Goal: Task Accomplishment & Management: Complete application form

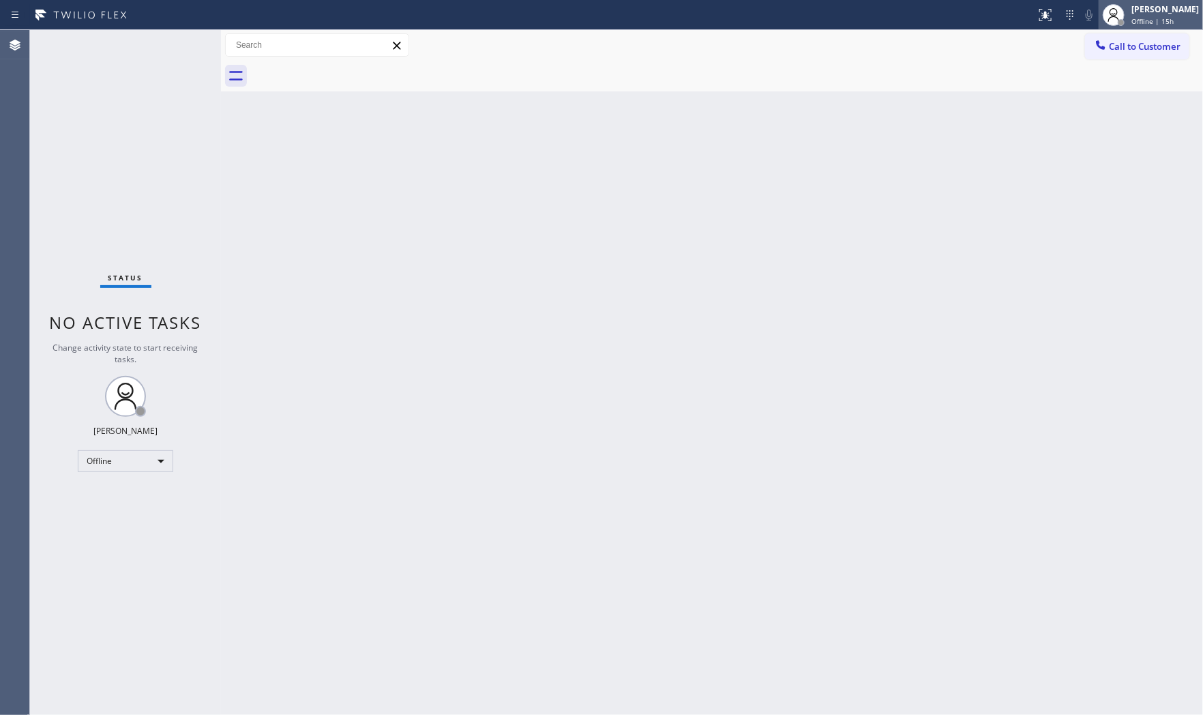
click at [1083, 14] on div "[PERSON_NAME]" at bounding box center [1166, 9] width 68 height 12
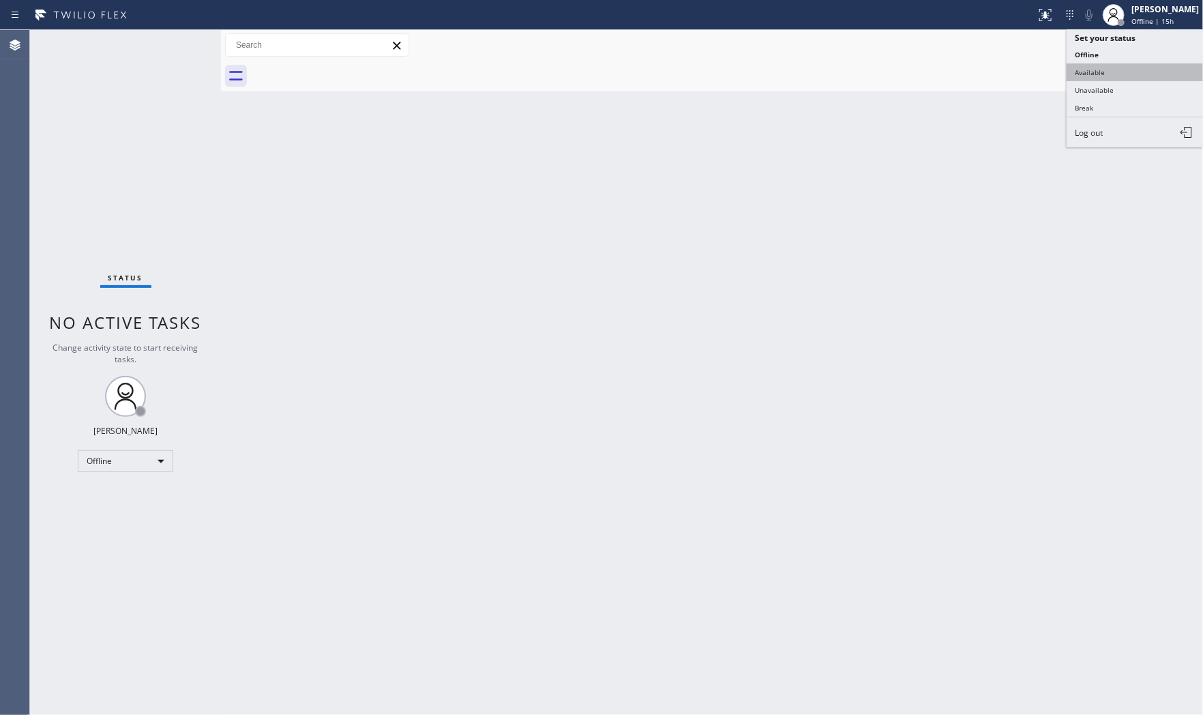
click at [1083, 67] on button "Available" at bounding box center [1135, 72] width 136 height 18
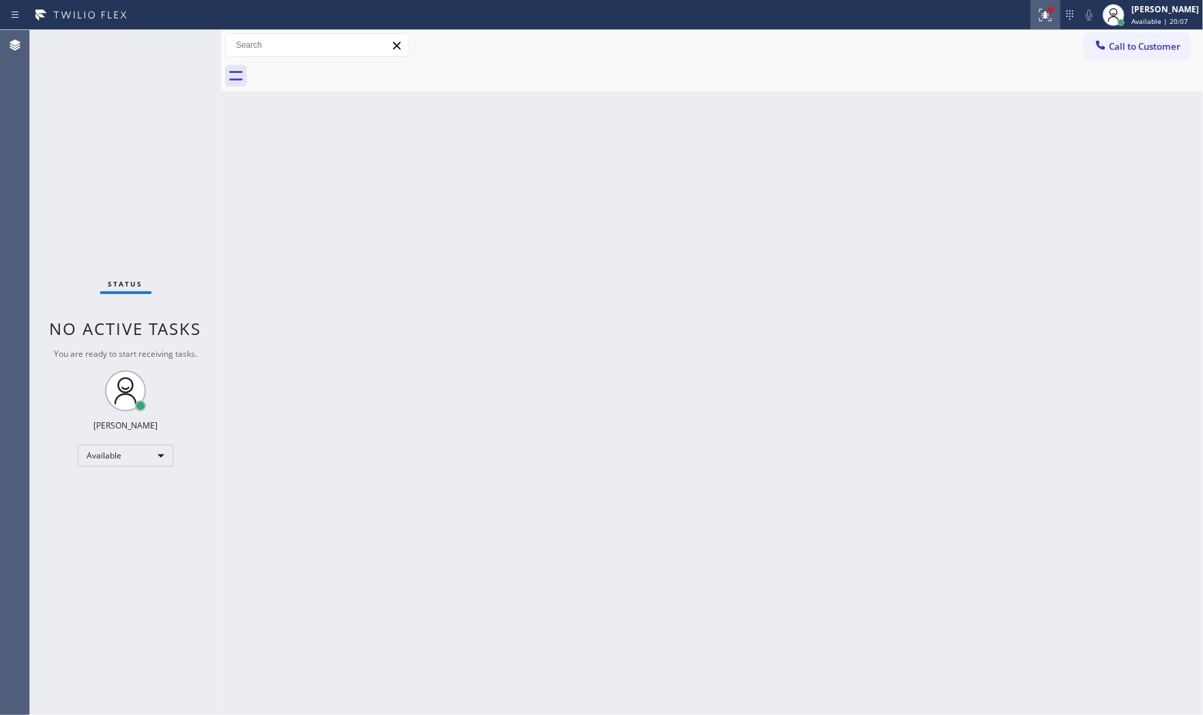
click at [1041, 17] on icon at bounding box center [1044, 14] width 8 height 10
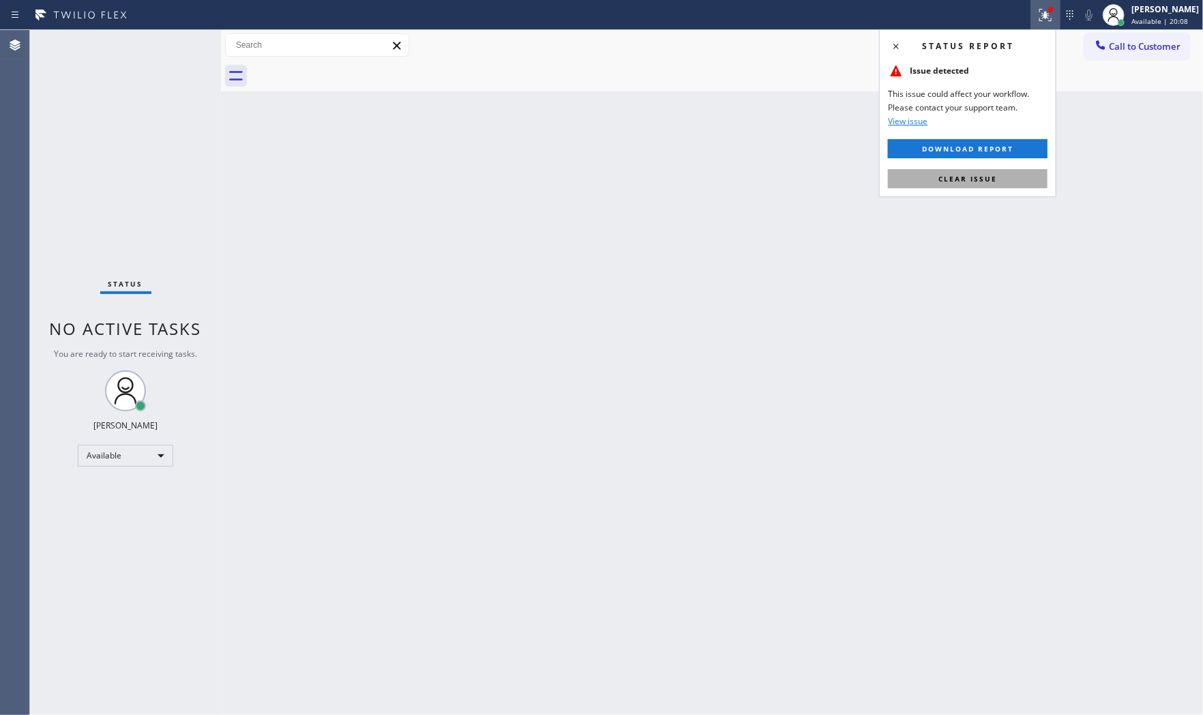
click at [986, 184] on button "Clear issue" at bounding box center [968, 178] width 160 height 19
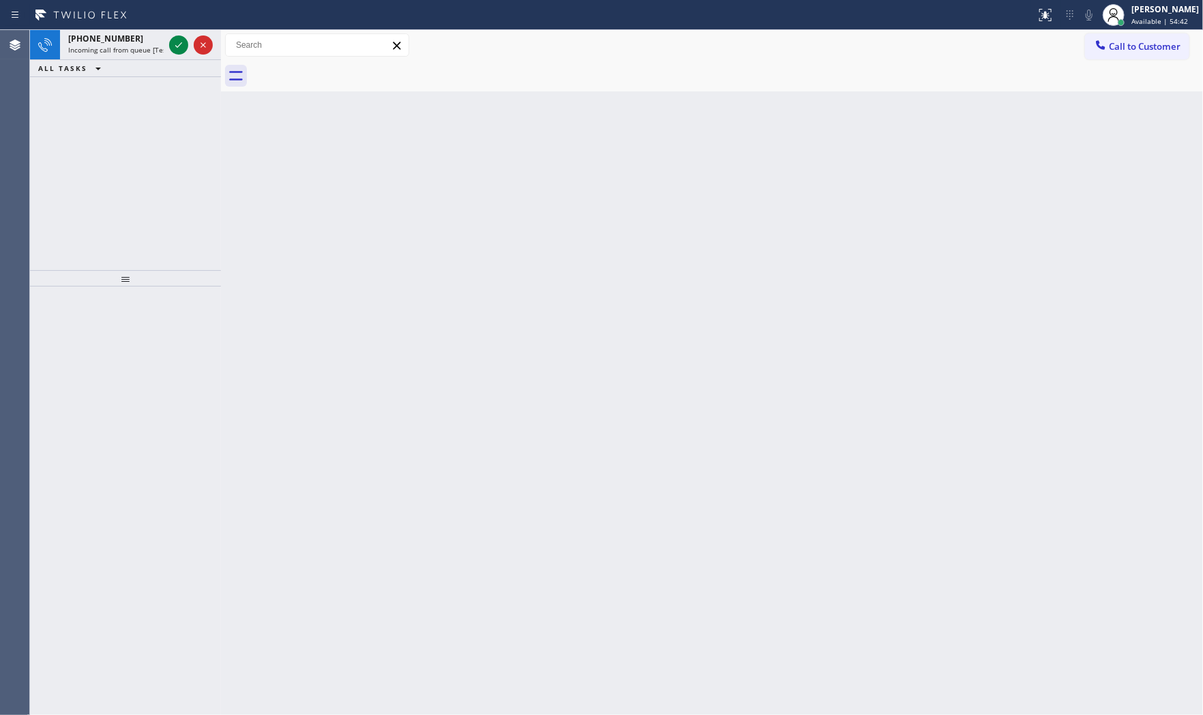
click at [113, 60] on div "ALL TASKS ALL TASKS ACTIVE TASKS TASKS IN WRAP UP" at bounding box center [125, 68] width 191 height 17
click at [121, 50] on span "Incoming call from queue [Test] All" at bounding box center [124, 50] width 113 height 10
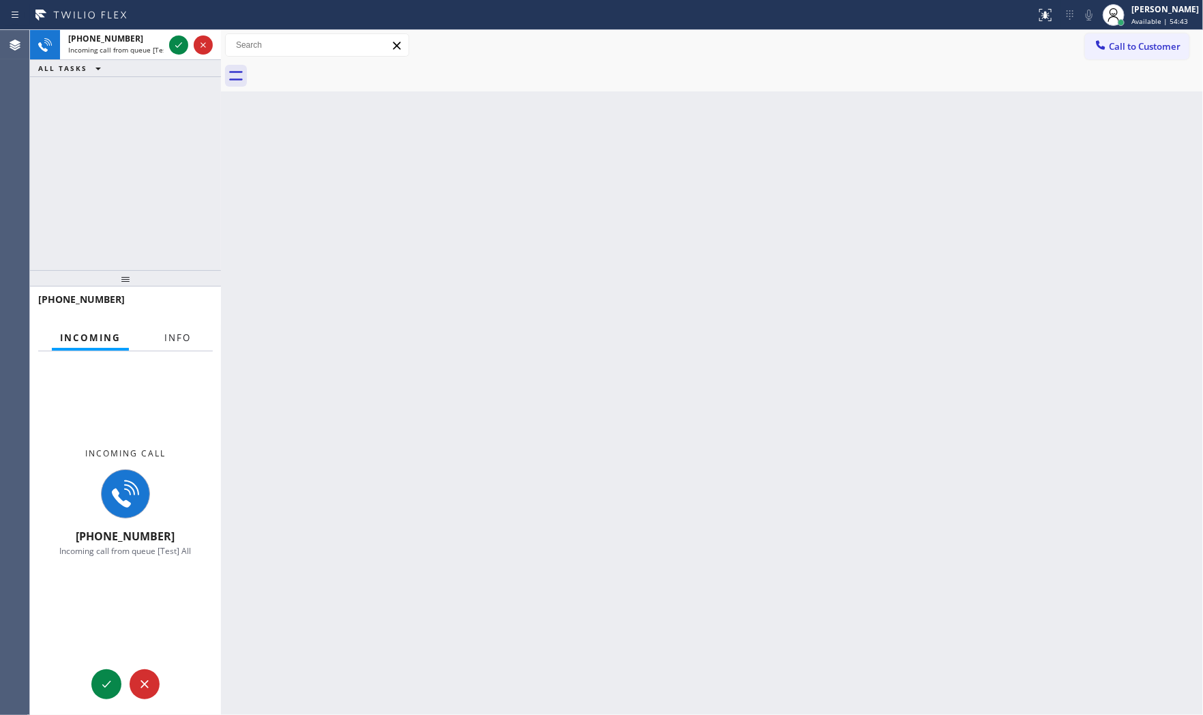
click at [175, 329] on button "Info" at bounding box center [177, 338] width 43 height 27
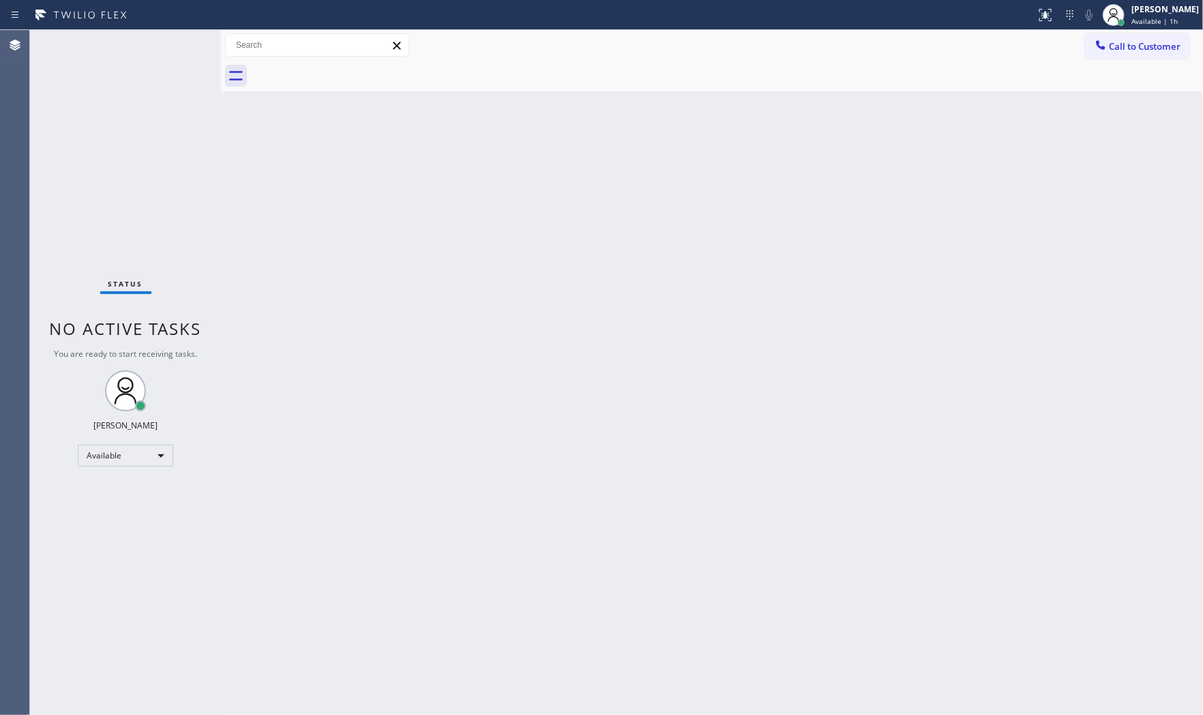
click at [181, 49] on div "Status No active tasks You are ready to start receiving tasks. [PERSON_NAME] Av…" at bounding box center [125, 372] width 191 height 685
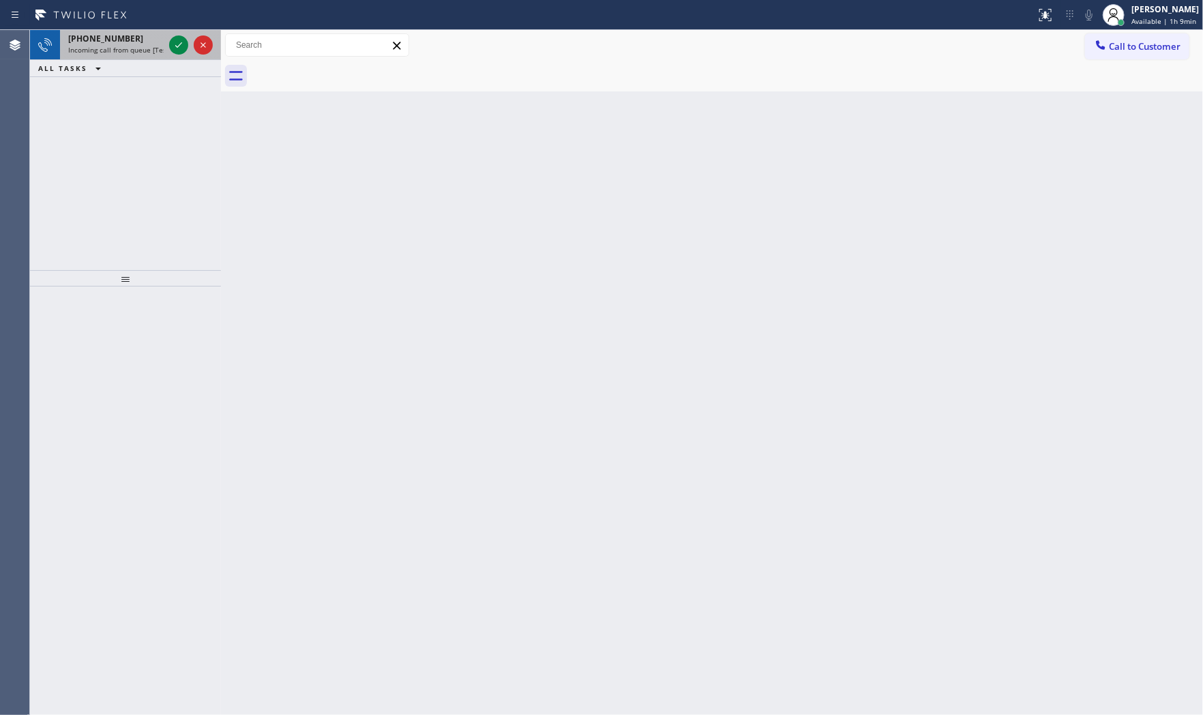
click at [145, 50] on span "Incoming call from queue [Test] All" at bounding box center [124, 50] width 113 height 10
click at [173, 48] on icon at bounding box center [179, 45] width 16 height 16
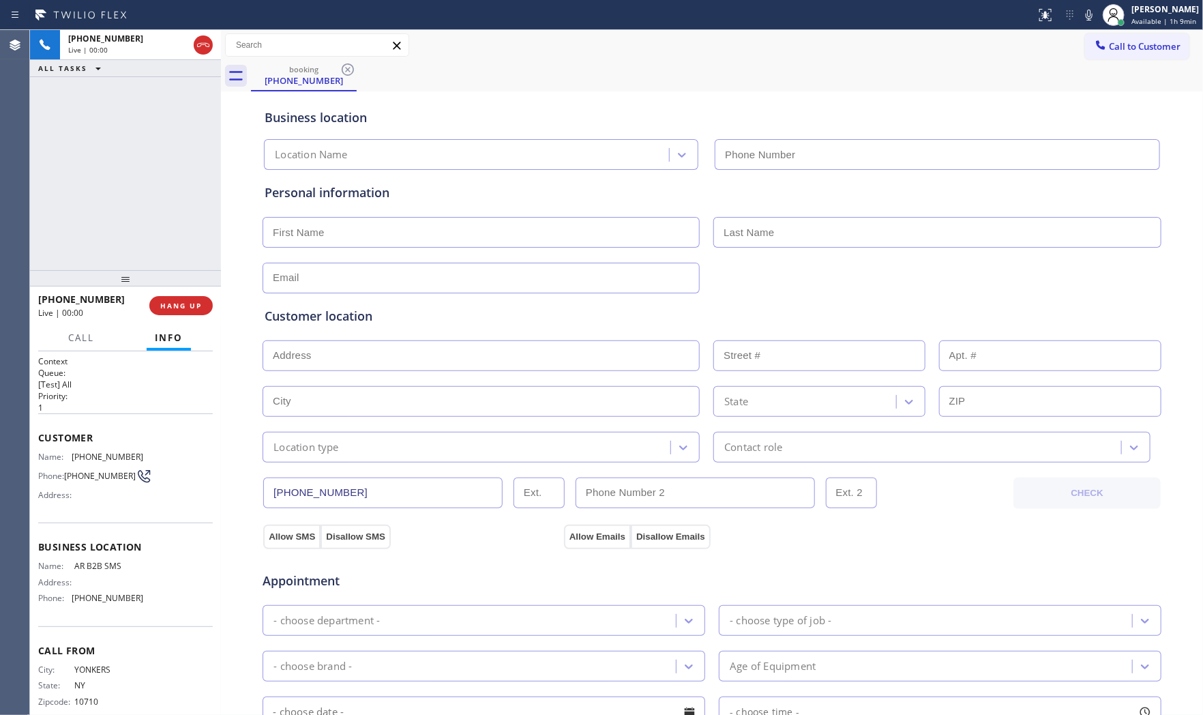
type input "(833) 692-2271"
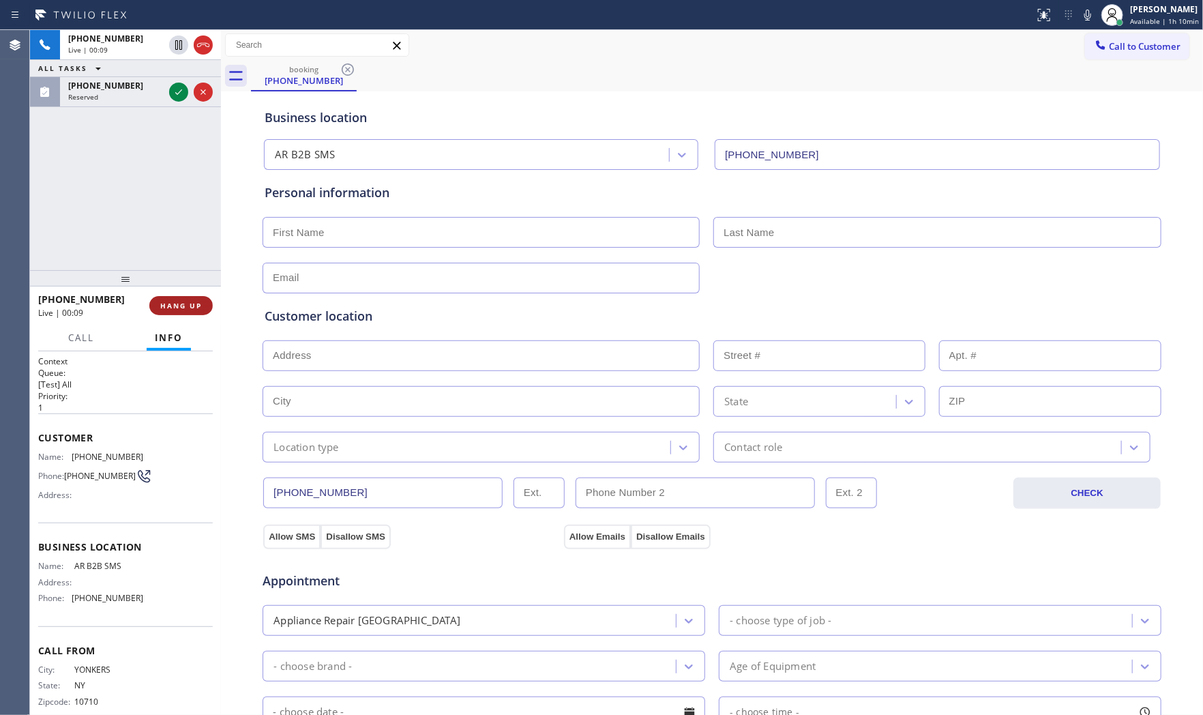
click at [168, 302] on span "HANG UP" at bounding box center [181, 306] width 42 height 10
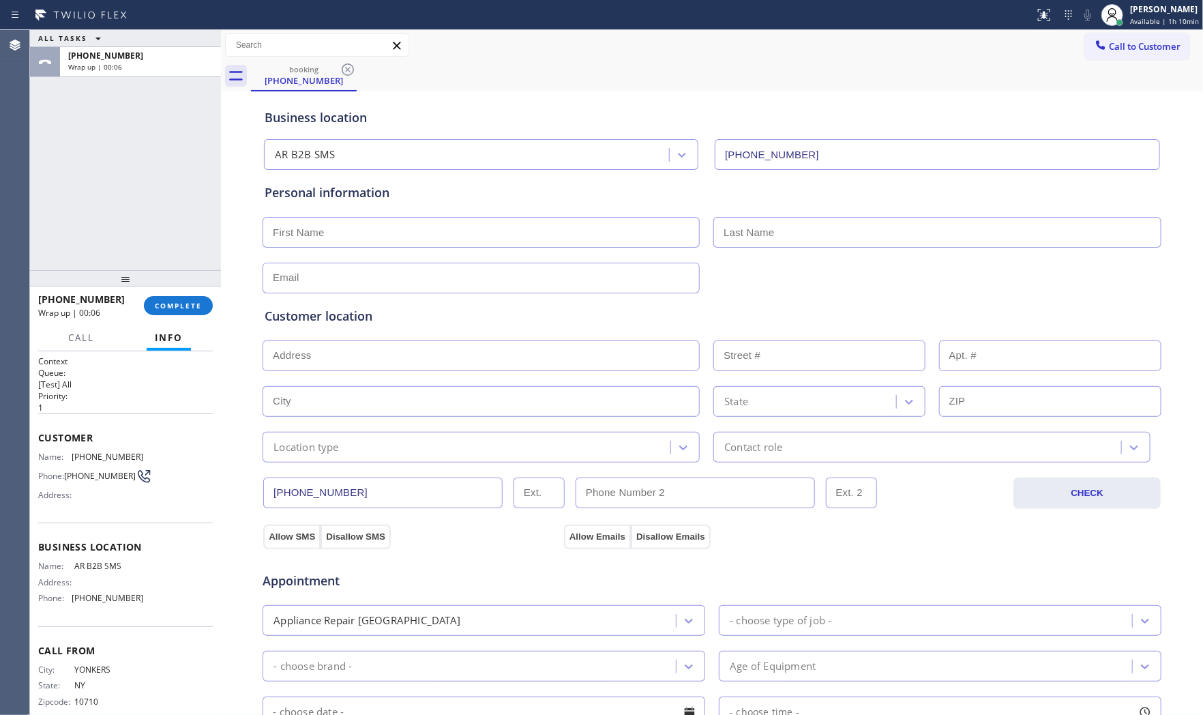
click at [145, 61] on div "ALL TASKS ALL TASKS ACTIVE TASKS TASKS IN WRAP UP +19144334547 Wrap up | 00:06" at bounding box center [125, 53] width 191 height 47
click at [141, 62] on div "Wrap up | 00:07" at bounding box center [140, 67] width 145 height 10
click at [145, 76] on div "+19144334547 Wrap up | 00:20" at bounding box center [138, 62] width 156 height 30
click at [551, 44] on div "Call to Customer Outbound call Location Search location Your caller id phone nu…" at bounding box center [712, 45] width 982 height 24
click at [181, 297] on button "COMPLETE" at bounding box center [178, 305] width 69 height 19
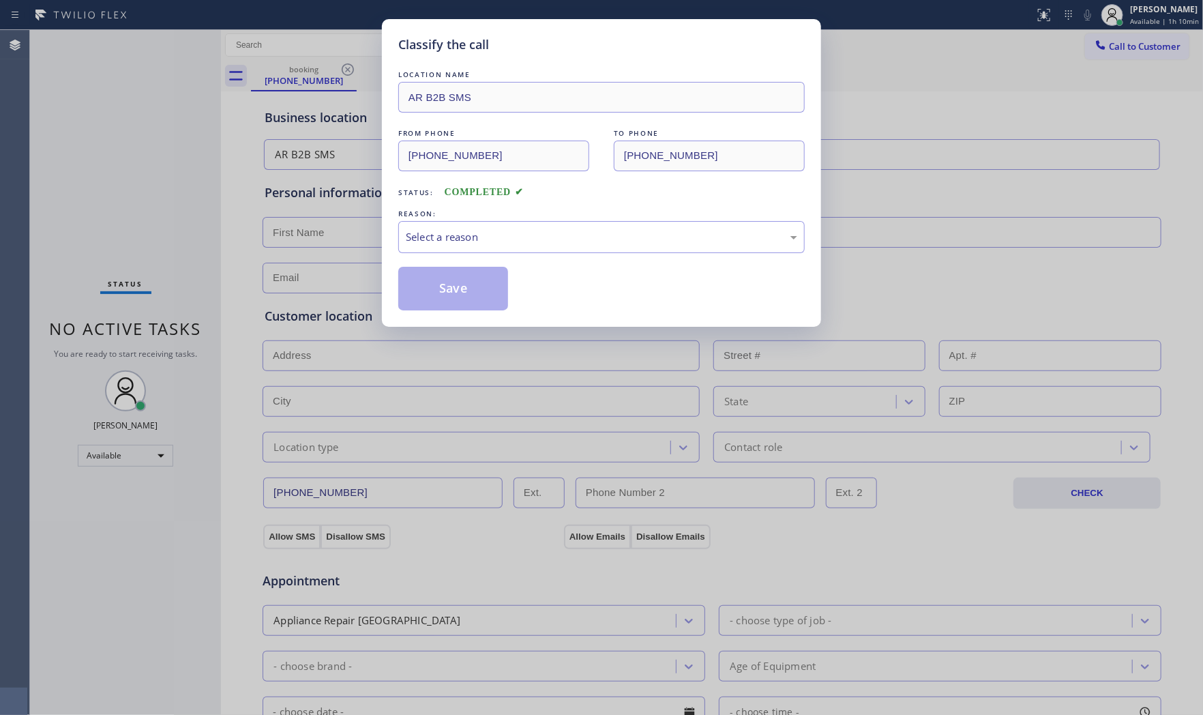
click at [440, 254] on div "LOCATION NAME AR B2B SMS FROM PHONE (914) 433-4547 TO PHONE (833) 692-2271 Stat…" at bounding box center [601, 189] width 407 height 243
click at [441, 246] on div "Select a reason" at bounding box center [601, 237] width 407 height 32
click at [443, 281] on button "Save" at bounding box center [453, 289] width 110 height 44
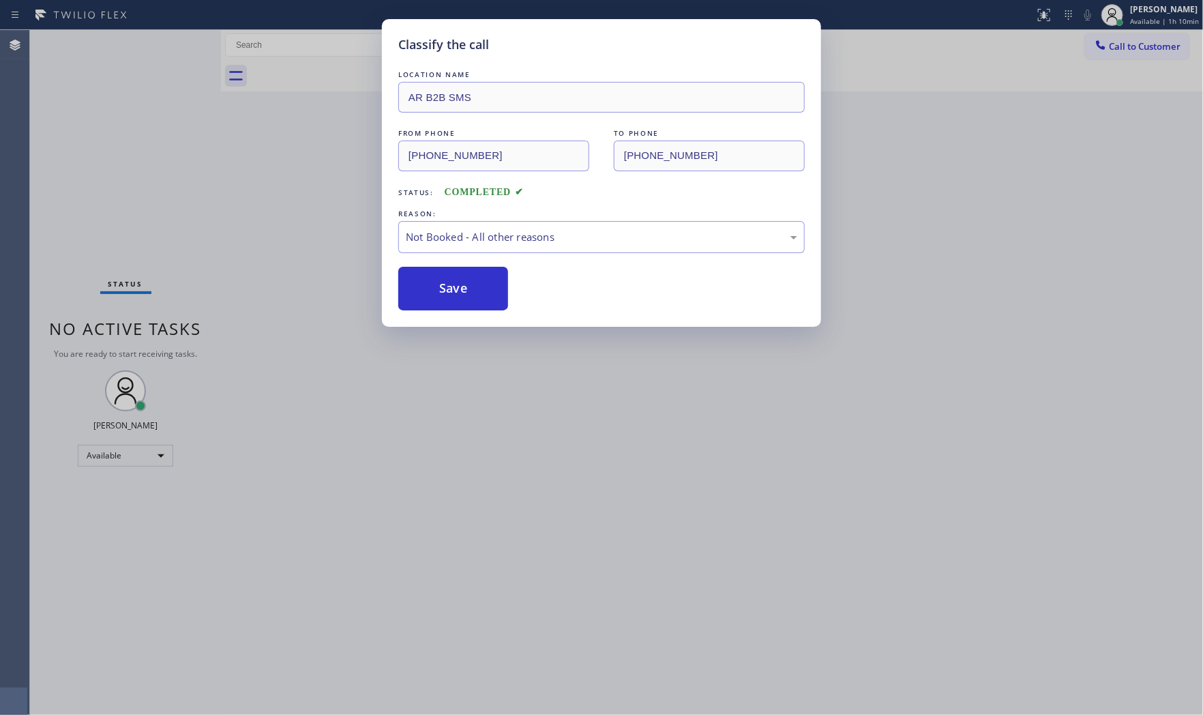
click at [443, 281] on button "Save" at bounding box center [453, 289] width 110 height 44
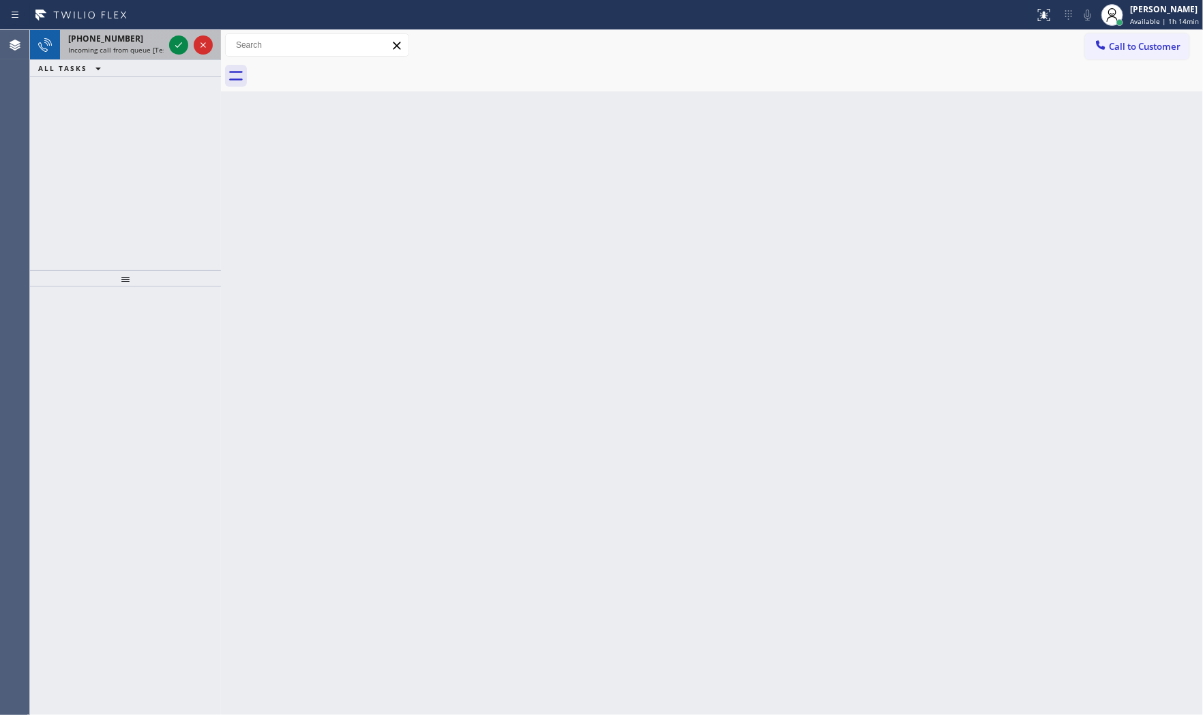
drag, startPoint x: 106, startPoint y: 30, endPoint x: 113, endPoint y: 34, distance: 7.4
click at [108, 31] on div "+15163618604 Incoming call from queue [Test] All" at bounding box center [113, 45] width 106 height 30
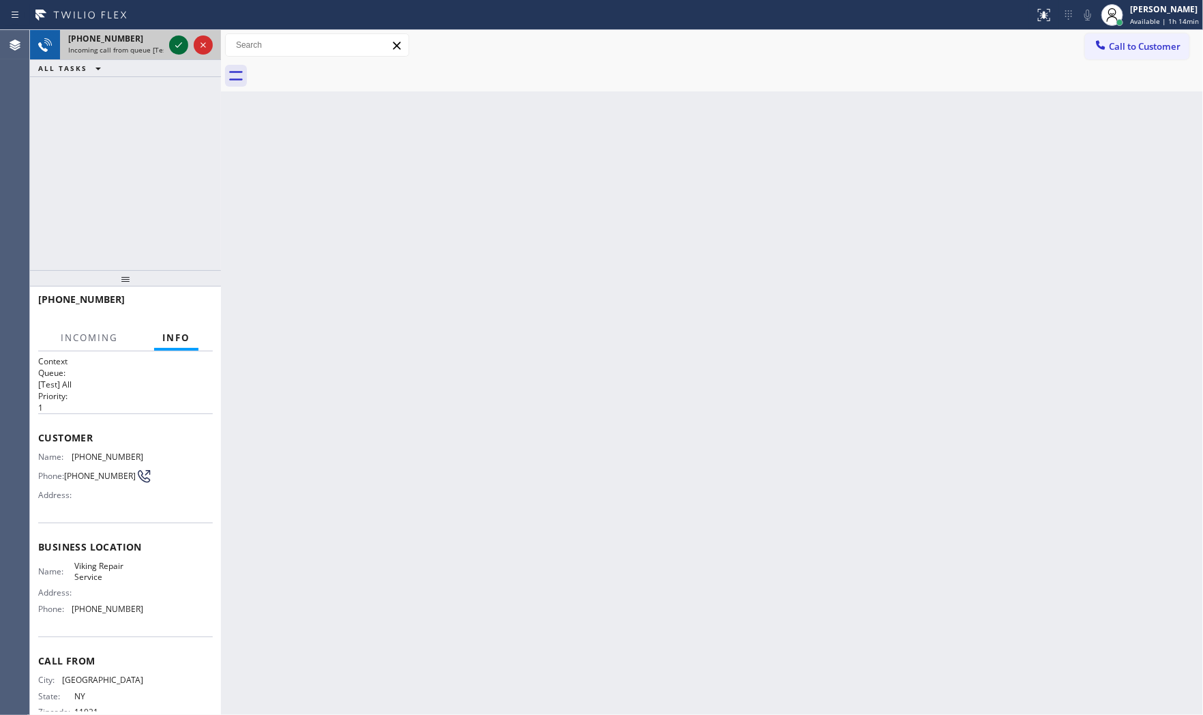
click at [173, 44] on icon at bounding box center [179, 45] width 16 height 16
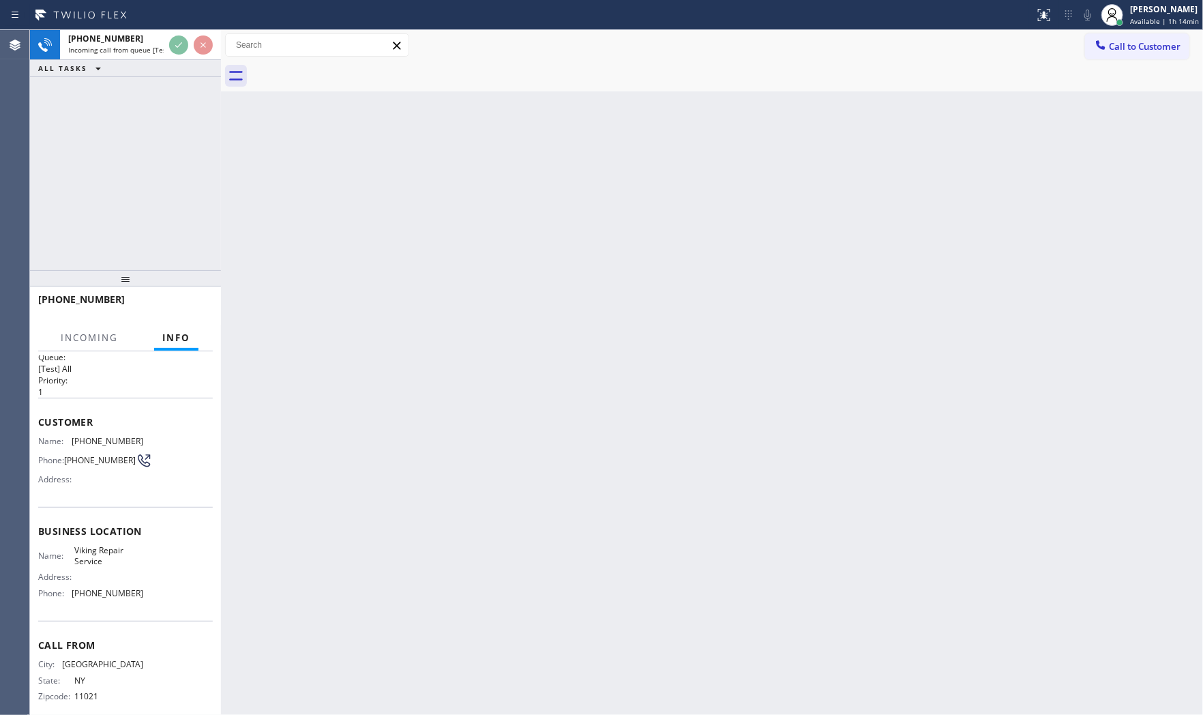
scroll to position [31, 0]
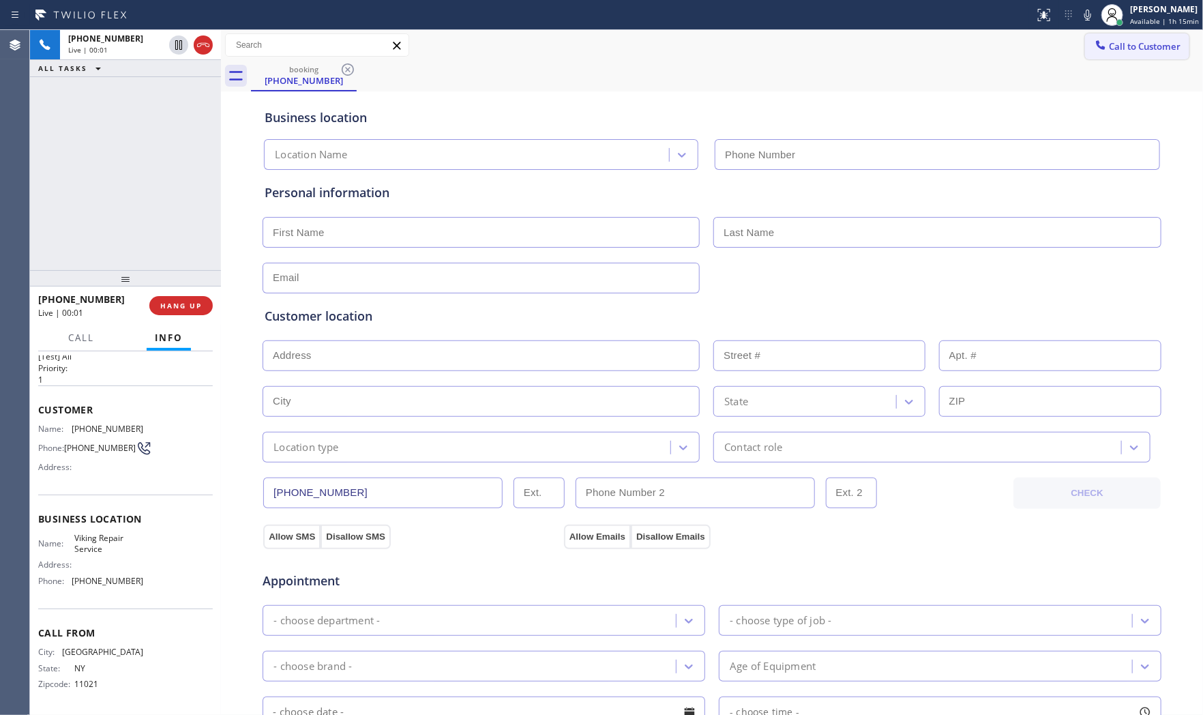
type input "(929) 203-9152"
click at [1083, 14] on icon at bounding box center [1088, 15] width 16 height 16
click at [1083, 12] on icon at bounding box center [1088, 15] width 16 height 16
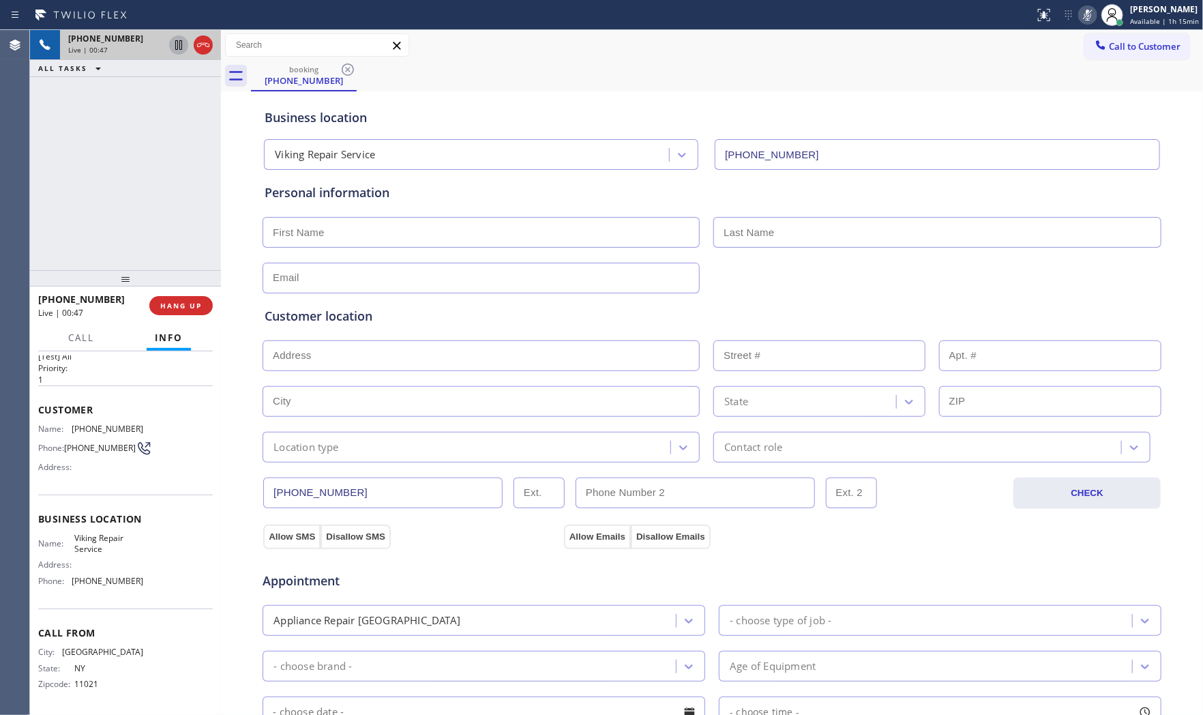
click at [175, 50] on icon at bounding box center [179, 45] width 16 height 16
click at [189, 291] on div "+15163618604 Live | 02:50 HANG UP" at bounding box center [125, 305] width 175 height 35
click at [187, 303] on span "HANG UP" at bounding box center [181, 306] width 42 height 10
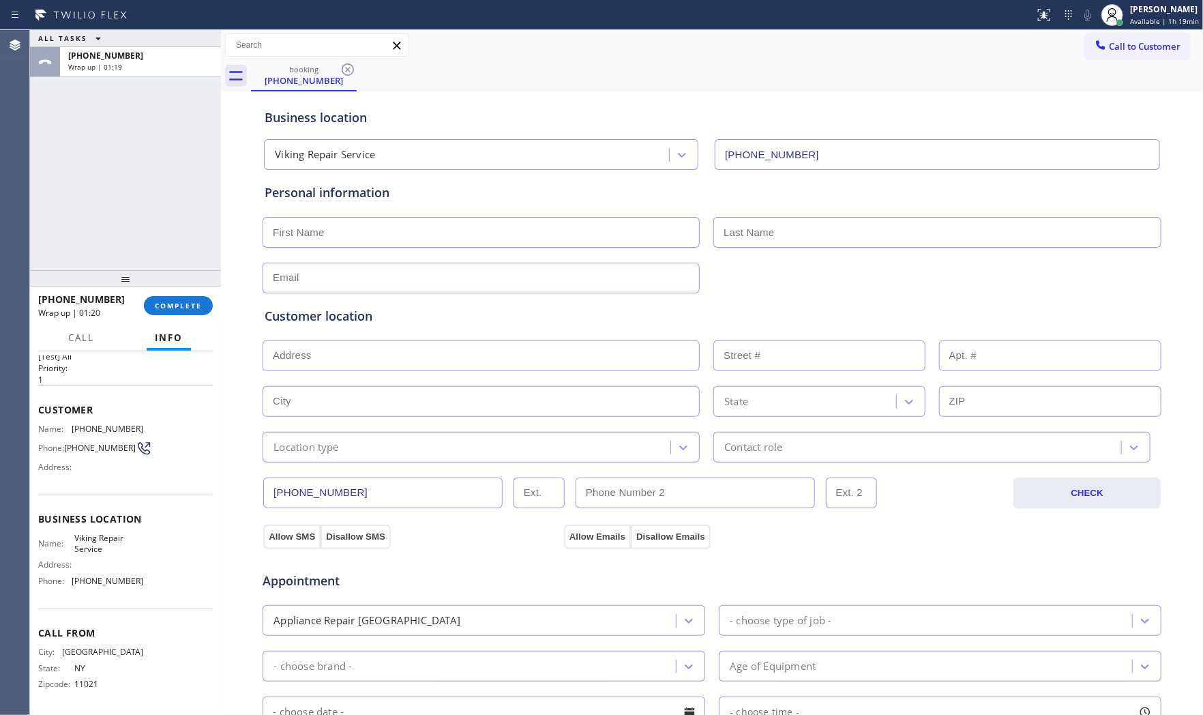
click at [199, 292] on div "+15163618604 Wrap up | 01:20 COMPLETE" at bounding box center [125, 305] width 175 height 35
click at [199, 297] on button "COMPLETE" at bounding box center [178, 305] width 69 height 19
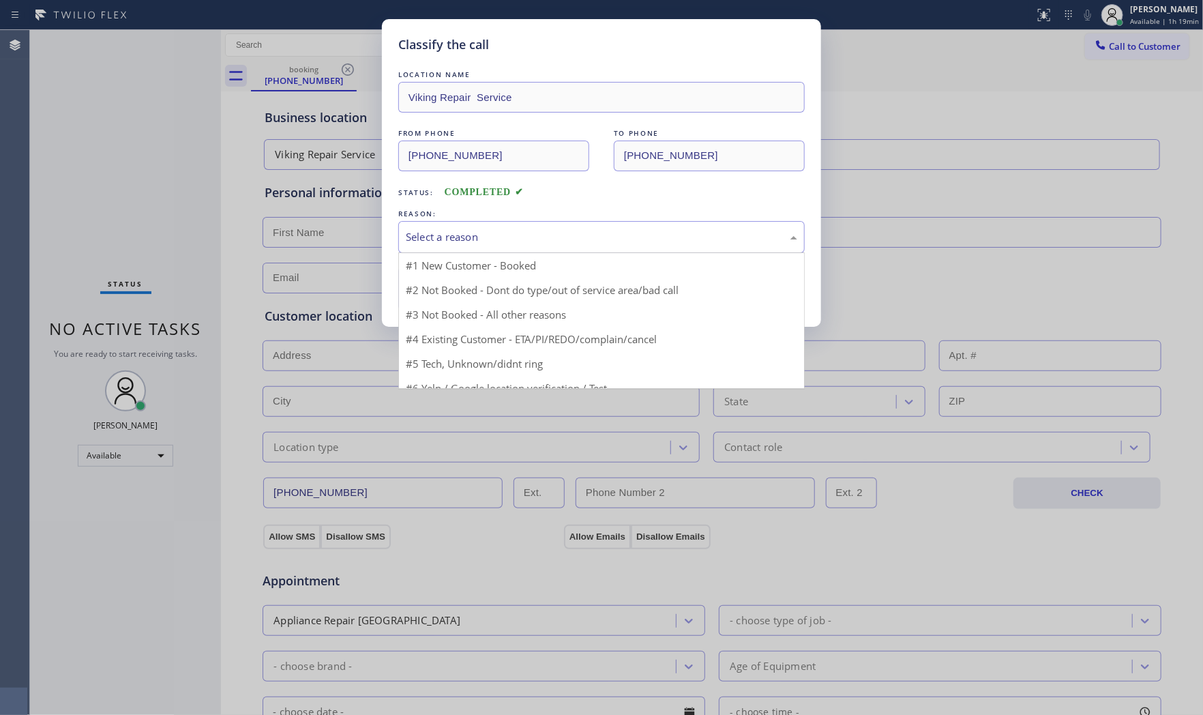
click at [448, 239] on div "Select a reason" at bounding box center [602, 237] width 392 height 16
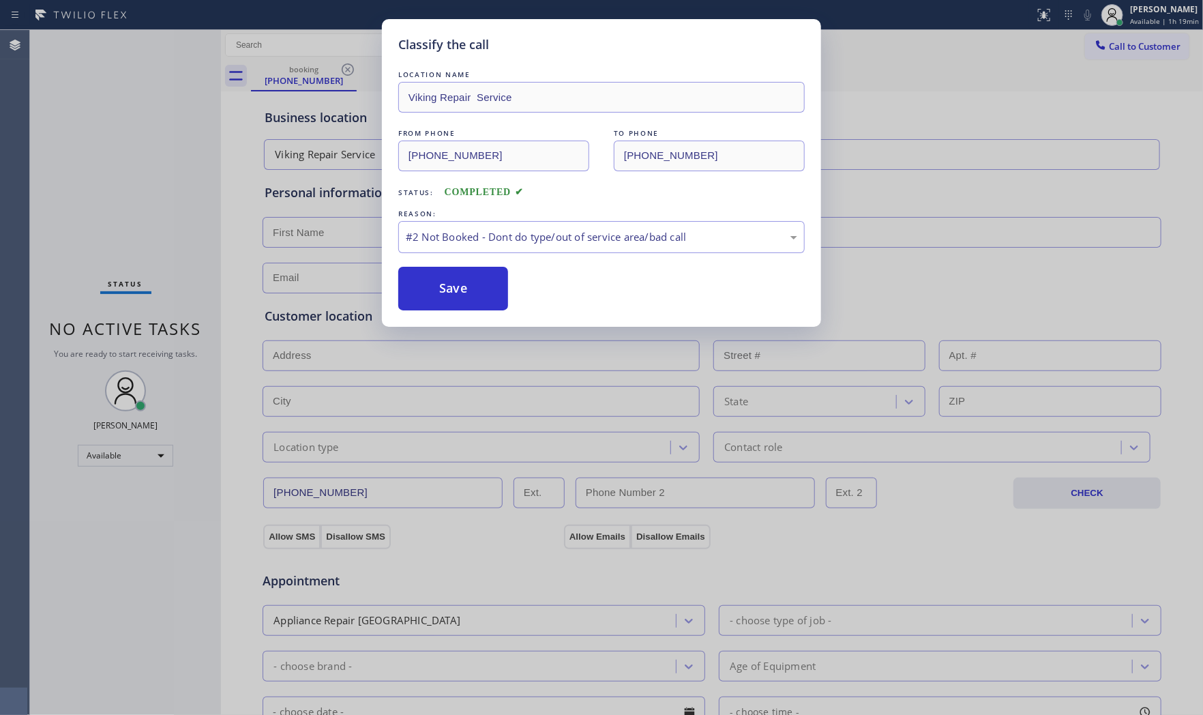
click at [443, 295] on button "Save" at bounding box center [453, 289] width 110 height 44
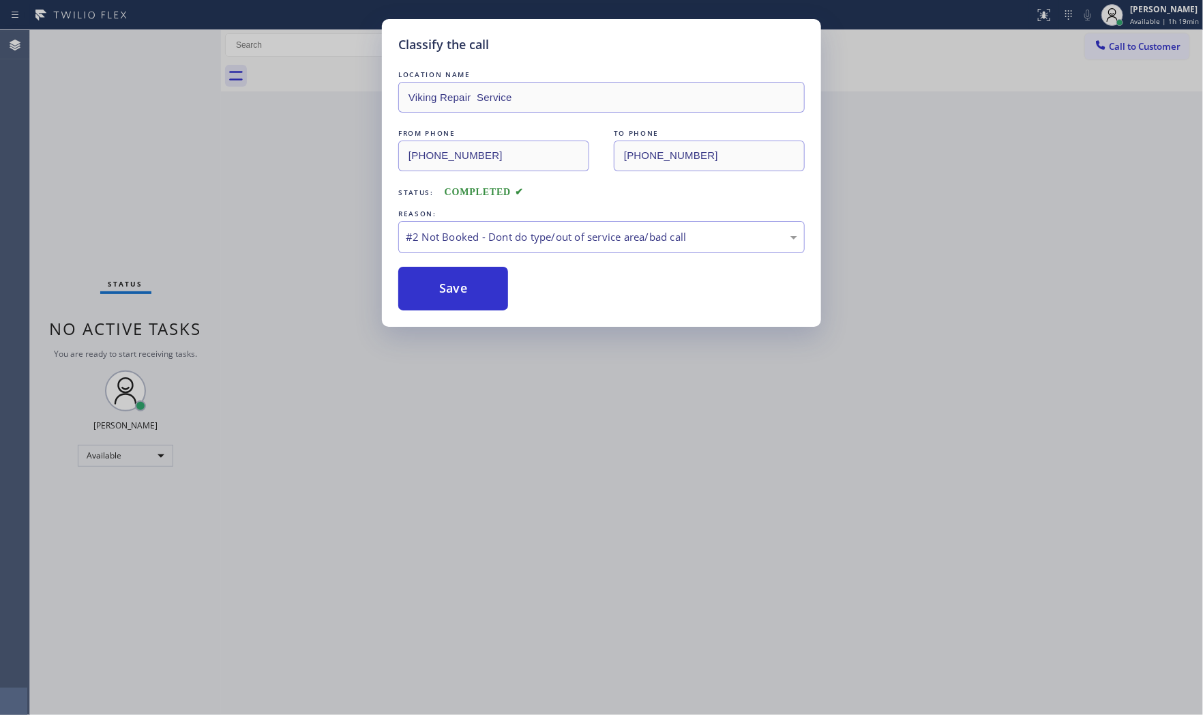
click at [443, 295] on button "Save" at bounding box center [453, 289] width 110 height 44
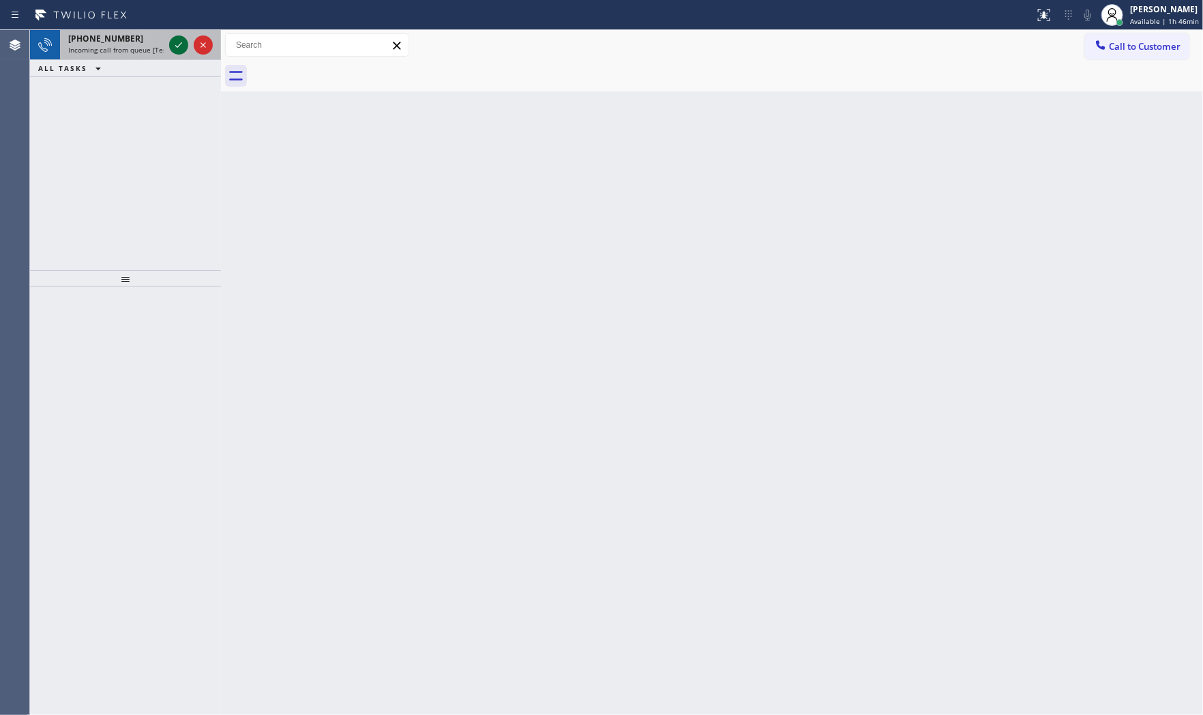
click at [179, 46] on icon at bounding box center [179, 45] width 16 height 16
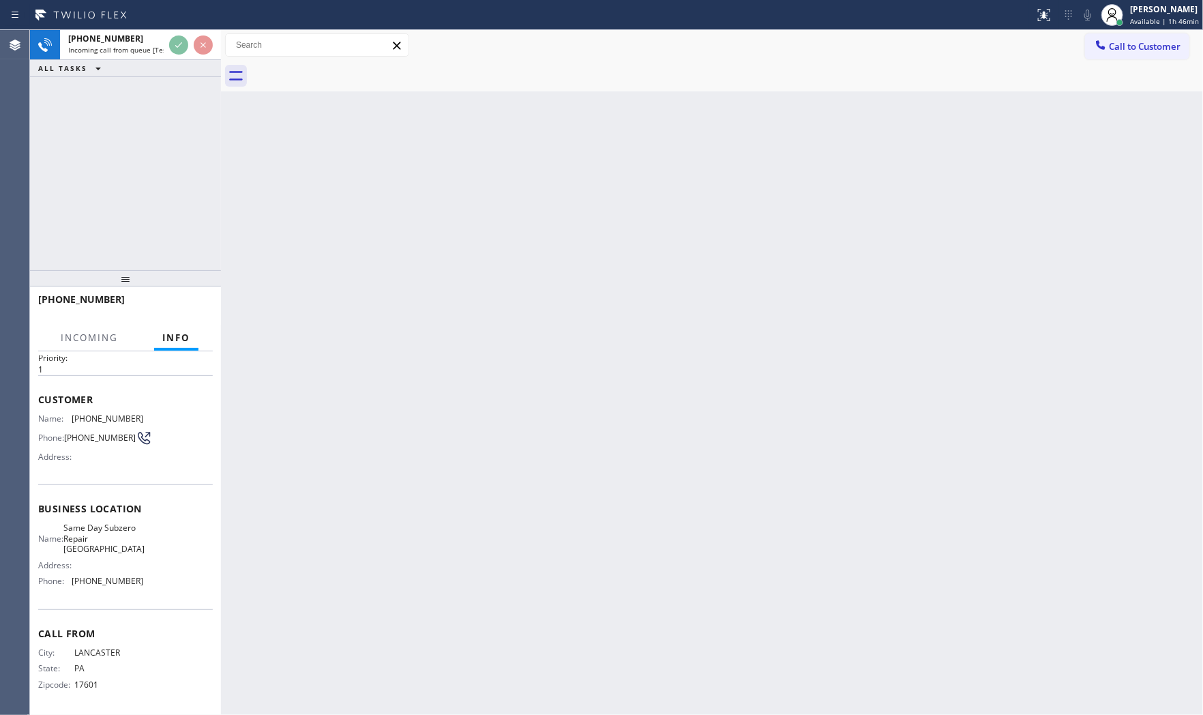
scroll to position [42, 0]
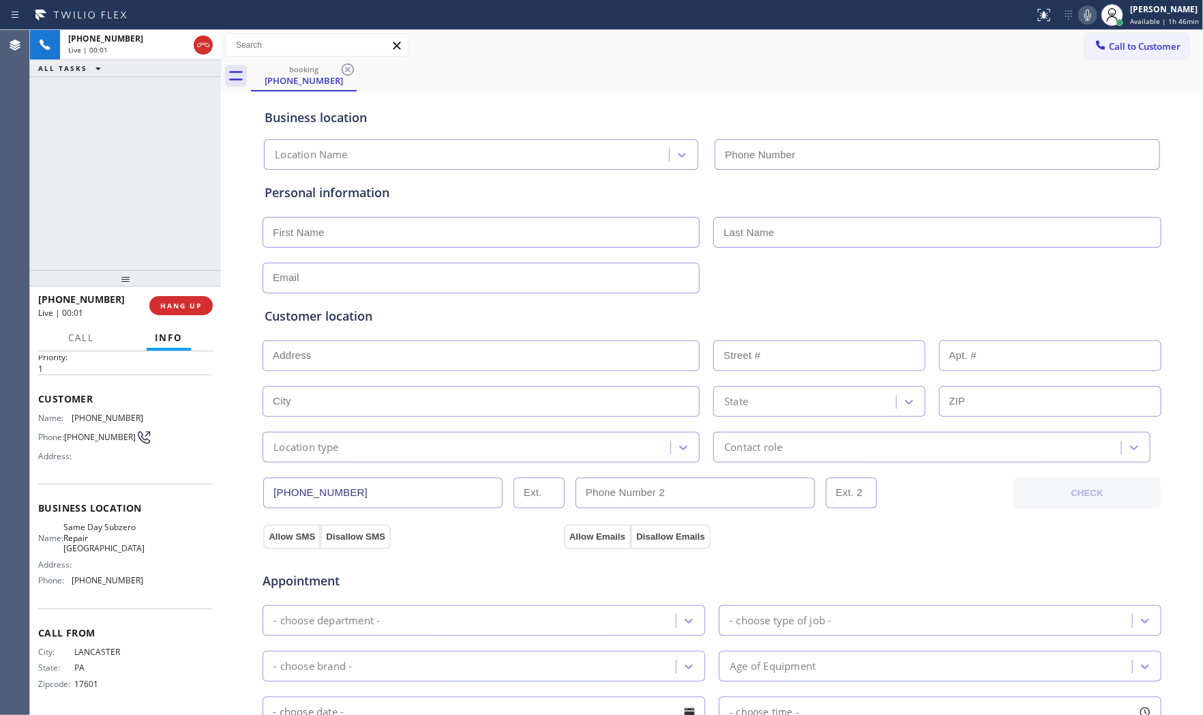
type input "(720) 741-7377"
click at [1080, 16] on icon at bounding box center [1088, 15] width 16 height 16
click at [1083, 16] on icon at bounding box center [1088, 15] width 16 height 16
click at [1083, 10] on icon at bounding box center [1088, 15] width 16 height 16
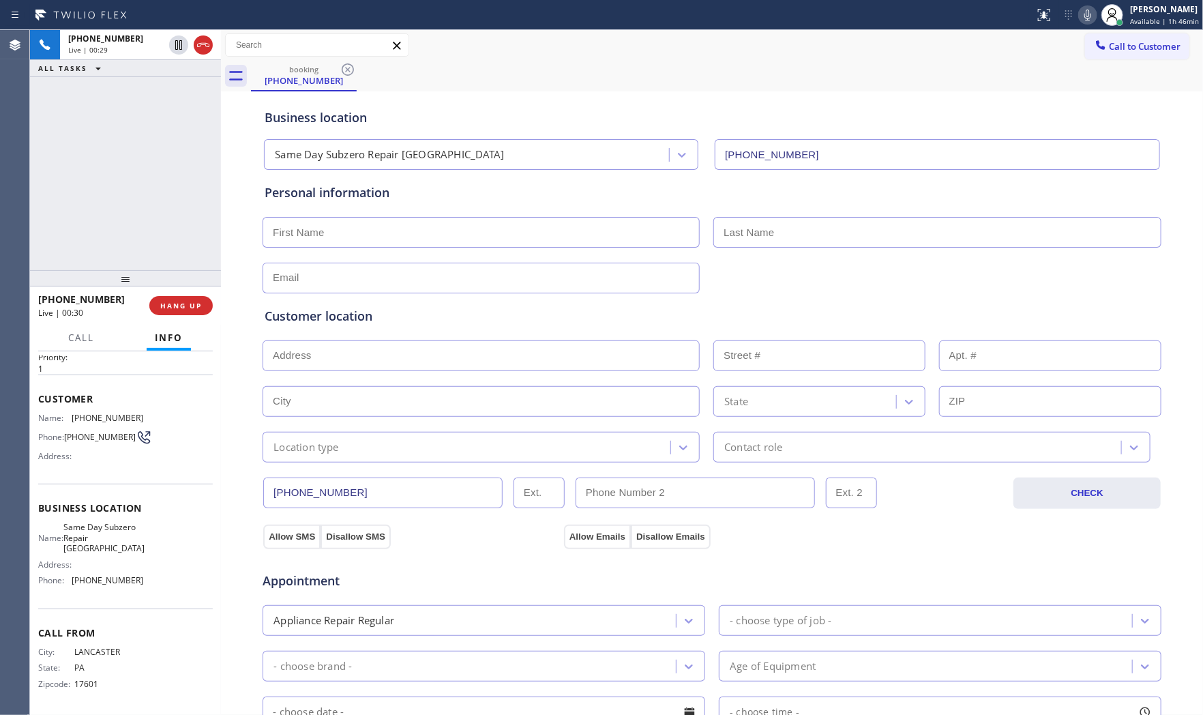
click at [1083, 16] on icon at bounding box center [1088, 15] width 16 height 16
click at [1083, 16] on icon at bounding box center [1088, 15] width 7 height 11
click at [456, 233] on input "text" at bounding box center [481, 232] width 437 height 31
paste input "Denise"
type input "Denise"
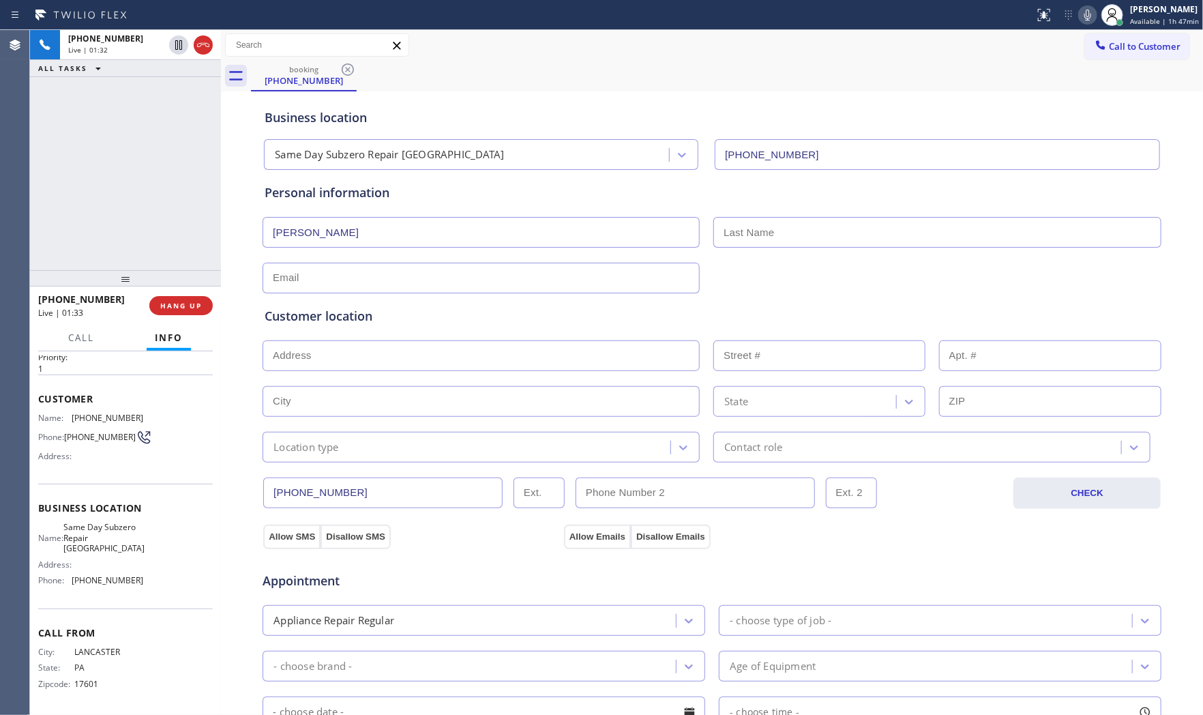
click at [810, 221] on input "text" at bounding box center [938, 232] width 448 height 31
paste input "Scalzo"
type input "Scalzo"
click at [549, 269] on input "text" at bounding box center [481, 278] width 437 height 31
type input "[EMAIL_ADDRESS][DOMAIN_NAME]"
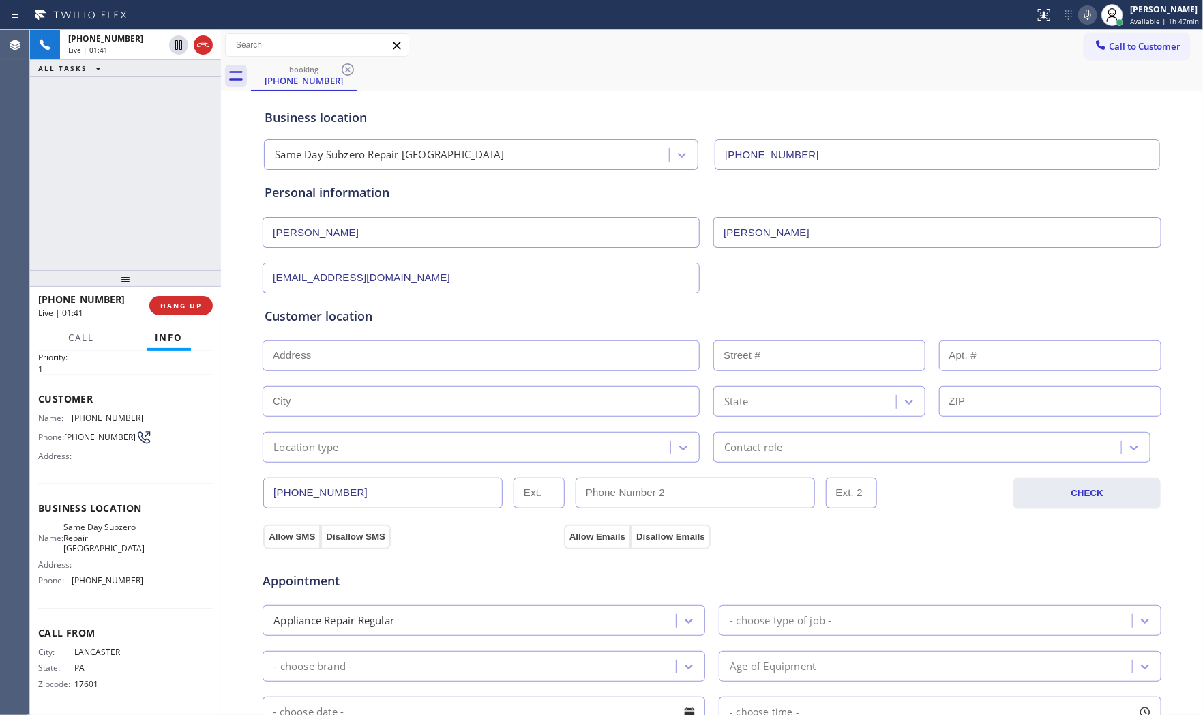
paste input "Willow Street, PA 17584"
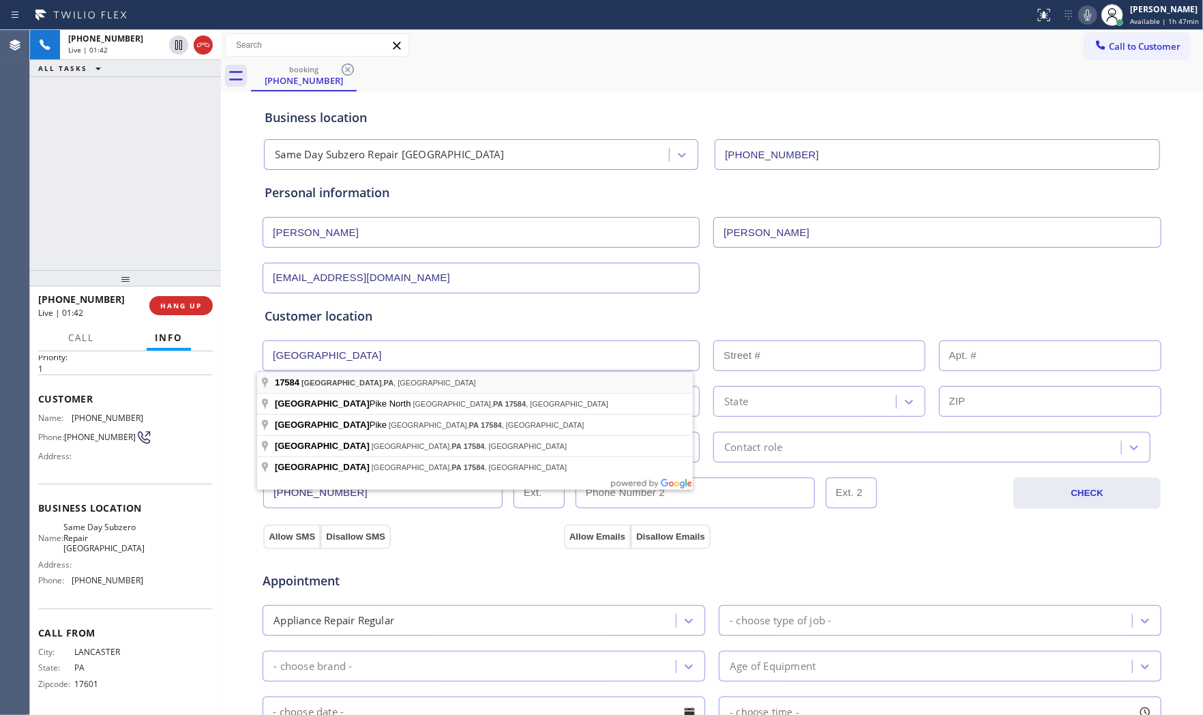
type input "Willow Street, PA 17584, USA"
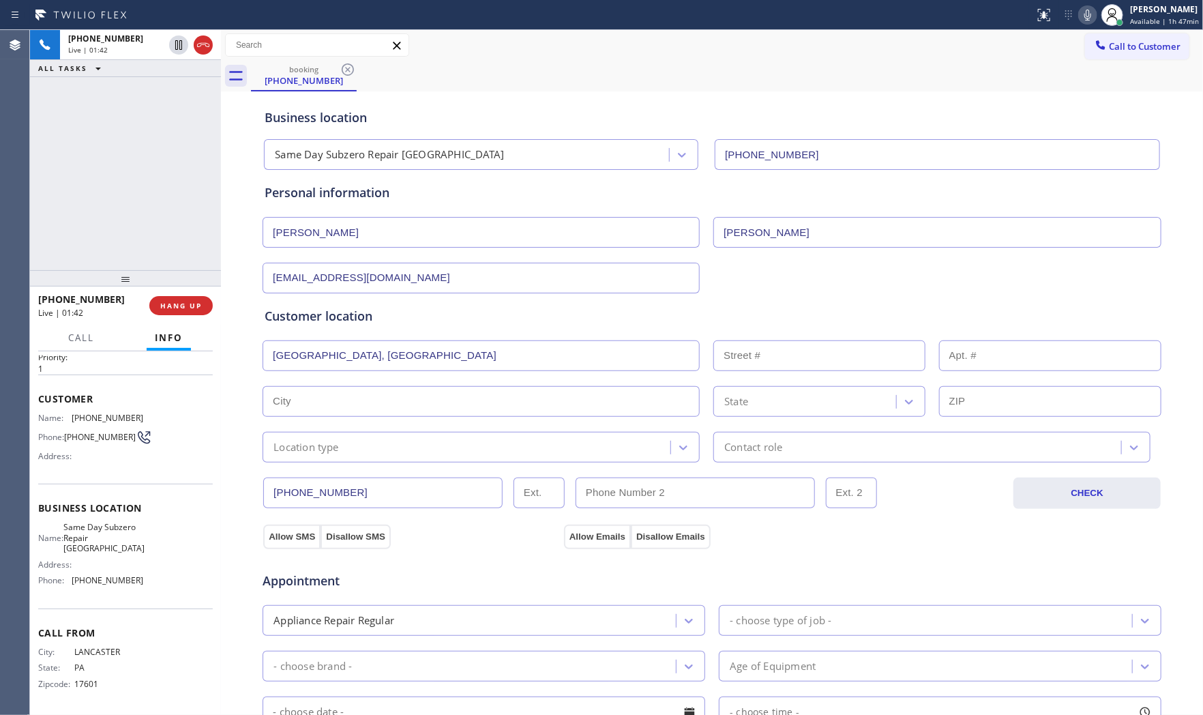
type input "Willow Street"
type input "17584"
click at [321, 451] on div "Location type" at bounding box center [306, 447] width 65 height 16
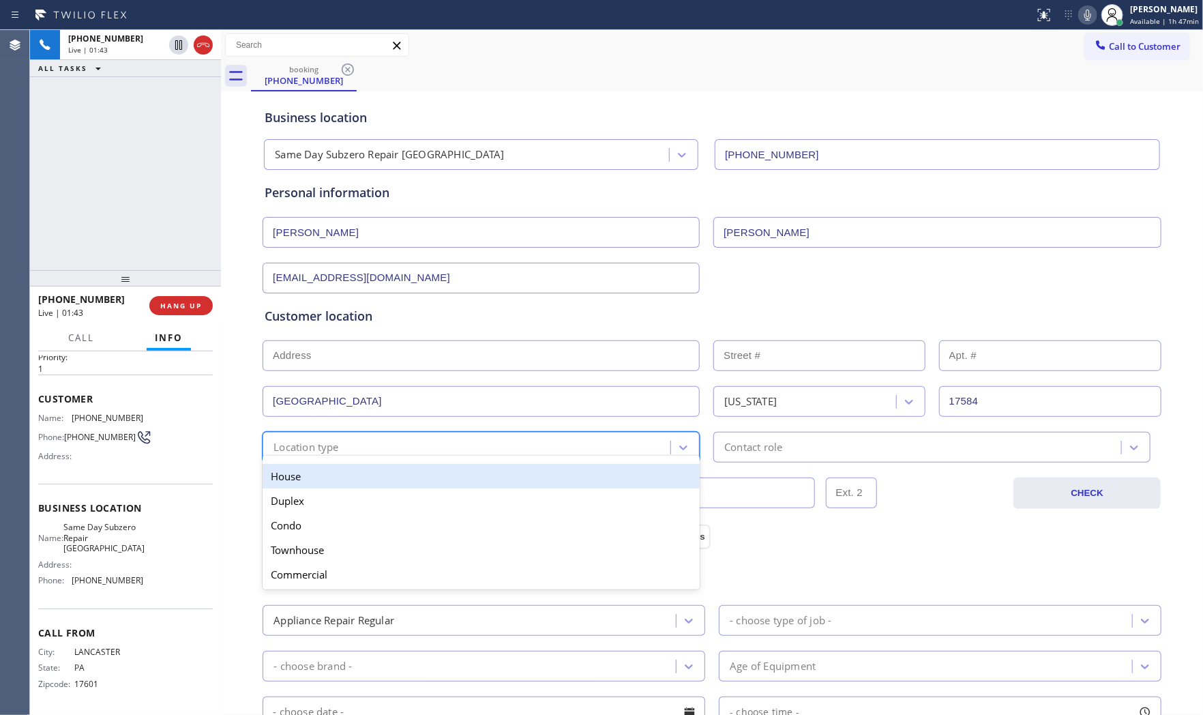
click at [319, 471] on div "House" at bounding box center [481, 476] width 437 height 25
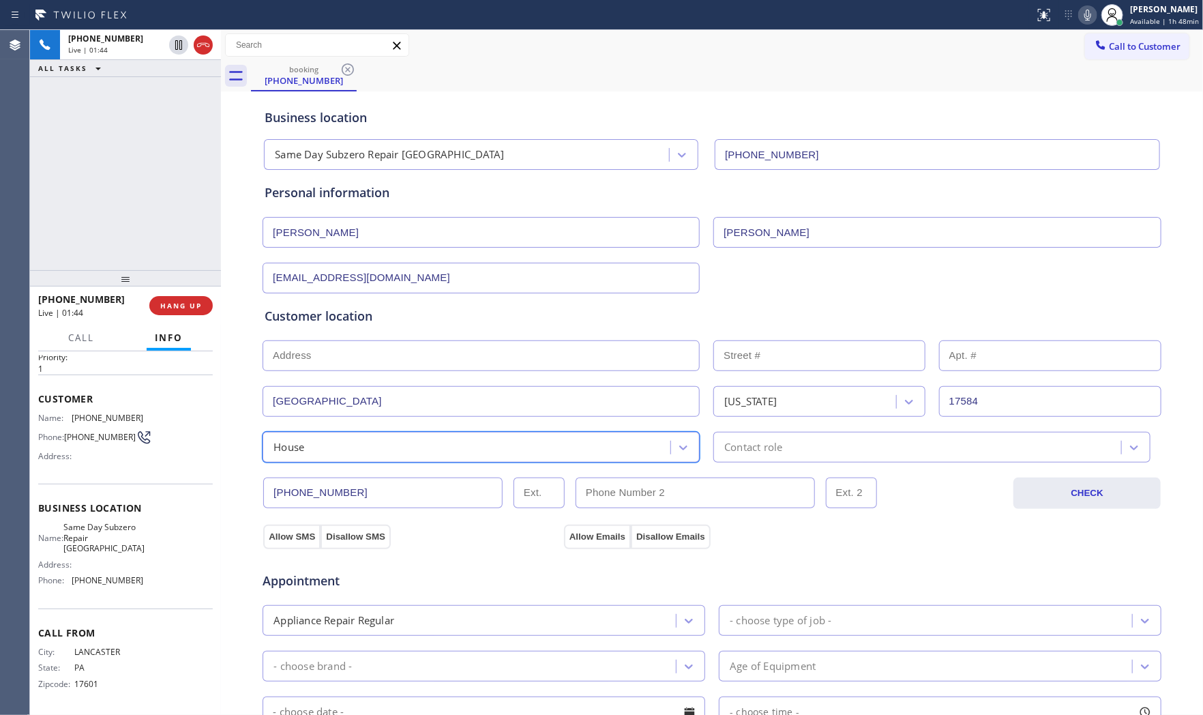
click at [826, 455] on div "Contact role" at bounding box center [932, 447] width 437 height 31
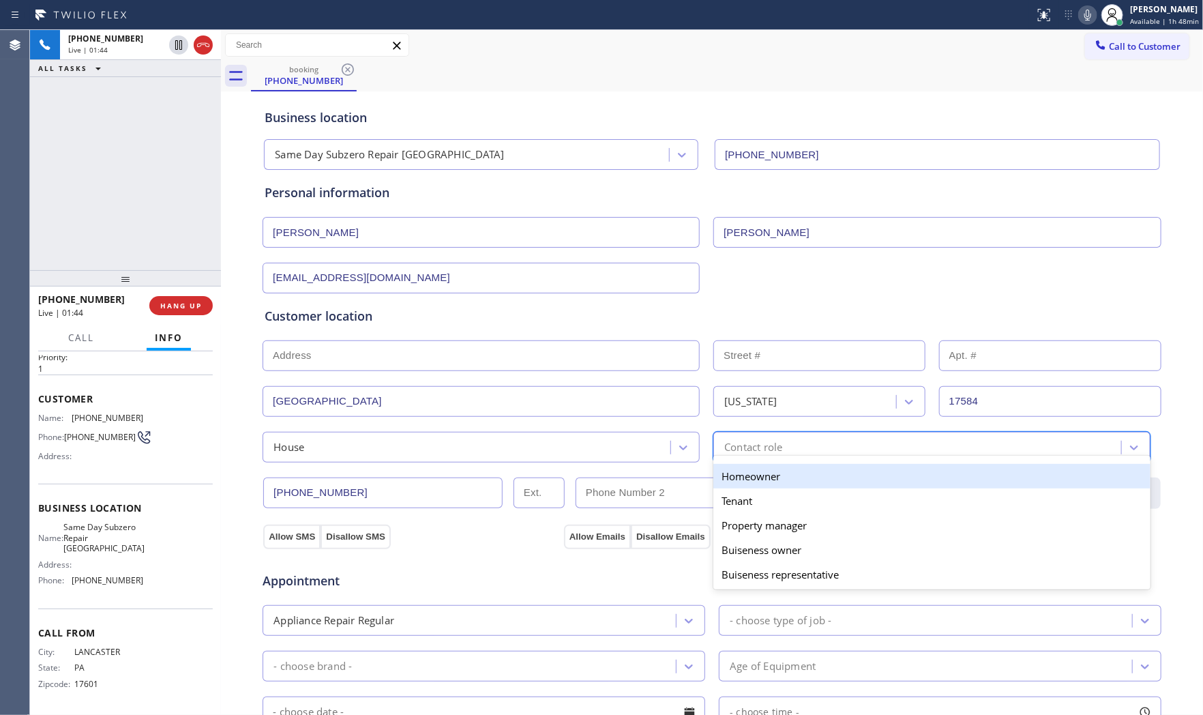
drag, startPoint x: 790, startPoint y: 480, endPoint x: 732, endPoint y: 485, distance: 58.2
click at [790, 480] on div "Homeowner" at bounding box center [932, 476] width 437 height 25
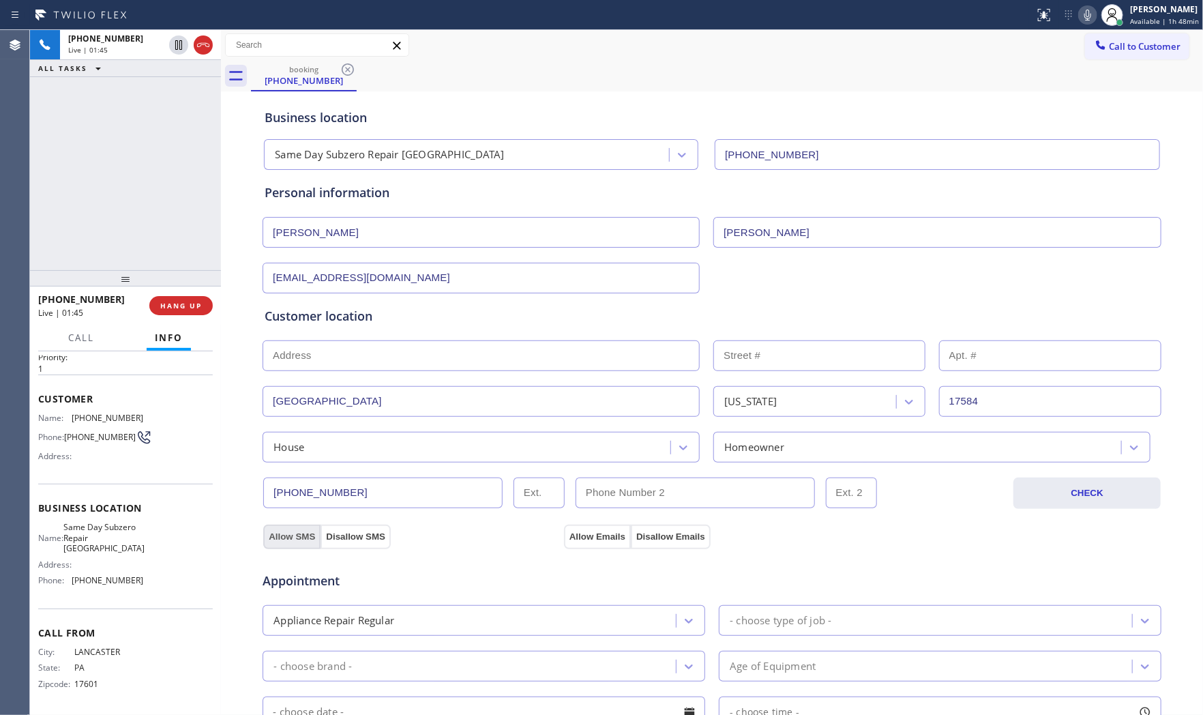
click at [294, 536] on button "Allow SMS" at bounding box center [291, 537] width 57 height 25
drag, startPoint x: 602, startPoint y: 531, endPoint x: 609, endPoint y: 508, distance: 24.2
click at [603, 531] on button "Allow Emails" at bounding box center [597, 537] width 67 height 25
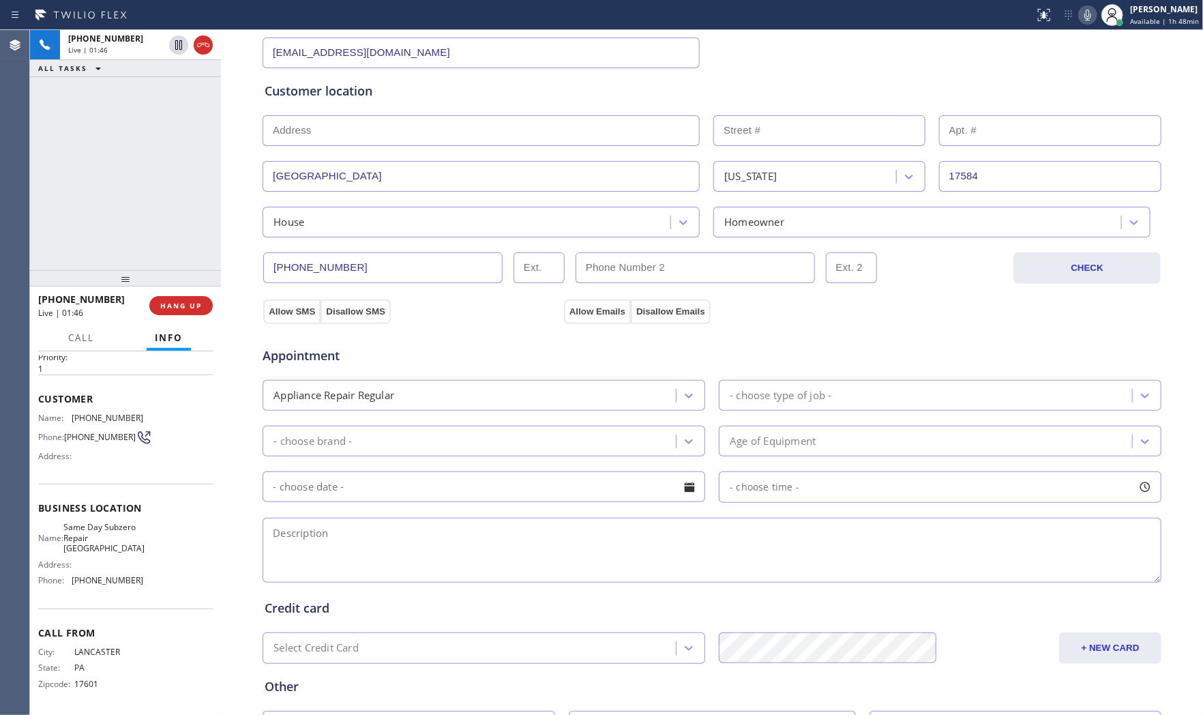
scroll to position [227, 0]
click at [758, 383] on div "- choose type of job -" at bounding box center [927, 393] width 409 height 24
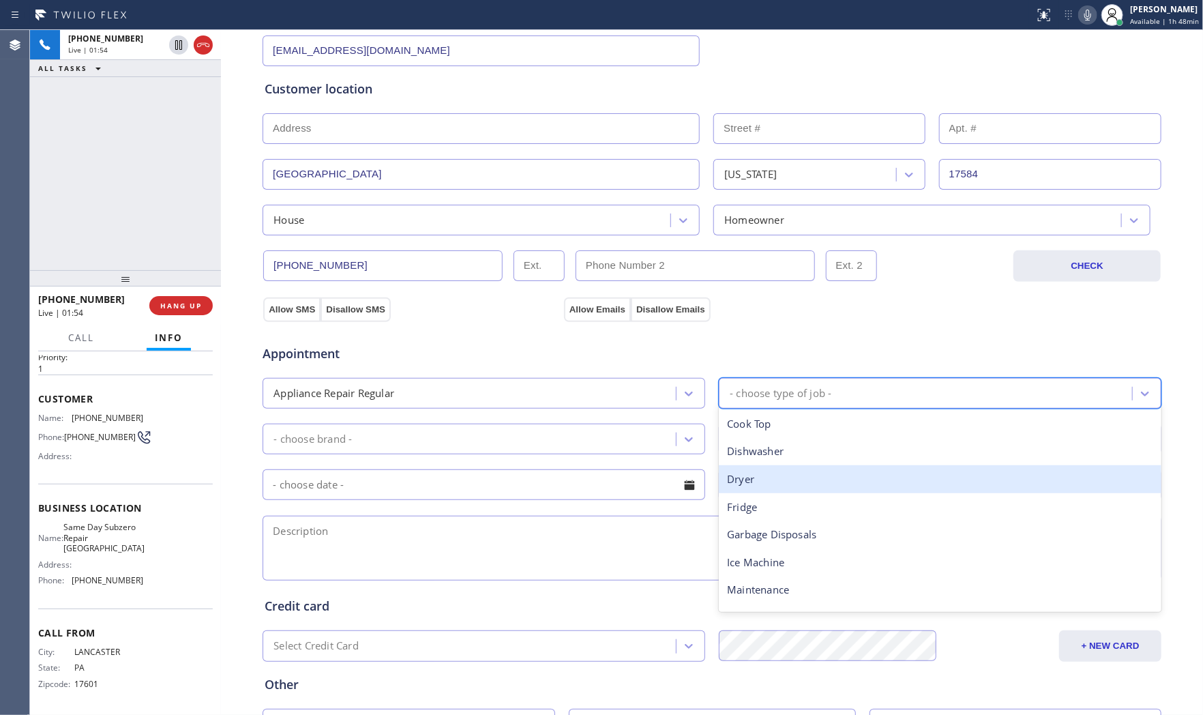
click at [759, 473] on div "Dryer" at bounding box center [940, 479] width 443 height 28
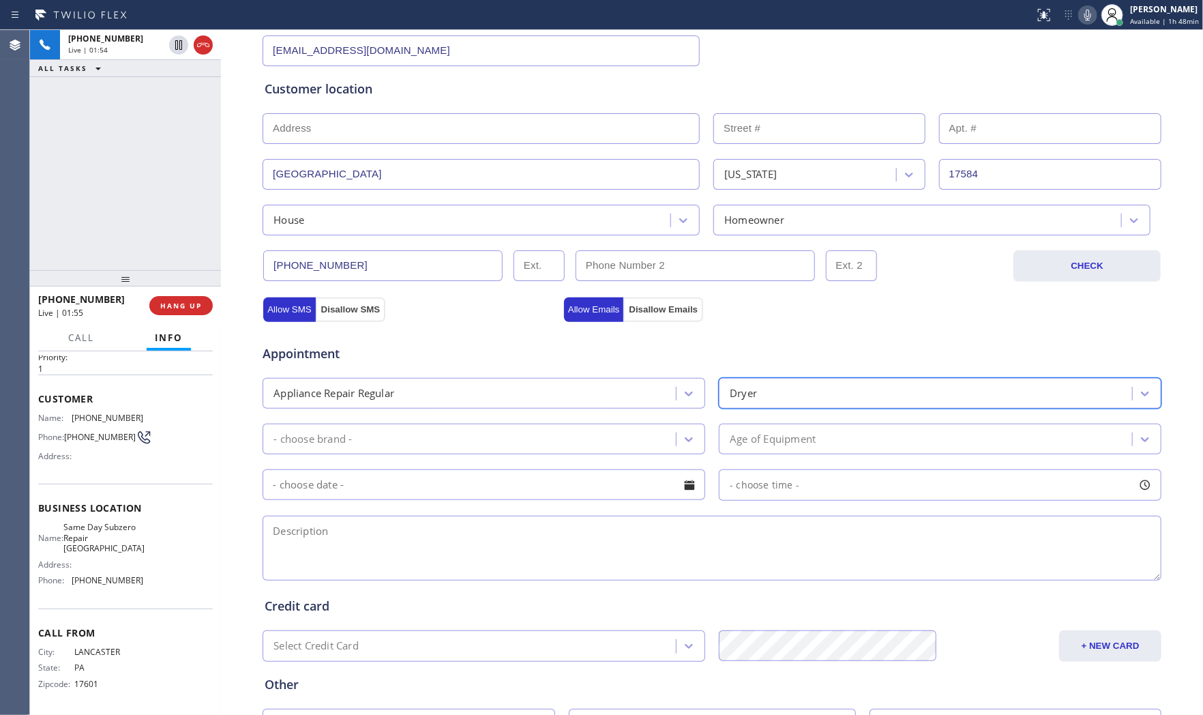
click at [473, 440] on div "- choose brand -" at bounding box center [471, 439] width 409 height 24
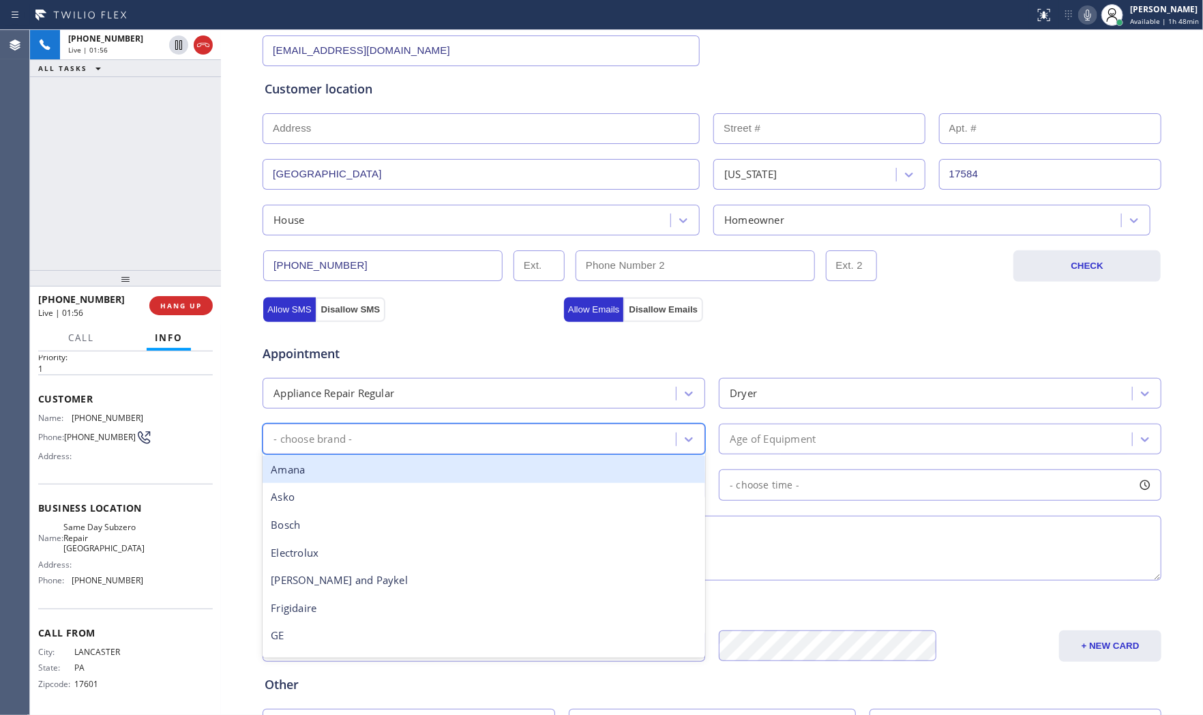
type input "w"
click at [422, 467] on div "Whirpool" at bounding box center [484, 470] width 443 height 28
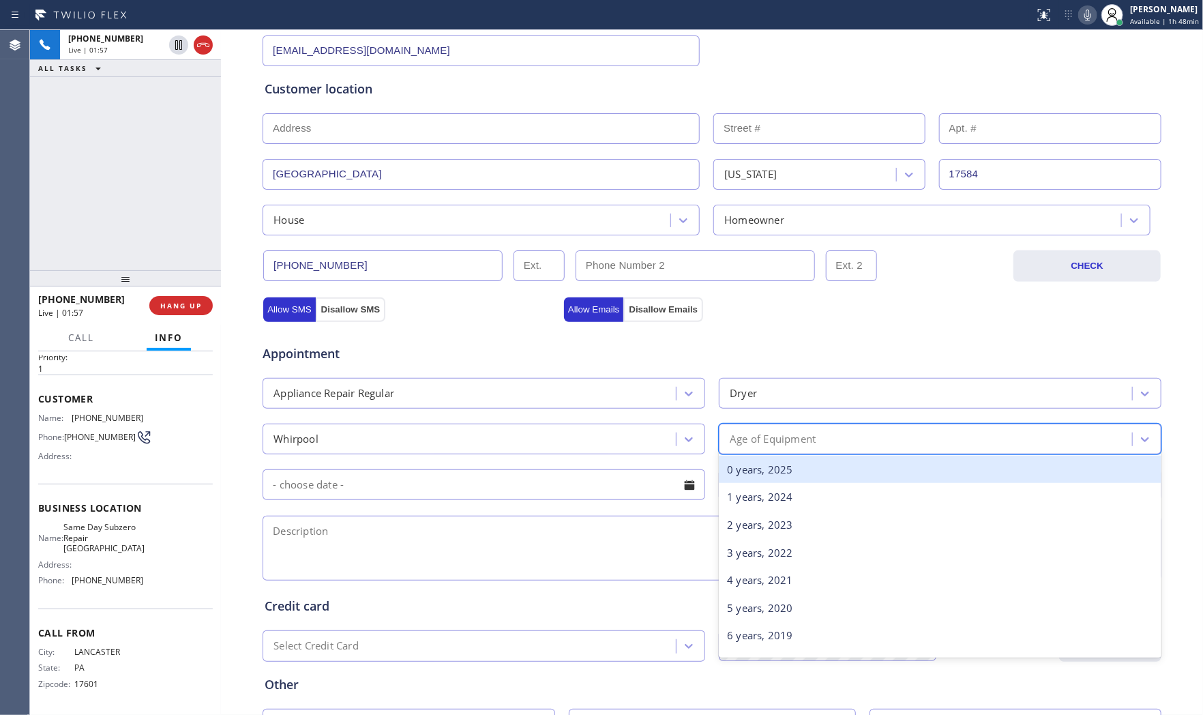
click at [725, 424] on div "Age of Equipment" at bounding box center [940, 439] width 443 height 31
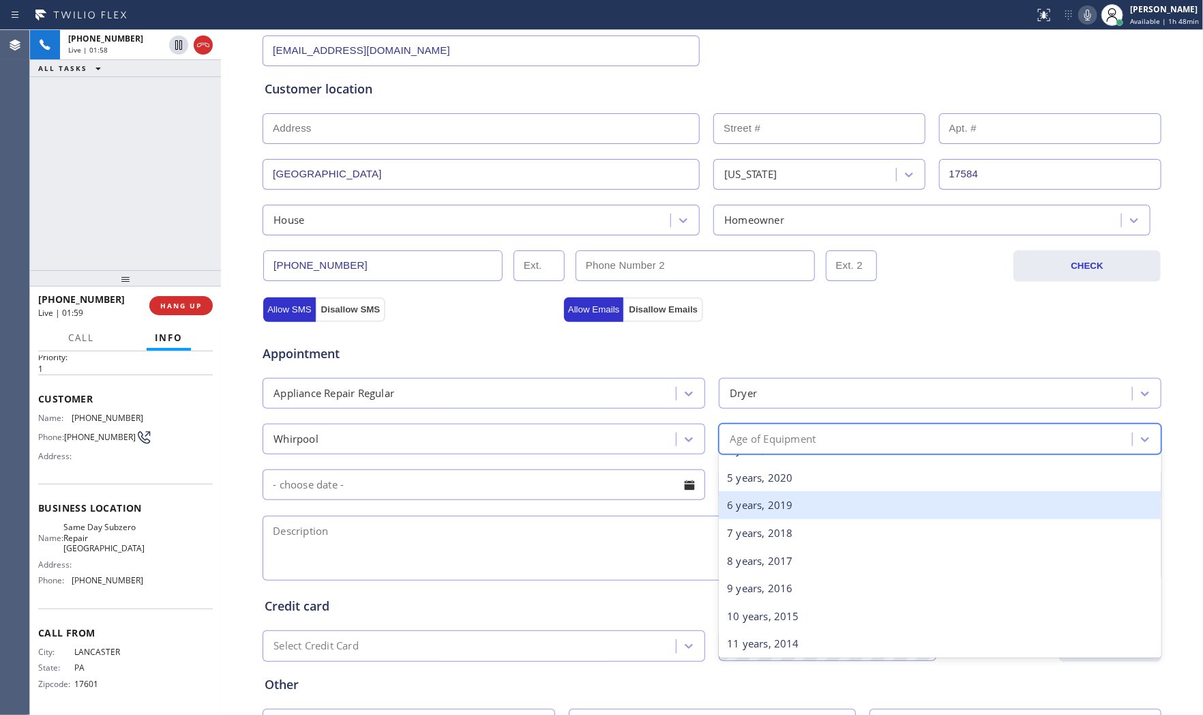
scroll to position [151, 0]
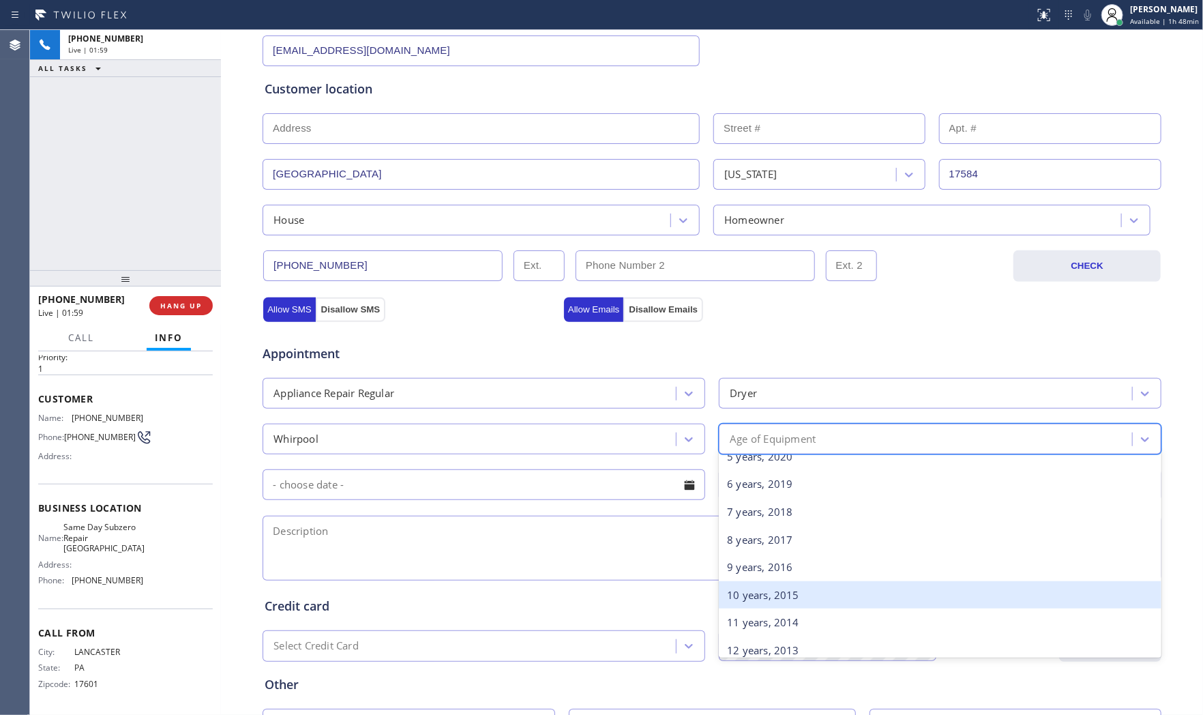
click at [754, 583] on div "10 years, 2015" at bounding box center [940, 595] width 443 height 28
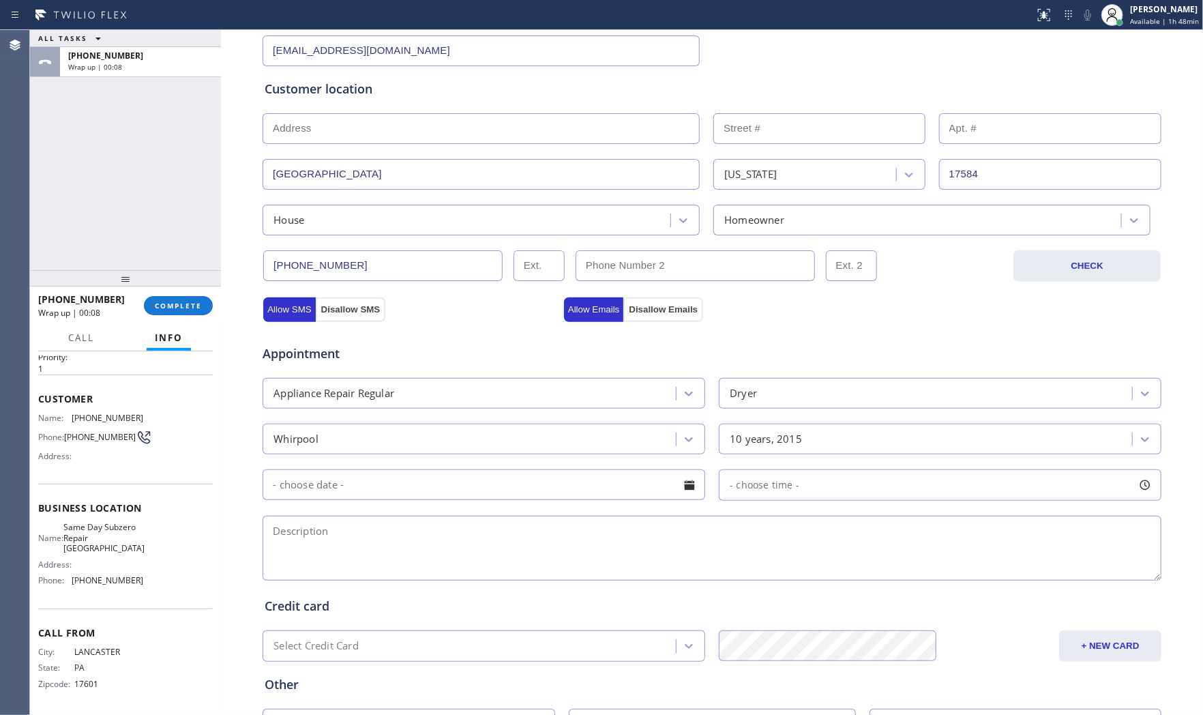
click at [597, 540] on textarea at bounding box center [712, 548] width 899 height 65
paste textarea "Whripool | dryerSBS | not heating | around 10yo |Willow Street, PA 17584"
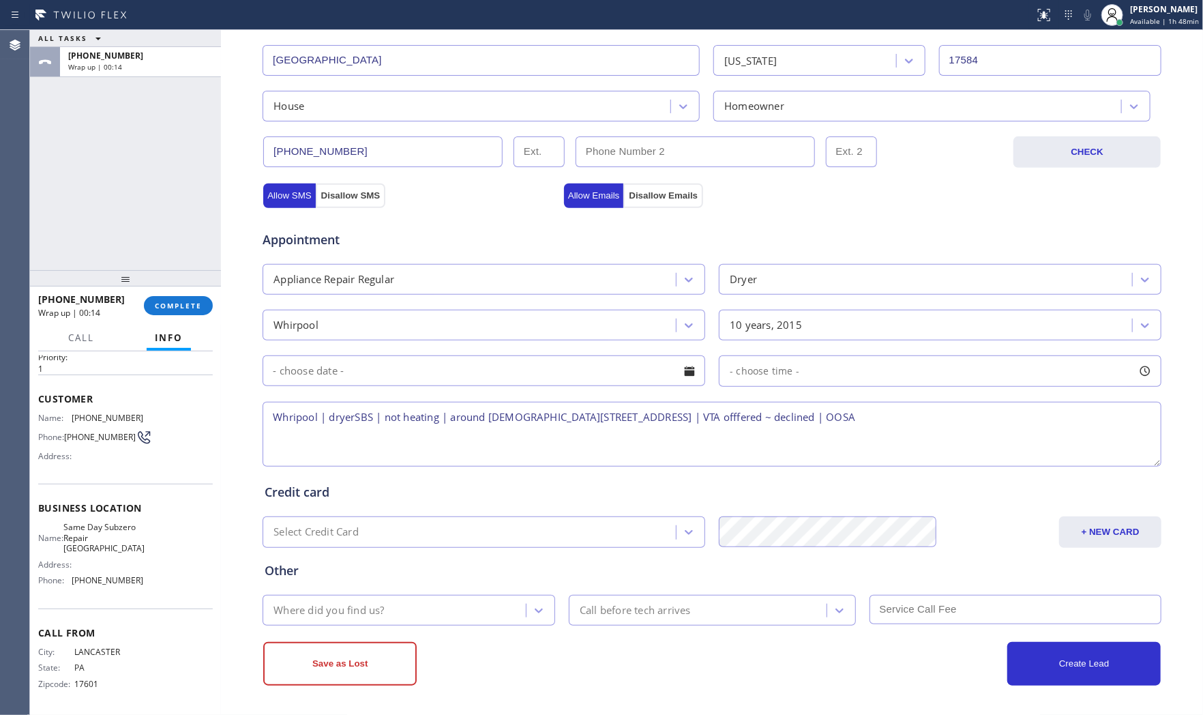
scroll to position [342, 0]
type textarea "Whripool | dryerSBS | not heating | around 10yo |Willow Street, PA 17584 | VTA …"
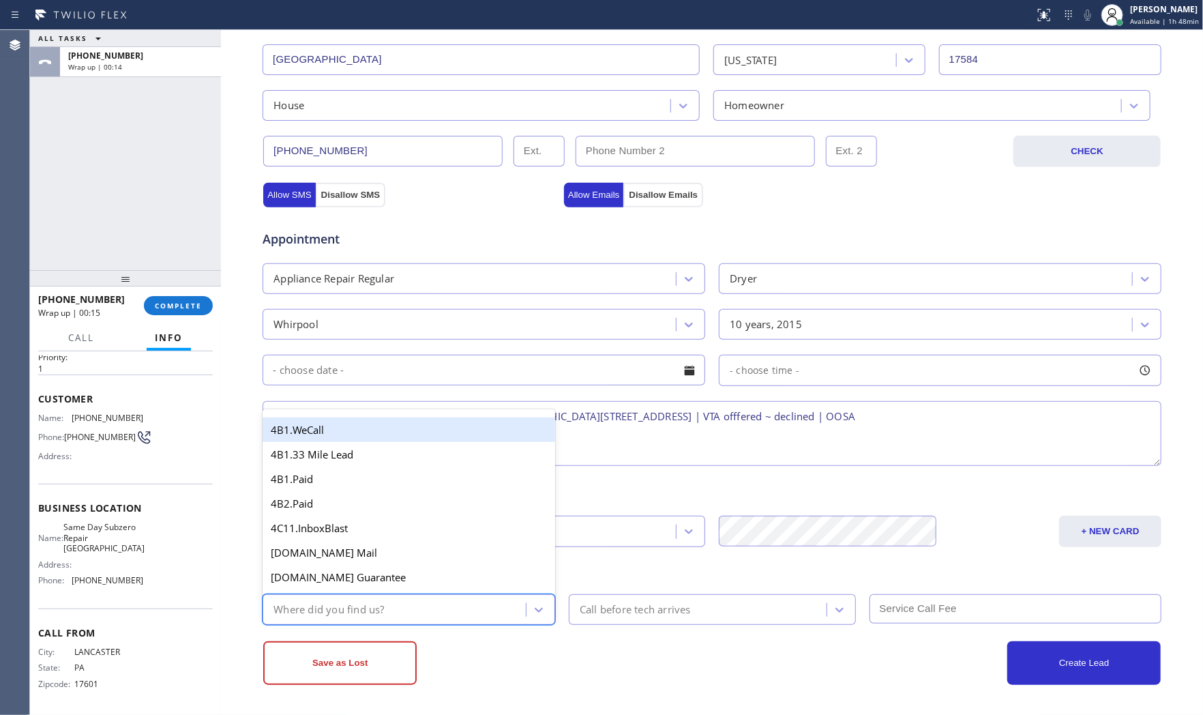
click at [420, 615] on div "Where did you find us?" at bounding box center [396, 610] width 259 height 24
type input "goo"
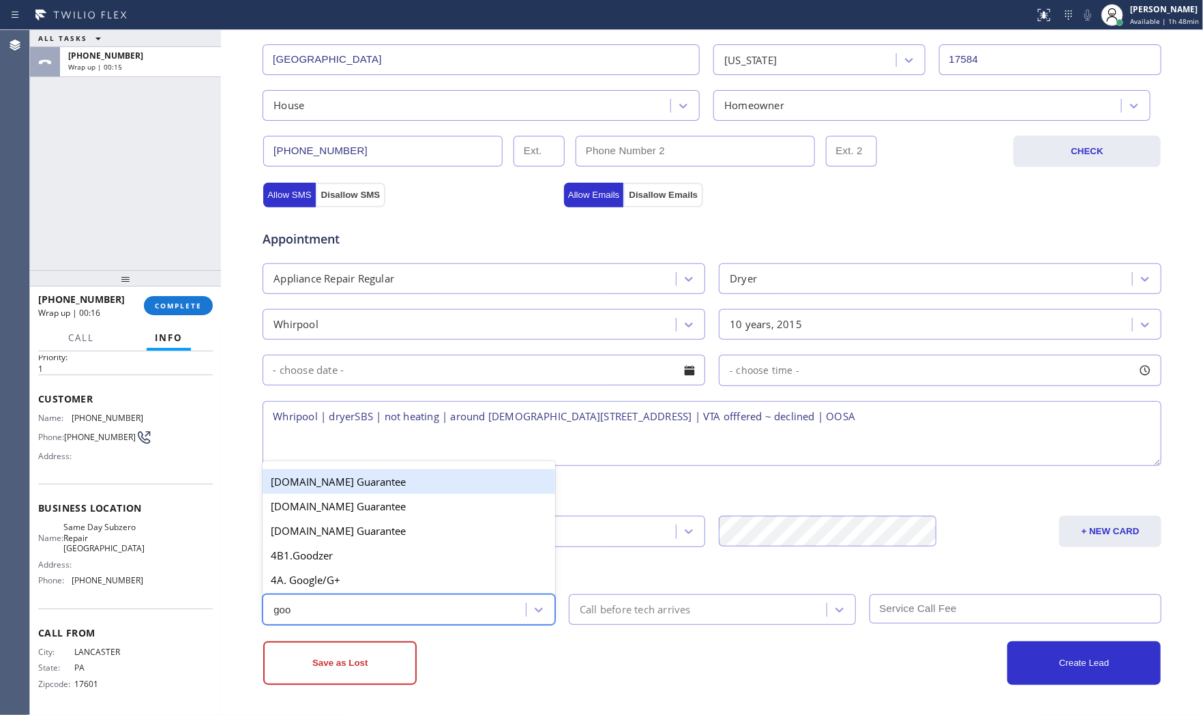
click at [440, 585] on div "4A. Google/G+" at bounding box center [409, 580] width 293 height 25
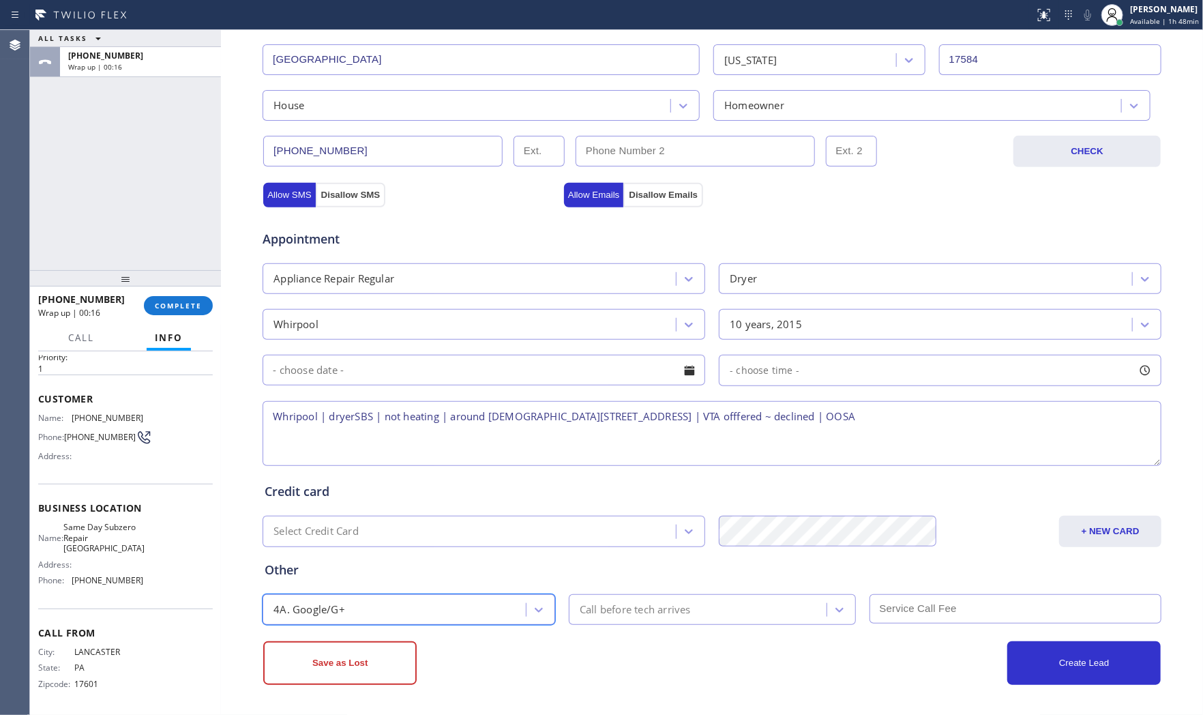
click at [662, 643] on div "Save as Lost" at bounding box center [487, 663] width 449 height 44
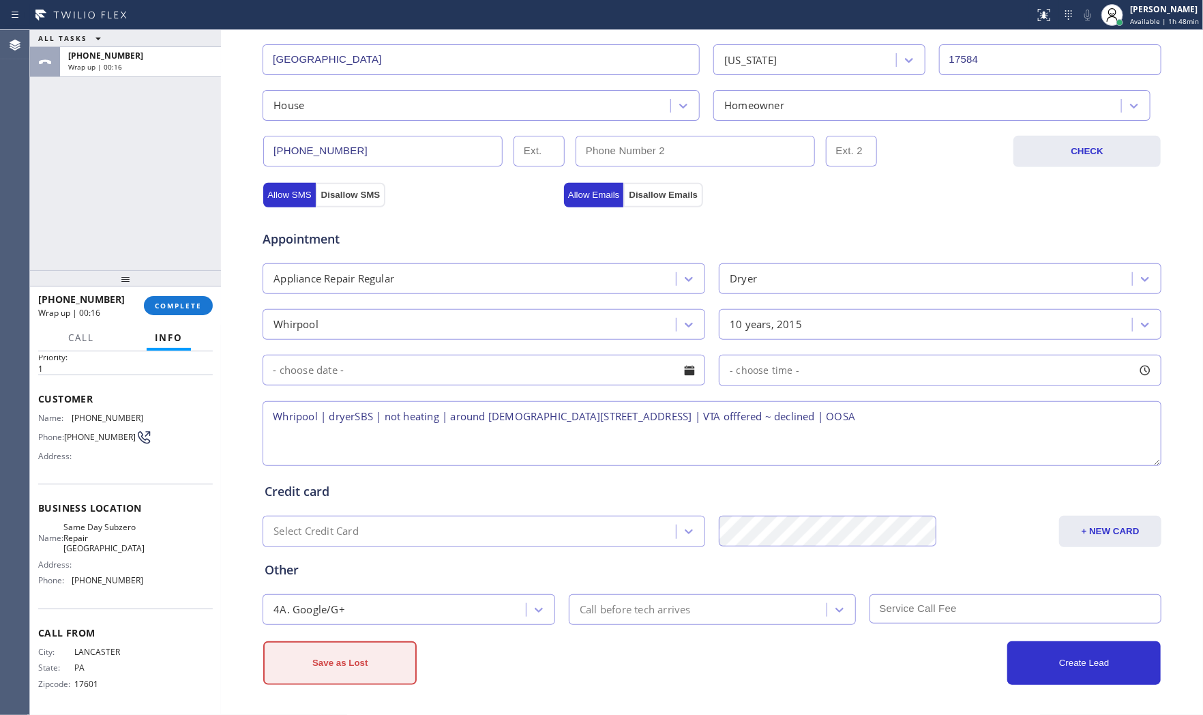
click at [381, 643] on button "Save as Lost" at bounding box center [339, 663] width 153 height 44
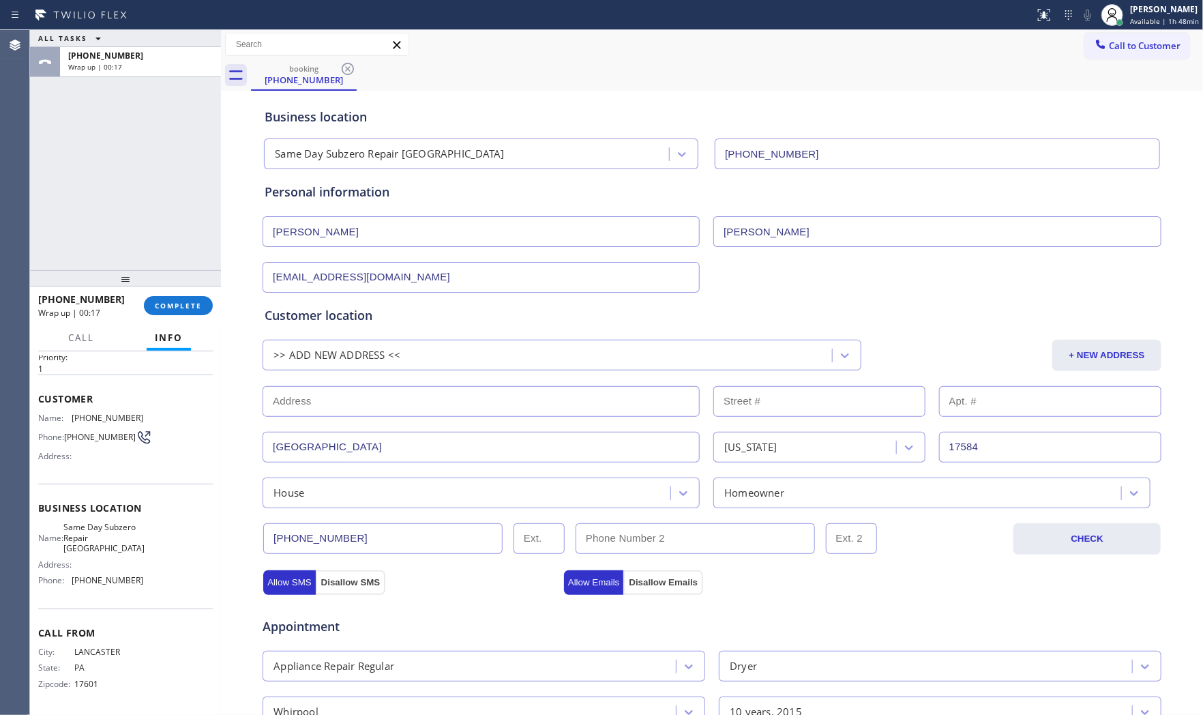
scroll to position [0, 0]
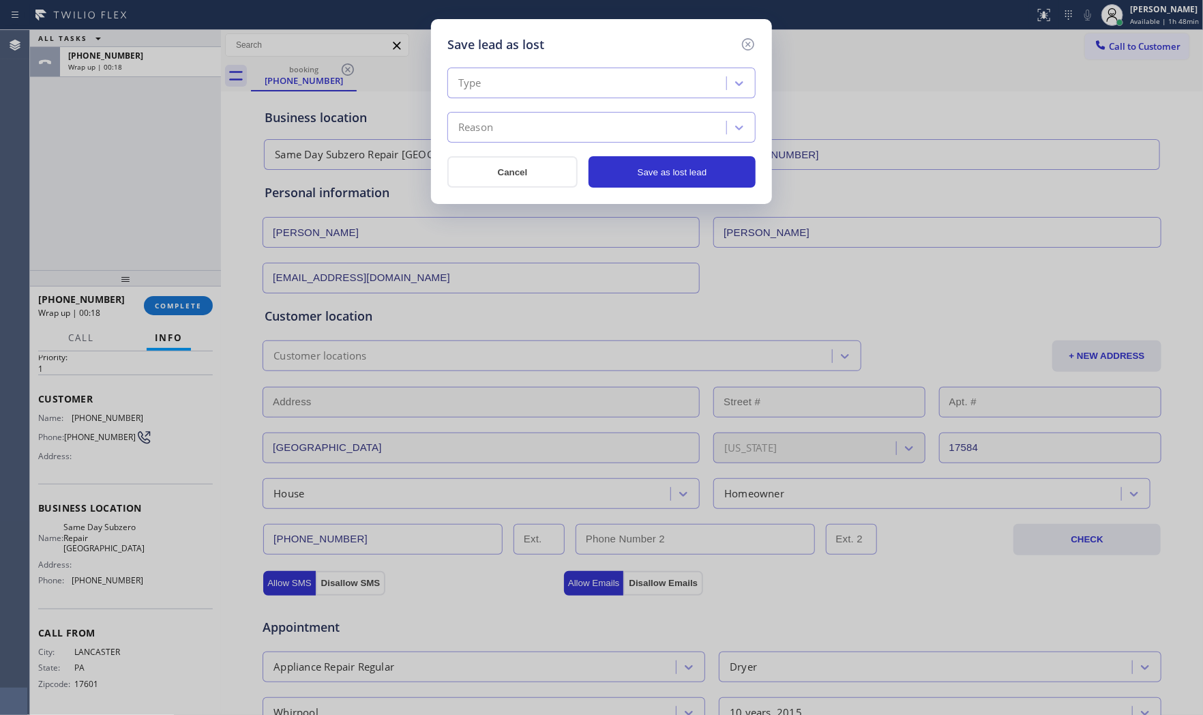
drag, startPoint x: 616, startPoint y: 74, endPoint x: 598, endPoint y: 98, distance: 30.2
click at [615, 75] on div "Type" at bounding box center [589, 84] width 275 height 24
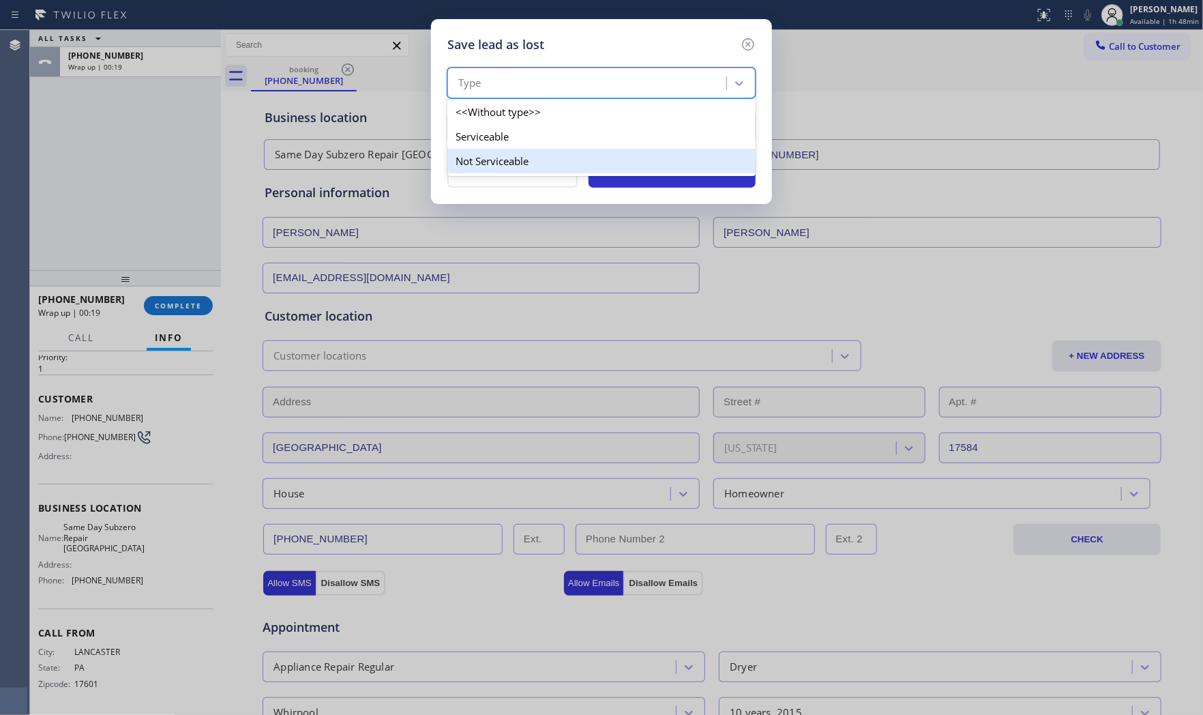
click at [532, 153] on div "Not Serviceable" at bounding box center [602, 161] width 308 height 25
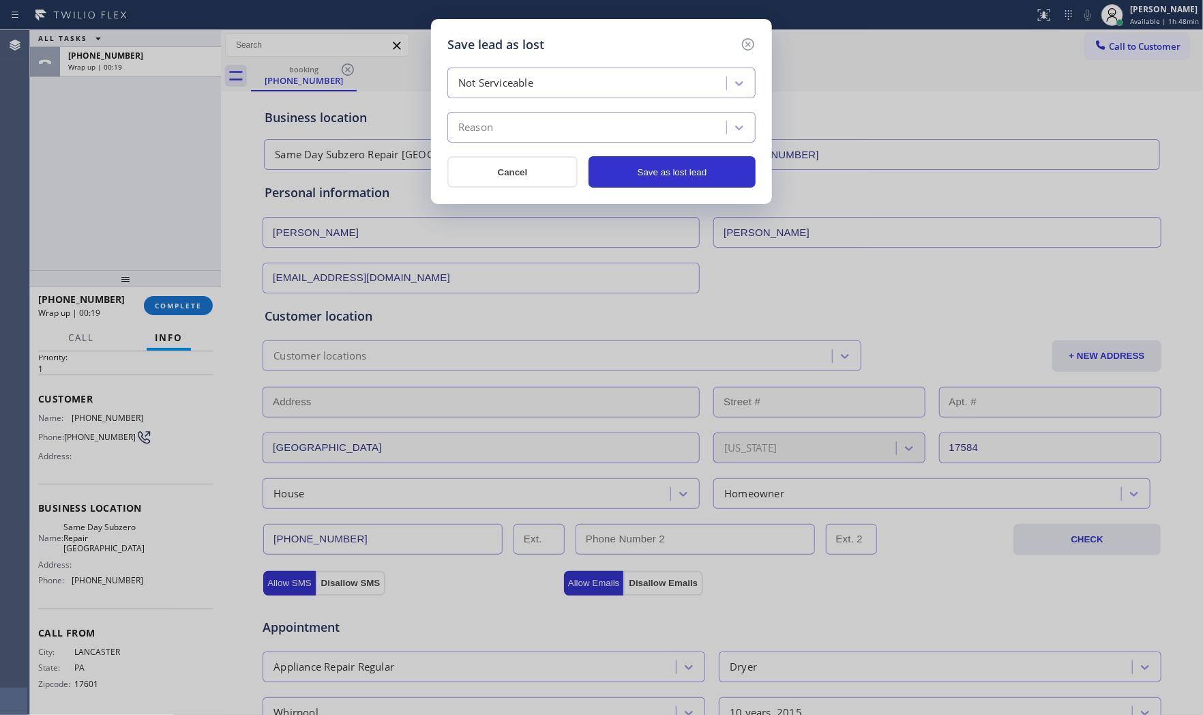
click at [533, 121] on div "Reason" at bounding box center [589, 128] width 275 height 24
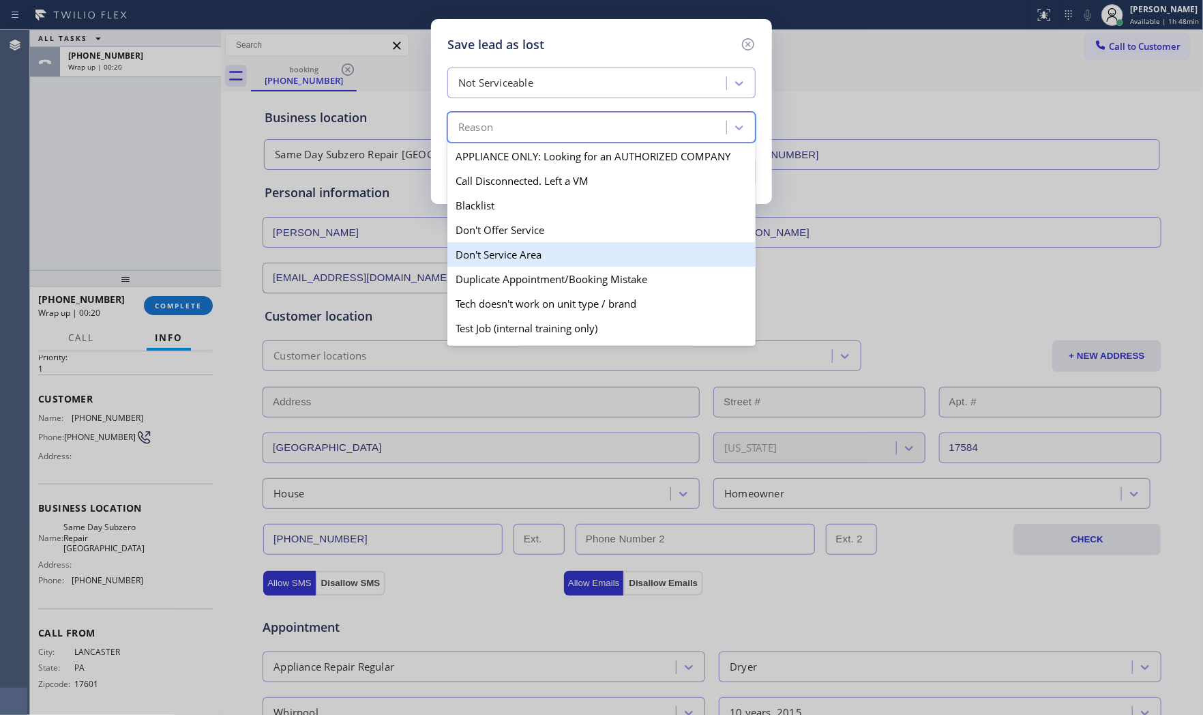
click at [513, 250] on div "Don't Service Area" at bounding box center [602, 254] width 308 height 25
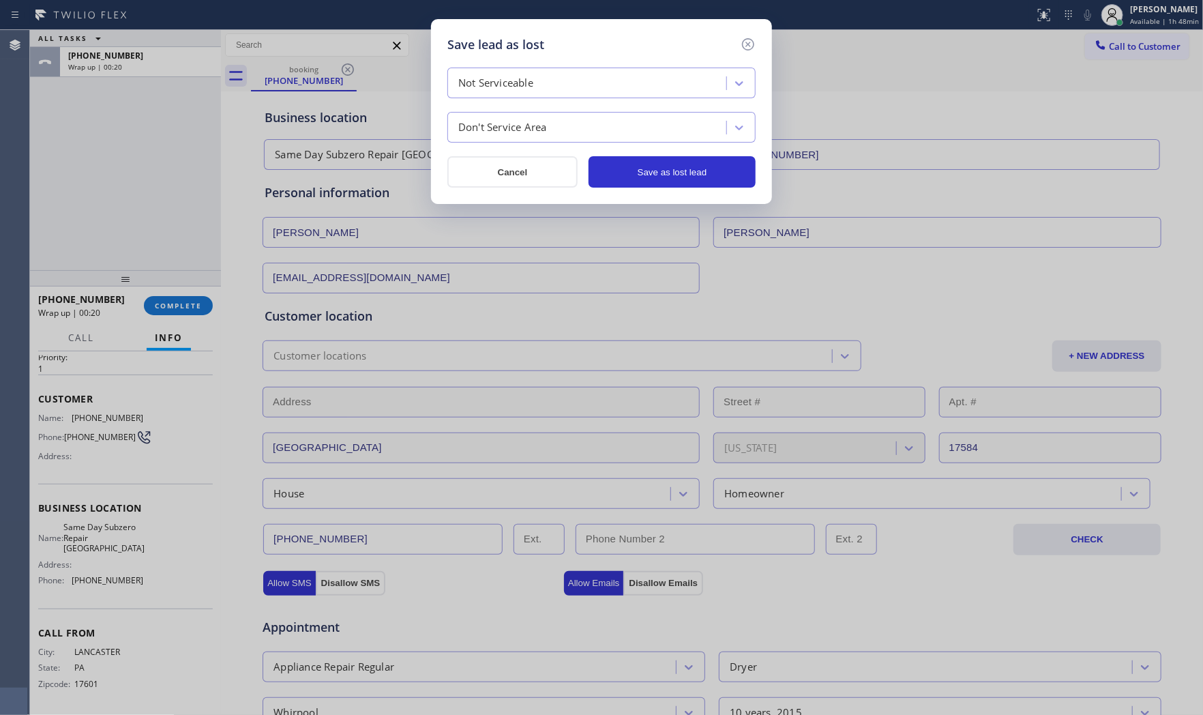
click at [551, 220] on div "Save lead as lost Not Serviceable Don't Service Area Cancel Save as lost lead" at bounding box center [601, 357] width 1203 height 715
click at [639, 176] on button "Save as lost lead" at bounding box center [672, 171] width 167 height 31
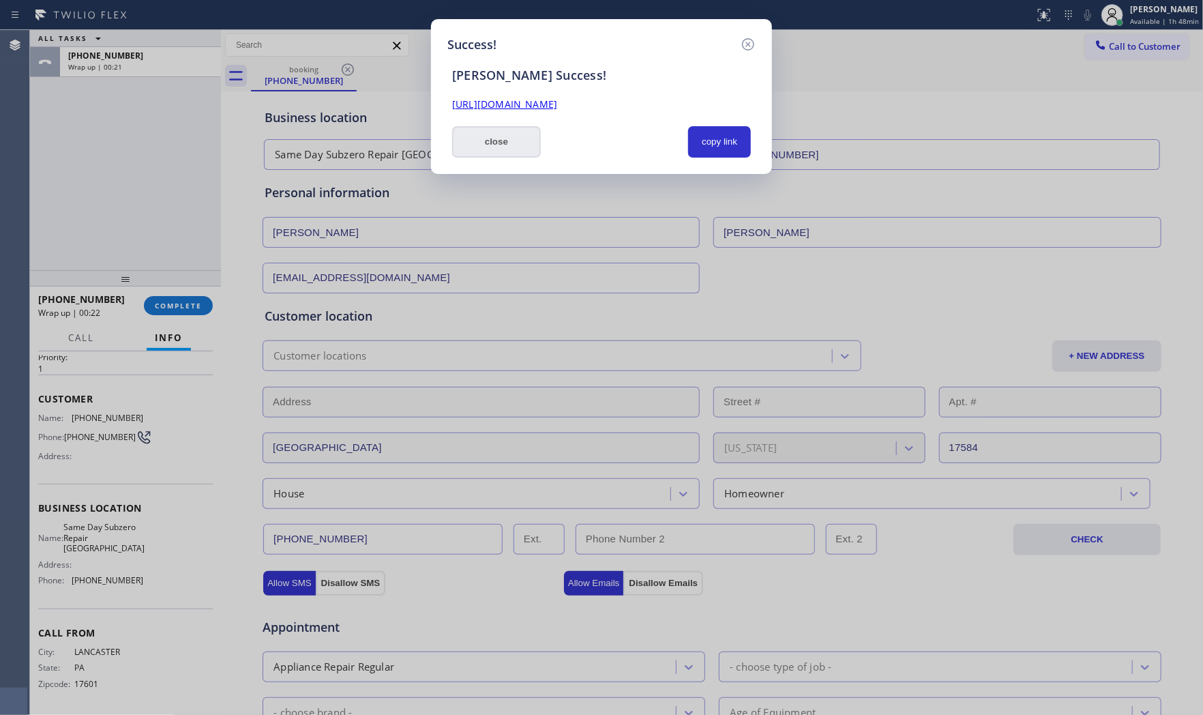
click at [500, 151] on button "close" at bounding box center [496, 141] width 89 height 31
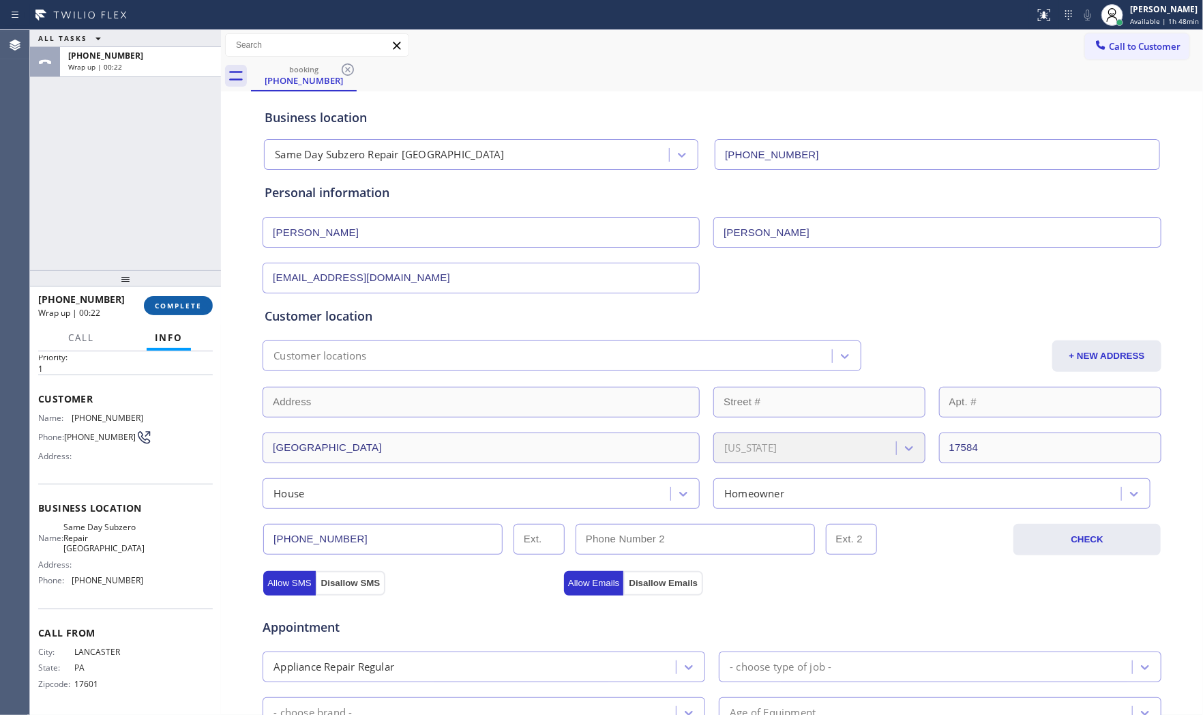
click at [185, 311] on button "COMPLETE" at bounding box center [178, 305] width 69 height 19
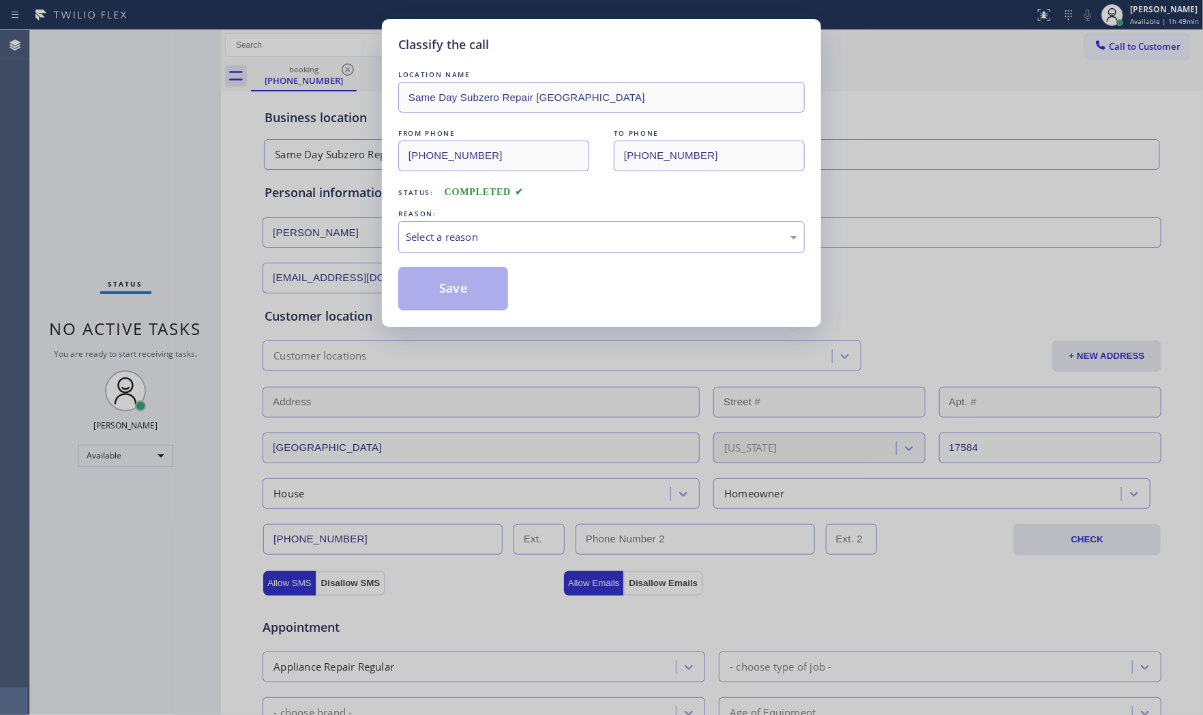
click at [501, 211] on div "REASON:" at bounding box center [601, 214] width 407 height 14
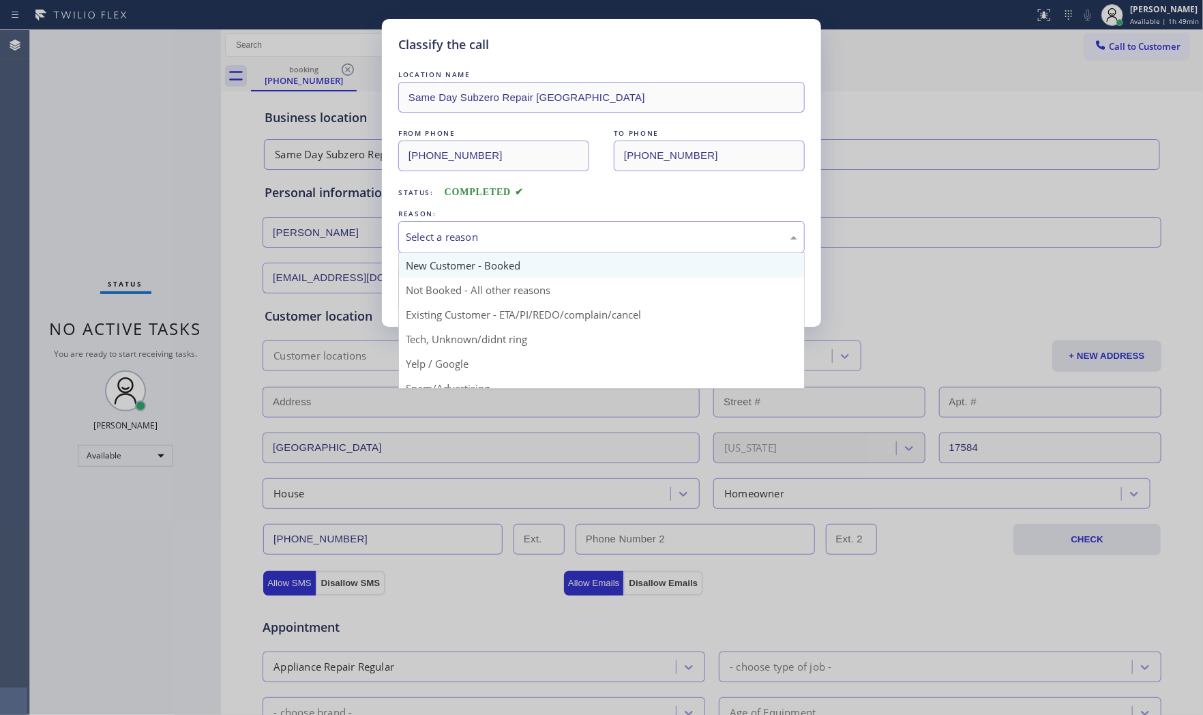
drag, startPoint x: 501, startPoint y: 226, endPoint x: 489, endPoint y: 267, distance: 41.9
click at [501, 229] on div "Select a reason" at bounding box center [601, 237] width 407 height 32
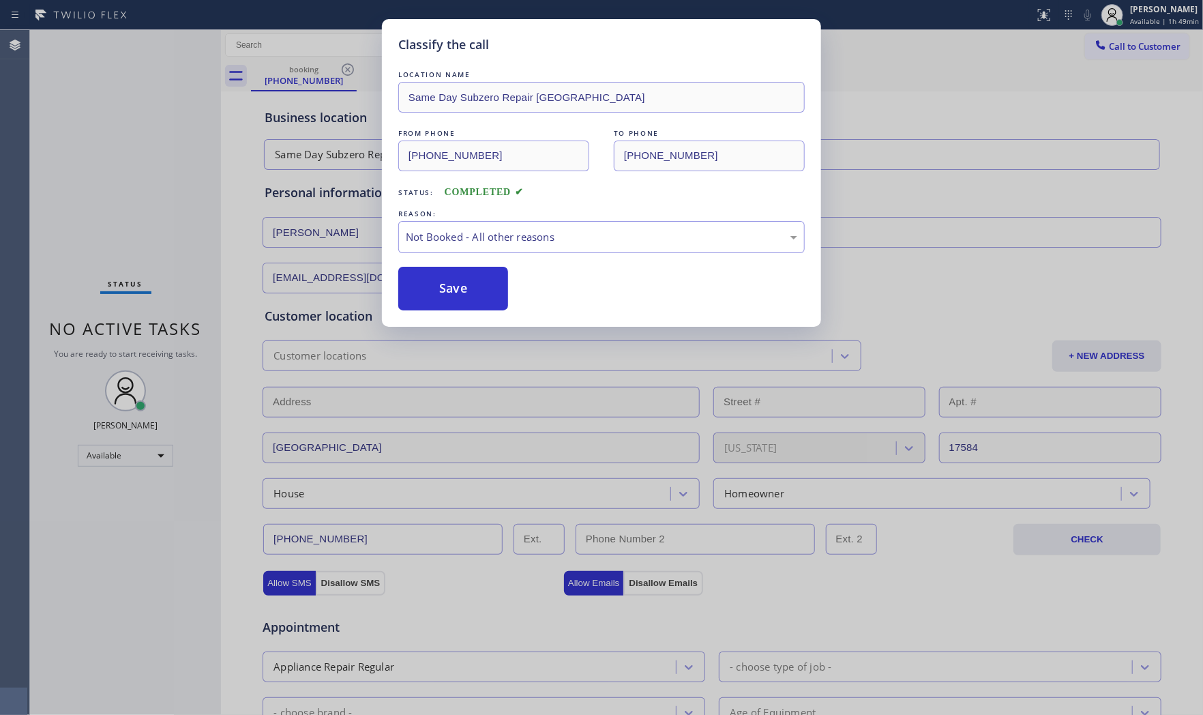
click at [468, 289] on button "Save" at bounding box center [453, 289] width 110 height 44
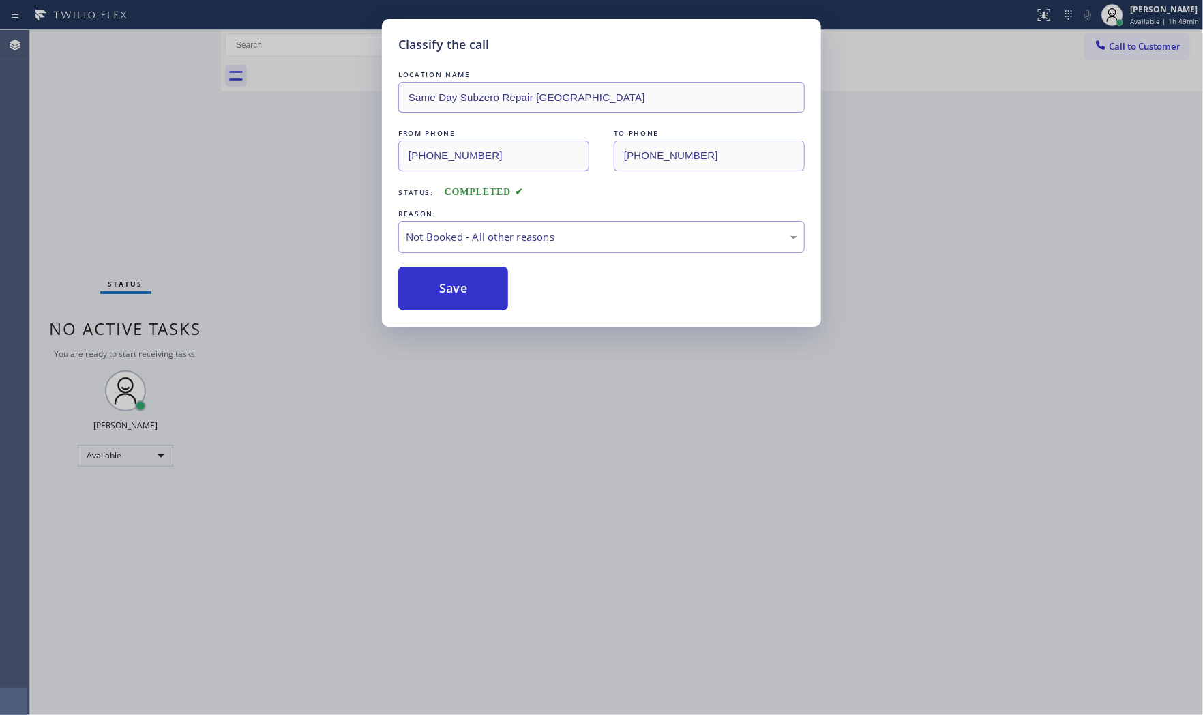
click at [468, 289] on button "Save" at bounding box center [453, 289] width 110 height 44
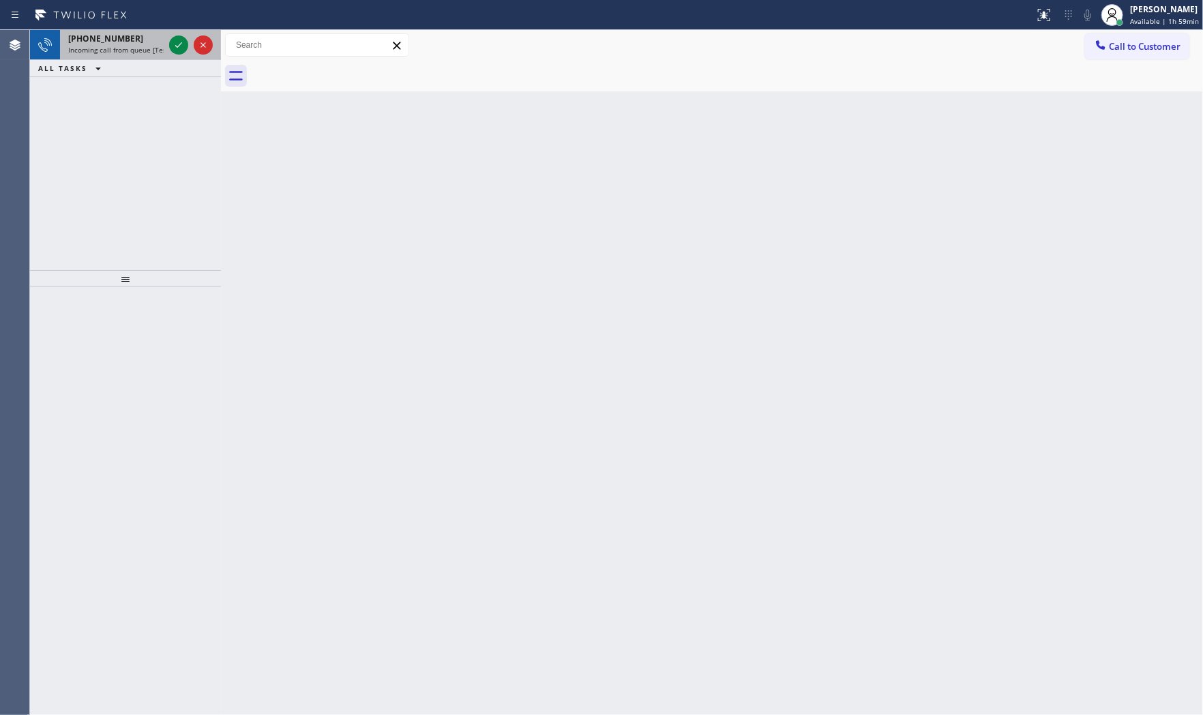
click at [115, 41] on span "+18392102673" at bounding box center [105, 39] width 75 height 12
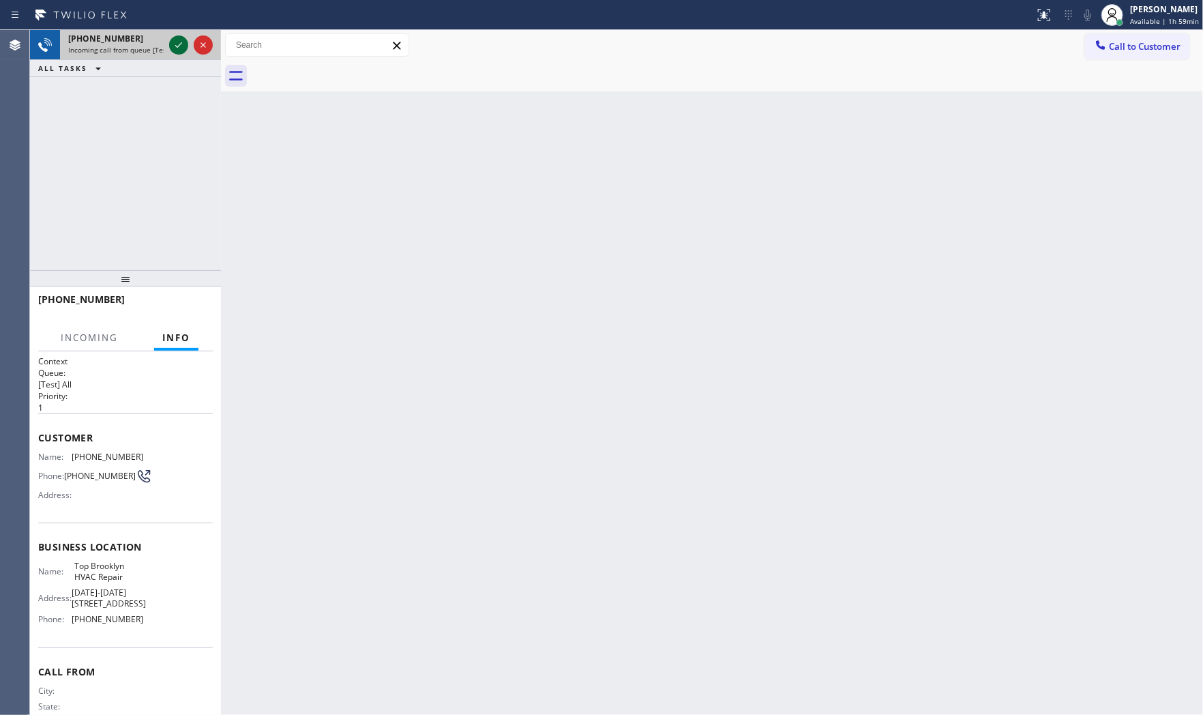
click at [173, 43] on icon at bounding box center [179, 45] width 16 height 16
click at [194, 311] on div at bounding box center [120, 313] width 165 height 12
click at [195, 310] on div at bounding box center [120, 313] width 165 height 12
click at [196, 310] on div at bounding box center [120, 313] width 165 height 12
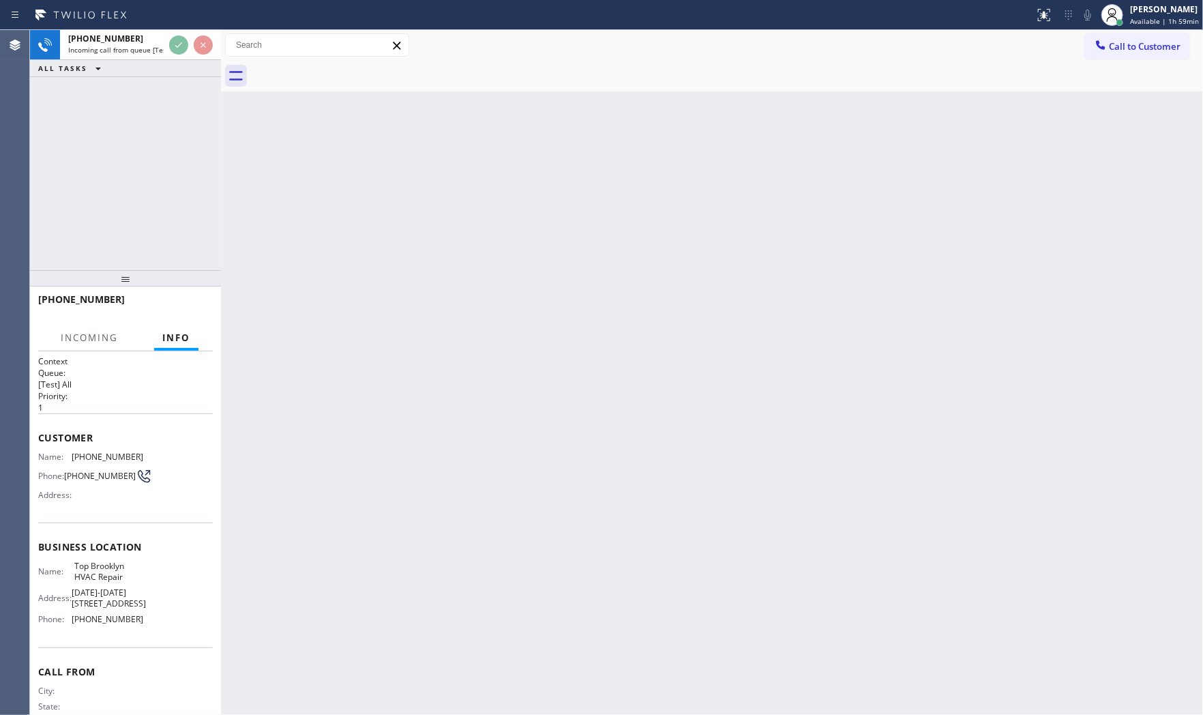
click at [196, 310] on div at bounding box center [120, 313] width 165 height 12
click at [198, 310] on div at bounding box center [120, 313] width 165 height 12
click at [199, 310] on div at bounding box center [120, 313] width 165 height 12
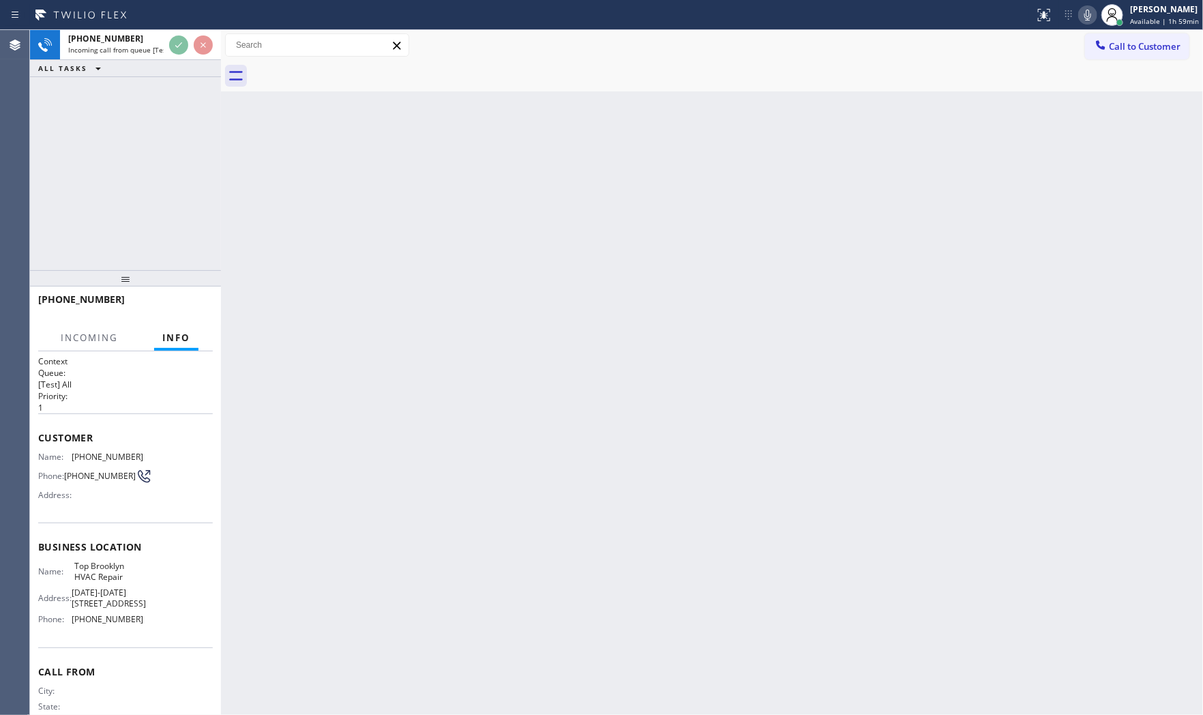
click at [200, 310] on div at bounding box center [120, 313] width 165 height 12
click at [200, 310] on div "+18392102673" at bounding box center [125, 305] width 175 height 35
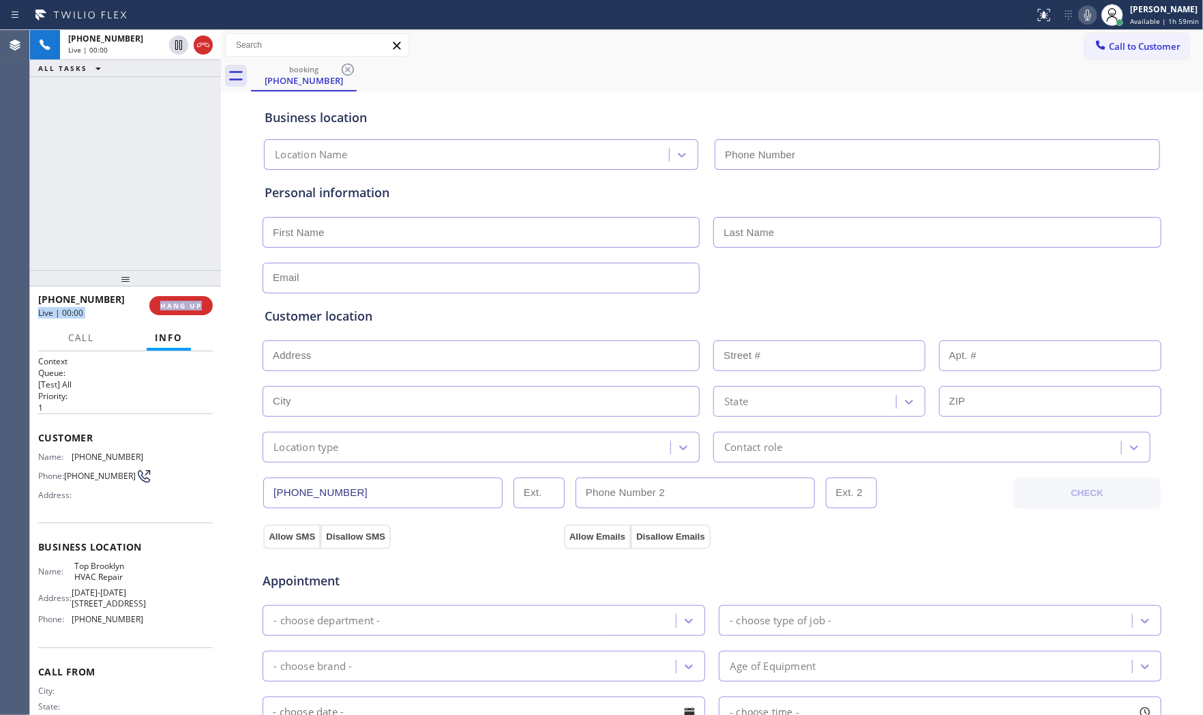
click at [201, 309] on span "HANG UP" at bounding box center [181, 306] width 42 height 10
type input "(347) 236-3991"
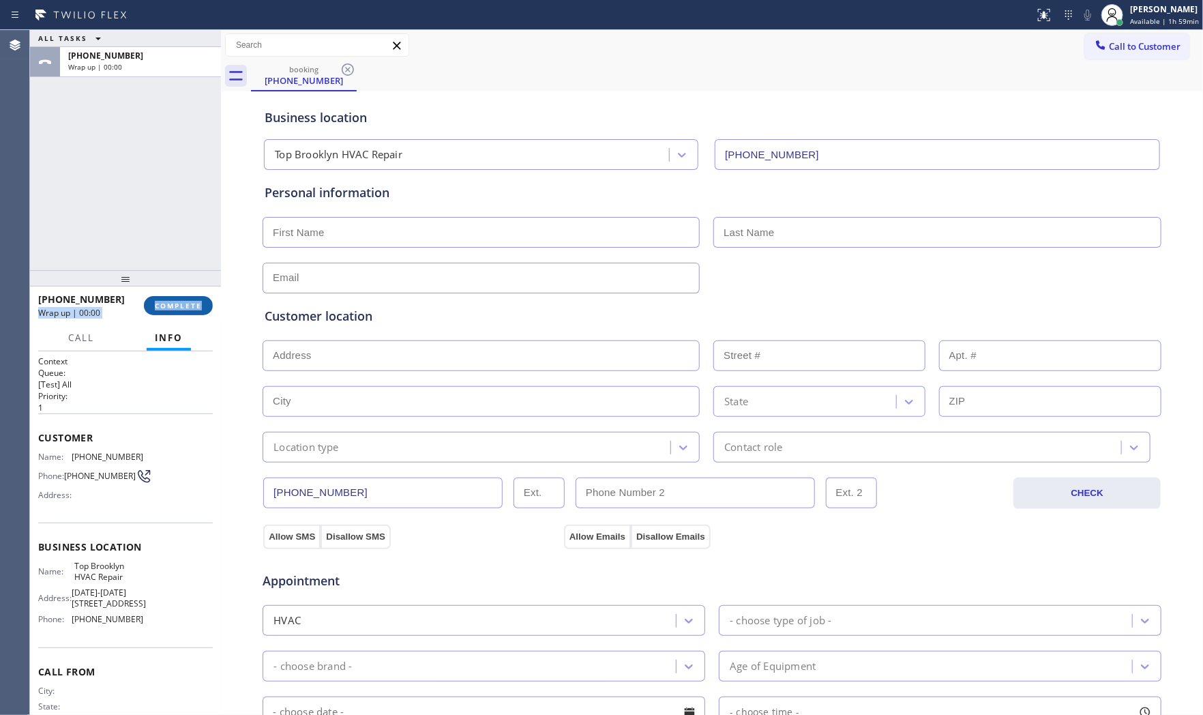
click at [201, 308] on span "COMPLETE" at bounding box center [178, 306] width 47 height 10
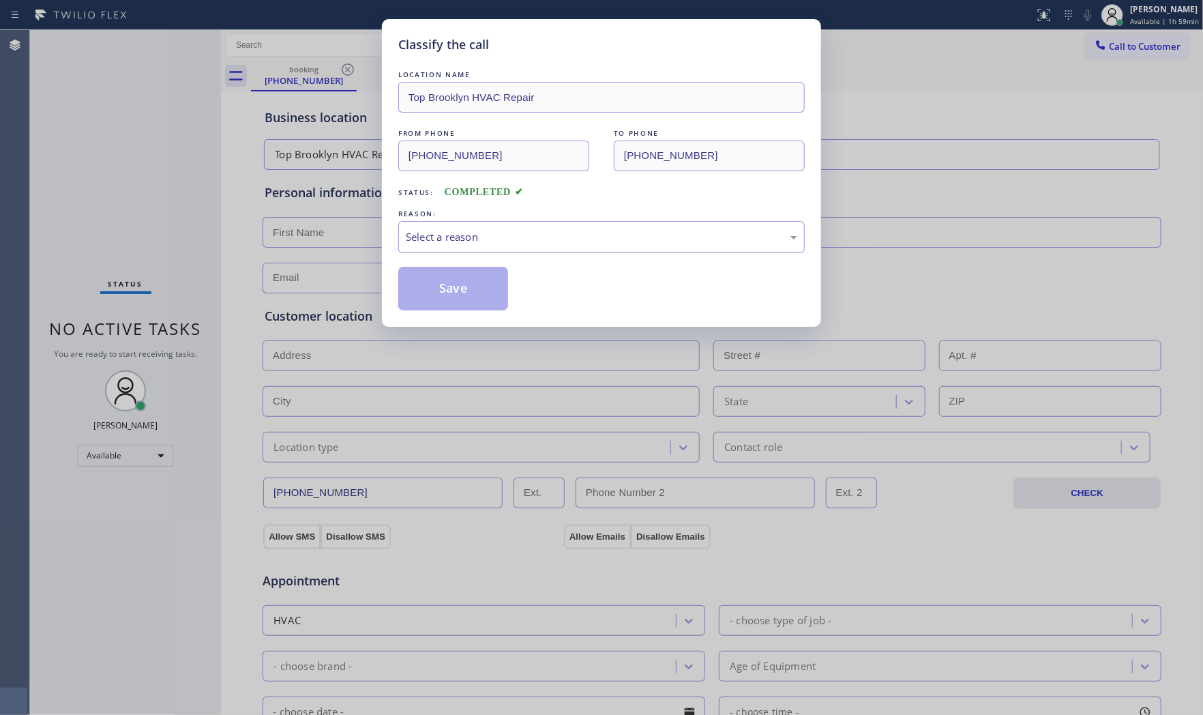
click at [475, 256] on div "LOCATION NAME Top Brooklyn HVAC Repair FROM PHONE (839) 210-2673 TO PHONE (347)…" at bounding box center [601, 189] width 407 height 243
click at [458, 239] on div "Select a reason" at bounding box center [602, 237] width 392 height 16
click at [433, 297] on button "Save" at bounding box center [453, 289] width 110 height 44
click at [432, 297] on button "Save" at bounding box center [453, 289] width 110 height 44
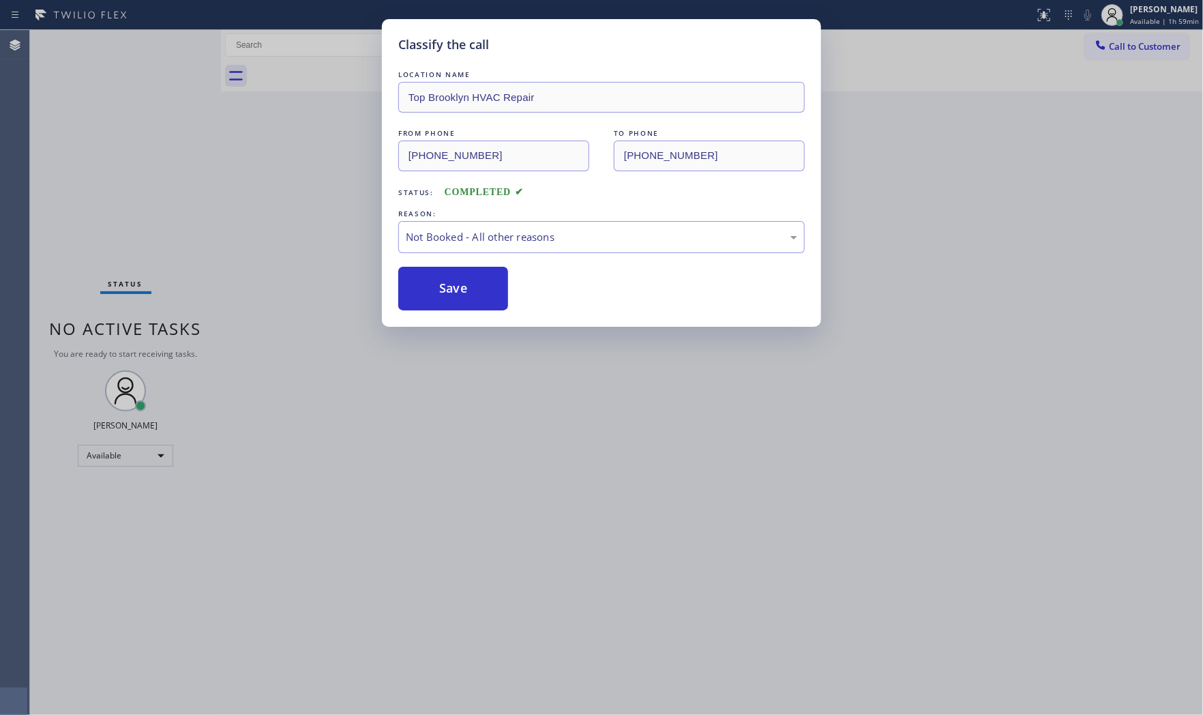
drag, startPoint x: 432, startPoint y: 295, endPoint x: 680, endPoint y: 214, distance: 261.0
click at [433, 295] on button "Save" at bounding box center [453, 289] width 110 height 44
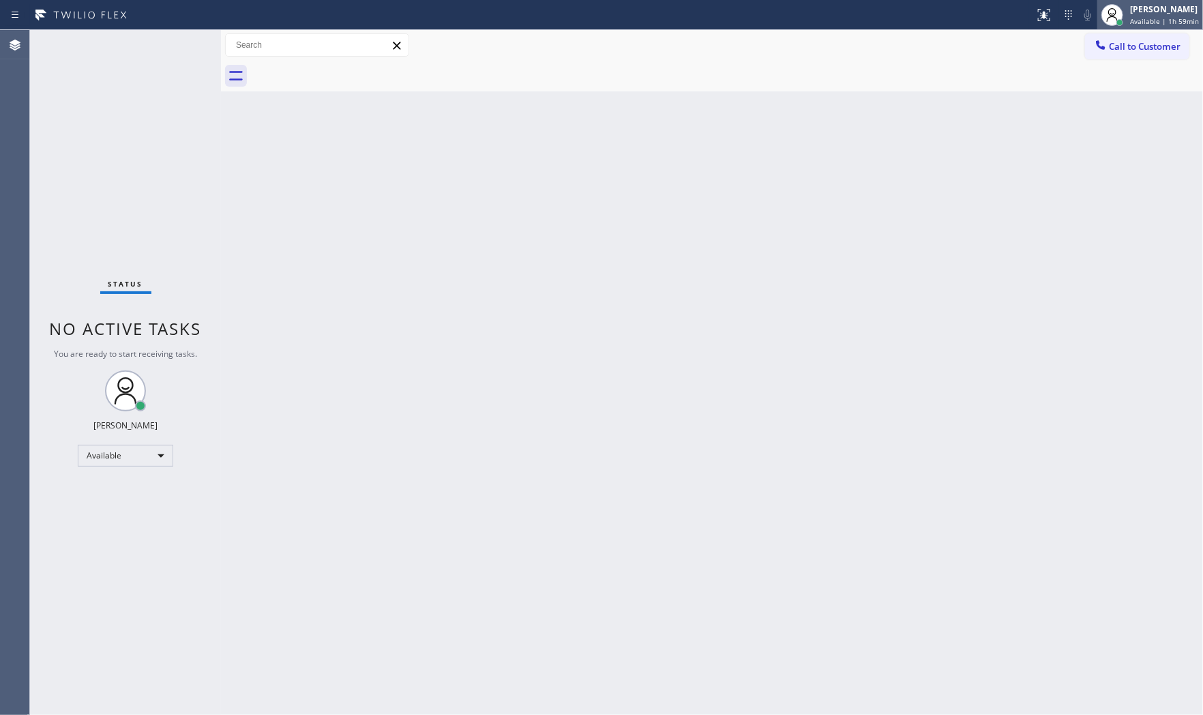
click at [1083, 19] on span "Available | 1h 59min" at bounding box center [1164, 21] width 69 height 10
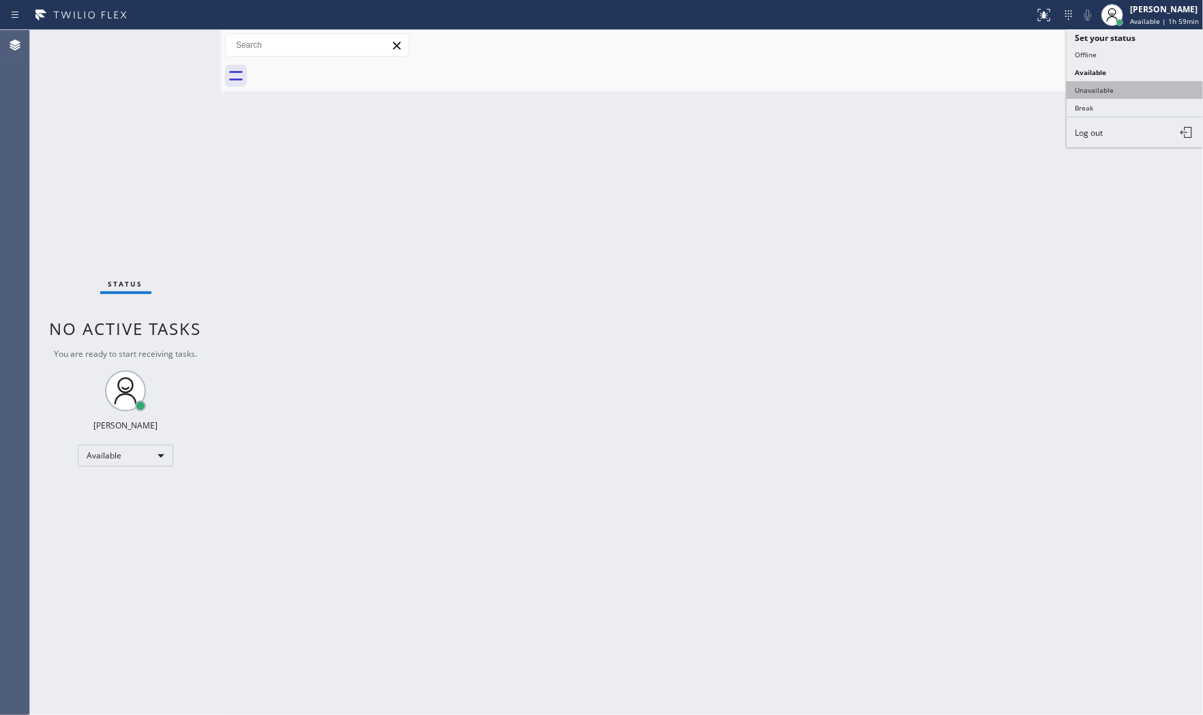
click at [1083, 83] on button "Unavailable" at bounding box center [1135, 90] width 136 height 18
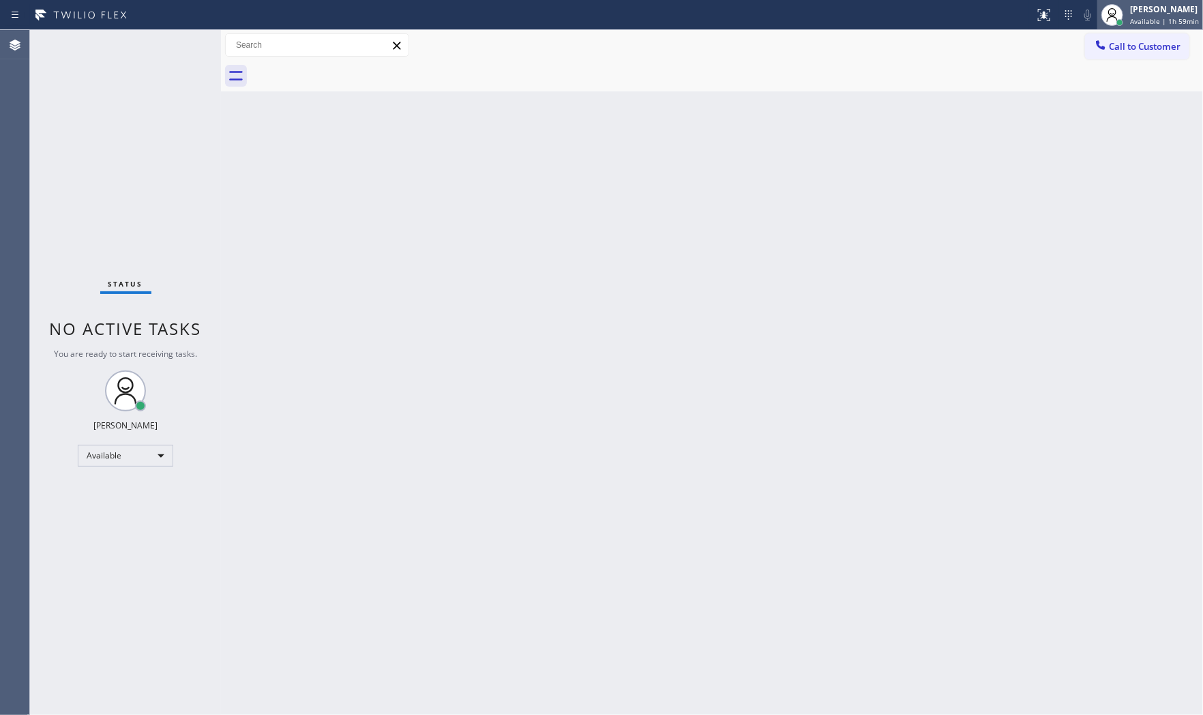
click at [1083, 9] on div "[PERSON_NAME]" at bounding box center [1164, 9] width 69 height 12
click at [1083, 7] on div "[PERSON_NAME]" at bounding box center [1166, 9] width 68 height 12
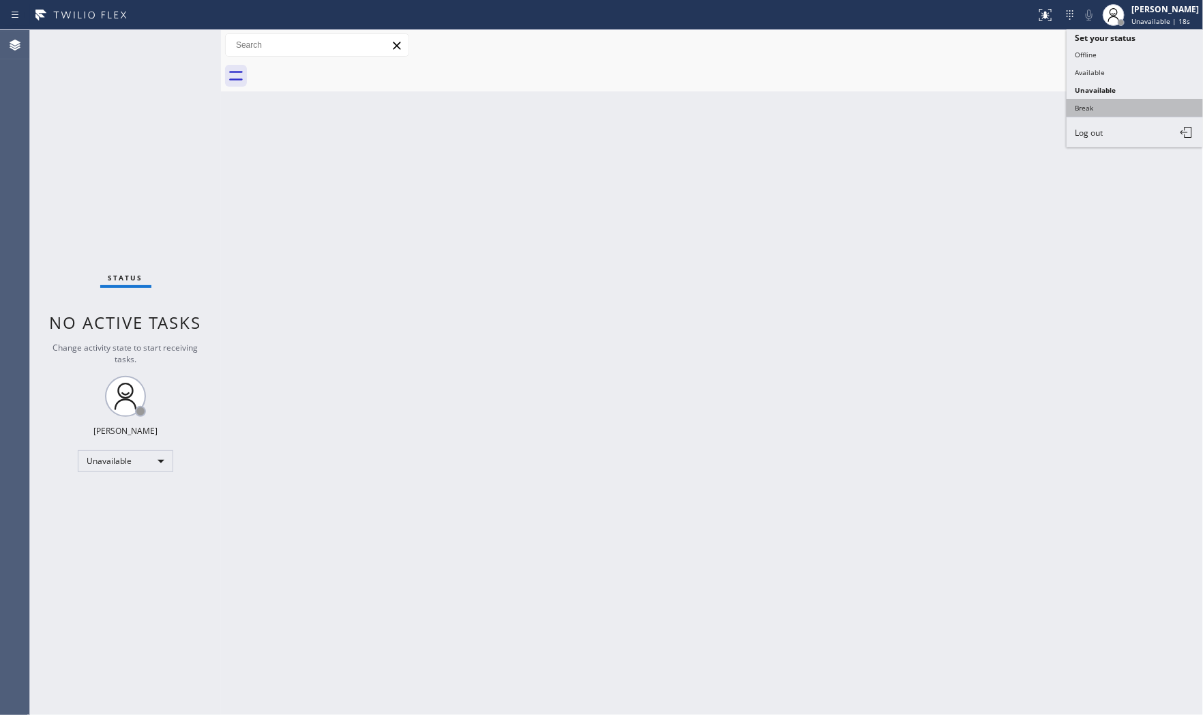
click at [1083, 102] on button "Break" at bounding box center [1135, 108] width 136 height 18
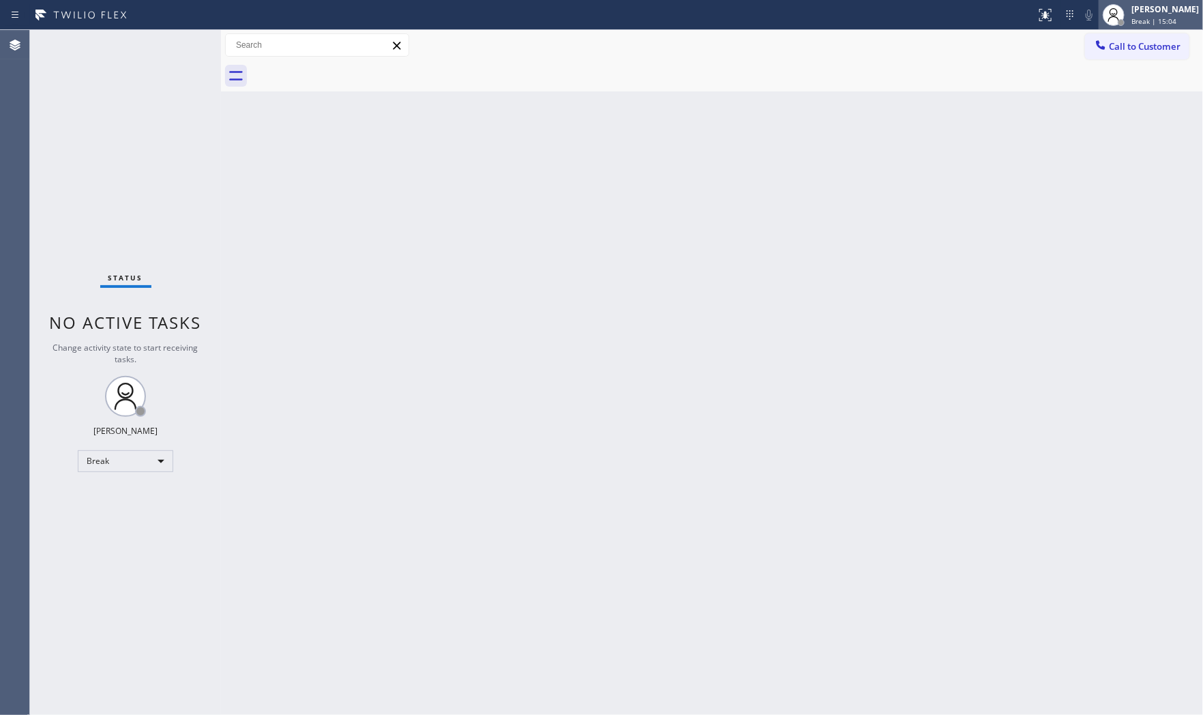
click at [1083, 18] on span "Break | 15:04" at bounding box center [1154, 21] width 45 height 10
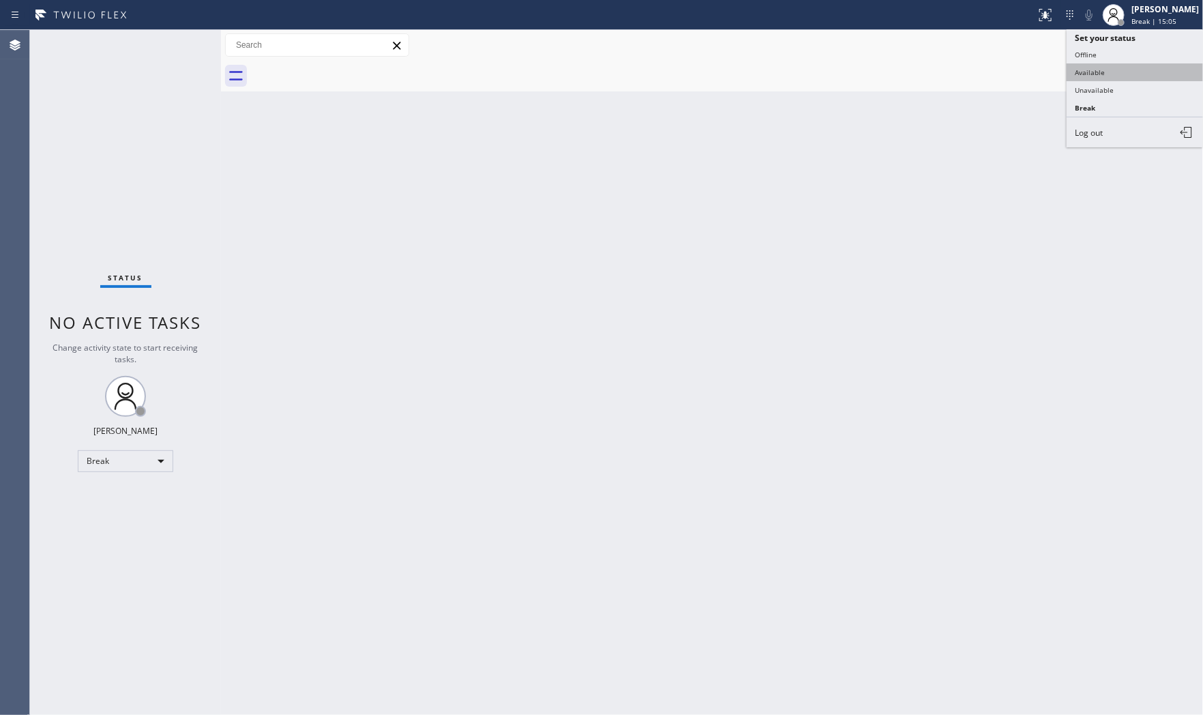
click at [1083, 72] on button "Available" at bounding box center [1135, 72] width 136 height 18
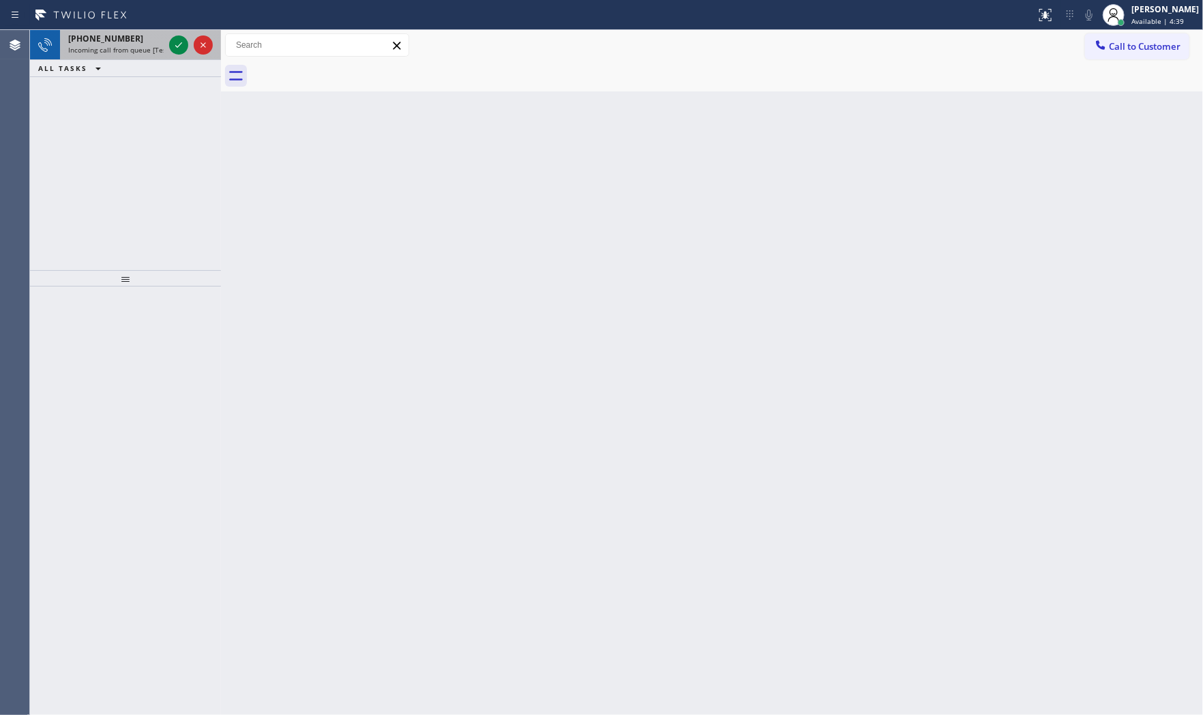
click at [140, 55] on span "Incoming call from queue [Test] All" at bounding box center [124, 50] width 113 height 10
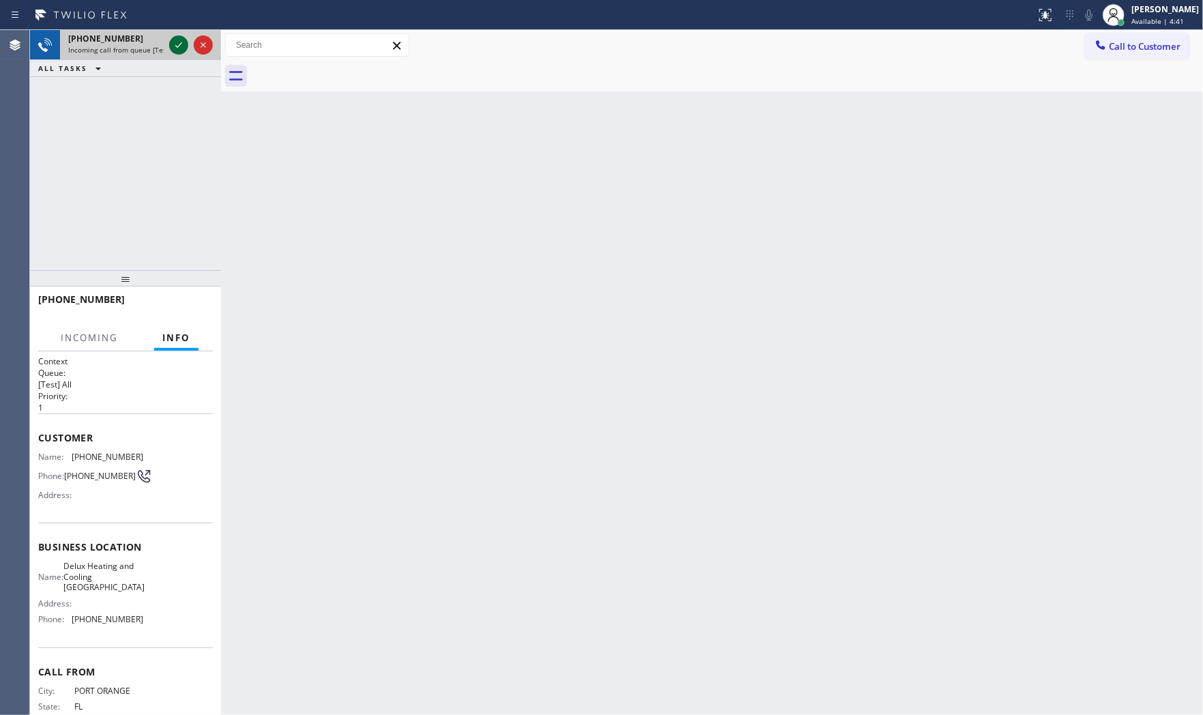
click at [174, 51] on icon at bounding box center [179, 45] width 16 height 16
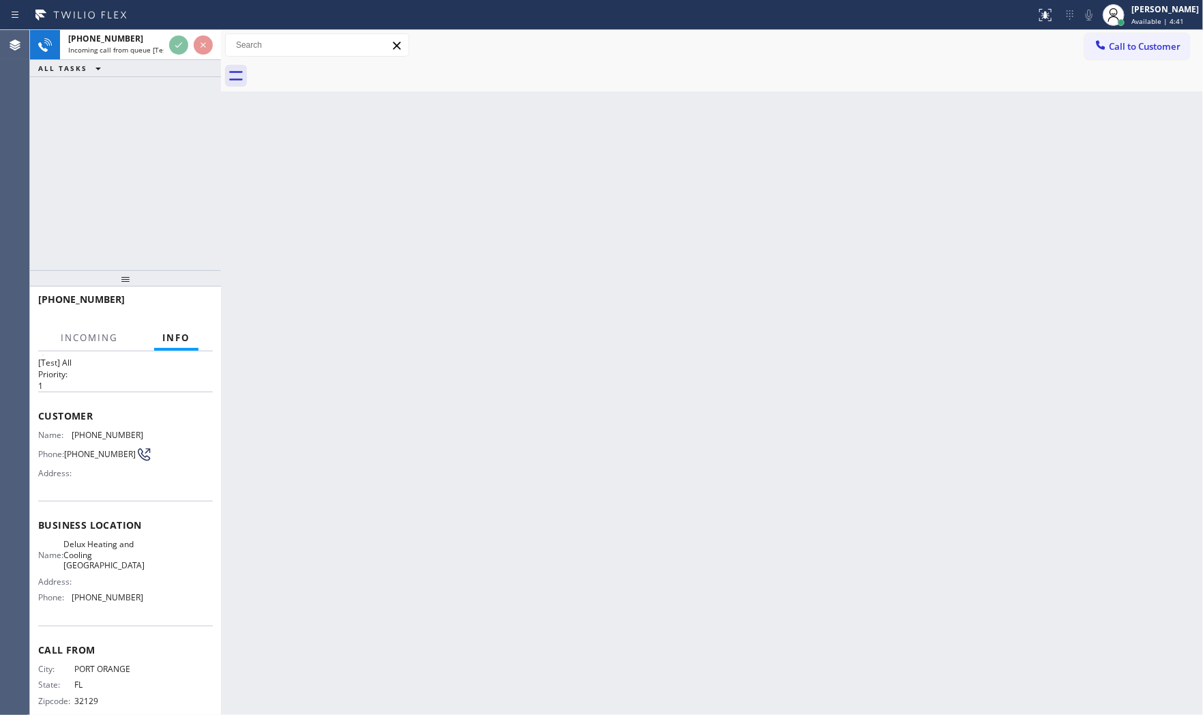
scroll to position [42, 0]
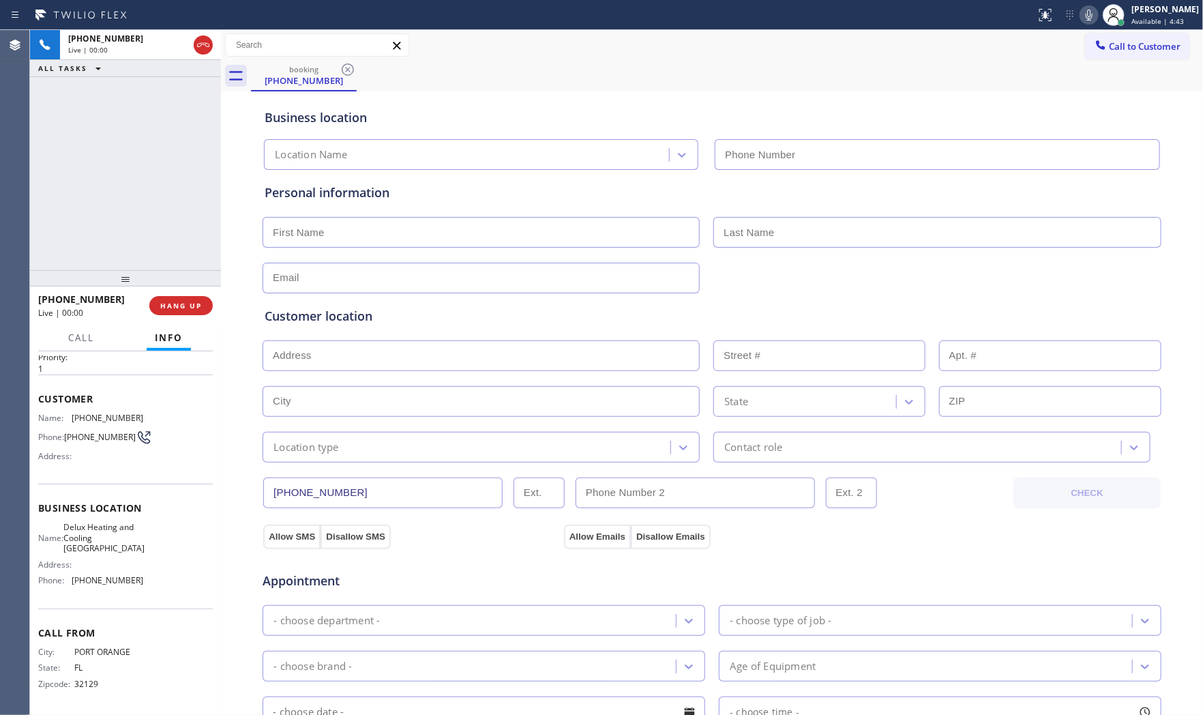
type input "(415) 993-4475"
click at [179, 312] on button "HANG UP" at bounding box center [180, 305] width 63 height 19
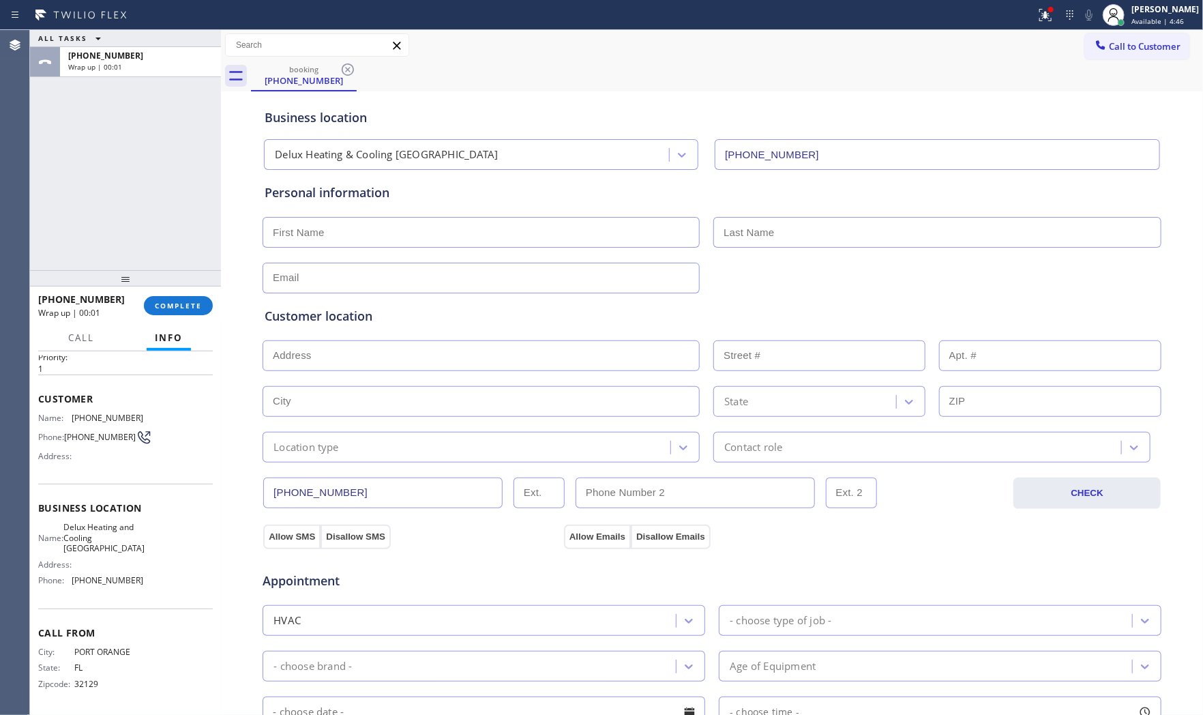
click at [210, 296] on div "+13866314686 Wrap up | 00:01 COMPLETE" at bounding box center [125, 305] width 175 height 35
click at [207, 299] on button "COMPLETE" at bounding box center [178, 305] width 69 height 19
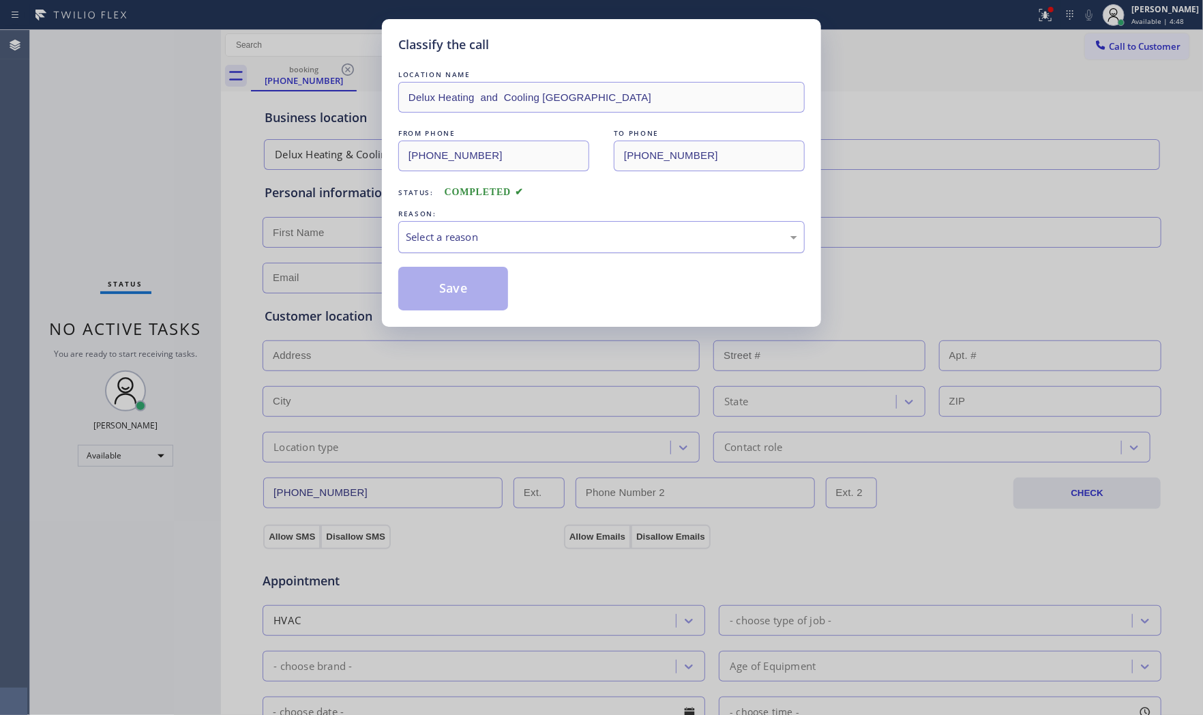
click at [520, 239] on div "Select a reason" at bounding box center [602, 237] width 392 height 16
click at [490, 282] on button "Save" at bounding box center [453, 289] width 110 height 44
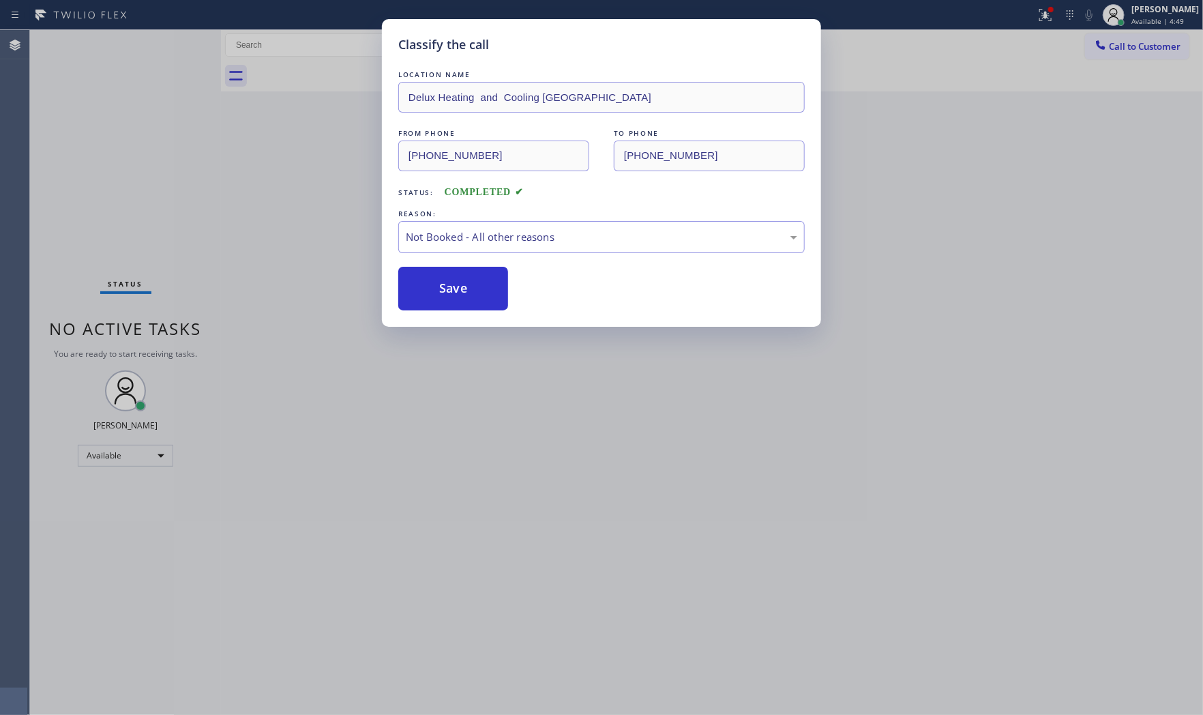
click at [490, 282] on button "Save" at bounding box center [453, 289] width 110 height 44
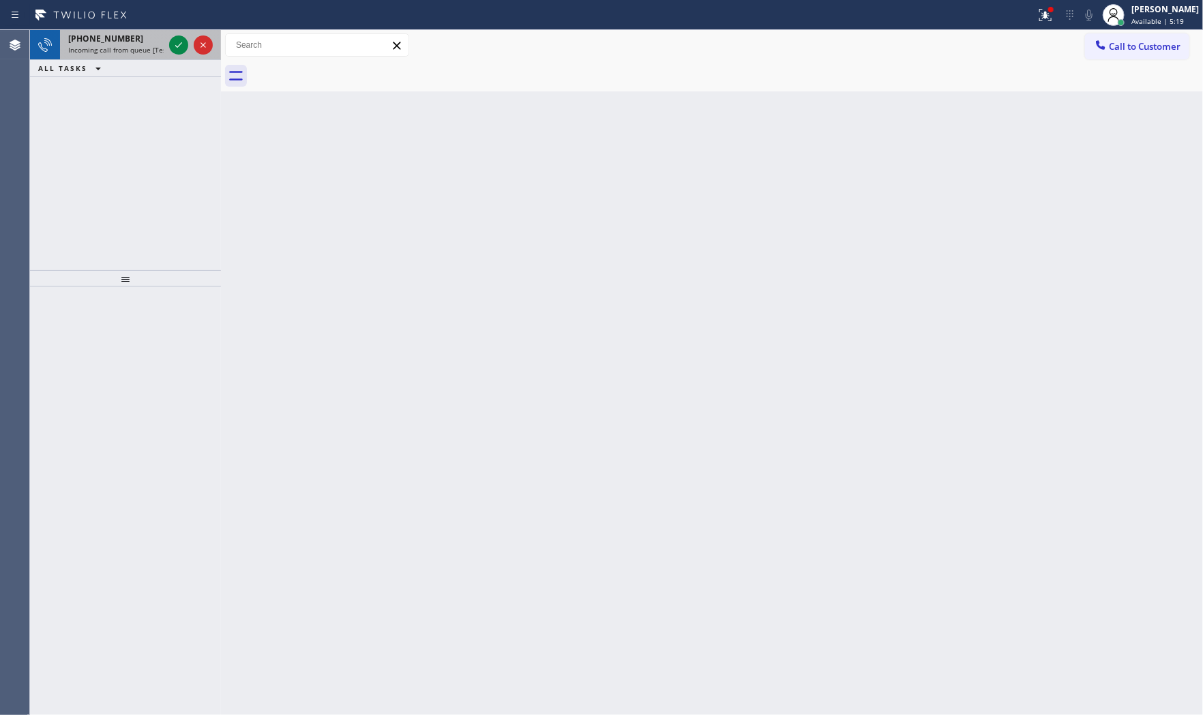
click at [133, 48] on span "Incoming call from queue [Test] All" at bounding box center [124, 50] width 113 height 10
click at [175, 46] on icon at bounding box center [179, 45] width 16 height 16
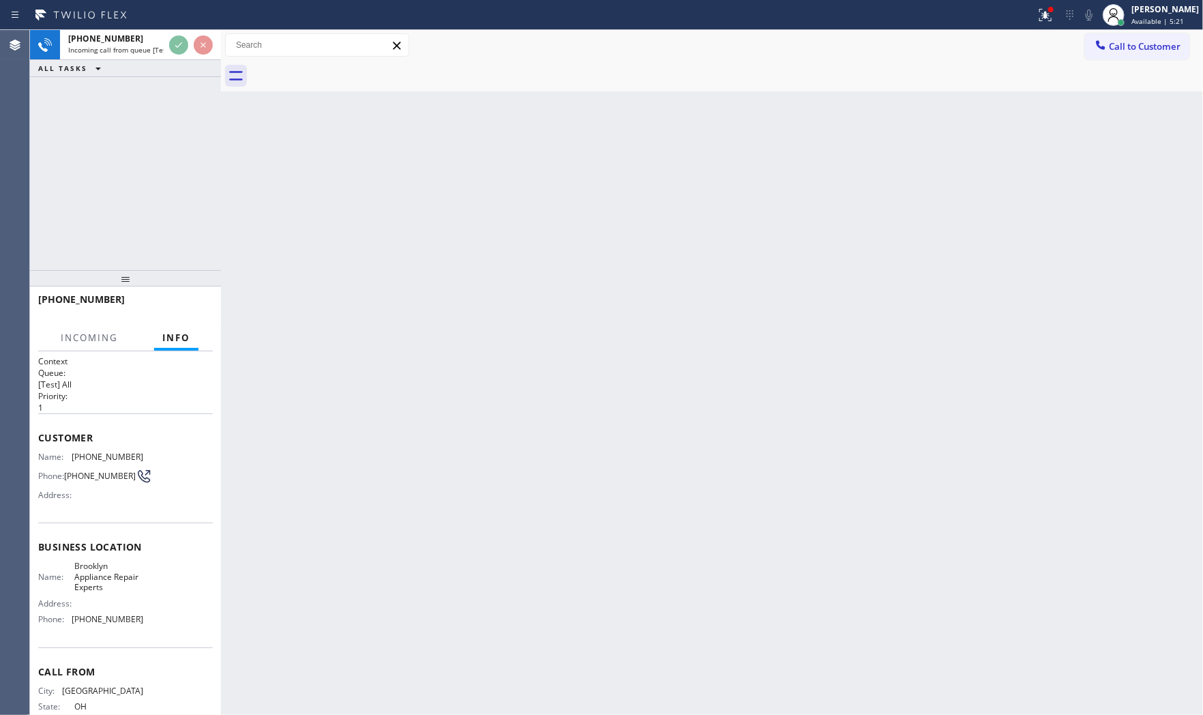
scroll to position [42, 0]
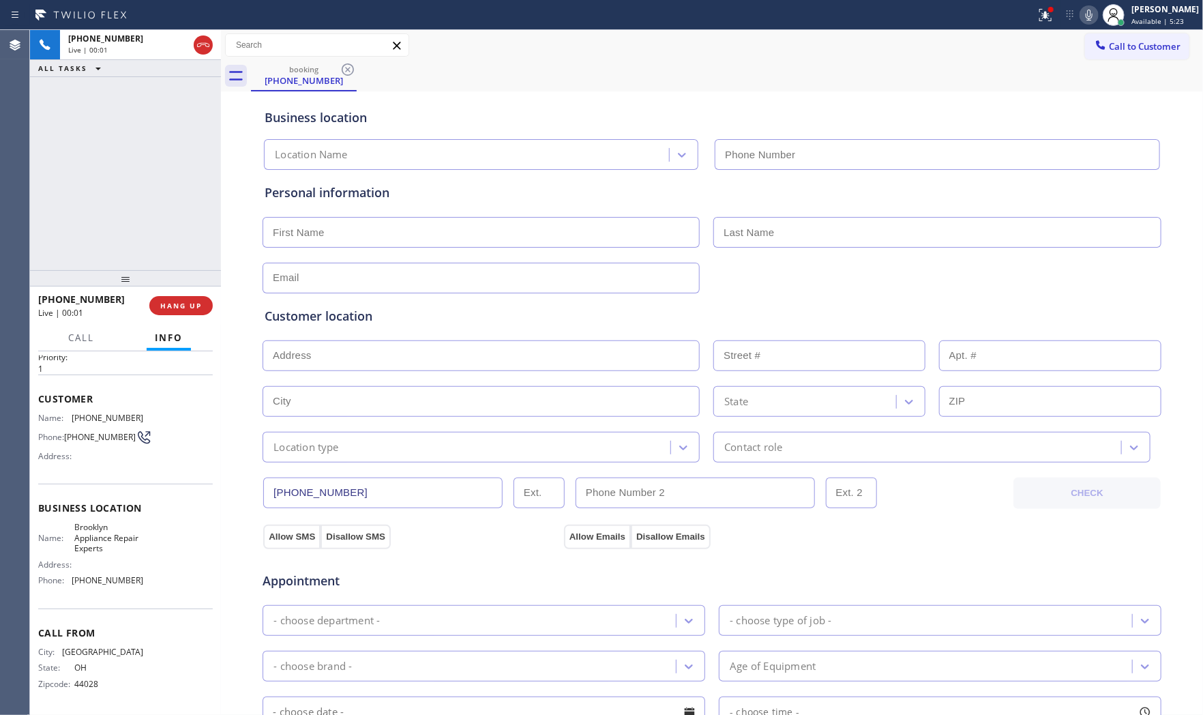
type input "(347) 757-4373"
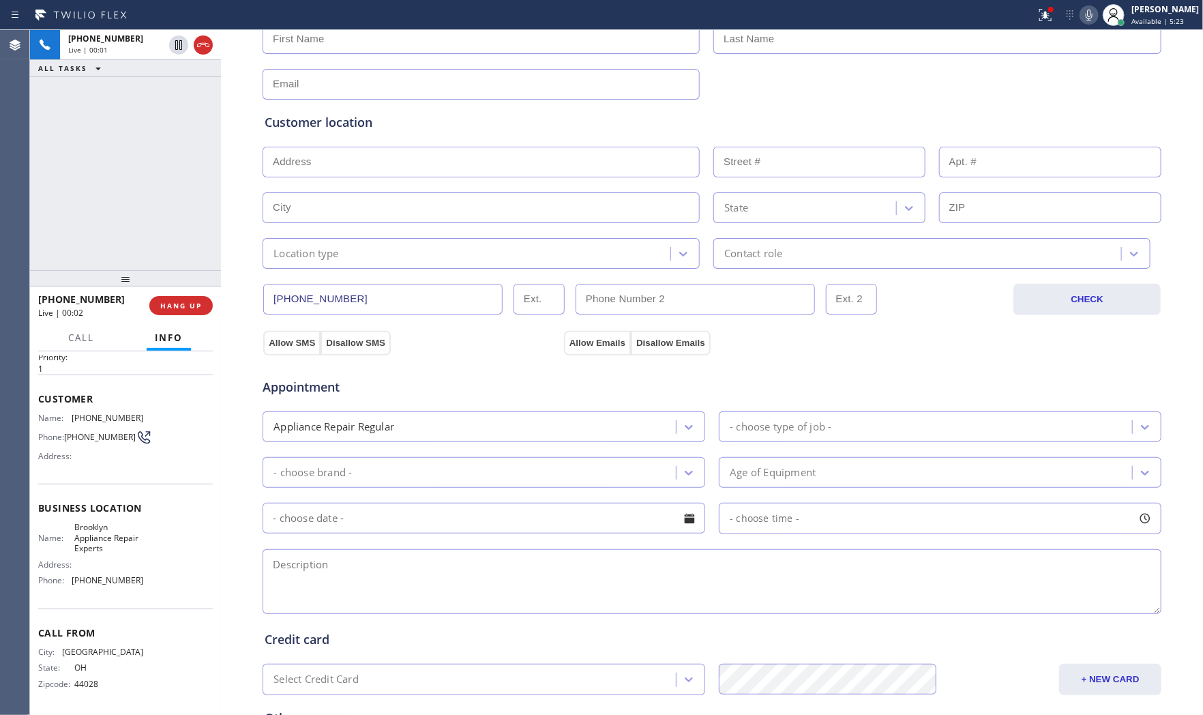
scroll to position [0, 0]
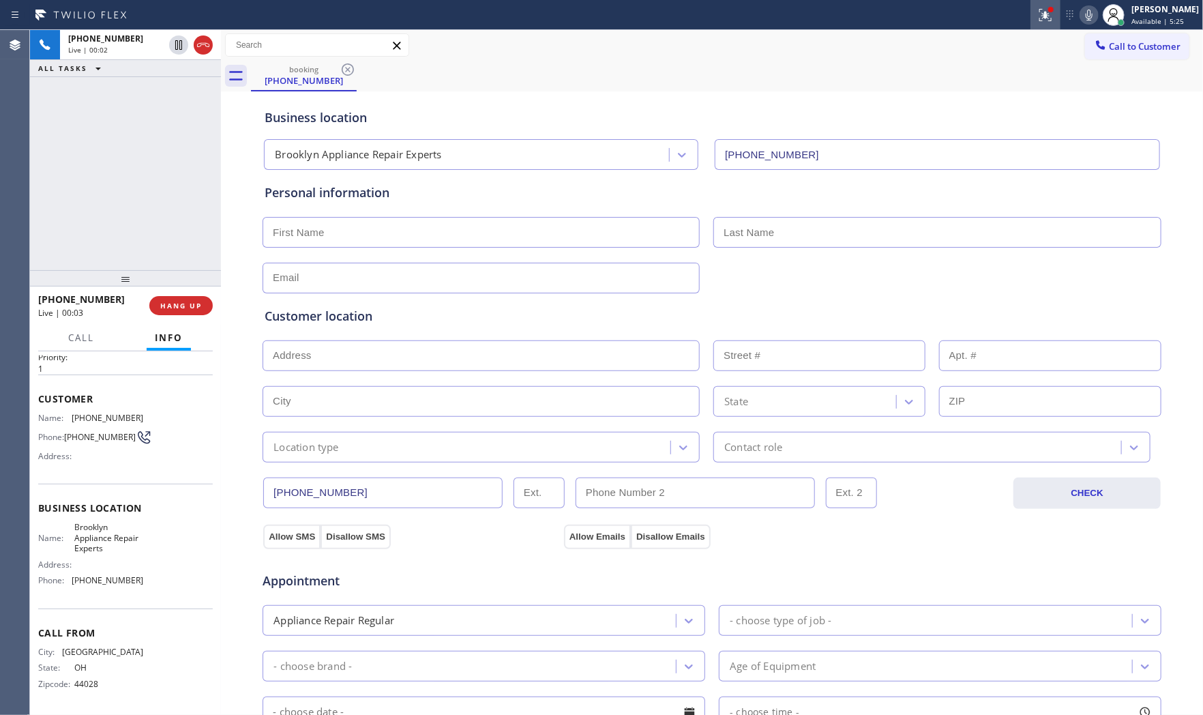
click at [1040, 7] on icon at bounding box center [1046, 15] width 16 height 16
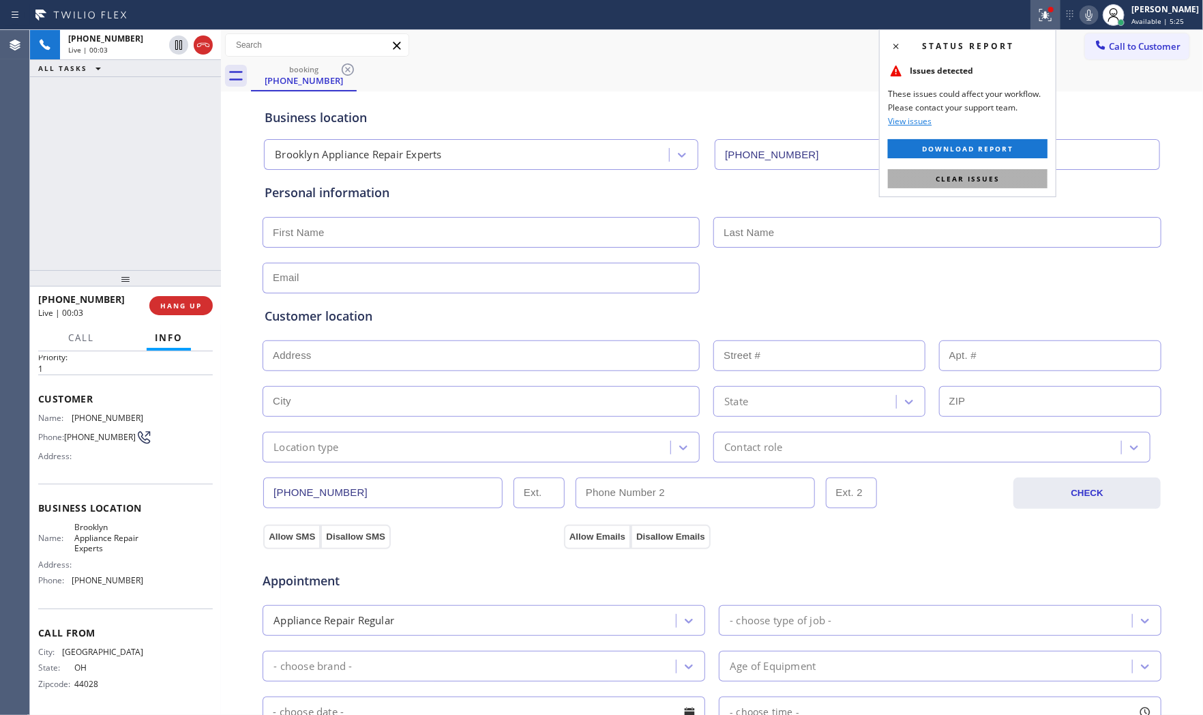
click at [995, 186] on button "Clear issues" at bounding box center [968, 178] width 160 height 19
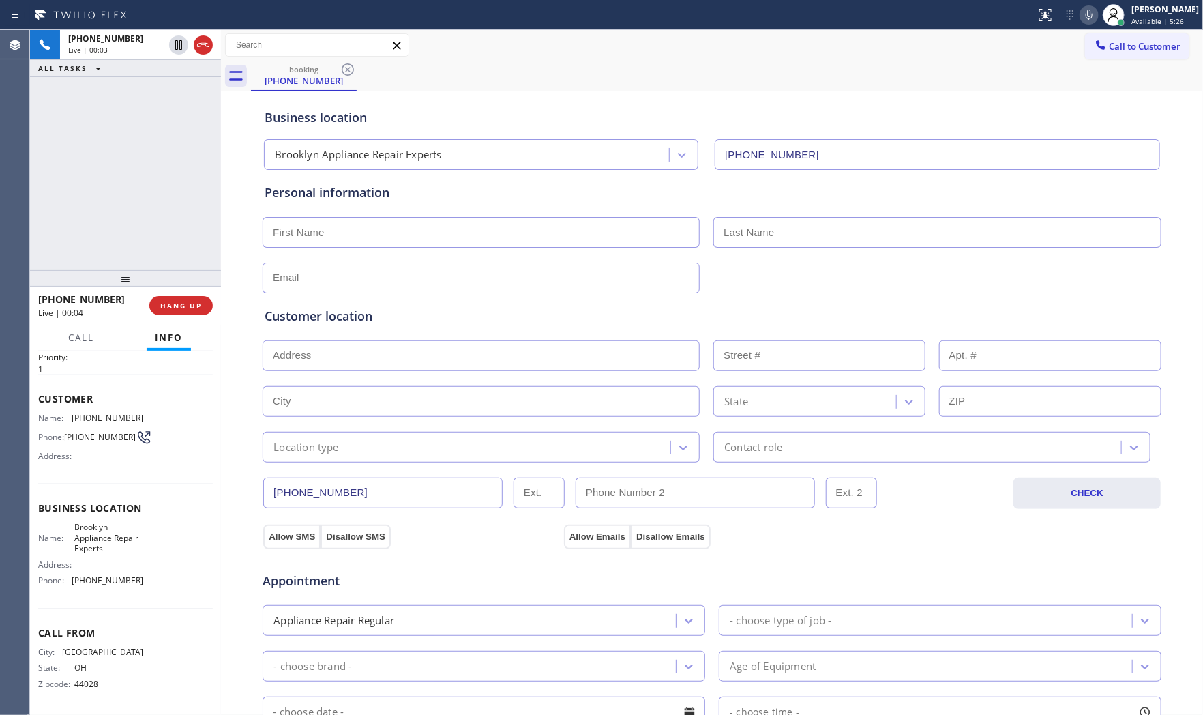
click at [1081, 16] on icon at bounding box center [1089, 15] width 16 height 16
click at [1083, 12] on icon at bounding box center [1089, 15] width 16 height 16
click at [1083, 15] on icon at bounding box center [1089, 15] width 16 height 16
click at [109, 413] on span "(440) 821-4889" at bounding box center [108, 418] width 72 height 10
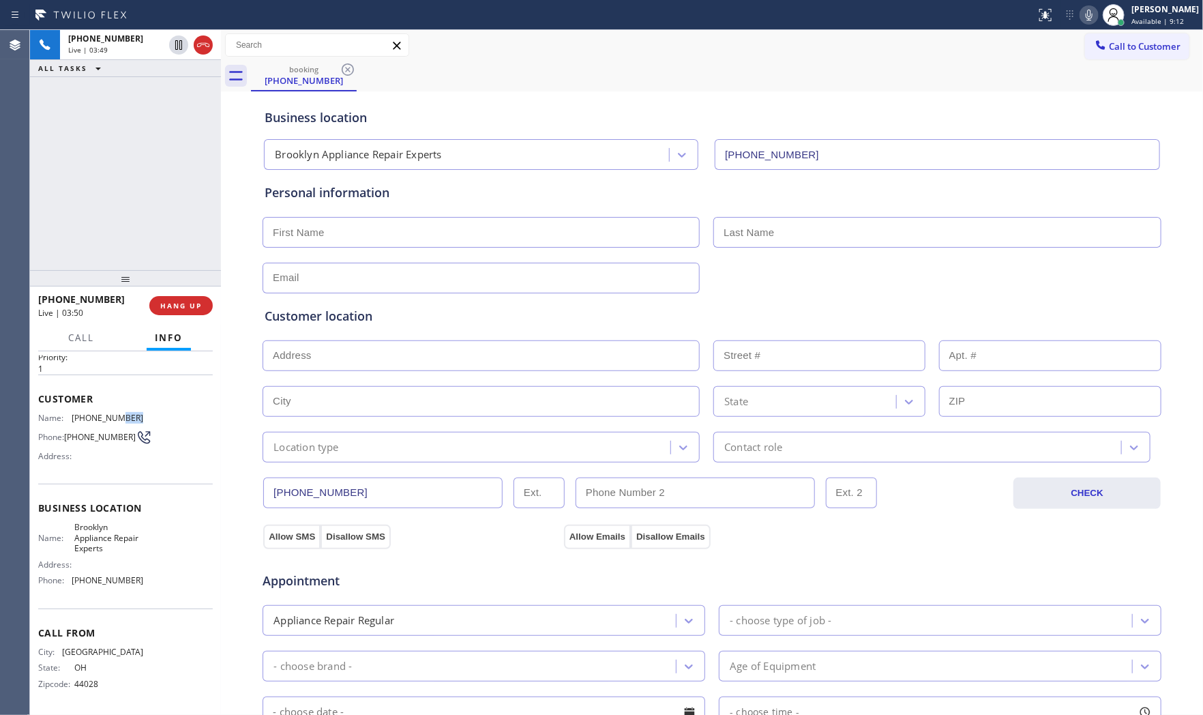
click at [109, 413] on span "(440) 821-4889" at bounding box center [108, 418] width 72 height 10
copy span "(440) 821-4889"
click at [437, 225] on input "text" at bounding box center [481, 232] width 437 height 31
paste input "Julie"
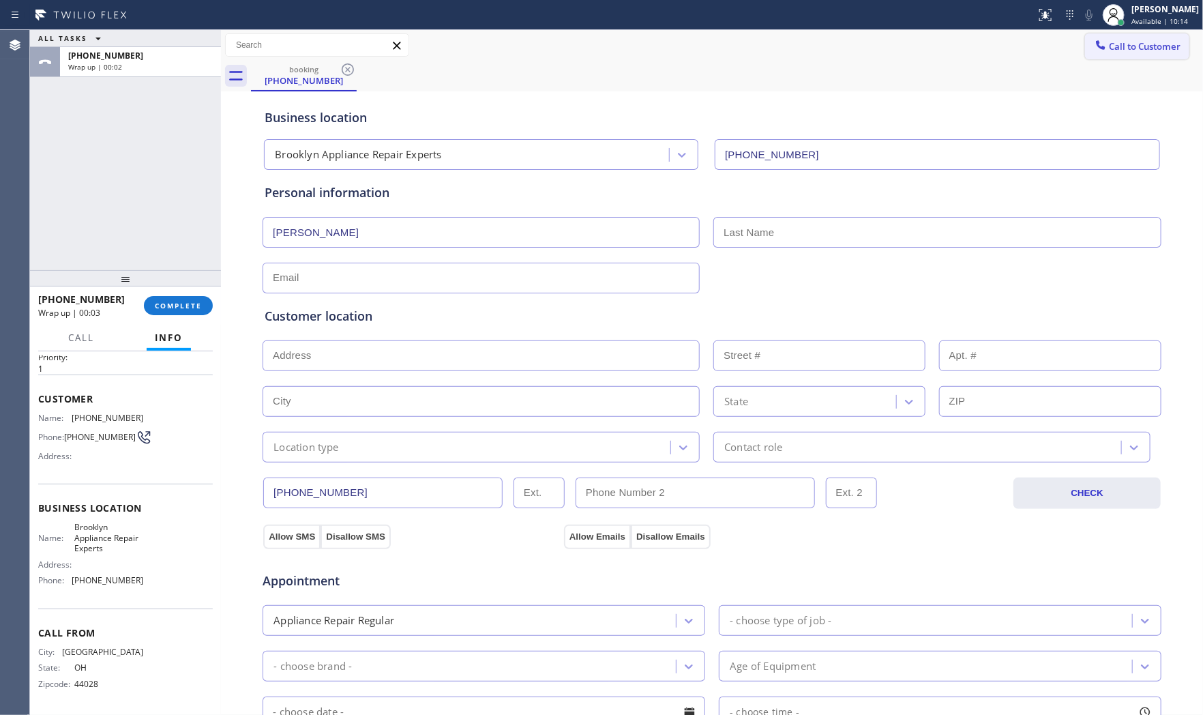
type input "Julie"
click at [789, 220] on input "text" at bounding box center [938, 232] width 448 height 31
paste input "Madz"
type input "Madz"
click at [387, 276] on input "text" at bounding box center [481, 278] width 437 height 31
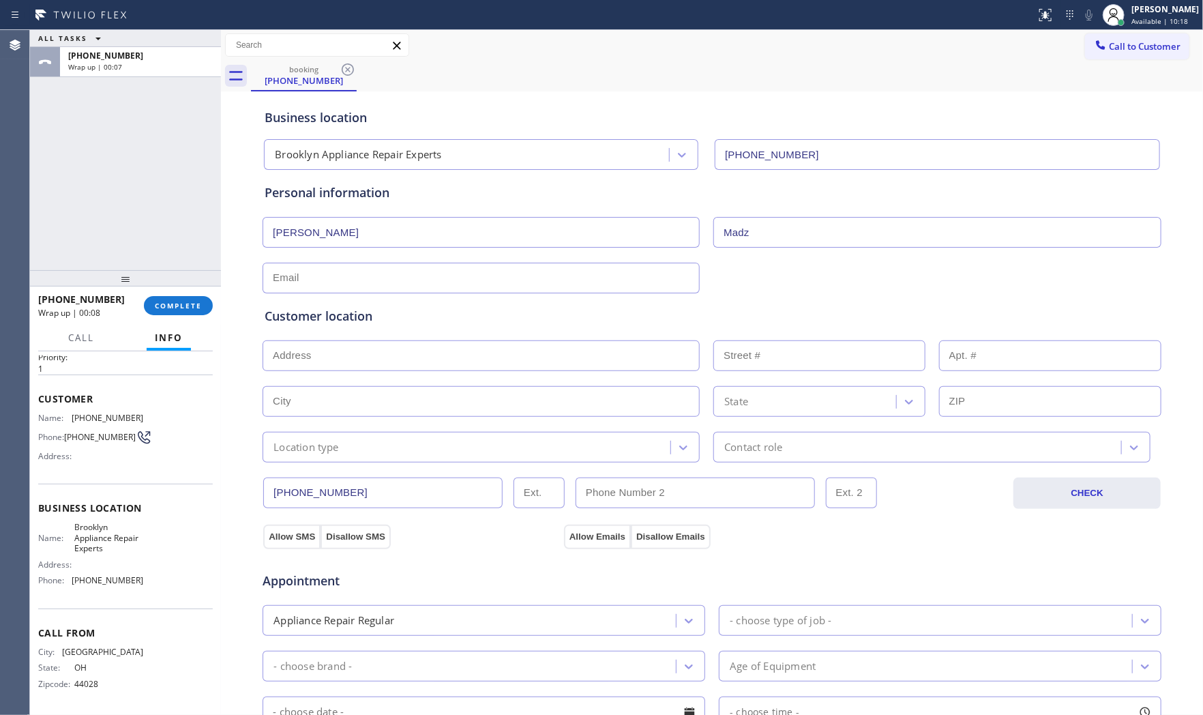
paste input "jmadju@gmail.com"
type input "jmadju@gmail.com"
click at [459, 368] on input "text" at bounding box center [481, 355] width 437 height 31
paste input "607 Manhattan AveBrooklyn, NY 11222, USA"
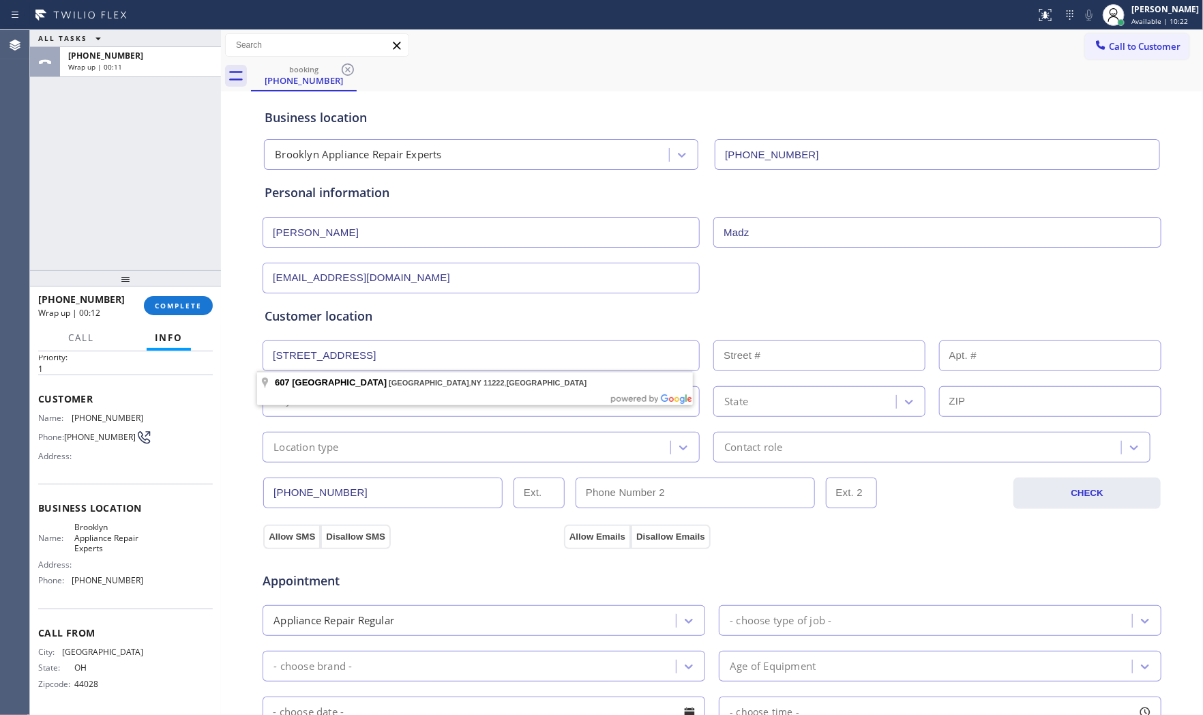
type input "607 Manhattan Ave"
type input "607"
type input "Brooklyn"
type input "11222"
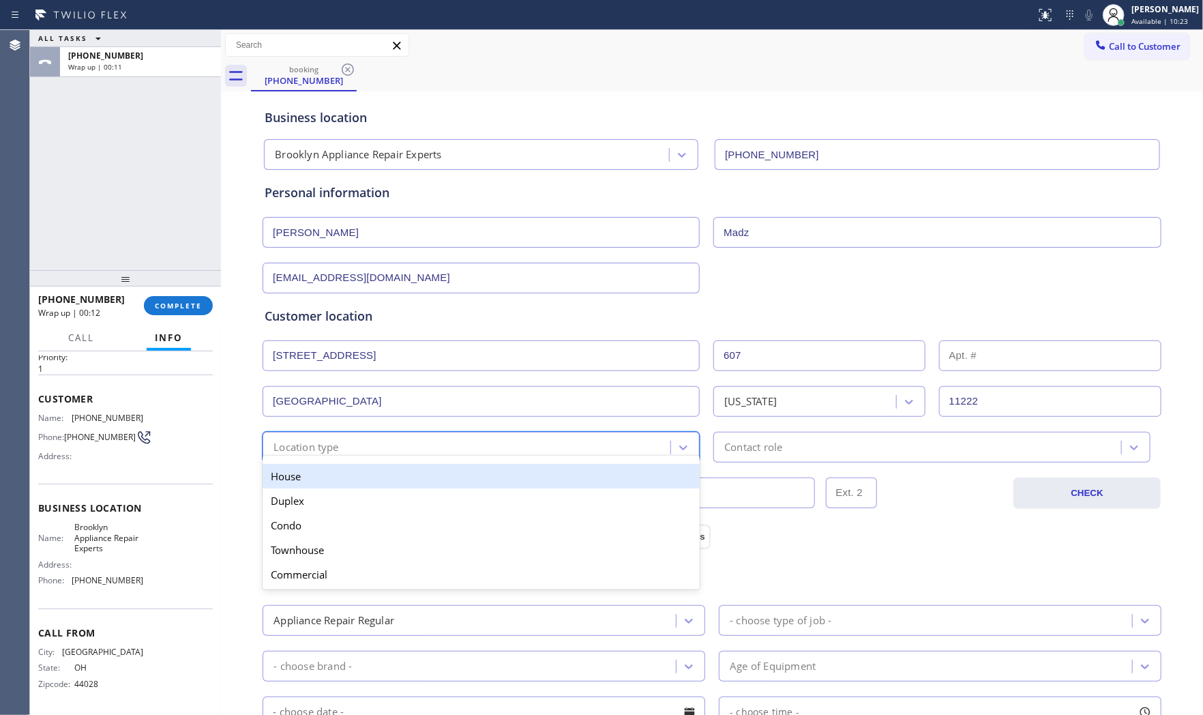
click at [338, 441] on div "Location type" at bounding box center [469, 447] width 404 height 24
click at [322, 478] on div "House" at bounding box center [481, 476] width 437 height 25
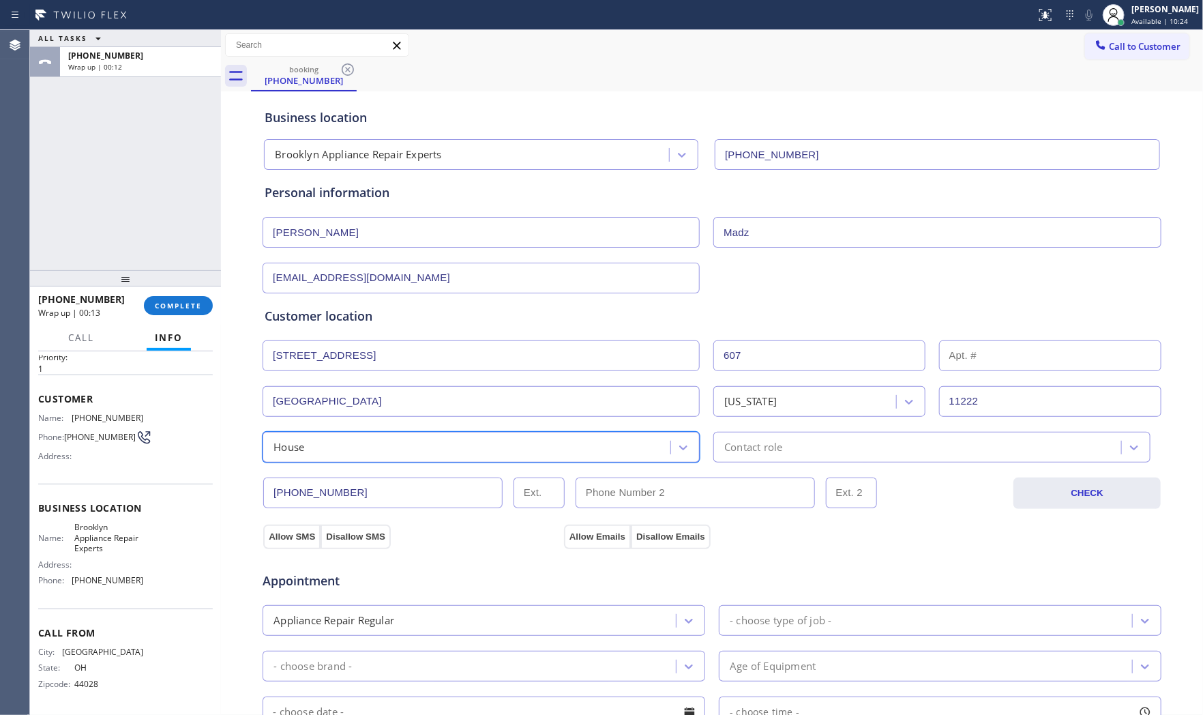
click at [923, 435] on div "Contact role" at bounding box center [932, 447] width 437 height 31
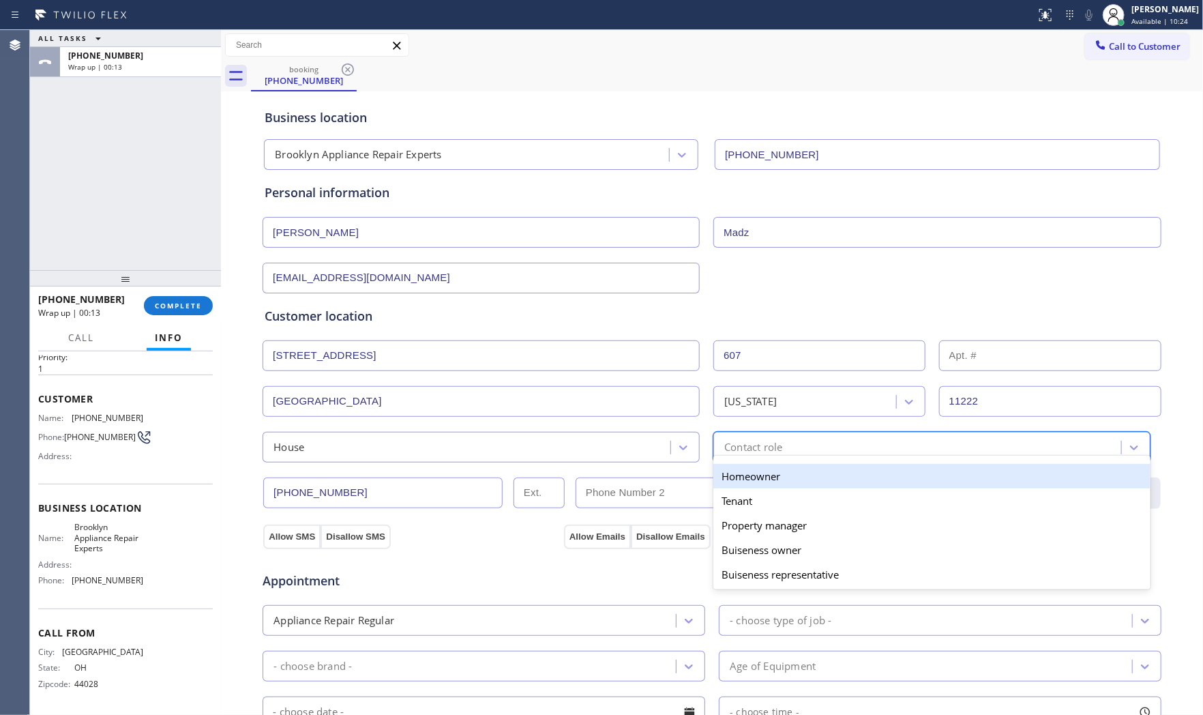
click at [779, 475] on div "Homeowner" at bounding box center [932, 476] width 437 height 25
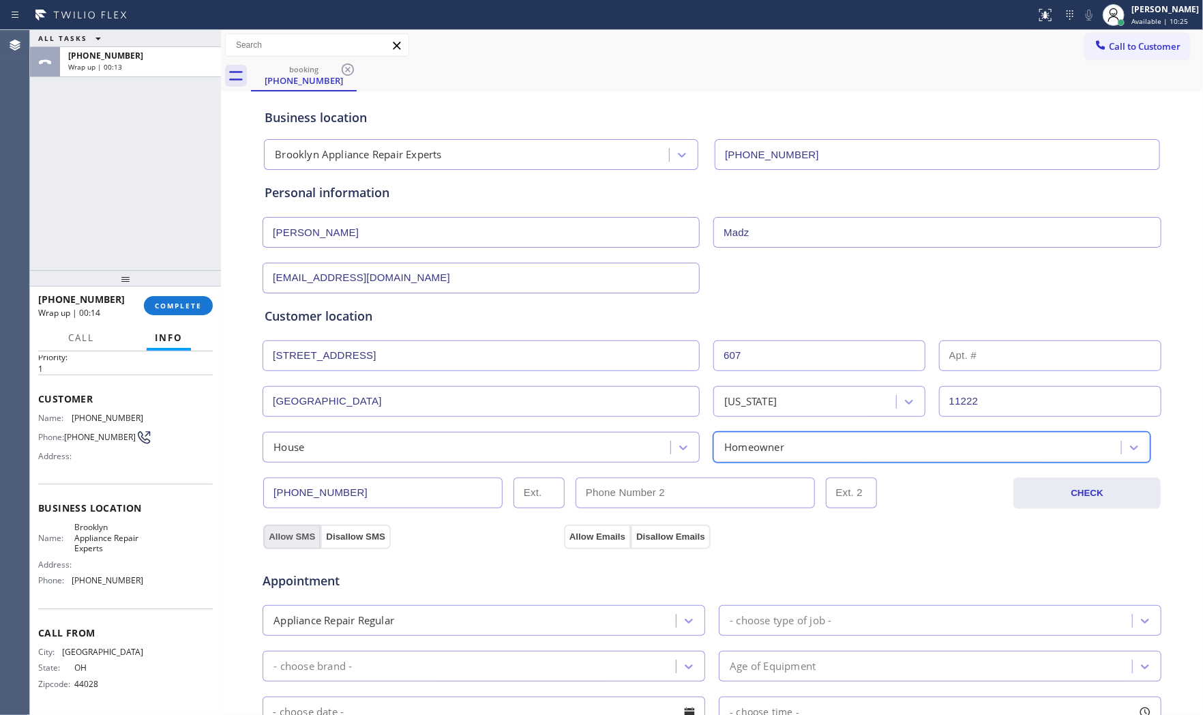
click at [302, 539] on button "Allow SMS" at bounding box center [291, 537] width 57 height 25
click at [567, 536] on button "Allow Emails" at bounding box center [597, 537] width 67 height 25
click at [742, 621] on div "- choose type of job -" at bounding box center [781, 621] width 102 height 16
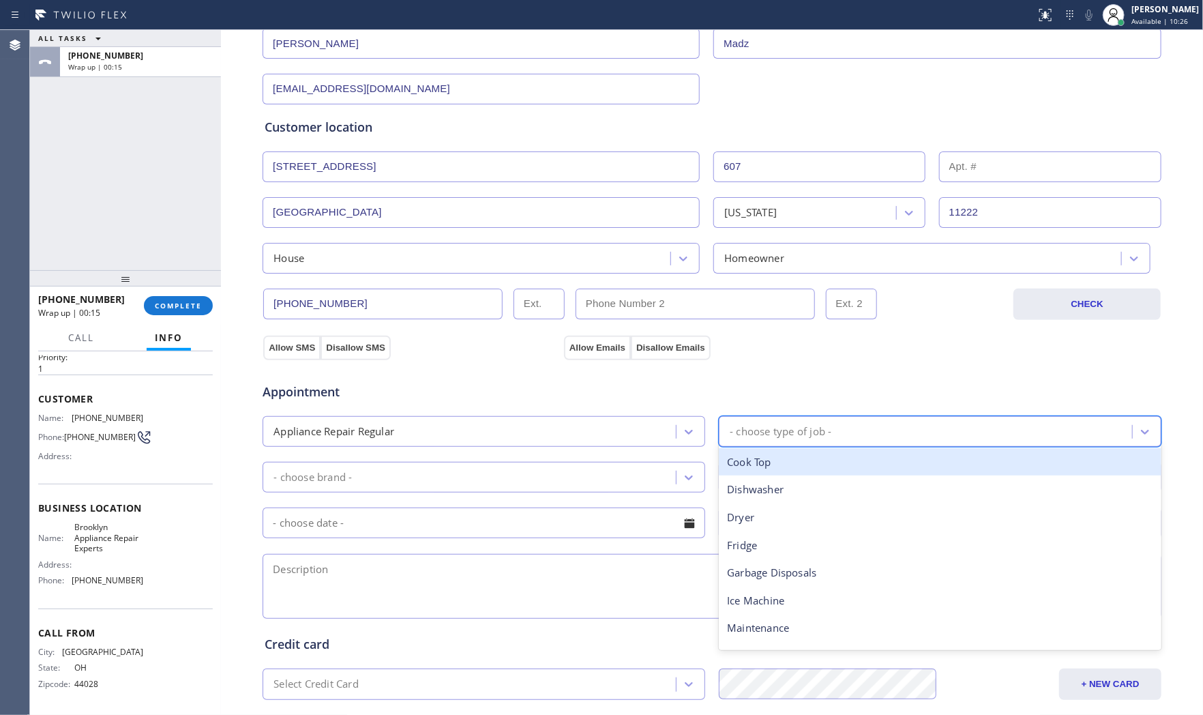
scroll to position [227, 0]
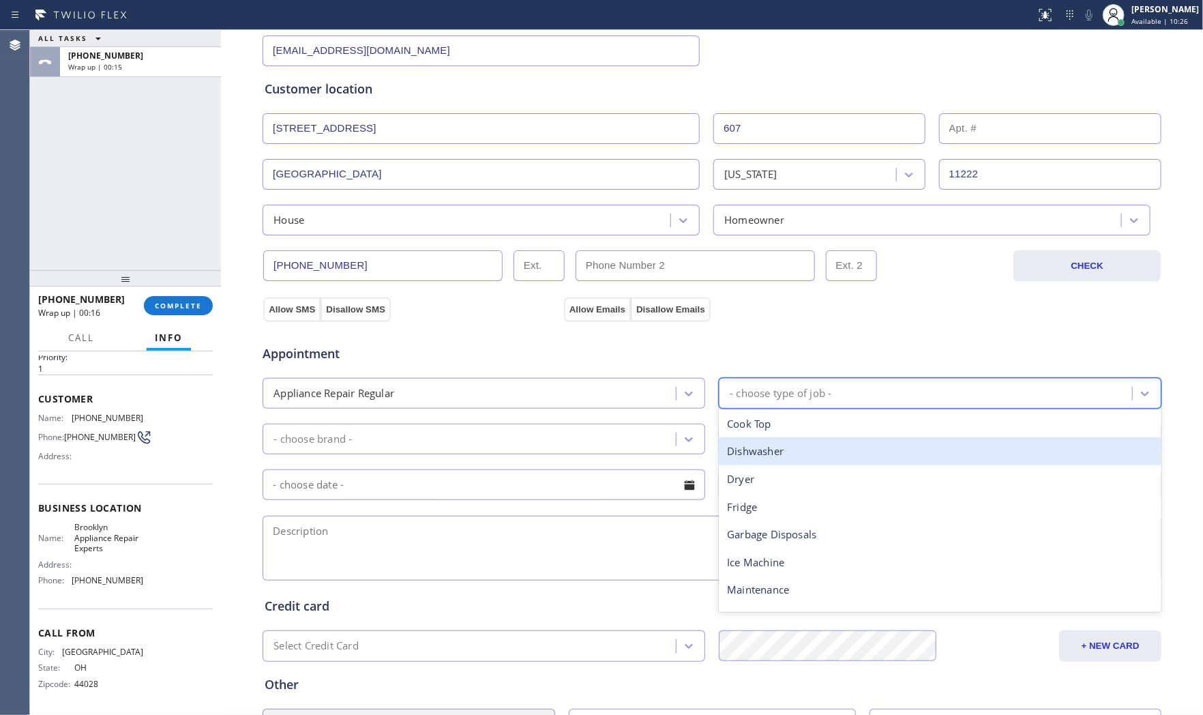
type input "f"
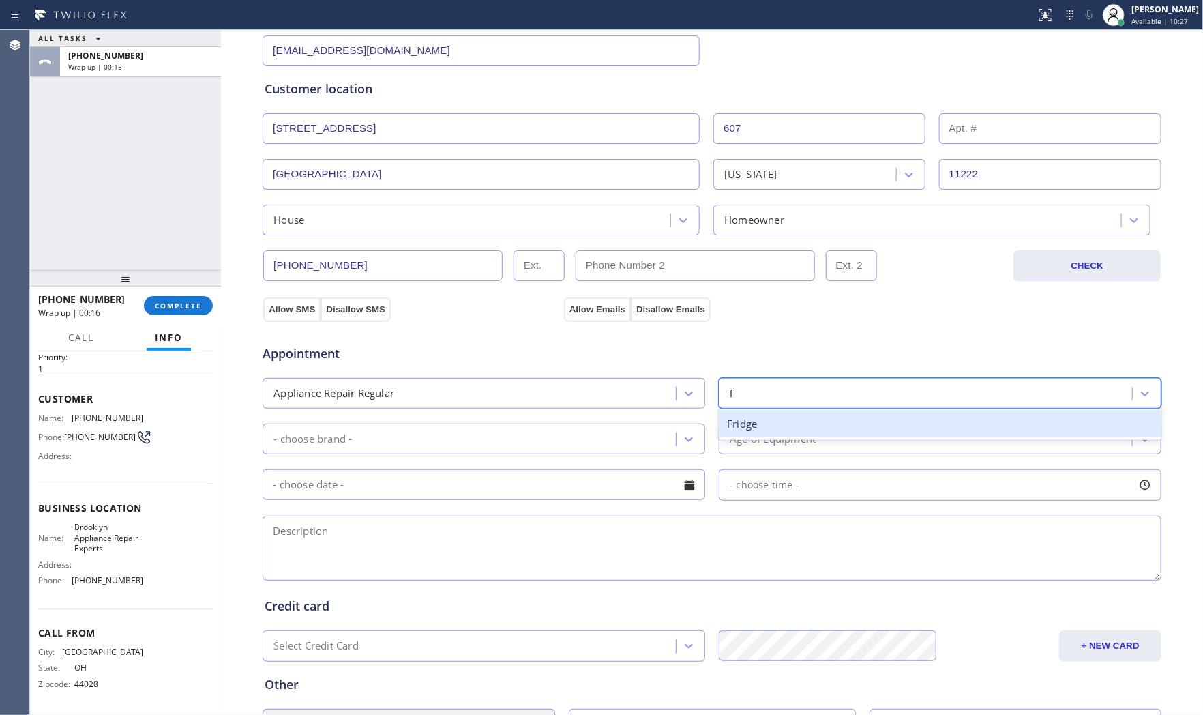
click at [774, 439] on div "Fridge" at bounding box center [940, 423] width 443 height 33
drag, startPoint x: 749, startPoint y: 425, endPoint x: 686, endPoint y: 439, distance: 65.0
click at [749, 426] on div "Fridge" at bounding box center [940, 424] width 443 height 28
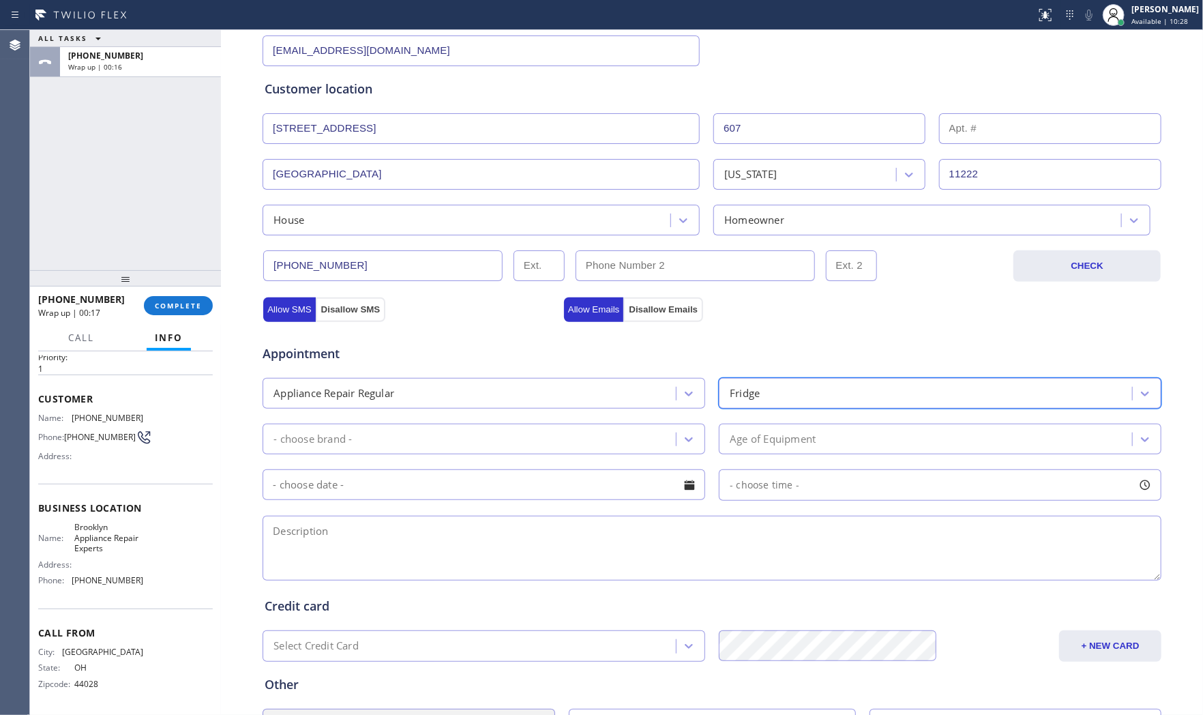
click at [510, 456] on div "Appointment Appliance Repair Regular option Fridge, selected. 14 results availa…" at bounding box center [712, 455] width 895 height 255
click at [510, 448] on div "- choose brand -" at bounding box center [471, 439] width 409 height 24
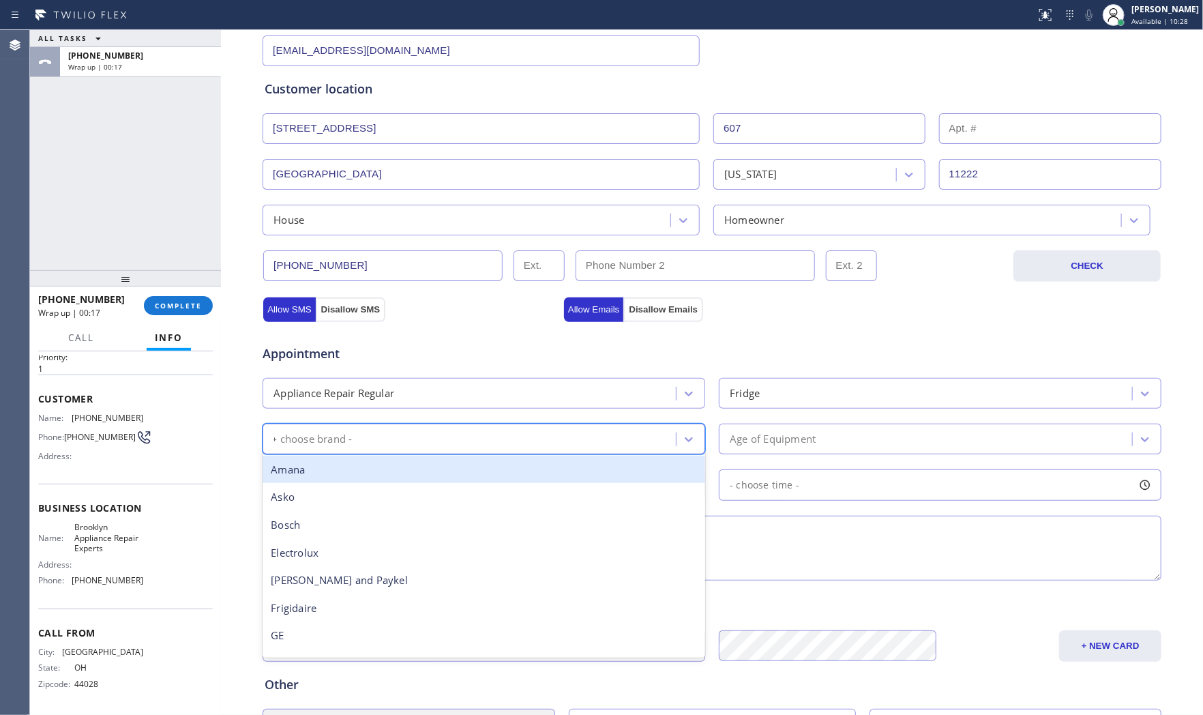
type input "GE"
click at [417, 466] on div "GE" at bounding box center [484, 470] width 443 height 28
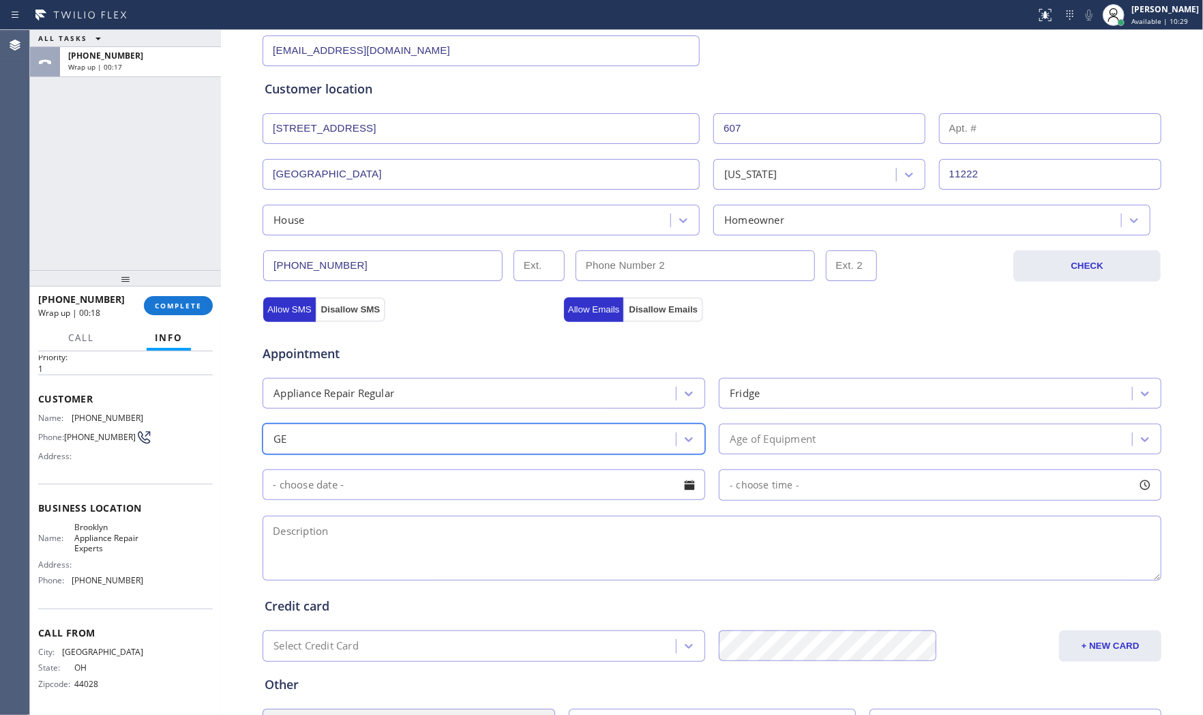
click at [774, 442] on div "Age of Equipment" at bounding box center [773, 439] width 86 height 16
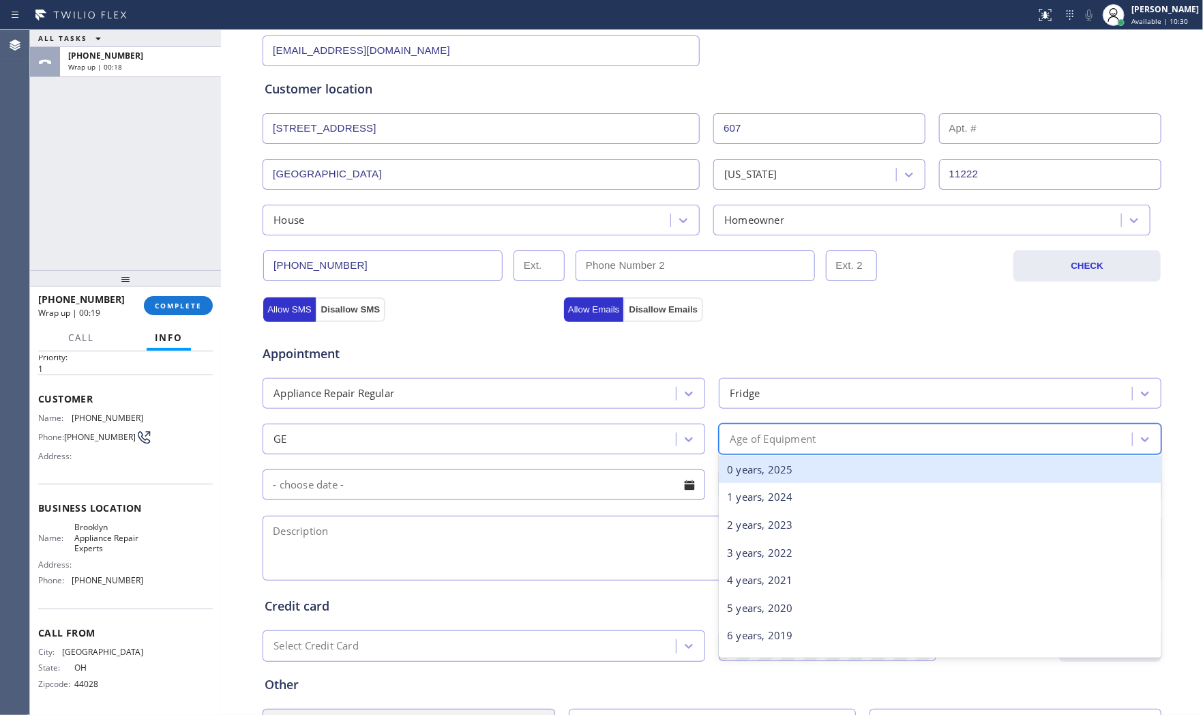
click at [769, 465] on div "0 years, 2025" at bounding box center [940, 470] width 443 height 28
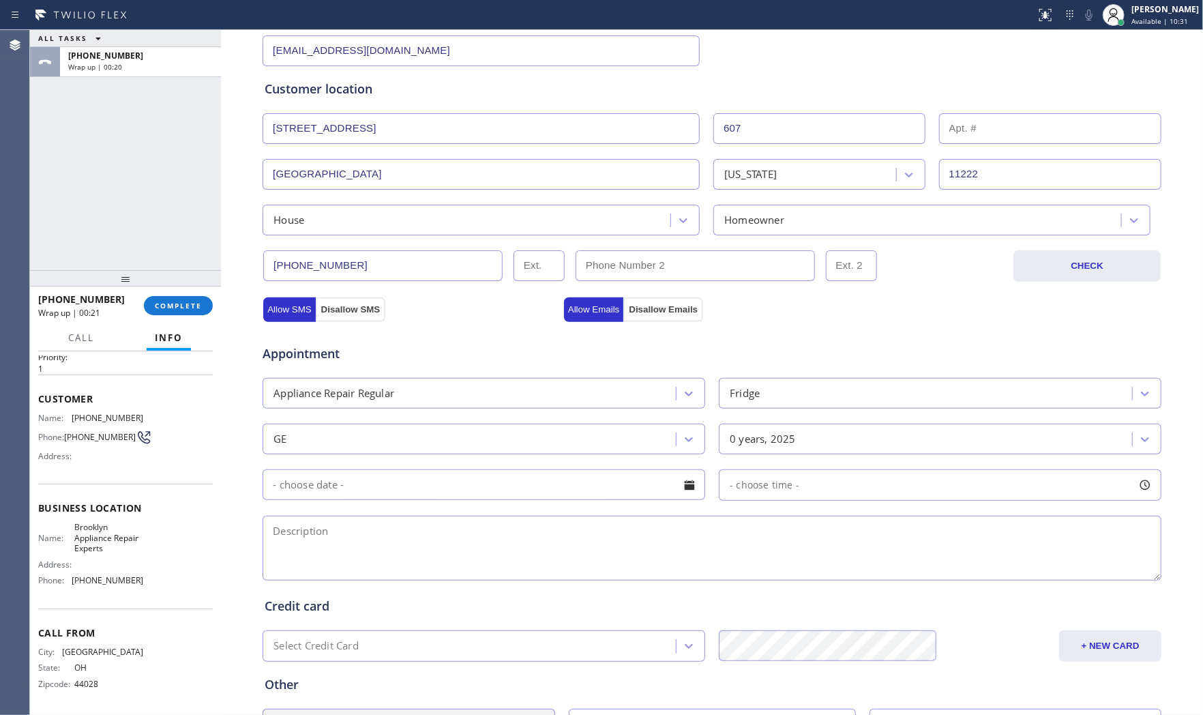
click at [538, 486] on input "text" at bounding box center [484, 484] width 443 height 31
click at [505, 570] on div "2" at bounding box center [510, 569] width 23 height 26
type input "[DATE]"
click at [800, 490] on div "- choose time -" at bounding box center [940, 484] width 443 height 31
drag, startPoint x: 735, startPoint y: 570, endPoint x: 1029, endPoint y: 555, distance: 293.7
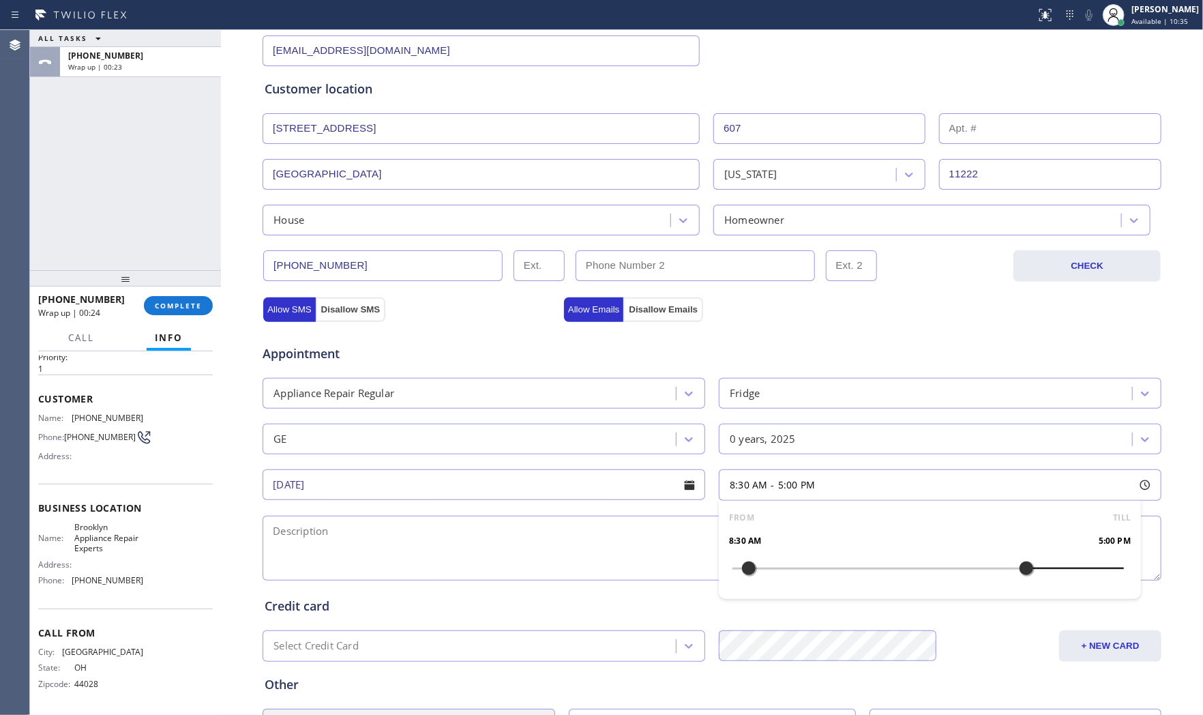
click at [1029, 555] on div "FROM TILL 8:30 AM 5:00 PM" at bounding box center [930, 550] width 422 height 98
drag, startPoint x: 748, startPoint y: 574, endPoint x: 926, endPoint y: 570, distance: 178.1
click at [926, 570] on div at bounding box center [928, 568] width 16 height 29
click at [583, 549] on textarea at bounding box center [712, 548] width 899 height 65
click at [104, 548] on span "Brooklyn Appliance Repair Experts" at bounding box center [108, 537] width 68 height 31
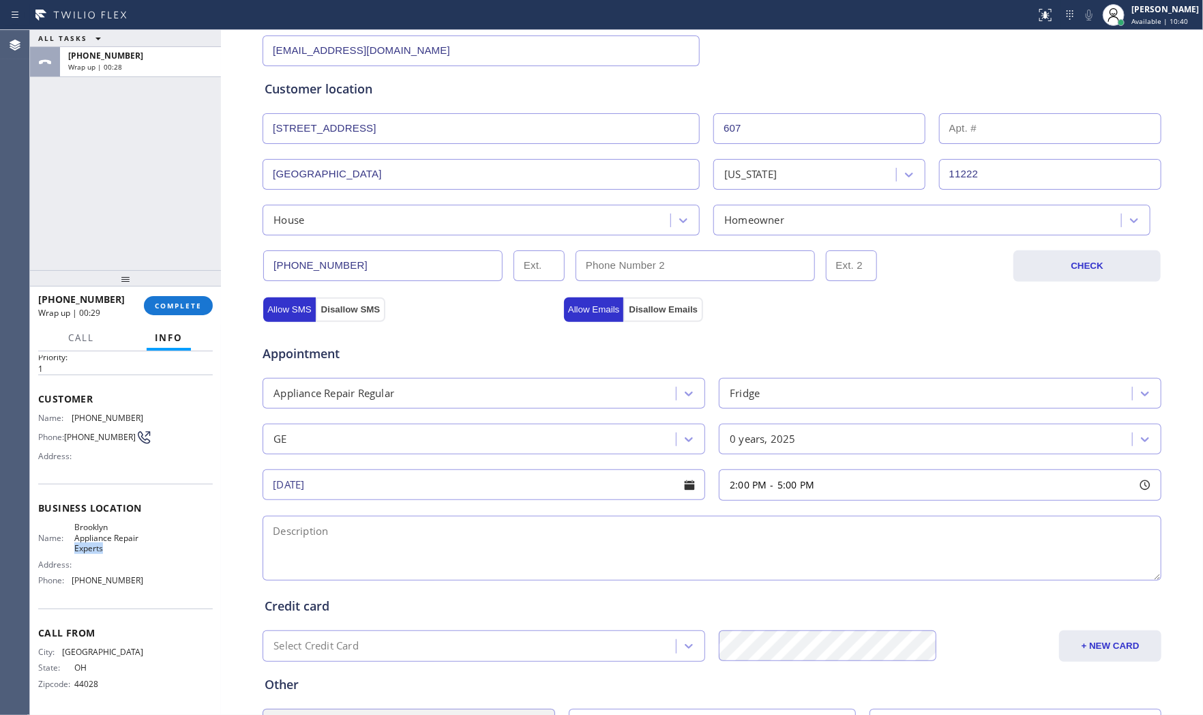
click at [104, 548] on span "Brooklyn Appliance Repair Experts" at bounding box center [108, 537] width 68 height 31
copy span "Brooklyn Appliance Repair Experts"
click at [435, 538] on textarea at bounding box center [712, 548] width 899 height 65
paste textarea "2-5 $99 GE | fridgeFS | its on turn on but not cooling | no idea how old | apt …"
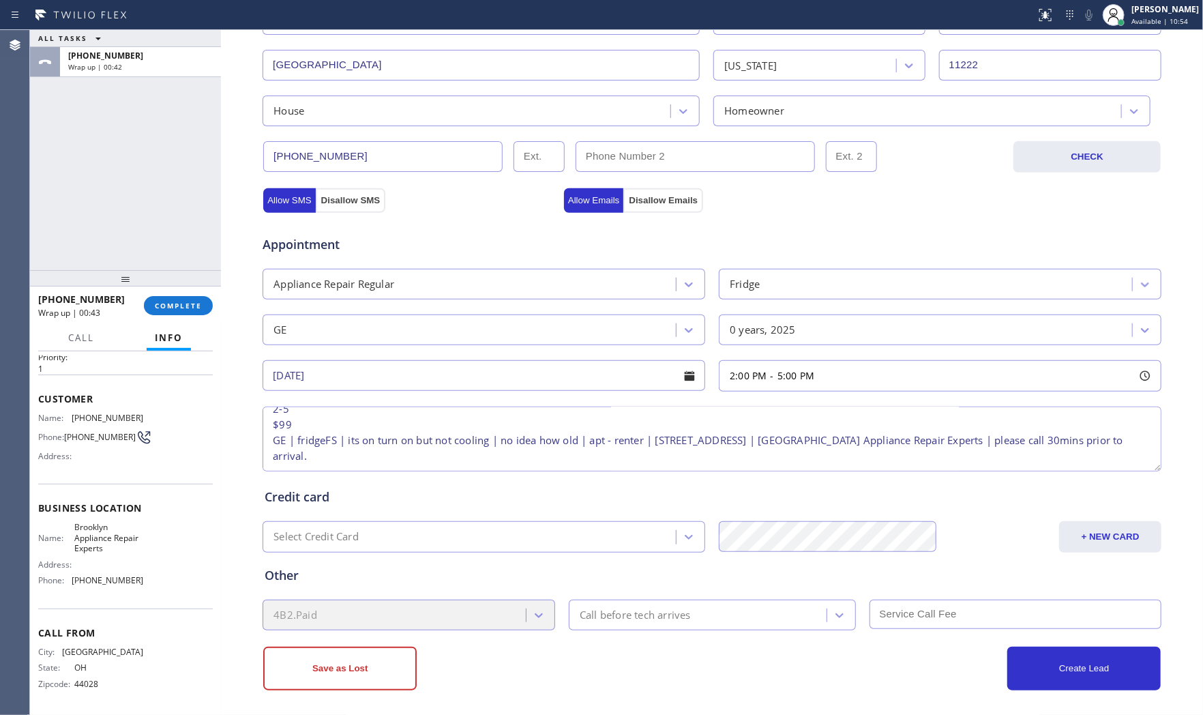
scroll to position [342, 0]
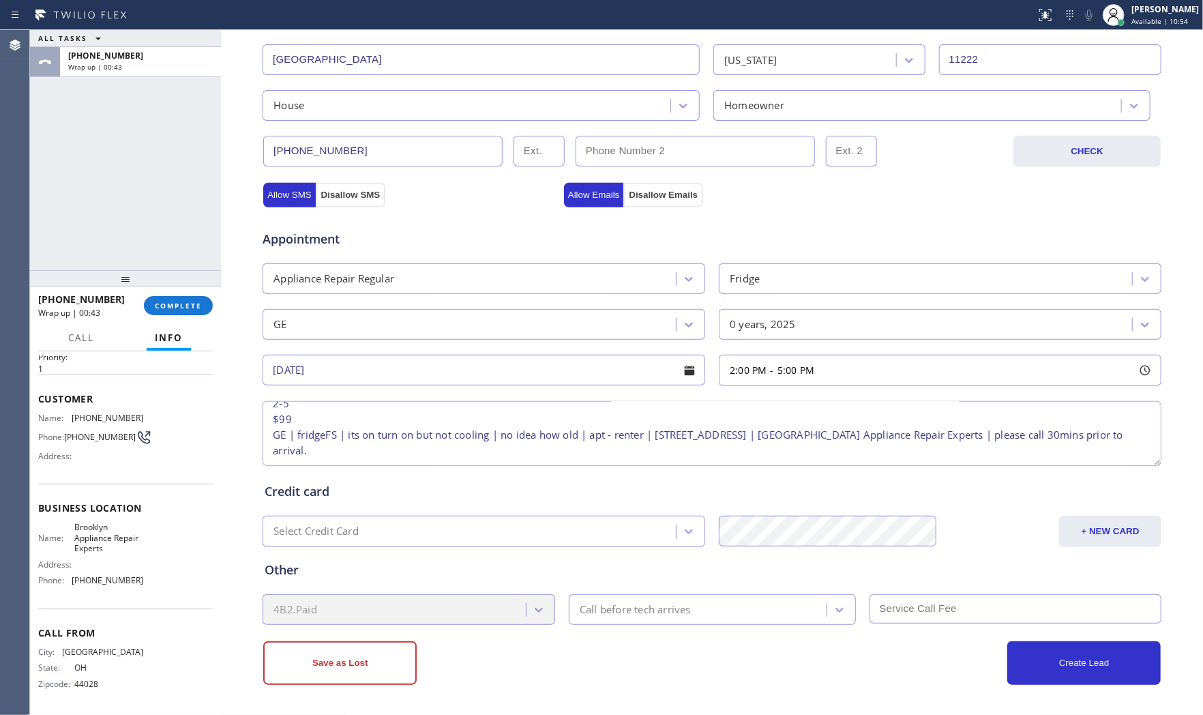
type textarea "2-5 $99 GE | fridgeFS | its on turn on but not cooling | no idea how old | apt …"
click at [660, 591] on div "4B2.Paid Call before tech arrives" at bounding box center [712, 607] width 902 height 33
click at [649, 624] on div "Business location Brooklyn Appliance Repair Experts (347) 757-4373 Personal inf…" at bounding box center [712, 219] width 976 height 932
click at [651, 617] on div "Call before tech arrives" at bounding box center [635, 610] width 111 height 16
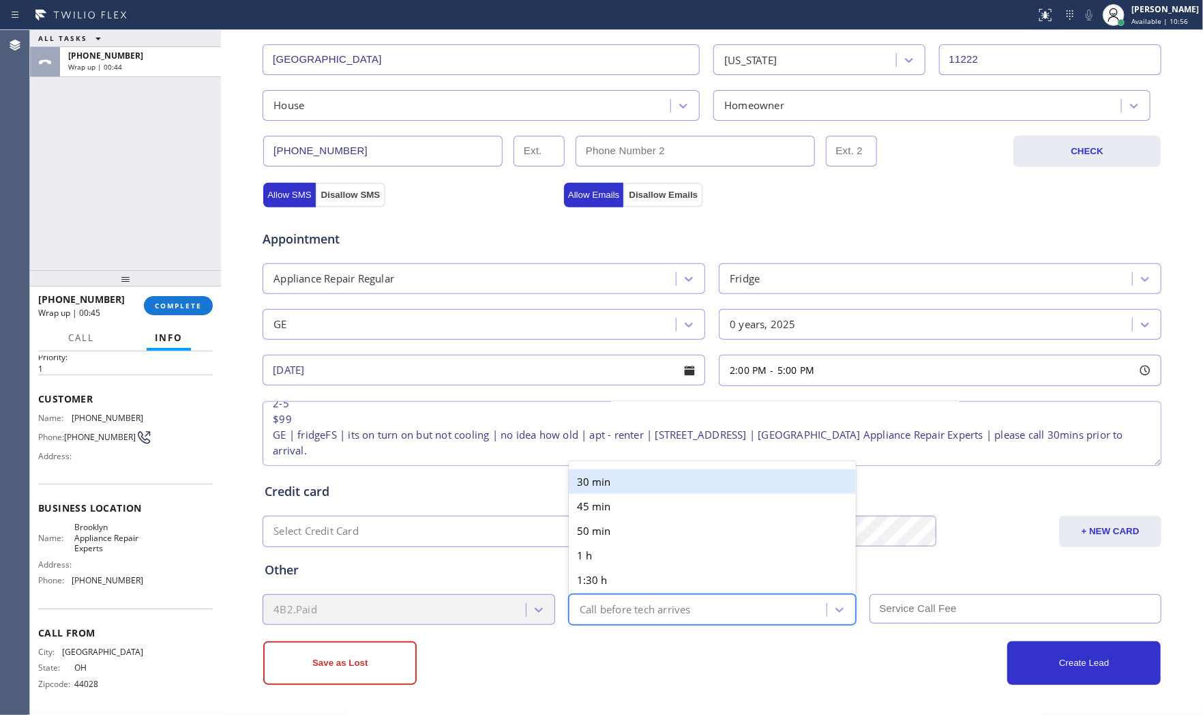
click at [639, 485] on div "30 min" at bounding box center [712, 481] width 287 height 25
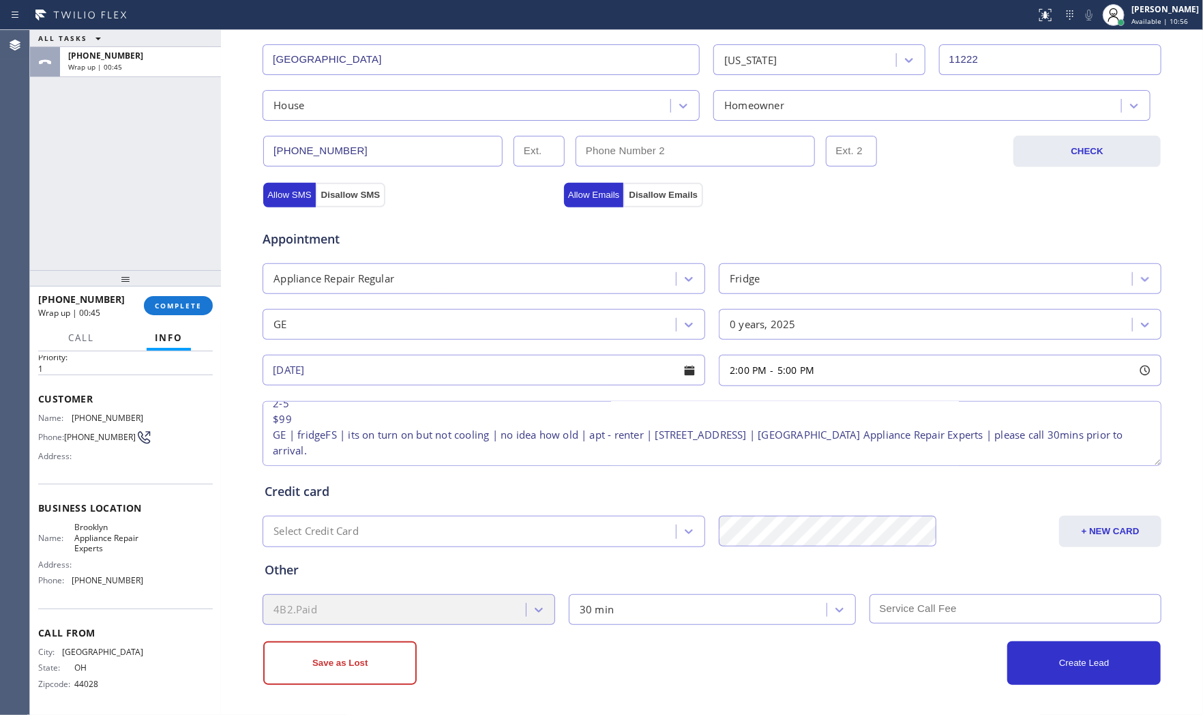
click at [918, 613] on input "text" at bounding box center [1016, 608] width 293 height 29
type input "99"
drag, startPoint x: 873, startPoint y: 656, endPoint x: 815, endPoint y: 614, distance: 71.4
click at [872, 643] on div "Create Lead" at bounding box center [936, 663] width 449 height 44
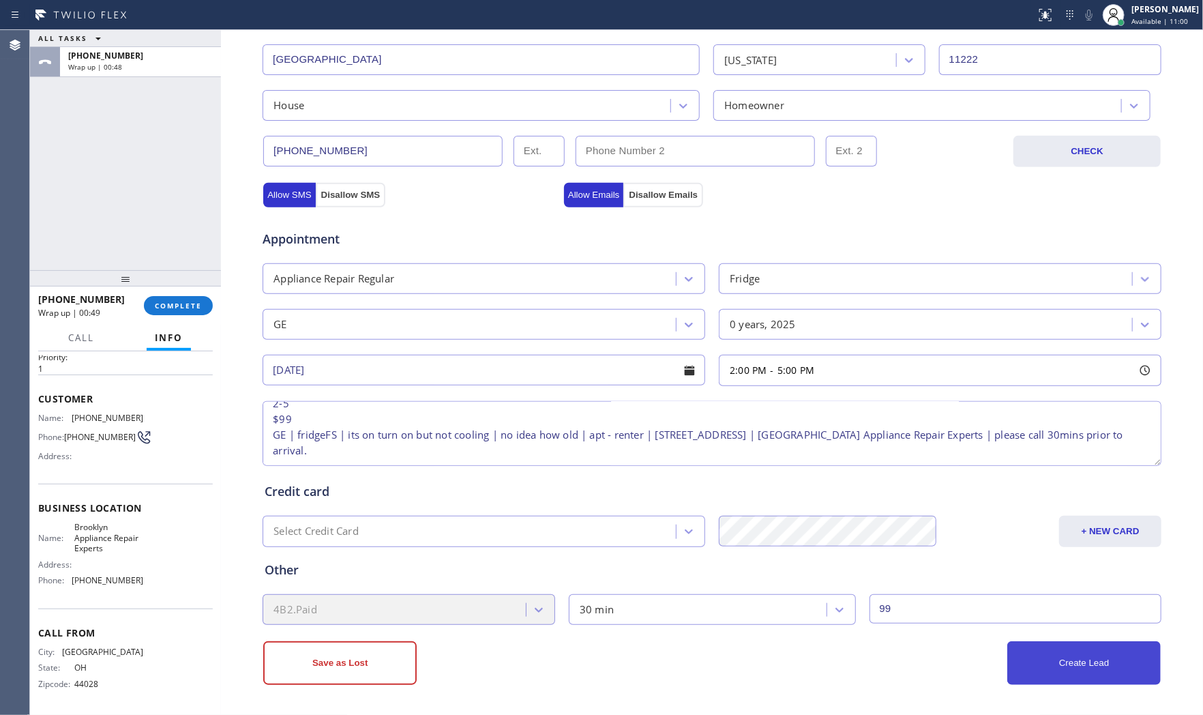
click at [1066, 643] on button "Create Lead" at bounding box center [1084, 663] width 153 height 44
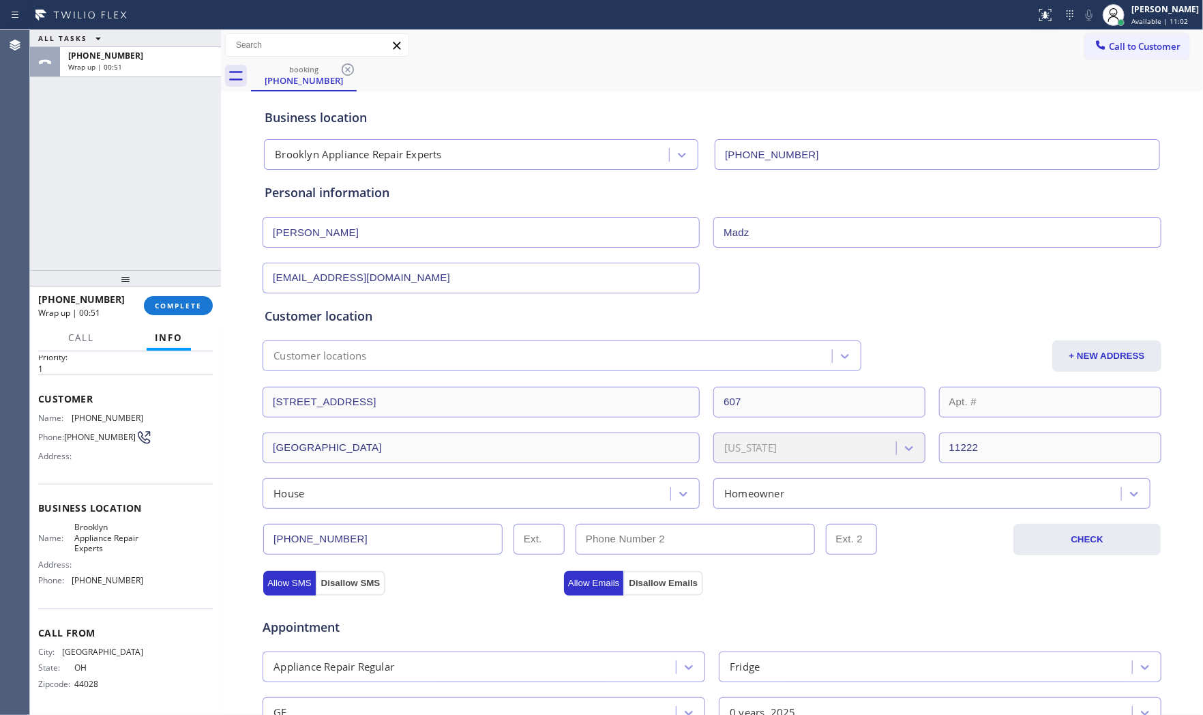
scroll to position [0, 0]
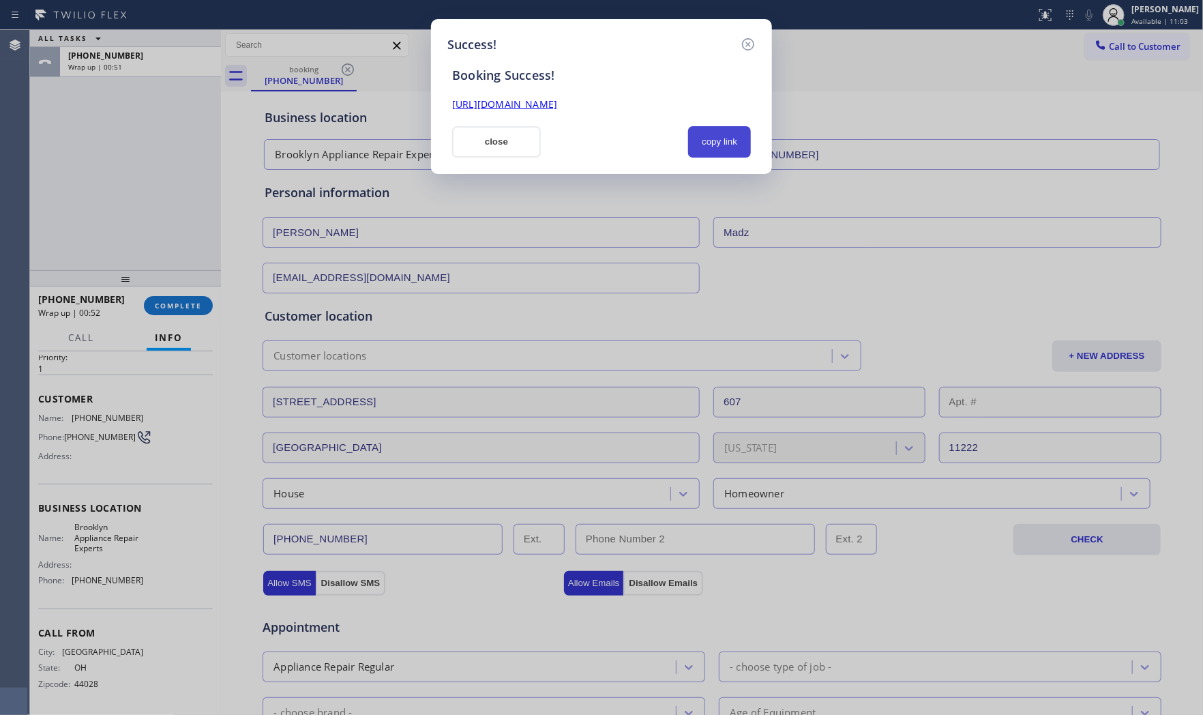
click at [711, 139] on button "copy link" at bounding box center [719, 141] width 63 height 31
click at [503, 147] on button "close" at bounding box center [496, 141] width 89 height 31
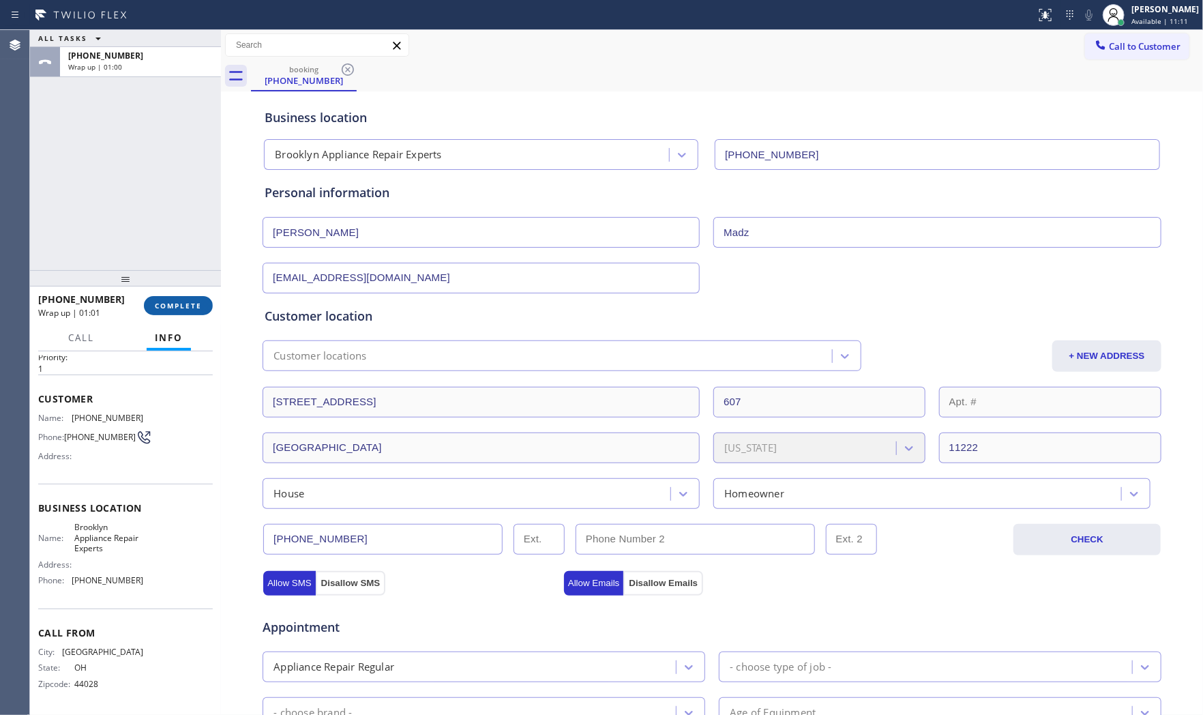
click at [207, 306] on button "COMPLETE" at bounding box center [178, 305] width 69 height 19
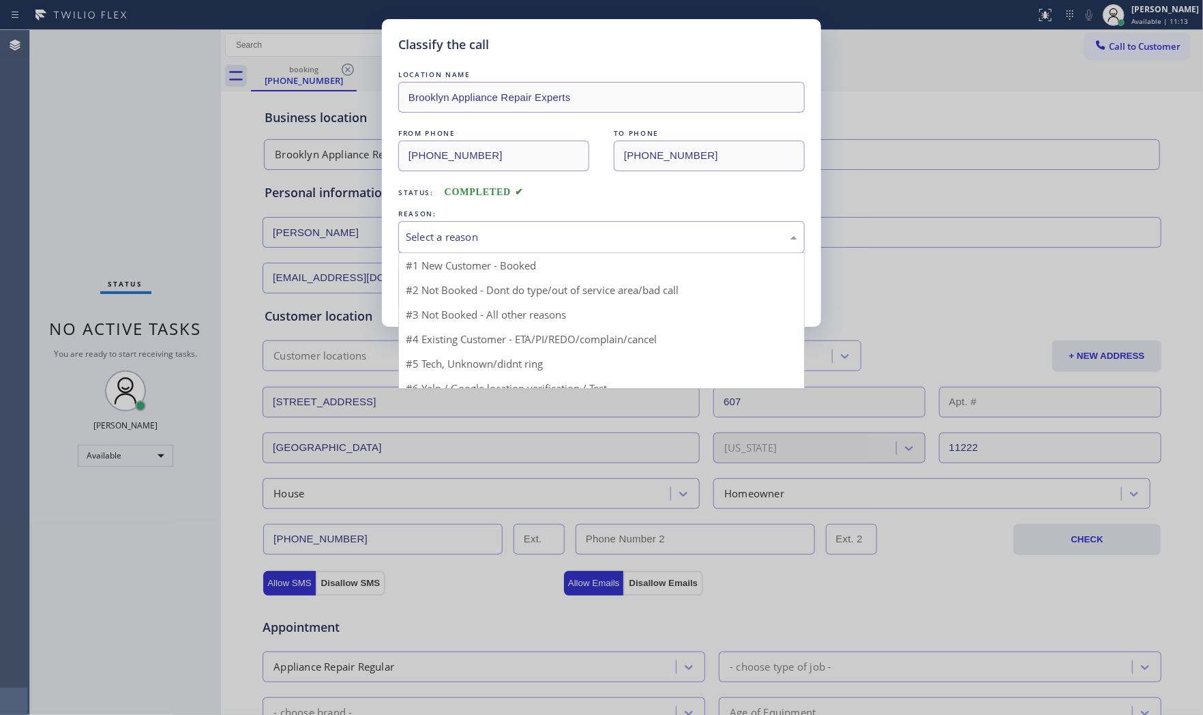
click at [428, 243] on div "Select a reason" at bounding box center [601, 237] width 407 height 32
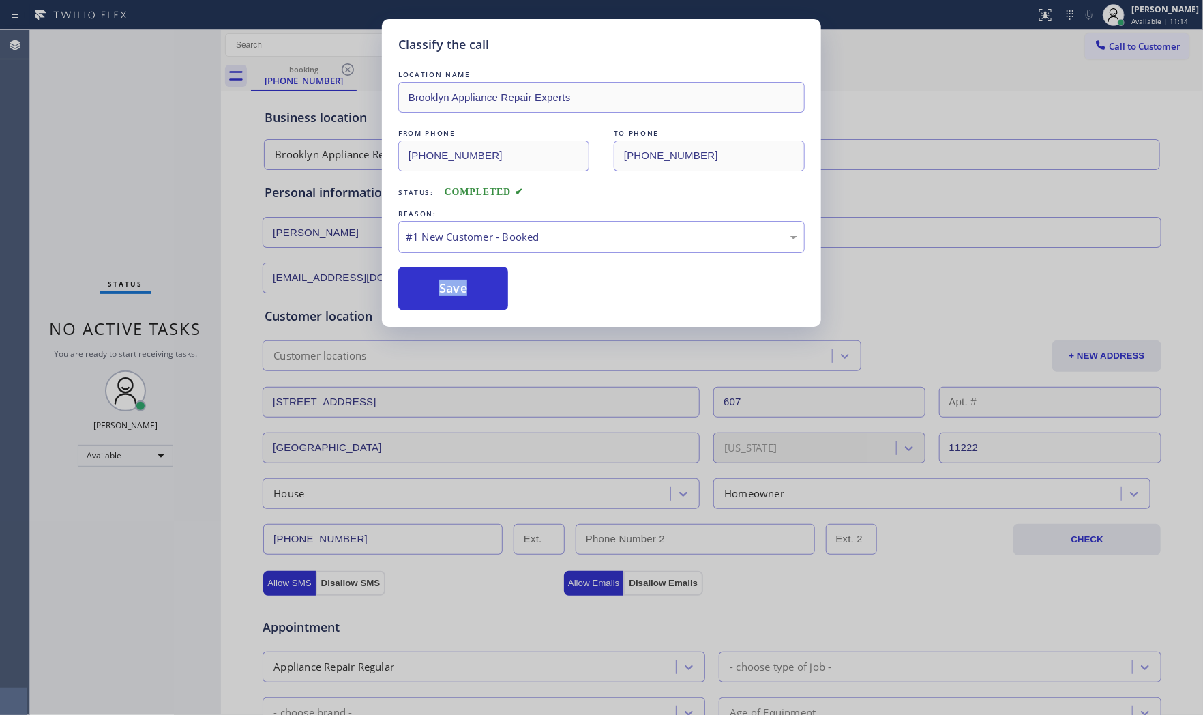
click at [427, 261] on div "LOCATION NAME Brooklyn Appliance Repair Experts FROM PHONE (440) 821-4889 TO PH…" at bounding box center [601, 189] width 407 height 243
click at [430, 273] on button "Save" at bounding box center [453, 289] width 110 height 44
click at [432, 273] on button "Save" at bounding box center [453, 289] width 110 height 44
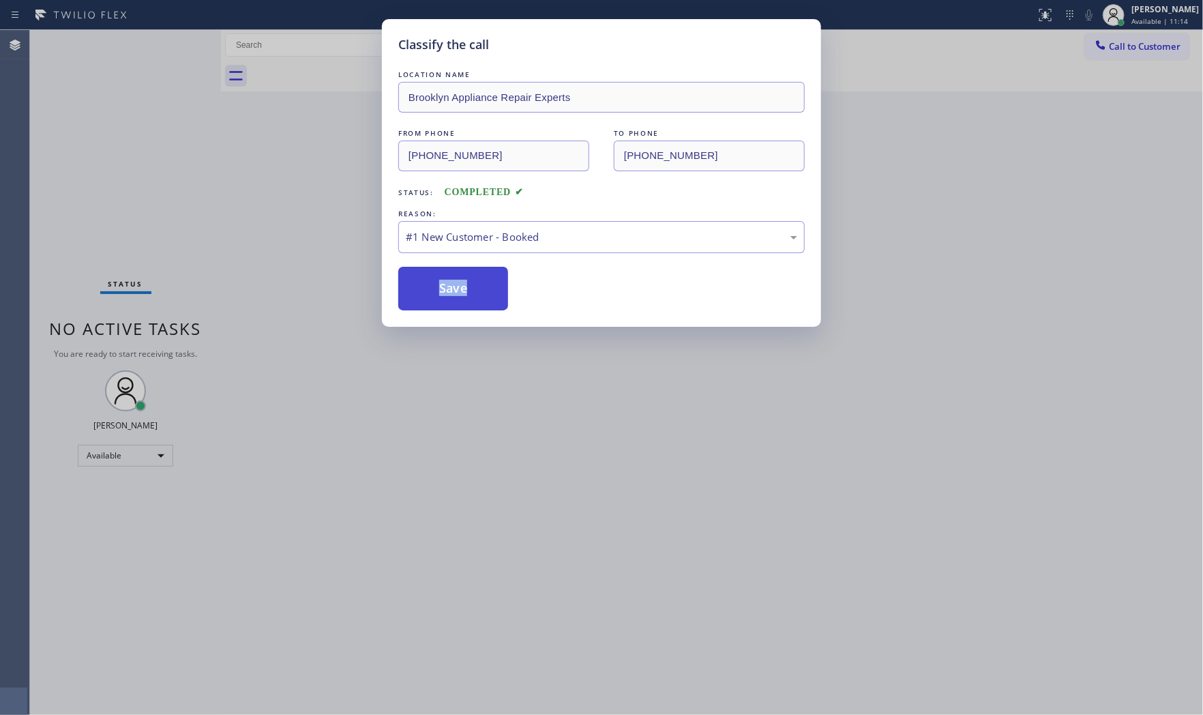
click at [432, 273] on button "Save" at bounding box center [453, 289] width 110 height 44
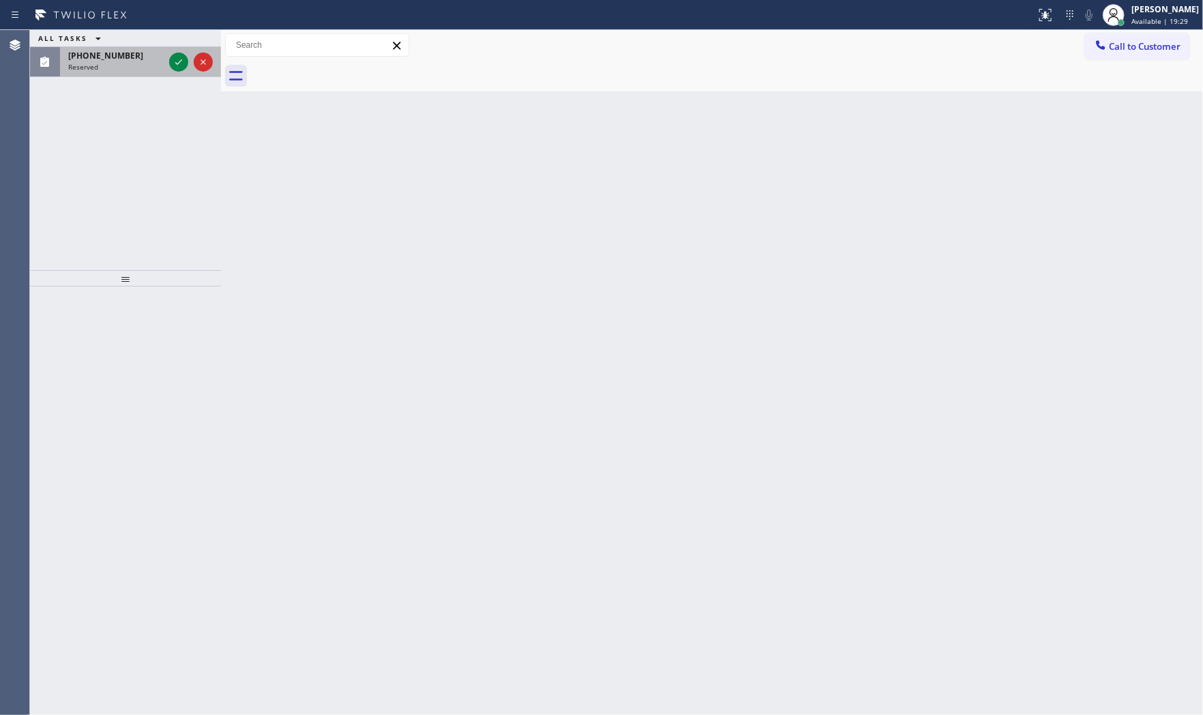
click at [130, 58] on div "(743) 241-3262" at bounding box center [116, 56] width 96 height 12
click at [151, 52] on div "(743) 241-3286" at bounding box center [116, 56] width 96 height 12
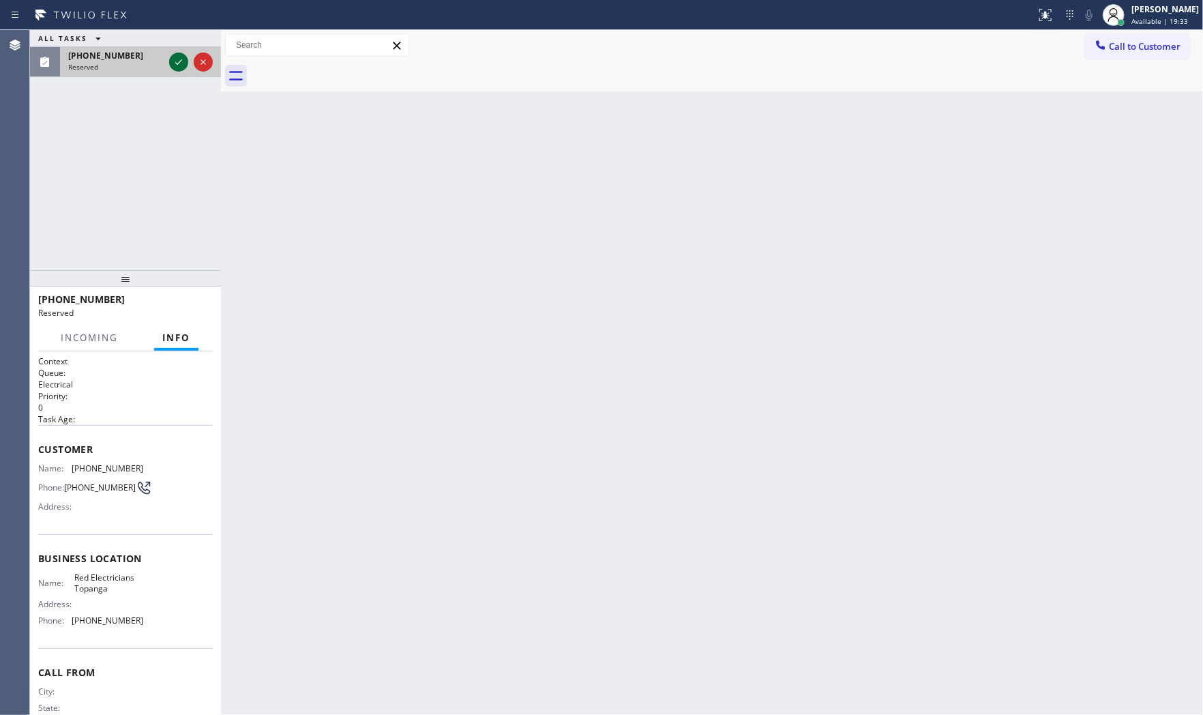
click at [173, 58] on icon at bounding box center [179, 62] width 16 height 16
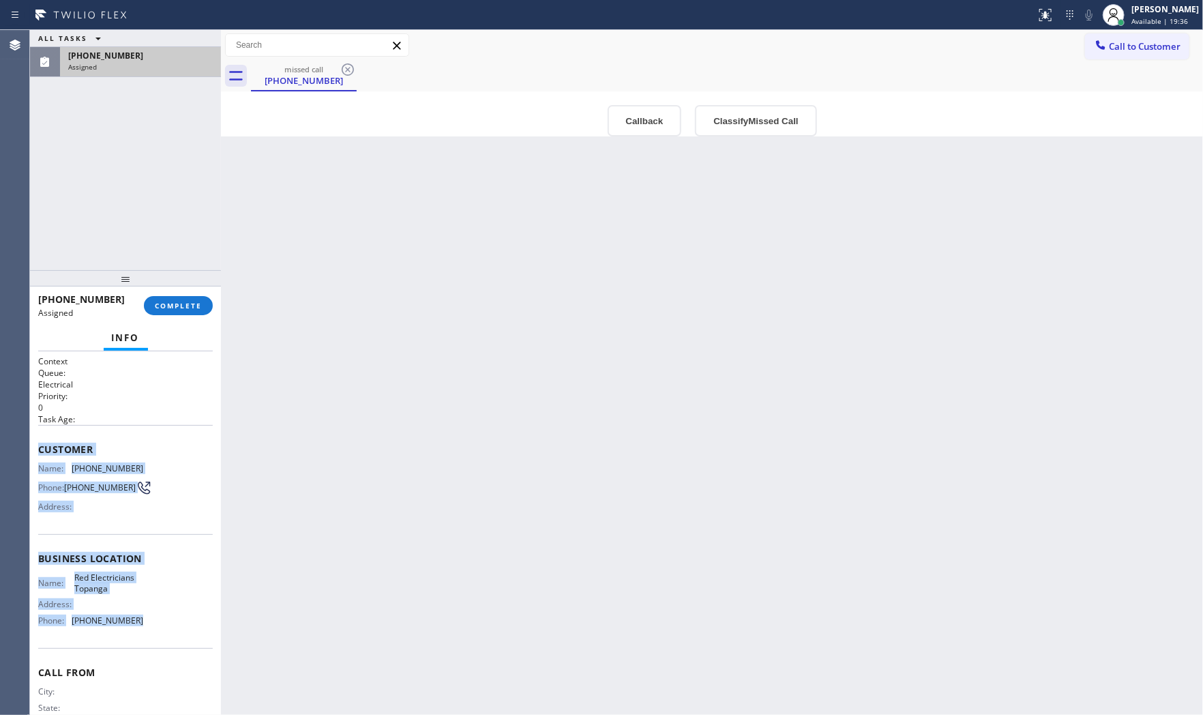
drag, startPoint x: 34, startPoint y: 441, endPoint x: 117, endPoint y: 592, distance: 171.9
click at [147, 615] on div "Context Queue: Electrical Priority: 0 Task Age: Customer Name: (743) 241-3286 P…" at bounding box center [125, 533] width 191 height 364
copy div "Customer Name: (743) 241-3286 Phone: (743) 241-3286 Address: Business location …"
click at [83, 55] on span "(743) 241-3286" at bounding box center [105, 56] width 75 height 12
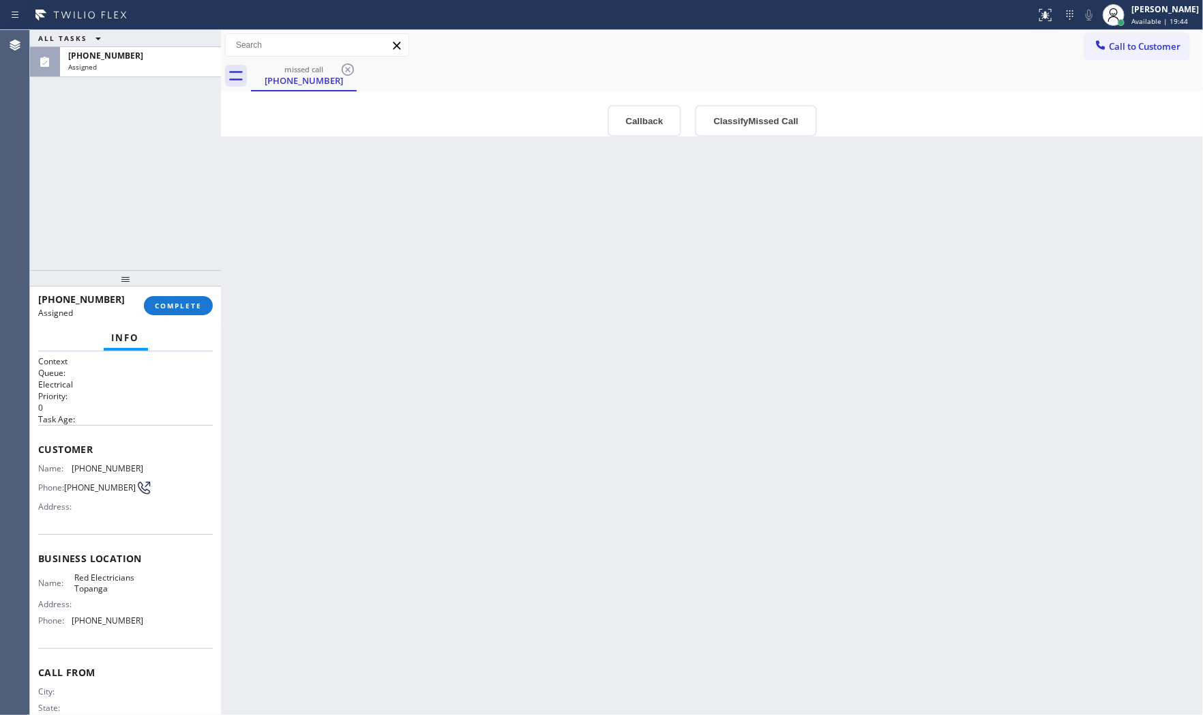
click at [201, 317] on div "(743) 241-3286 Assigned COMPLETE" at bounding box center [125, 305] width 175 height 35
click at [196, 303] on span "COMPLETE" at bounding box center [178, 306] width 47 height 10
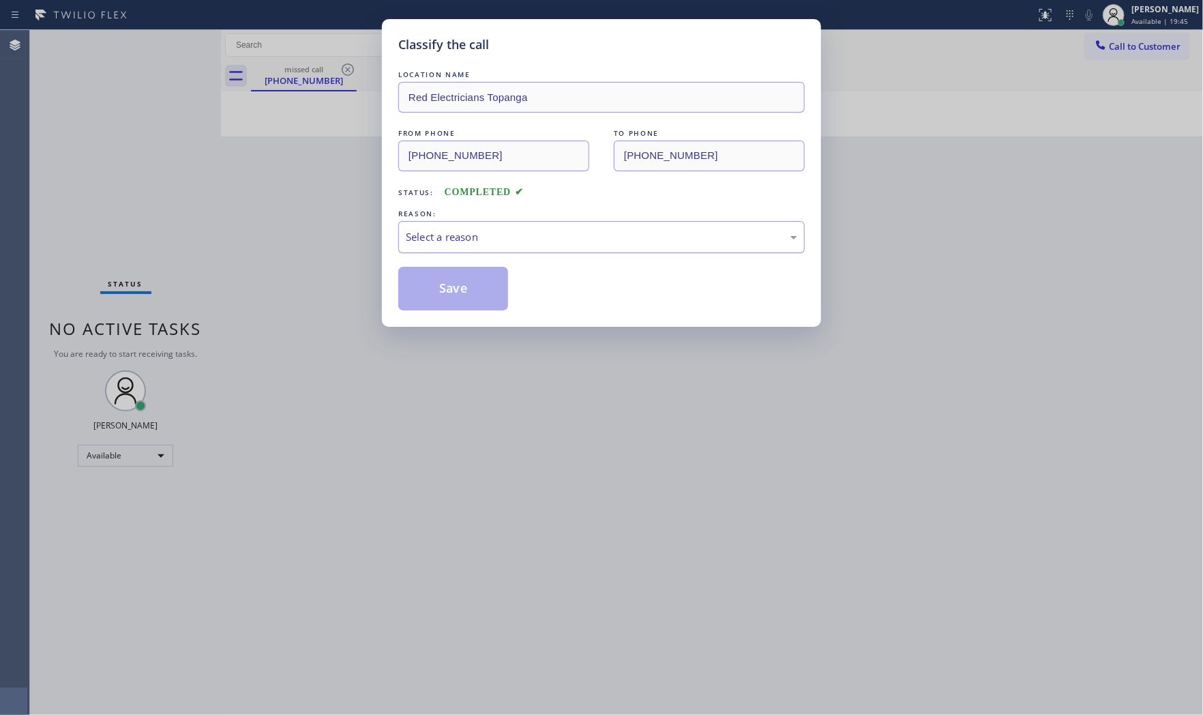
click at [441, 253] on div "Select a reason" at bounding box center [601, 237] width 407 height 32
click at [439, 287] on button "Save" at bounding box center [453, 289] width 110 height 44
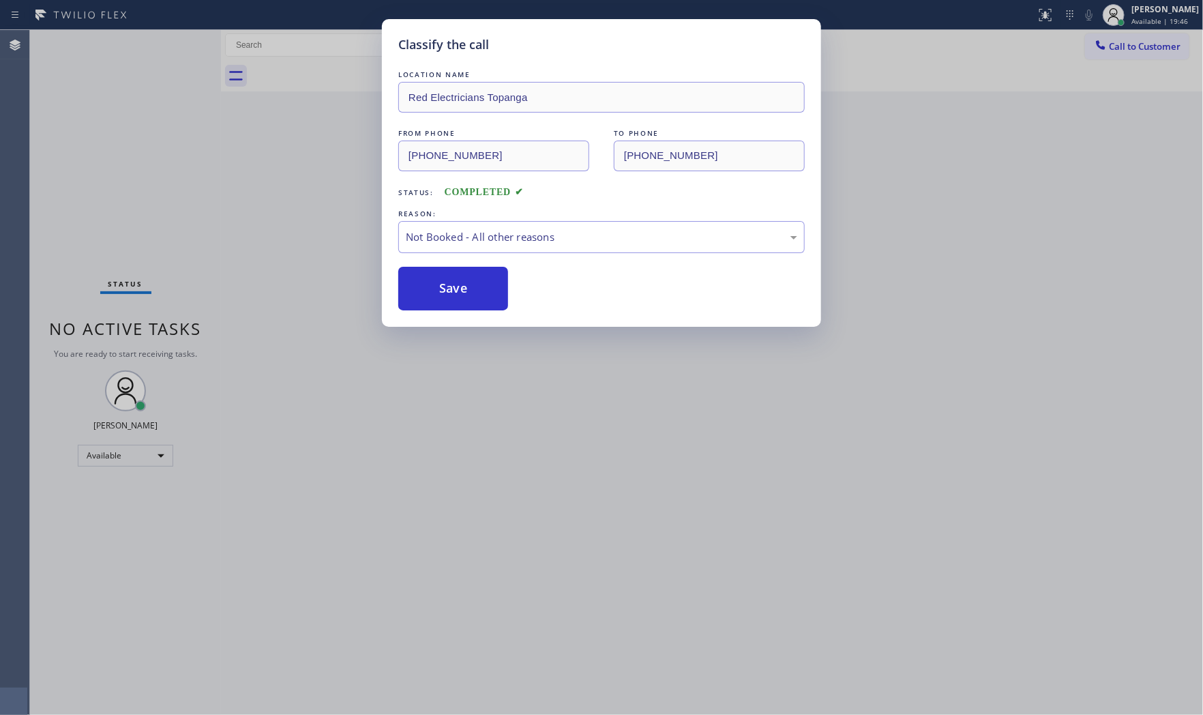
click at [439, 287] on button "Save" at bounding box center [453, 289] width 110 height 44
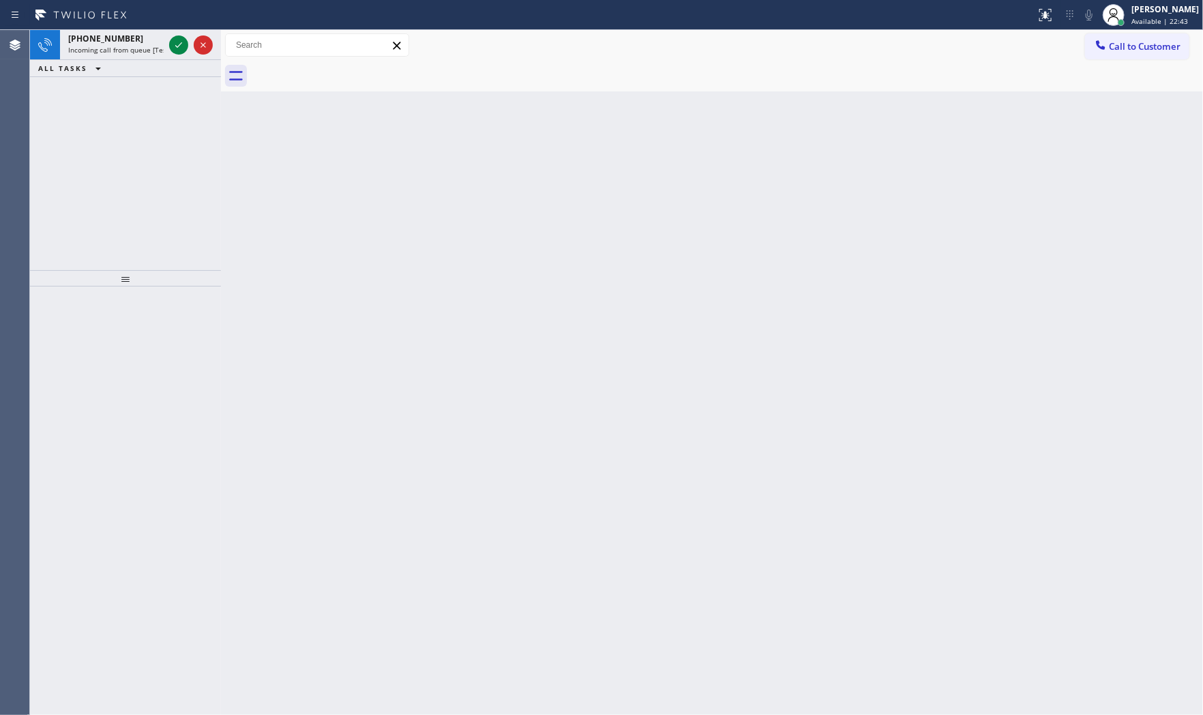
click at [123, 27] on div "Status report No issues detected If you experience an issue, please download th…" at bounding box center [601, 15] width 1203 height 30
click at [154, 42] on div "+17432413235" at bounding box center [116, 39] width 96 height 12
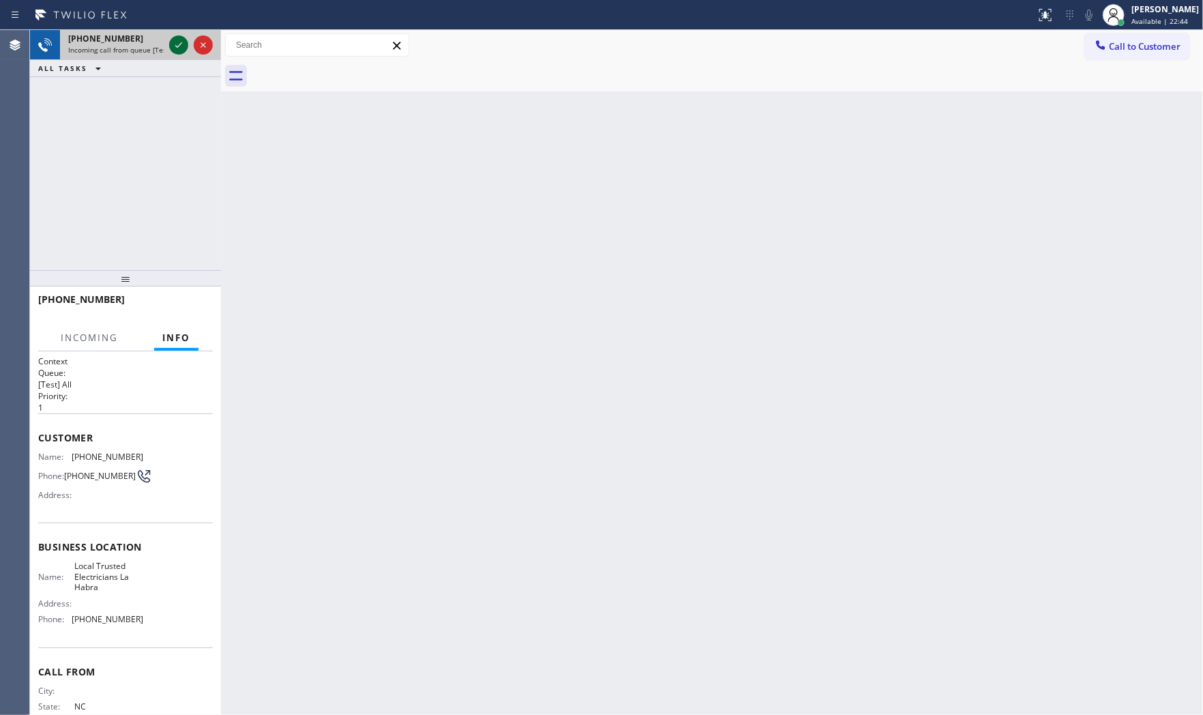
click at [175, 42] on icon at bounding box center [179, 45] width 16 height 16
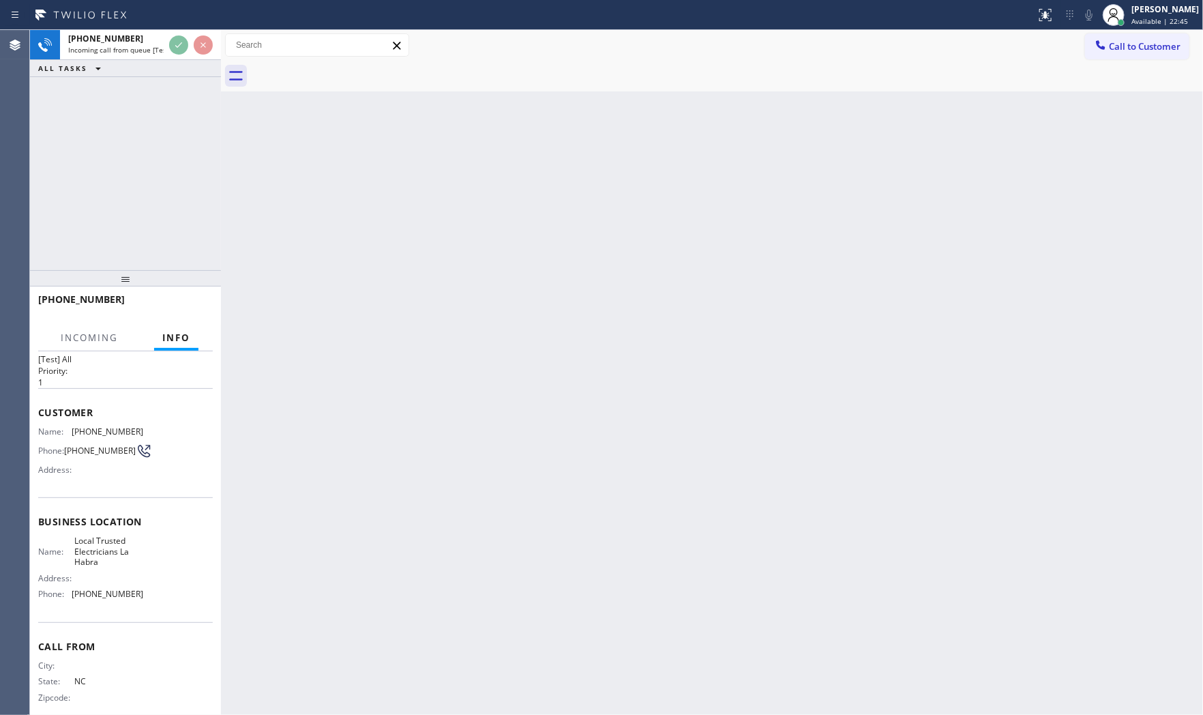
scroll to position [42, 0]
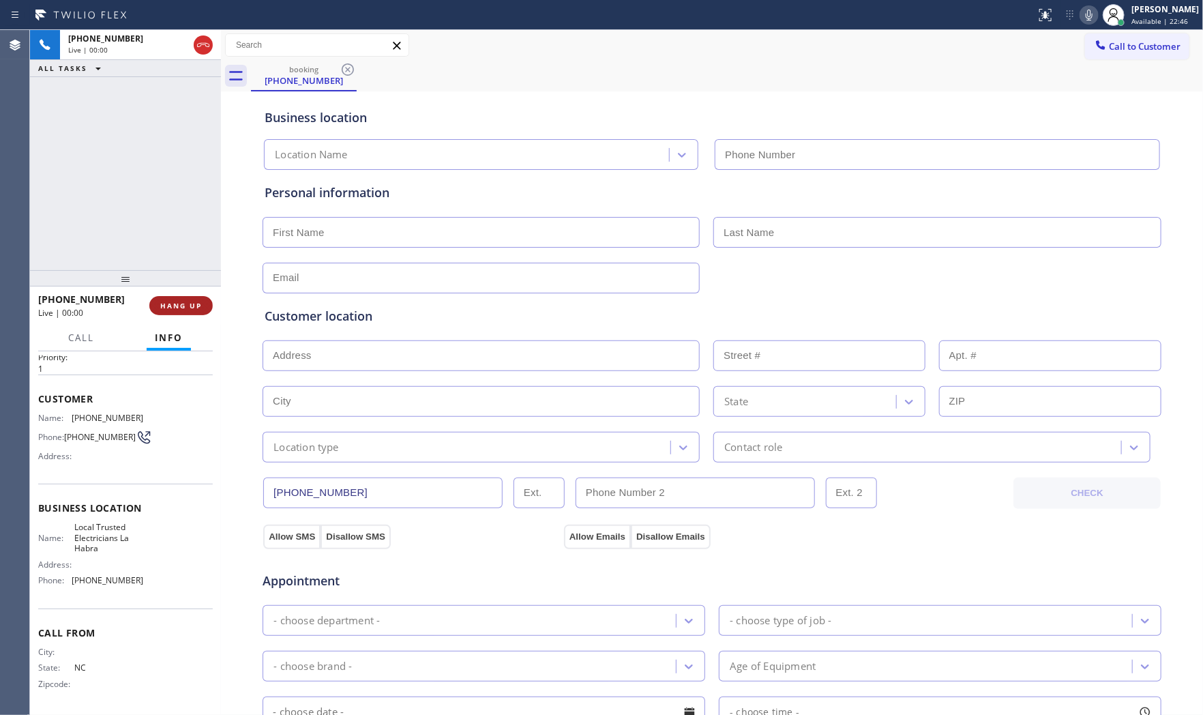
type input "(562) 456-3053"
click at [175, 307] on span "HANG UP" at bounding box center [181, 306] width 42 height 10
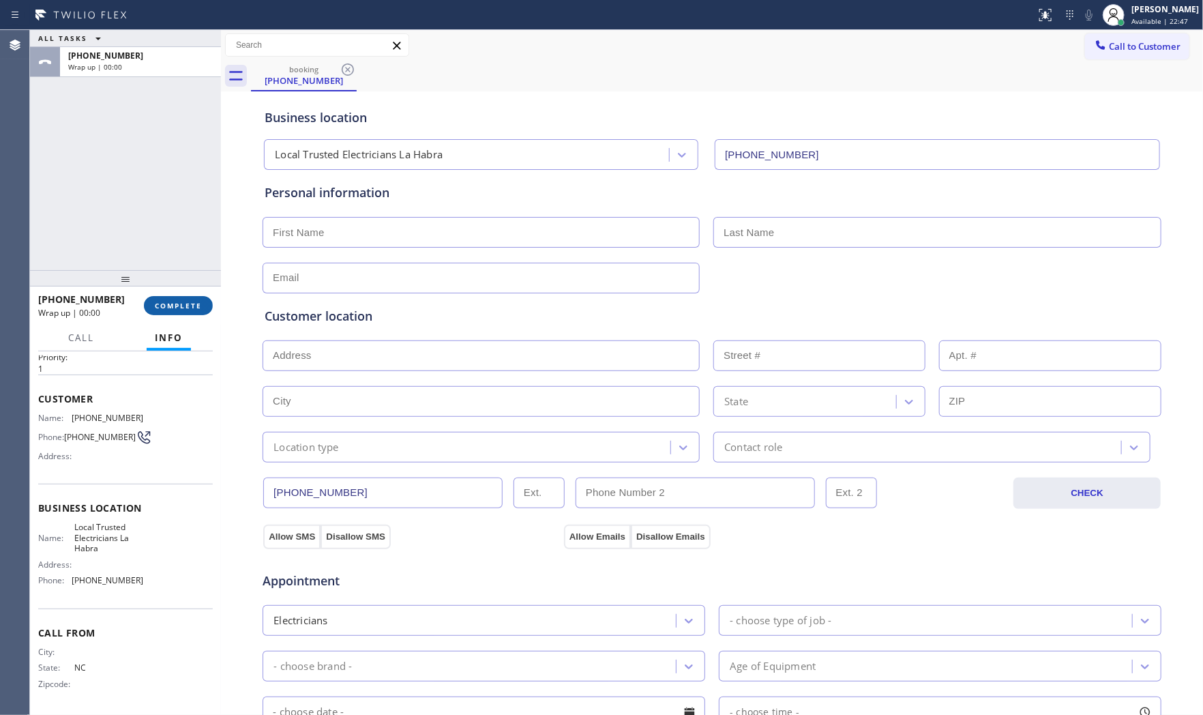
click at [175, 307] on span "COMPLETE" at bounding box center [178, 306] width 47 height 10
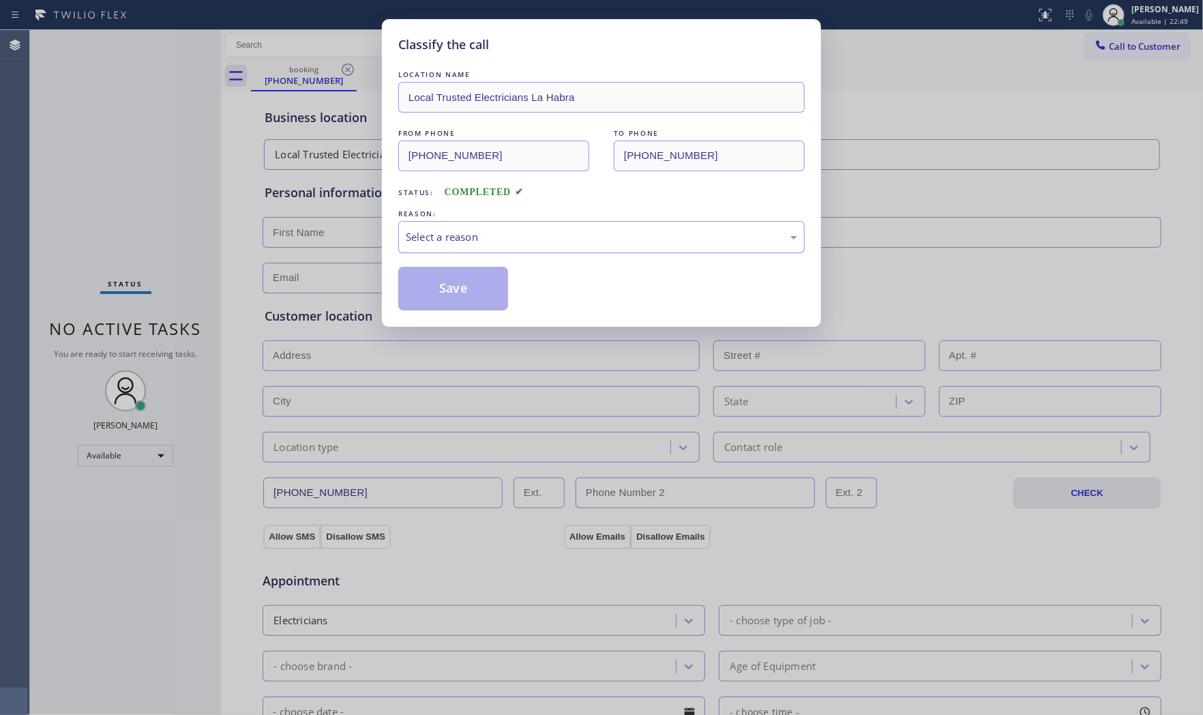
click at [520, 230] on div "Select a reason" at bounding box center [602, 237] width 392 height 16
click at [480, 280] on button "Save" at bounding box center [453, 289] width 110 height 44
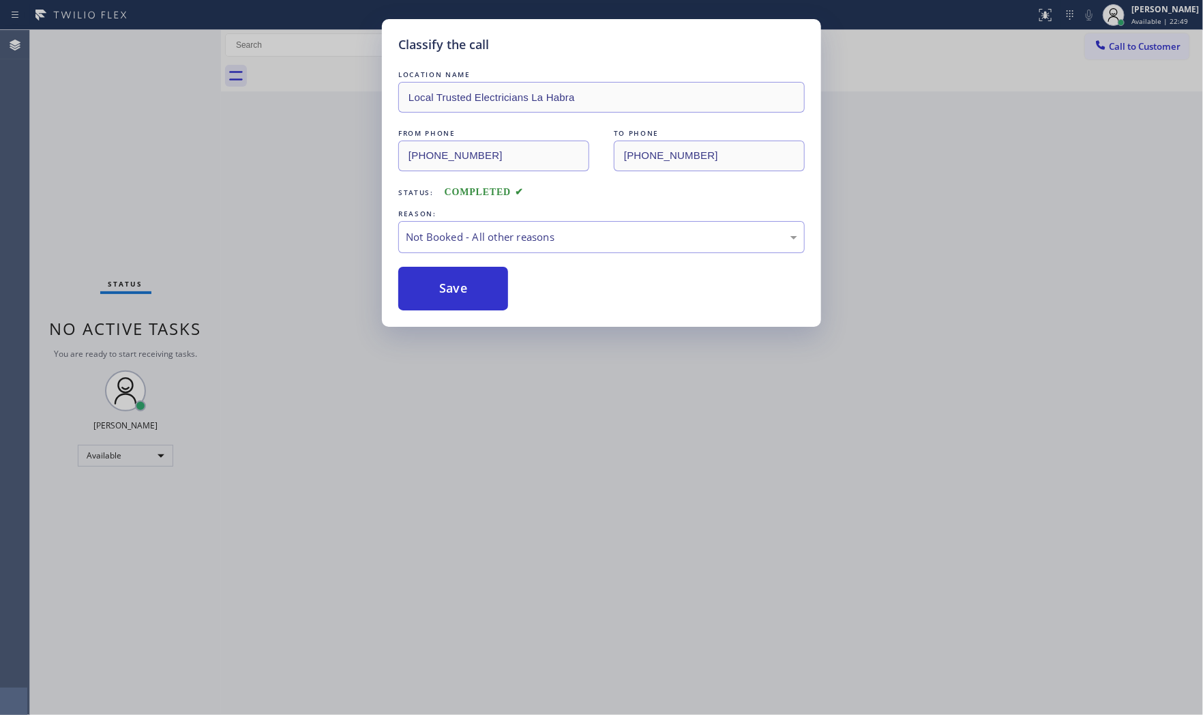
click at [480, 280] on button "Save" at bounding box center [453, 289] width 110 height 44
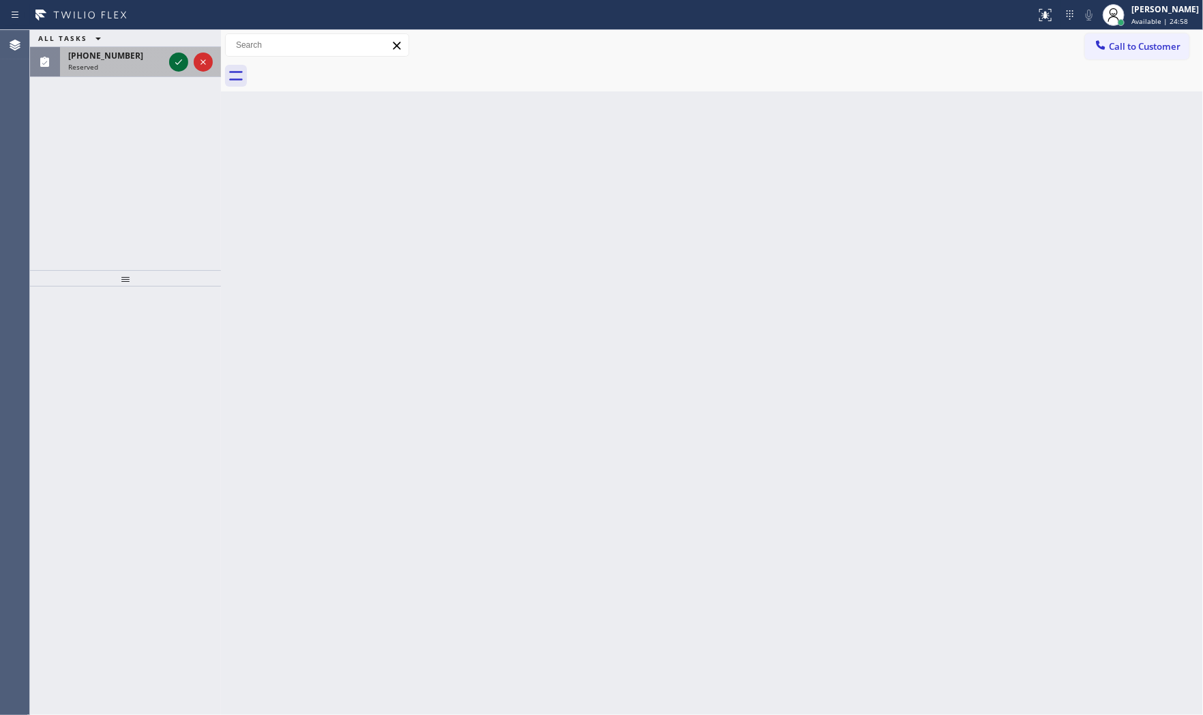
click at [182, 64] on icon at bounding box center [179, 62] width 16 height 16
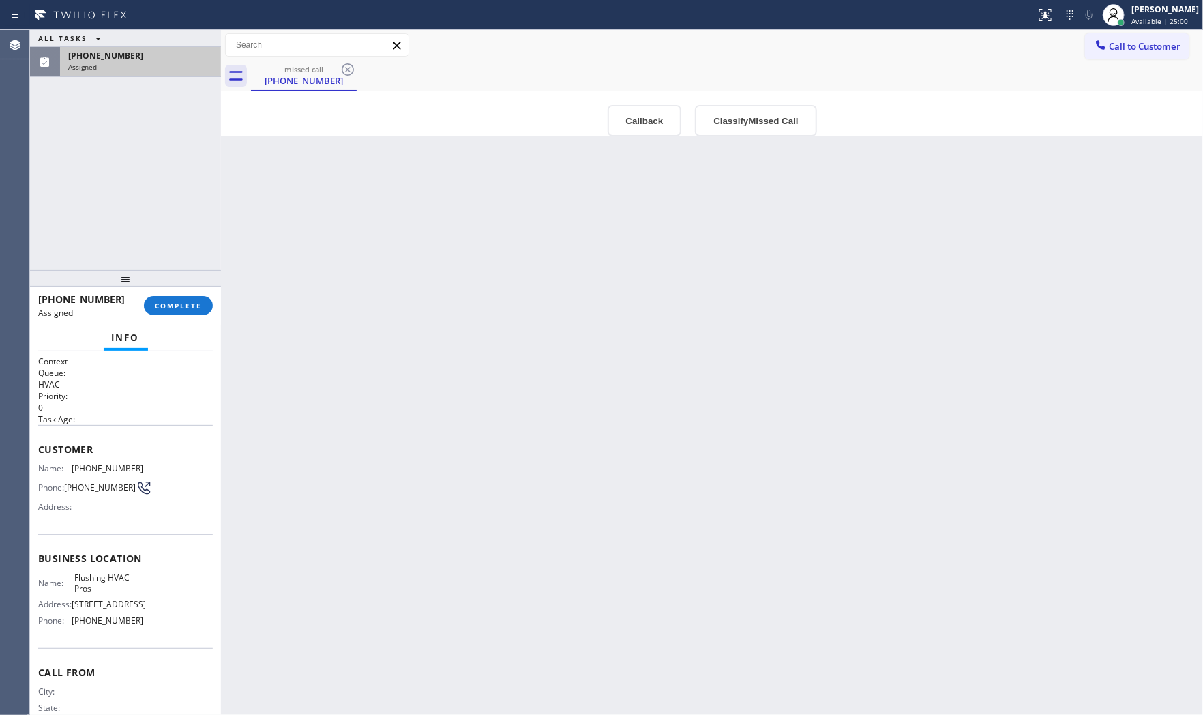
click at [194, 274] on div at bounding box center [125, 278] width 191 height 16
click at [195, 291] on div "(347) 676-2516 Assigned COMPLETE" at bounding box center [125, 305] width 175 height 35
click at [198, 299] on button "COMPLETE" at bounding box center [178, 305] width 69 height 19
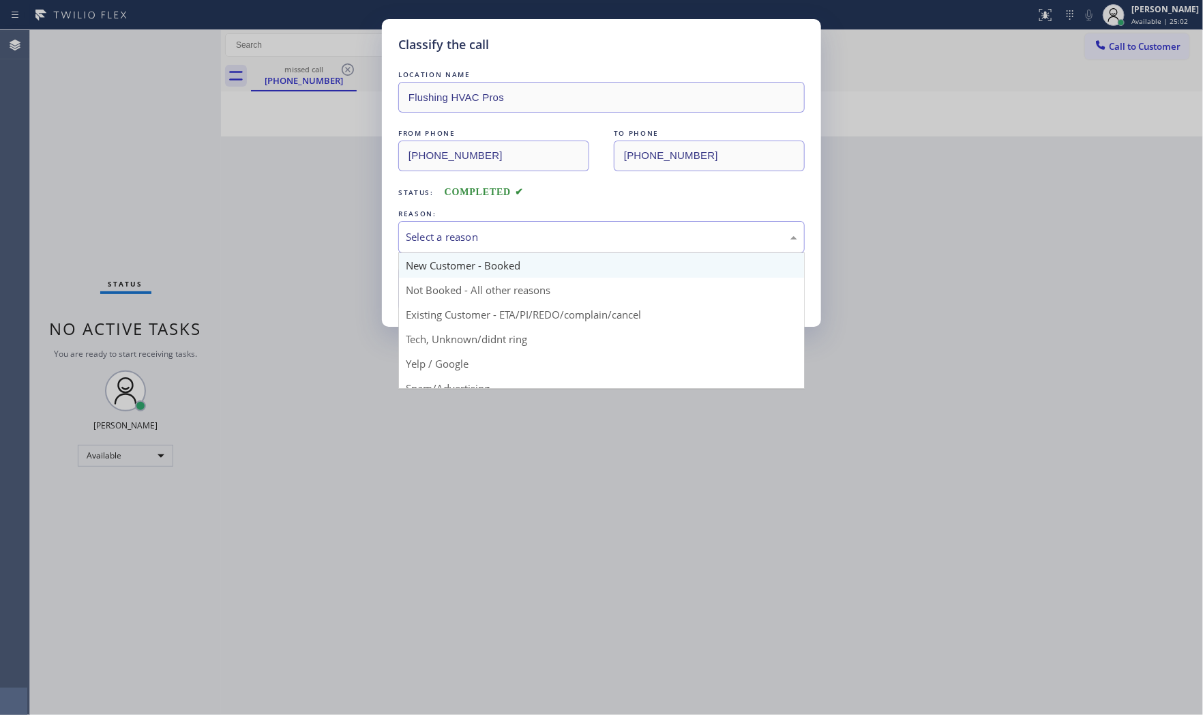
drag, startPoint x: 421, startPoint y: 224, endPoint x: 435, endPoint y: 270, distance: 48.5
click at [425, 231] on div "Select a reason" at bounding box center [601, 237] width 407 height 32
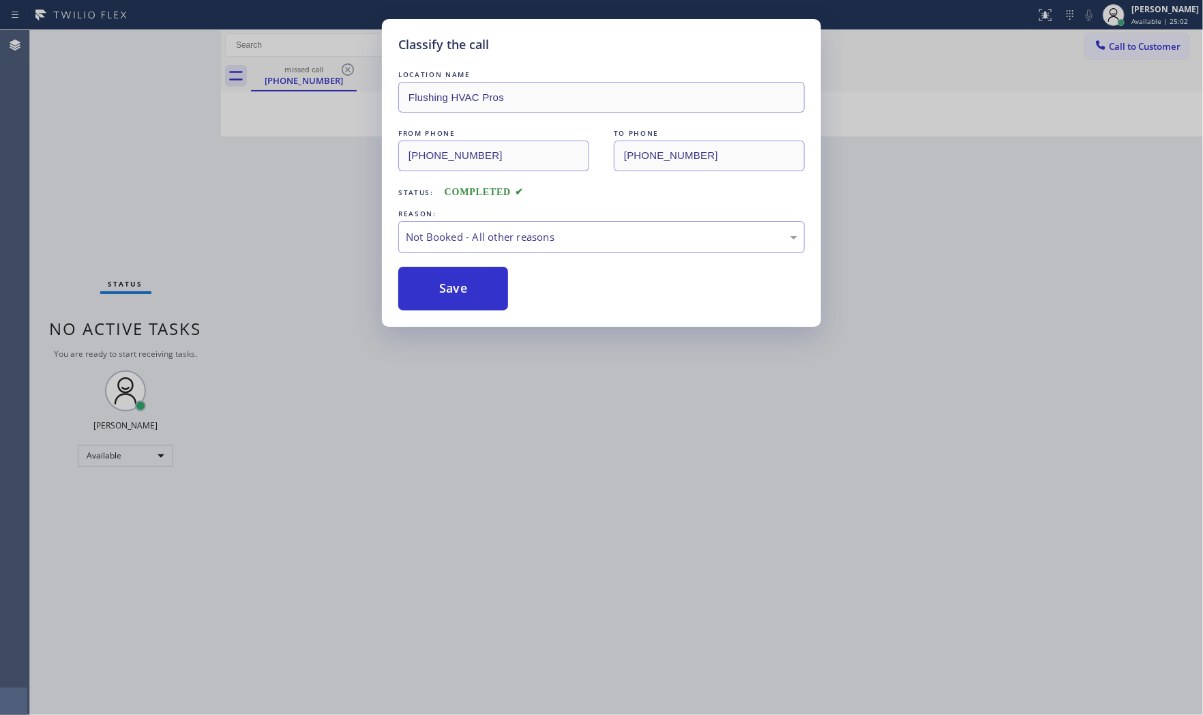
click at [439, 287] on button "Save" at bounding box center [453, 289] width 110 height 44
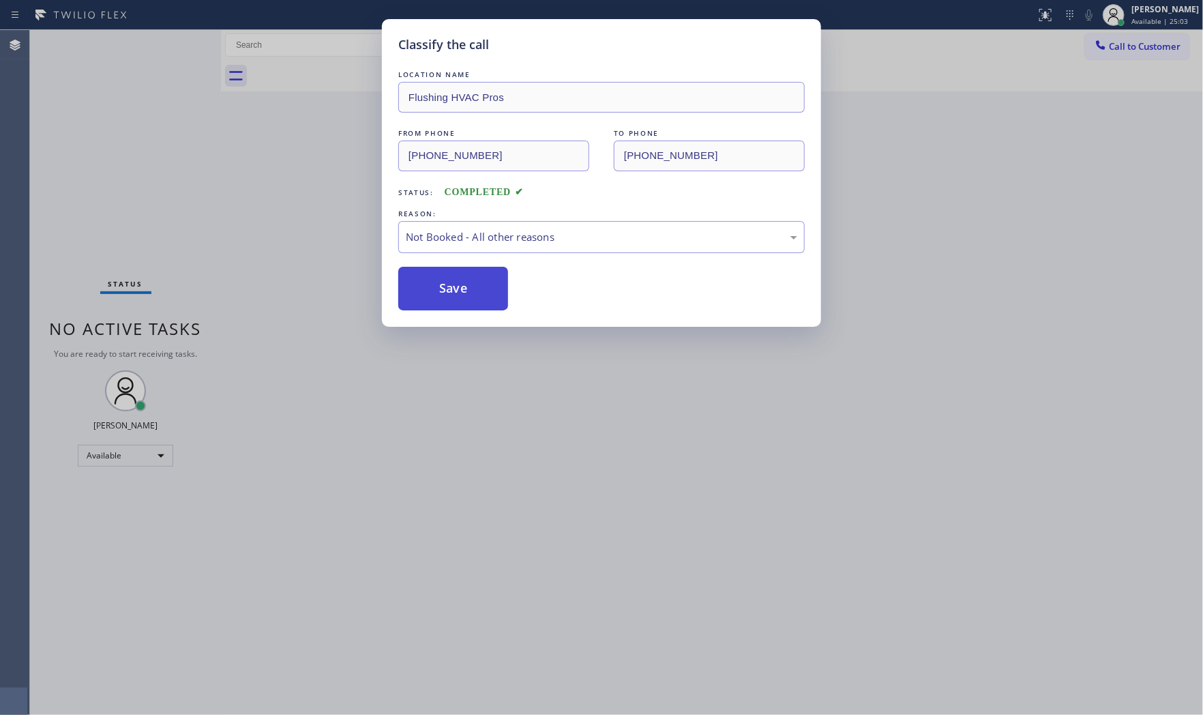
click at [439, 287] on button "Save" at bounding box center [453, 289] width 110 height 44
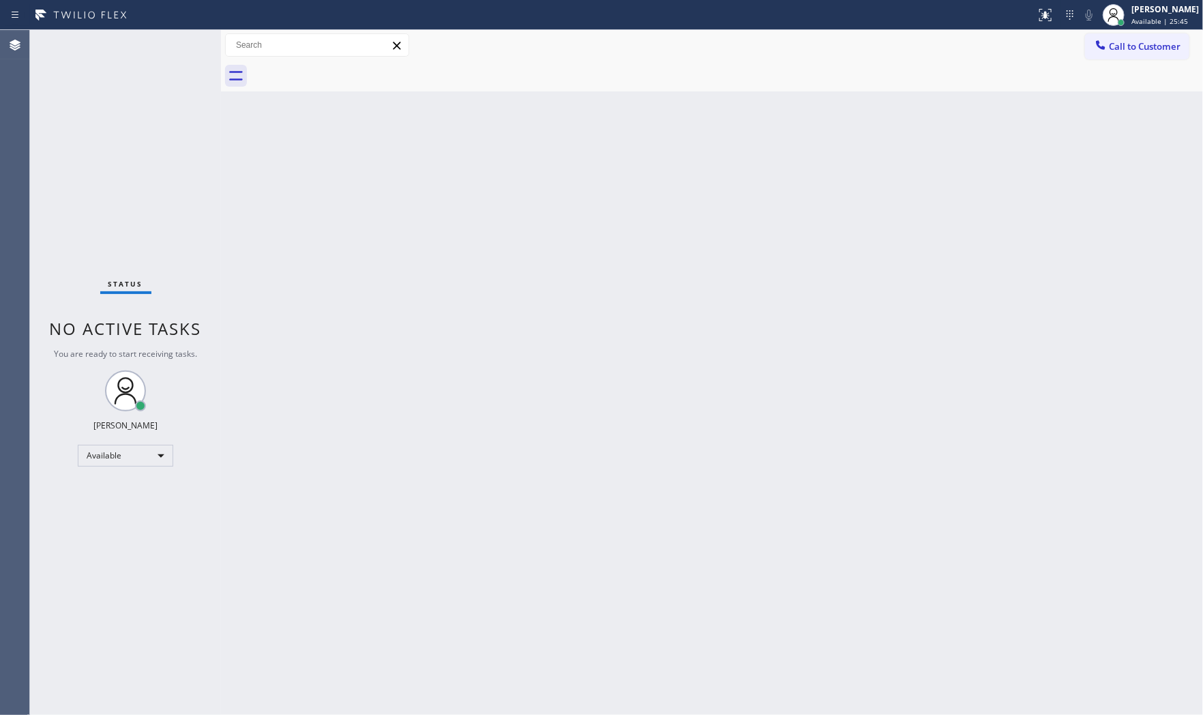
click at [164, 45] on div "Status No active tasks You are ready to start receiving tasks. [PERSON_NAME] Av…" at bounding box center [125, 372] width 191 height 685
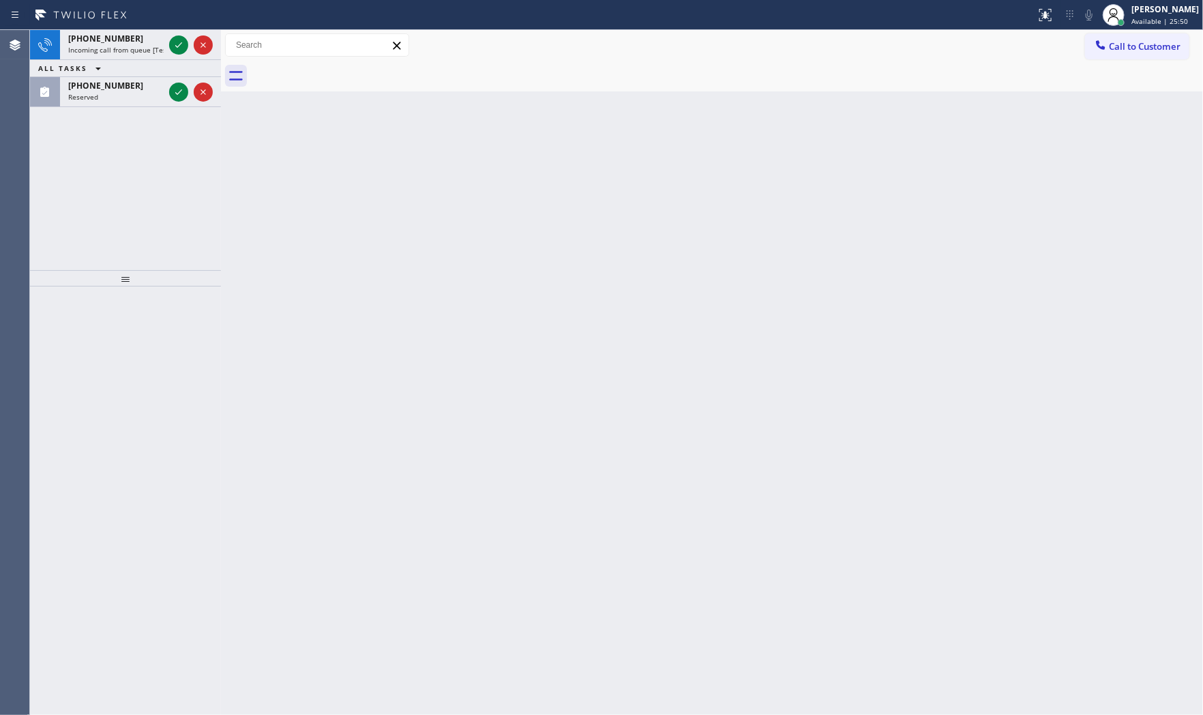
click at [164, 45] on span "Incoming call from queue [Test] All" at bounding box center [124, 50] width 113 height 10
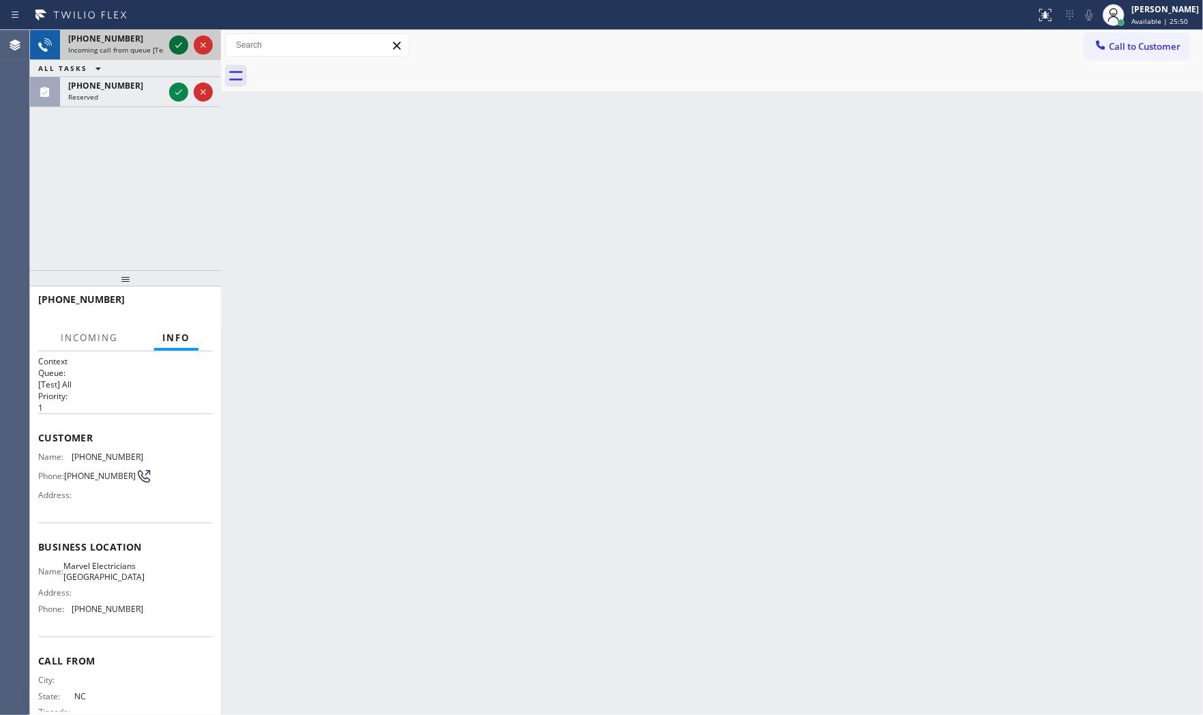
click at [179, 45] on icon at bounding box center [178, 44] width 7 height 5
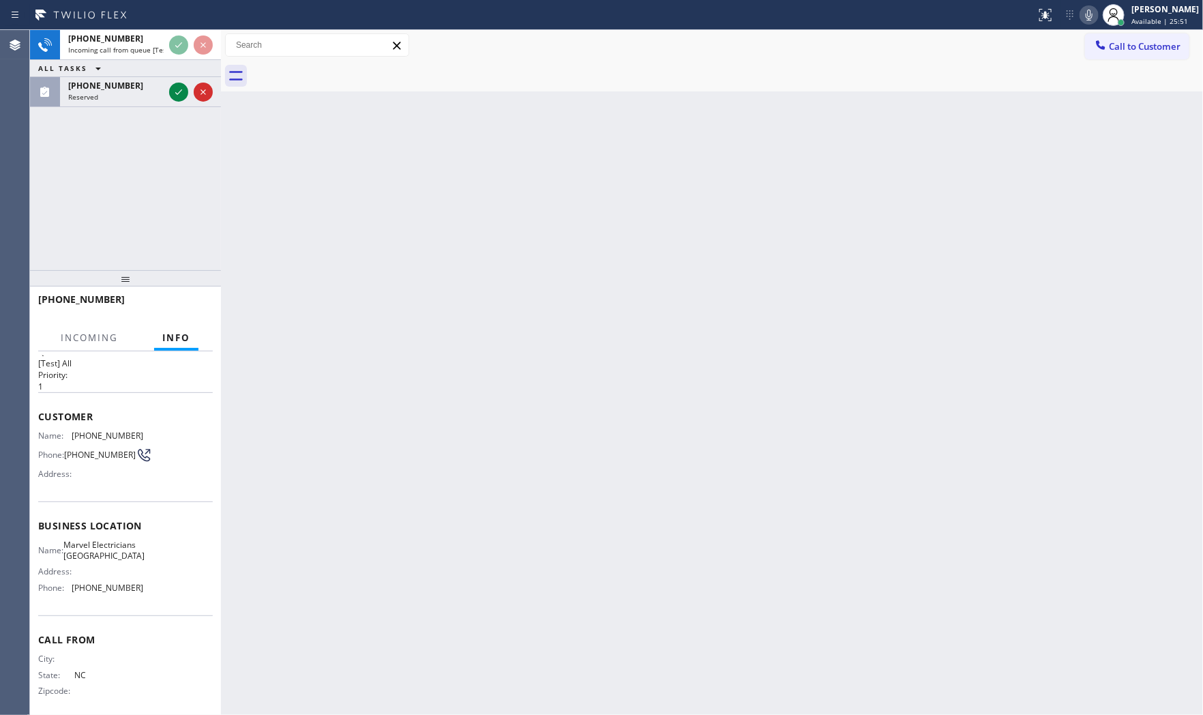
scroll to position [42, 0]
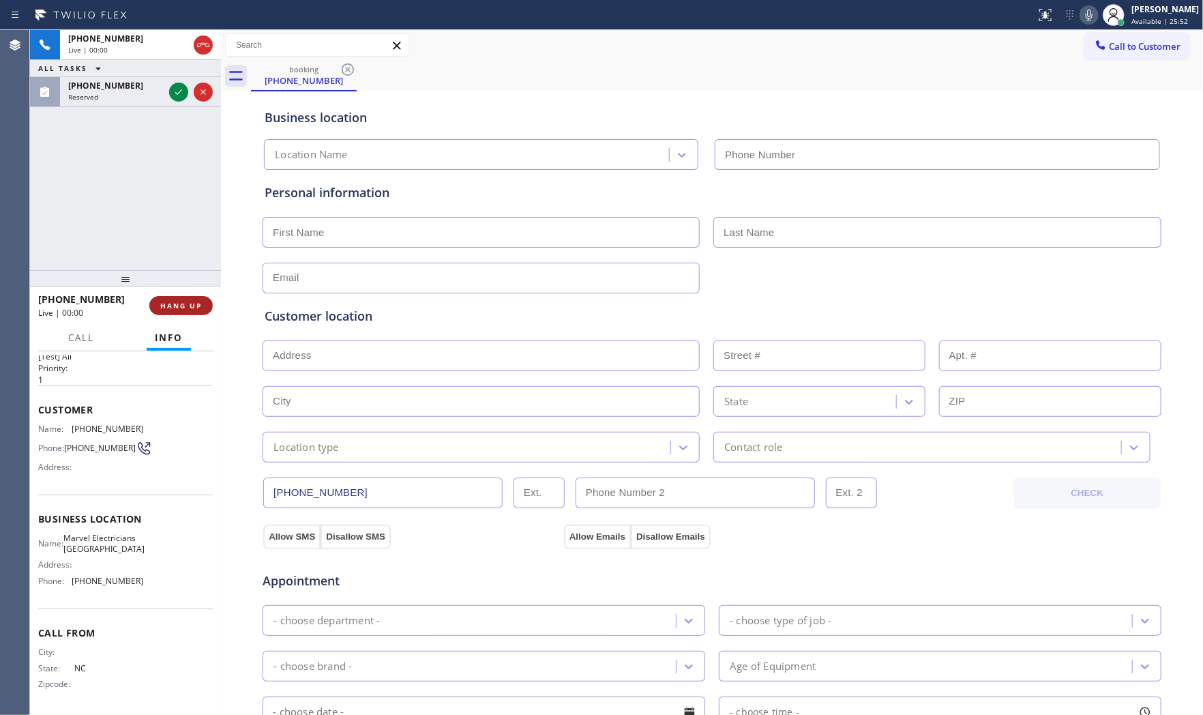
type input "(805) 317-0331"
click at [188, 310] on span "HANG UP" at bounding box center [181, 306] width 42 height 10
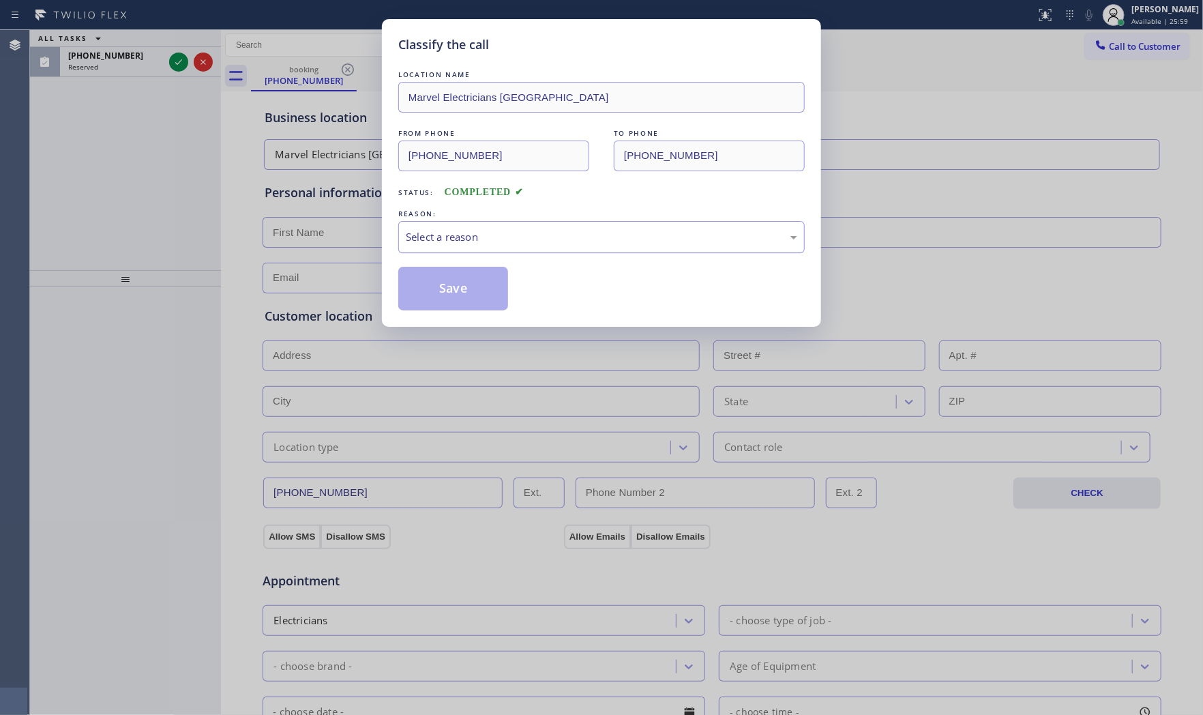
drag, startPoint x: 573, startPoint y: 229, endPoint x: 568, endPoint y: 235, distance: 7.8
click at [573, 230] on div "Select a reason" at bounding box center [602, 237] width 392 height 16
click at [472, 300] on button "Save" at bounding box center [453, 289] width 110 height 44
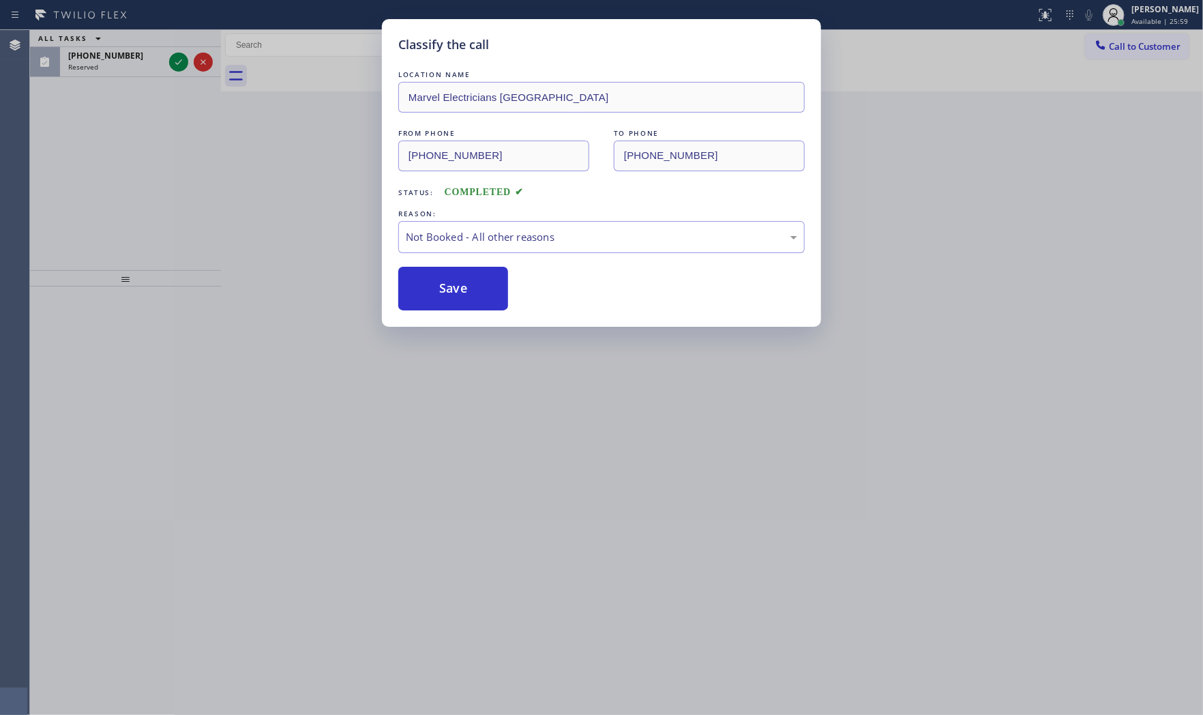
click at [472, 300] on button "Save" at bounding box center [453, 289] width 110 height 44
click at [173, 64] on icon at bounding box center [179, 62] width 16 height 16
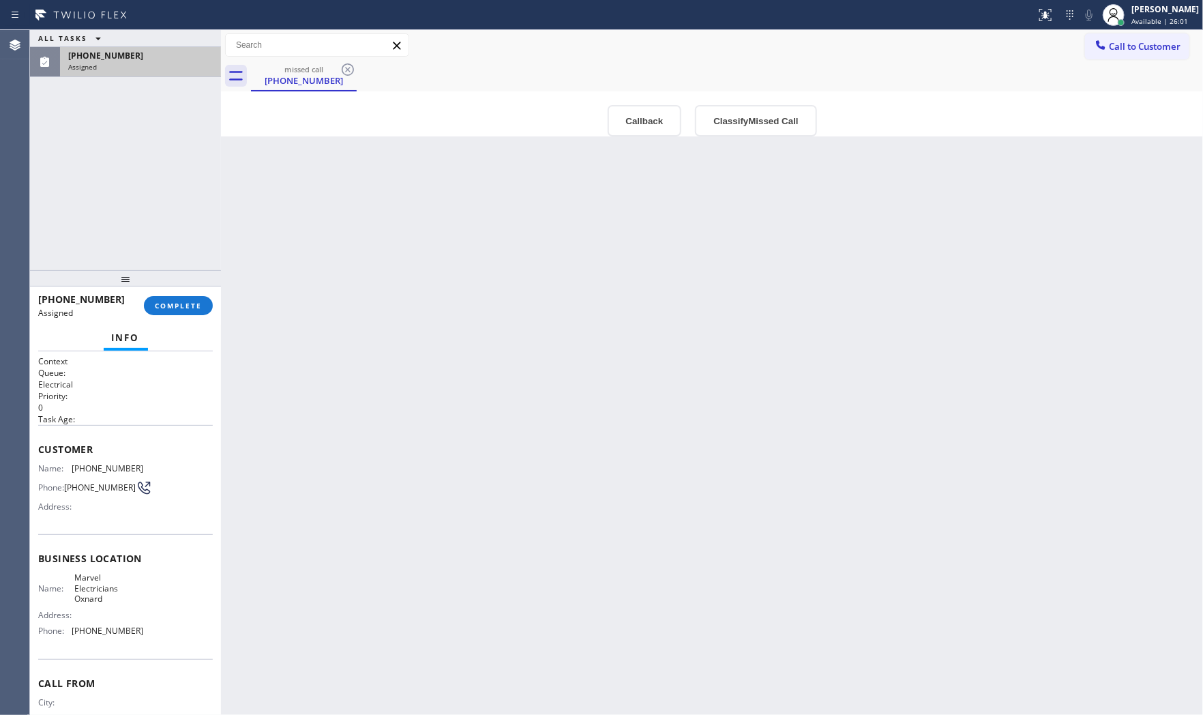
click at [185, 338] on div "Info" at bounding box center [125, 338] width 175 height 27
click at [184, 314] on button "COMPLETE" at bounding box center [178, 305] width 69 height 19
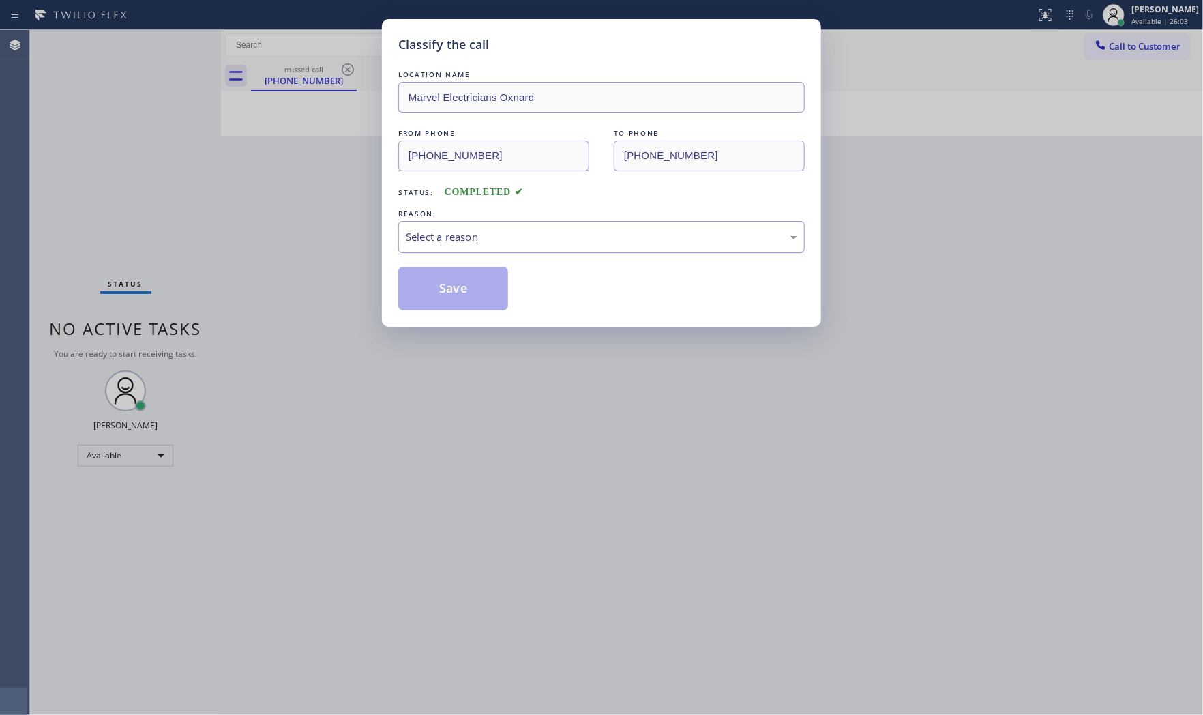
drag, startPoint x: 482, startPoint y: 239, endPoint x: 478, endPoint y: 250, distance: 11.9
click at [482, 240] on div "Select a reason" at bounding box center [602, 237] width 392 height 16
click at [457, 284] on button "Save" at bounding box center [453, 289] width 110 height 44
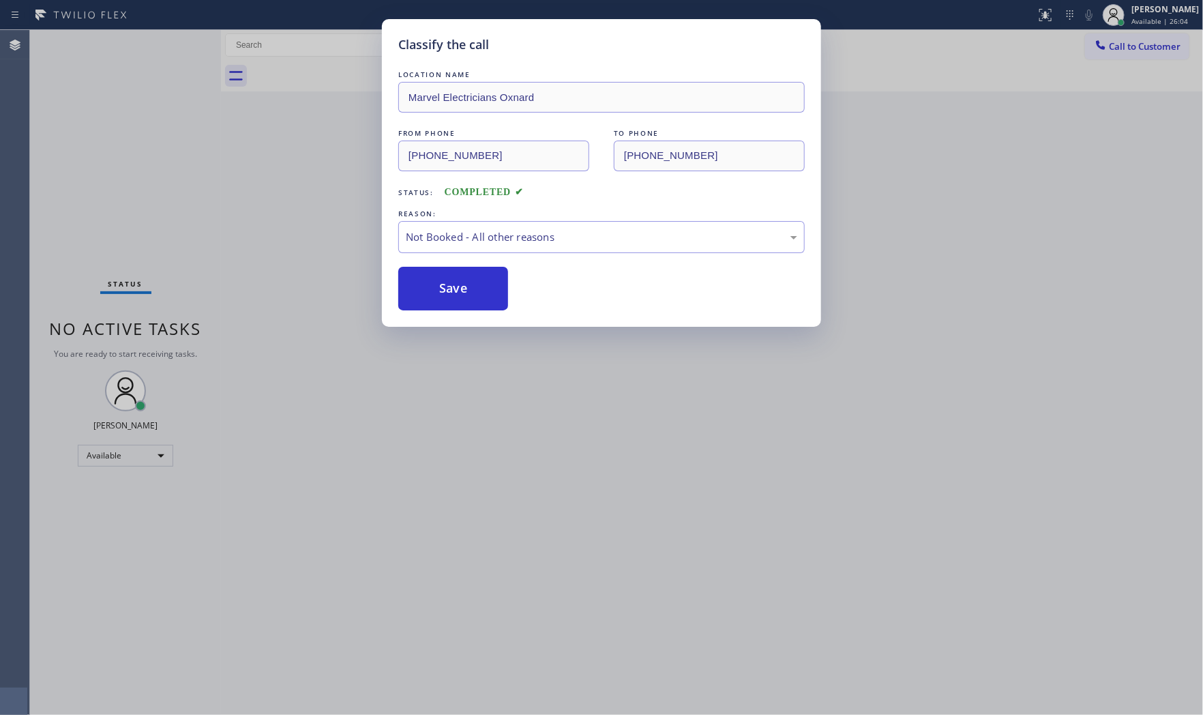
click at [457, 284] on button "Save" at bounding box center [453, 289] width 110 height 44
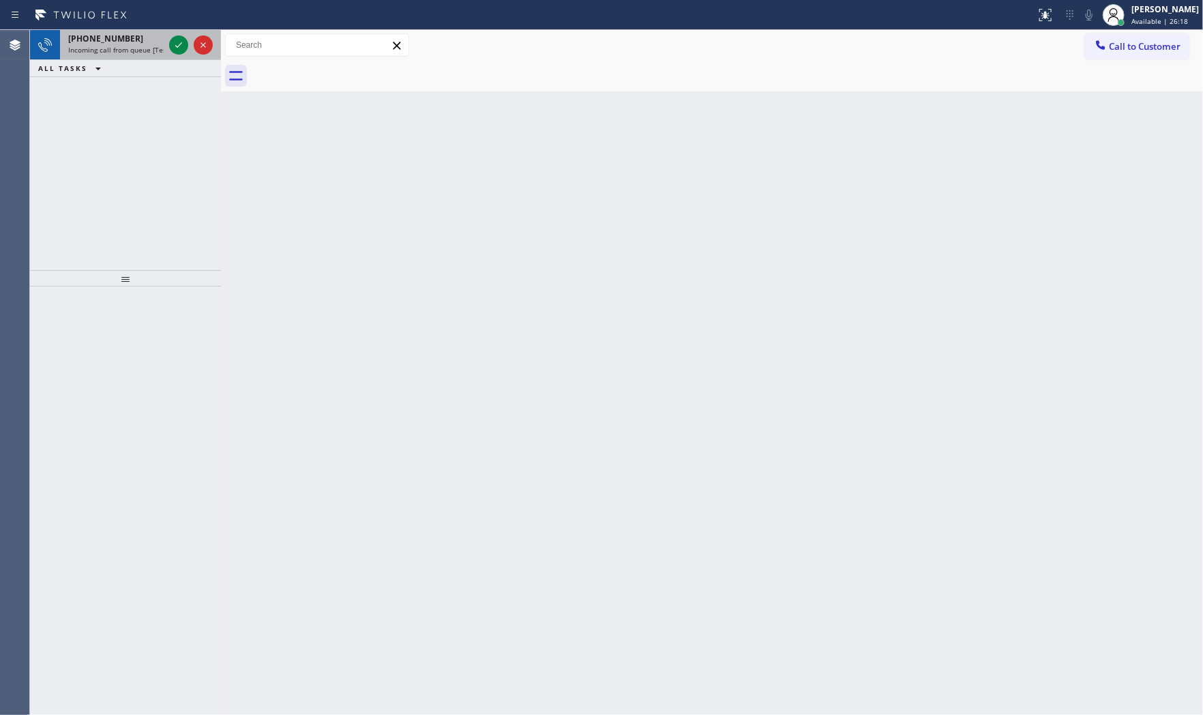
click at [117, 52] on span "Incoming call from queue [Test] All" at bounding box center [124, 50] width 113 height 10
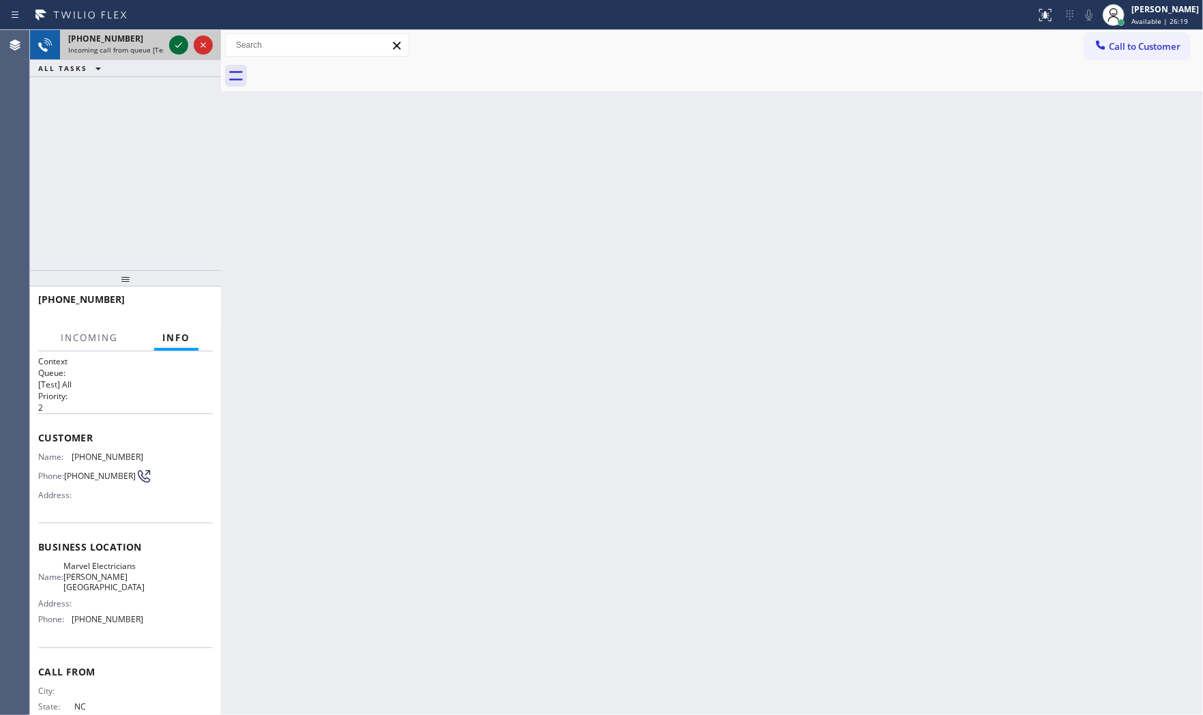
click at [179, 48] on icon at bounding box center [179, 45] width 16 height 16
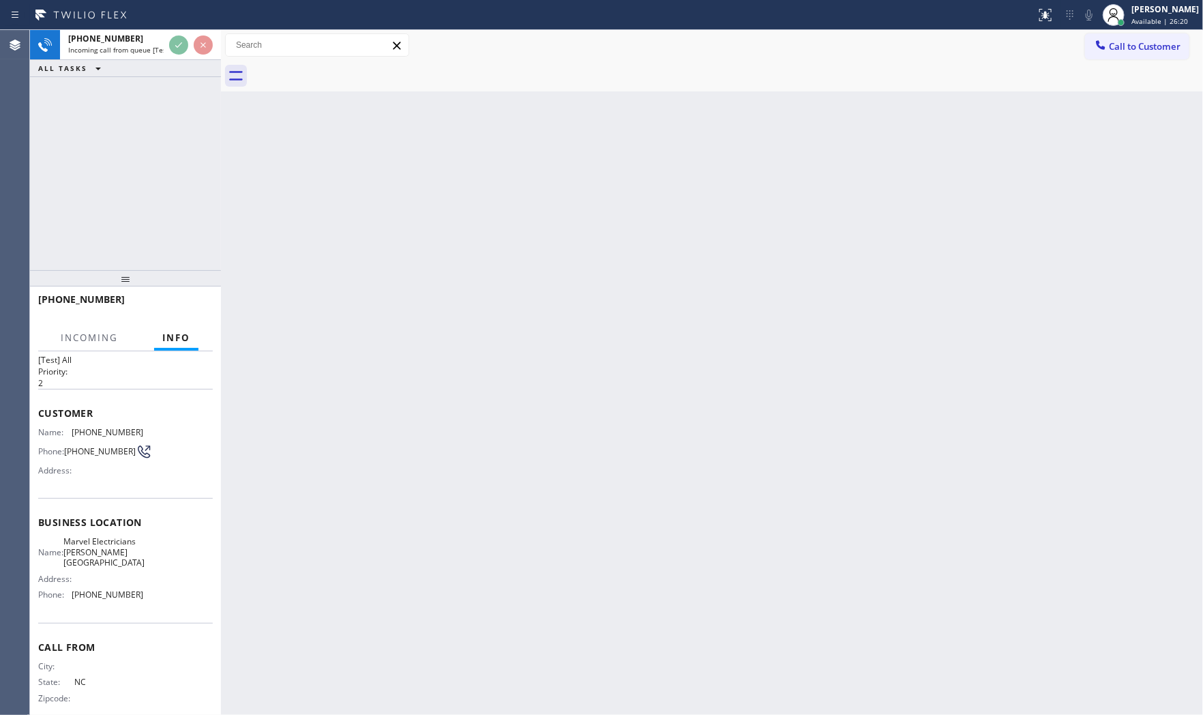
scroll to position [42, 0]
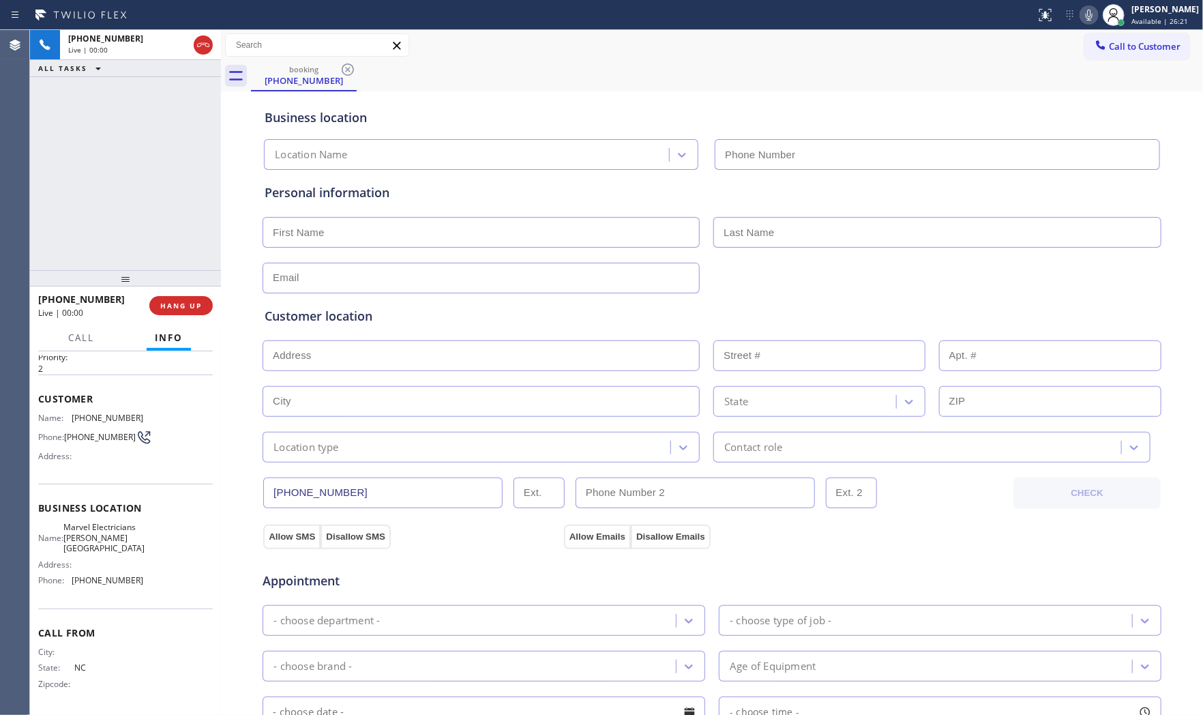
type input "(818) 643-4787"
click at [179, 319] on div "+17432413262 Live | 00:07 HANG UP" at bounding box center [125, 305] width 175 height 35
click at [179, 310] on button "HANG UP" at bounding box center [180, 305] width 63 height 19
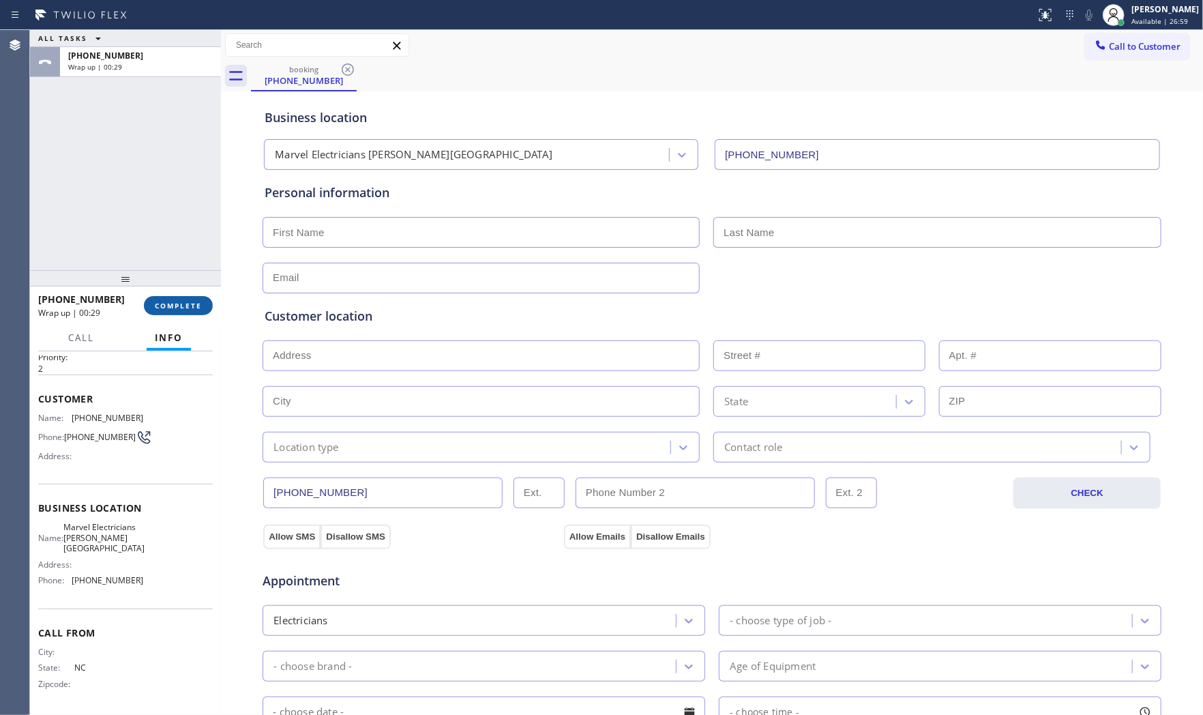
click at [178, 308] on span "COMPLETE" at bounding box center [178, 306] width 47 height 10
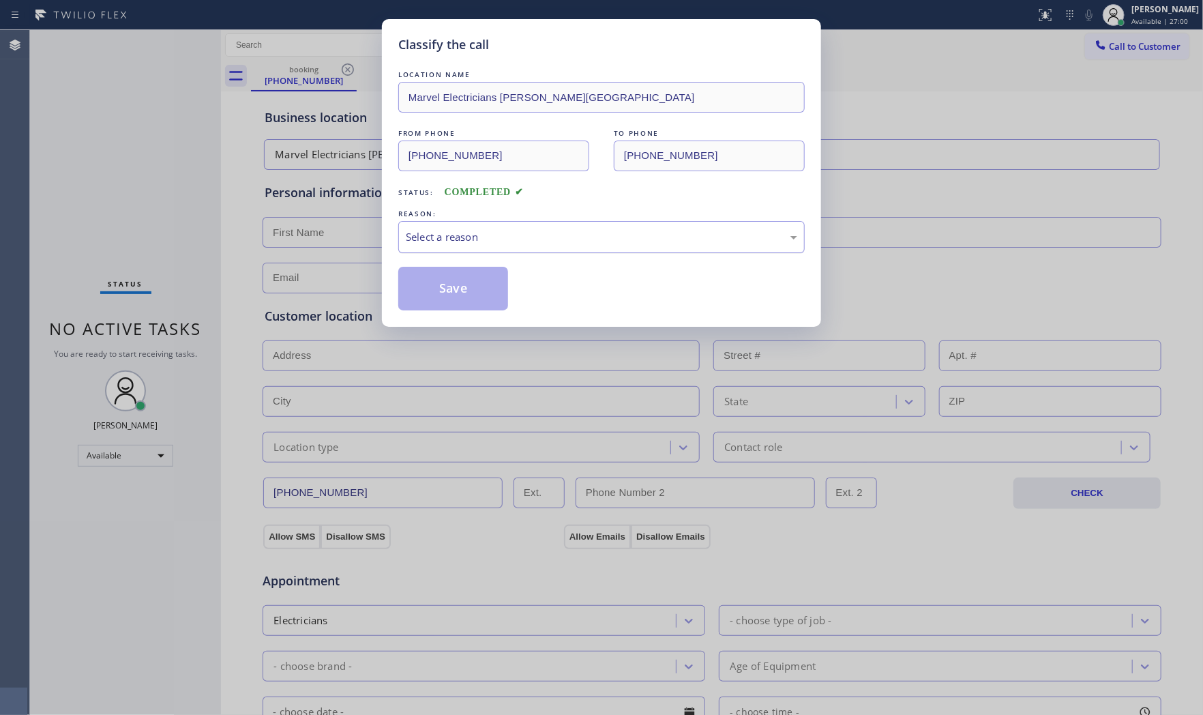
click at [422, 244] on div "Select a reason" at bounding box center [602, 237] width 392 height 16
click at [423, 288] on button "Save" at bounding box center [453, 289] width 110 height 44
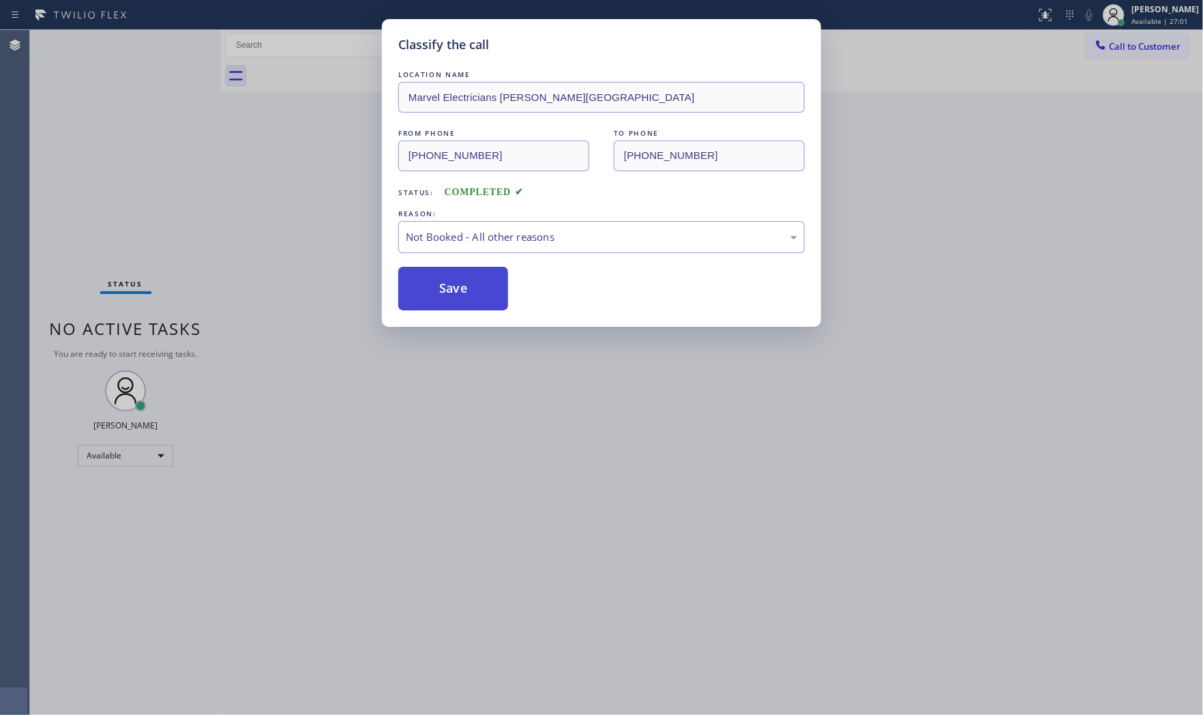
click at [423, 288] on button "Save" at bounding box center [453, 289] width 110 height 44
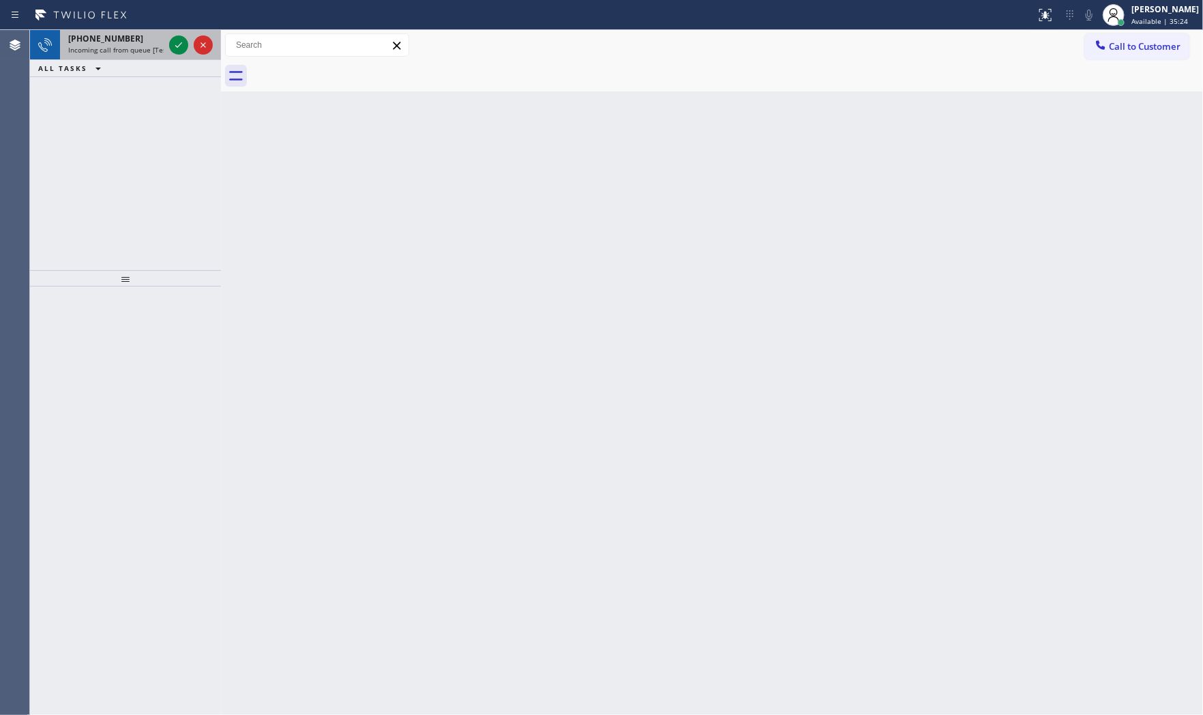
click at [135, 55] on span "Incoming call from queue [Test] All" at bounding box center [124, 50] width 113 height 10
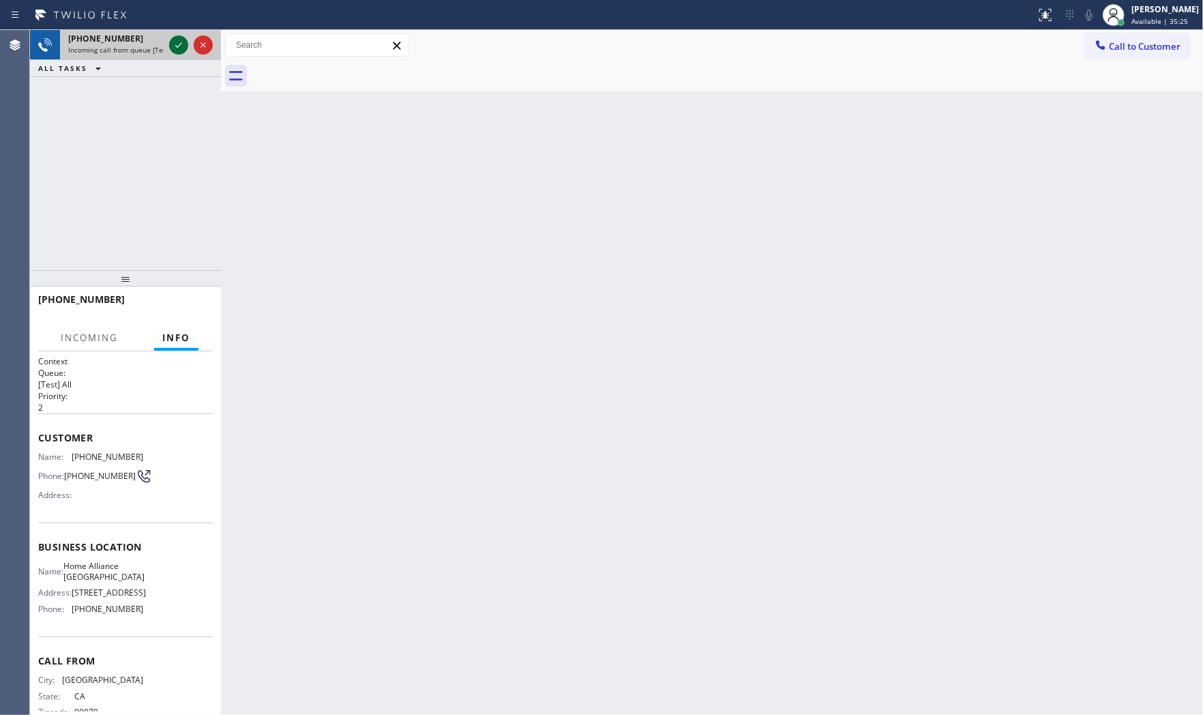
click at [171, 48] on icon at bounding box center [179, 45] width 16 height 16
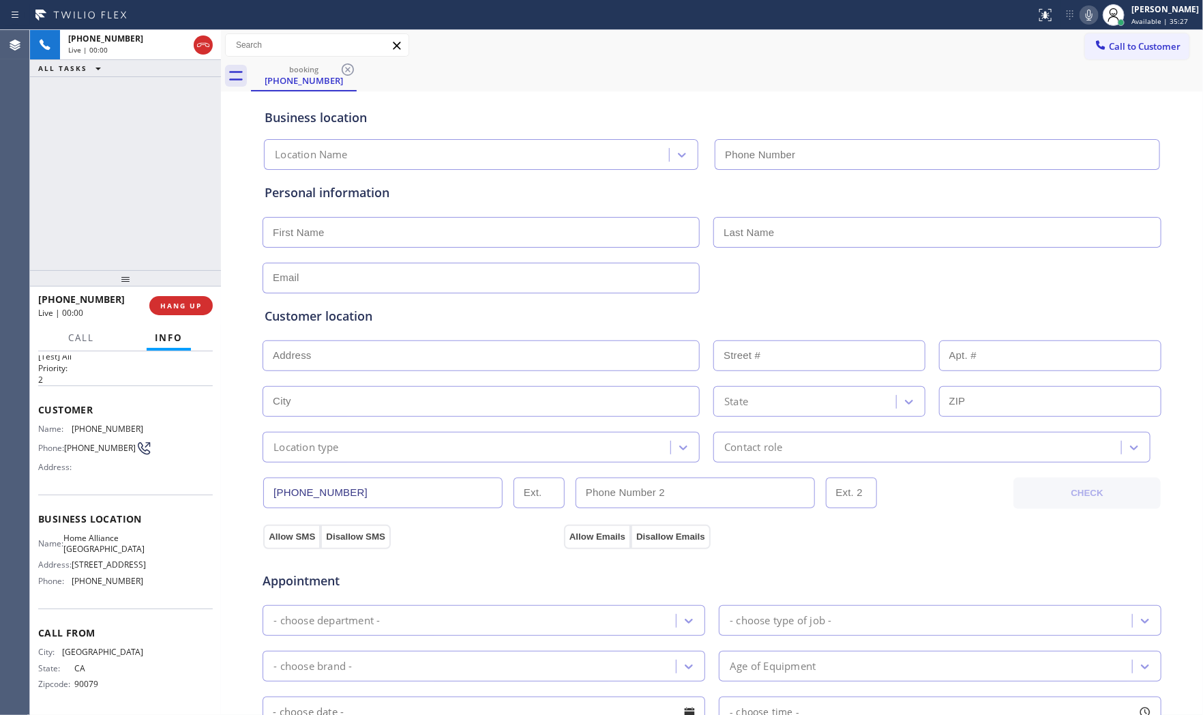
type input "[PHONE_NUMBER]"
click at [207, 304] on button "HANG UP" at bounding box center [180, 305] width 63 height 19
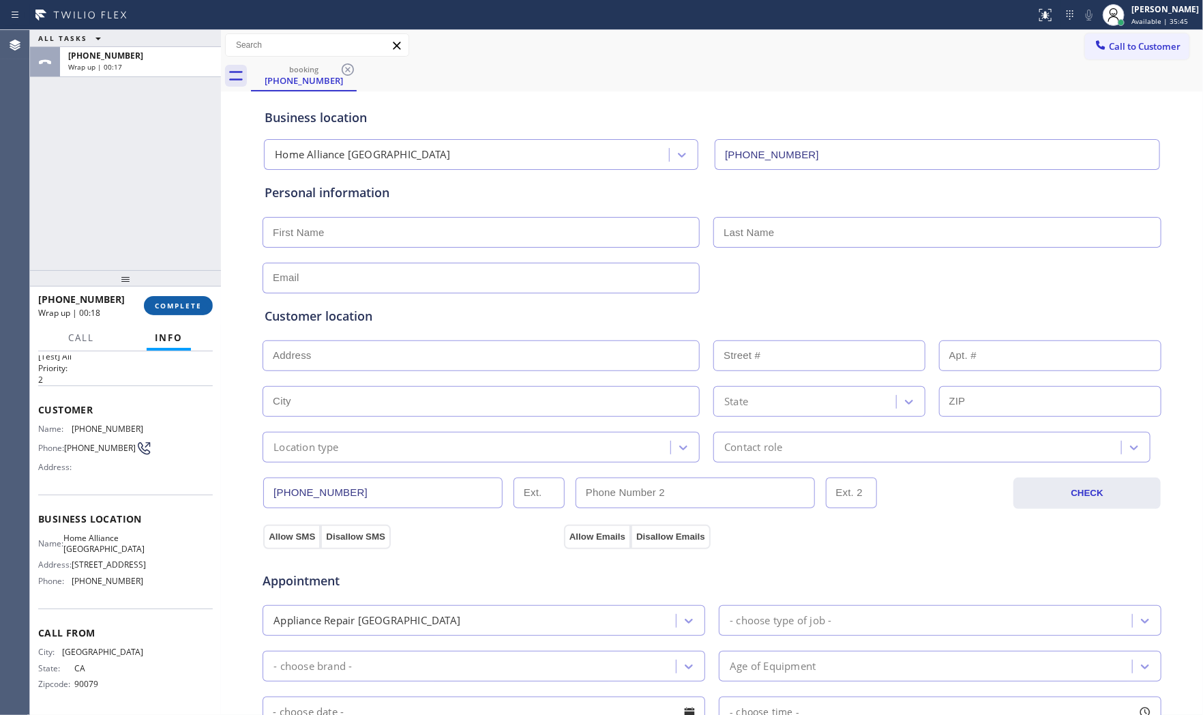
click at [207, 304] on button "COMPLETE" at bounding box center [178, 305] width 69 height 19
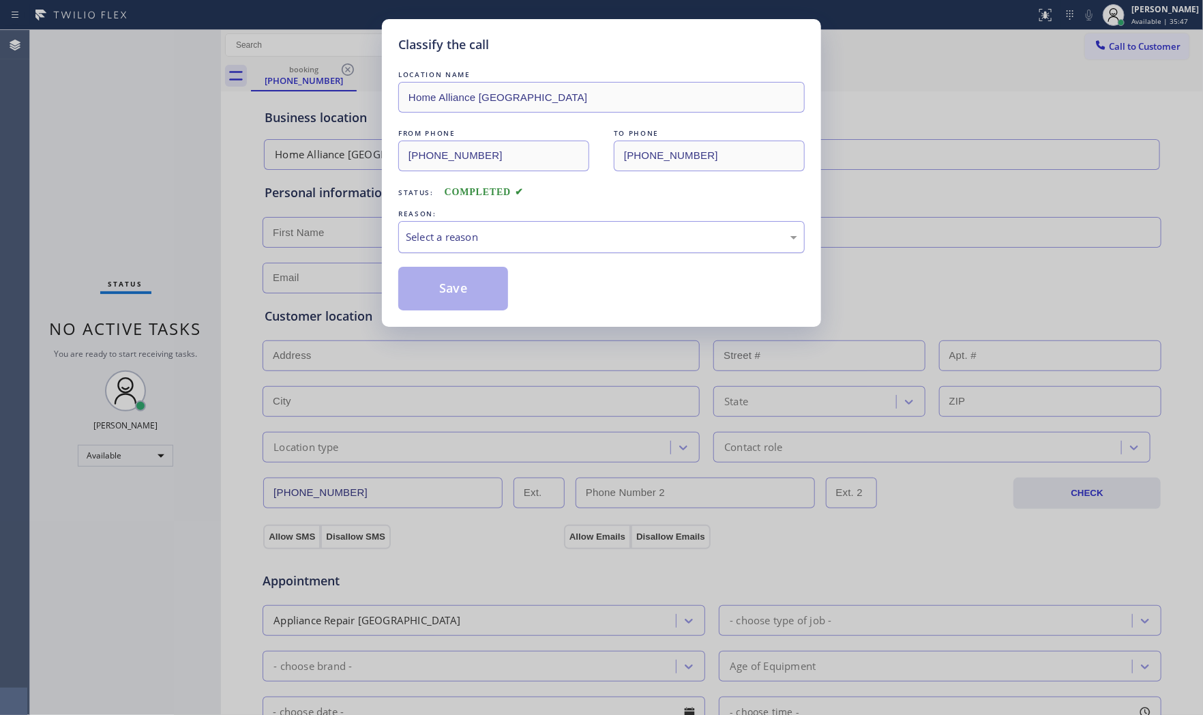
click at [434, 233] on div "Select a reason" at bounding box center [602, 237] width 392 height 16
click at [441, 287] on button "Save" at bounding box center [453, 289] width 110 height 44
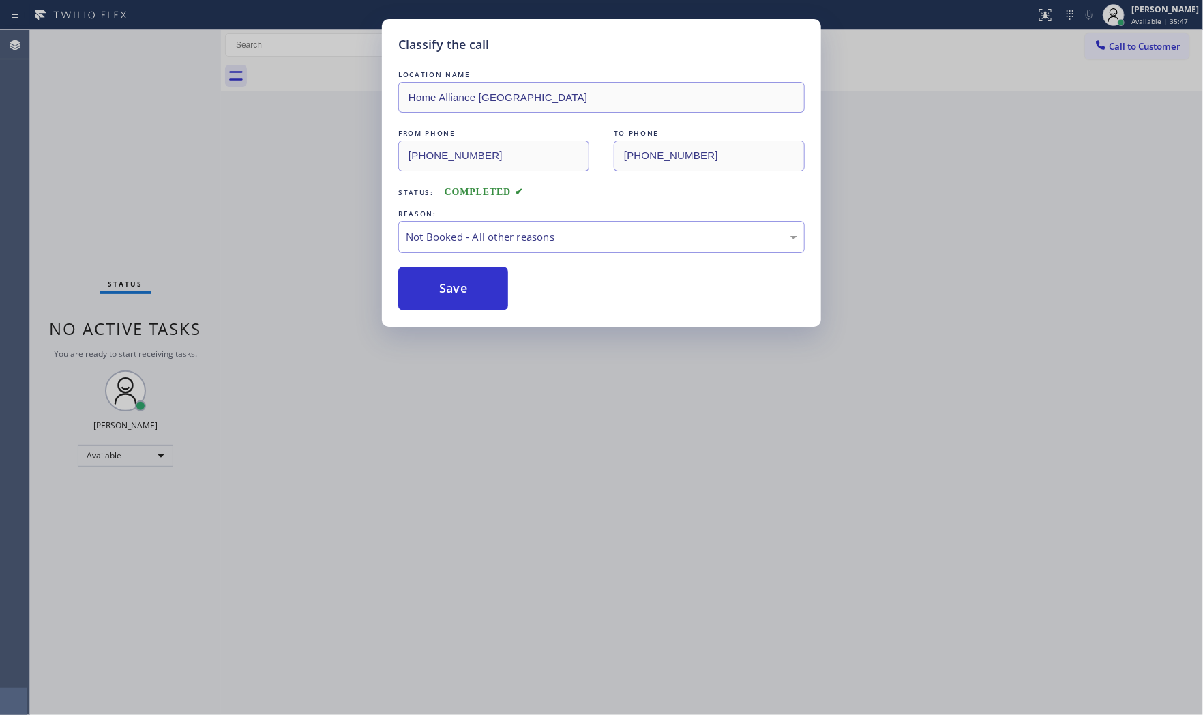
click at [441, 287] on button "Save" at bounding box center [453, 289] width 110 height 44
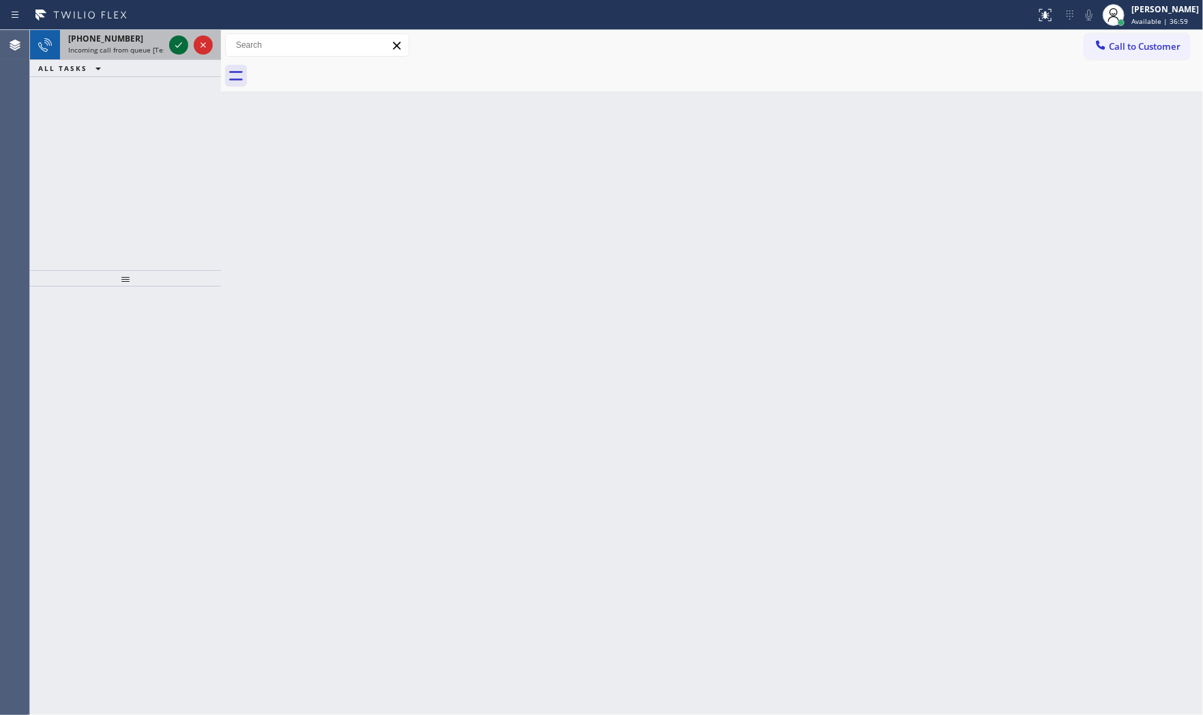
click at [181, 49] on icon at bounding box center [179, 45] width 16 height 16
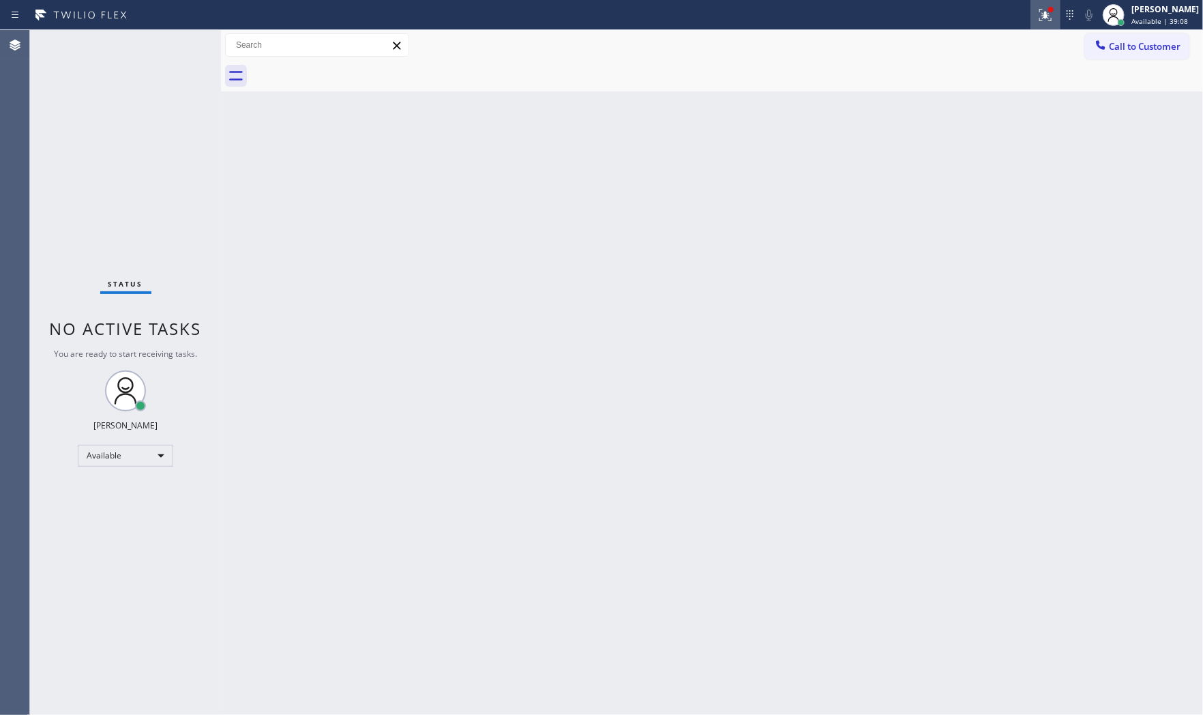
click at [1038, 18] on icon at bounding box center [1046, 15] width 16 height 16
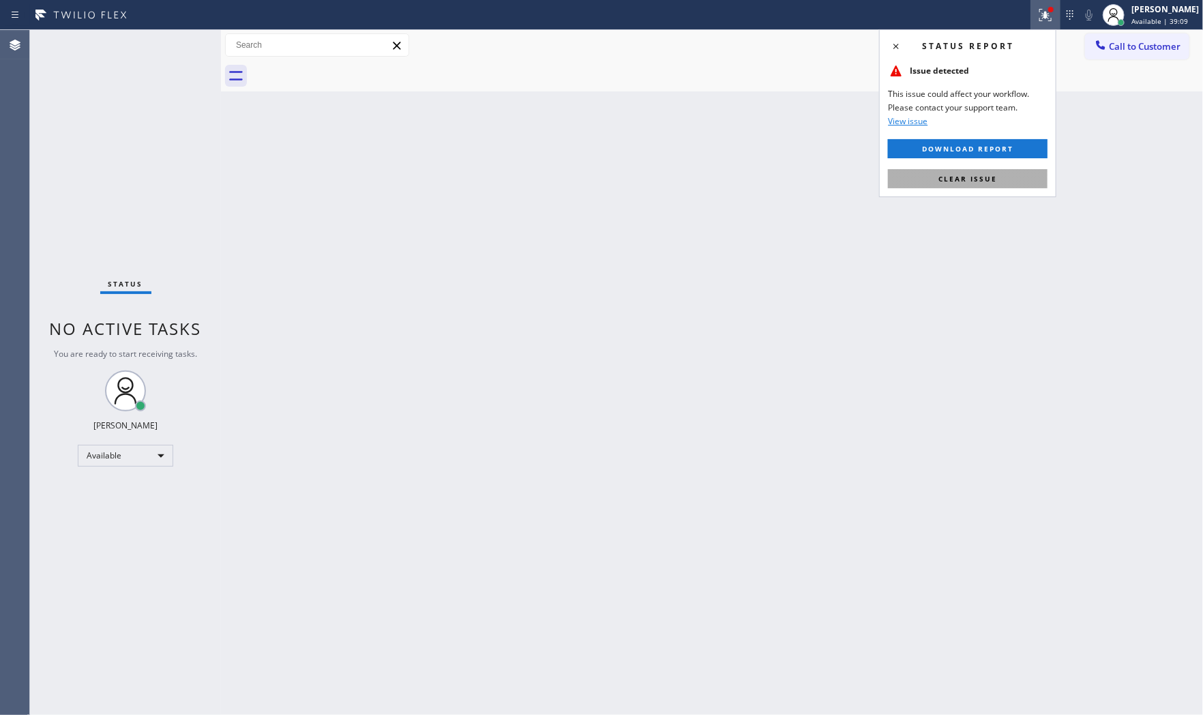
click at [993, 172] on button "Clear issue" at bounding box center [968, 178] width 160 height 19
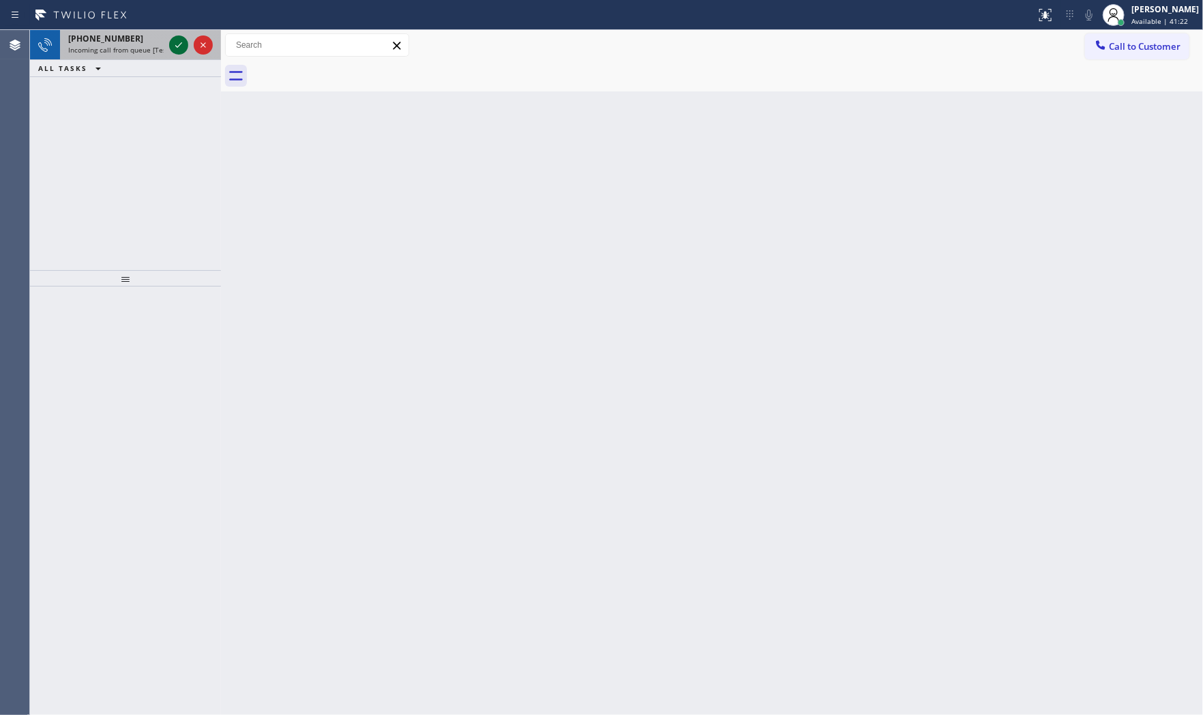
click at [174, 40] on icon at bounding box center [179, 45] width 16 height 16
click at [113, 39] on span "+15163184069" at bounding box center [105, 39] width 75 height 12
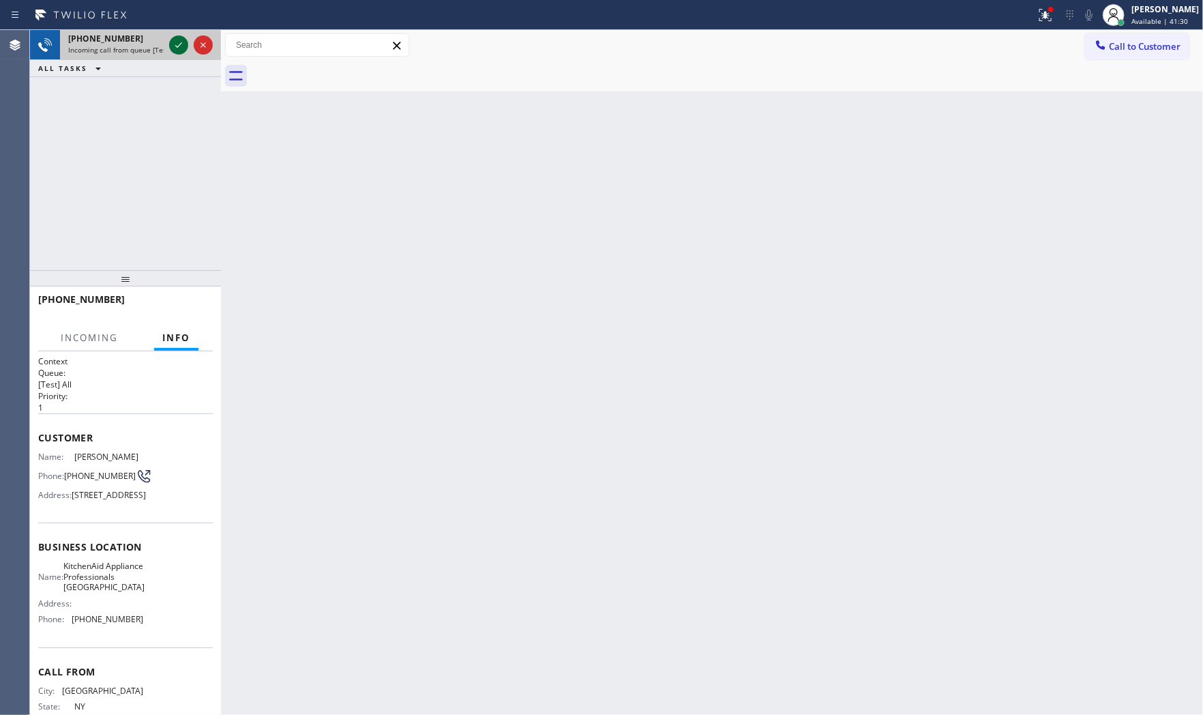
click at [175, 50] on icon at bounding box center [179, 45] width 16 height 16
click at [188, 304] on span "HANG UP" at bounding box center [181, 306] width 42 height 10
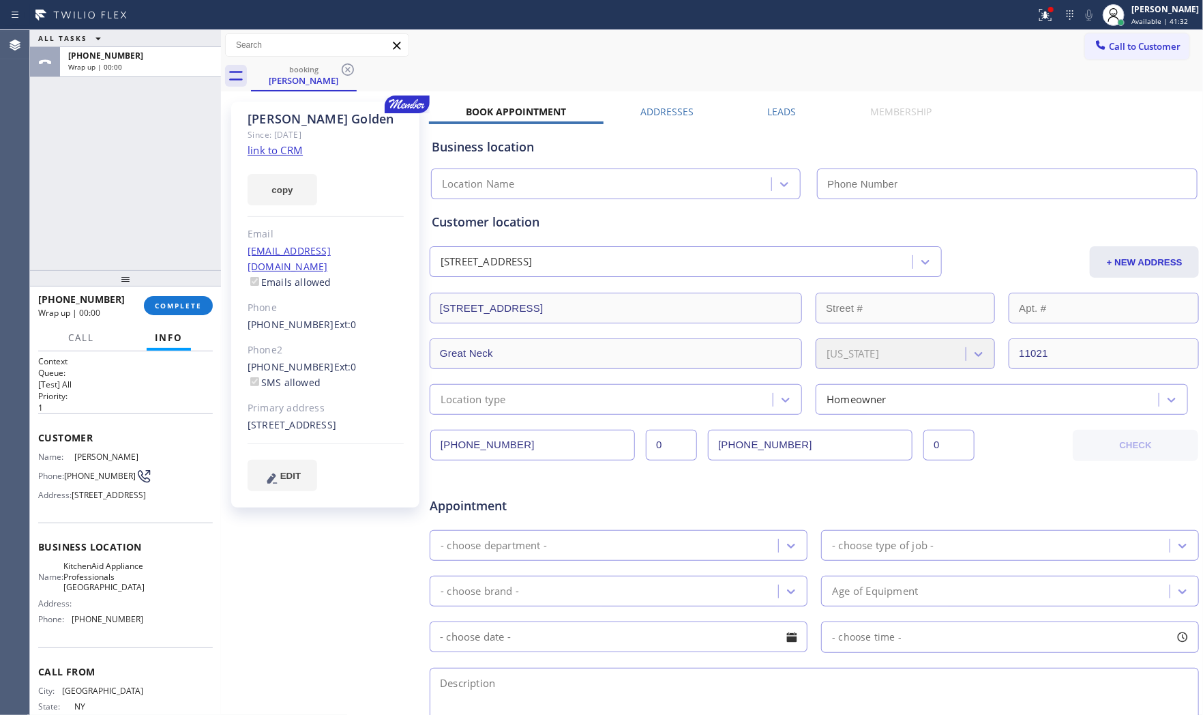
type input "(917) 935-4352"
click at [269, 156] on link "link to CRM" at bounding box center [275, 150] width 55 height 14
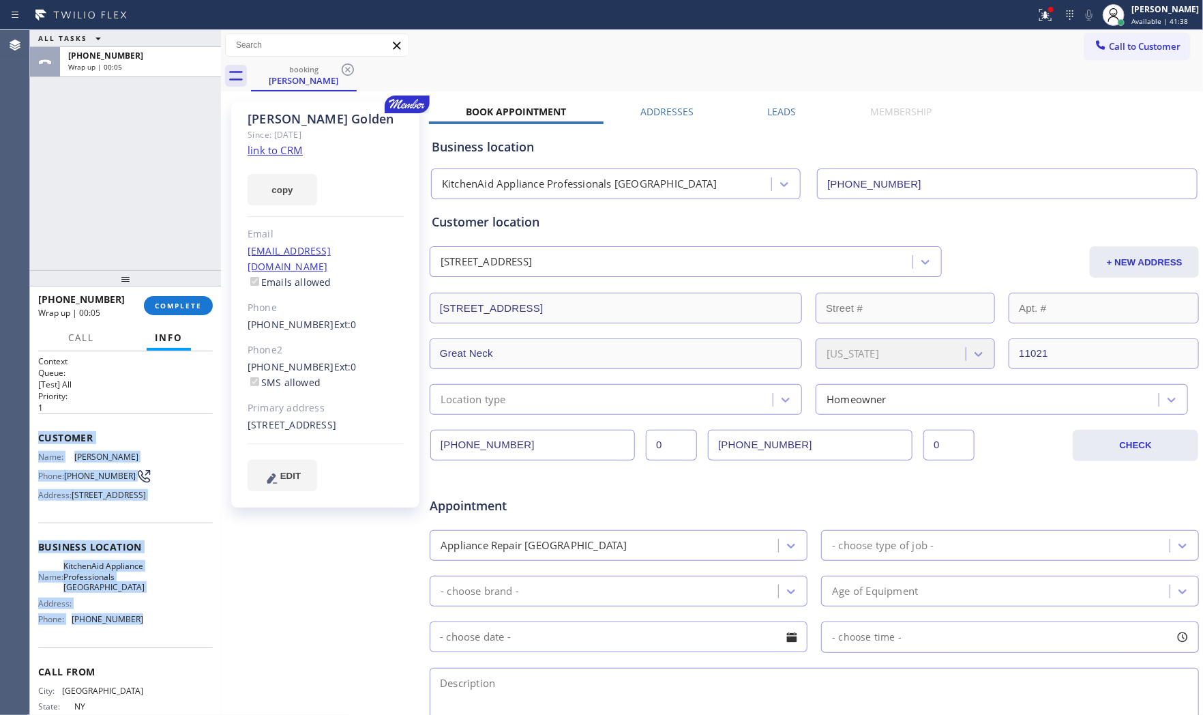
drag, startPoint x: 36, startPoint y: 430, endPoint x: 138, endPoint y: 648, distance: 240.2
click at [140, 643] on div "Context Queue: [Test] All Priority: 1 Customer Name: Linda Golden Phone: (516) …" at bounding box center [125, 533] width 191 height 364
copy div "Customer Name: Linda Golden Phone: (516) 318-4069 Address: 53 Tain Dr, Great Ne…"
click at [1038, 11] on icon at bounding box center [1046, 15] width 16 height 16
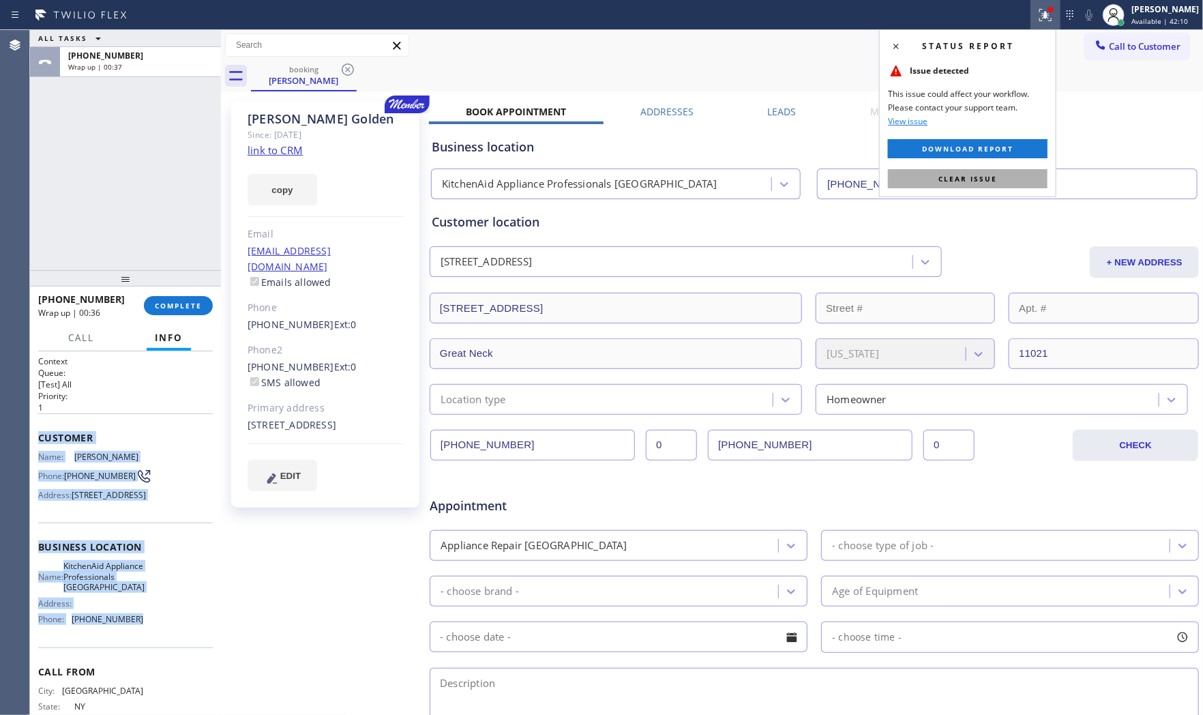
click at [996, 172] on button "Clear issue" at bounding box center [968, 178] width 160 height 19
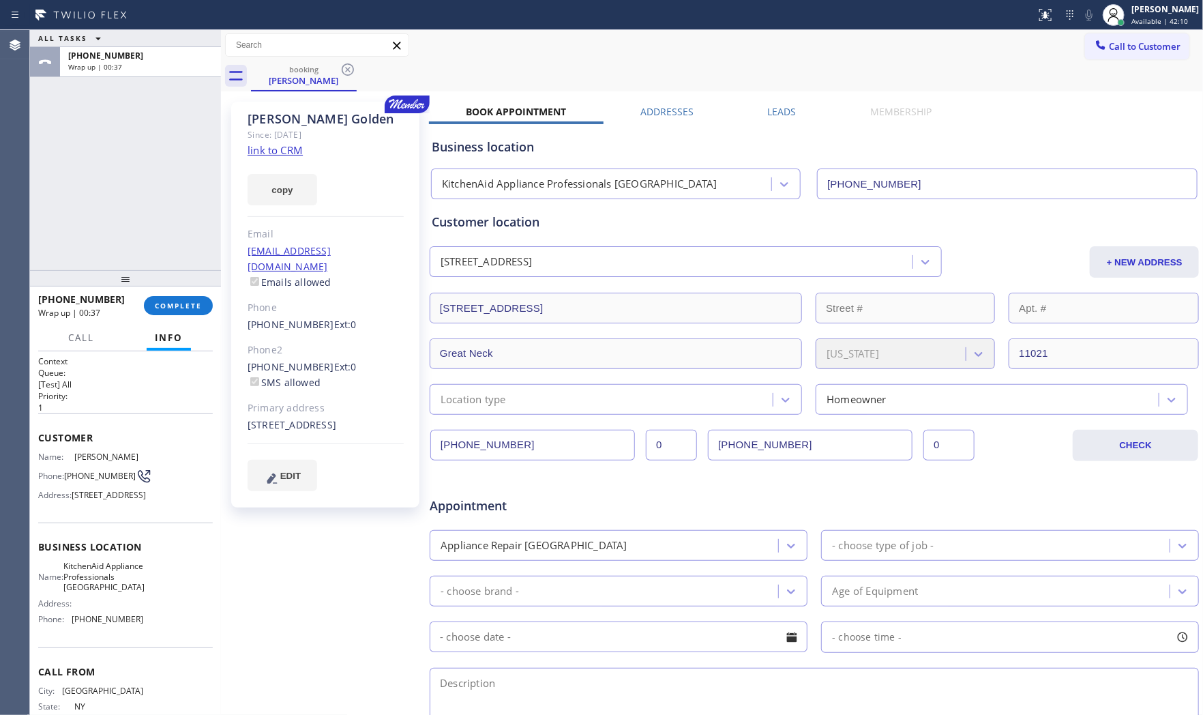
click at [146, 213] on div "ALL TASKS ALL TASKS ACTIVE TASKS TASKS IN WRAP UP +15163184069 Wrap up | 00:37" at bounding box center [125, 150] width 191 height 240
click at [169, 301] on span "COMPLETE" at bounding box center [178, 306] width 47 height 10
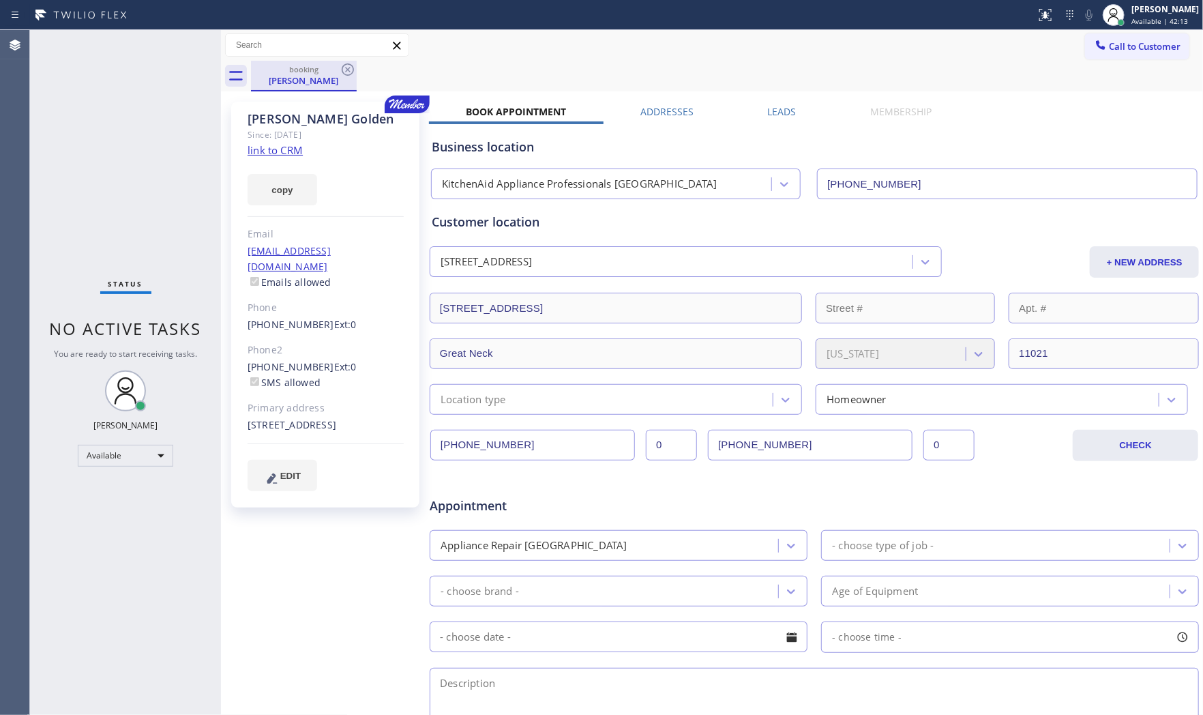
click at [338, 72] on div "booking" at bounding box center [303, 69] width 103 height 10
click at [344, 72] on icon at bounding box center [348, 69] width 16 height 16
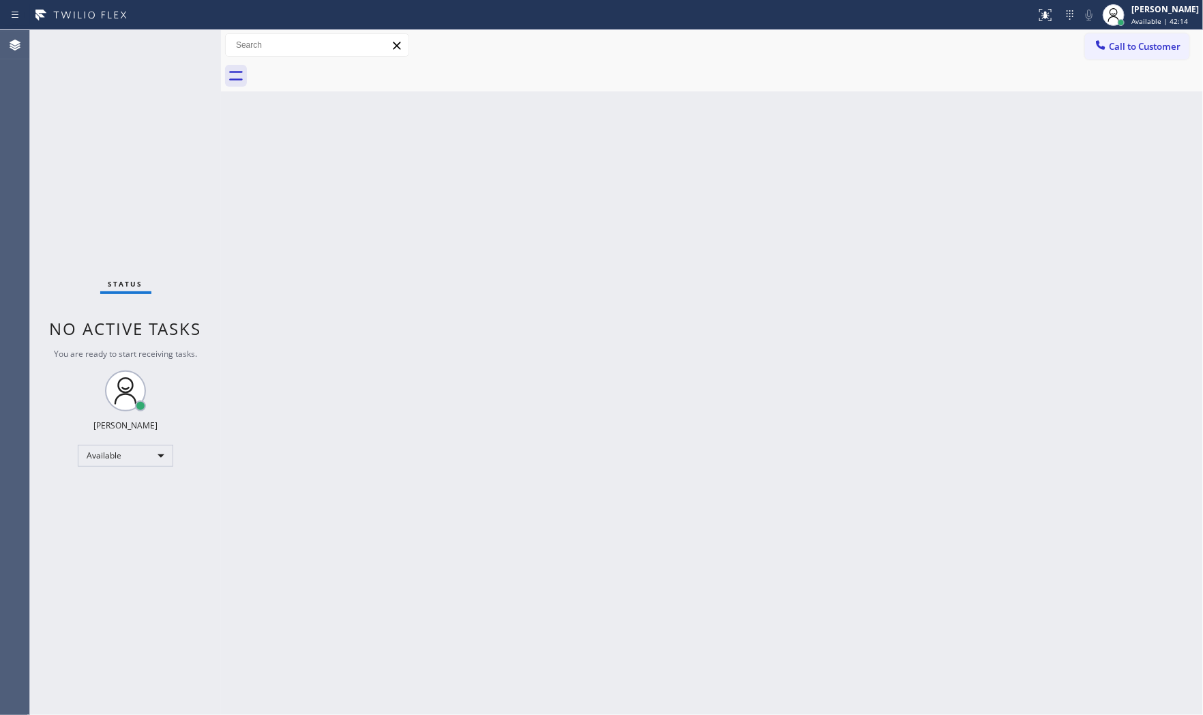
drag, startPoint x: 123, startPoint y: 69, endPoint x: 91, endPoint y: 25, distance: 54.3
click at [121, 65] on div "Status No active tasks You are ready to start receiving tasks. [PERSON_NAME] Av…" at bounding box center [125, 372] width 191 height 685
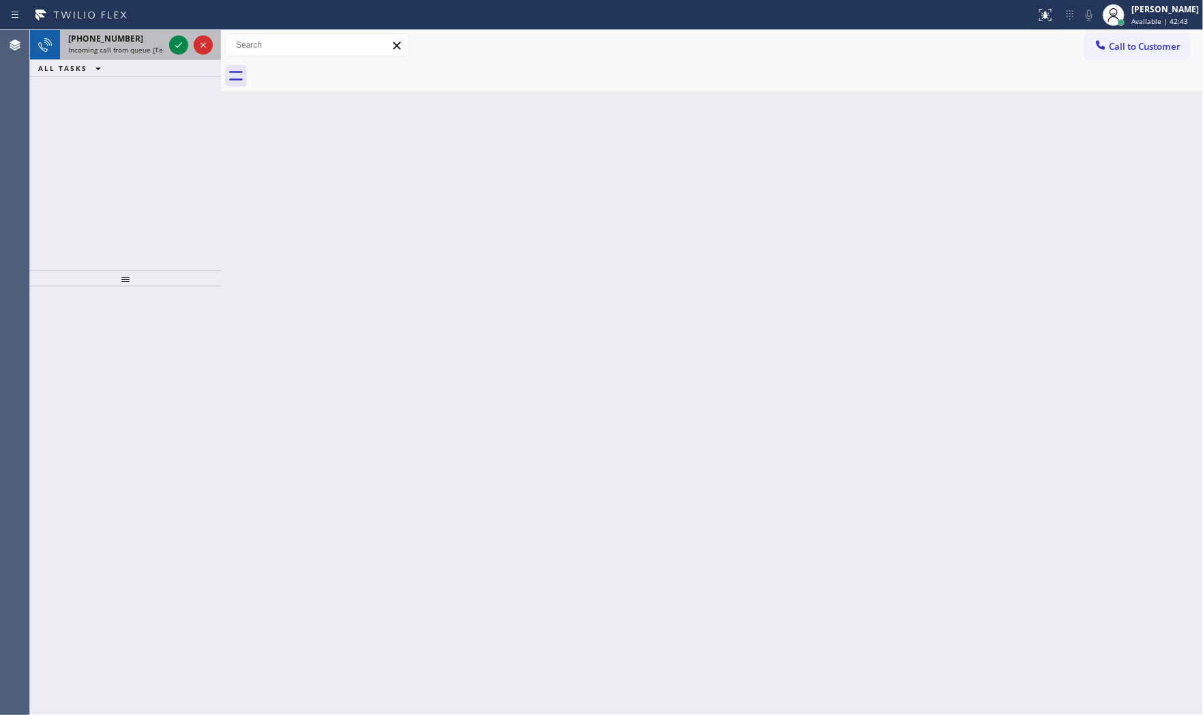
click at [164, 57] on div "[PHONE_NUMBER] Incoming call from queue [Test] All" at bounding box center [113, 45] width 106 height 30
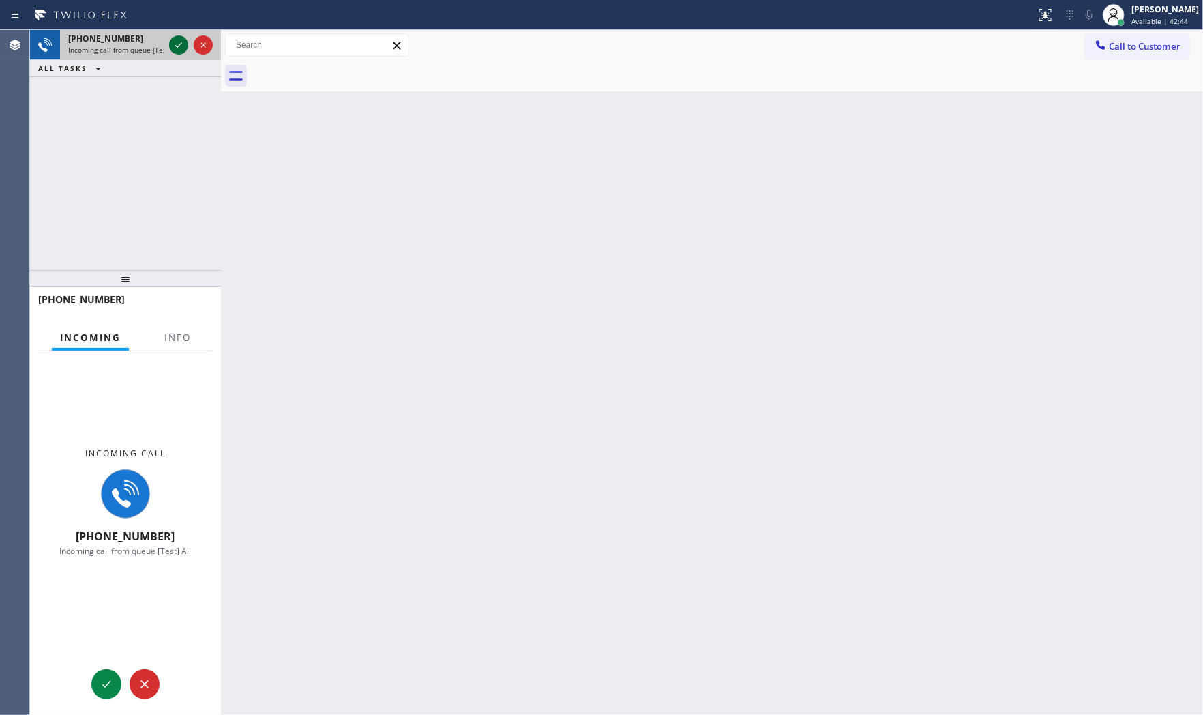
click at [178, 48] on icon at bounding box center [179, 45] width 16 height 16
click at [169, 346] on button "Info" at bounding box center [177, 338] width 43 height 27
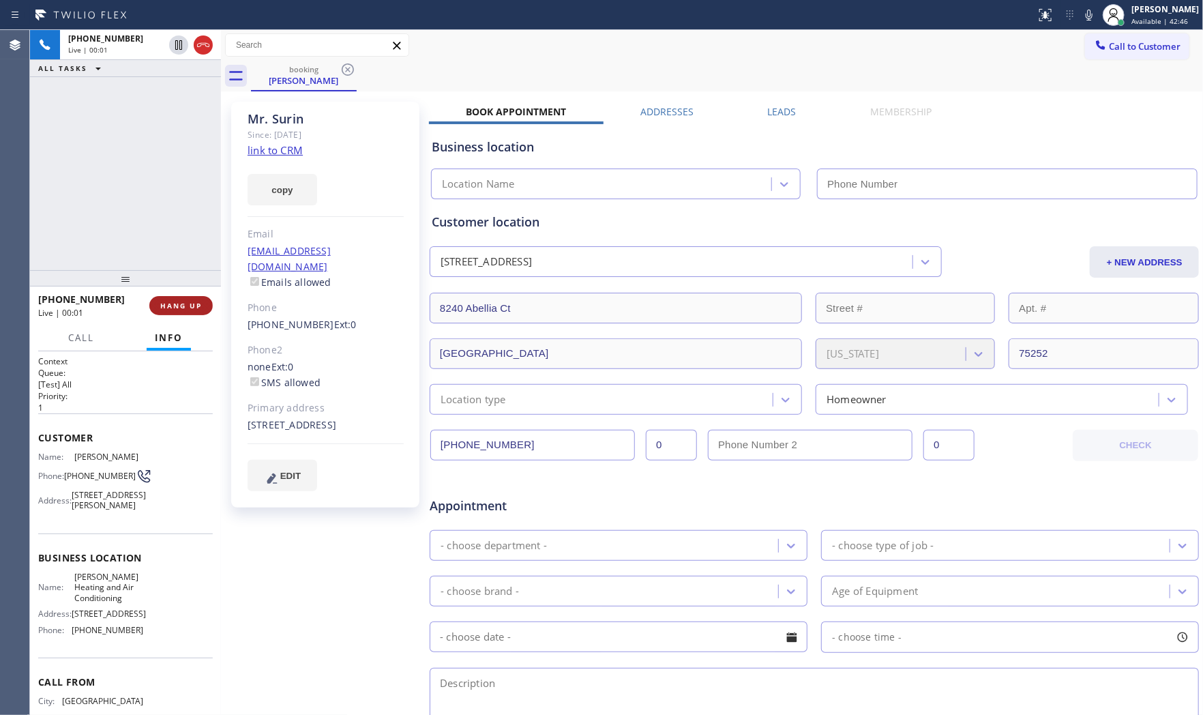
click at [179, 303] on span "HANG UP" at bounding box center [181, 306] width 42 height 10
type input "[PHONE_NUMBER]"
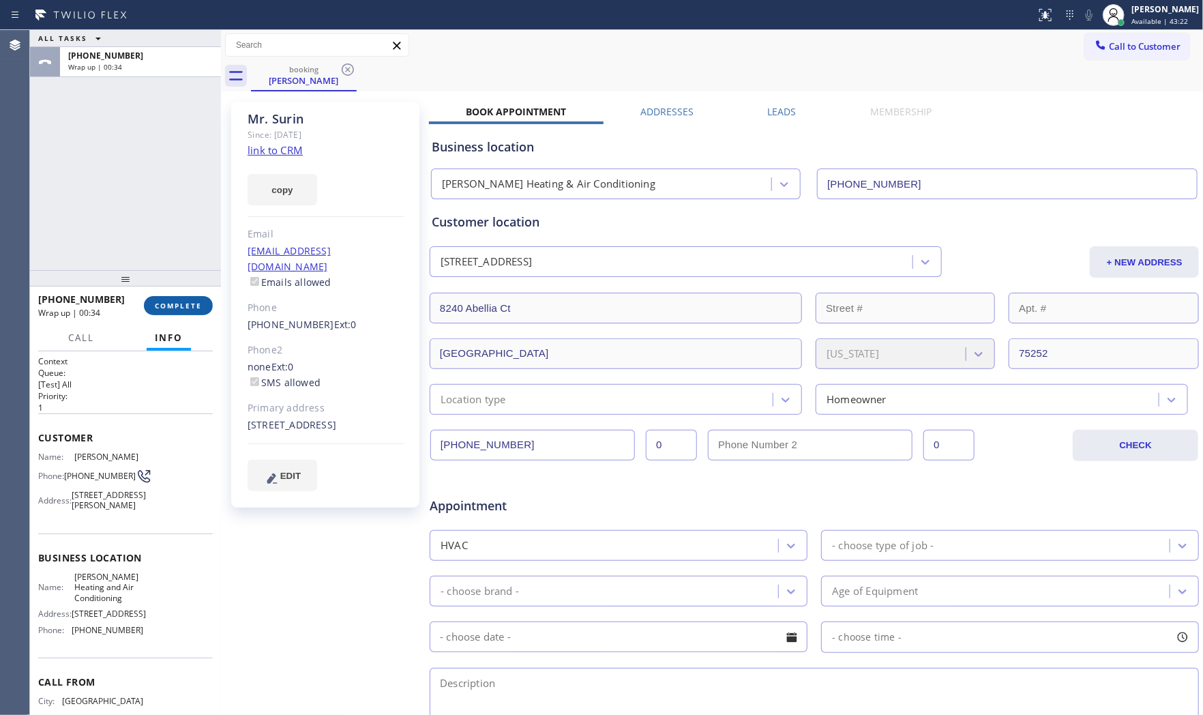
click at [188, 295] on div "[PHONE_NUMBER] Wrap up | 00:34 COMPLETE" at bounding box center [125, 305] width 175 height 35
click at [190, 298] on button "COMPLETE" at bounding box center [178, 305] width 69 height 19
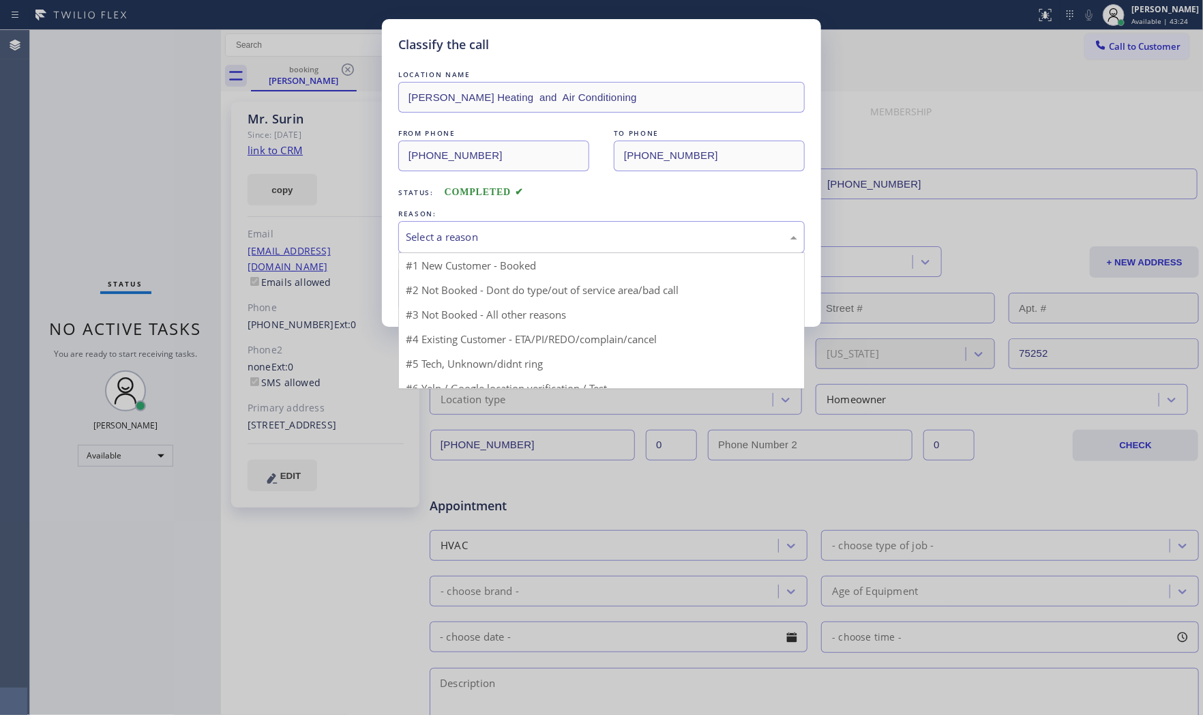
click at [467, 222] on div "Select a reason" at bounding box center [601, 237] width 407 height 32
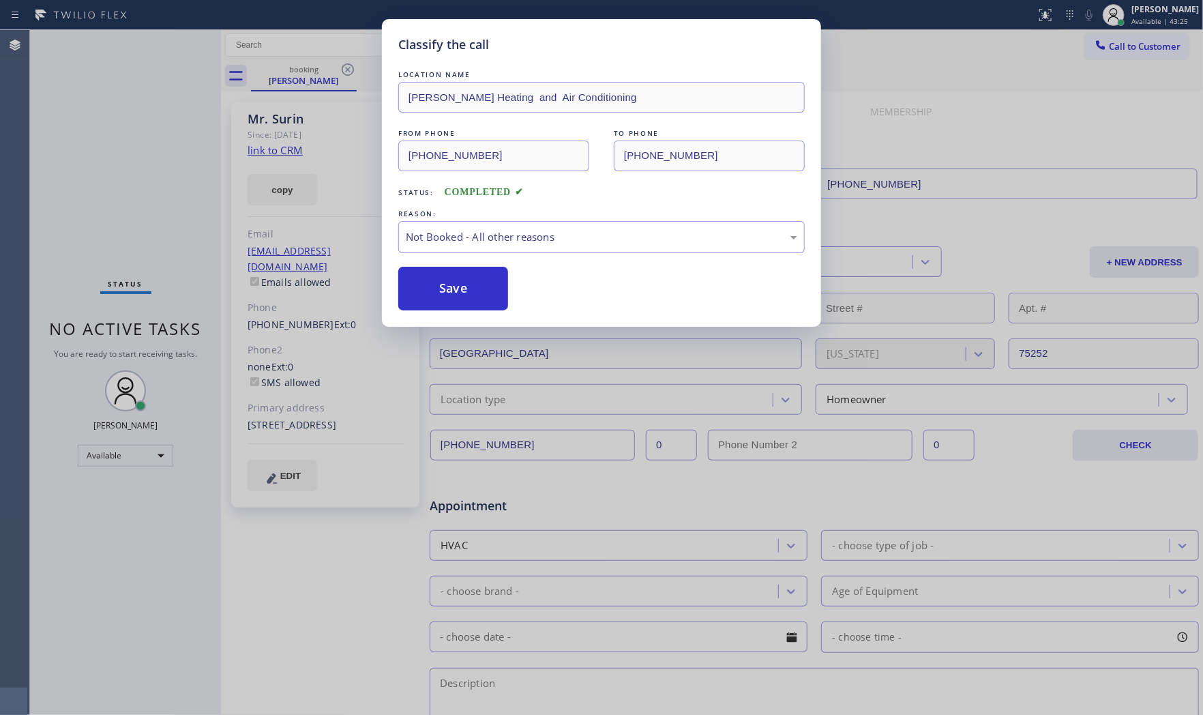
click at [452, 291] on button "Save" at bounding box center [453, 289] width 110 height 44
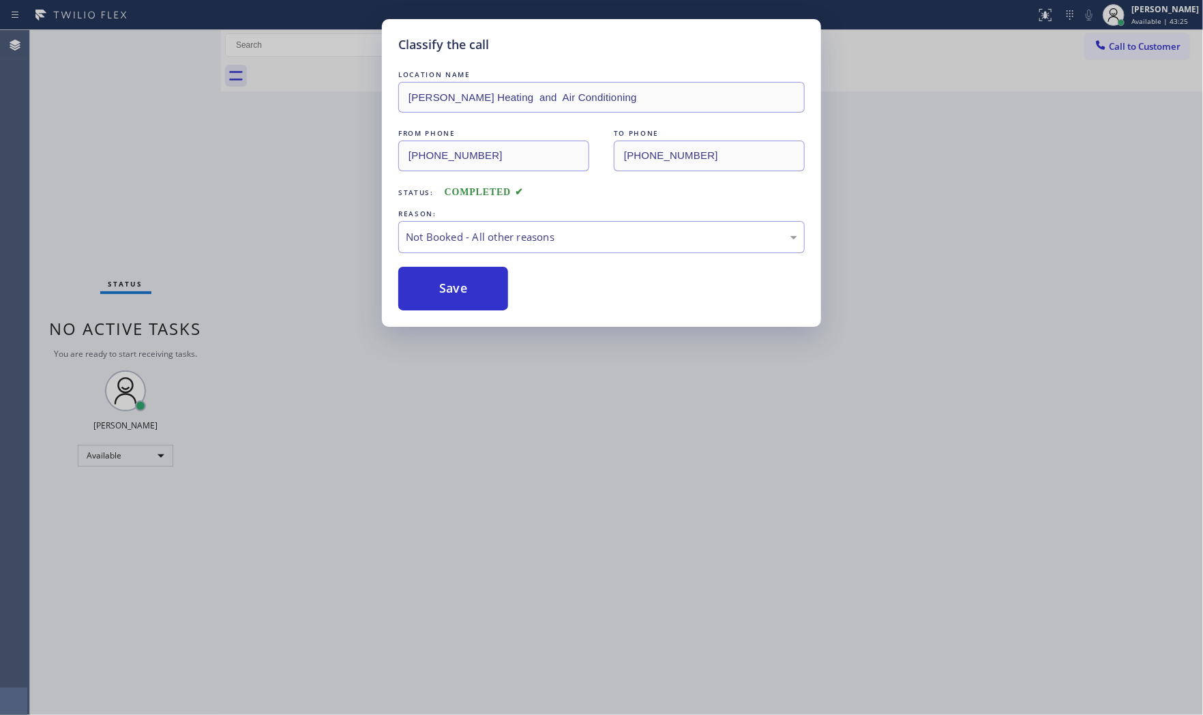
click at [452, 291] on button "Save" at bounding box center [453, 289] width 110 height 44
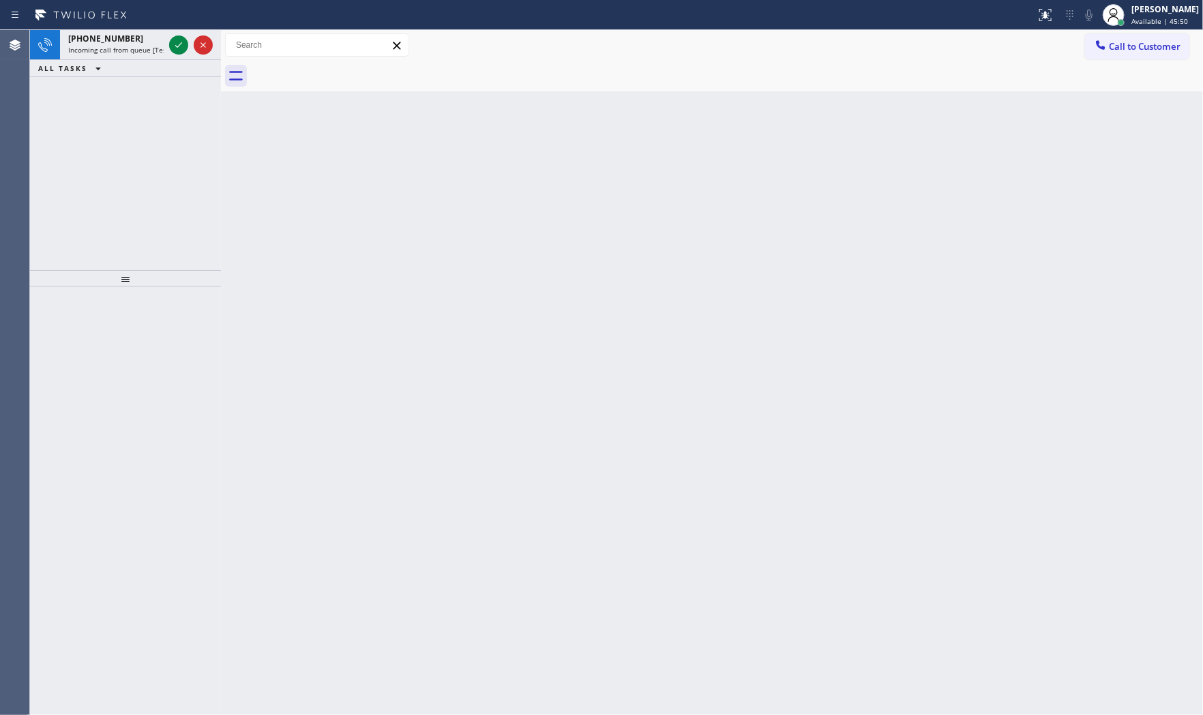
drag, startPoint x: 105, startPoint y: 16, endPoint x: 112, endPoint y: 31, distance: 15.9
click at [105, 17] on icon at bounding box center [81, 15] width 102 height 22
click at [112, 31] on div "[PHONE_NUMBER] Incoming call from queue [Test] All" at bounding box center [113, 45] width 106 height 30
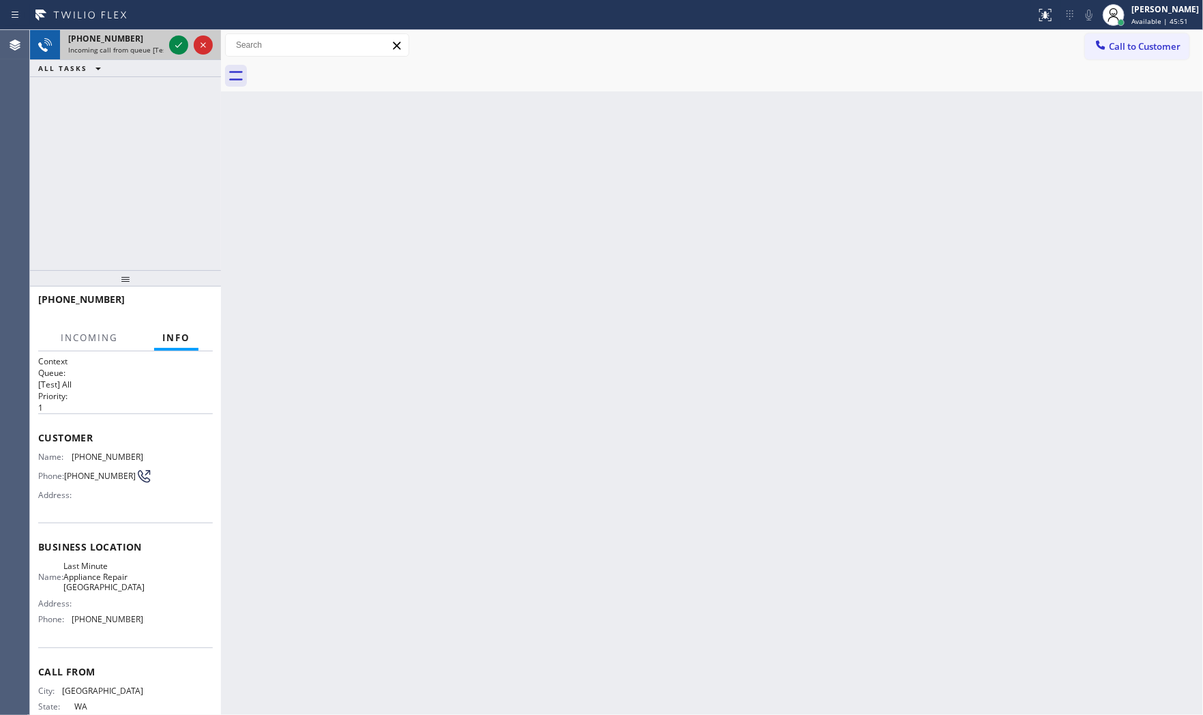
click at [168, 46] on div at bounding box center [190, 45] width 49 height 30
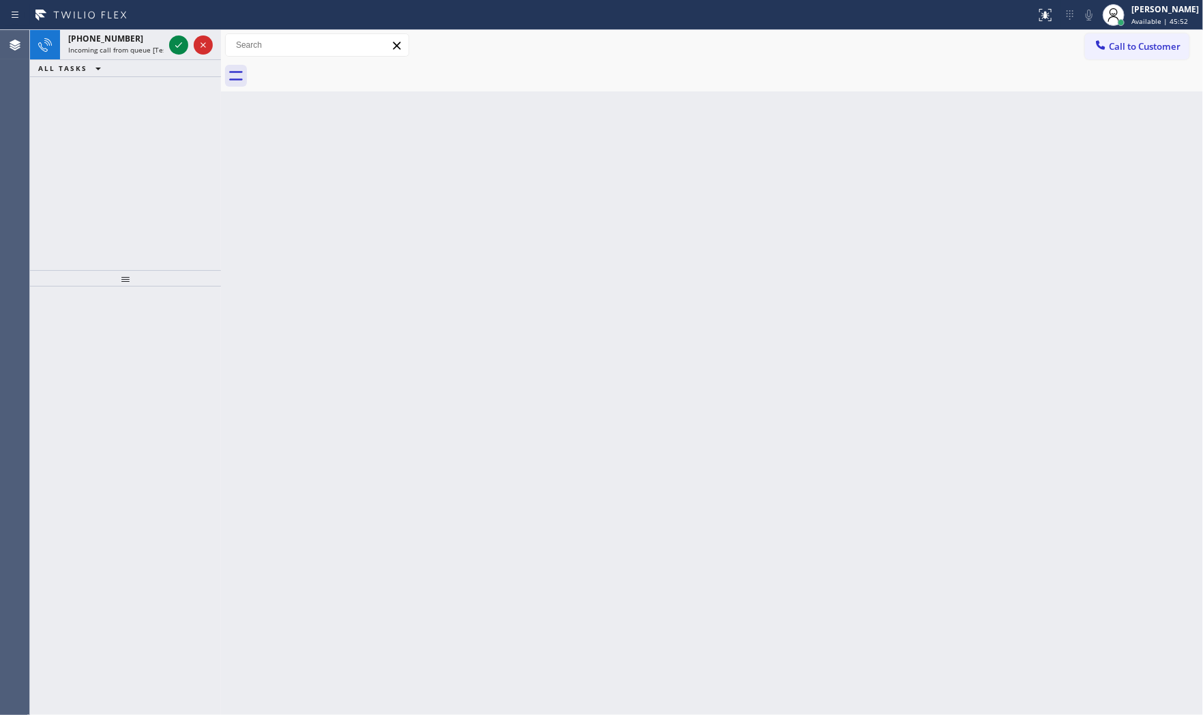
click at [168, 46] on div at bounding box center [190, 45] width 49 height 30
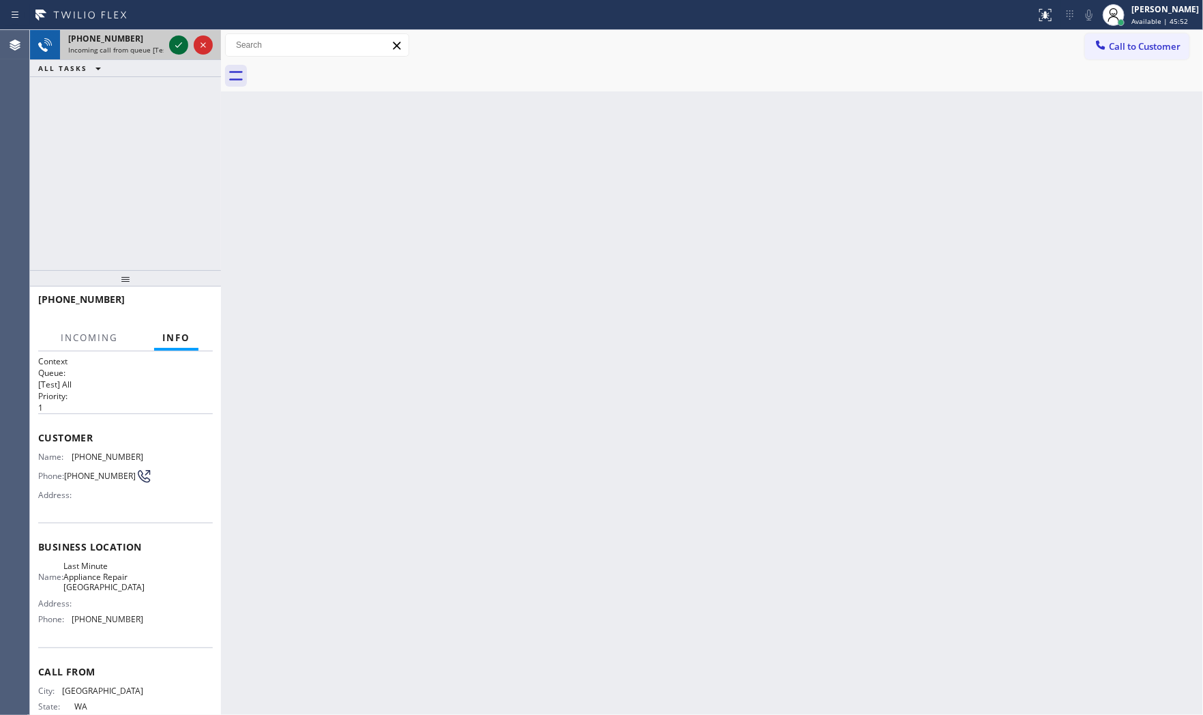
click at [176, 43] on icon at bounding box center [179, 45] width 16 height 16
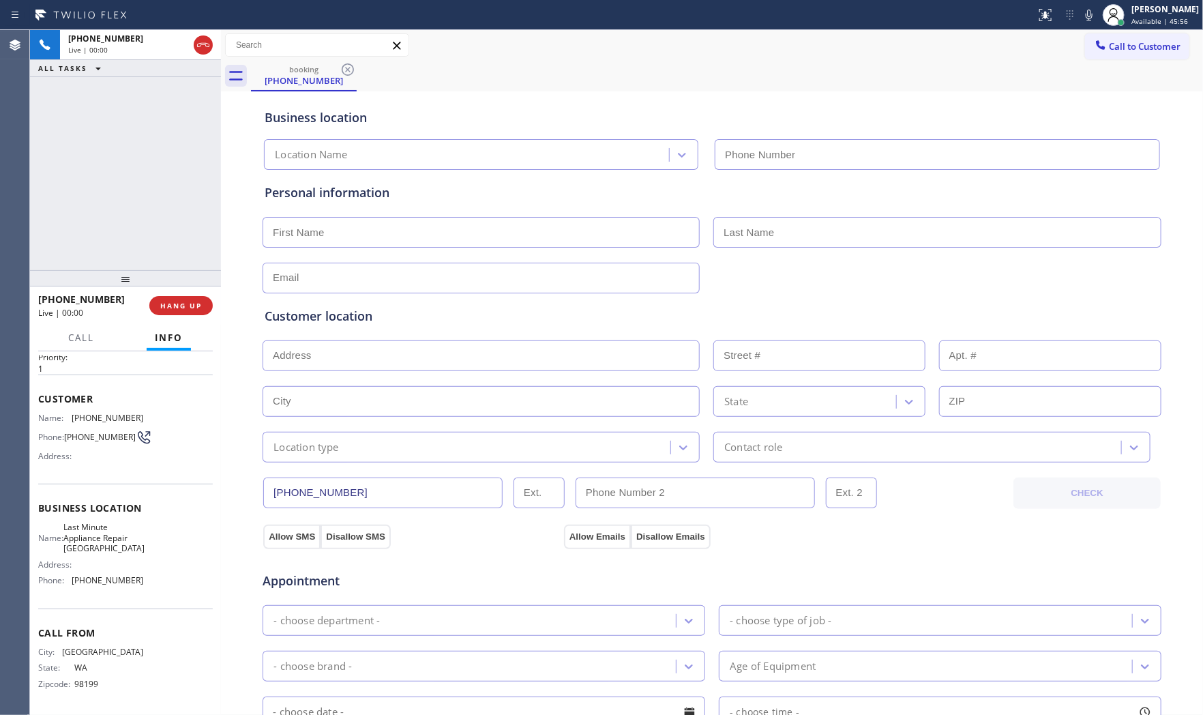
type input "[PHONE_NUMBER]"
click at [1089, 16] on icon at bounding box center [1089, 15] width 16 height 16
click at [1090, 17] on icon at bounding box center [1089, 15] width 16 height 16
click at [1086, 16] on icon at bounding box center [1089, 15] width 16 height 16
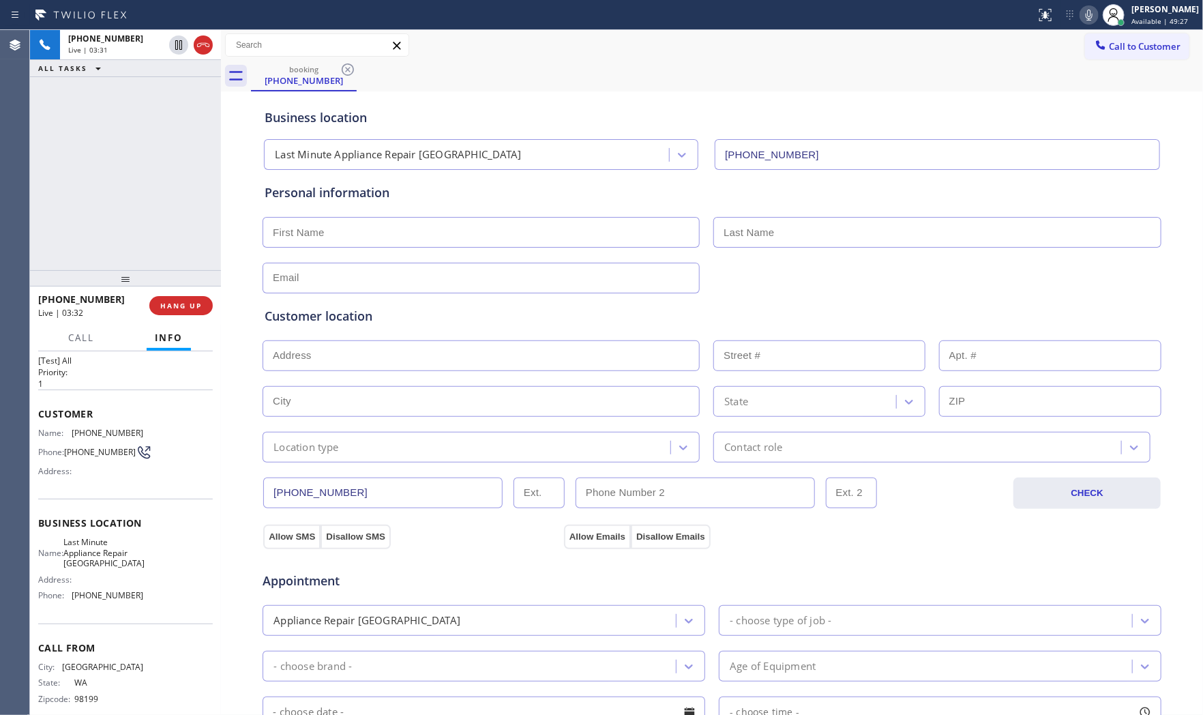
scroll to position [0, 0]
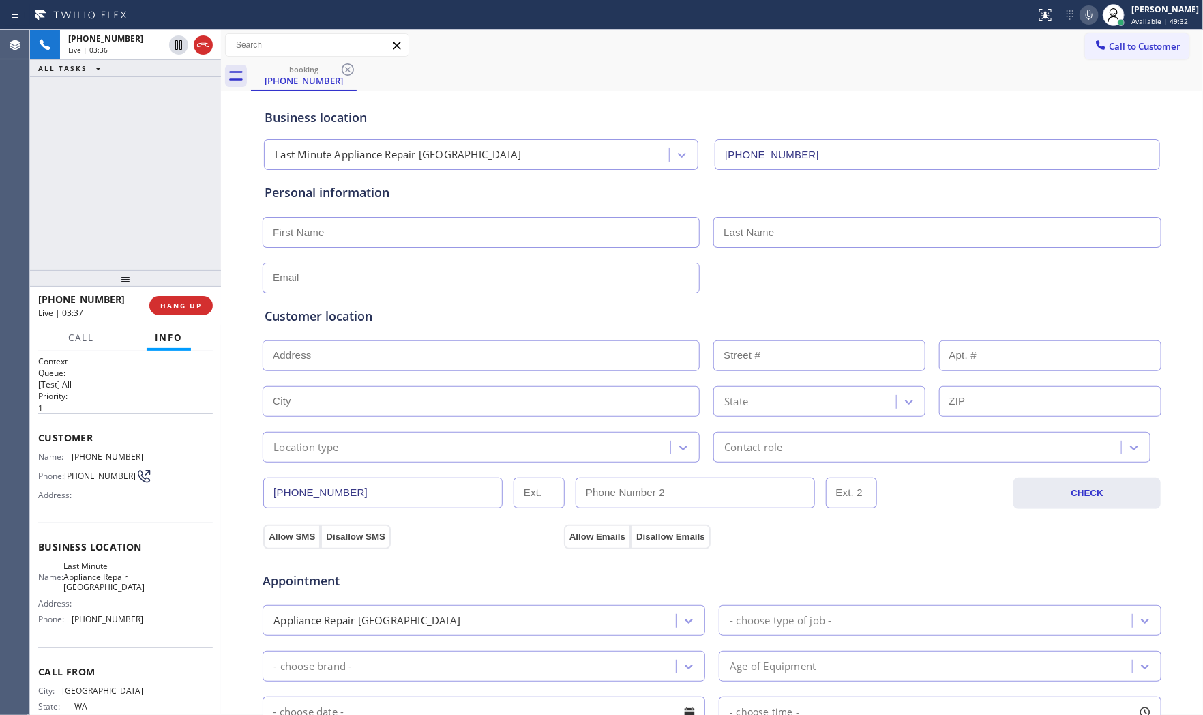
click at [112, 454] on span "[PHONE_NUMBER]" at bounding box center [108, 457] width 72 height 10
copy span "[PHONE_NUMBER]"
click at [106, 574] on span "Last Minute Appliance Repair [GEOGRAPHIC_DATA]" at bounding box center [103, 576] width 81 height 31
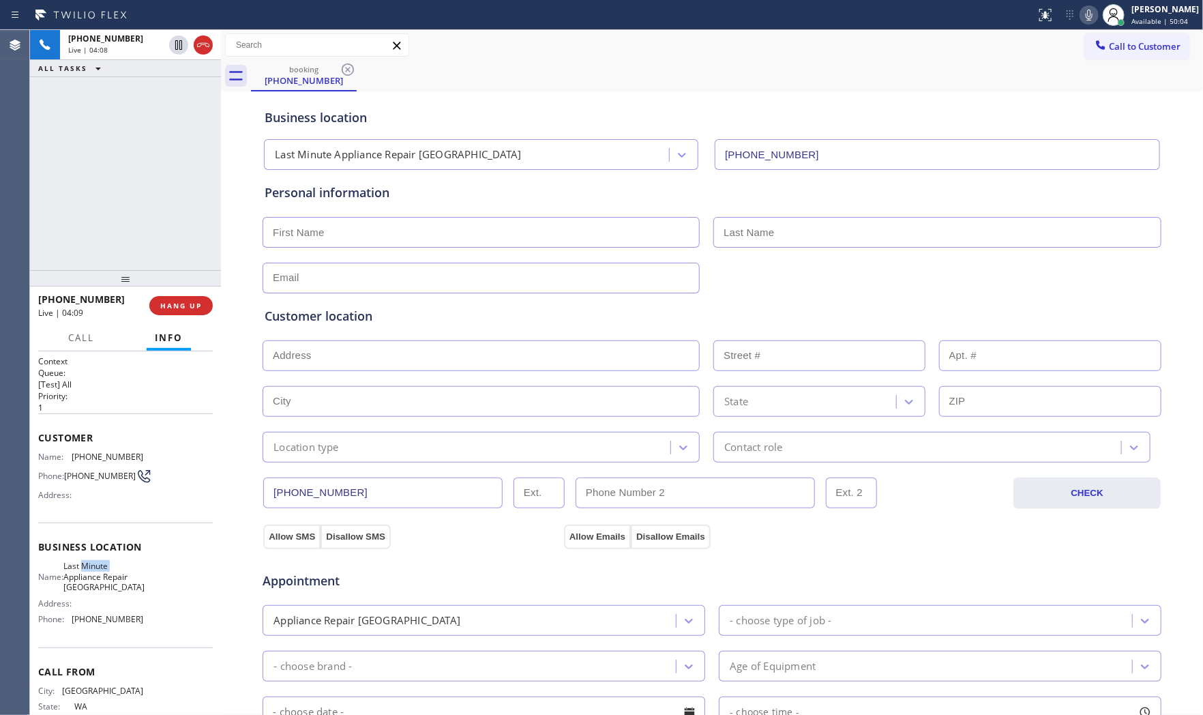
click at [106, 574] on span "Last Minute Appliance Repair [GEOGRAPHIC_DATA]" at bounding box center [103, 576] width 81 height 31
copy span "Last Minute Appliance Repair [GEOGRAPHIC_DATA]"
click at [193, 304] on span "HANG UP" at bounding box center [181, 306] width 42 height 10
click at [346, 236] on input "text" at bounding box center [481, 232] width 437 height 31
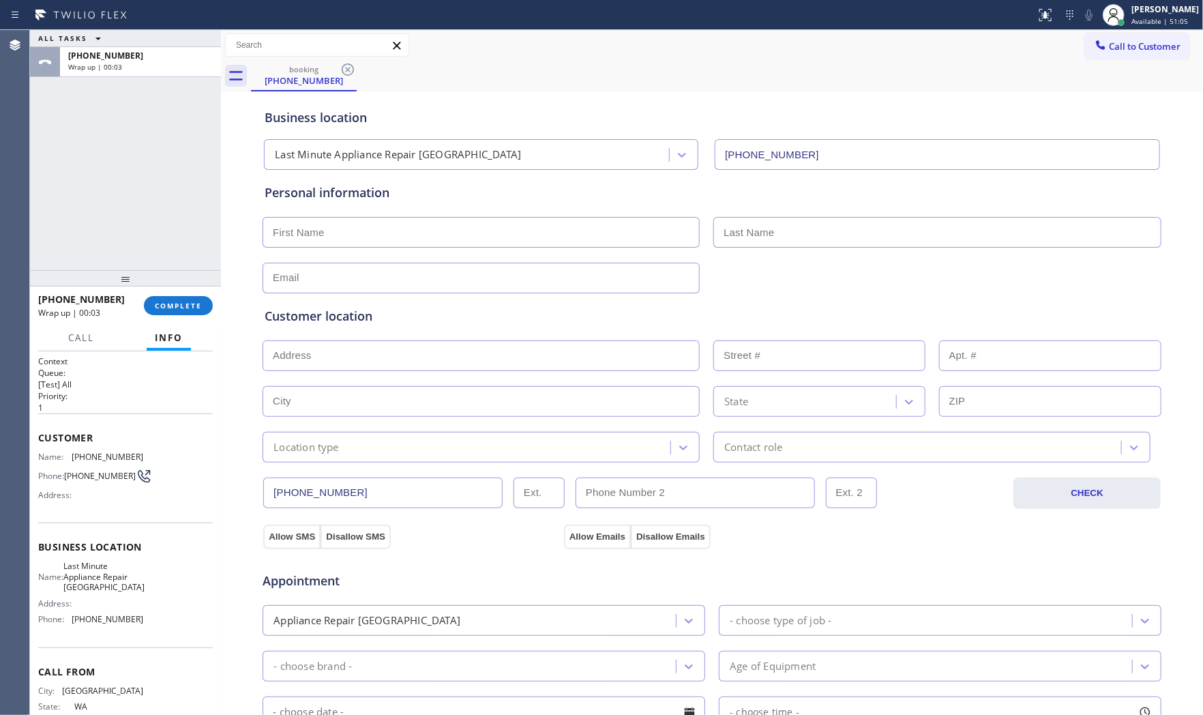
paste input "[PERSON_NAME]"
type input "[PERSON_NAME]"
click at [744, 229] on input "text" at bounding box center [938, 232] width 448 height 31
paste input "[PERSON_NAME]"
type input "[PERSON_NAME]"
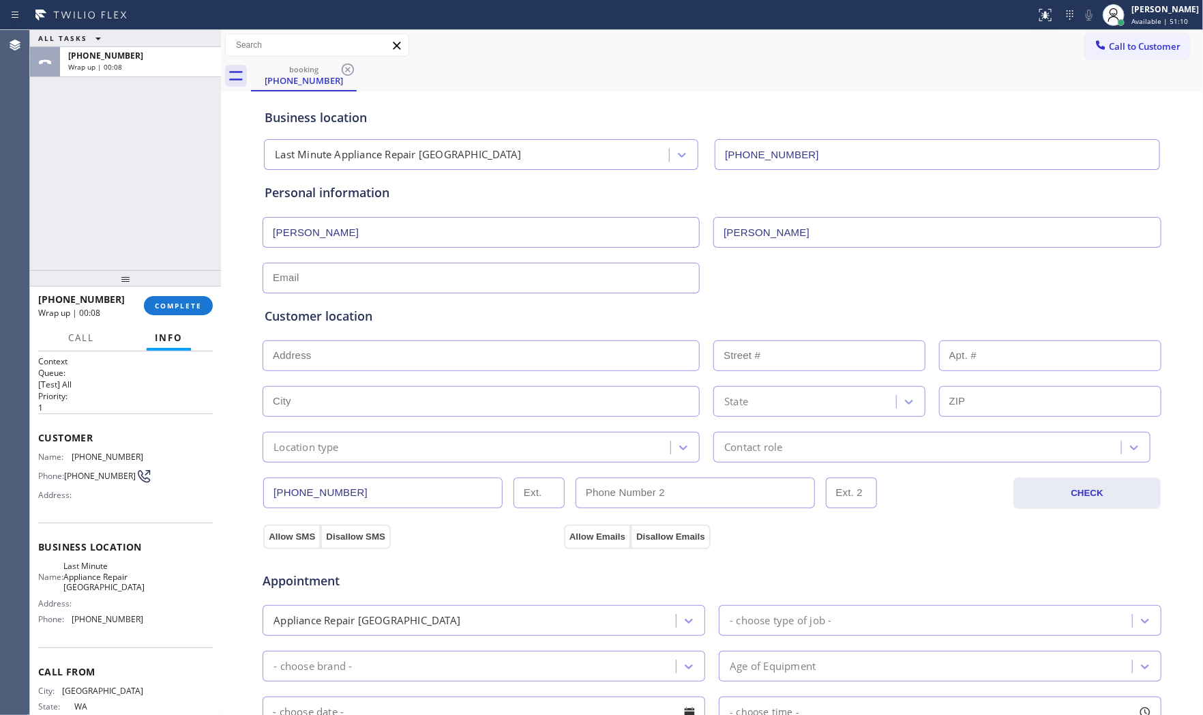
drag, startPoint x: 376, startPoint y: 278, endPoint x: 377, endPoint y: 288, distance: 10.3
click at [376, 278] on input "text" at bounding box center [481, 278] width 437 height 31
paste input "[PERSON_NAME][EMAIL_ADDRESS][DOMAIN_NAME]"
type input "[PERSON_NAME][EMAIL_ADDRESS][DOMAIN_NAME]"
click at [356, 351] on input "text" at bounding box center [481, 355] width 437 height 31
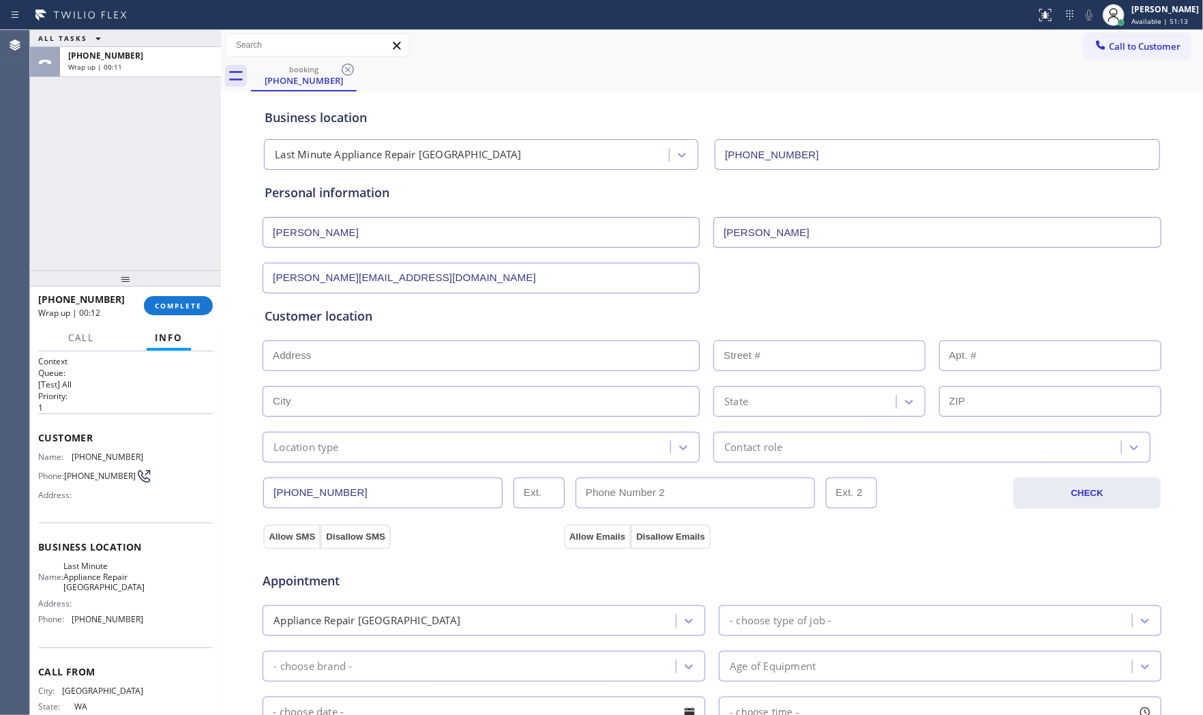
paste input "[STREET_ADDRESS]"
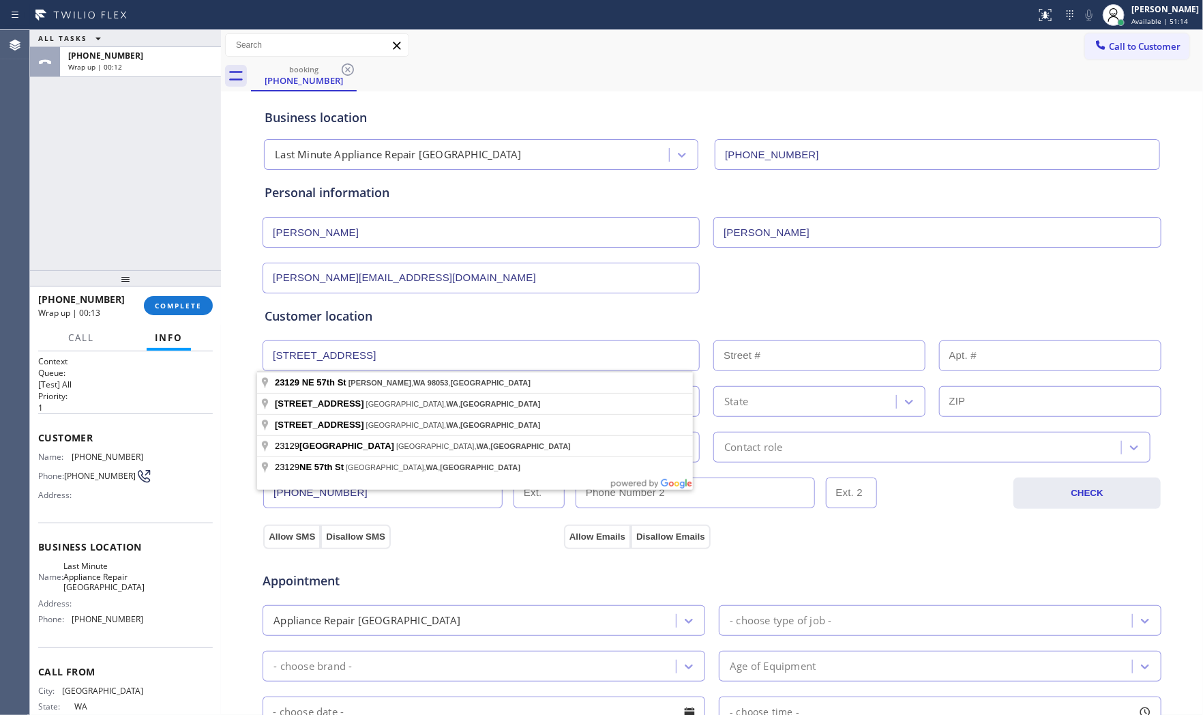
type input "[STREET_ADDRESS]"
type input "23129"
type input "[PERSON_NAME]"
type input "98053"
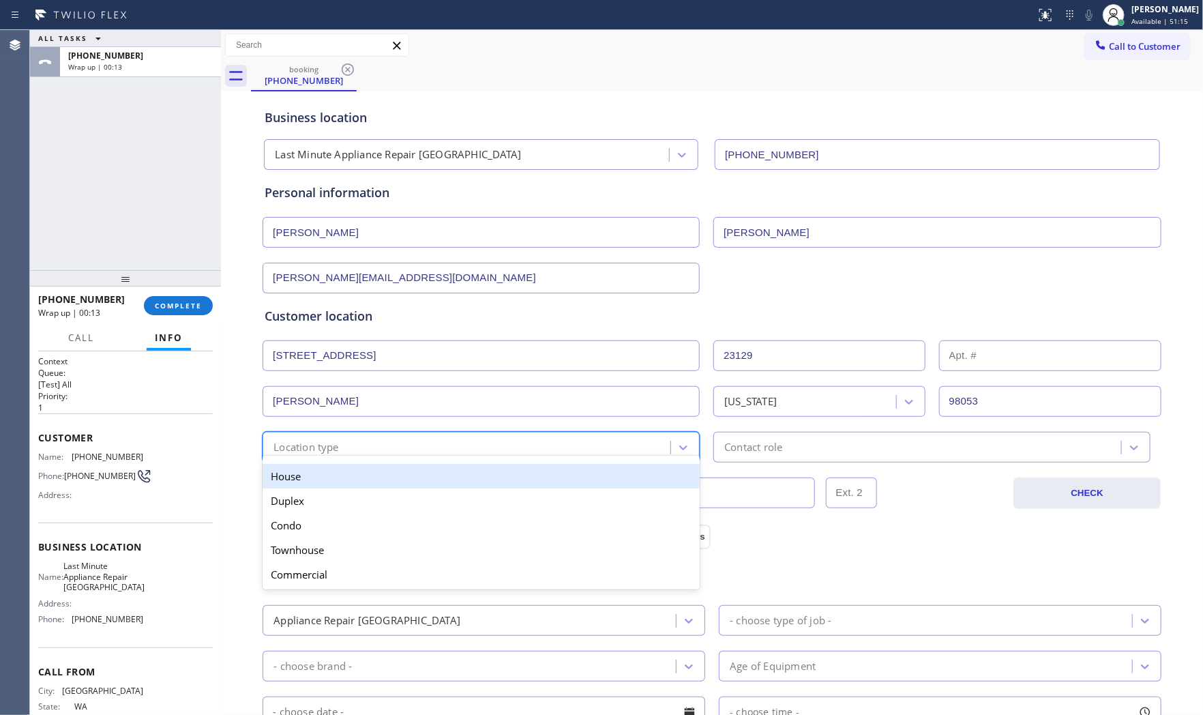
click at [318, 444] on div "Location type" at bounding box center [306, 447] width 65 height 16
click at [314, 472] on div "House" at bounding box center [481, 476] width 437 height 25
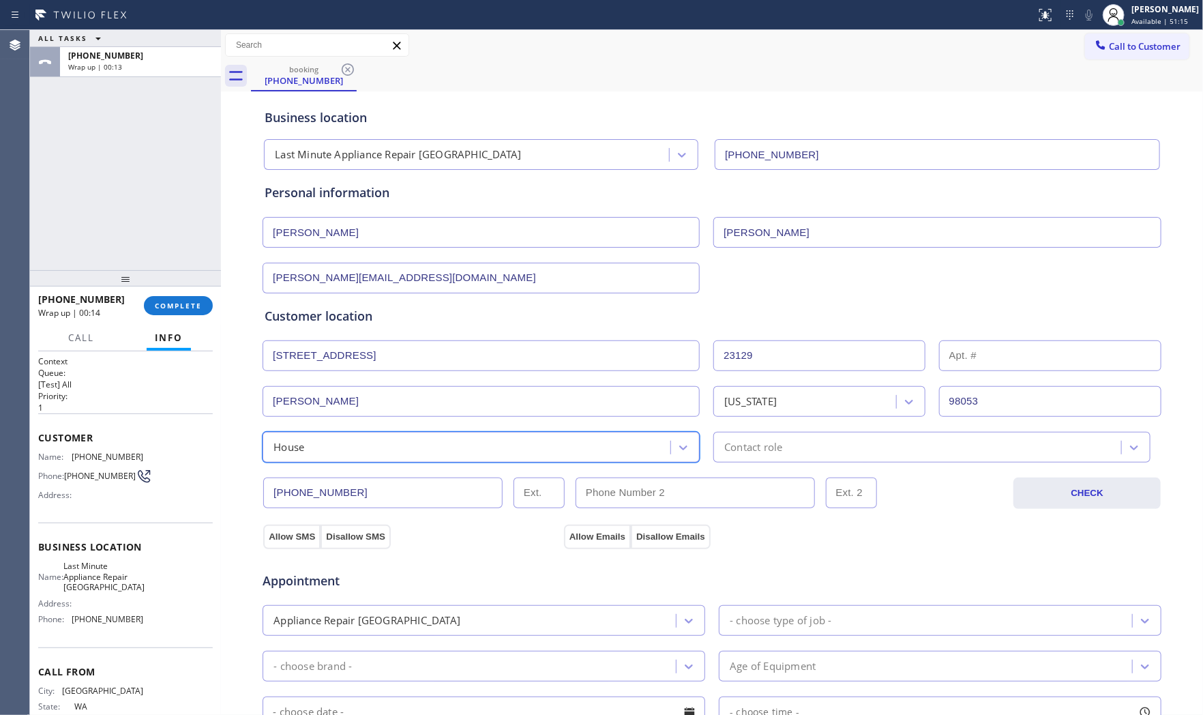
click at [799, 459] on div "Contact role" at bounding box center [932, 447] width 437 height 31
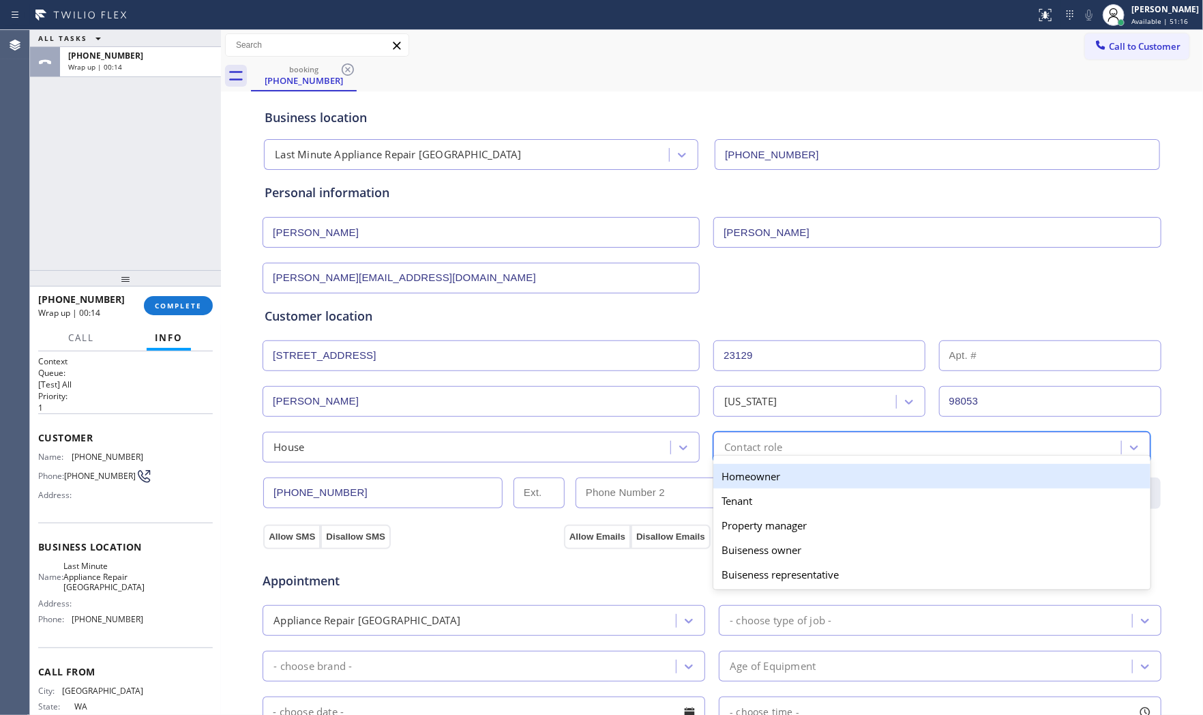
click at [762, 478] on div "Homeowner" at bounding box center [932, 476] width 437 height 25
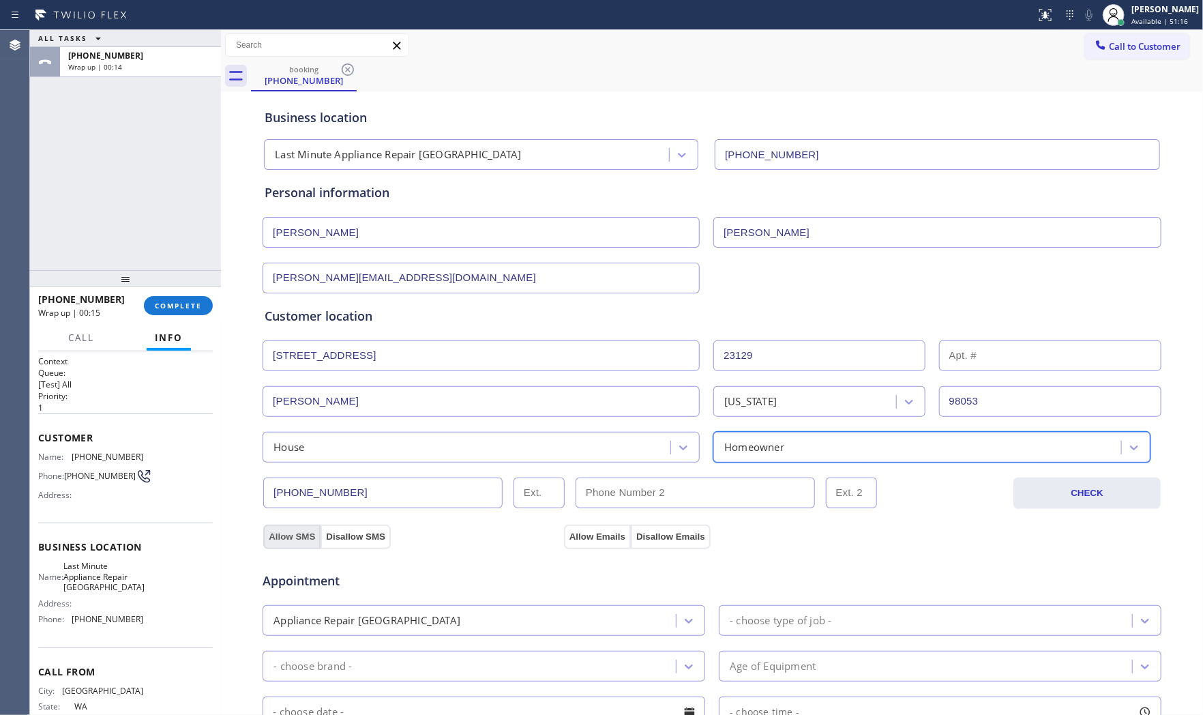
click at [292, 533] on button "Allow SMS" at bounding box center [291, 537] width 57 height 25
click at [574, 537] on button "Allow Emails" at bounding box center [597, 537] width 67 height 25
click at [472, 639] on div "Appointment Appliance Repair High End - choose type of job - - choose brand - A…" at bounding box center [712, 682] width 895 height 255
click at [472, 630] on div "Appliance Repair [GEOGRAPHIC_DATA]" at bounding box center [471, 621] width 409 height 24
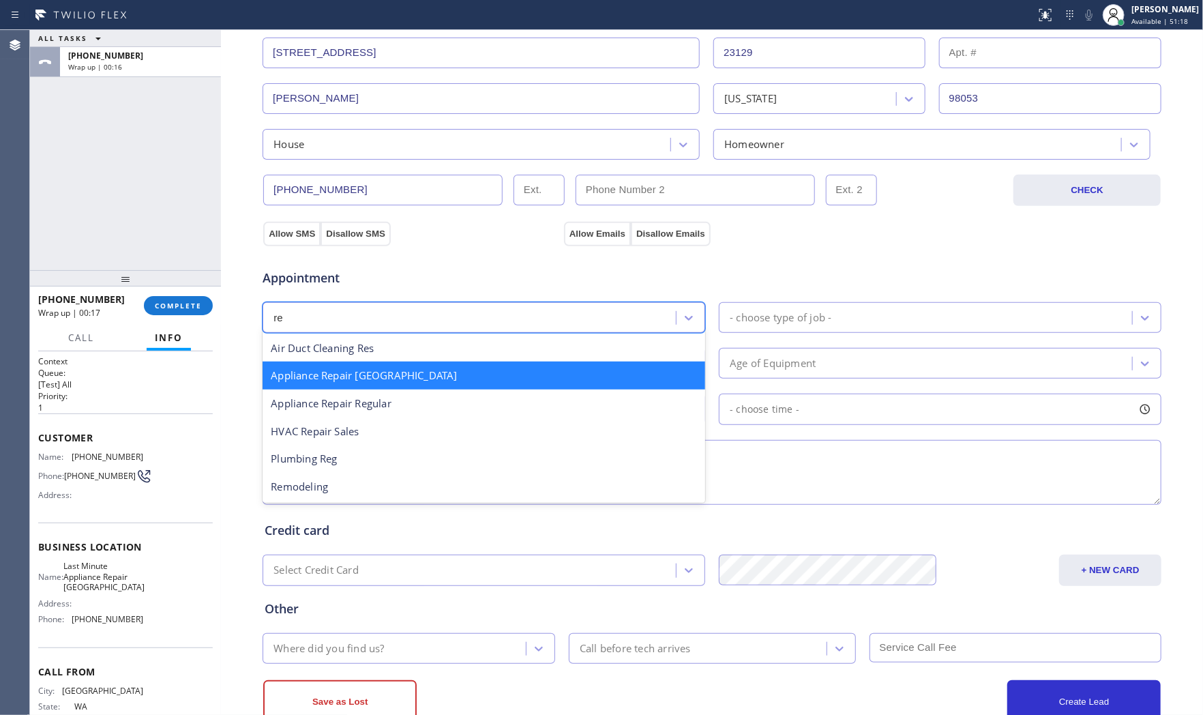
type input "reg"
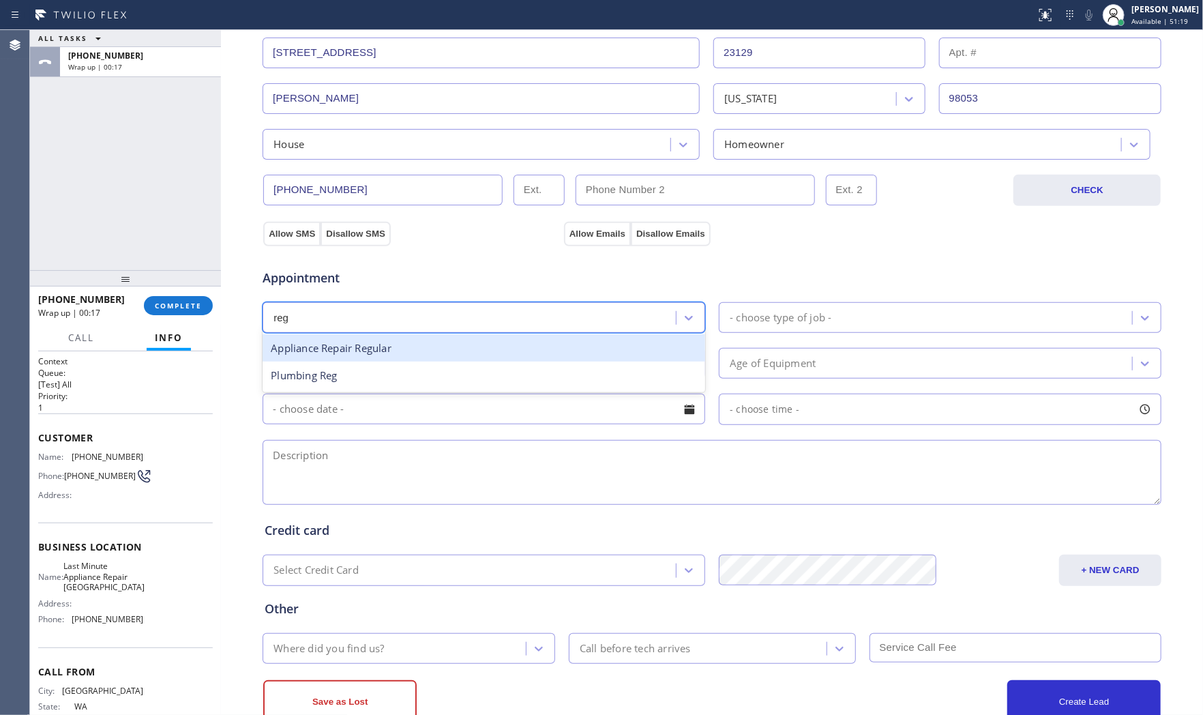
click at [379, 349] on div "Appliance Repair Regular" at bounding box center [484, 348] width 443 height 28
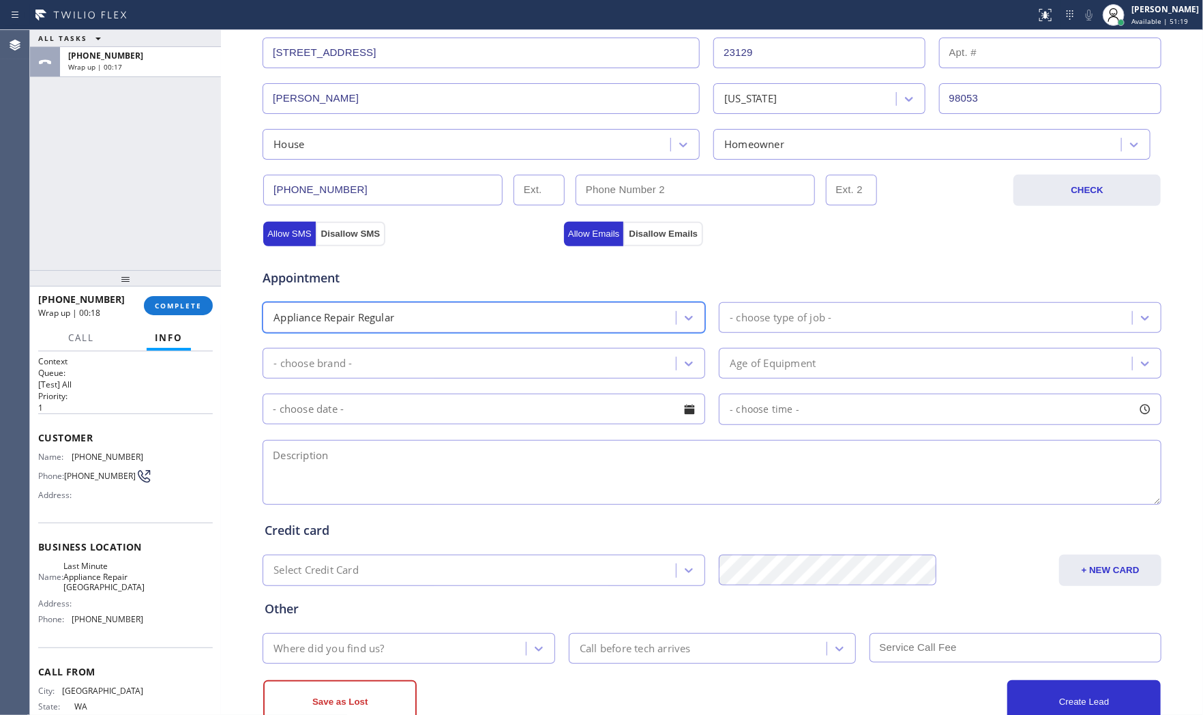
click at [828, 328] on div "- choose type of job -" at bounding box center [927, 318] width 409 height 24
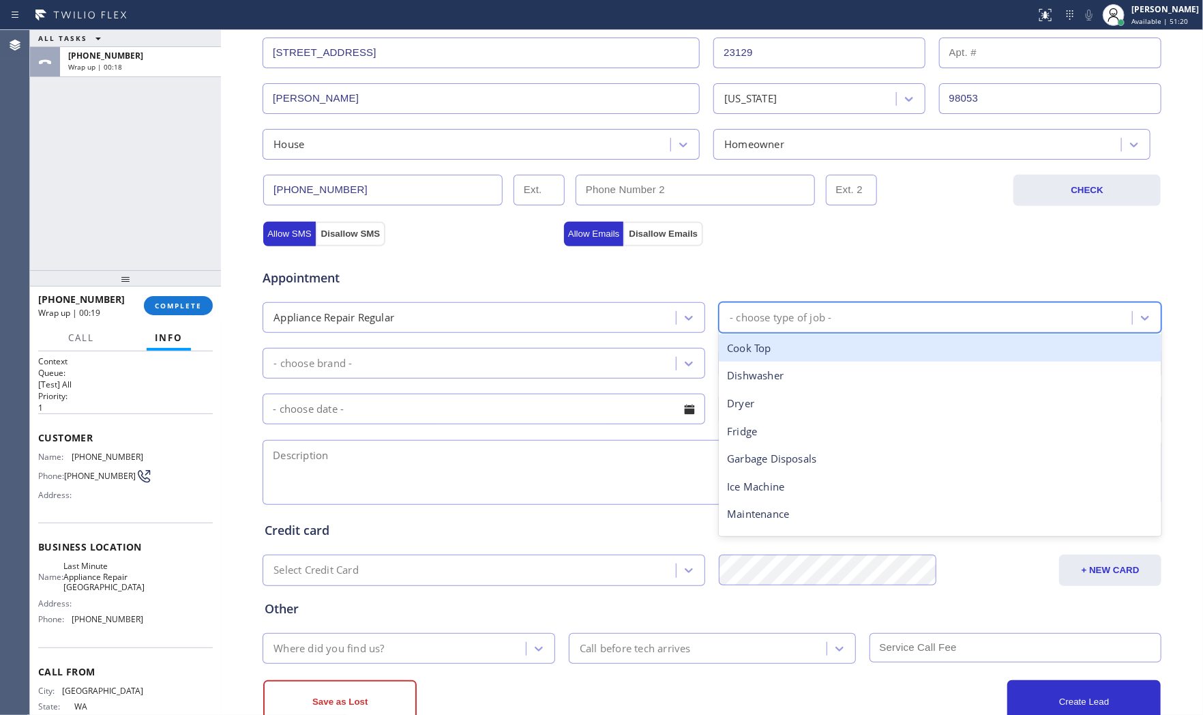
type input "d"
click at [800, 344] on div "Dishwasher" at bounding box center [940, 348] width 443 height 28
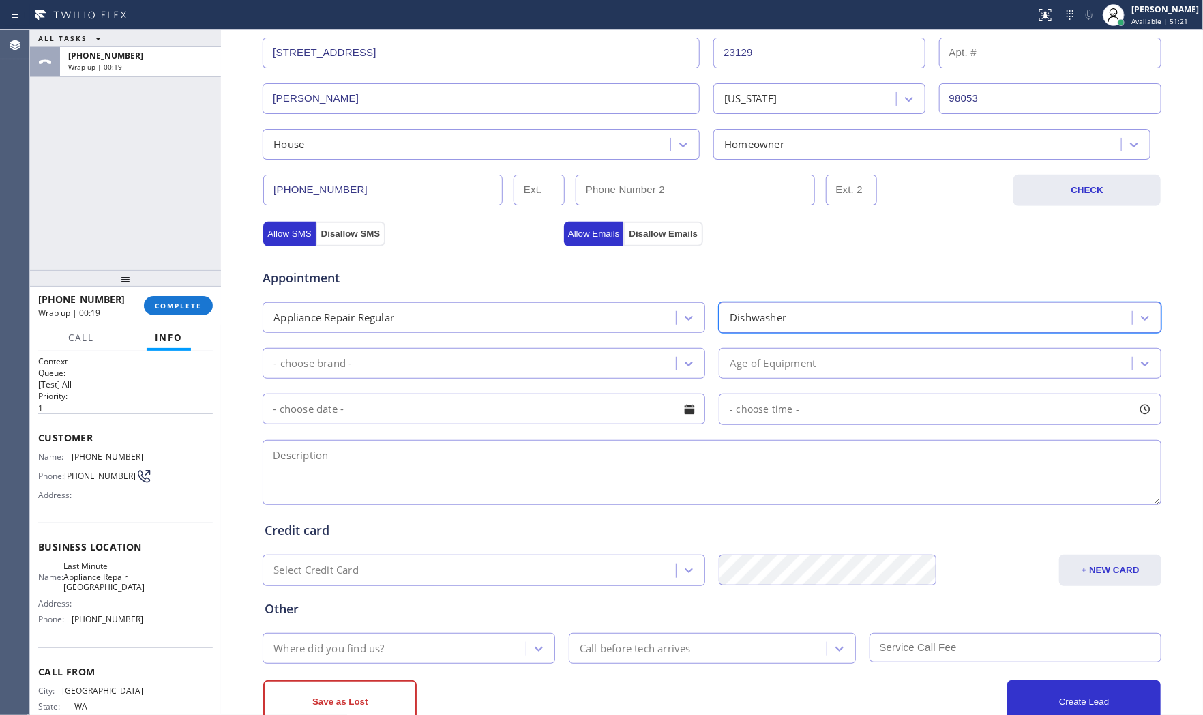
click at [473, 369] on div "- choose brand -" at bounding box center [471, 363] width 409 height 24
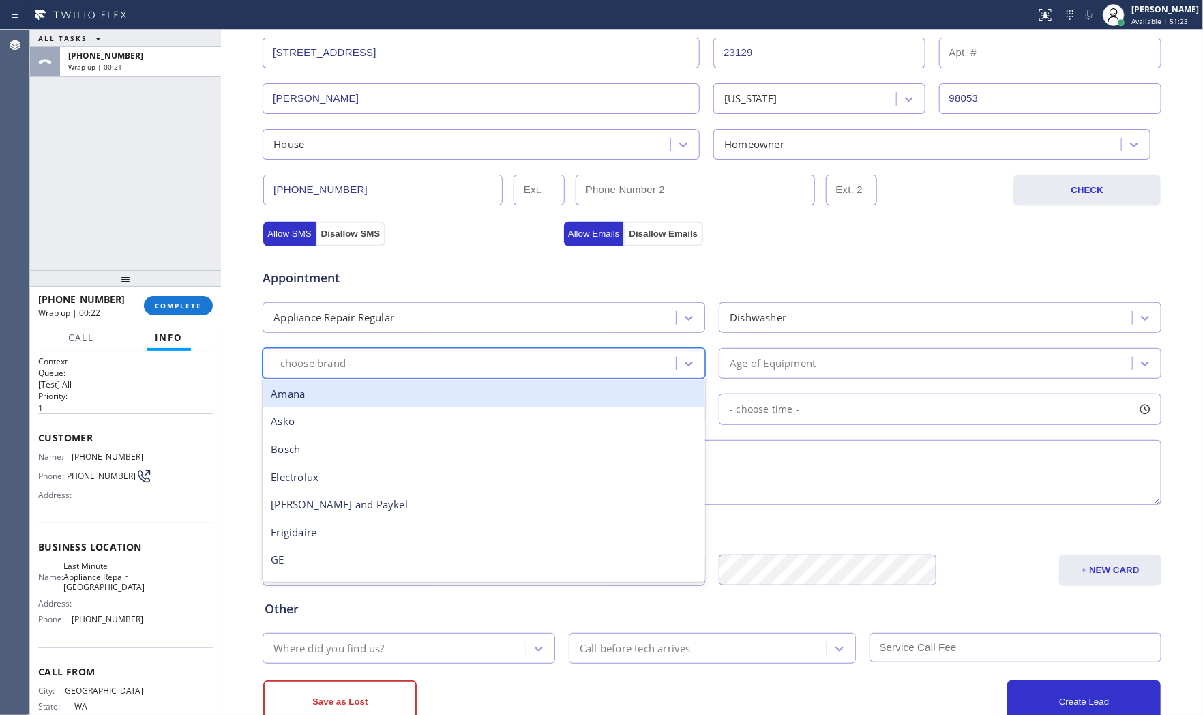
click at [762, 316] on div "Dishwasher" at bounding box center [758, 318] width 57 height 16
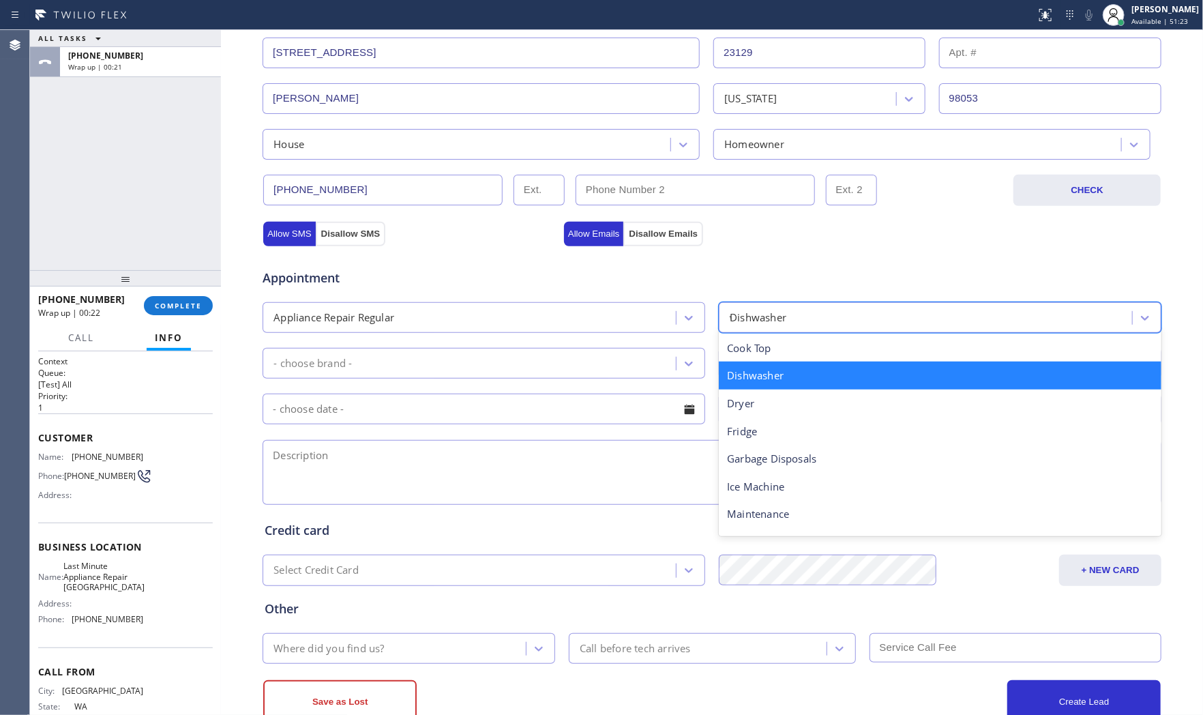
type input "wa"
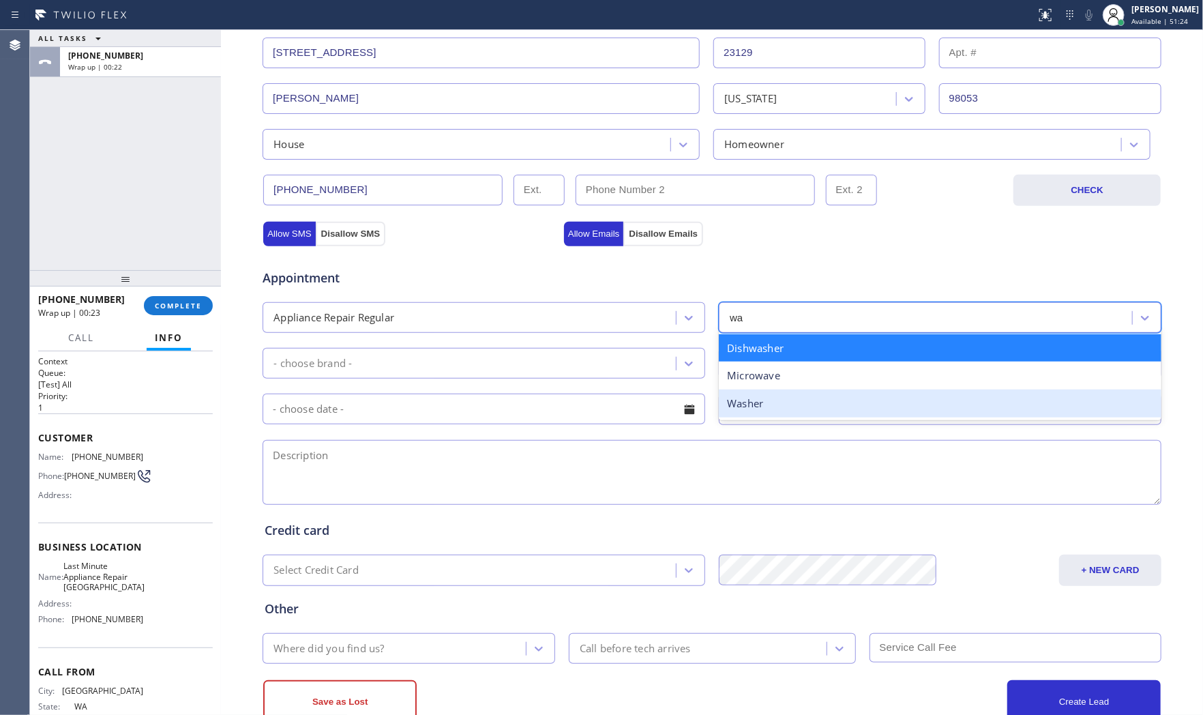
drag, startPoint x: 752, startPoint y: 399, endPoint x: 587, endPoint y: 362, distance: 169.3
click at [749, 399] on div "Washer" at bounding box center [940, 404] width 443 height 28
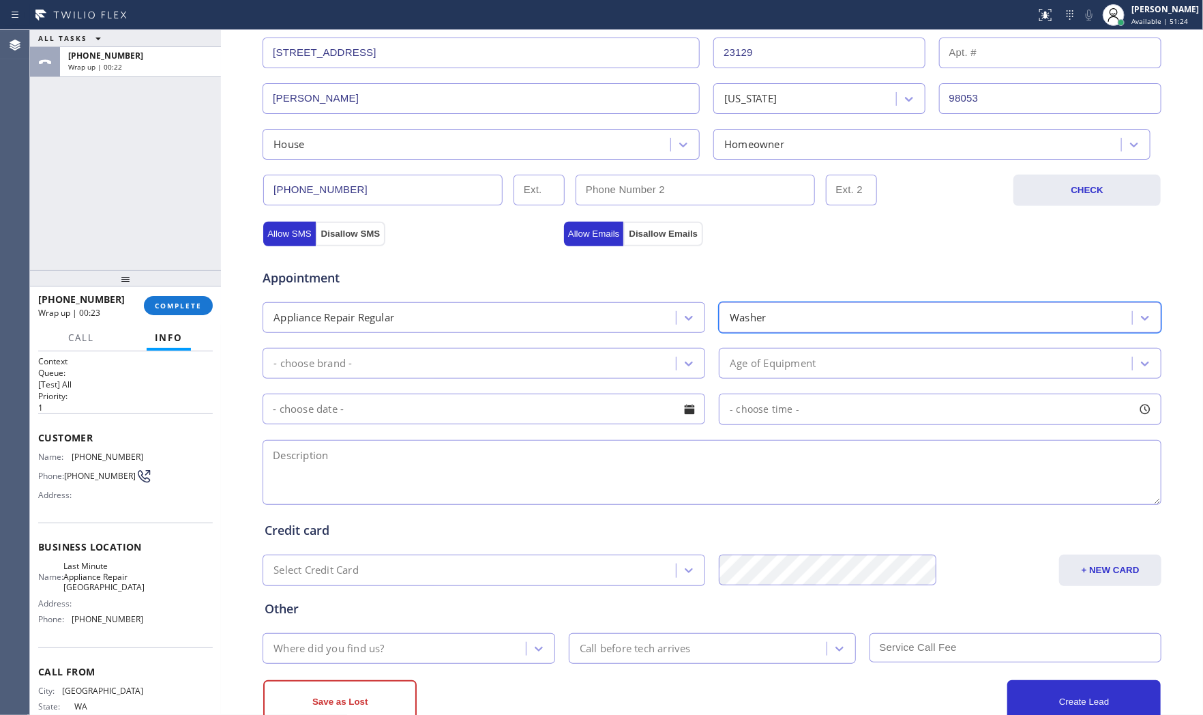
click at [520, 356] on div "- choose brand -" at bounding box center [471, 363] width 409 height 24
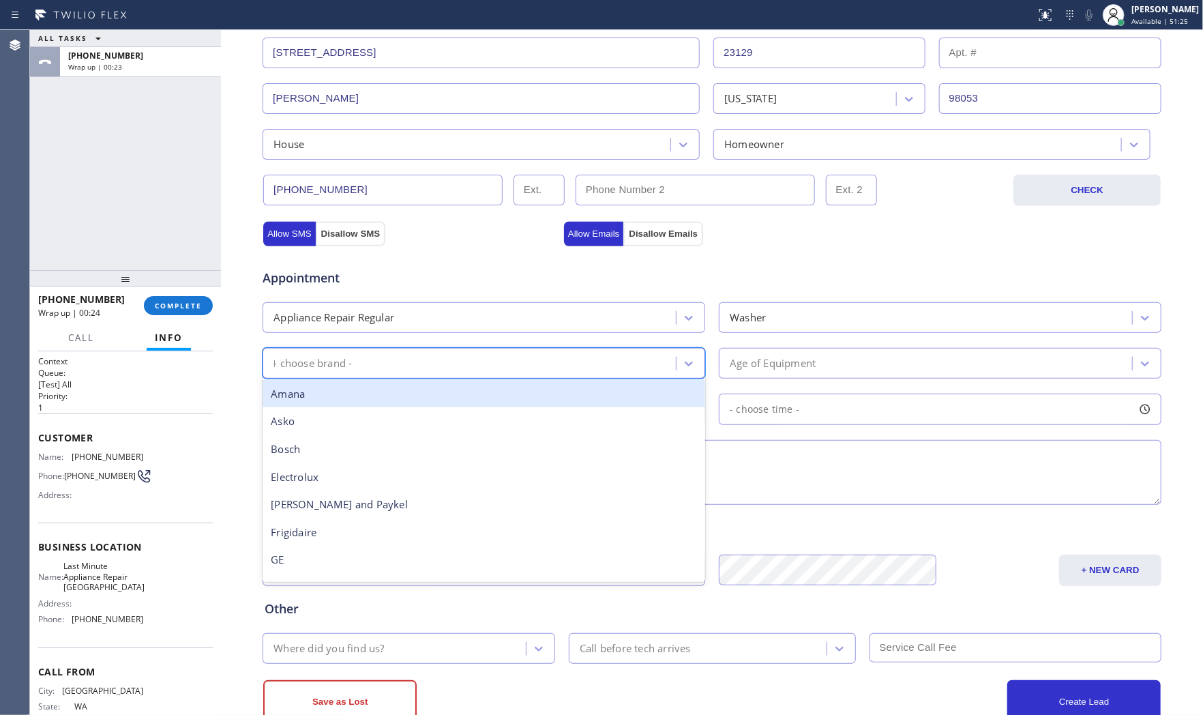
type input "LG"
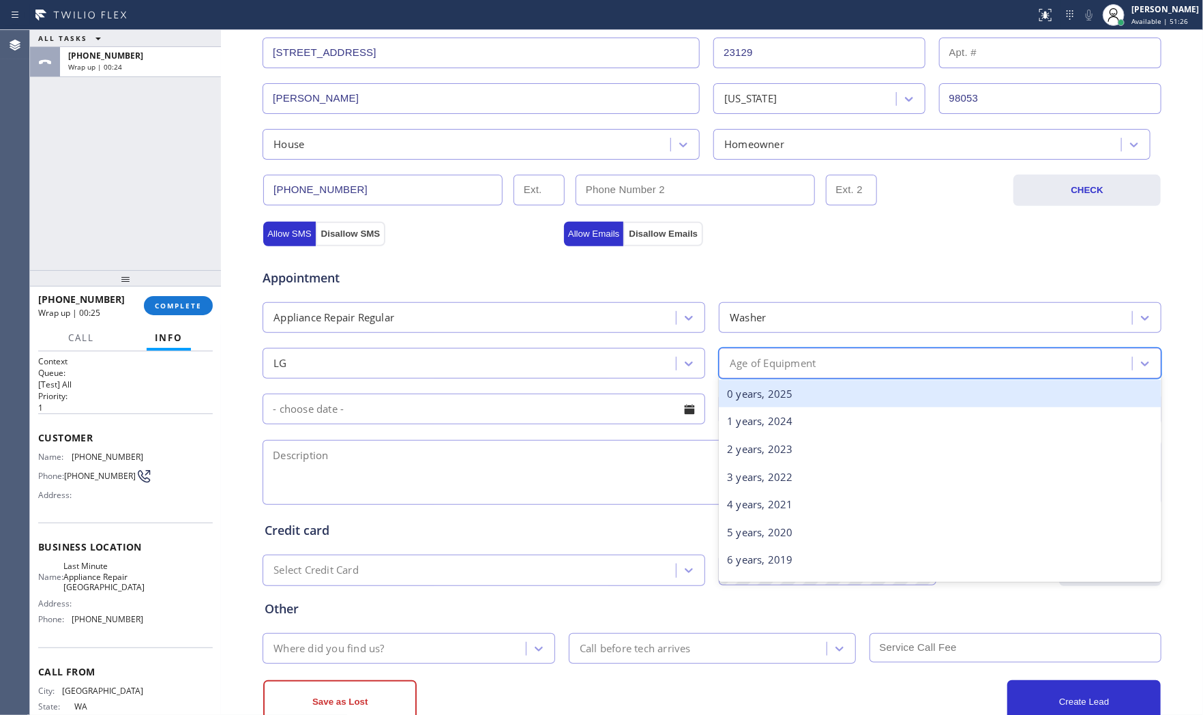
click at [812, 367] on div "Age of Equipment" at bounding box center [927, 363] width 409 height 24
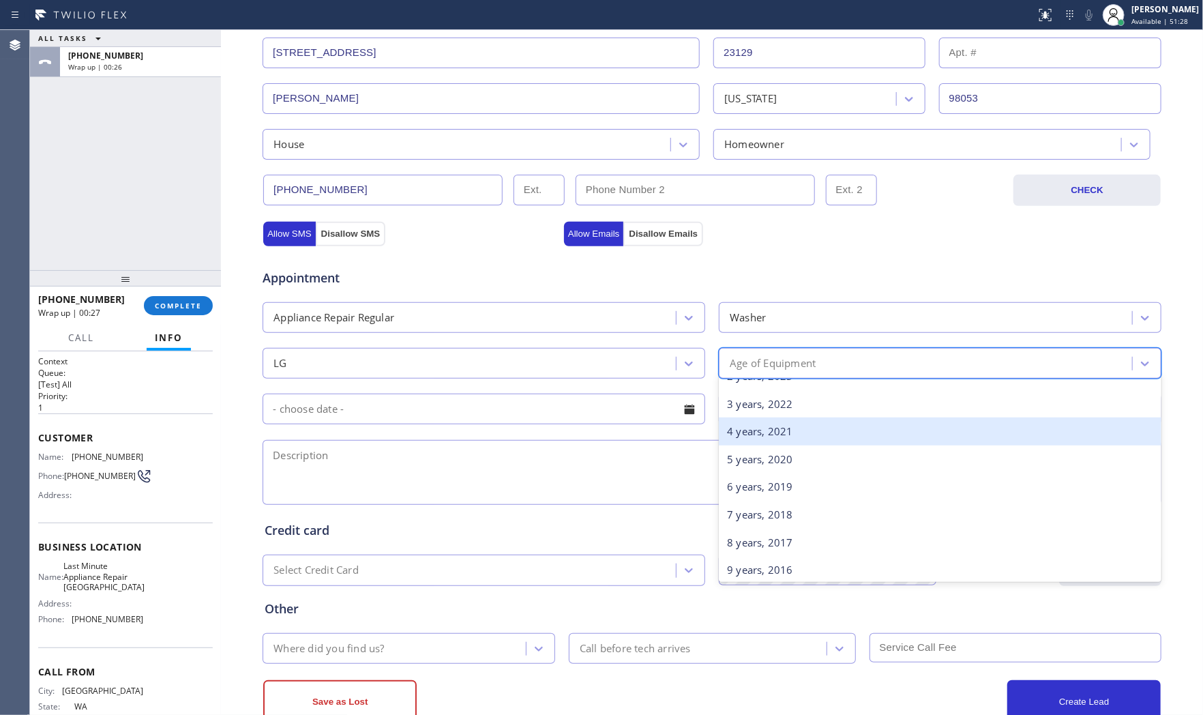
scroll to position [76, 0]
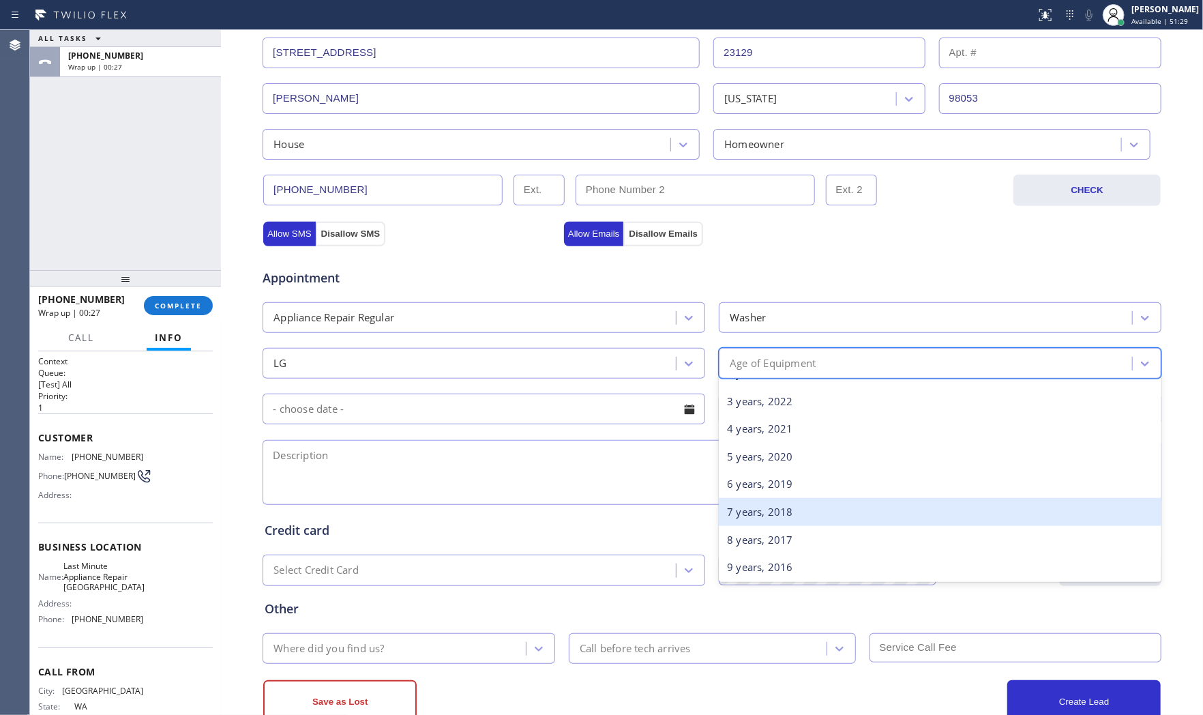
click at [767, 510] on div "7 years, 2018" at bounding box center [940, 512] width 443 height 28
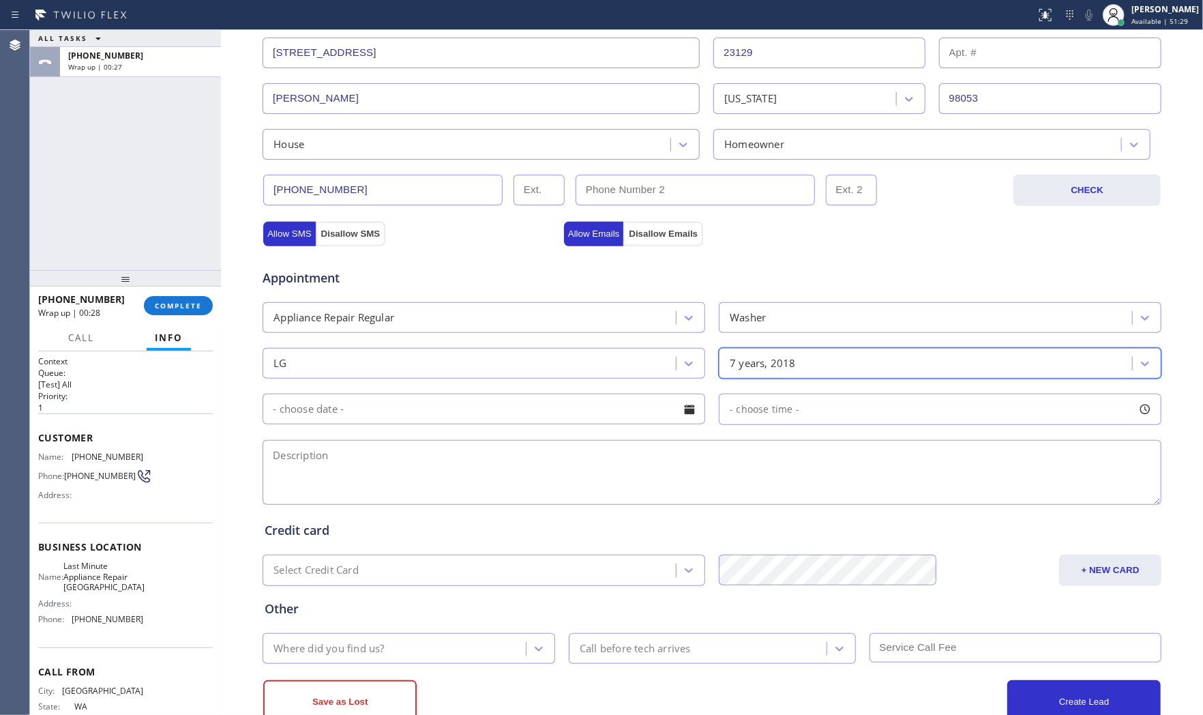
click at [447, 415] on input "text" at bounding box center [484, 409] width 443 height 31
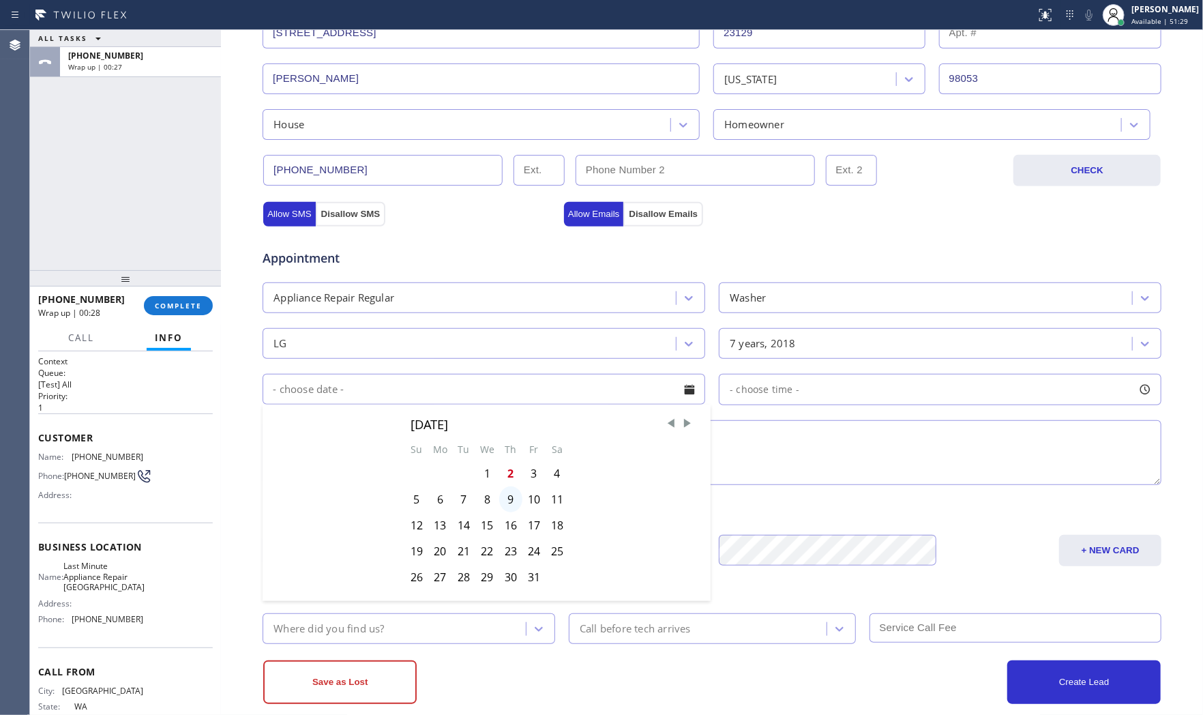
scroll to position [342, 0]
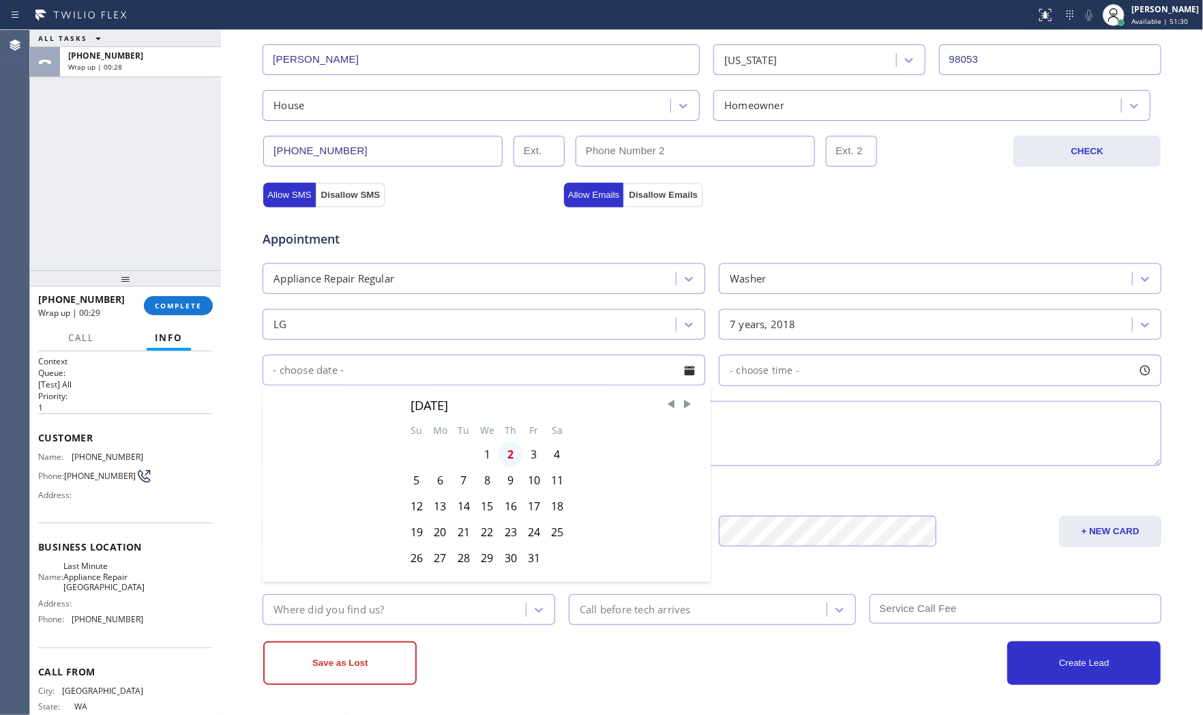
click at [510, 455] on div "2" at bounding box center [510, 454] width 23 height 26
type input "[DATE]"
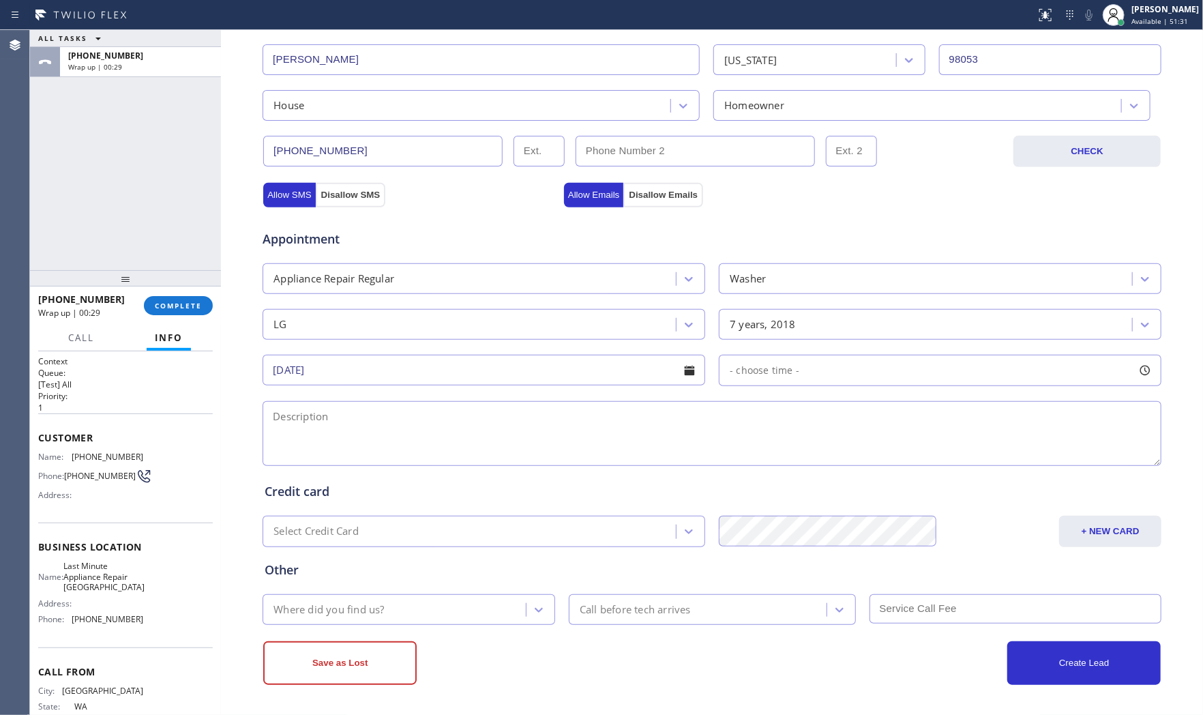
click at [776, 374] on span "- choose time -" at bounding box center [765, 370] width 70 height 13
drag, startPoint x: 748, startPoint y: 454, endPoint x: 888, endPoint y: 445, distance: 140.1
click at [888, 445] on div at bounding box center [896, 453] width 16 height 29
drag, startPoint x: 720, startPoint y: 456, endPoint x: 791, endPoint y: 457, distance: 71.6
click at [791, 457] on div at bounding box center [798, 453] width 16 height 29
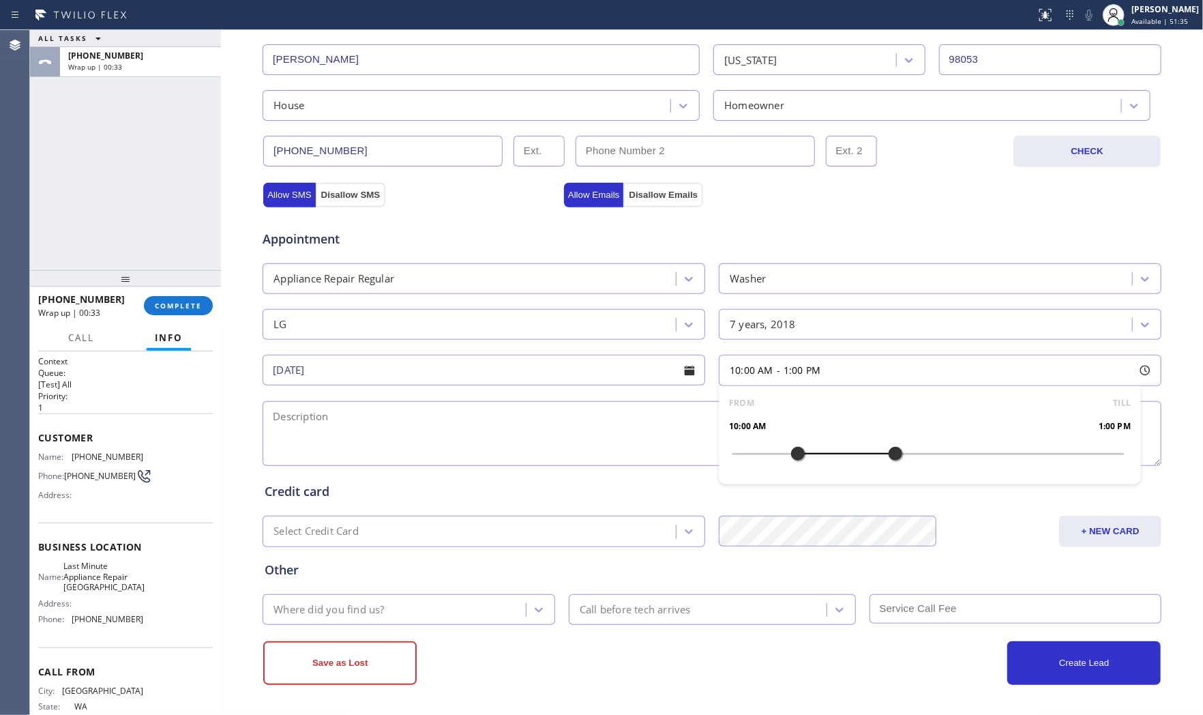
click at [563, 427] on textarea at bounding box center [712, 433] width 899 height 65
click at [329, 427] on textarea at bounding box center [712, 433] width 899 height 65
paste textarea "10-1 $85 LG | washerstacked | the water is not draining | [DEMOGRAPHIC_DATA] | …"
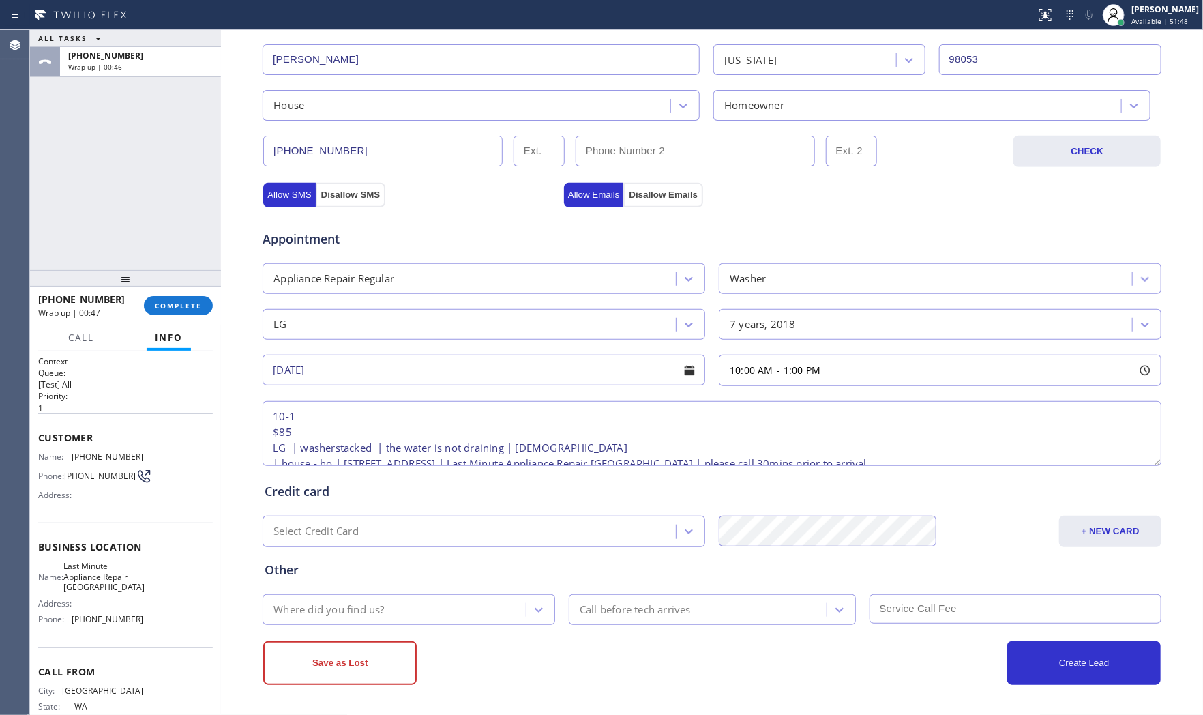
scroll to position [21, 0]
type textarea "10-1 $85 LG | washerstacked | the water is not draining | [DEMOGRAPHIC_DATA] | …"
click at [366, 619] on div "Where did you find us?" at bounding box center [396, 610] width 259 height 24
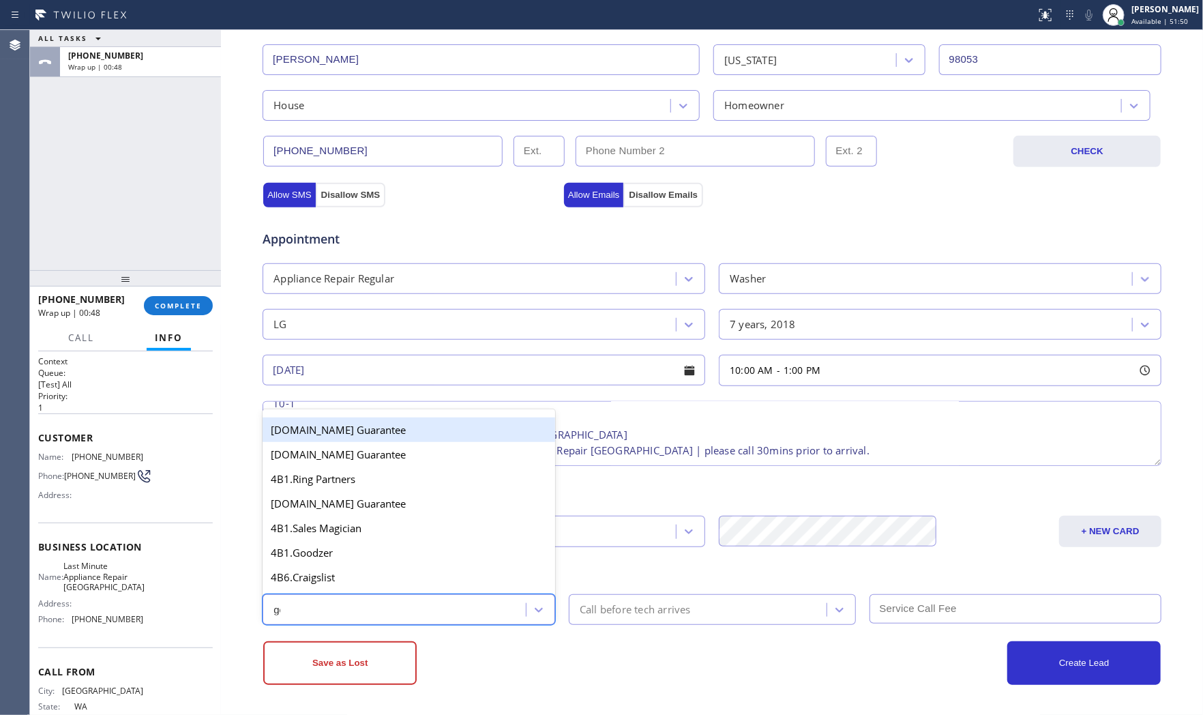
type input "goo"
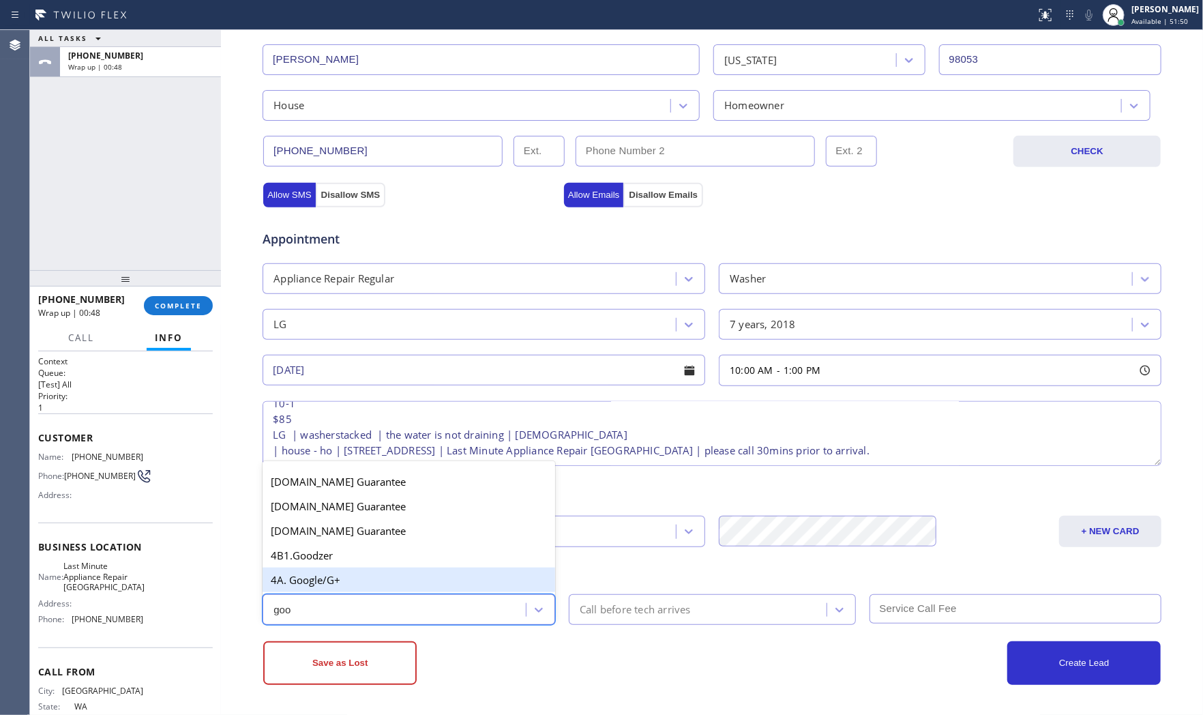
click at [355, 582] on div "4A. Google/G+" at bounding box center [409, 580] width 293 height 25
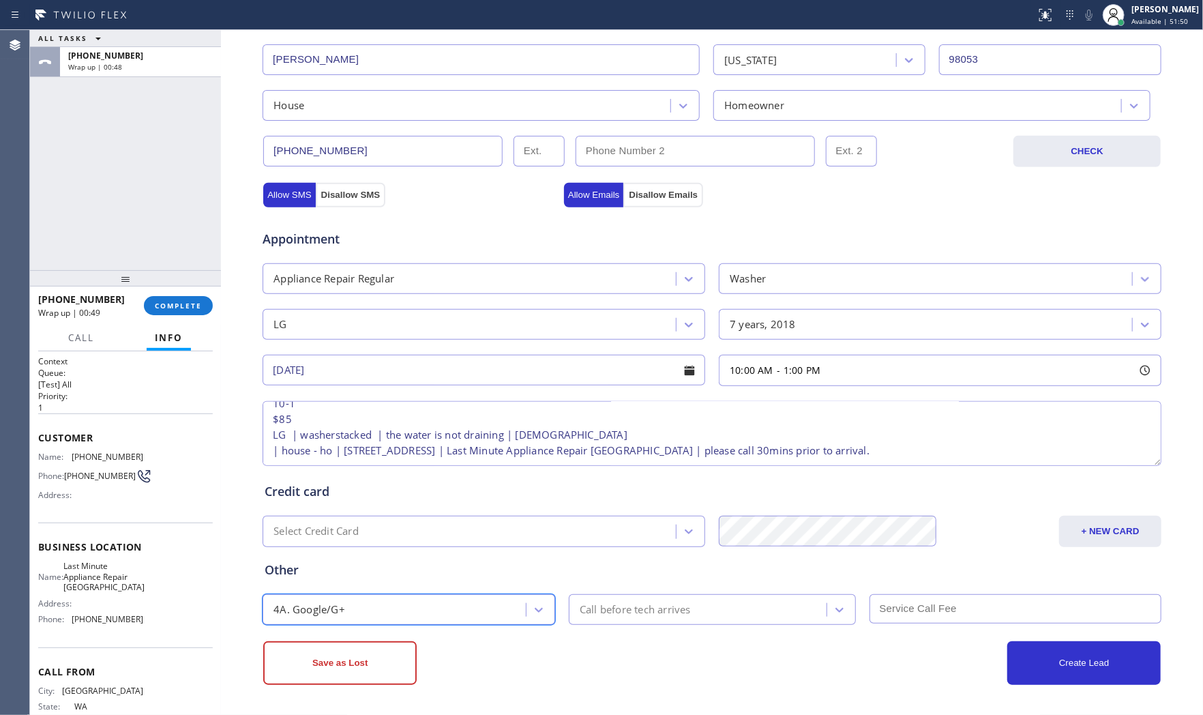
click at [606, 609] on div "Call before tech arrives" at bounding box center [635, 610] width 111 height 16
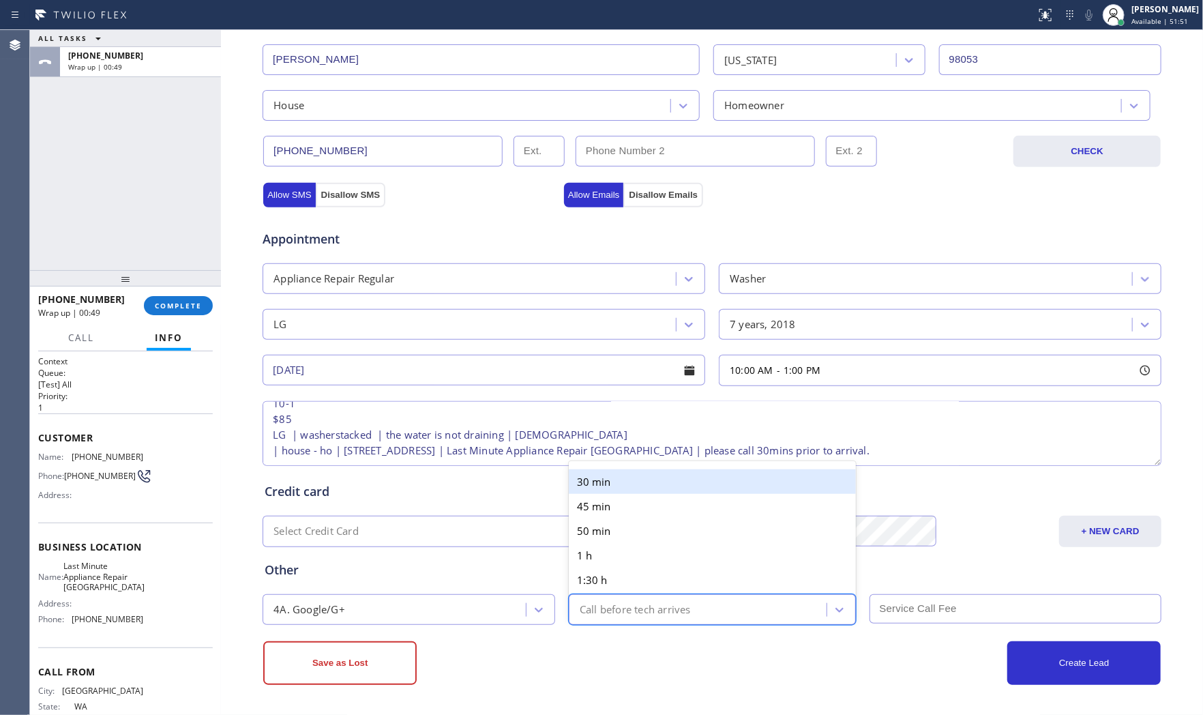
click at [622, 492] on div "30 min" at bounding box center [712, 481] width 287 height 25
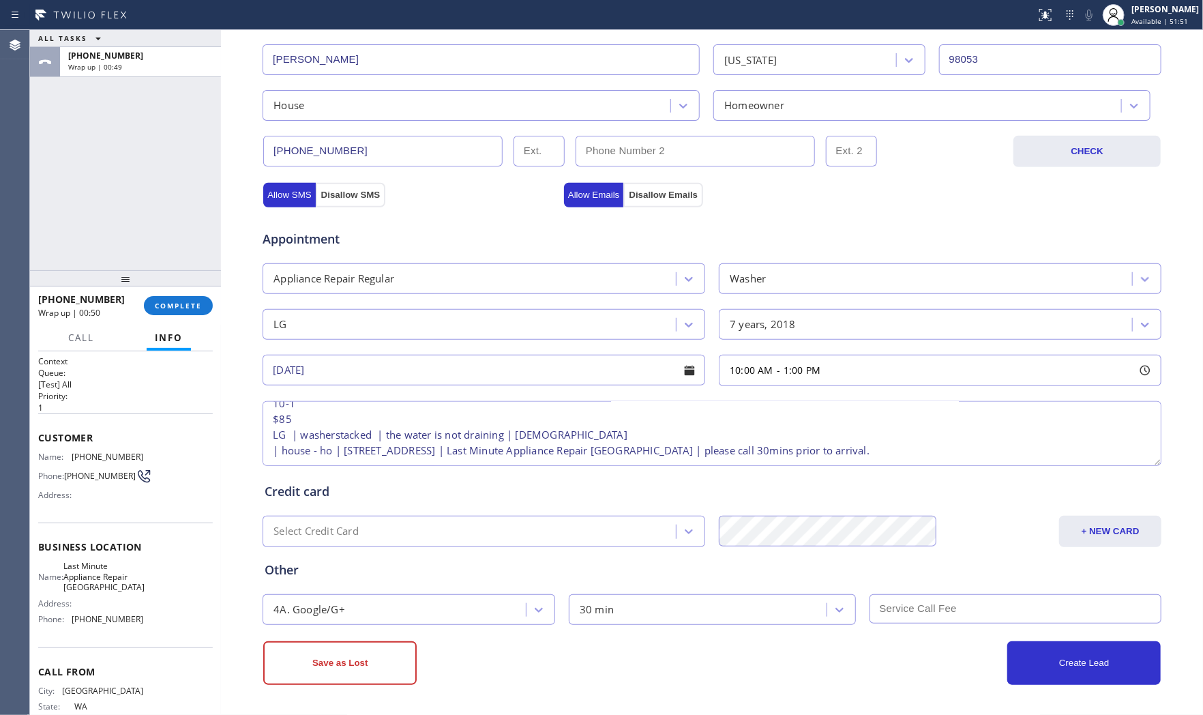
click at [892, 604] on input "text" at bounding box center [1016, 608] width 293 height 29
type input "85"
click at [841, 665] on div "Create Lead" at bounding box center [936, 663] width 449 height 44
click at [1055, 670] on button "Create Lead" at bounding box center [1084, 663] width 153 height 44
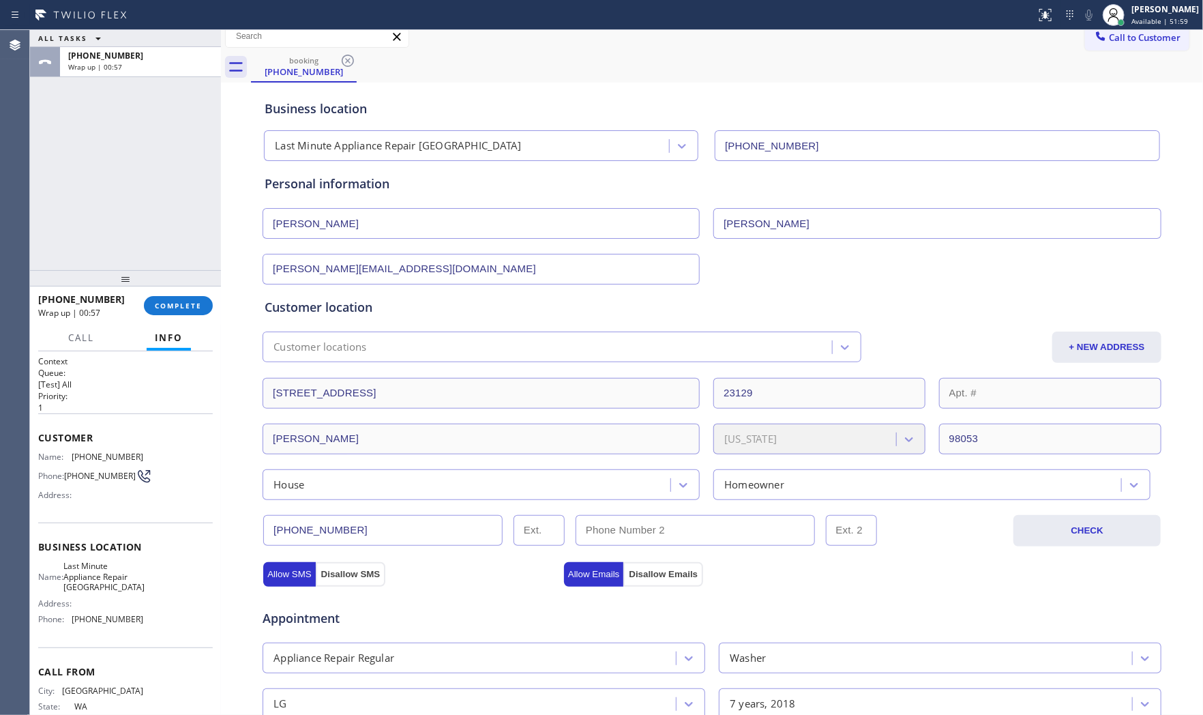
scroll to position [0, 0]
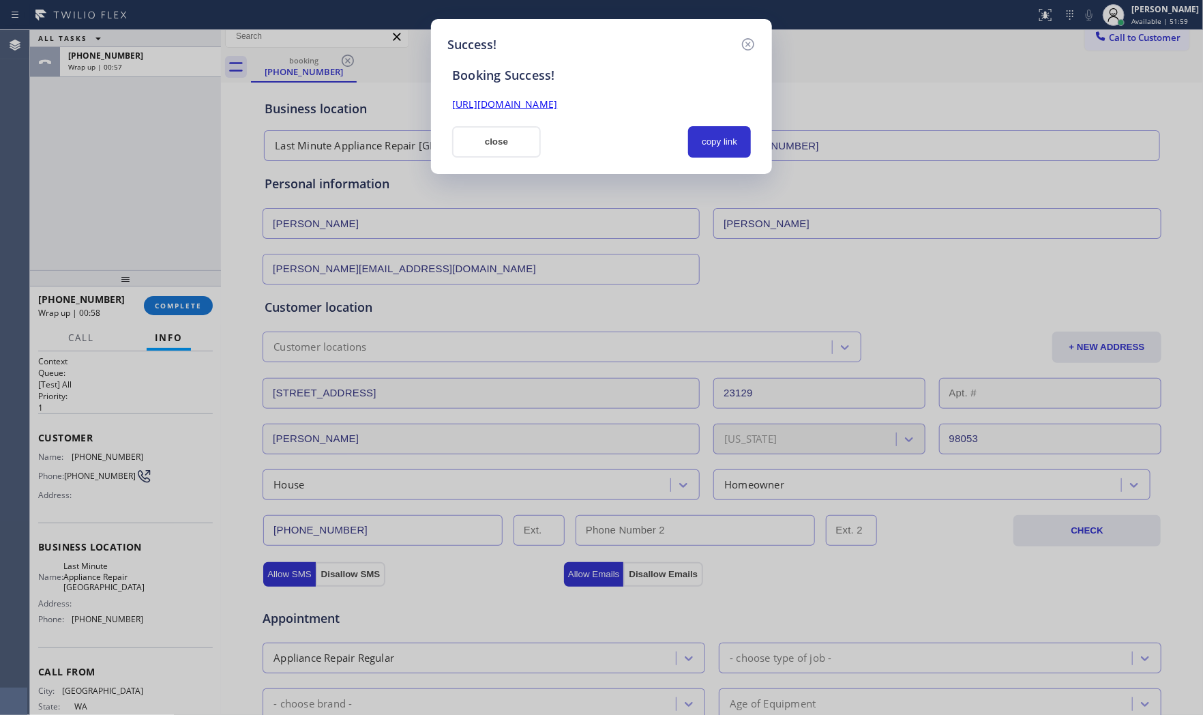
click at [685, 147] on div "copy link" at bounding box center [719, 141] width 79 height 31
click at [697, 148] on button "copy link" at bounding box center [719, 141] width 63 height 31
click at [498, 145] on button "close" at bounding box center [496, 141] width 89 height 31
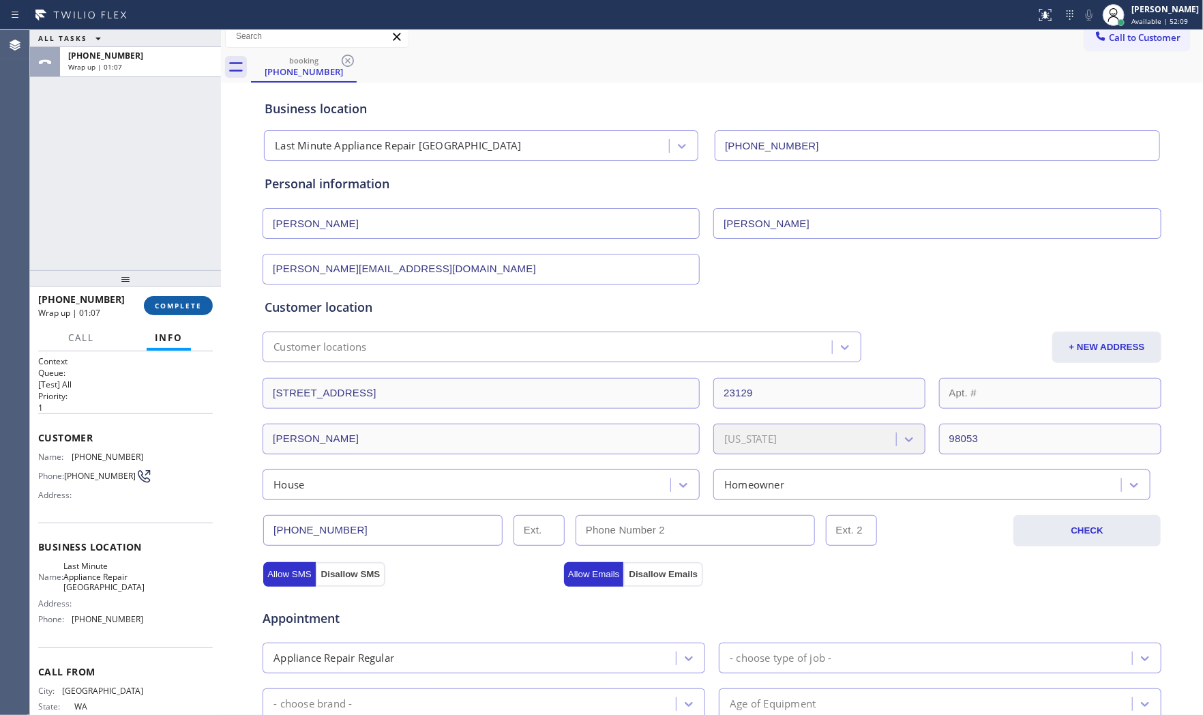
click at [168, 303] on span "COMPLETE" at bounding box center [178, 306] width 47 height 10
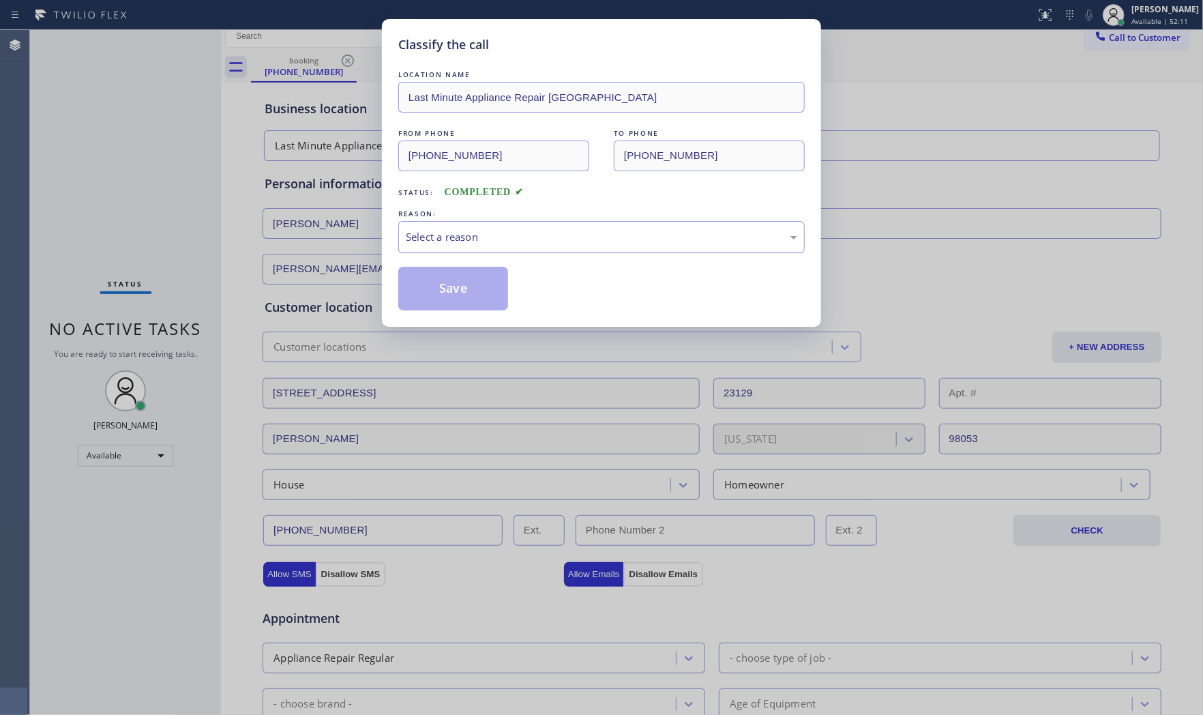
click at [433, 236] on div "Select a reason" at bounding box center [602, 237] width 392 height 16
click at [441, 262] on div "LOCATION NAME Last Minute Appliance Repair Miami FROM PHONE [PHONE_NUMBER] TO P…" at bounding box center [601, 189] width 407 height 243
click at [444, 273] on button "Save" at bounding box center [453, 289] width 110 height 44
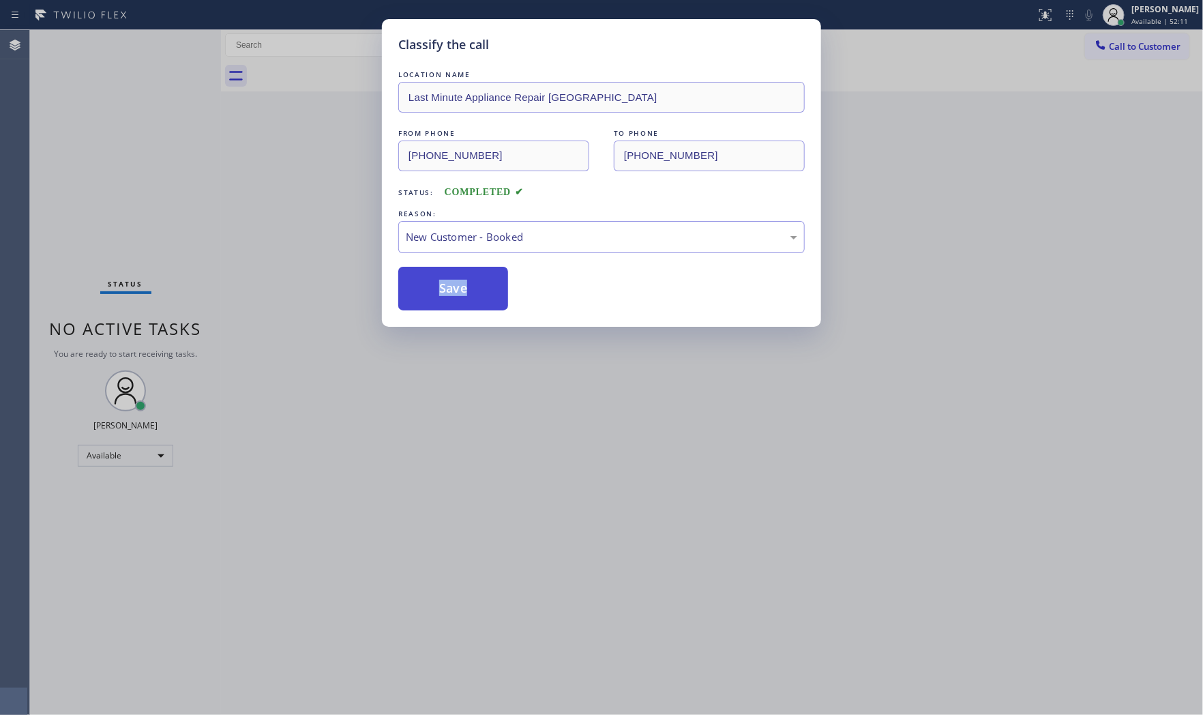
click at [444, 273] on button "Save" at bounding box center [453, 289] width 110 height 44
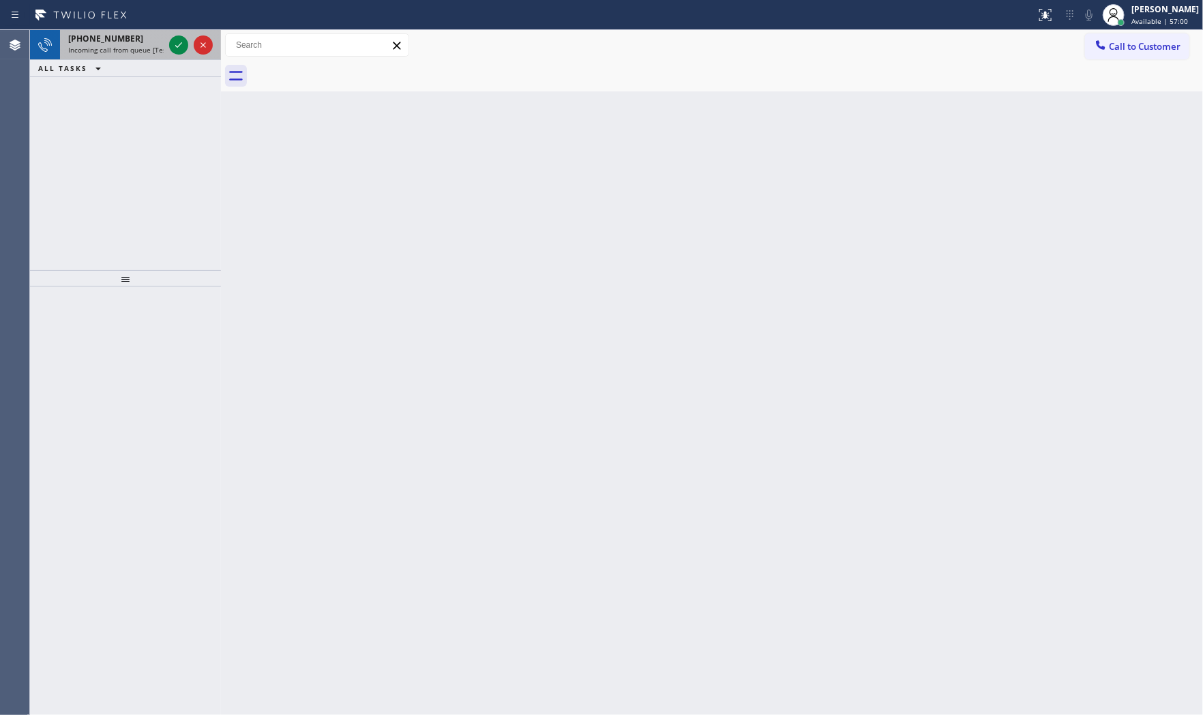
drag, startPoint x: 113, startPoint y: 40, endPoint x: 130, endPoint y: 42, distance: 16.6
click at [119, 46] on div "[PHONE_NUMBER] Incoming call from queue [Test] All" at bounding box center [113, 45] width 106 height 30
click at [179, 50] on icon at bounding box center [179, 45] width 16 height 16
click at [181, 48] on icon at bounding box center [179, 45] width 16 height 16
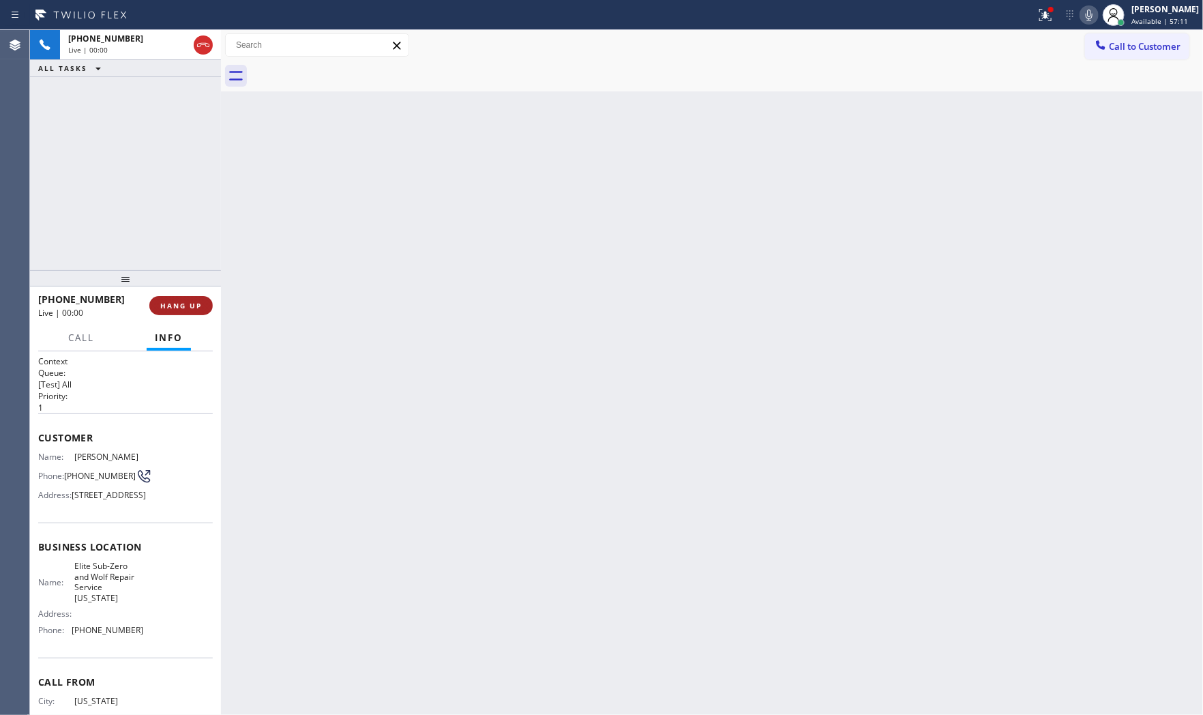
click at [192, 310] on button "HANG UP" at bounding box center [180, 305] width 63 height 19
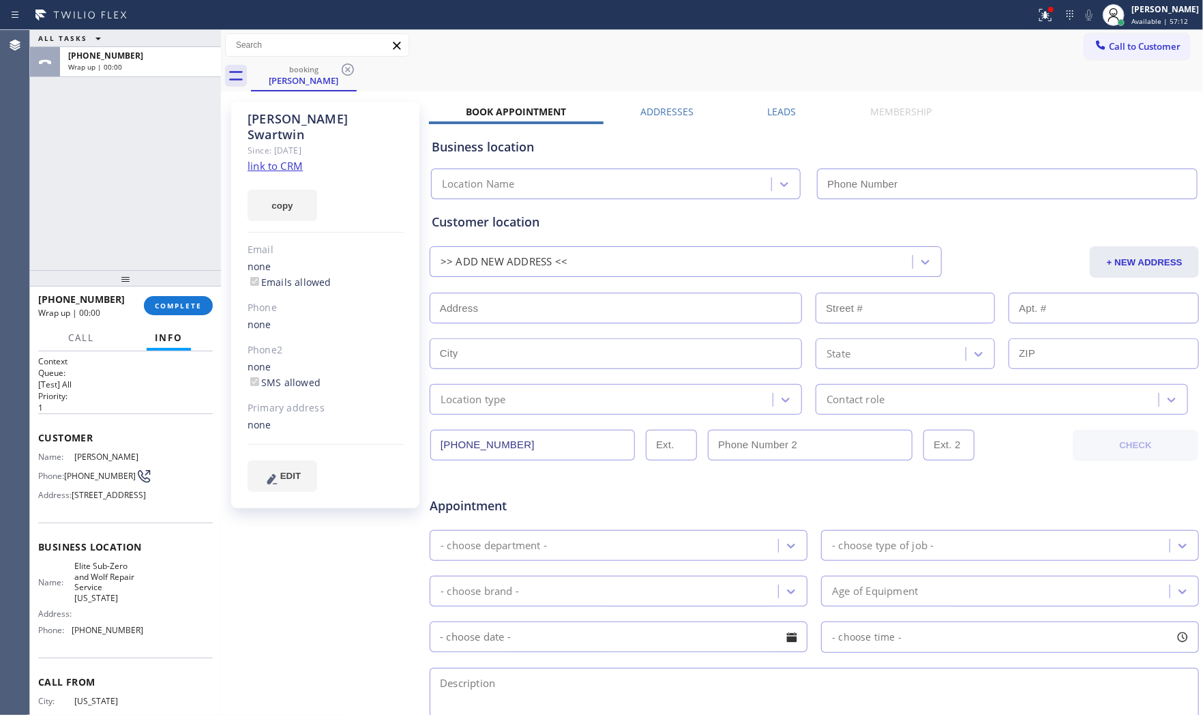
click at [285, 143] on div "Since: [DATE]" at bounding box center [326, 151] width 156 height 16
type input "[PHONE_NUMBER]"
click at [285, 159] on link "link to CRM" at bounding box center [275, 166] width 55 height 14
click at [192, 308] on span "COMPLETE" at bounding box center [178, 306] width 47 height 10
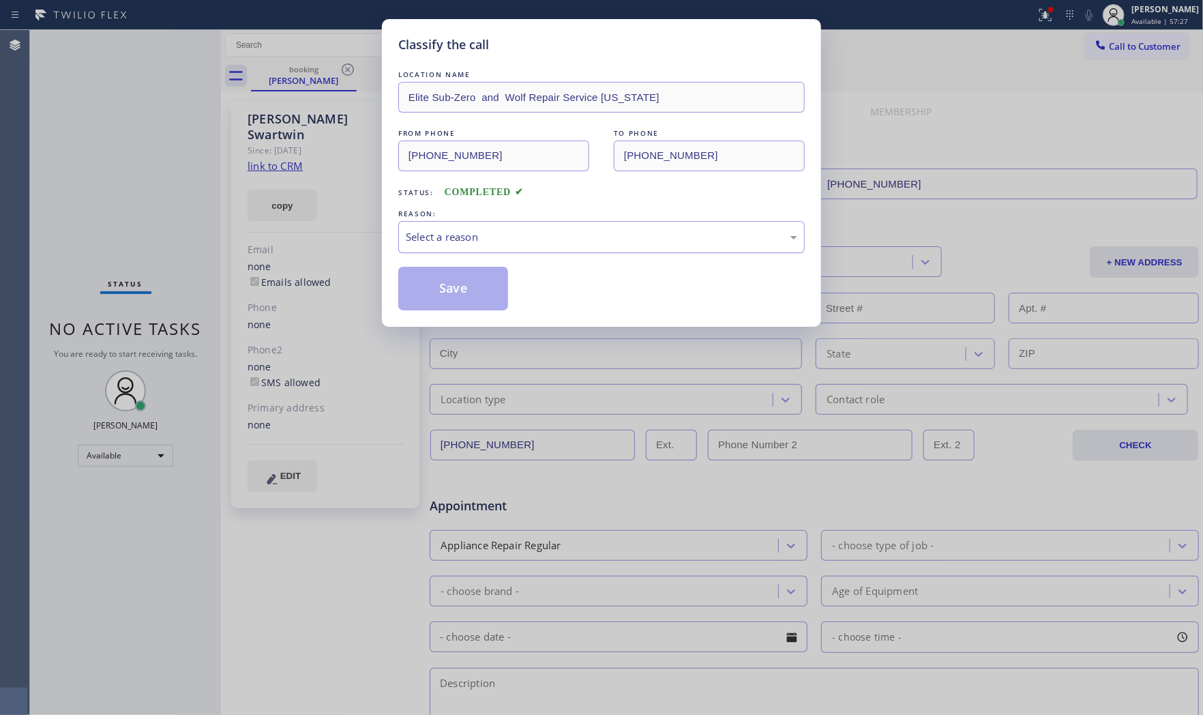
click at [457, 244] on div "Select a reason" at bounding box center [602, 237] width 392 height 16
click at [453, 287] on button "Save" at bounding box center [453, 289] width 110 height 44
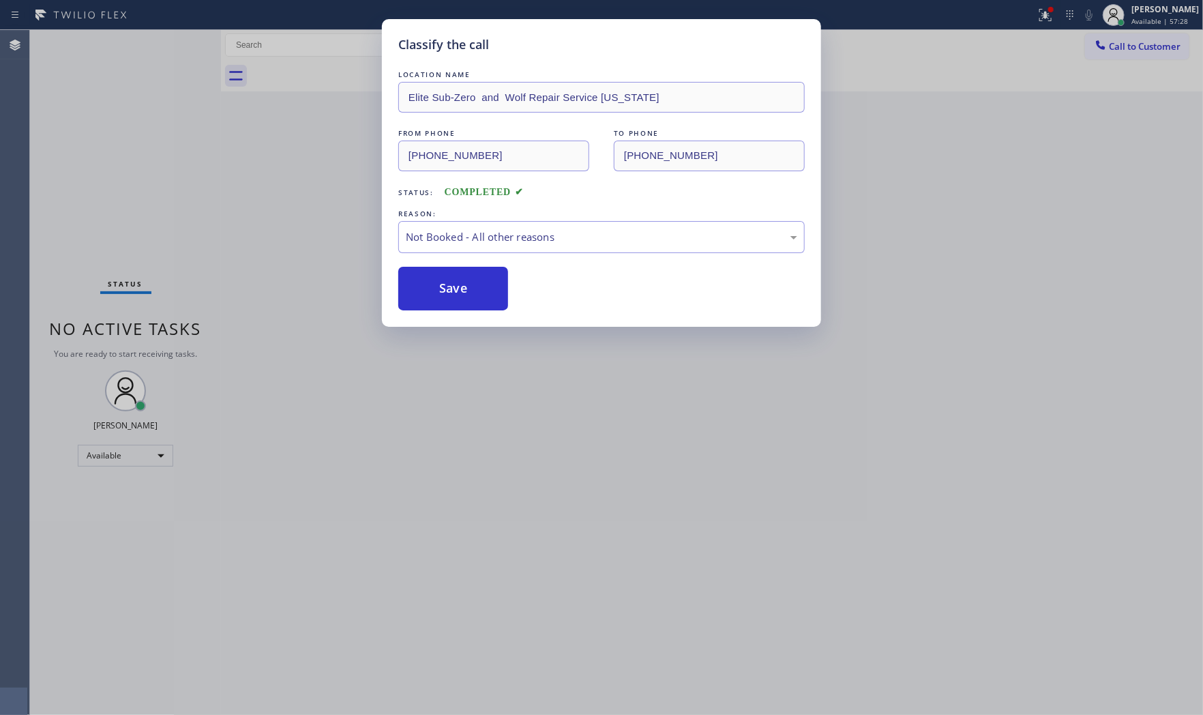
click at [453, 287] on button "Save" at bounding box center [453, 289] width 110 height 44
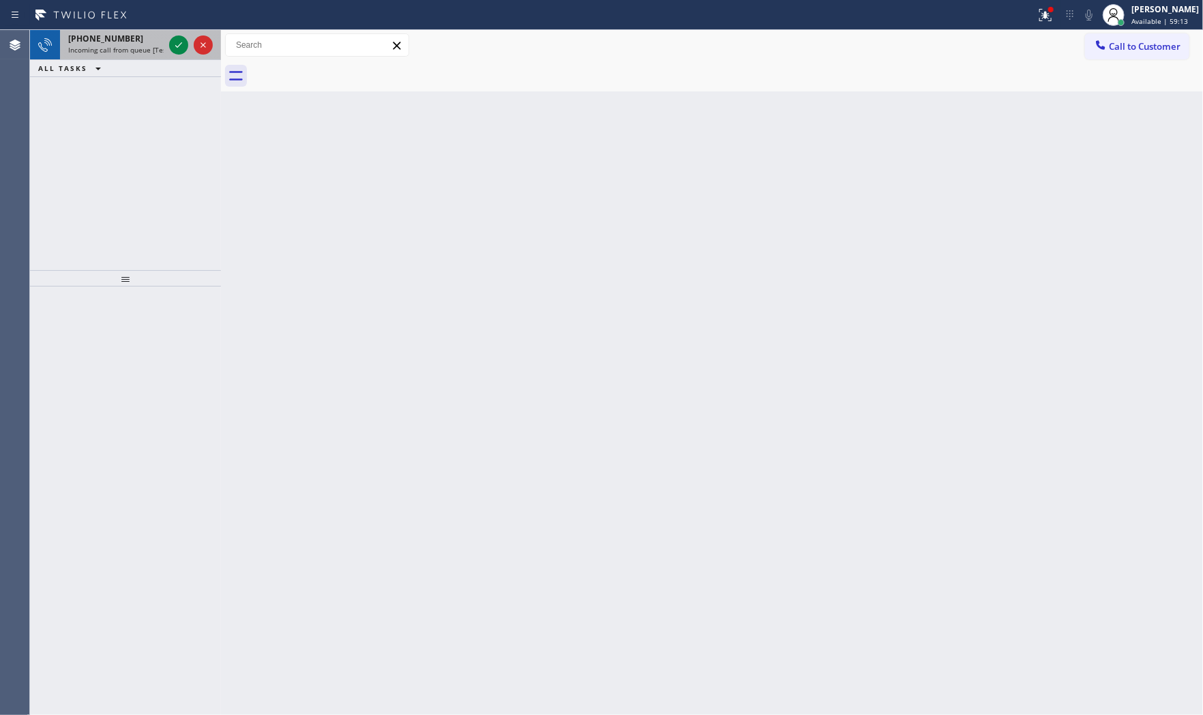
click at [173, 53] on div at bounding box center [190, 45] width 49 height 30
click at [179, 42] on icon at bounding box center [179, 45] width 16 height 16
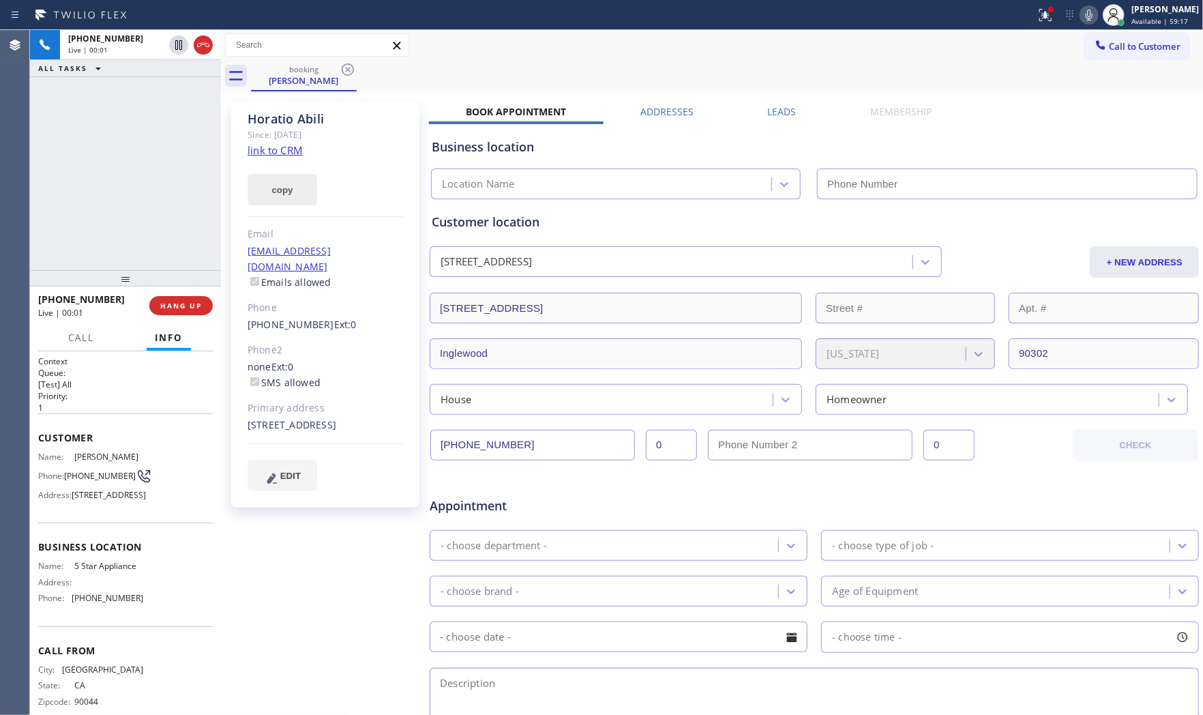
type input "[PHONE_NUMBER]"
click at [287, 147] on link "link to CRM" at bounding box center [275, 150] width 55 height 14
click at [1083, 16] on icon at bounding box center [1089, 15] width 16 height 16
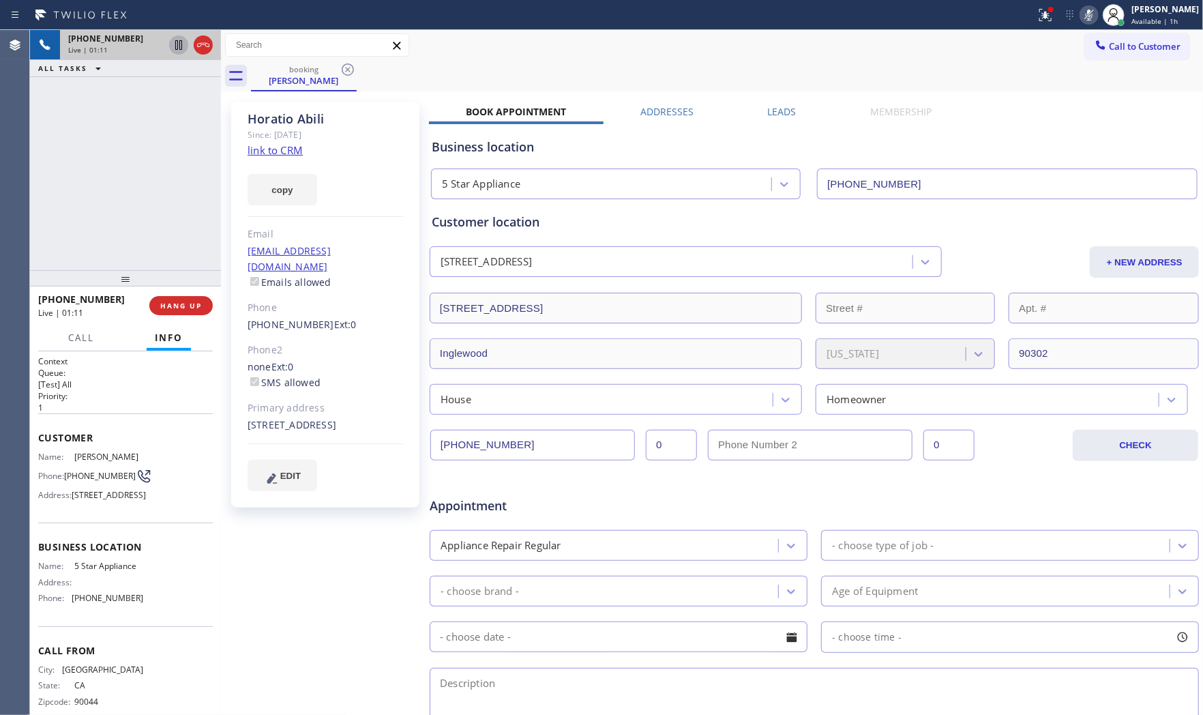
click at [176, 46] on icon at bounding box center [179, 45] width 16 height 16
drag, startPoint x: 246, startPoint y: 407, endPoint x: 348, endPoint y: 422, distance: 102.7
click at [348, 422] on div "[PERSON_NAME] Since: [DATE] link to CRM copy Email [EMAIL_ADDRESS][DOMAIN_NAME]…" at bounding box center [325, 305] width 188 height 406
copy div "[STREET_ADDRESS]"
click at [1099, 14] on div at bounding box center [1114, 15] width 30 height 30
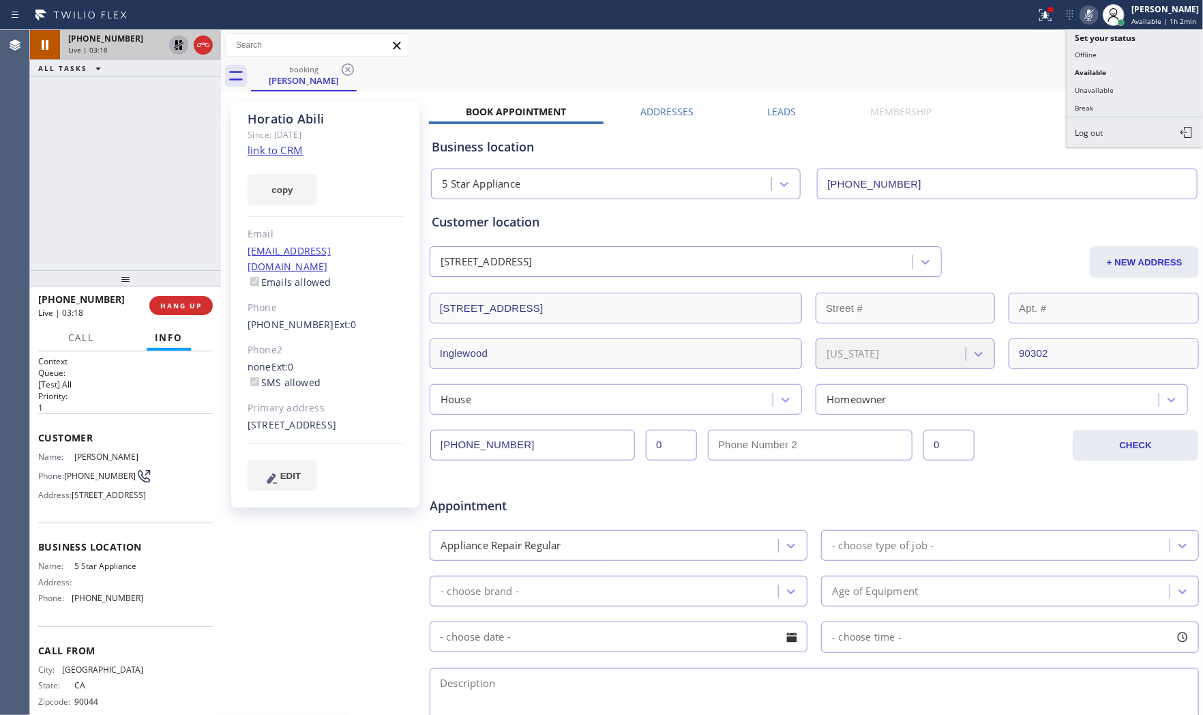
click at [1089, 14] on icon at bounding box center [1089, 15] width 16 height 16
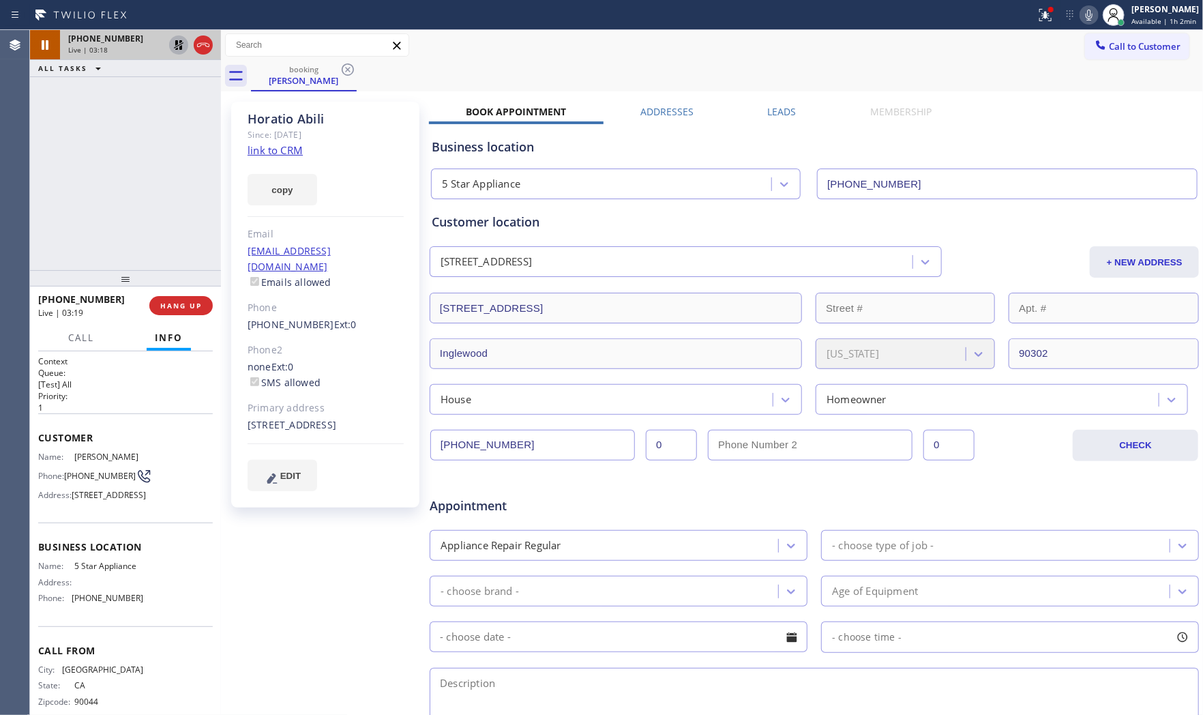
click at [173, 44] on icon at bounding box center [179, 45] width 16 height 16
click at [205, 312] on button "HANG UP" at bounding box center [180, 305] width 63 height 19
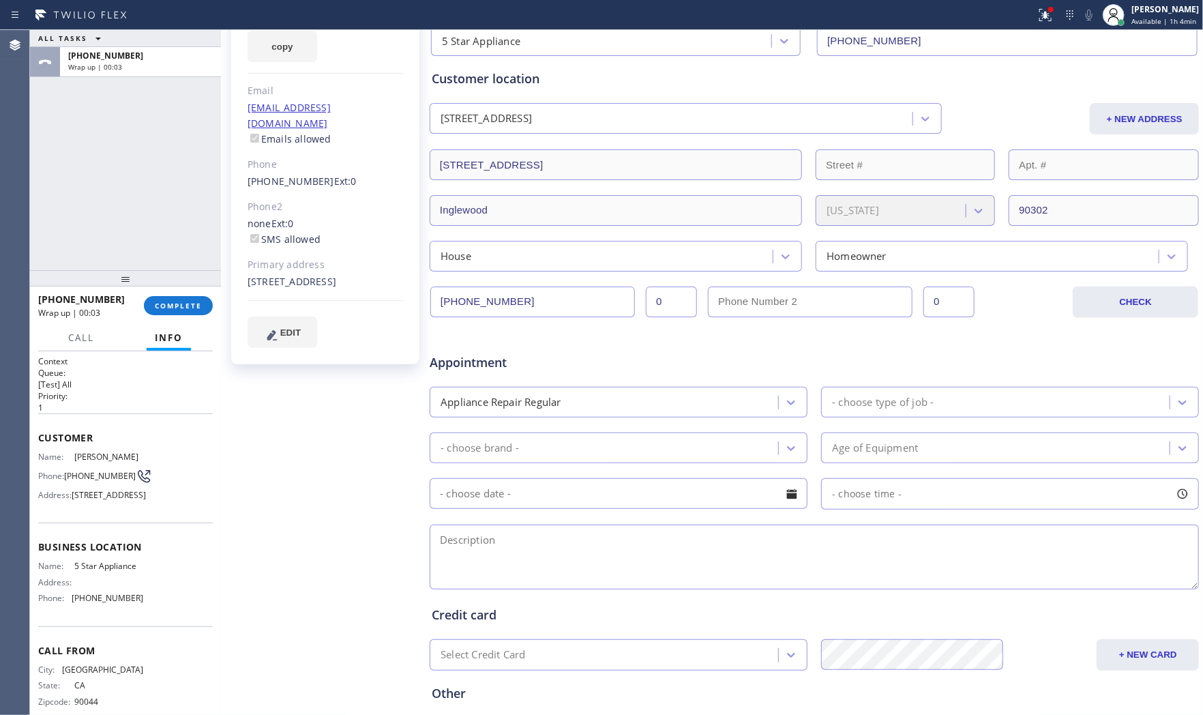
scroll to position [151, 0]
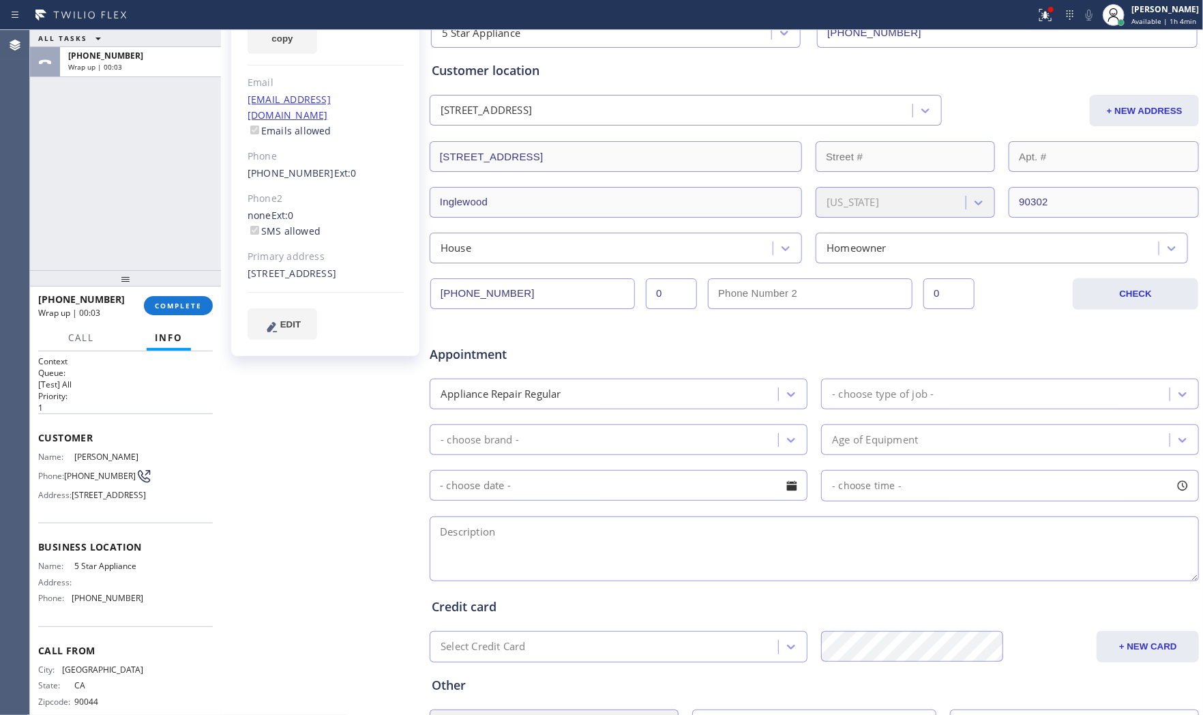
click at [564, 383] on div "Appliance Repair Regular" at bounding box center [606, 394] width 344 height 24
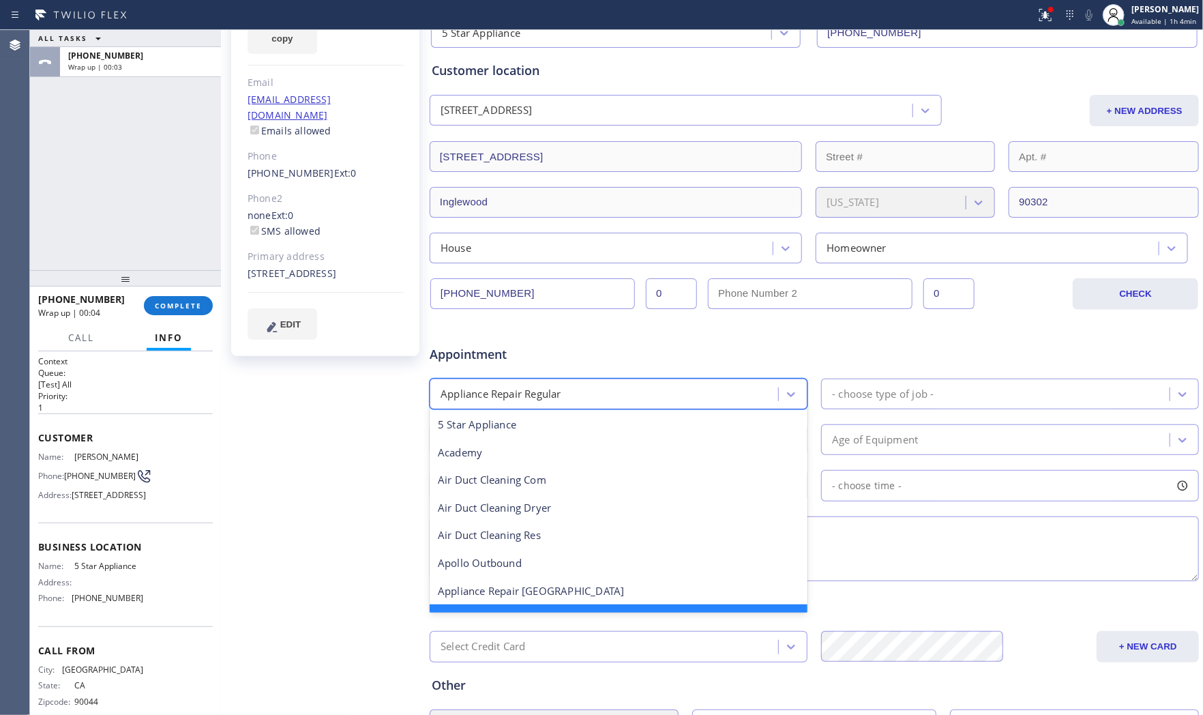
scroll to position [0, 0]
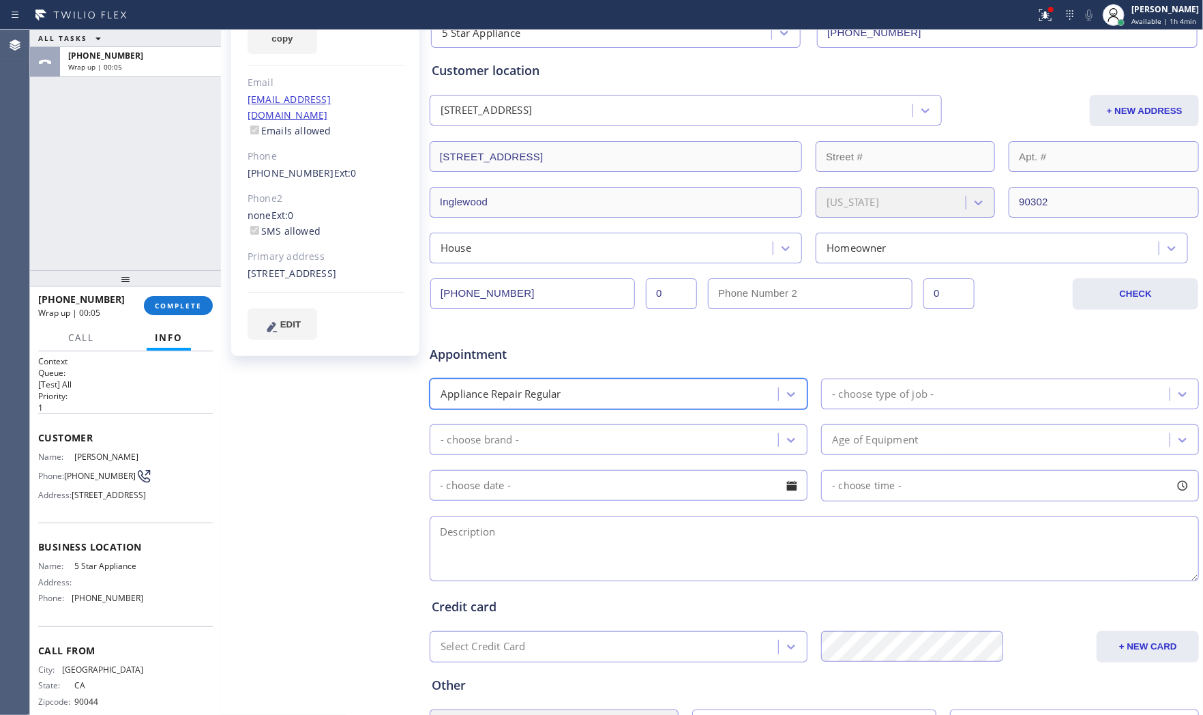
click at [564, 383] on div "Appliance Repair Regular" at bounding box center [606, 394] width 344 height 24
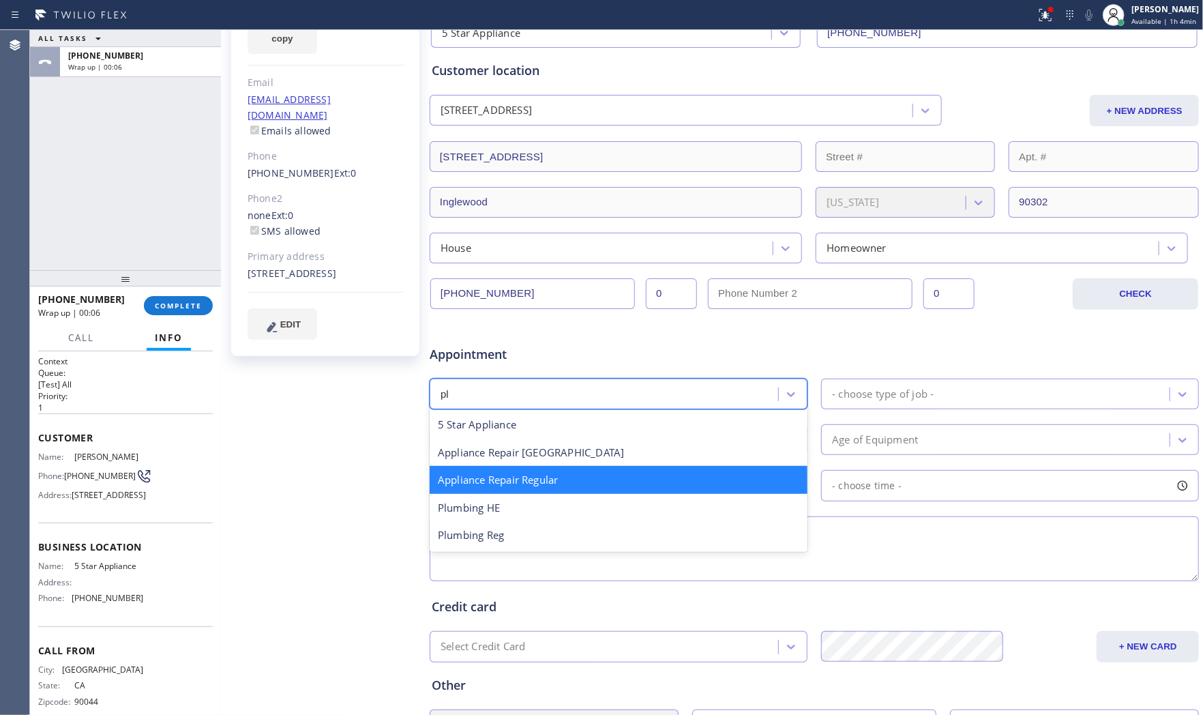
type input "plu"
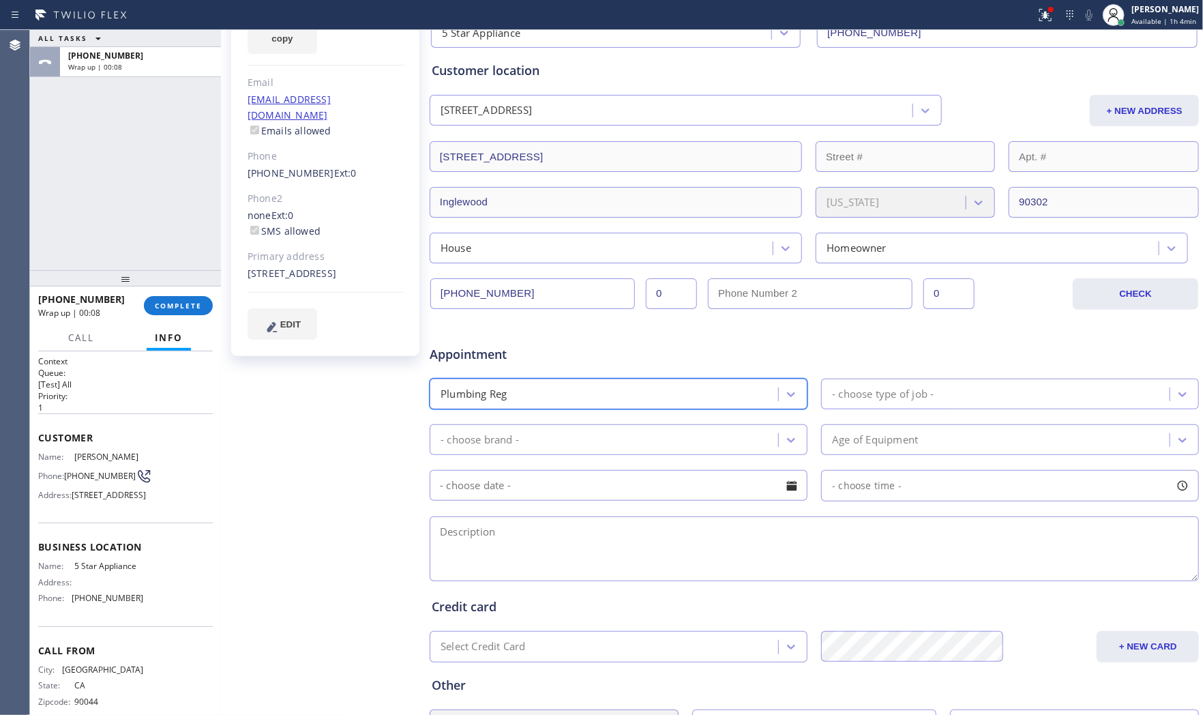
click at [945, 400] on div "- choose type of job -" at bounding box center [997, 394] width 344 height 24
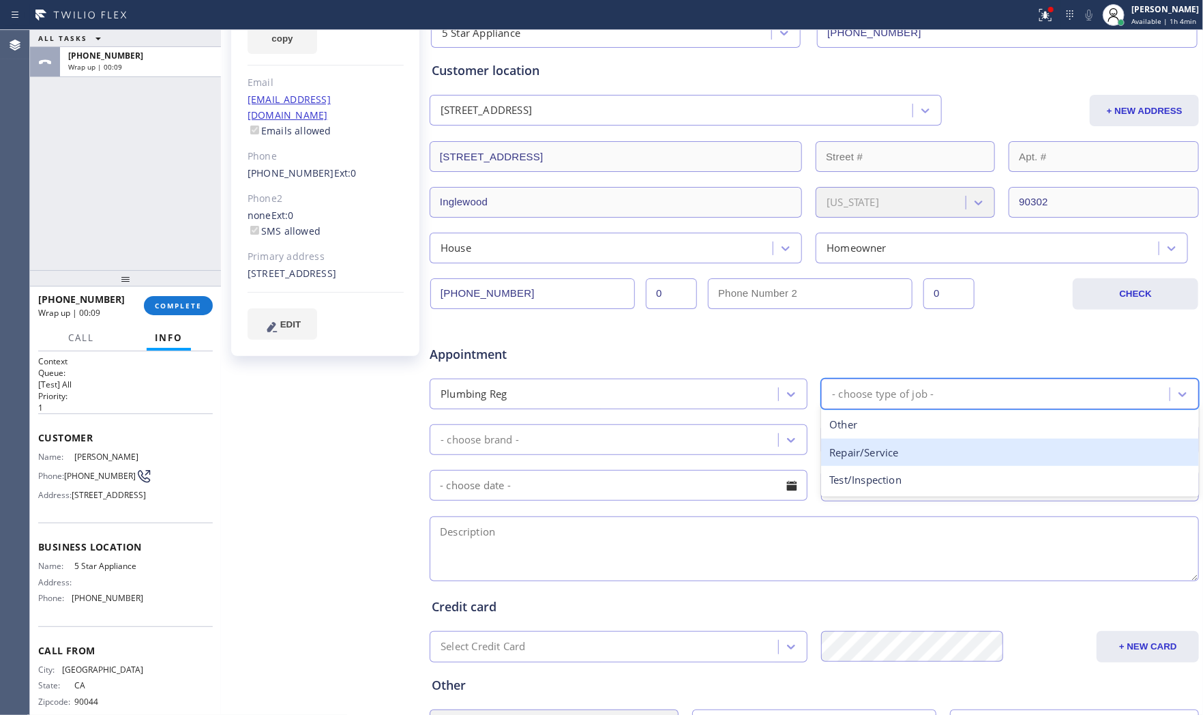
click at [903, 453] on div "Repair/Service" at bounding box center [1010, 453] width 378 height 28
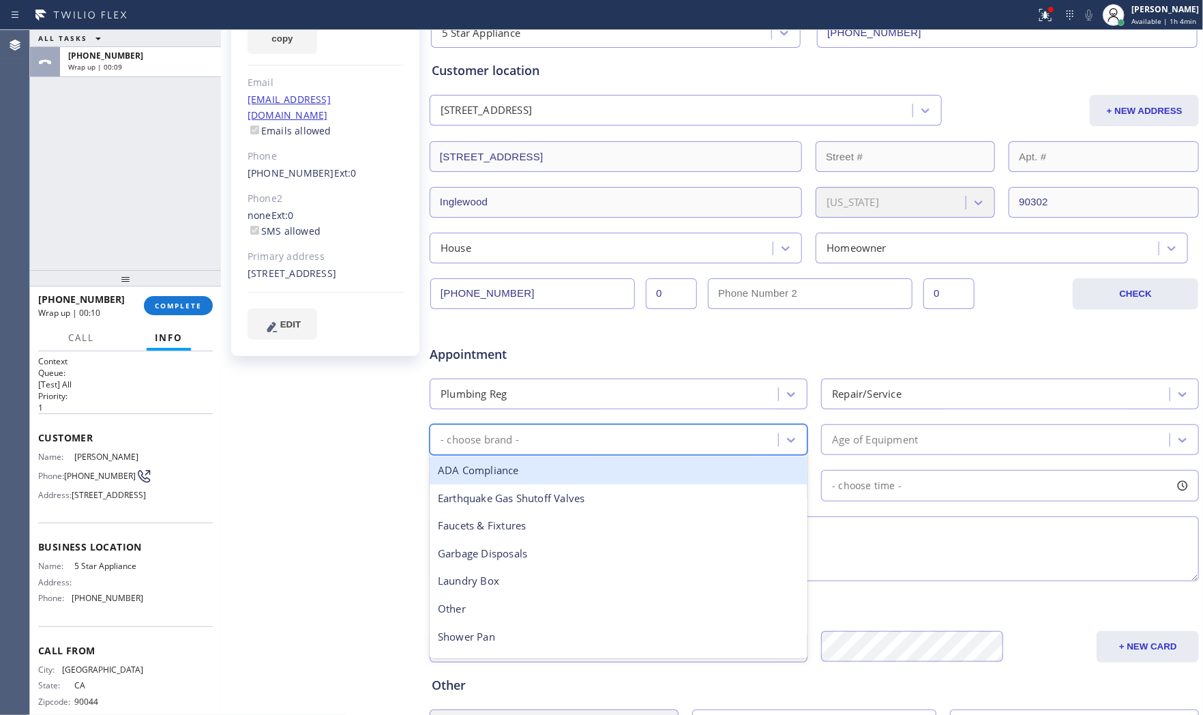
click at [623, 444] on div "- choose brand -" at bounding box center [606, 440] width 344 height 24
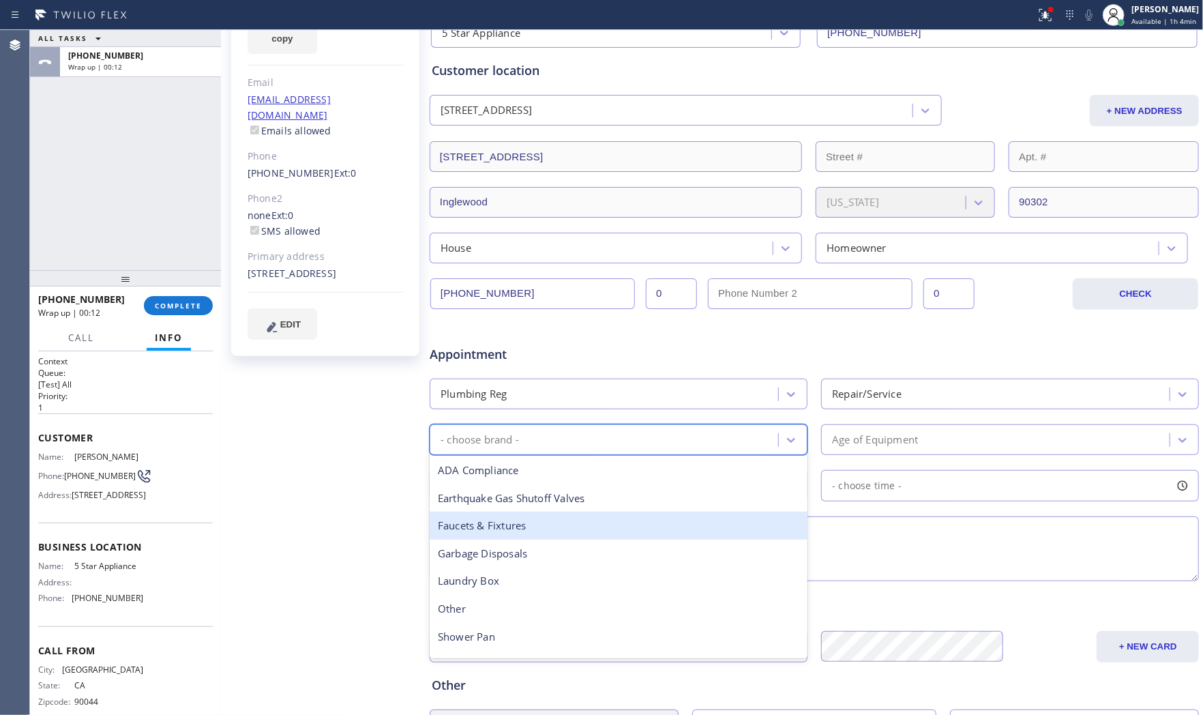
click at [539, 534] on div "Faucets & Fixtures" at bounding box center [619, 526] width 378 height 28
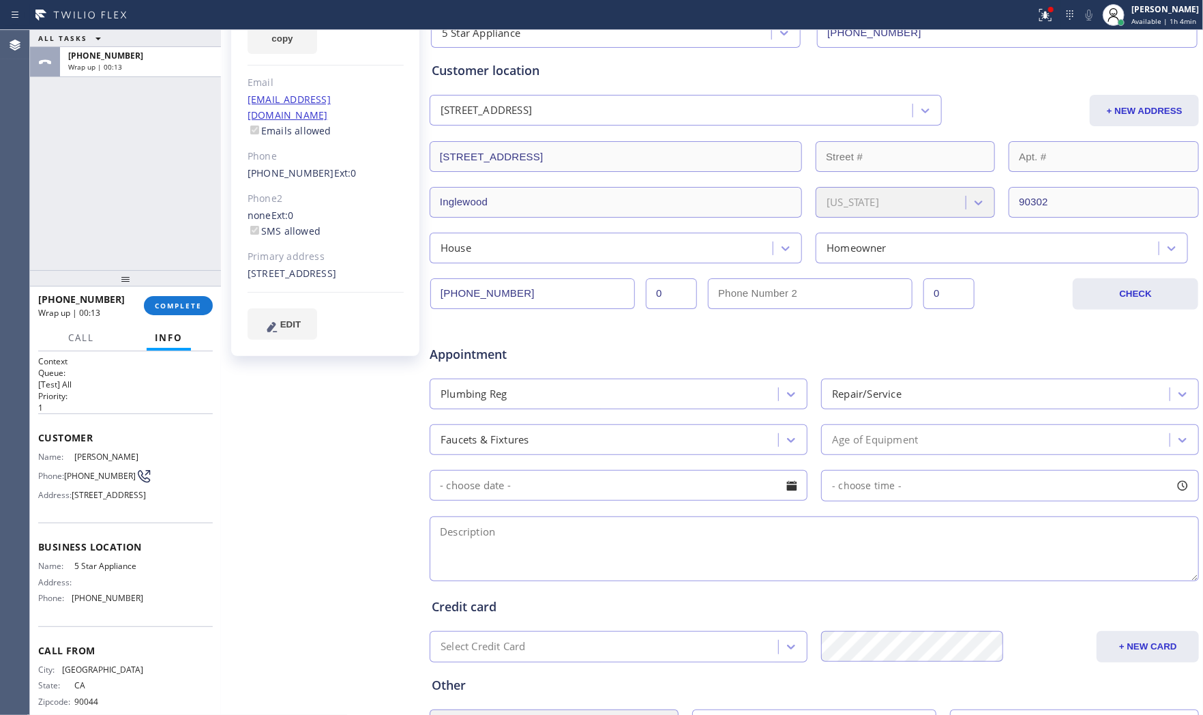
click at [949, 467] on div "- choose time -" at bounding box center [814, 484] width 772 height 34
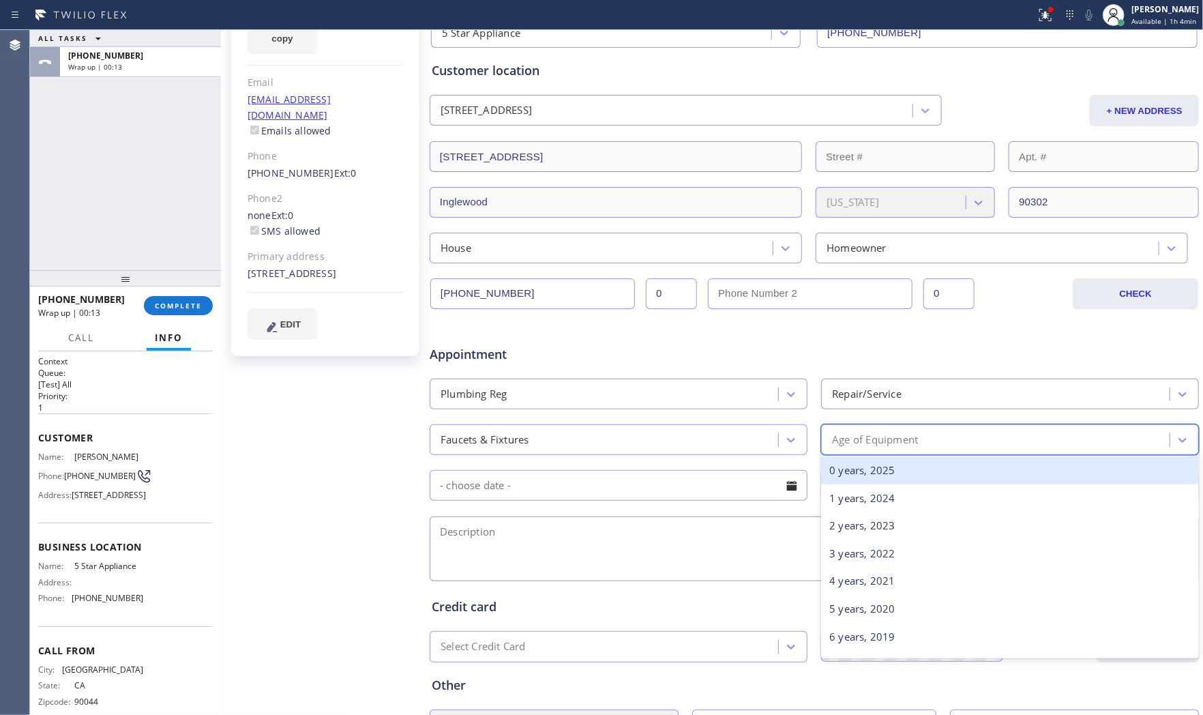
click at [929, 446] on div "Age of Equipment" at bounding box center [997, 440] width 344 height 24
click at [871, 474] on div "0 years, 2025" at bounding box center [1010, 470] width 378 height 28
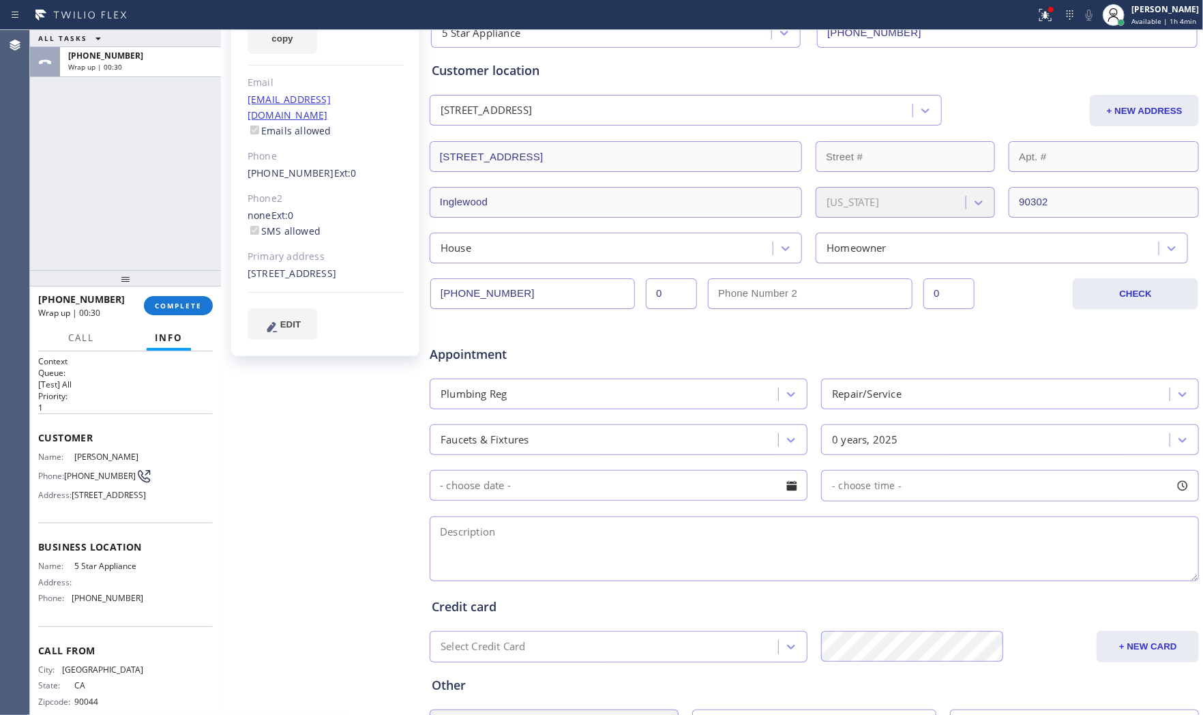
click at [111, 571] on span "5 Star Appliance" at bounding box center [108, 566] width 68 height 10
copy span "5 Star Appliance"
click at [508, 562] on textarea at bounding box center [814, 548] width 769 height 65
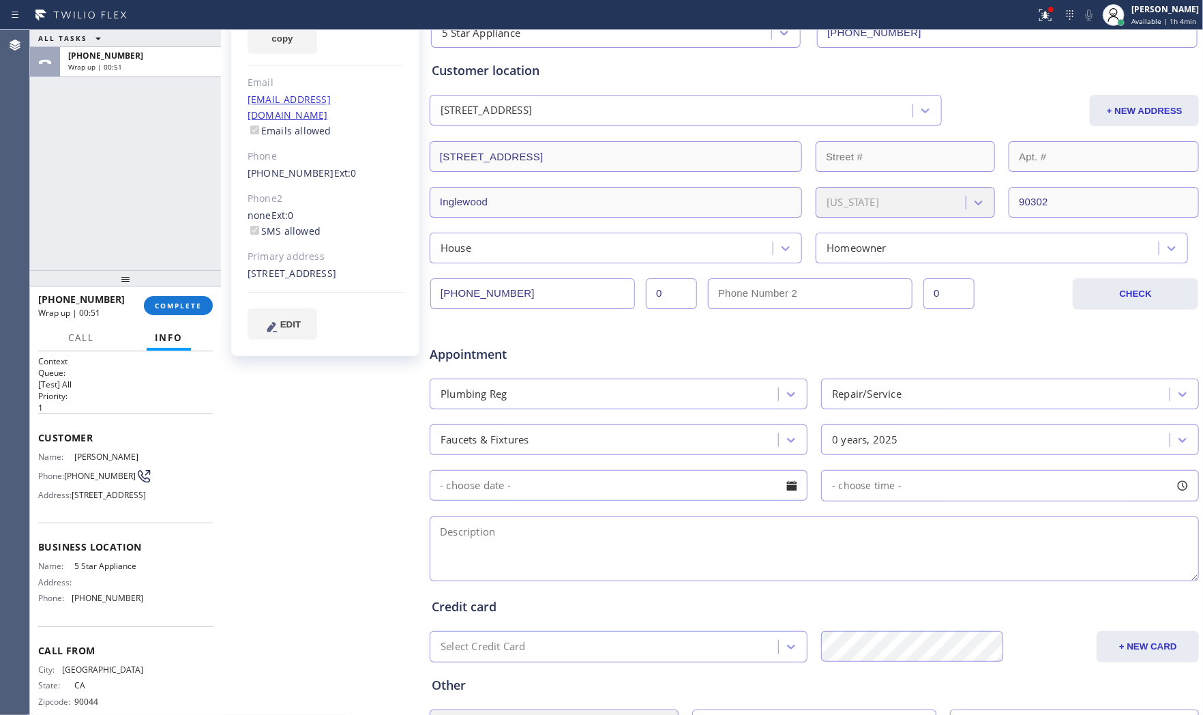
paste textarea "10-1 member give 10% discount on labor need someone to comeout to fix faucet in…"
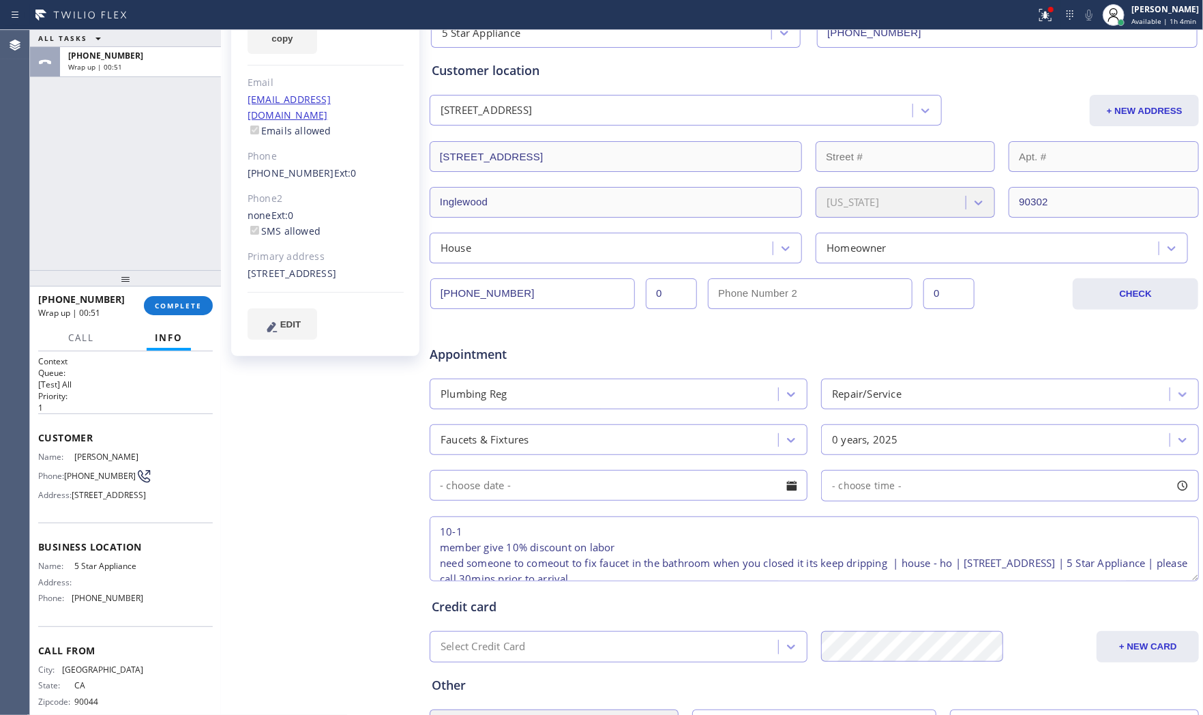
scroll to position [21, 0]
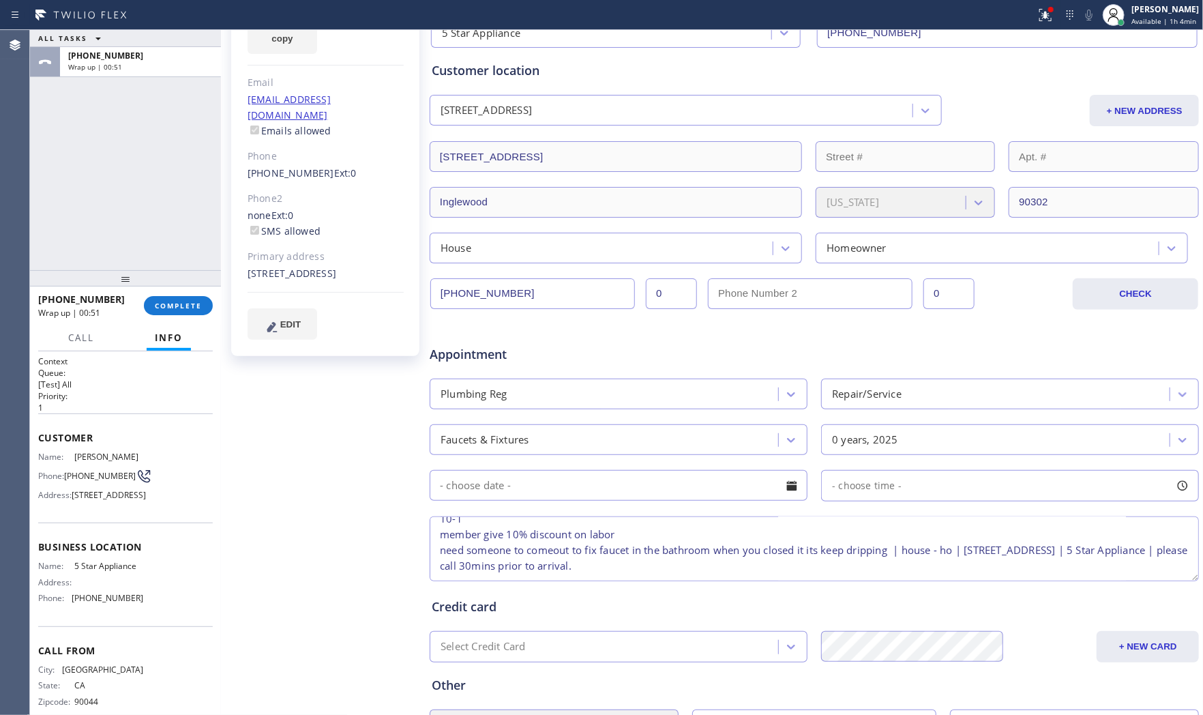
type textarea "10-1 member give 10% discount on labor need someone to comeout to fix faucet in…"
click at [533, 488] on input "text" at bounding box center [619, 485] width 378 height 31
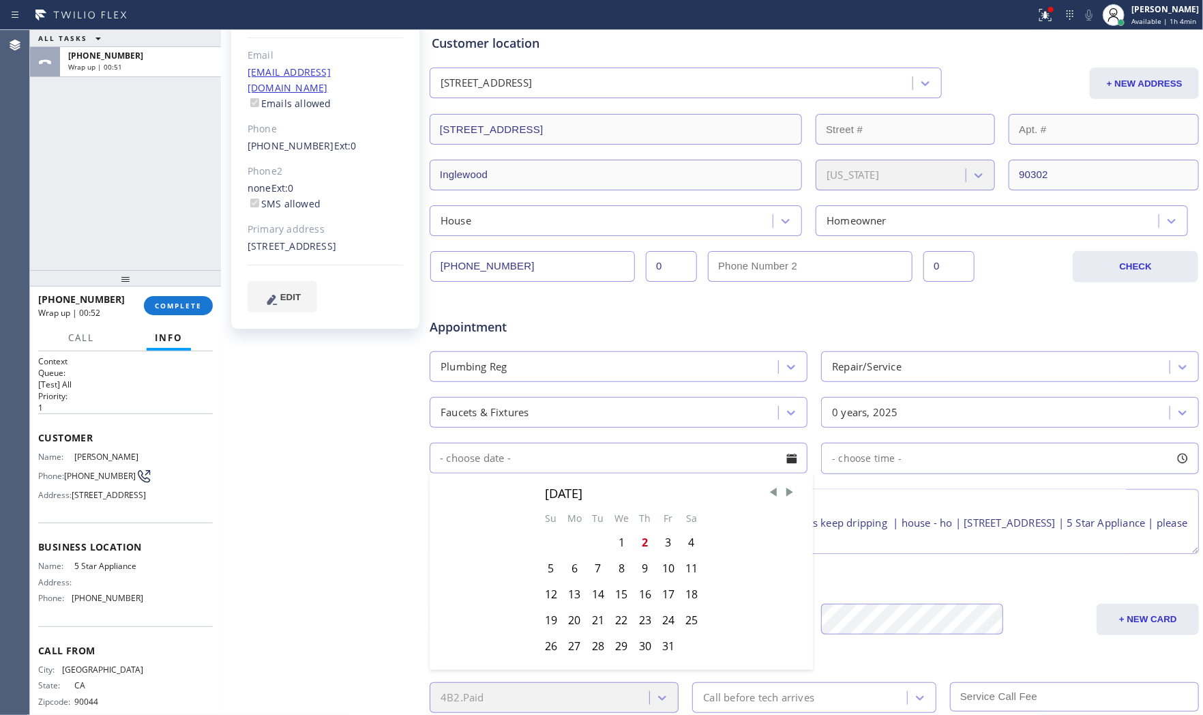
scroll to position [266, 0]
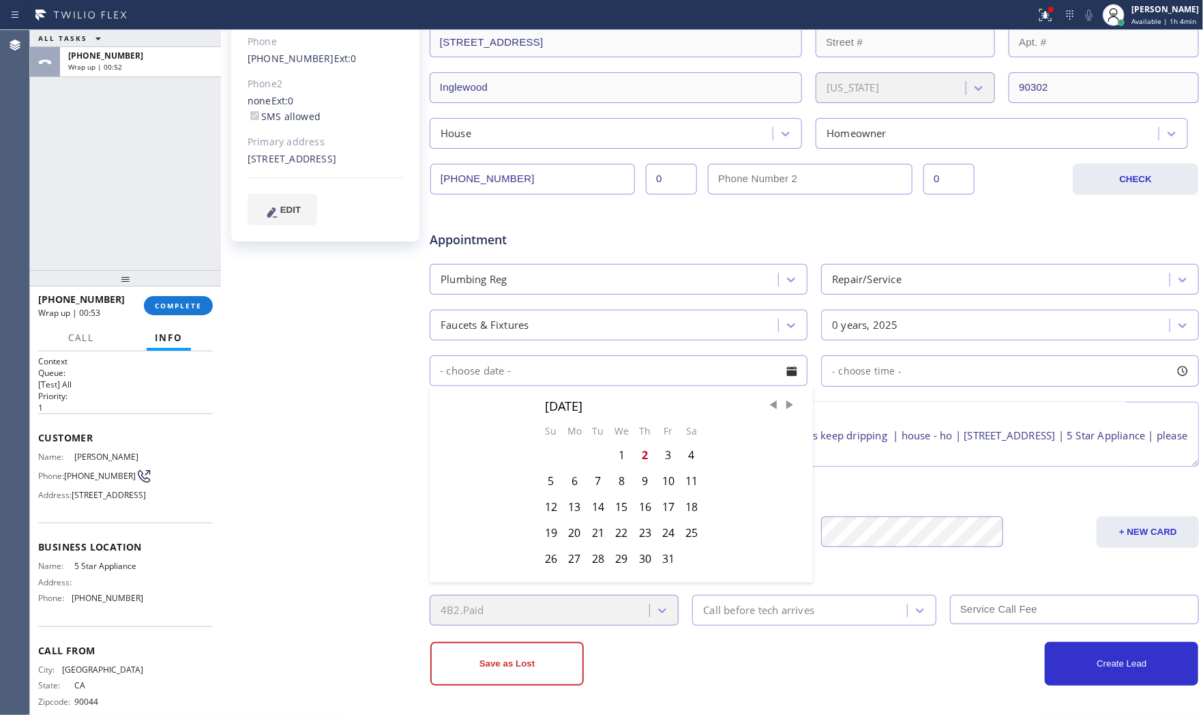
drag, startPoint x: 640, startPoint y: 454, endPoint x: 653, endPoint y: 452, distance: 13.0
click at [643, 454] on div "2" at bounding box center [645, 455] width 23 height 26
type input "[DATE]"
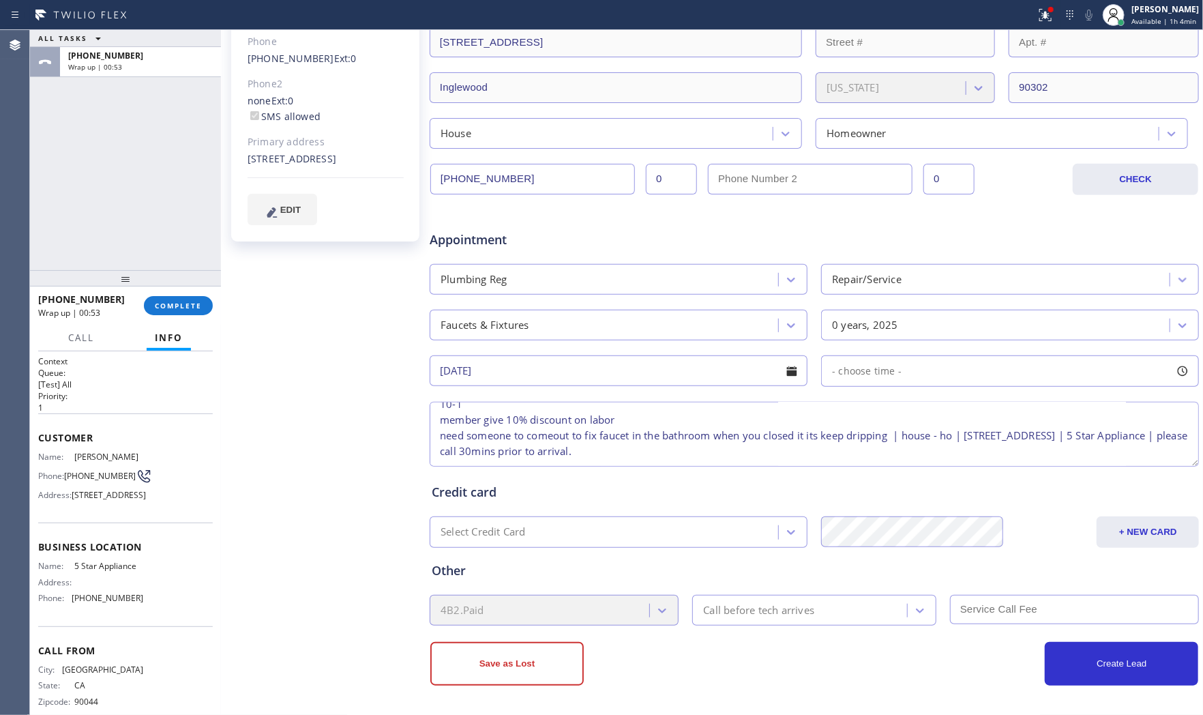
click at [883, 369] on span "- choose time -" at bounding box center [867, 370] width 70 height 13
drag, startPoint x: 832, startPoint y: 453, endPoint x: 958, endPoint y: 448, distance: 126.3
click at [963, 448] on div at bounding box center [971, 454] width 16 height 29
drag, startPoint x: 835, startPoint y: 453, endPoint x: 874, endPoint y: 453, distance: 38.9
click at [881, 453] on div at bounding box center [889, 454] width 16 height 29
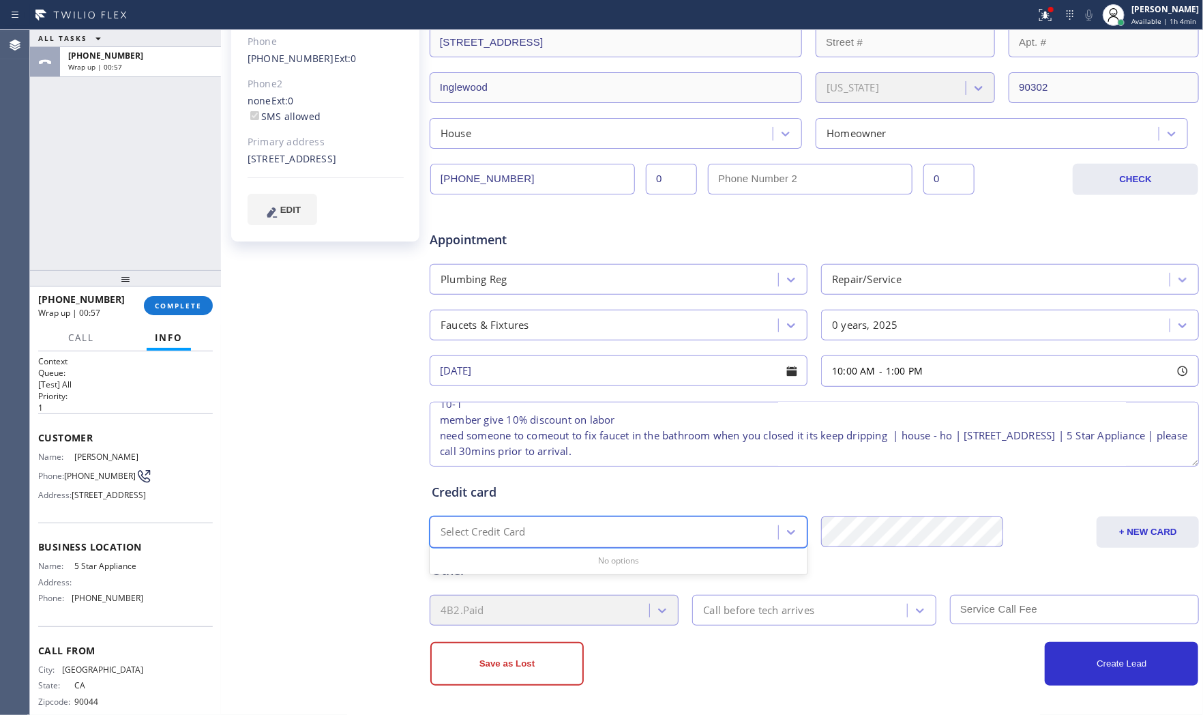
click at [637, 517] on div "Select Credit Card" at bounding box center [619, 531] width 378 height 31
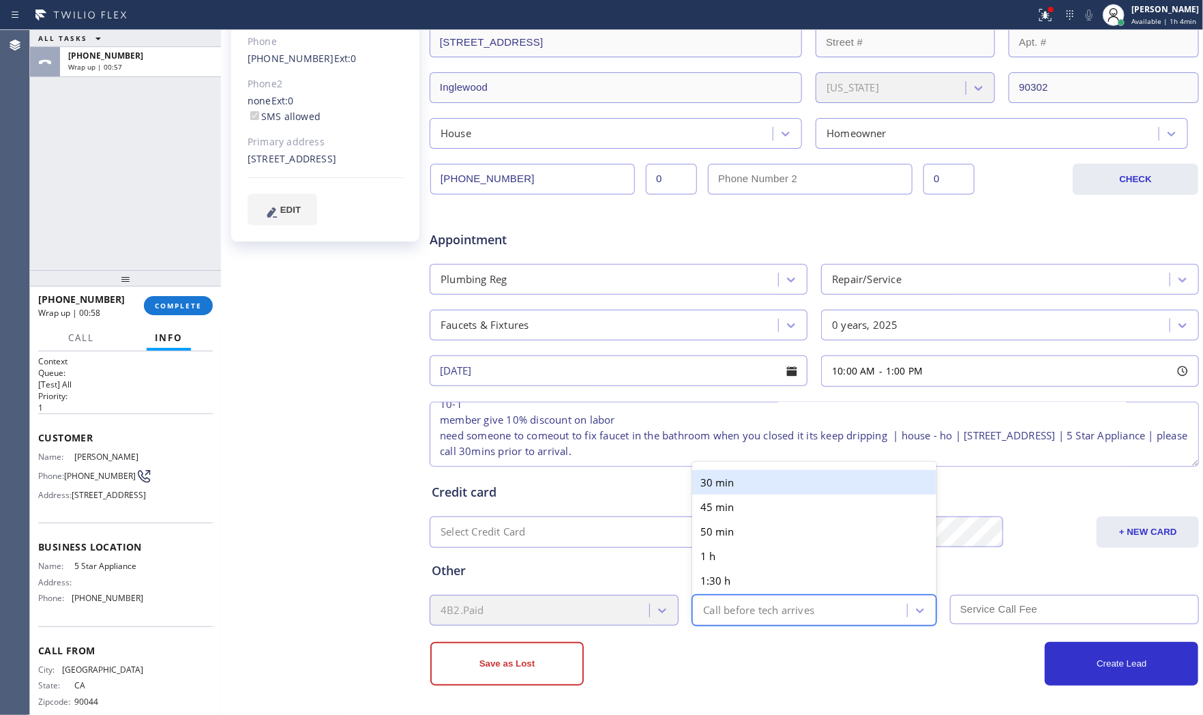
click at [737, 596] on div "Call before tech arrives" at bounding box center [814, 610] width 244 height 31
click at [746, 478] on div "30 min" at bounding box center [814, 482] width 244 height 25
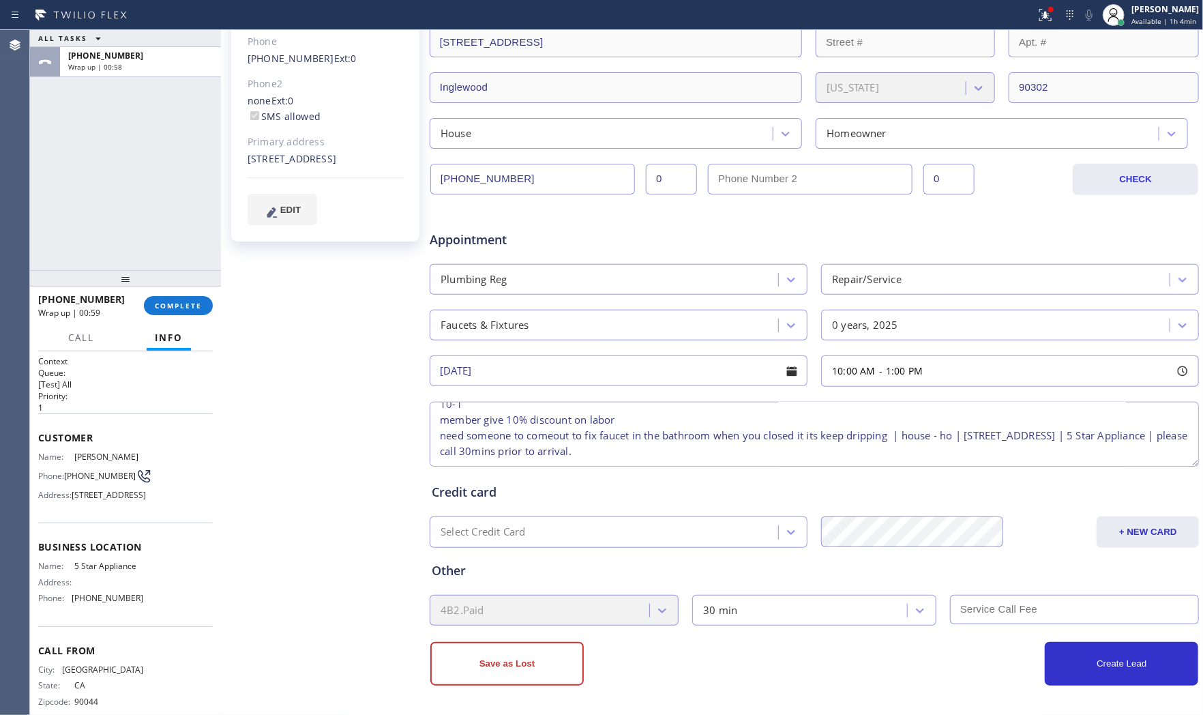
click at [991, 621] on input "text" at bounding box center [1074, 609] width 249 height 29
click at [889, 677] on div "Create Lead" at bounding box center [1007, 664] width 384 height 44
click at [1047, 658] on button "Create Lead" at bounding box center [1121, 664] width 153 height 44
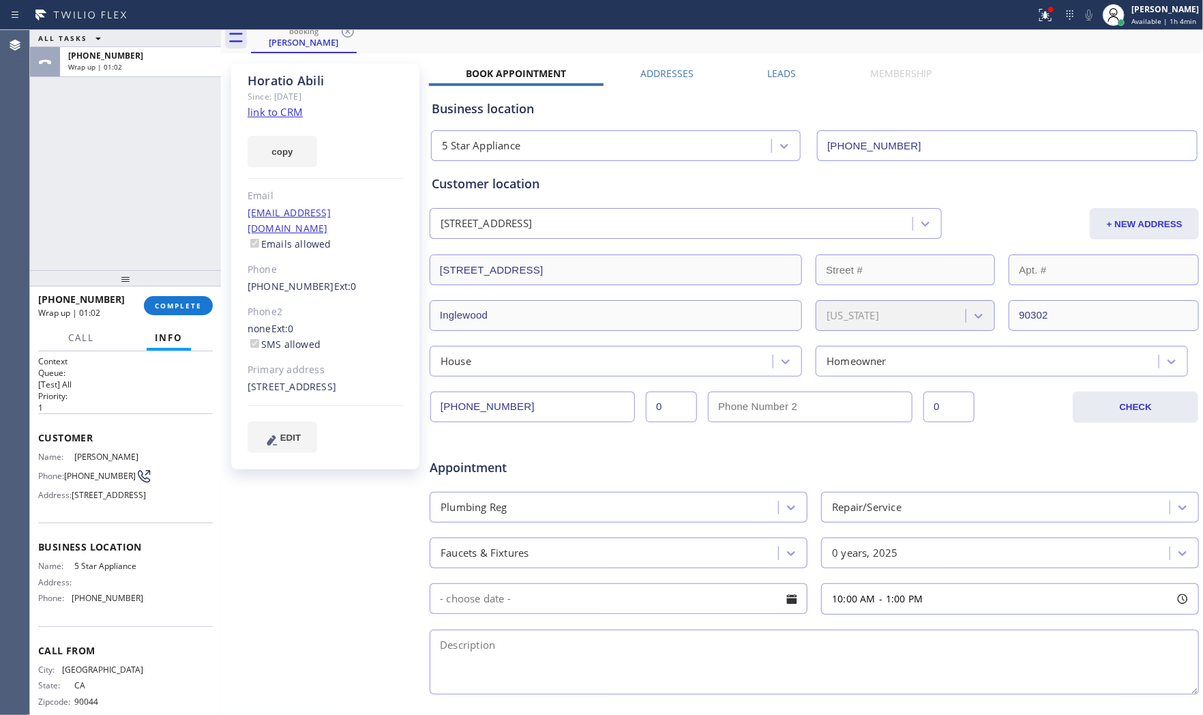
scroll to position [0, 0]
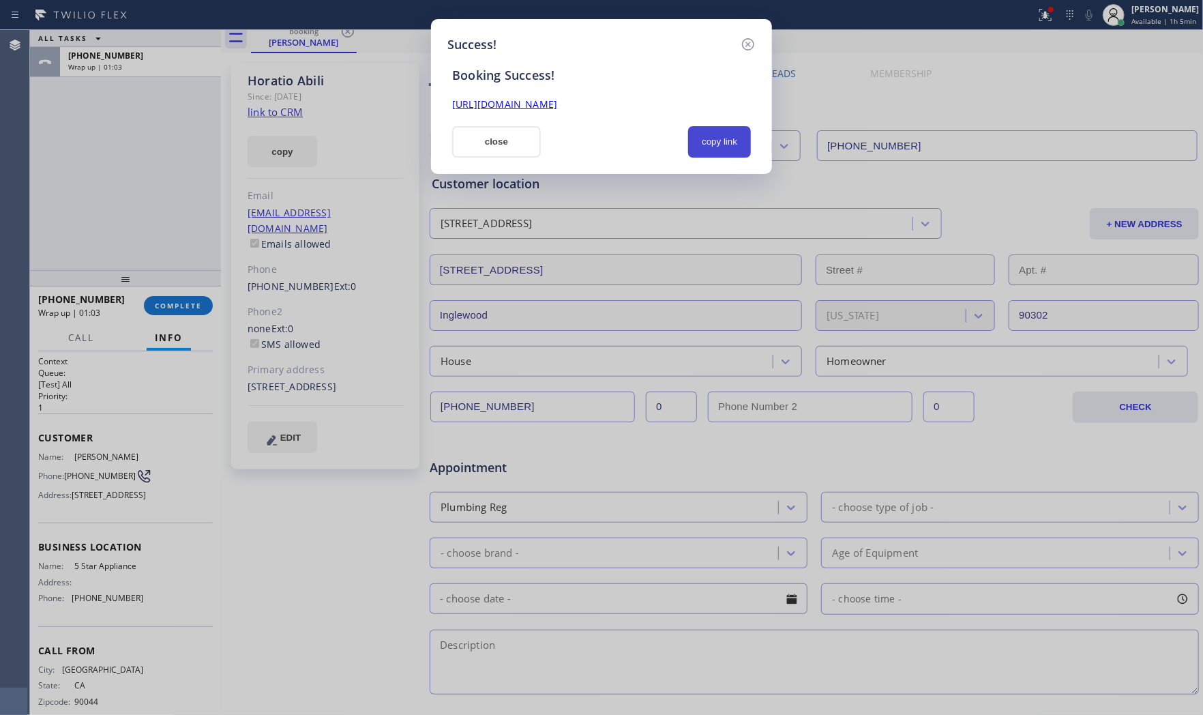
click at [707, 138] on button "copy link" at bounding box center [719, 141] width 63 height 31
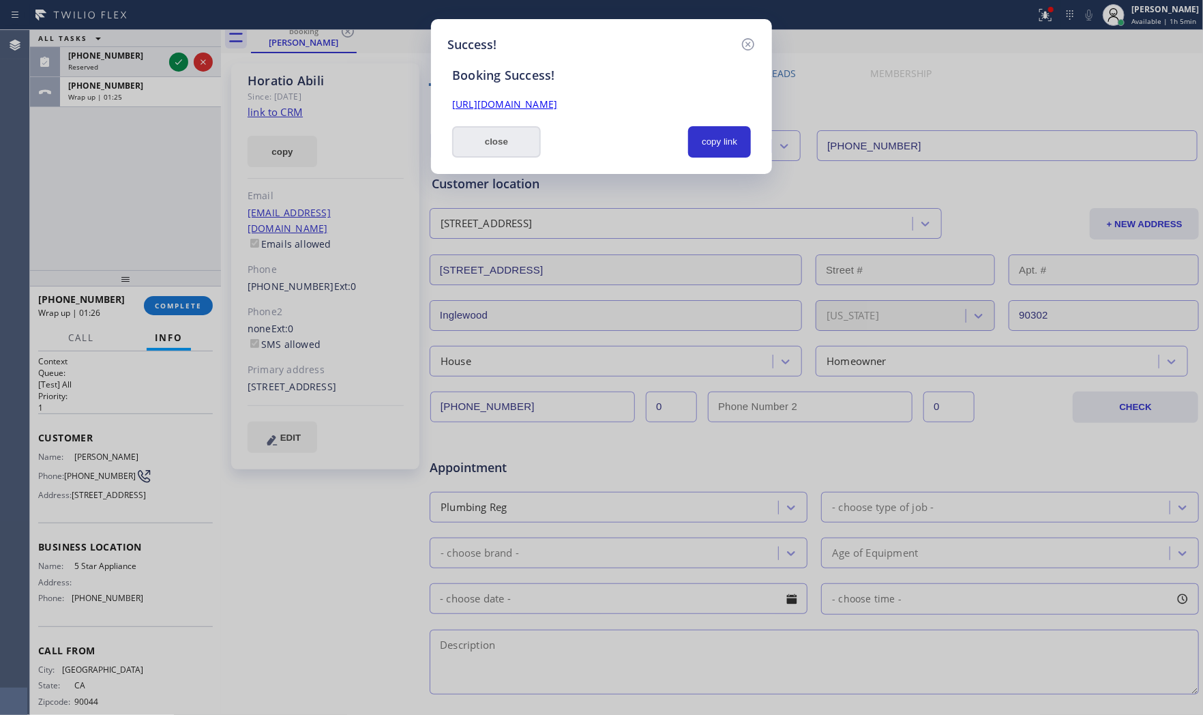
click at [515, 152] on button "close" at bounding box center [496, 141] width 89 height 31
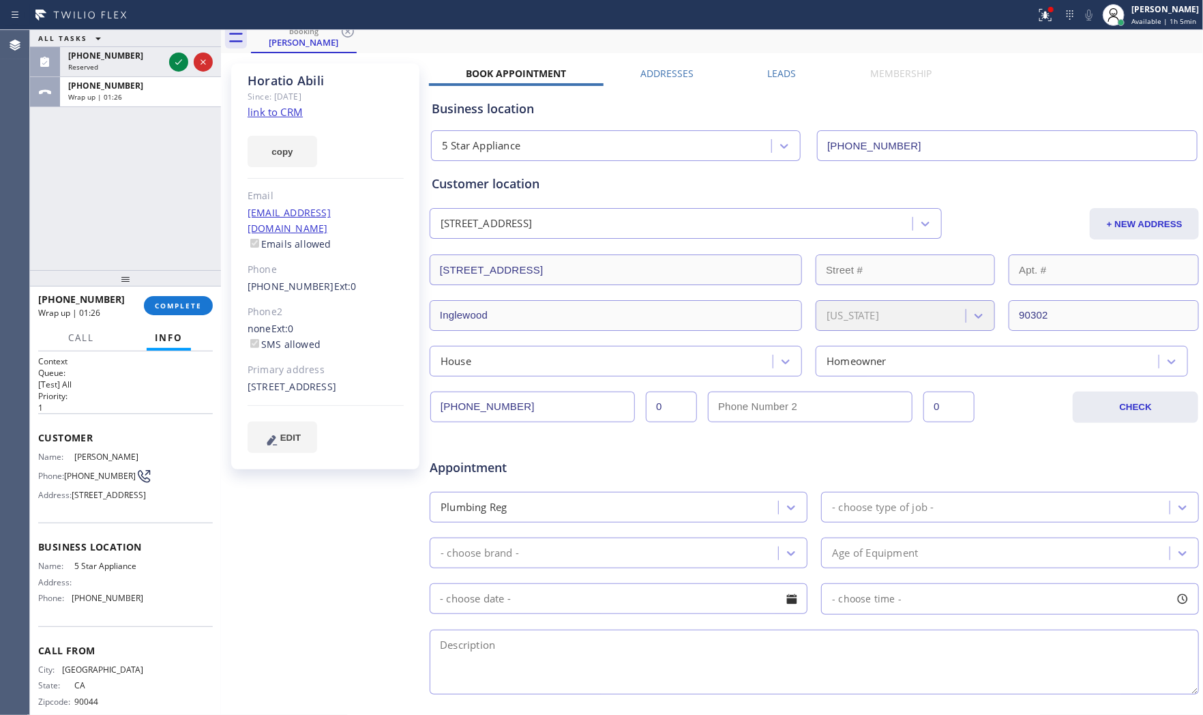
click at [178, 315] on div "[PHONE_NUMBER] Wrap up | 01:26 COMPLETE" at bounding box center [125, 305] width 175 height 35
click at [178, 315] on div "[PHONE_NUMBER] Wrap up | 01:27 COMPLETE" at bounding box center [125, 305] width 175 height 35
click at [183, 308] on span "COMPLETE" at bounding box center [178, 306] width 47 height 10
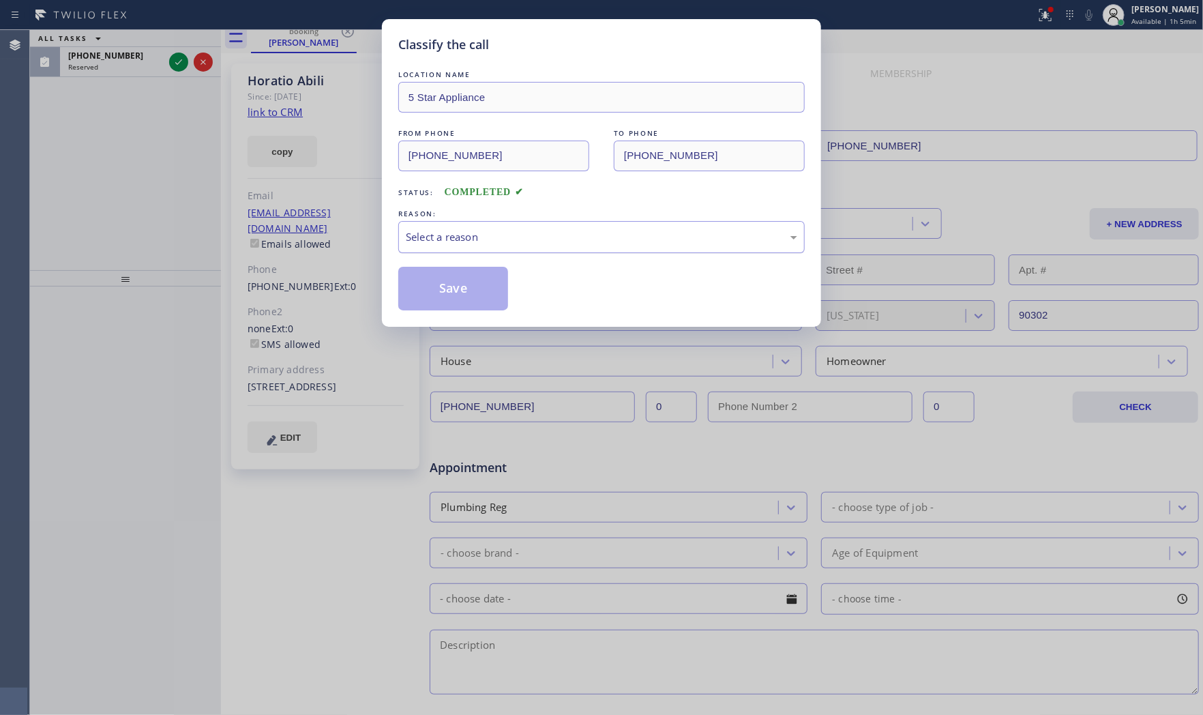
click at [494, 246] on div "Select a reason" at bounding box center [601, 237] width 407 height 32
click at [453, 282] on button "Save" at bounding box center [453, 289] width 110 height 44
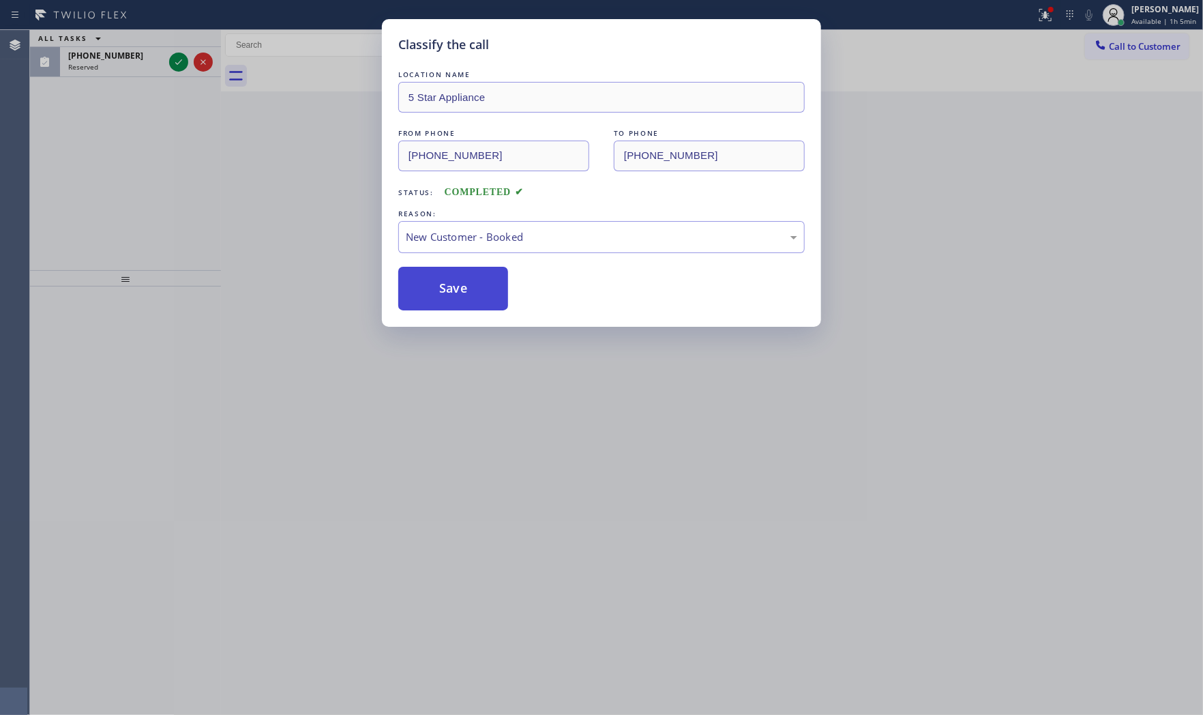
click at [453, 282] on button "Save" at bounding box center [453, 289] width 110 height 44
drag, startPoint x: 451, startPoint y: 281, endPoint x: 438, endPoint y: 270, distance: 16.9
click at [448, 278] on button "Save" at bounding box center [453, 289] width 110 height 44
click at [178, 64] on div "Classify the call LOCATION NAME [PERSON_NAME] Heating and Air Conditioning FROM…" at bounding box center [616, 372] width 1173 height 685
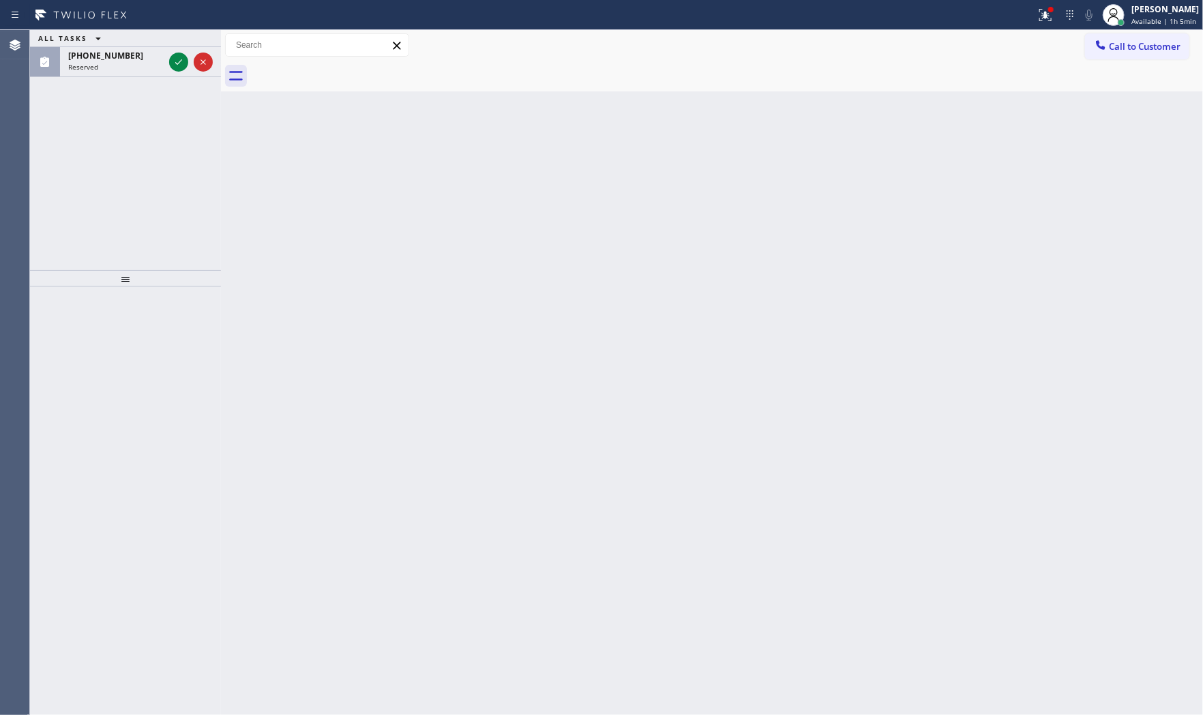
click at [178, 64] on icon at bounding box center [179, 62] width 16 height 16
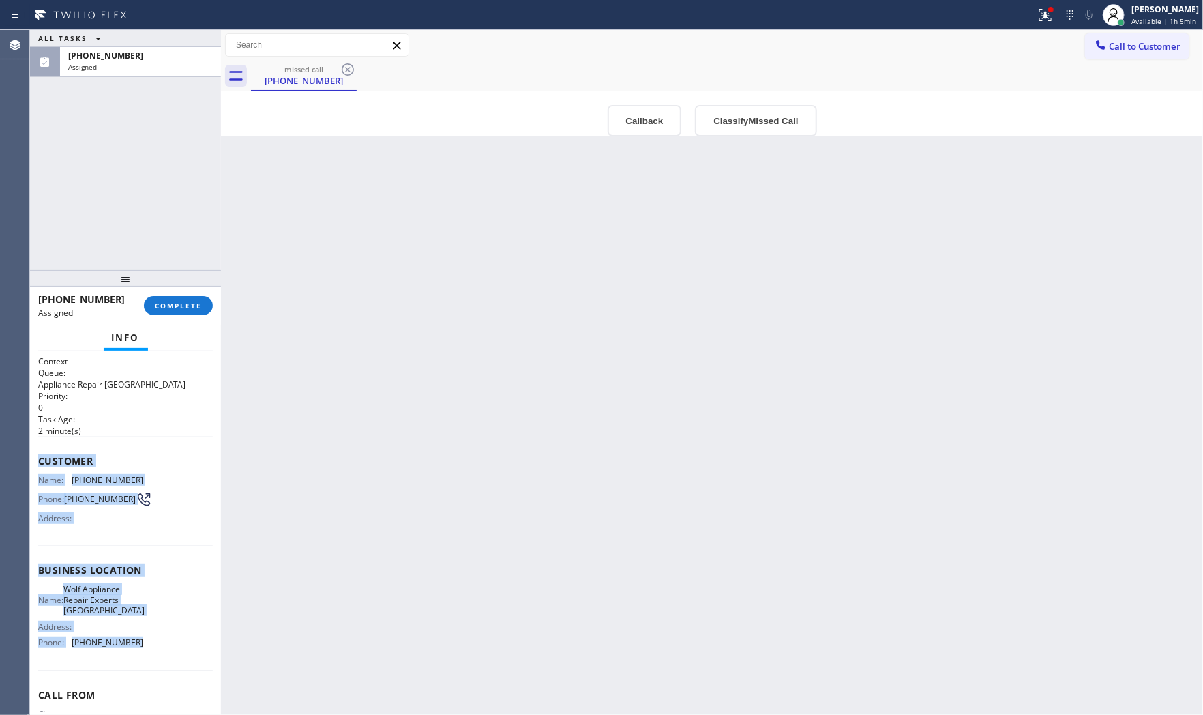
drag, startPoint x: 43, startPoint y: 465, endPoint x: 171, endPoint y: 639, distance: 215.7
click at [171, 639] on div "Context Queue: Appliance Repair High End Priority: 0 Task Age: [DEMOGRAPHIC_DAT…" at bounding box center [125, 533] width 191 height 364
copy div "Customer Name: [PHONE_NUMBER] Phone: [PHONE_NUMBER] Address: Business location …"
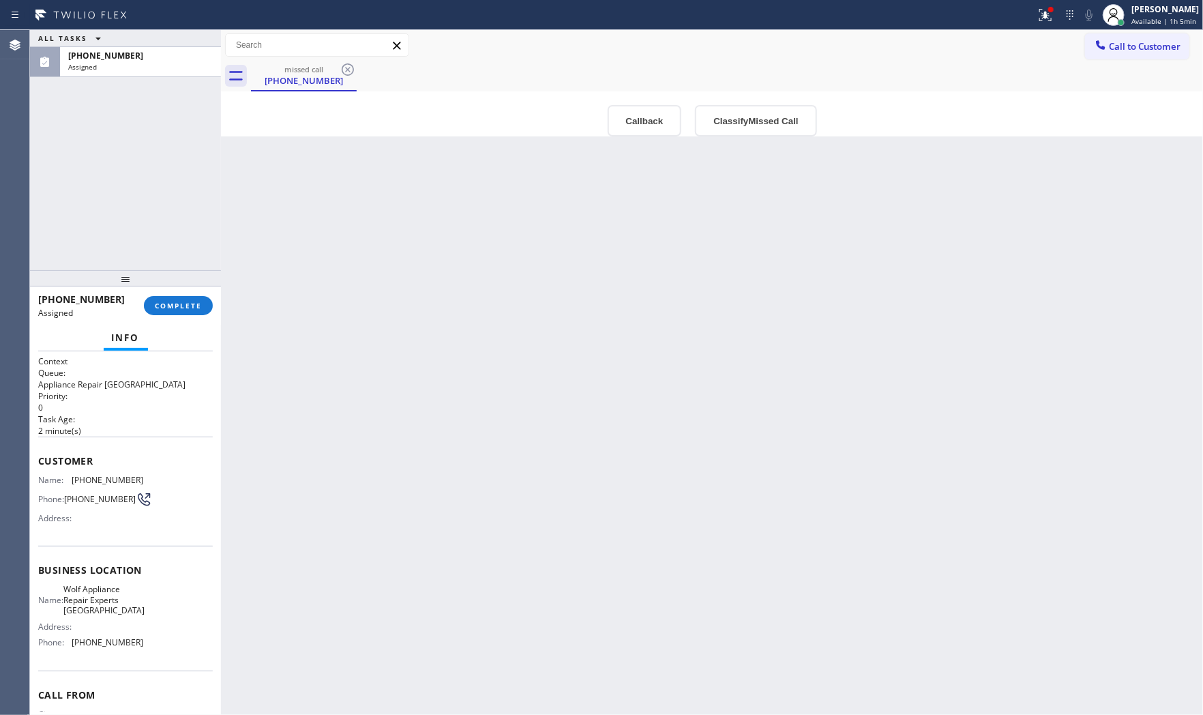
click at [146, 296] on div "[PHONE_NUMBER] Assigned COMPLETE" at bounding box center [125, 305] width 175 height 35
click at [158, 301] on span "COMPLETE" at bounding box center [178, 306] width 47 height 10
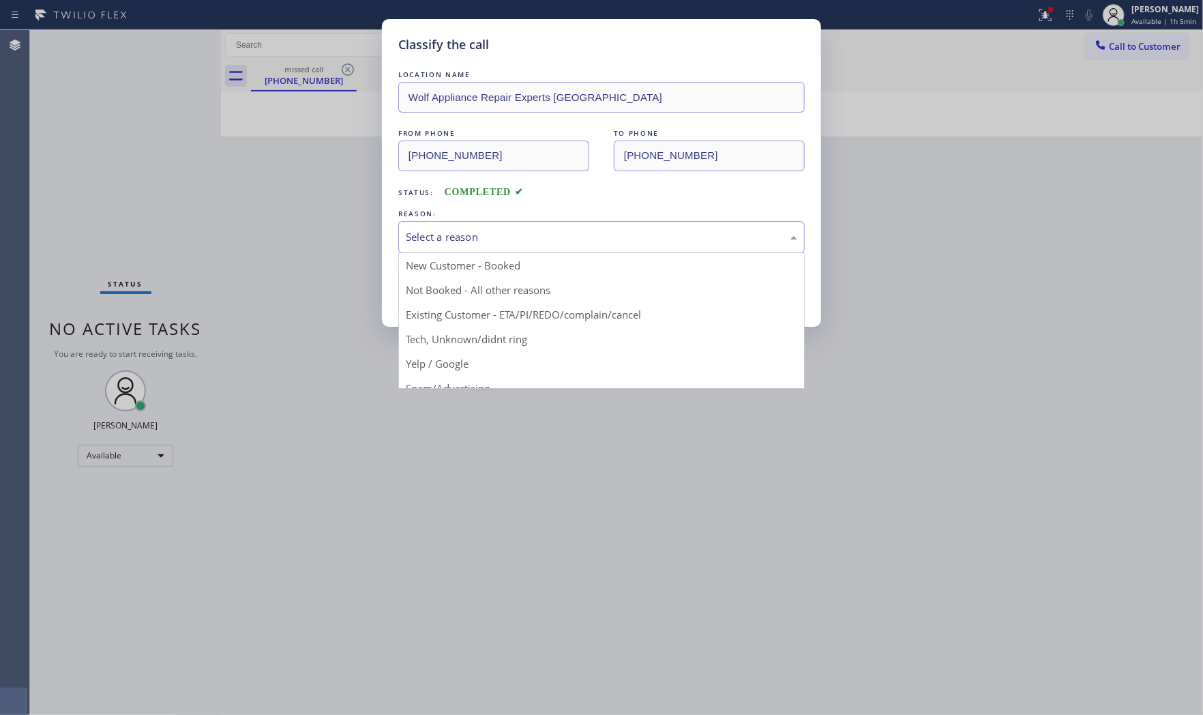
click at [501, 232] on div "Select a reason" at bounding box center [602, 237] width 392 height 16
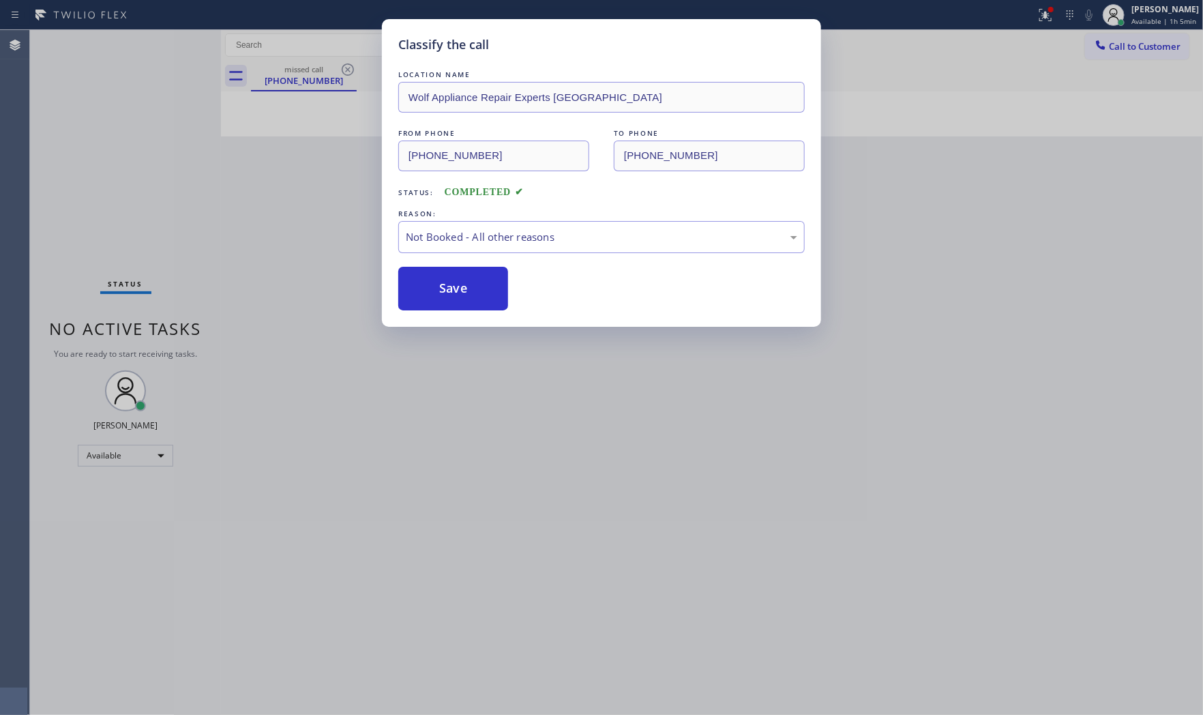
click at [467, 289] on button "Save" at bounding box center [453, 289] width 110 height 44
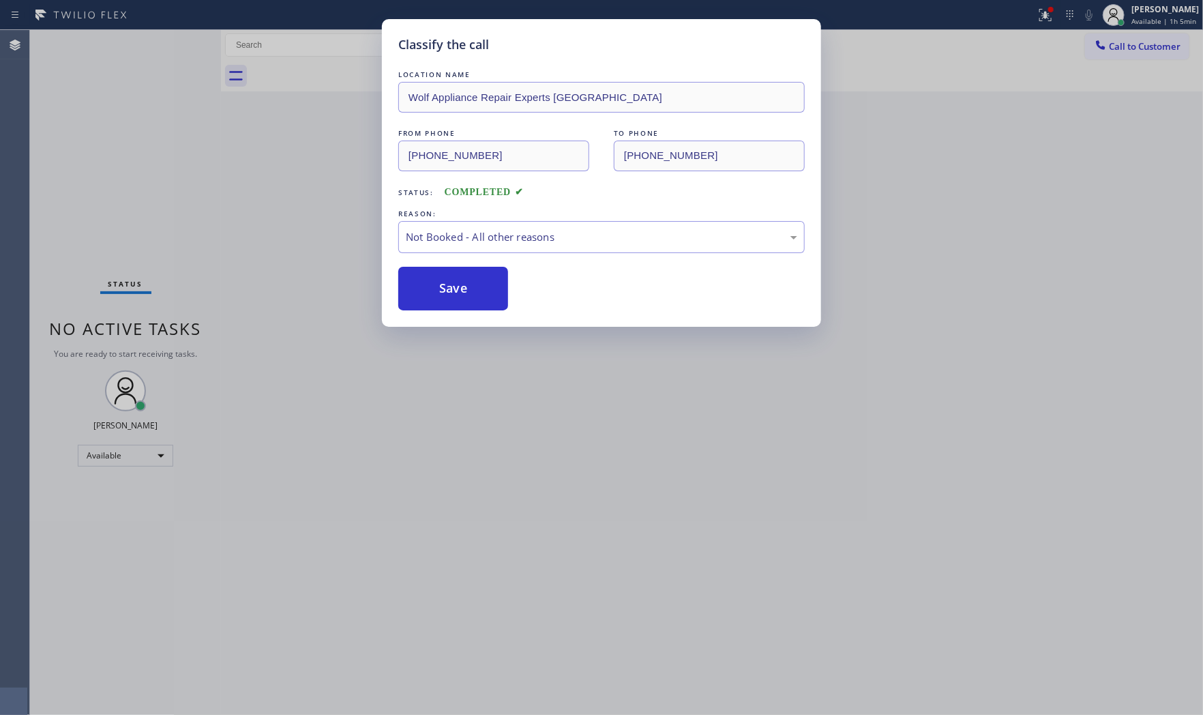
click at [467, 289] on button "Save" at bounding box center [453, 289] width 110 height 44
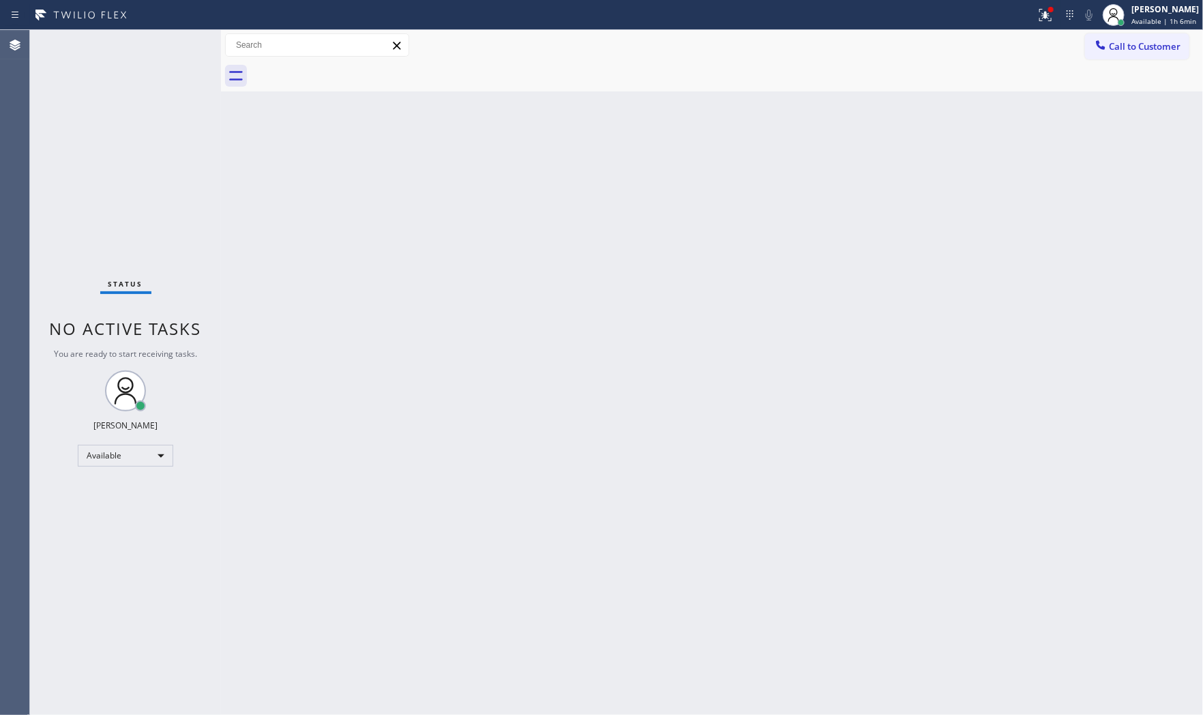
click at [168, 42] on div "Status No active tasks You are ready to start receiving tasks. [PERSON_NAME] Av…" at bounding box center [125, 372] width 191 height 685
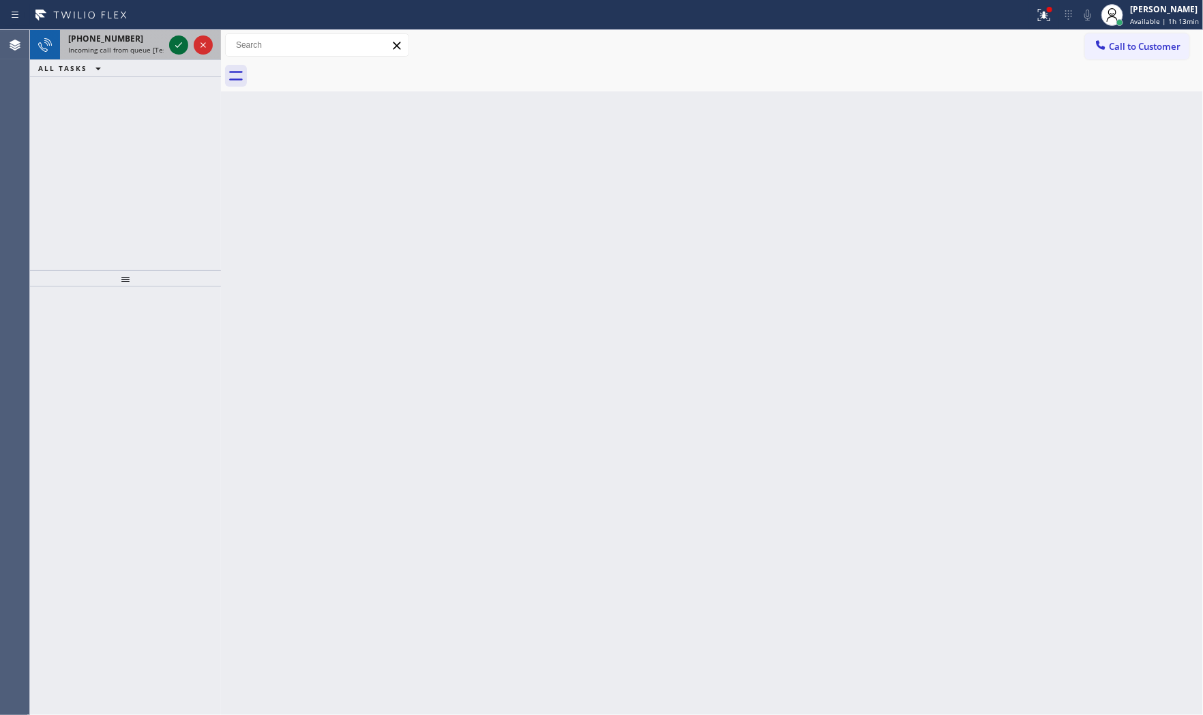
click at [171, 42] on icon at bounding box center [179, 45] width 16 height 16
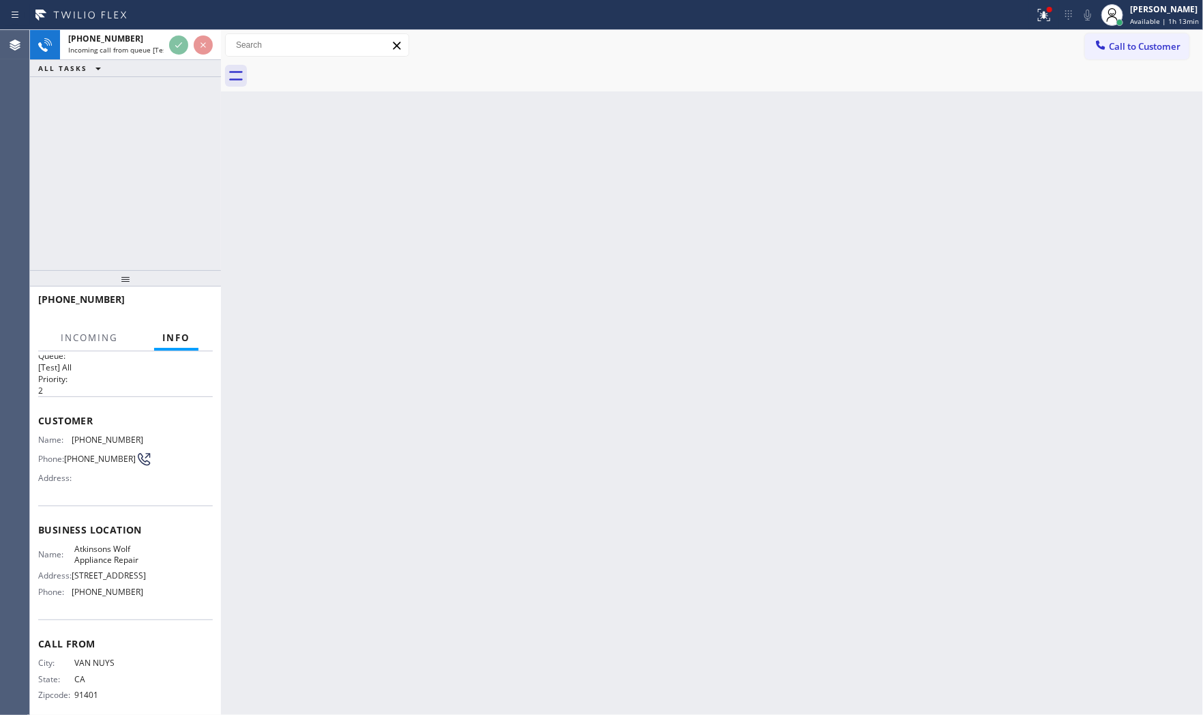
scroll to position [53, 0]
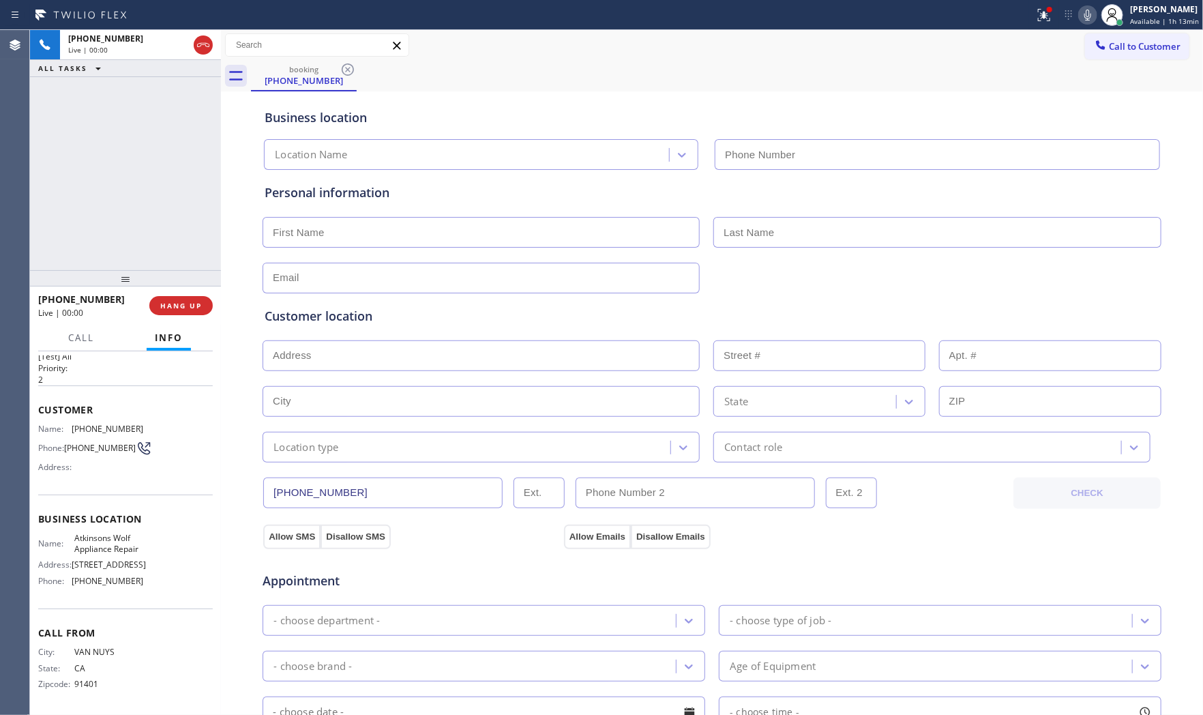
type input "[PHONE_NUMBER]"
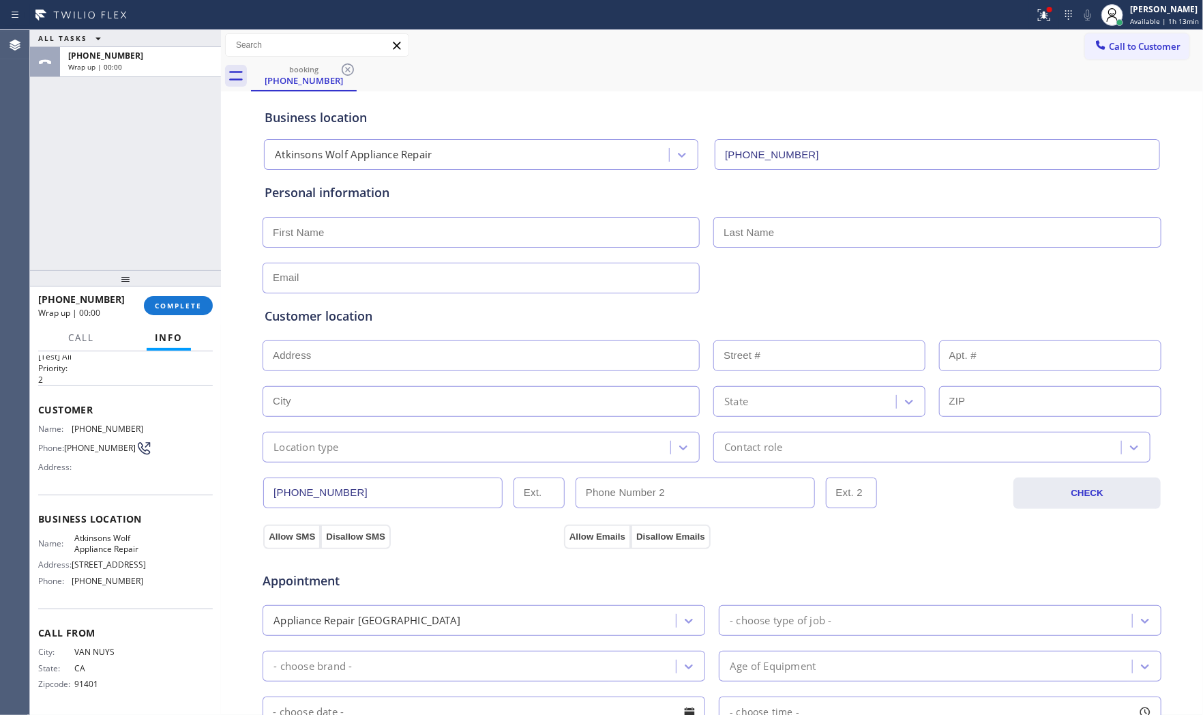
click at [321, 267] on input "text" at bounding box center [481, 278] width 437 height 31
click at [202, 308] on button "COMPLETE" at bounding box center [178, 305] width 69 height 19
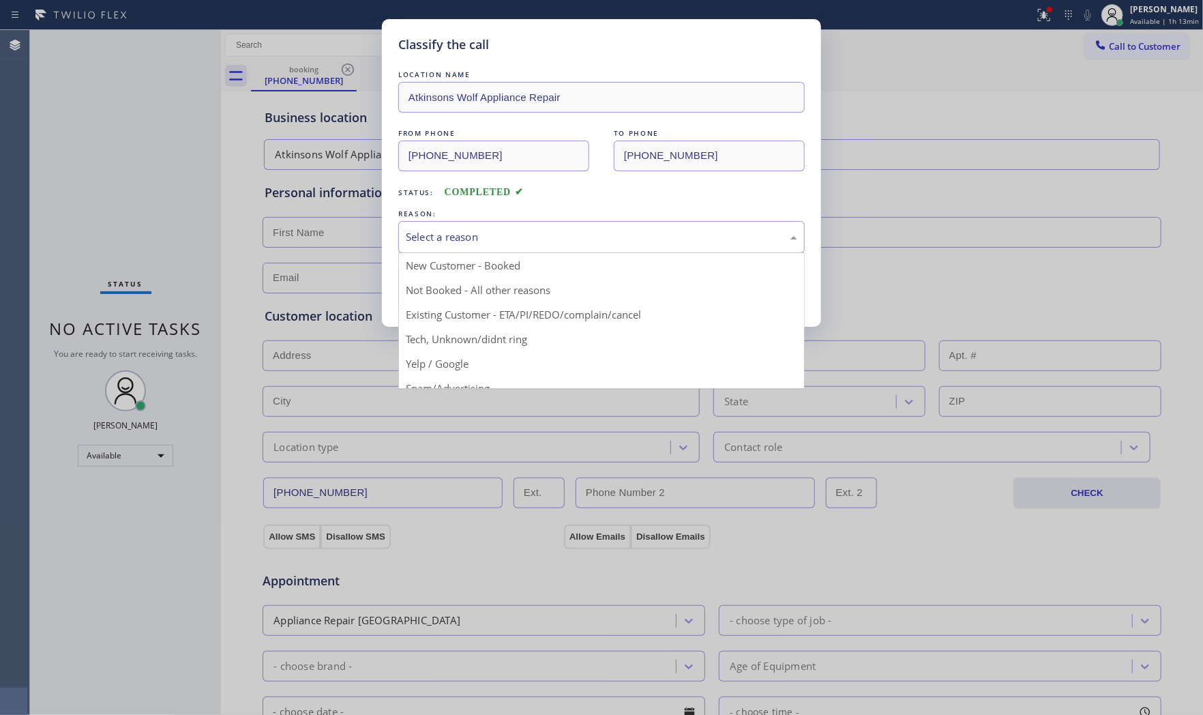
click at [495, 241] on div "Select a reason" at bounding box center [602, 237] width 392 height 16
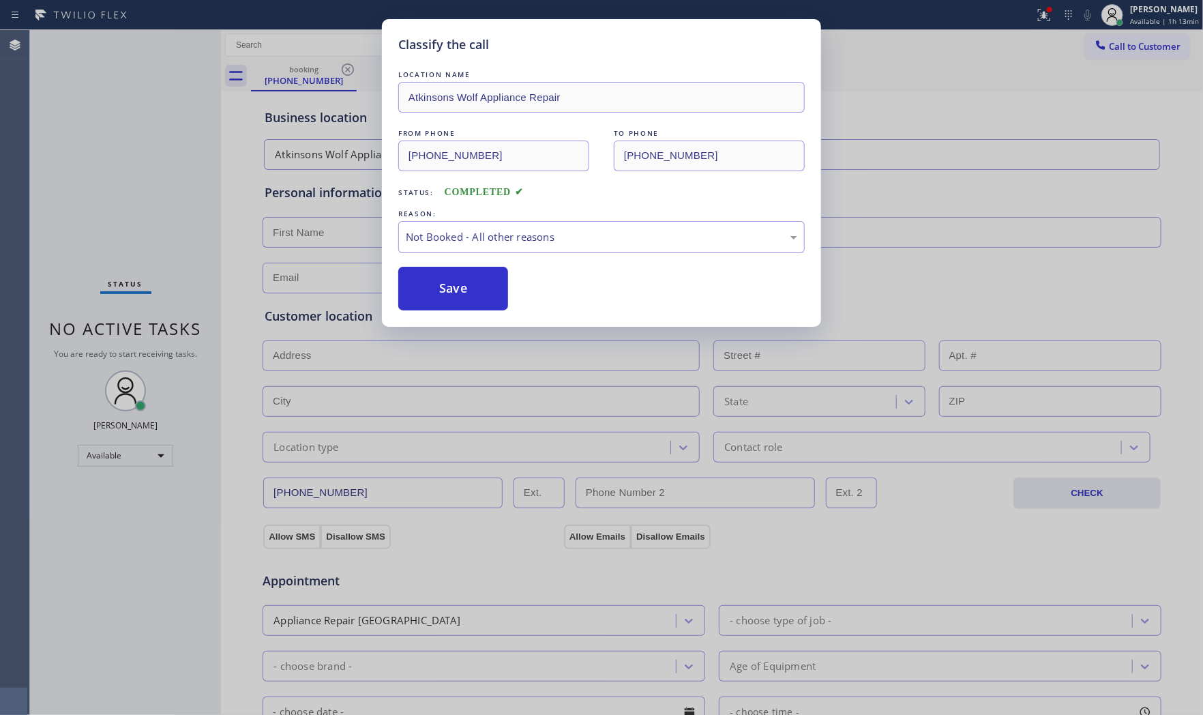
click at [457, 288] on button "Save" at bounding box center [453, 289] width 110 height 44
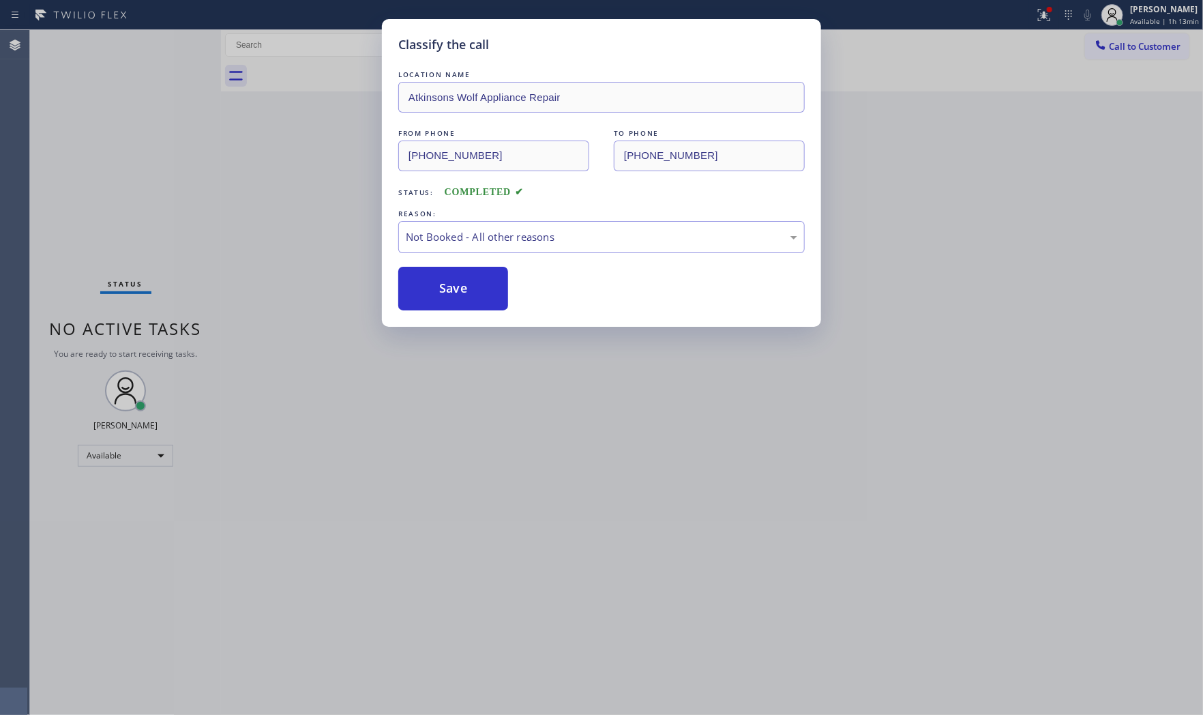
click at [457, 288] on button "Save" at bounding box center [453, 289] width 110 height 44
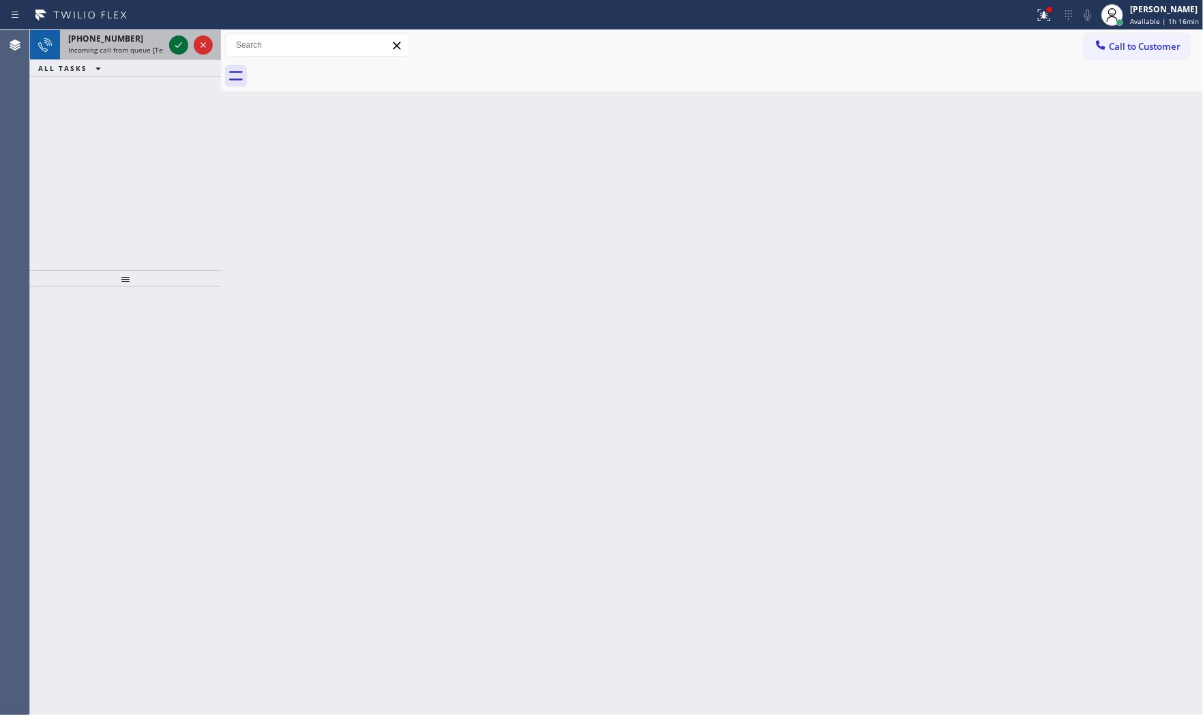
click at [178, 50] on icon at bounding box center [179, 45] width 16 height 16
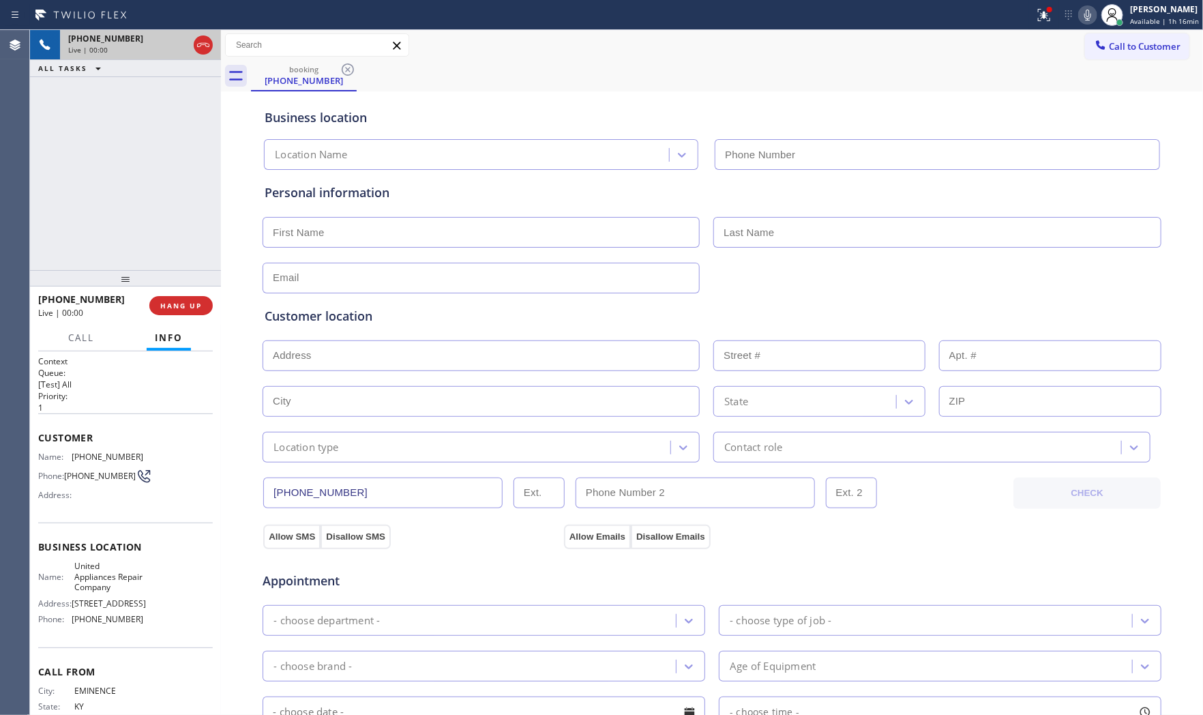
click at [186, 303] on span "HANG UP" at bounding box center [181, 306] width 42 height 10
type input "[PHONE_NUMBER]"
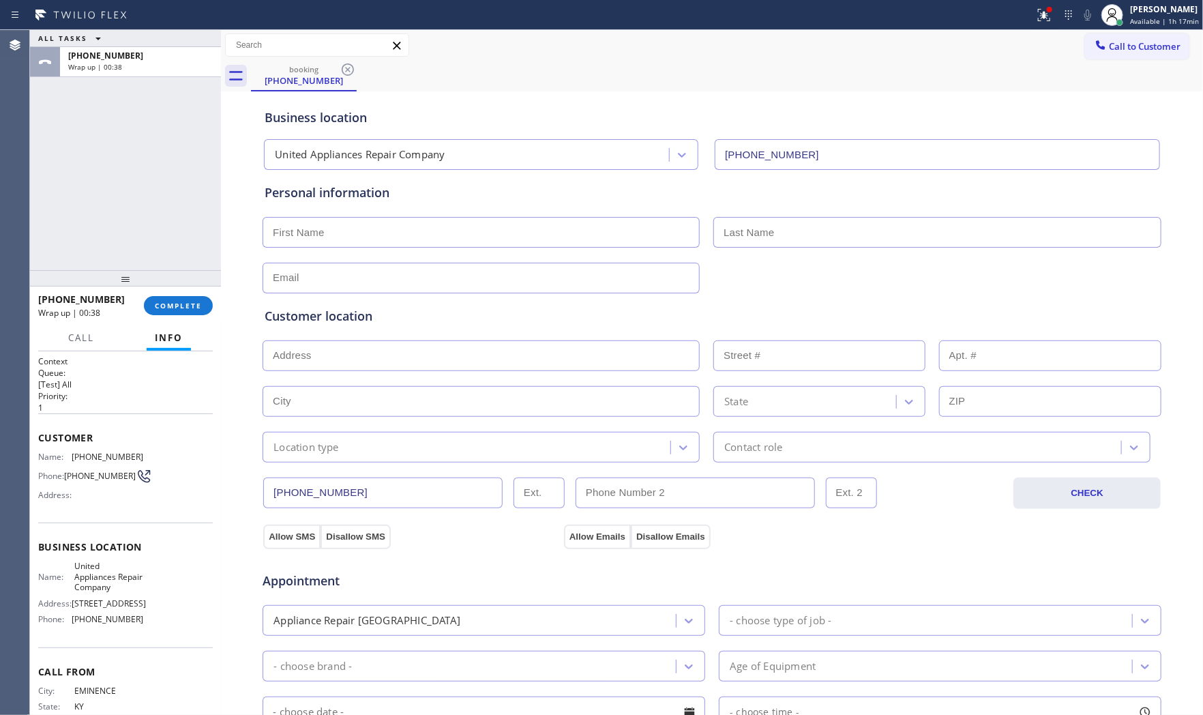
click at [186, 303] on span "COMPLETE" at bounding box center [178, 306] width 47 height 10
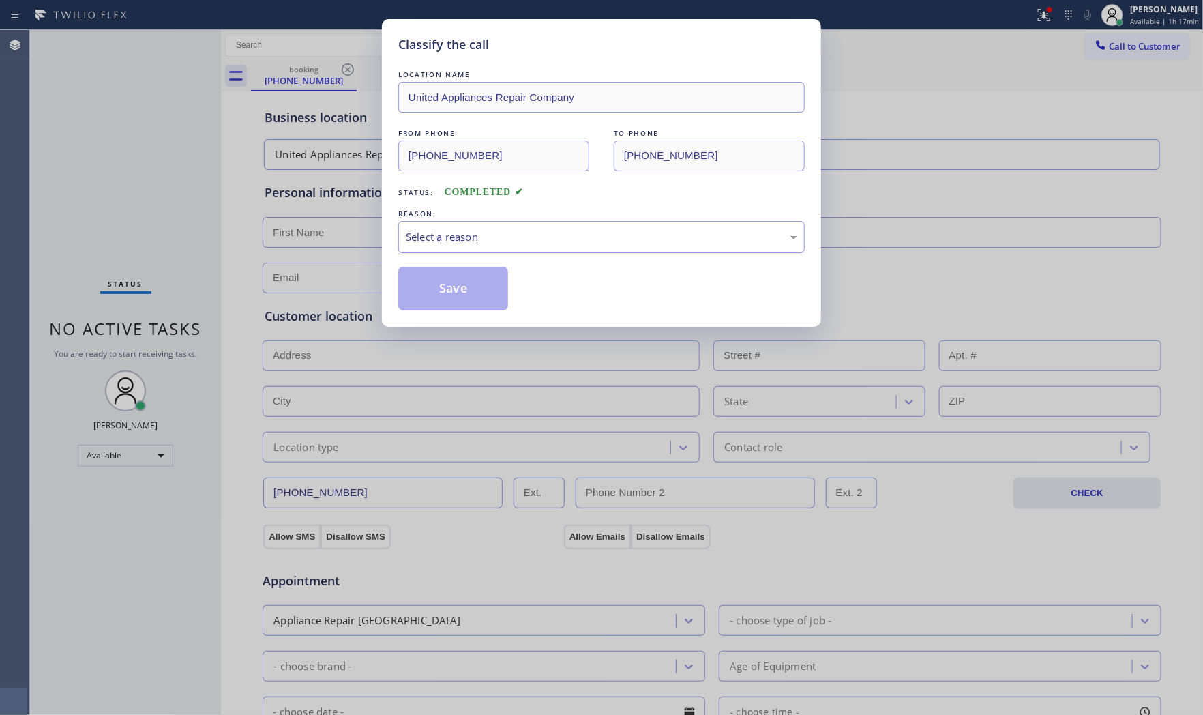
click at [478, 247] on div "Select a reason" at bounding box center [601, 237] width 407 height 32
click at [454, 284] on button "Save" at bounding box center [453, 289] width 110 height 44
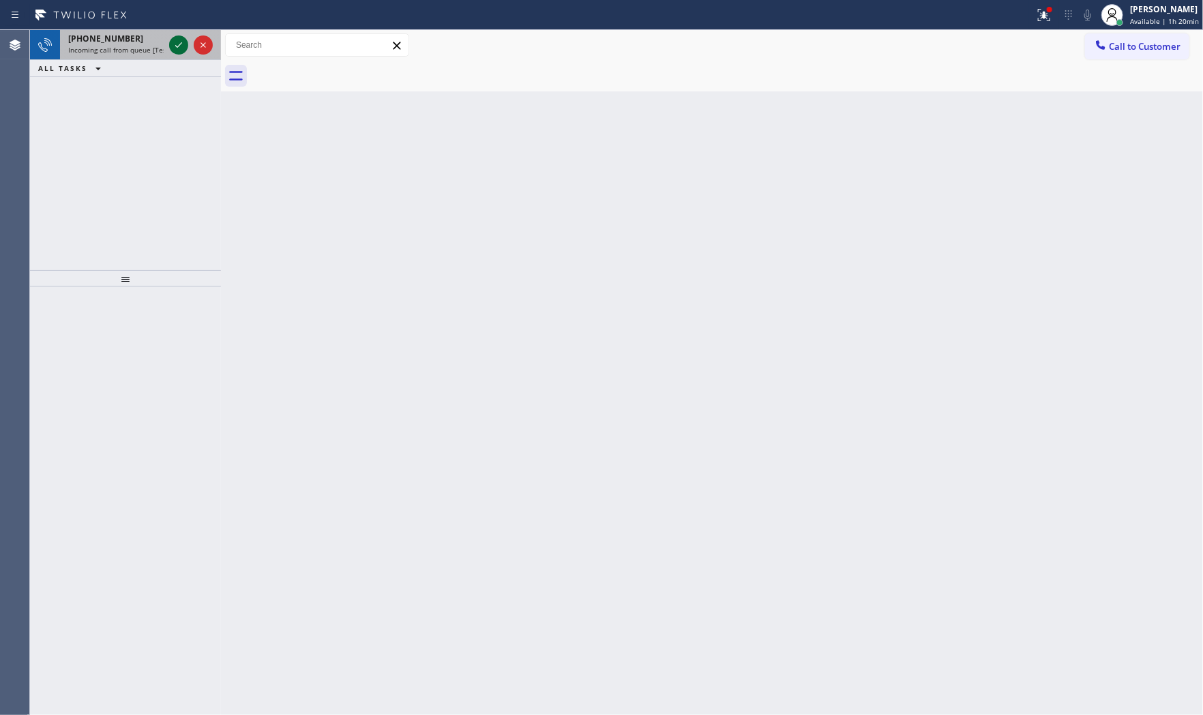
click at [179, 50] on icon at bounding box center [179, 45] width 16 height 16
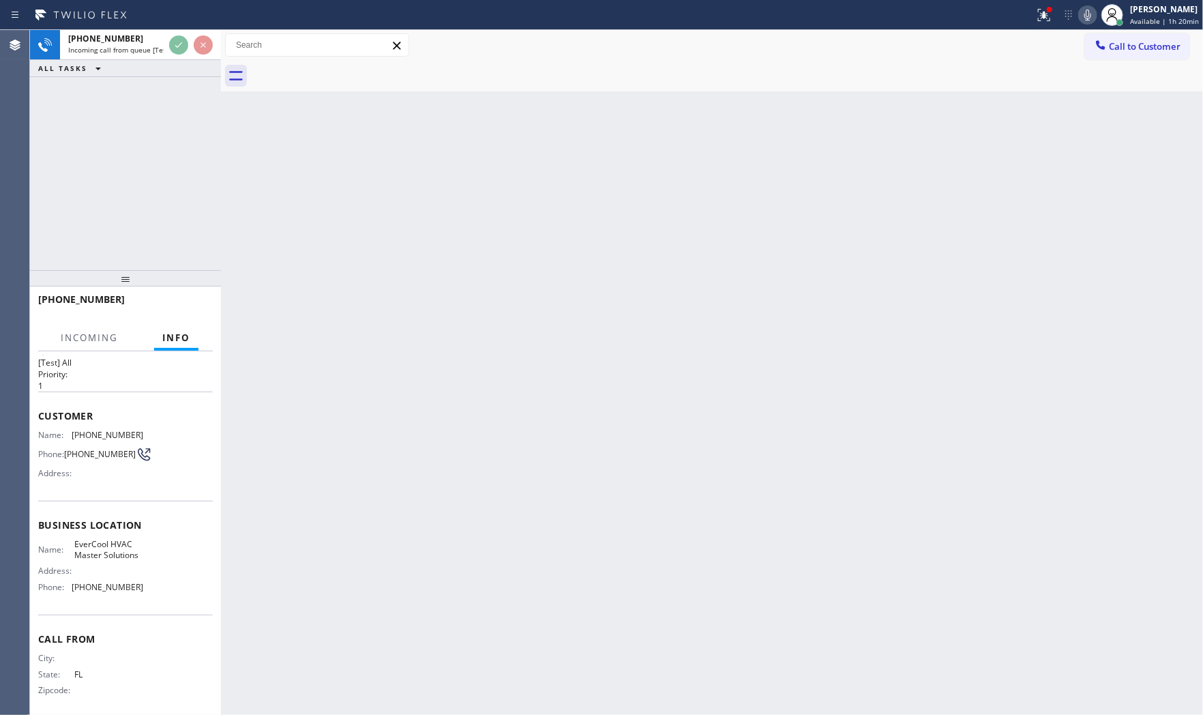
scroll to position [42, 0]
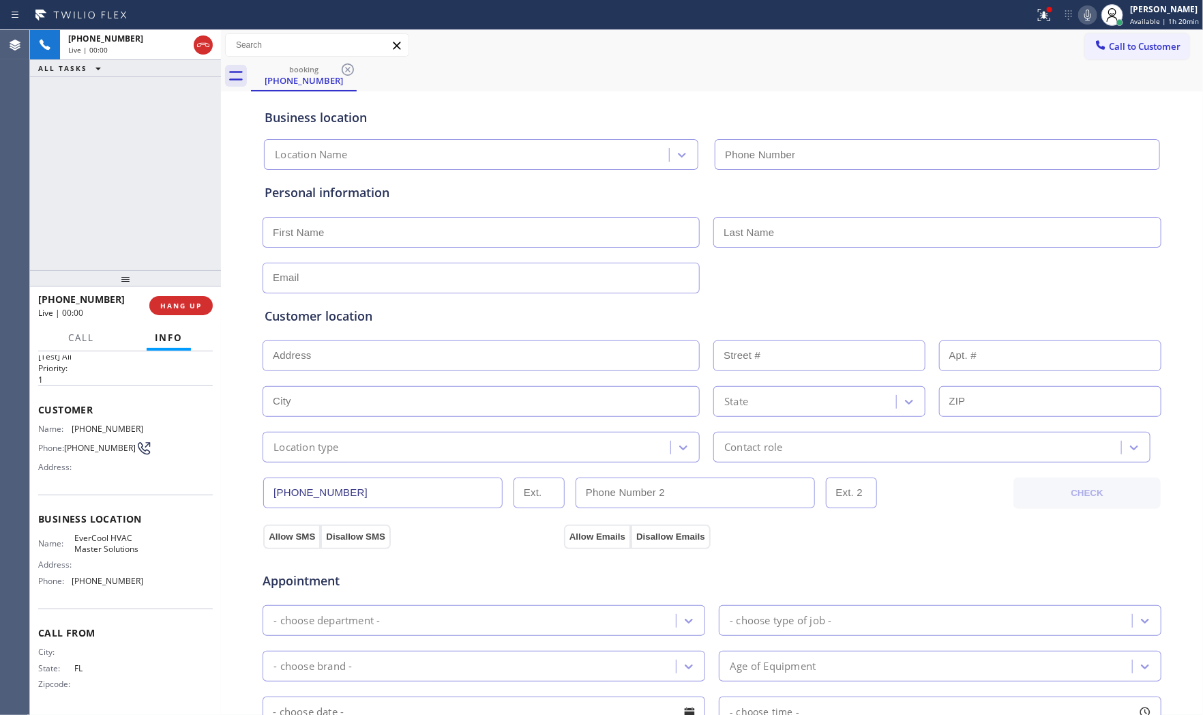
type input "[PHONE_NUMBER]"
click at [186, 304] on span "HANG UP" at bounding box center [181, 306] width 42 height 10
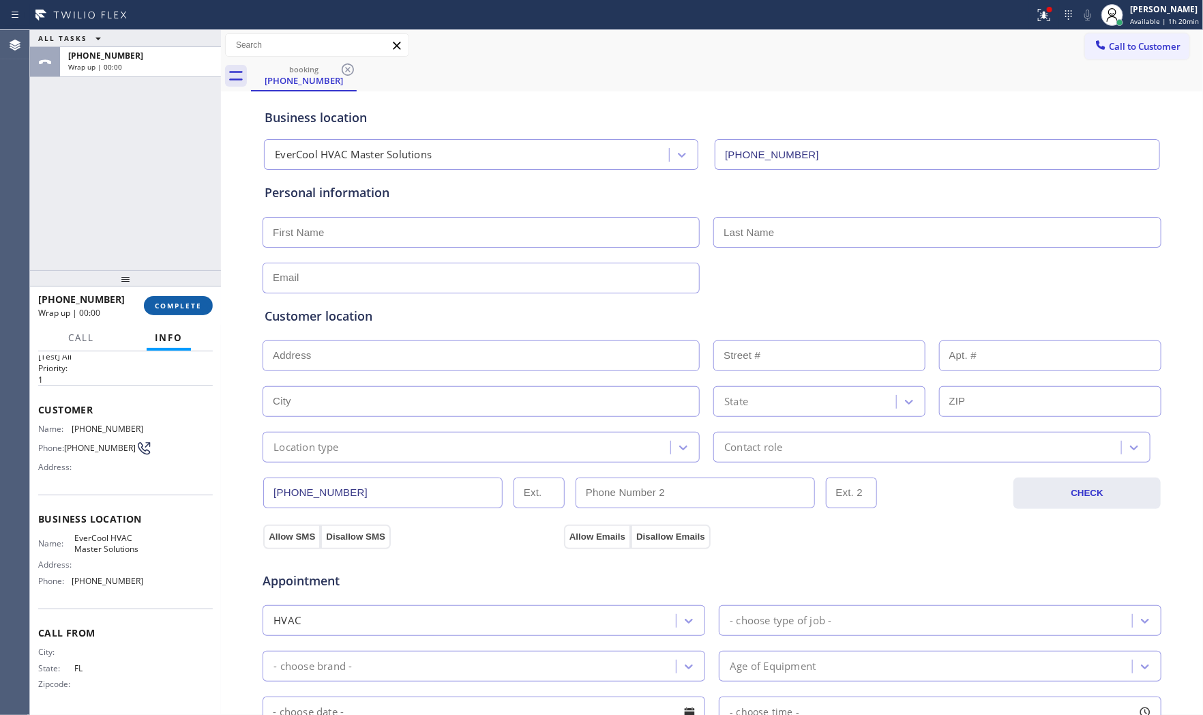
click at [186, 303] on span "COMPLETE" at bounding box center [178, 306] width 47 height 10
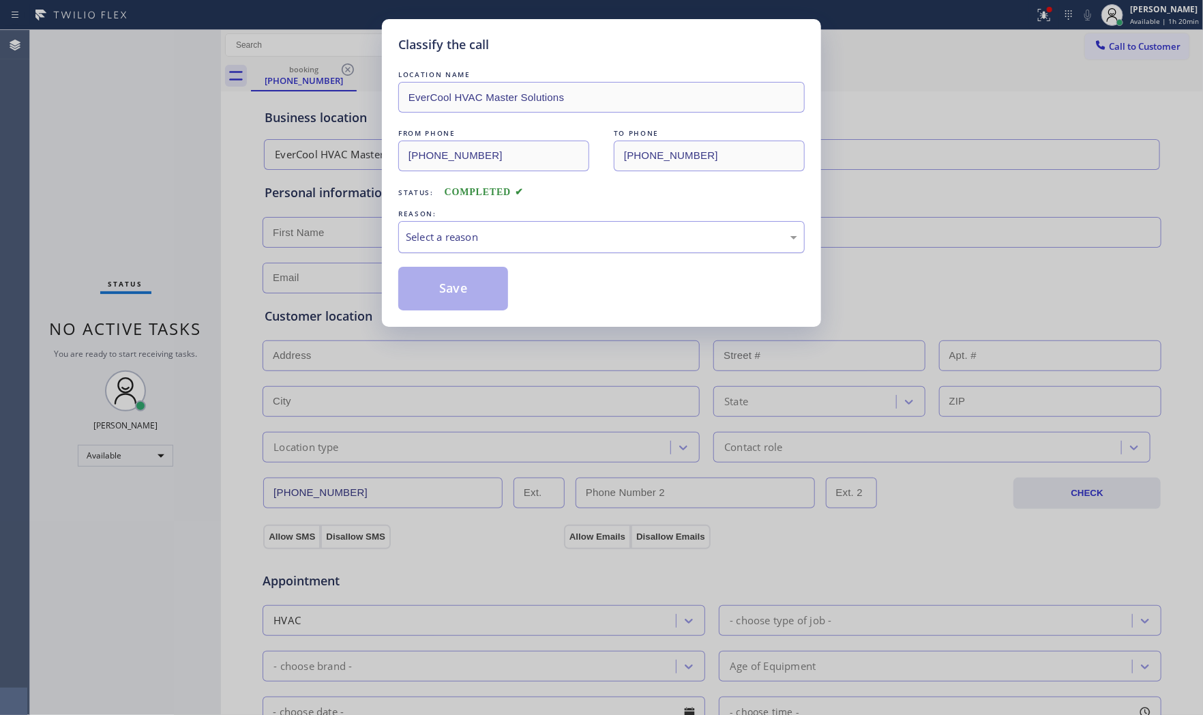
click at [452, 248] on div "Select a reason" at bounding box center [601, 237] width 407 height 32
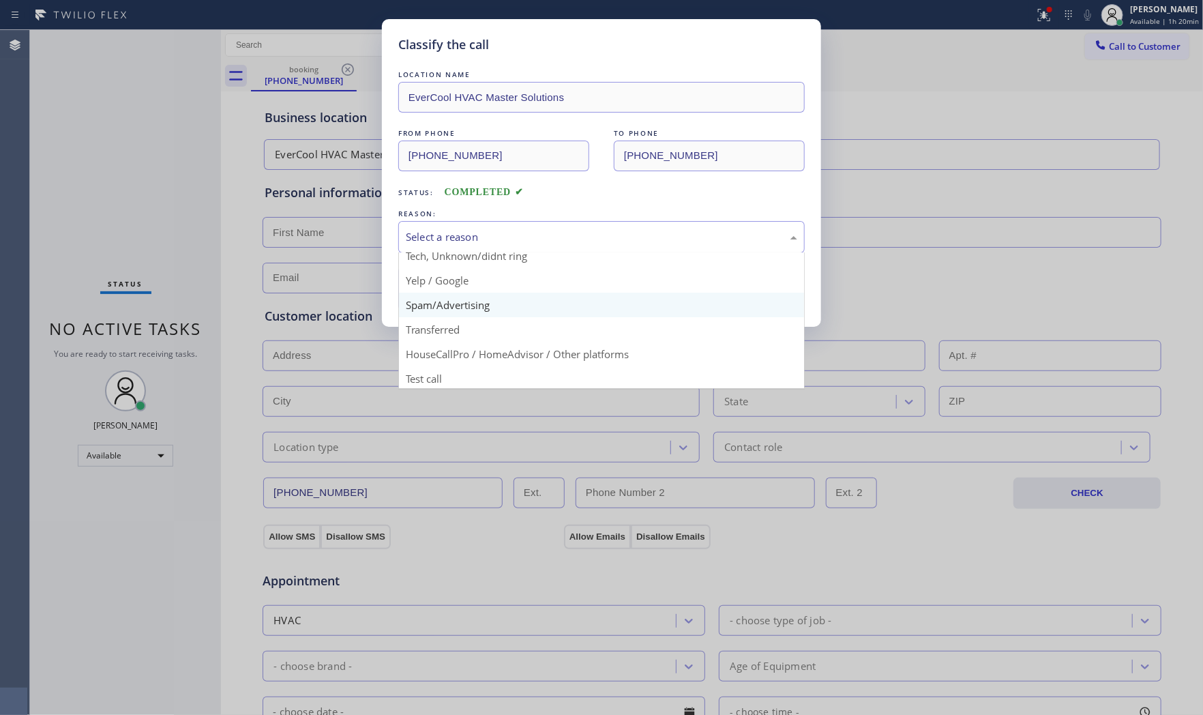
scroll to position [85, 0]
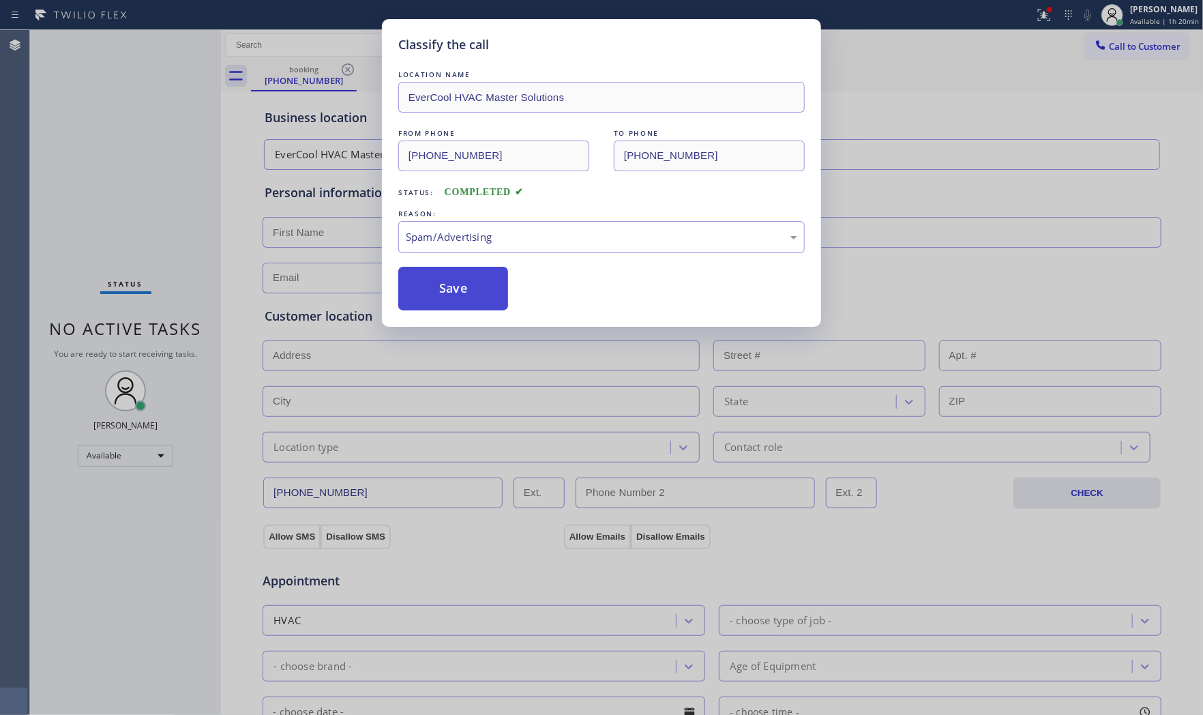
click at [455, 289] on button "Save" at bounding box center [453, 289] width 110 height 44
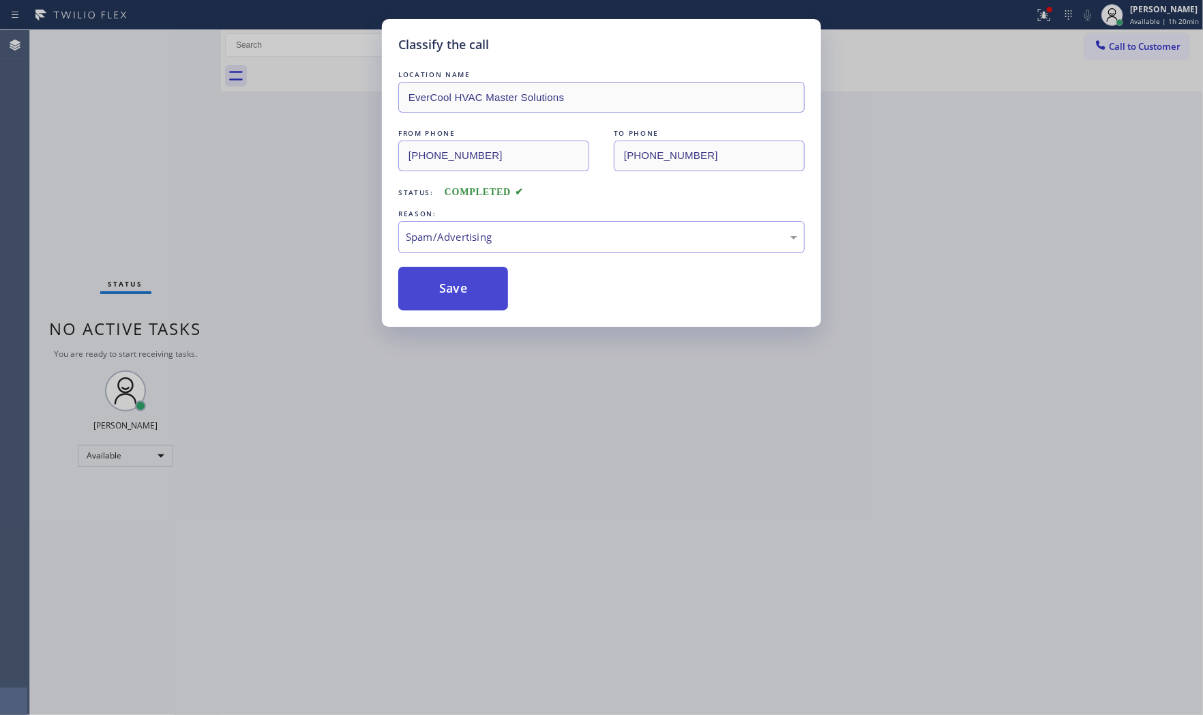
click at [455, 289] on button "Save" at bounding box center [453, 289] width 110 height 44
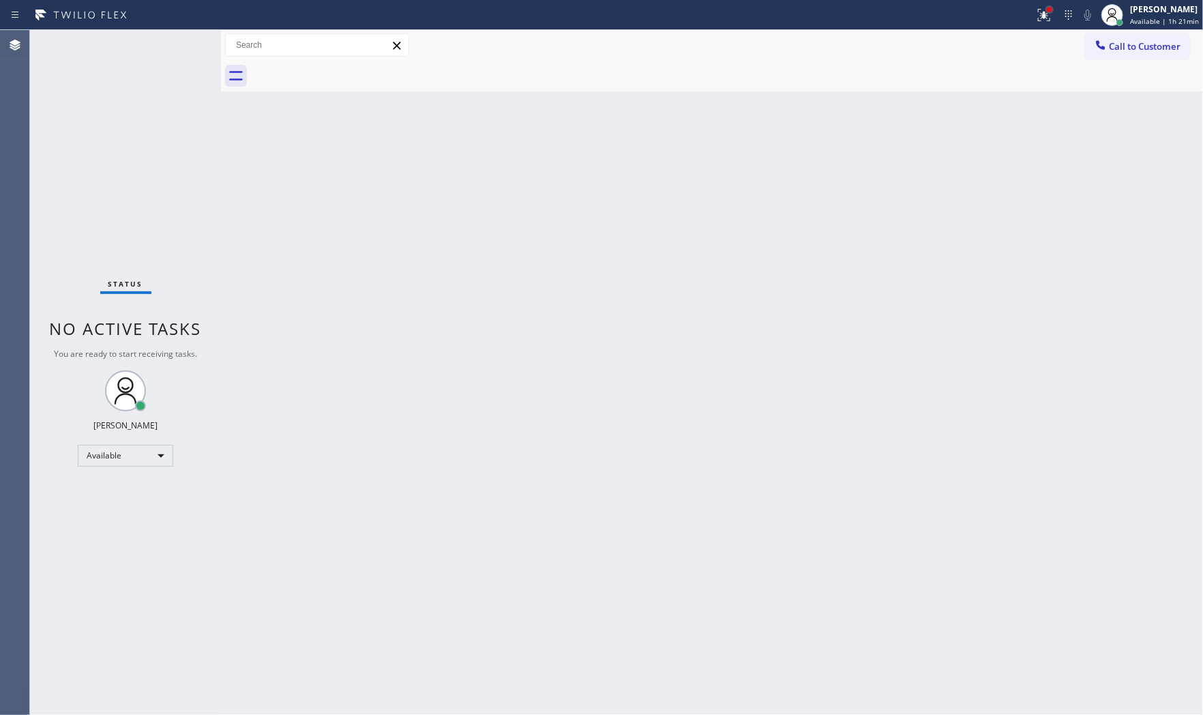
click at [1048, 8] on div at bounding box center [1049, 9] width 5 height 5
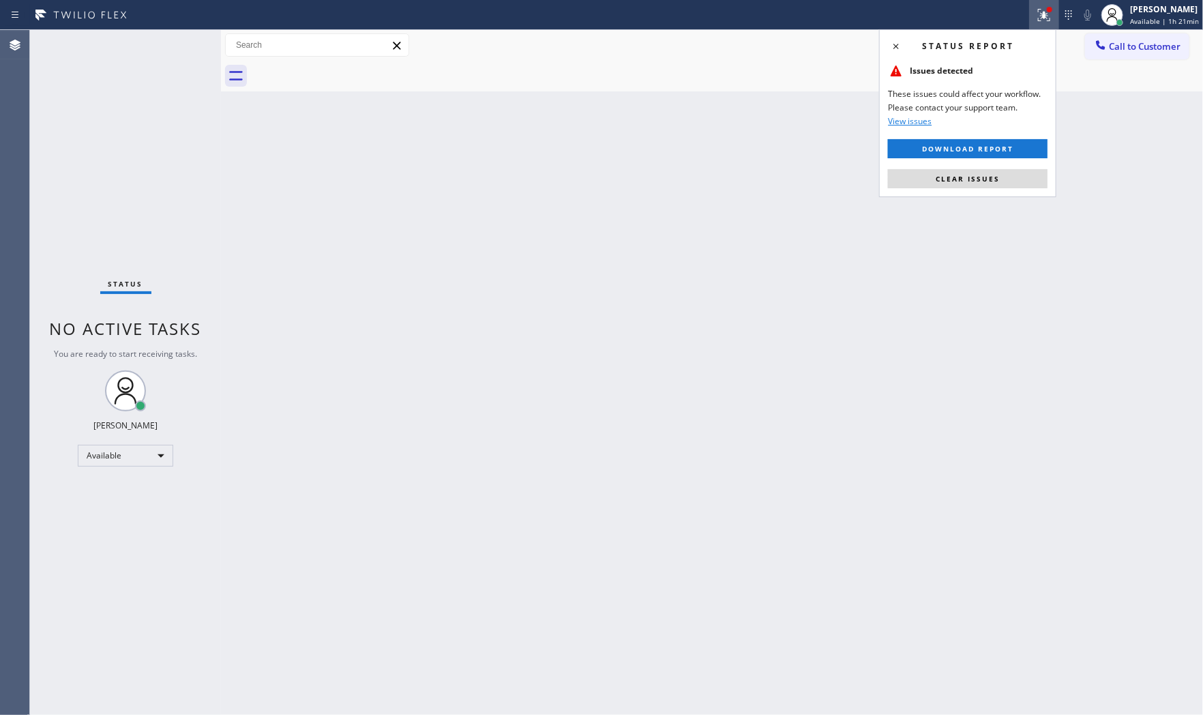
drag, startPoint x: 980, startPoint y: 183, endPoint x: 816, endPoint y: 89, distance: 188.5
click at [978, 182] on span "Clear issues" at bounding box center [968, 179] width 64 height 10
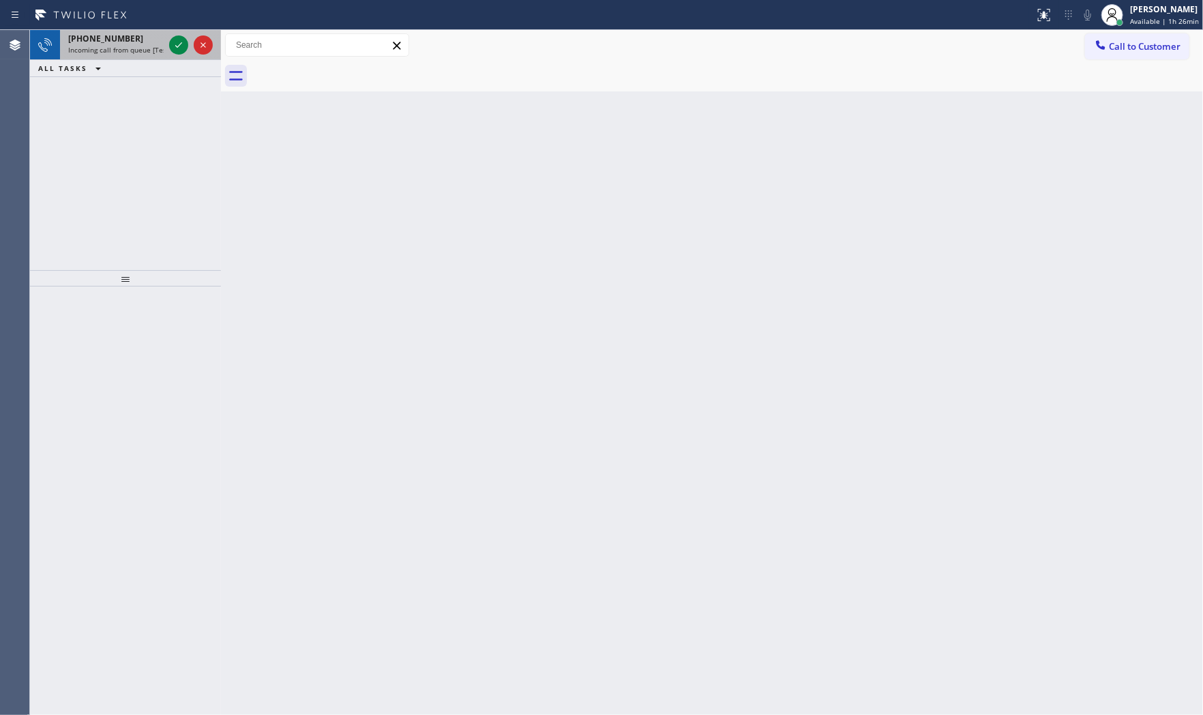
click at [161, 44] on div "[PHONE_NUMBER]" at bounding box center [116, 39] width 96 height 12
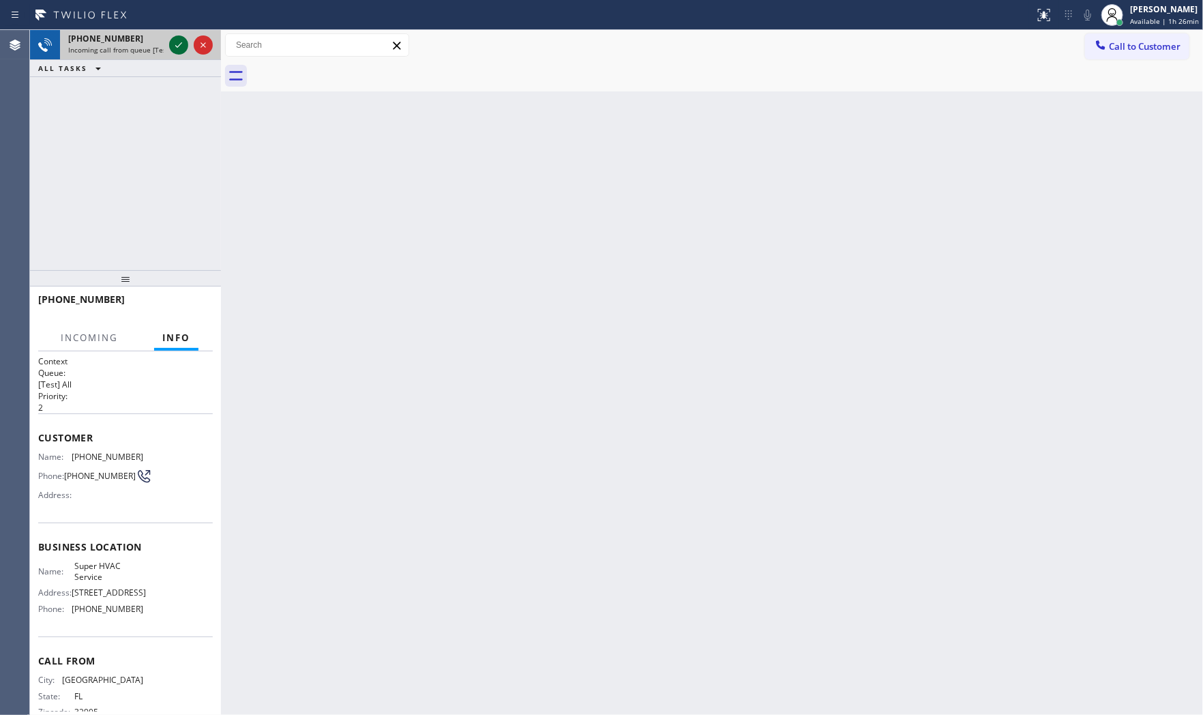
click at [176, 45] on icon at bounding box center [179, 45] width 16 height 16
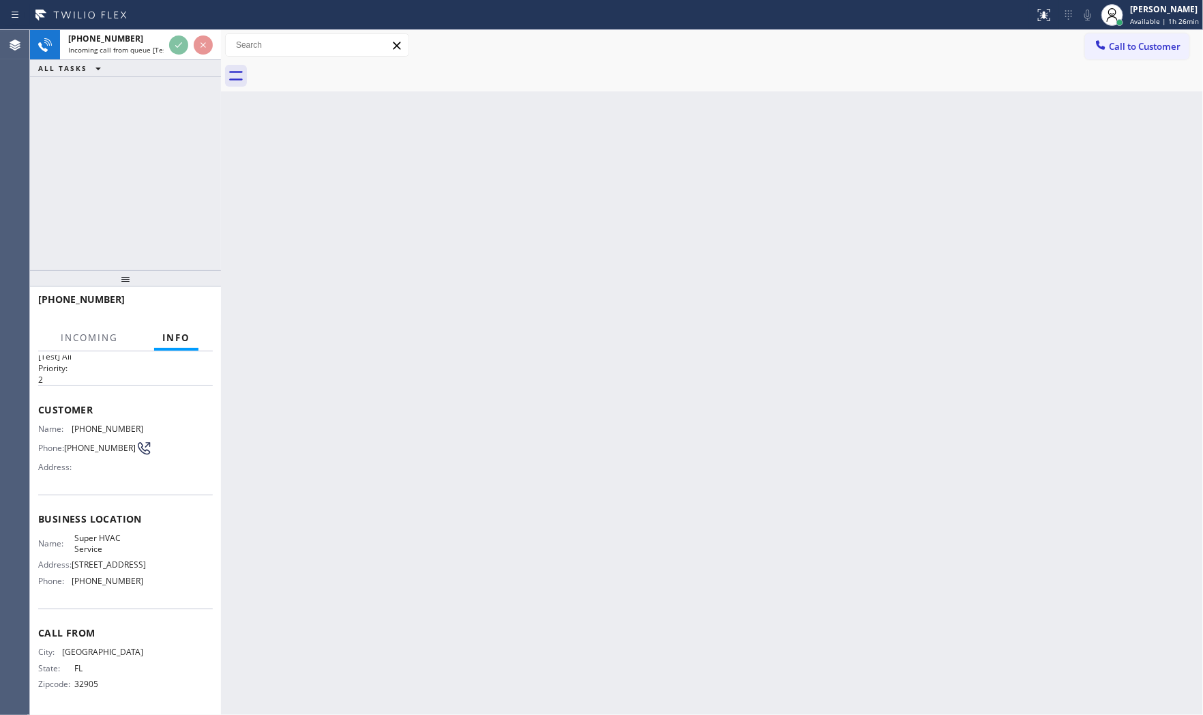
scroll to position [42, 0]
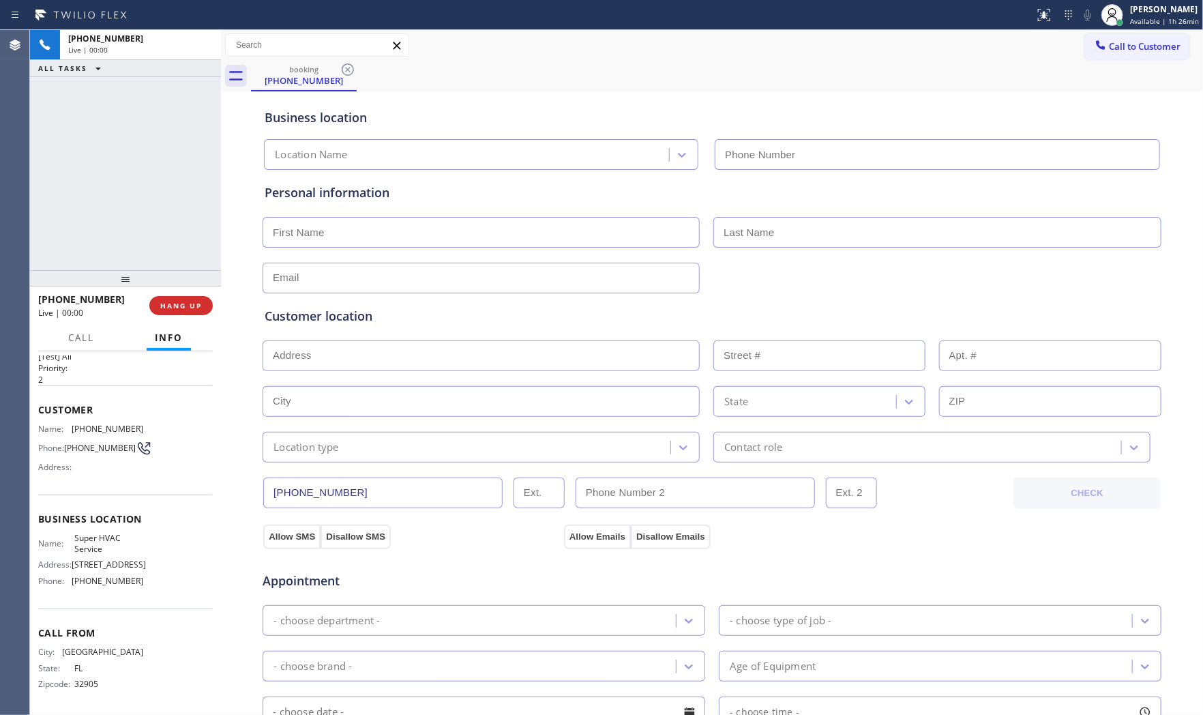
type input "[PHONE_NUMBER]"
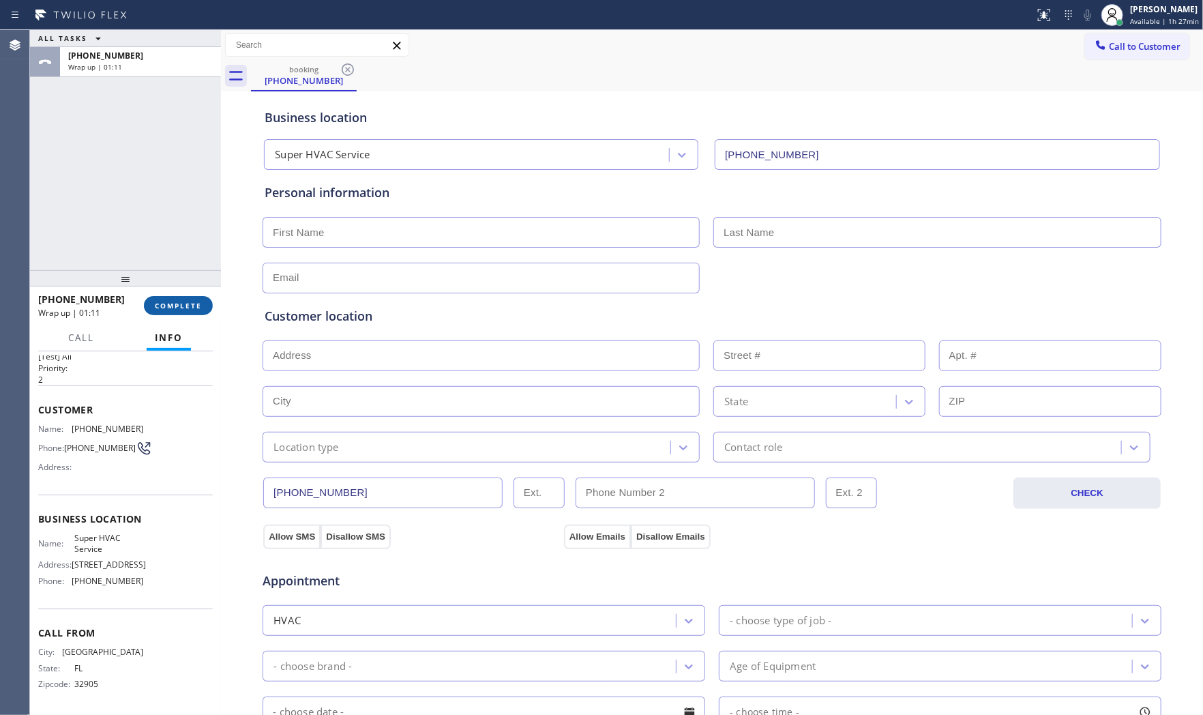
click at [201, 295] on div "[PHONE_NUMBER] Wrap up | 01:11 COMPLETE" at bounding box center [125, 305] width 175 height 35
click at [207, 304] on button "COMPLETE" at bounding box center [178, 305] width 69 height 19
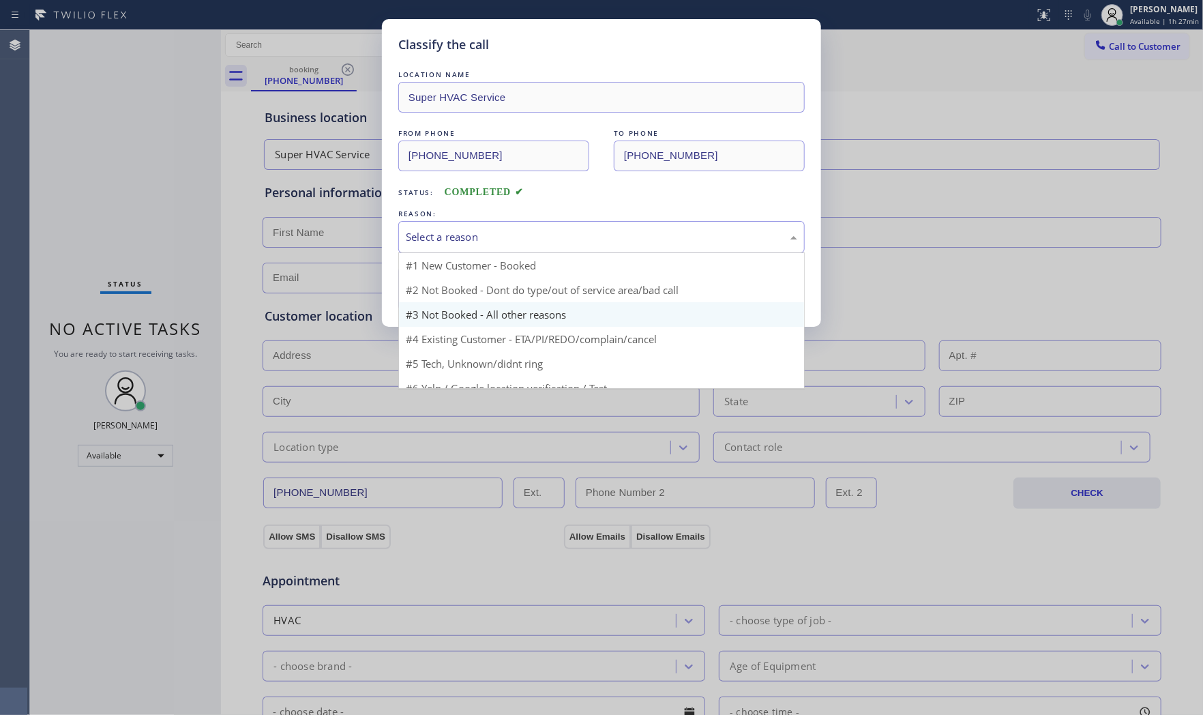
drag, startPoint x: 458, startPoint y: 246, endPoint x: 447, endPoint y: 284, distance: 40.4
click at [458, 248] on div "Select a reason" at bounding box center [601, 237] width 407 height 32
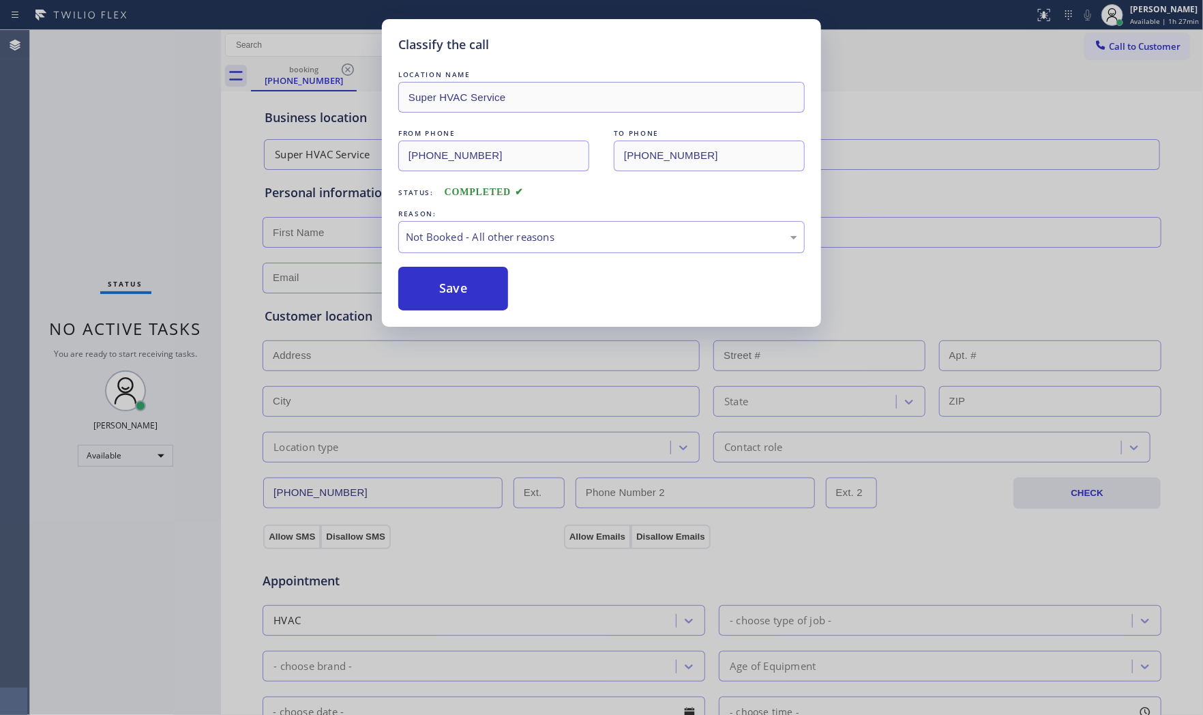
click at [447, 288] on button "Save" at bounding box center [453, 289] width 110 height 44
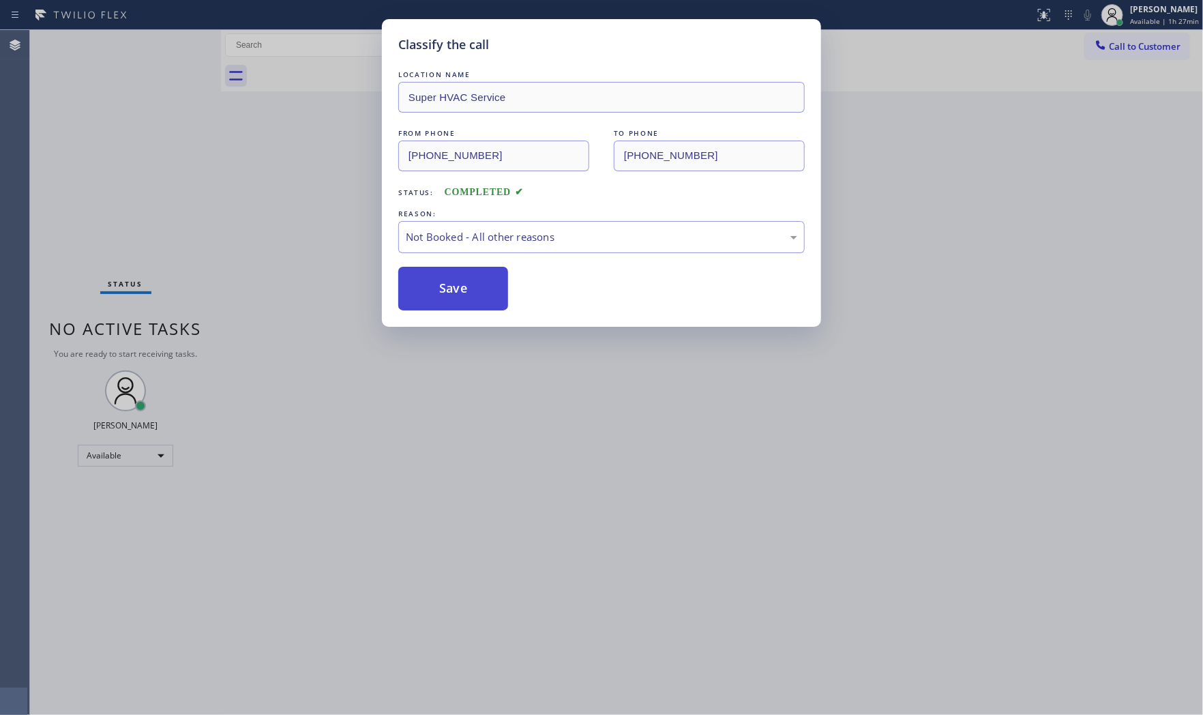
click at [446, 288] on button "Save" at bounding box center [453, 289] width 110 height 44
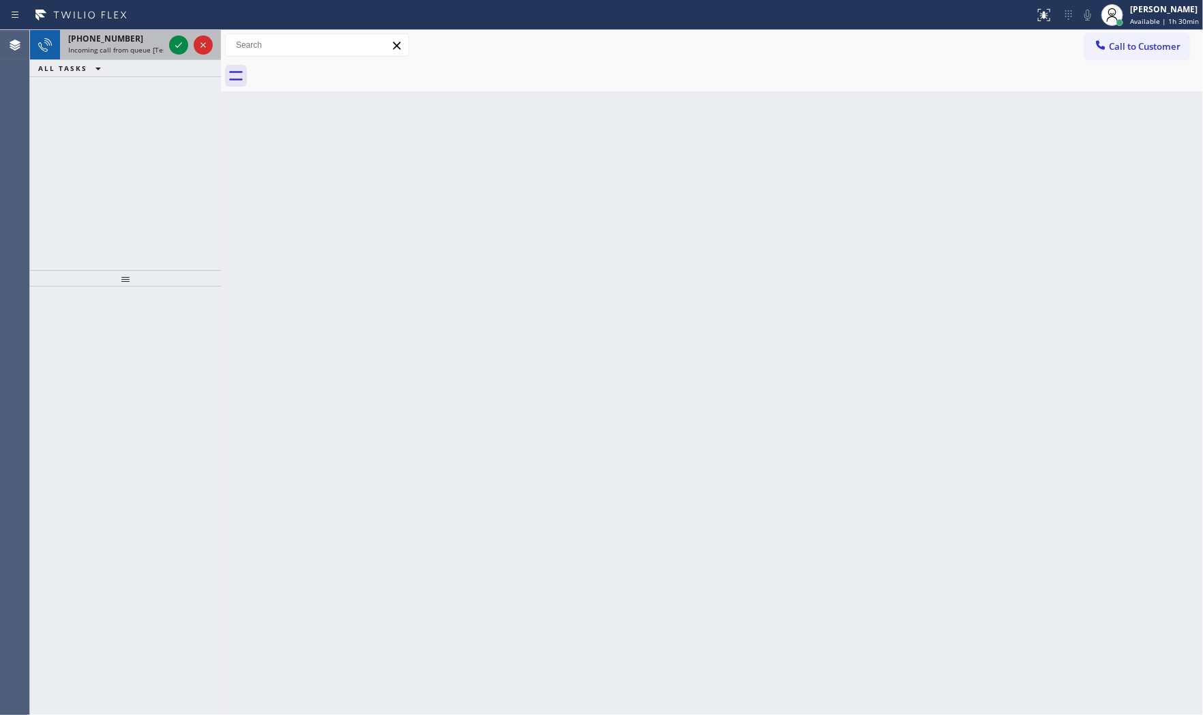
click at [132, 39] on div "[PHONE_NUMBER]" at bounding box center [116, 39] width 96 height 12
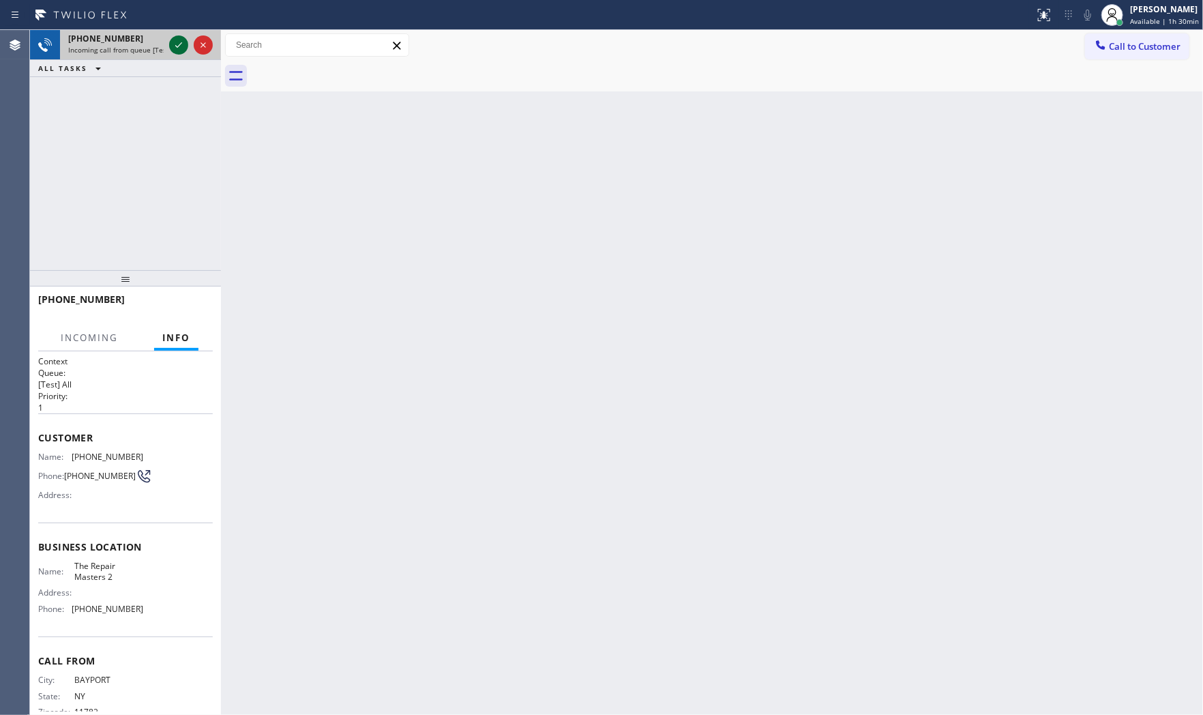
click at [174, 46] on icon at bounding box center [179, 45] width 16 height 16
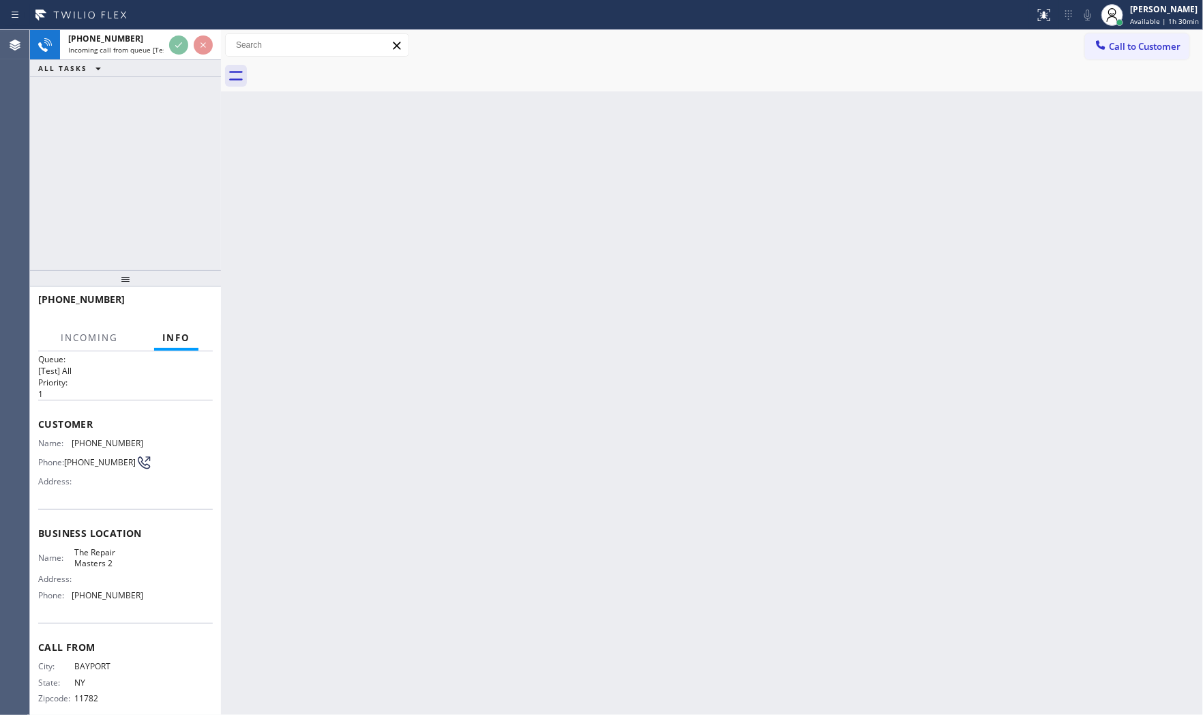
scroll to position [31, 0]
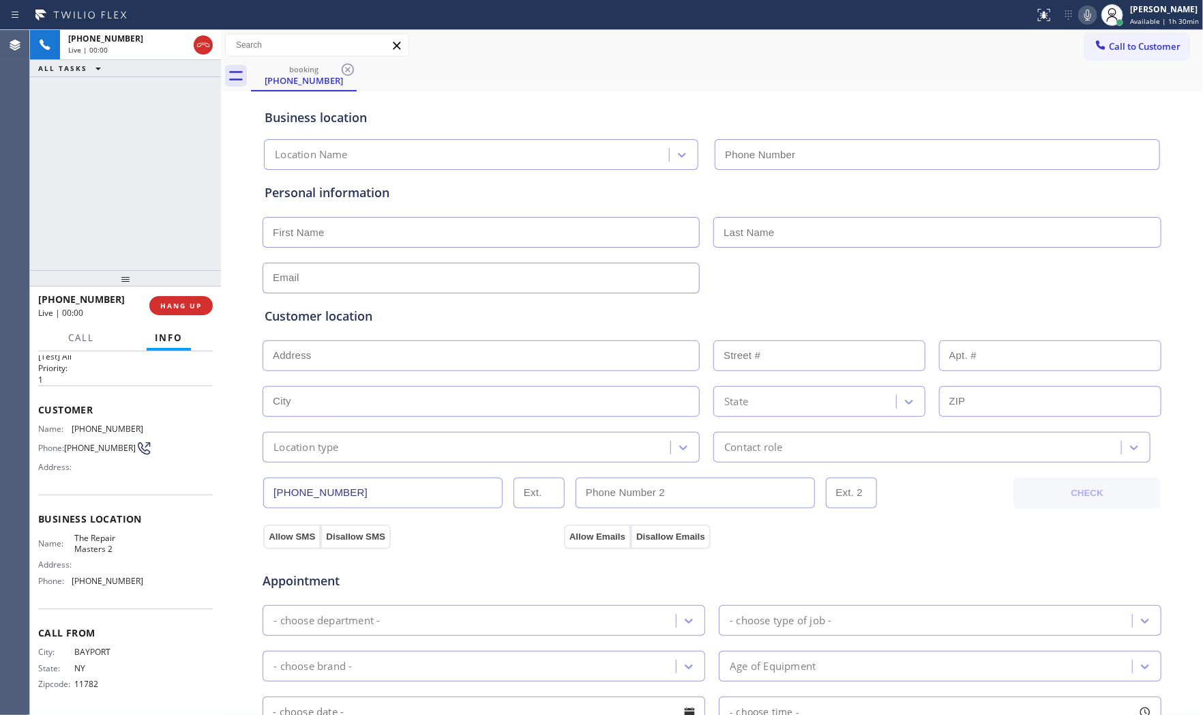
type input "[PHONE_NUMBER]"
click at [191, 310] on button "HANG UP" at bounding box center [180, 305] width 63 height 19
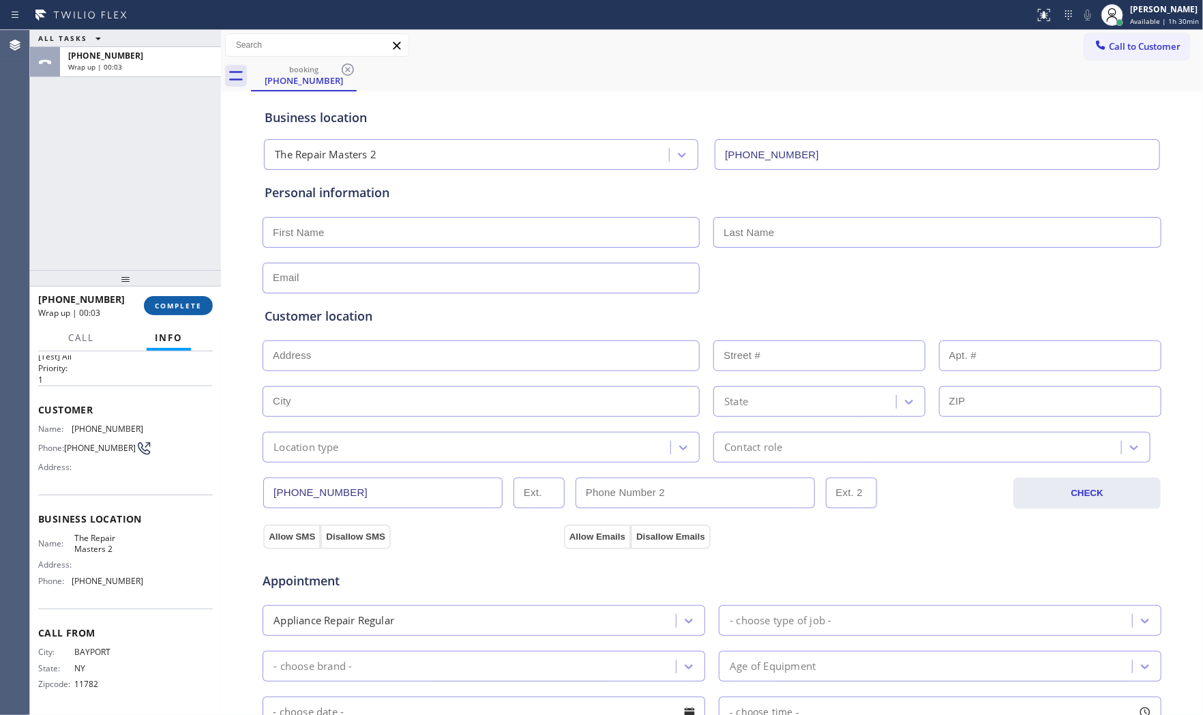
click at [191, 310] on button "COMPLETE" at bounding box center [178, 305] width 69 height 19
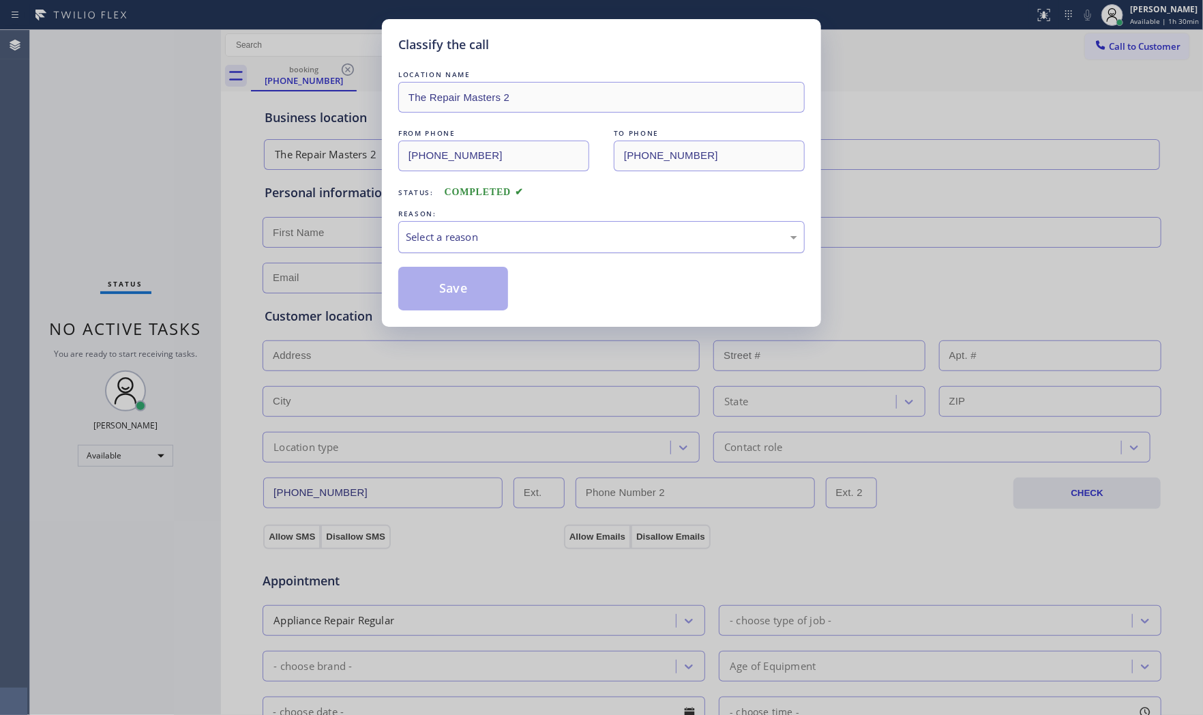
click at [487, 252] on div "Select a reason" at bounding box center [601, 237] width 407 height 32
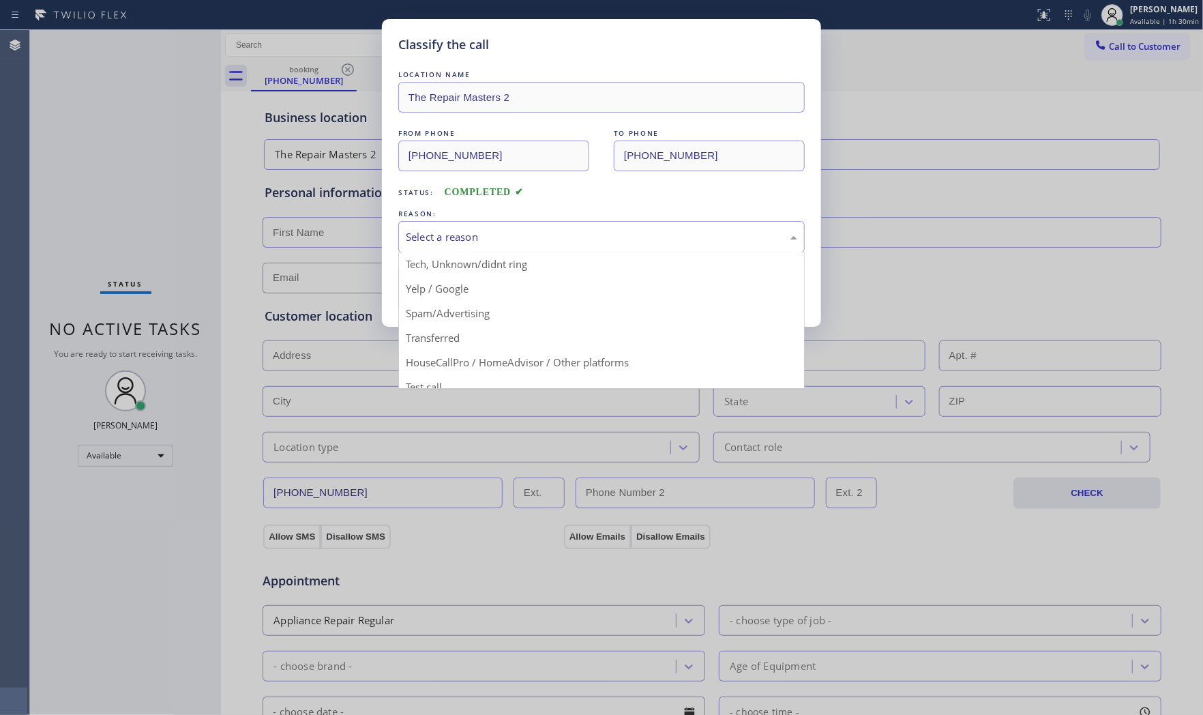
scroll to position [85, 0]
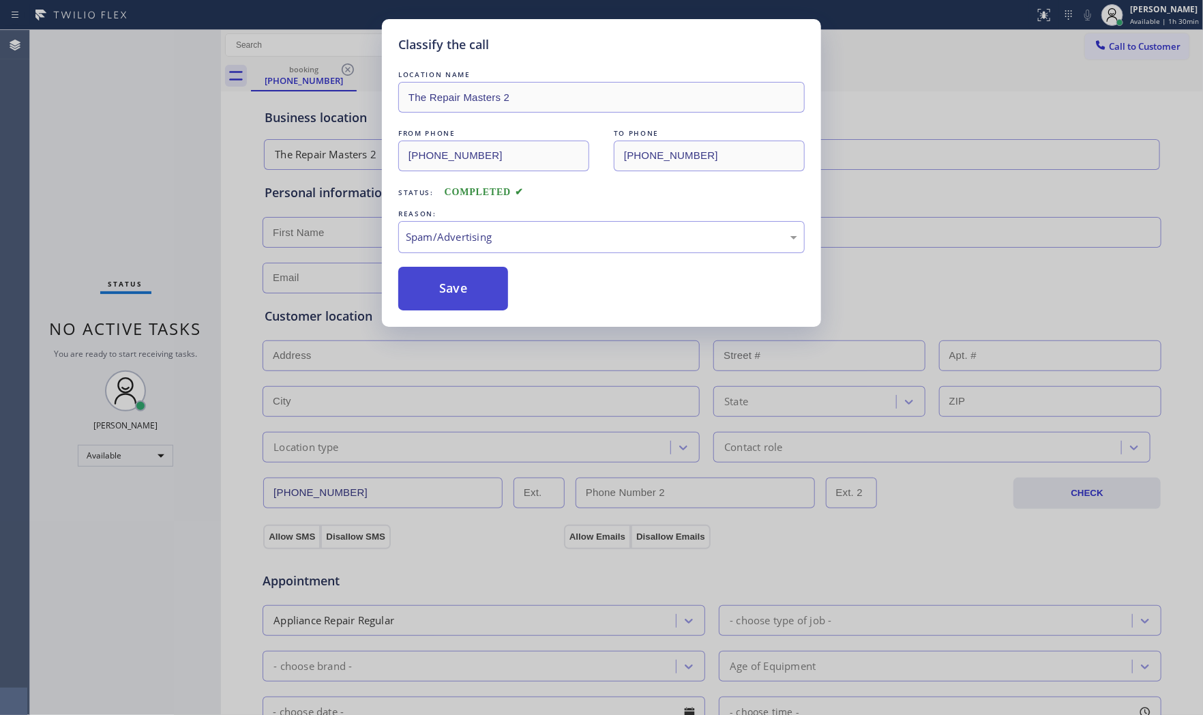
click at [457, 298] on button "Save" at bounding box center [453, 289] width 110 height 44
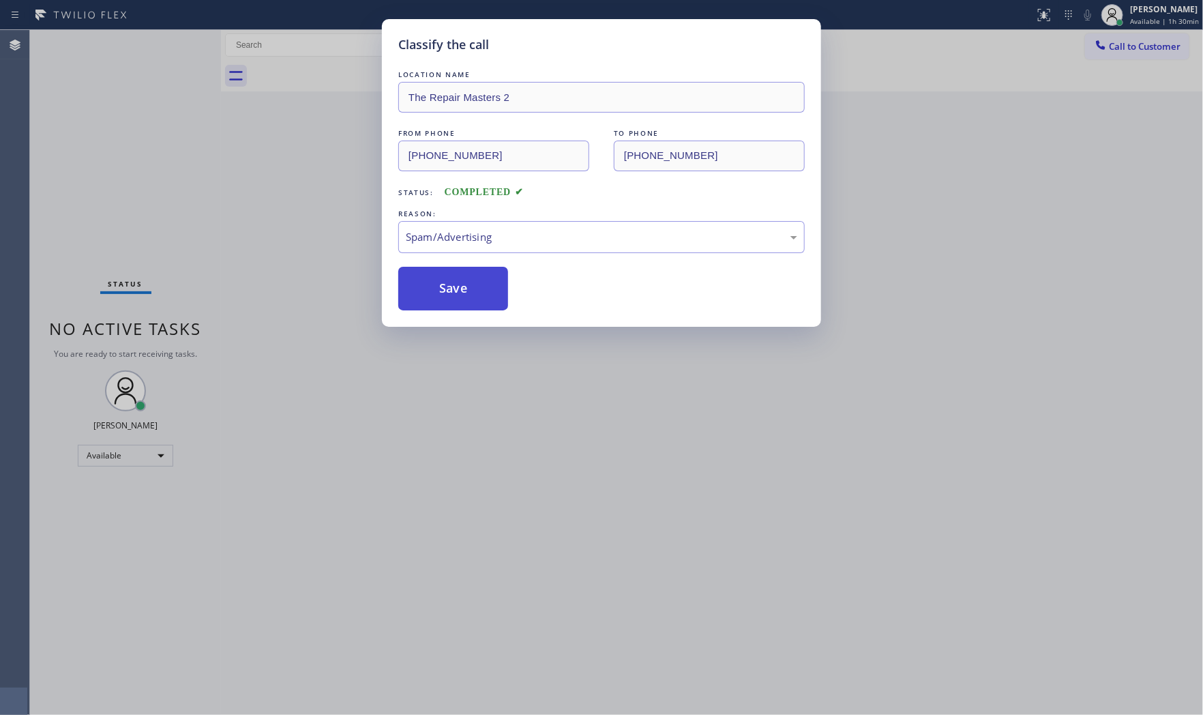
click at [457, 298] on button "Save" at bounding box center [453, 289] width 110 height 44
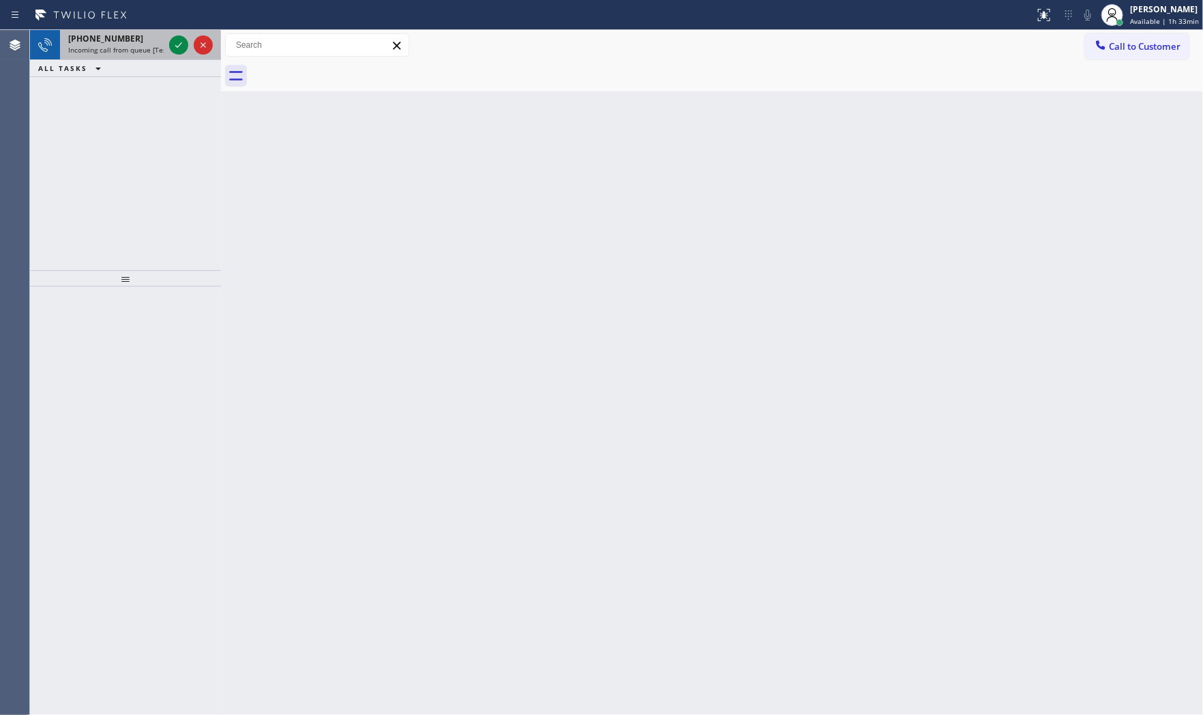
click at [168, 46] on div "[PHONE_NUMBER] Incoming call from queue [Test] All" at bounding box center [125, 45] width 191 height 30
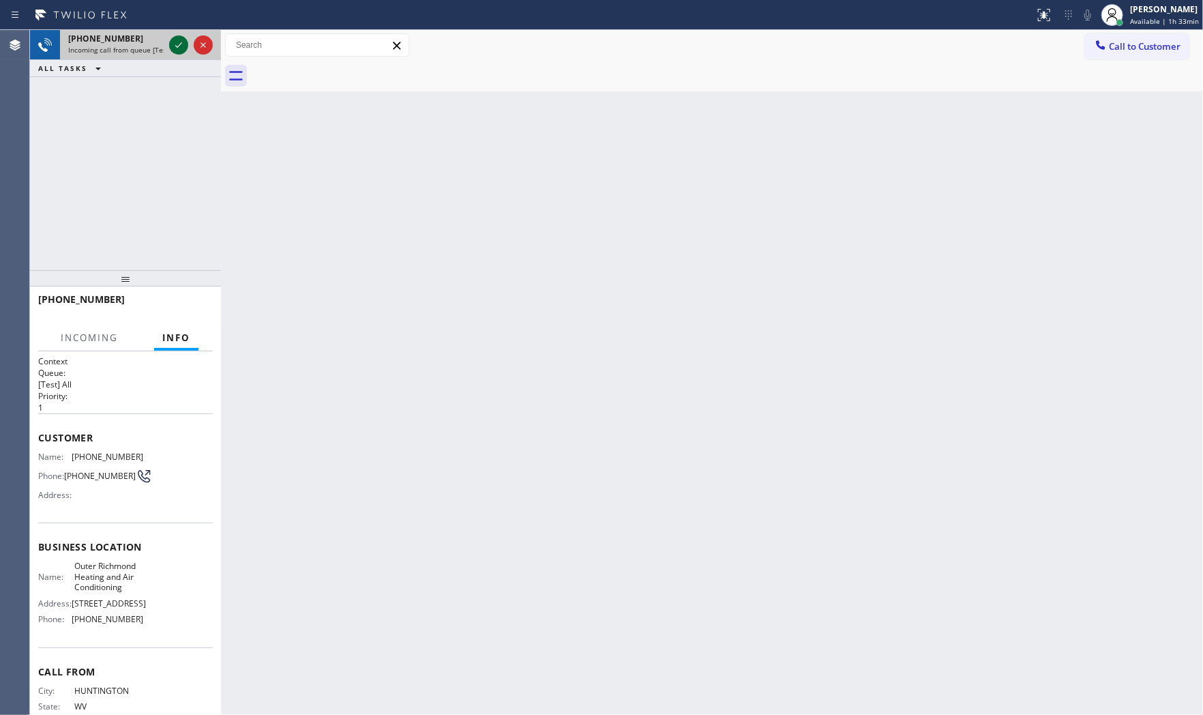
click at [174, 46] on icon at bounding box center [179, 45] width 16 height 16
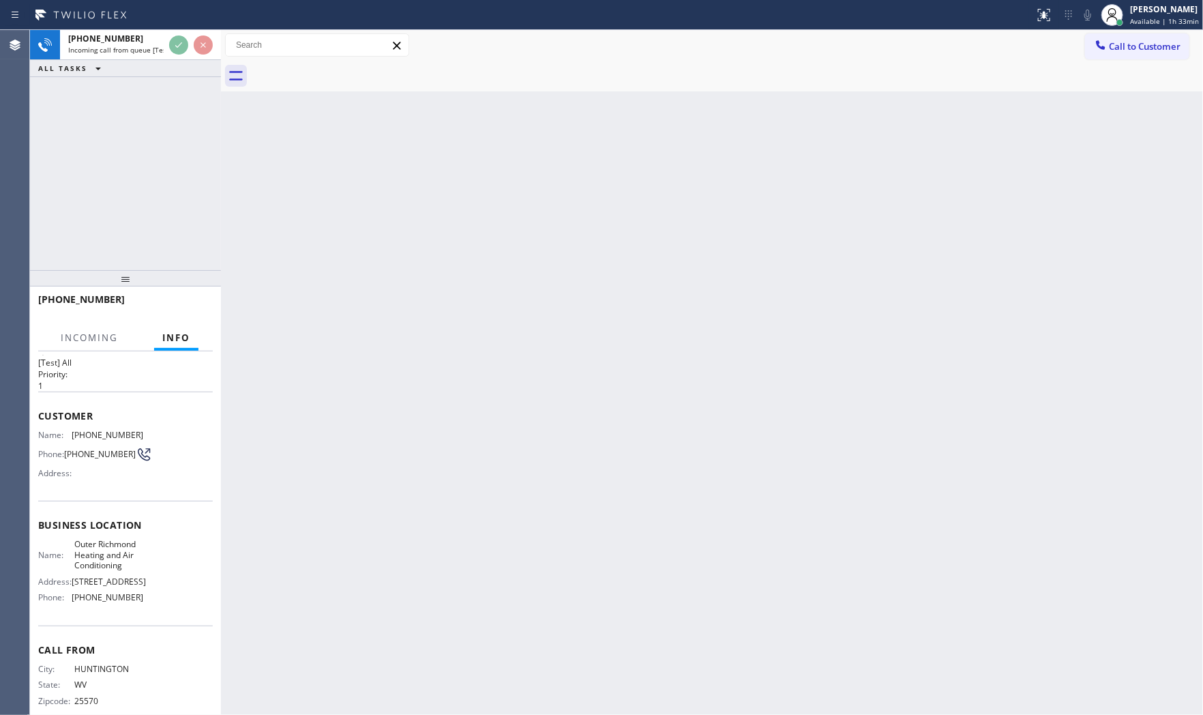
scroll to position [42, 0]
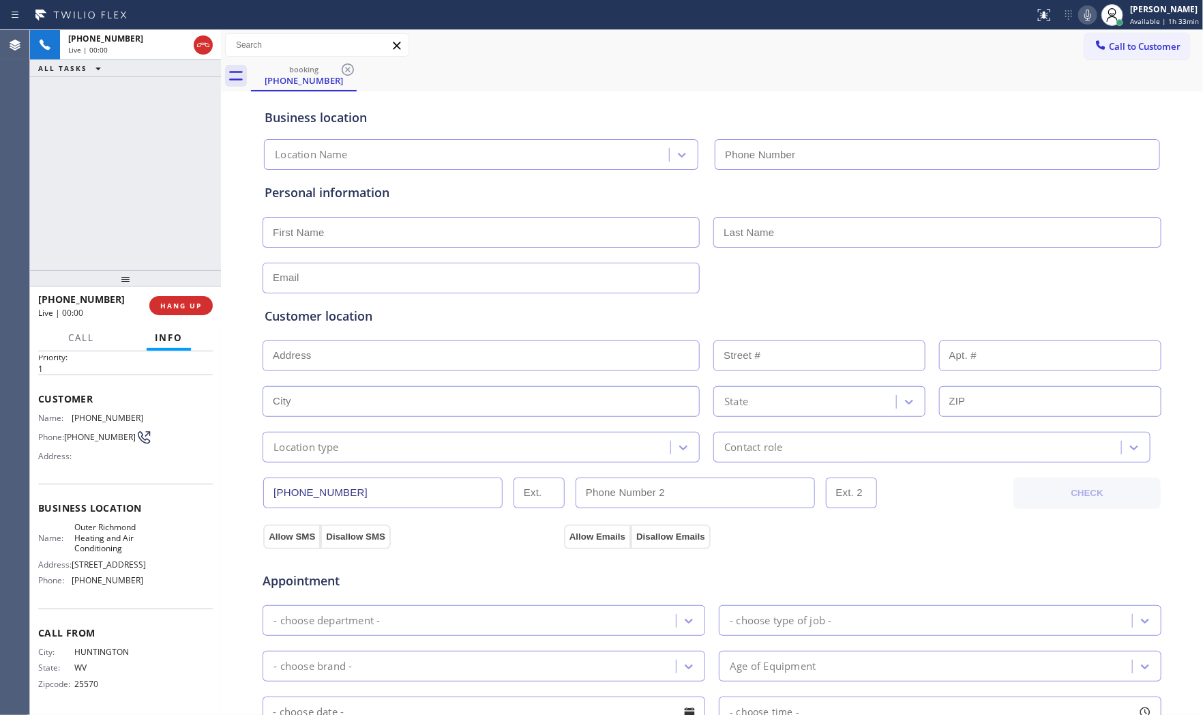
type input "[PHONE_NUMBER]"
click at [181, 312] on button "HANG UP" at bounding box center [180, 305] width 63 height 19
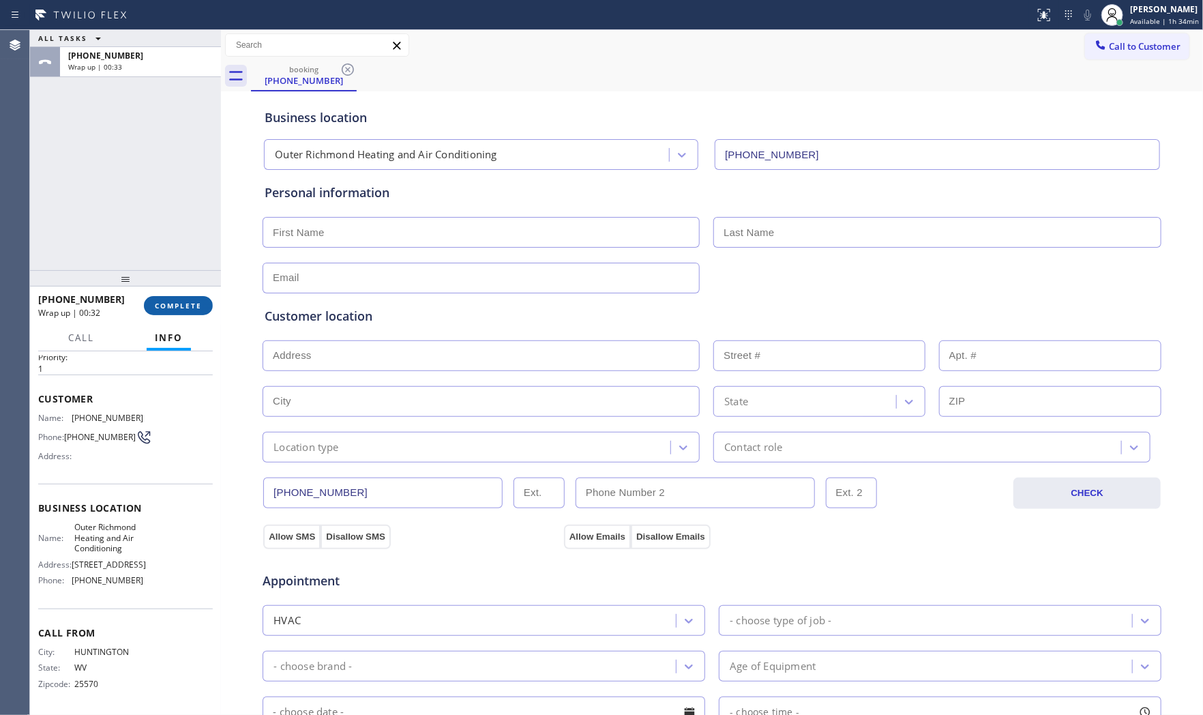
click at [188, 304] on button "COMPLETE" at bounding box center [178, 305] width 69 height 19
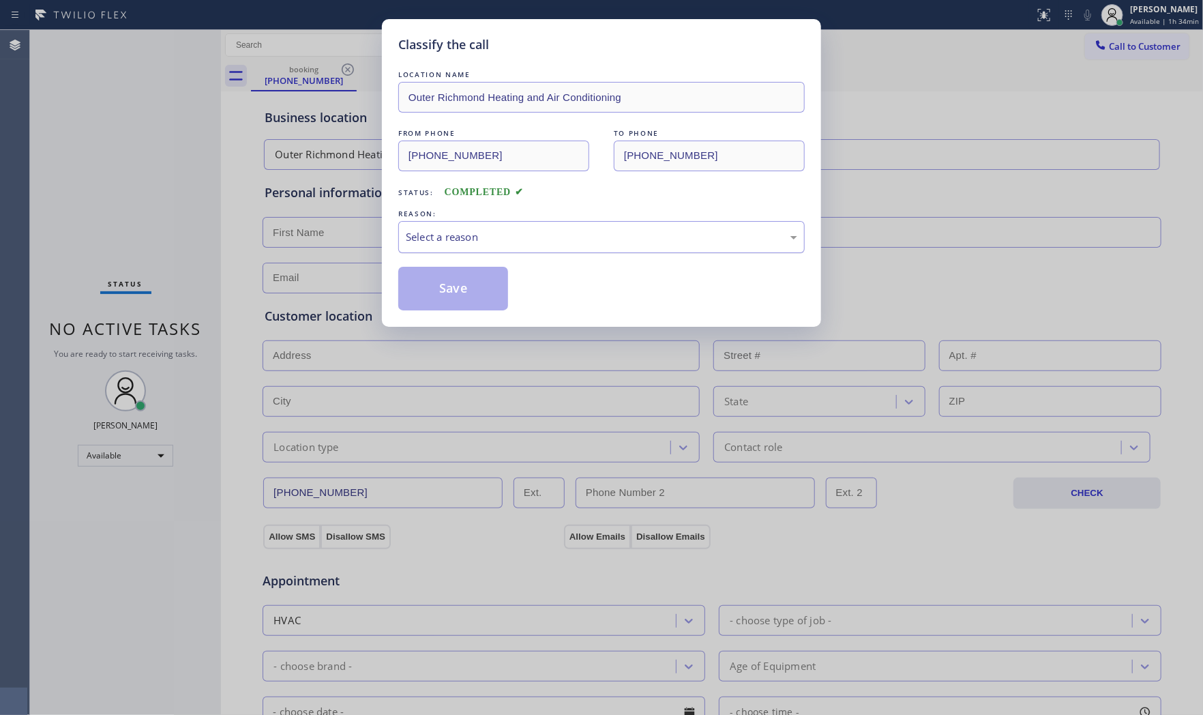
click at [441, 246] on div "Select a reason" at bounding box center [601, 237] width 407 height 32
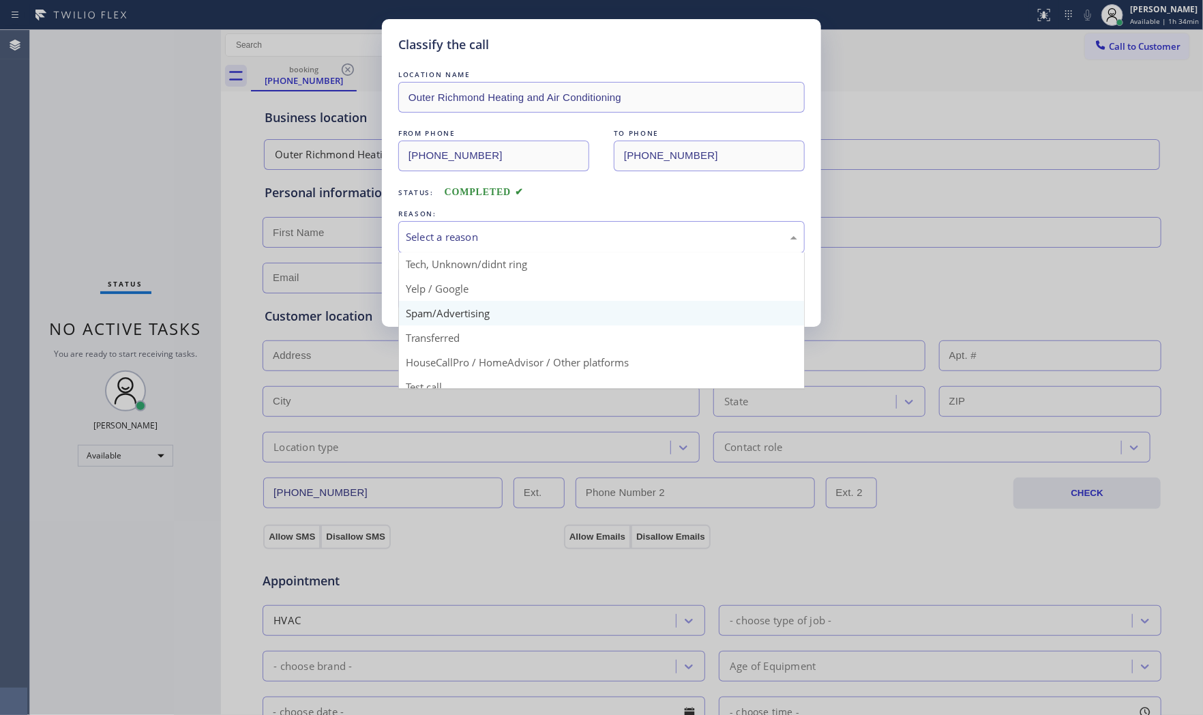
scroll to position [85, 0]
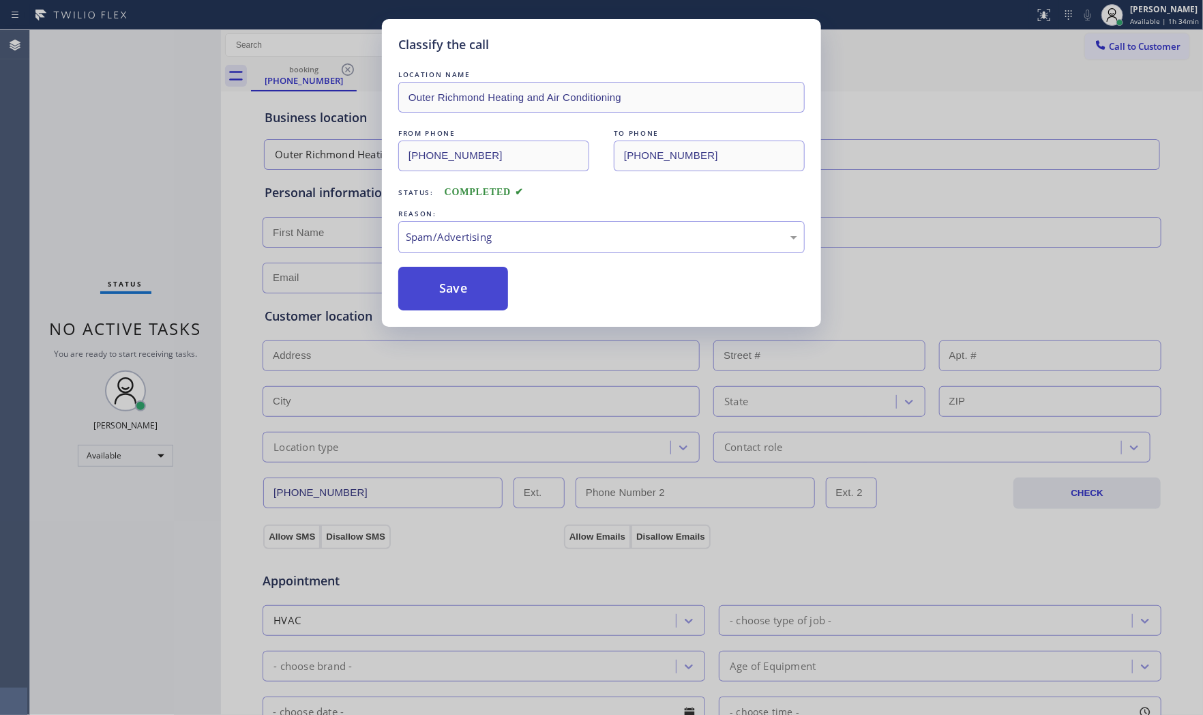
click at [454, 289] on button "Save" at bounding box center [453, 289] width 110 height 44
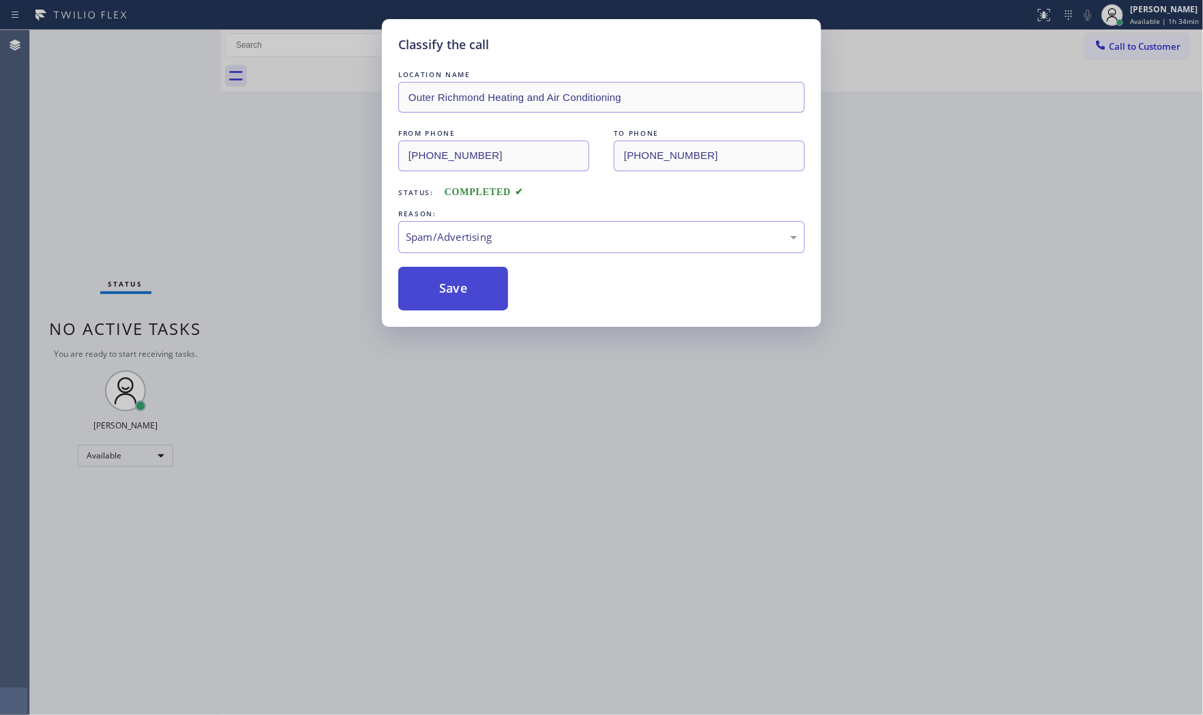
click at [454, 289] on button "Save" at bounding box center [453, 289] width 110 height 44
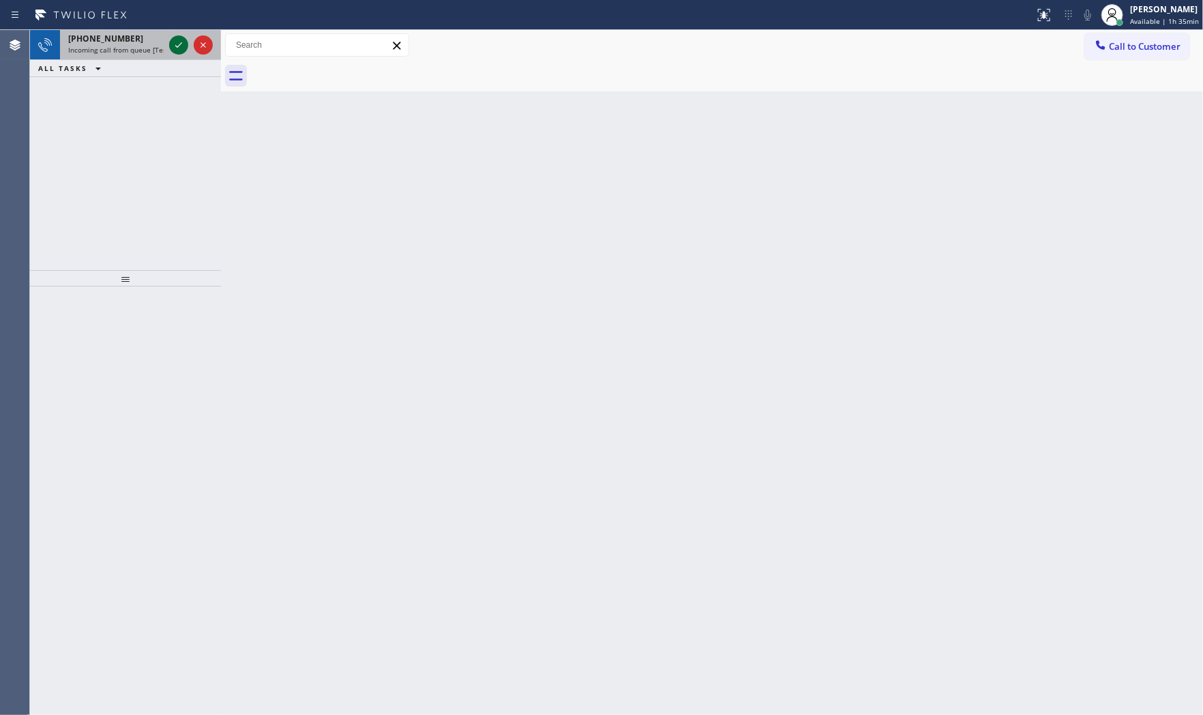
click at [178, 53] on div at bounding box center [190, 45] width 49 height 30
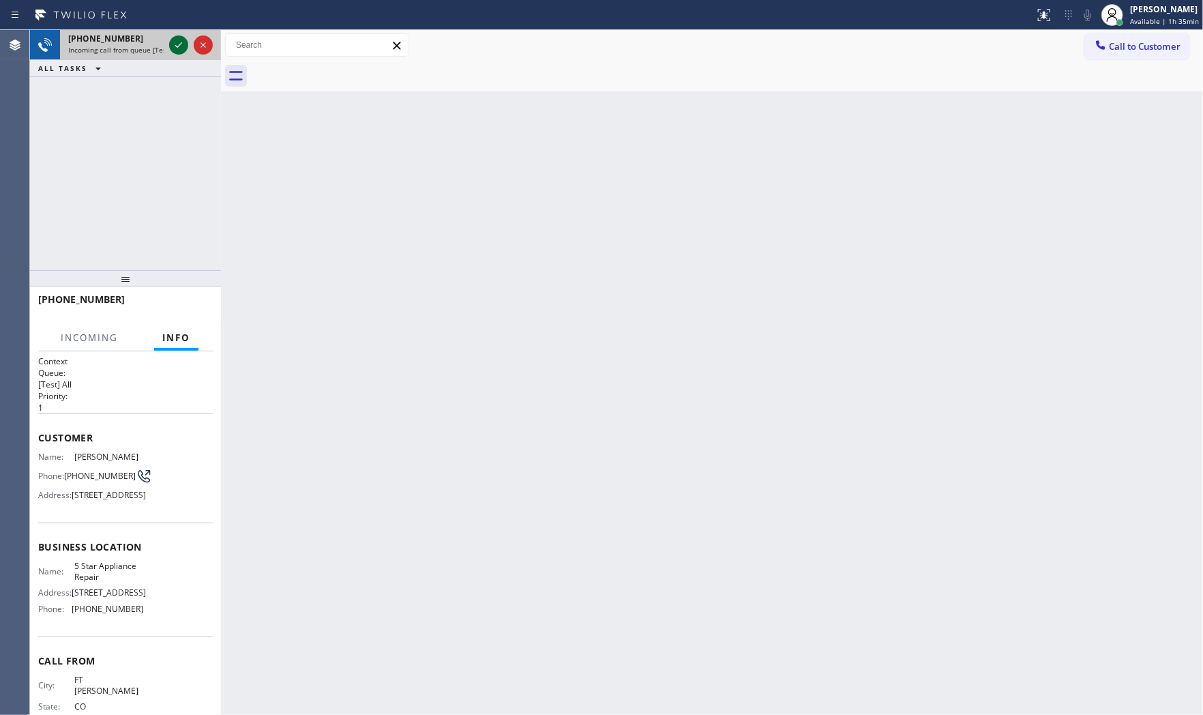
click at [178, 53] on button at bounding box center [178, 44] width 19 height 19
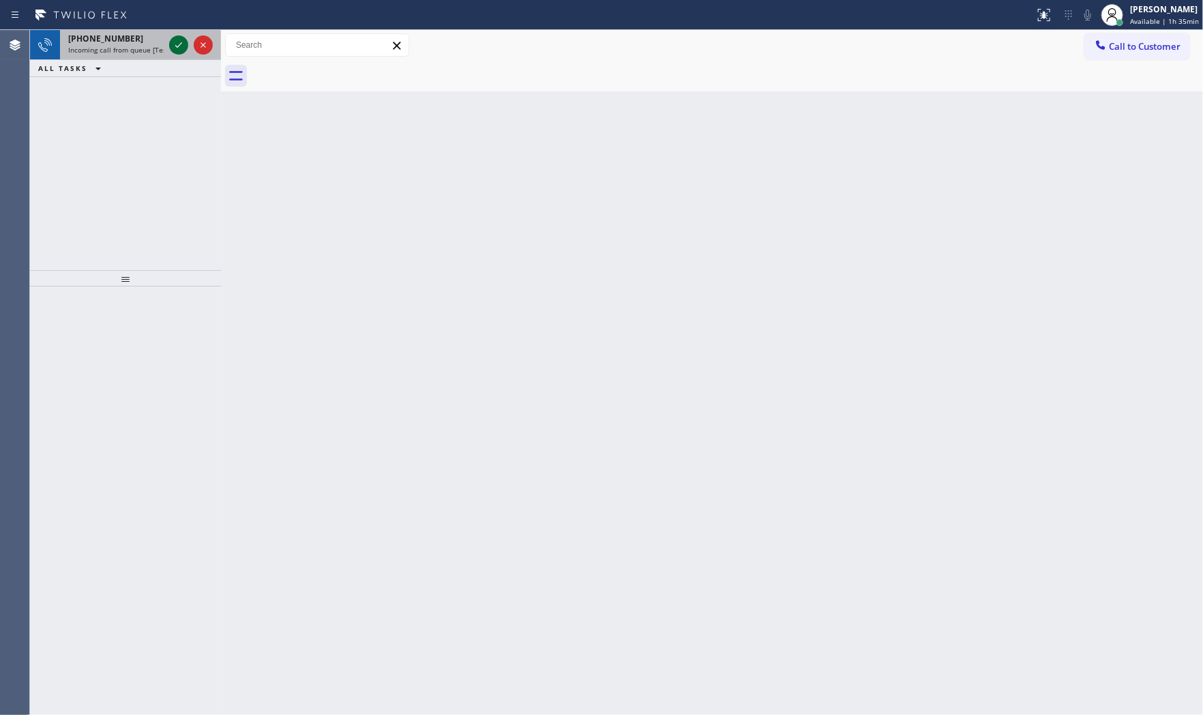
click at [177, 44] on icon at bounding box center [179, 45] width 16 height 16
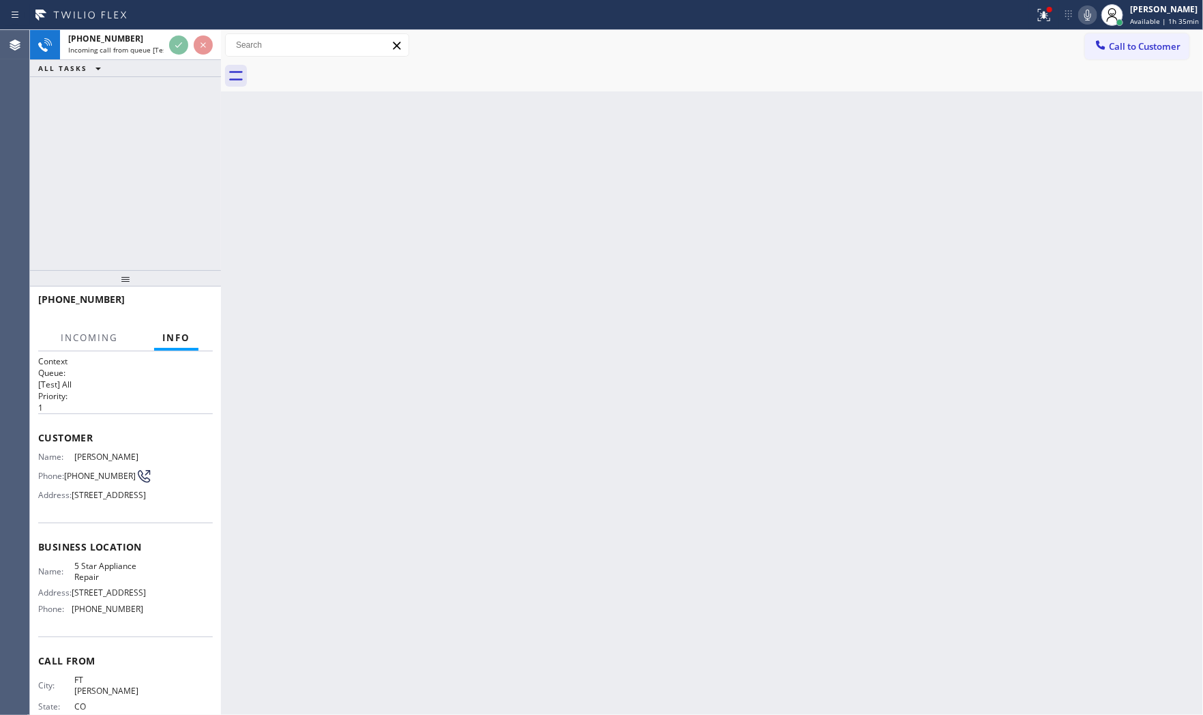
click at [185, 304] on div "[PHONE_NUMBER]" at bounding box center [125, 305] width 175 height 35
click at [185, 304] on span "HANG UP" at bounding box center [181, 306] width 42 height 10
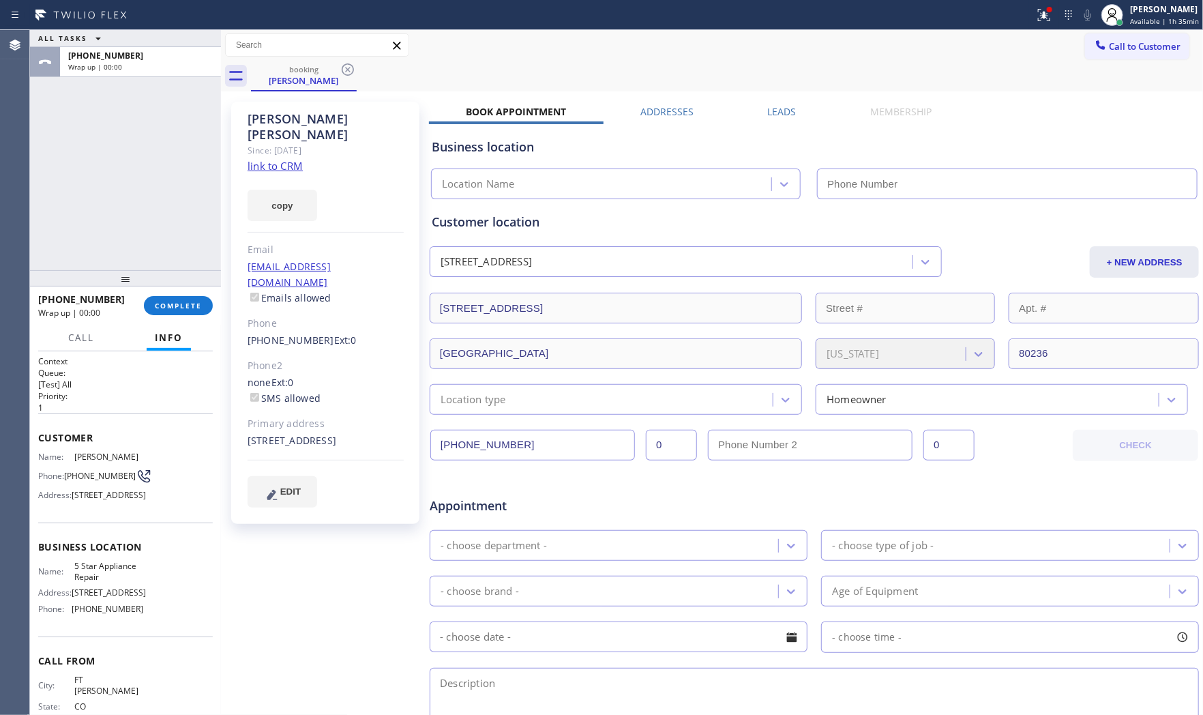
type input "[PHONE_NUMBER]"
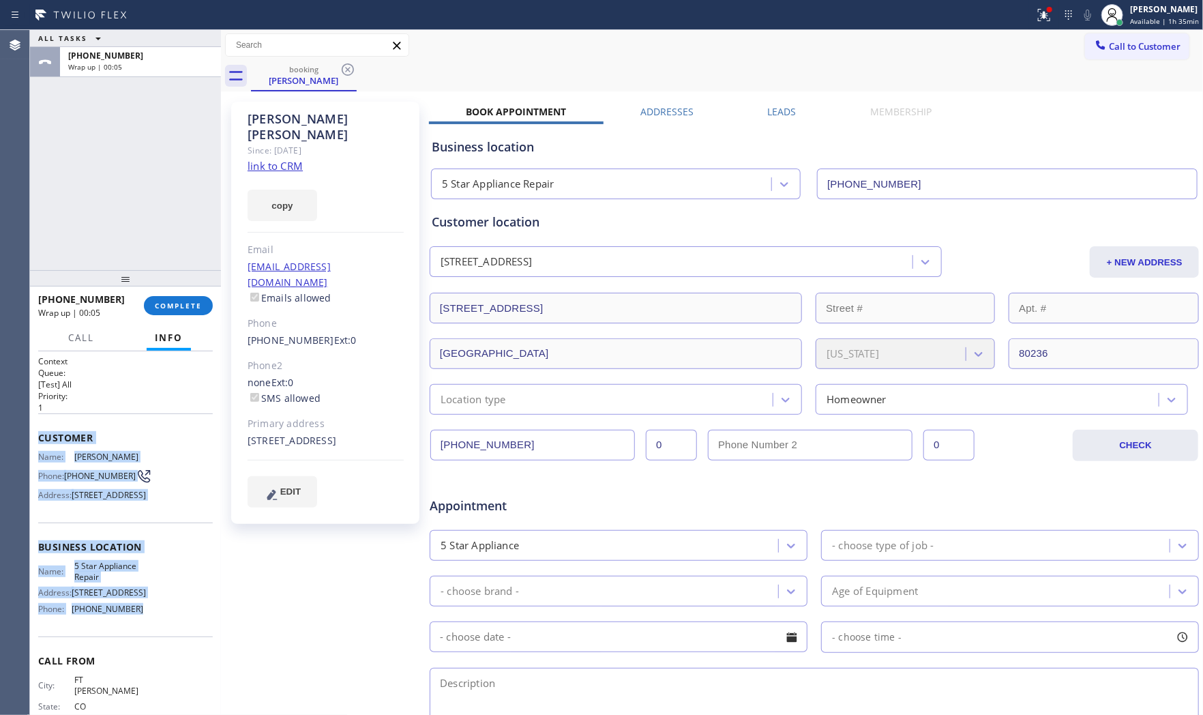
drag, startPoint x: 38, startPoint y: 437, endPoint x: 134, endPoint y: 645, distance: 229.2
click at [134, 647] on div "Context Queue: [Test] All Priority: 1 Customer Name: [PERSON_NAME] Phone: [PHON…" at bounding box center [125, 552] width 175 height 395
copy div "Customer Name: [PERSON_NAME] Phone: [PHONE_NUMBER] Address: [STREET_ADDRESS] Bu…"
click at [291, 159] on link "link to CRM" at bounding box center [275, 166] width 55 height 14
click at [182, 304] on span "COMPLETE" at bounding box center [178, 306] width 47 height 10
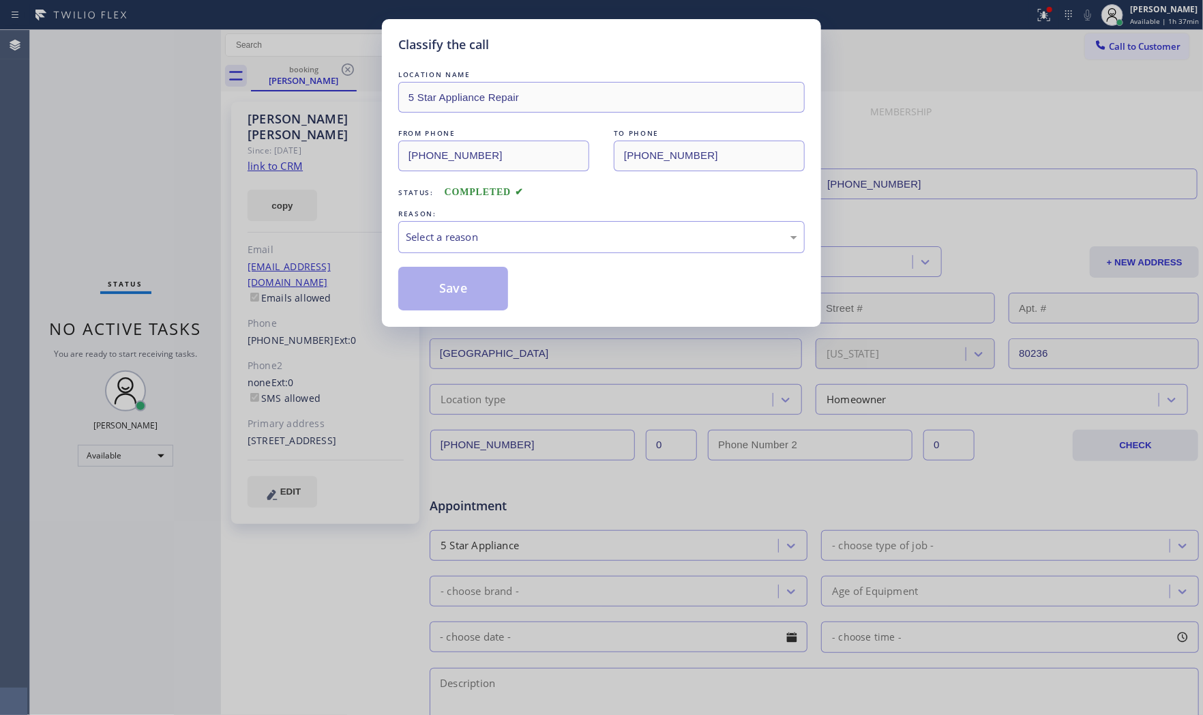
click at [505, 257] on div "LOCATION NAME 5 Star Appliance Repair FROM PHONE [PHONE_NUMBER] TO PHONE [PHONE…" at bounding box center [601, 189] width 407 height 243
click at [505, 248] on div "Select a reason" at bounding box center [601, 237] width 407 height 32
click at [481, 291] on button "Save" at bounding box center [453, 289] width 110 height 44
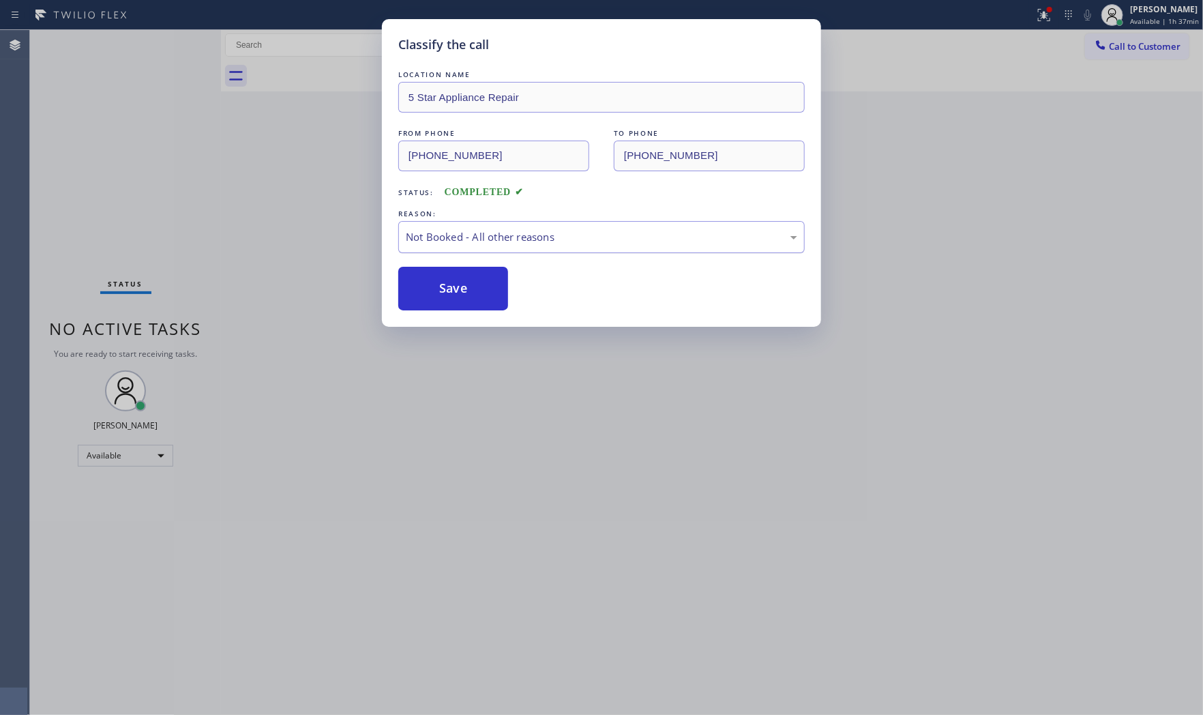
click at [481, 291] on button "Save" at bounding box center [453, 289] width 110 height 44
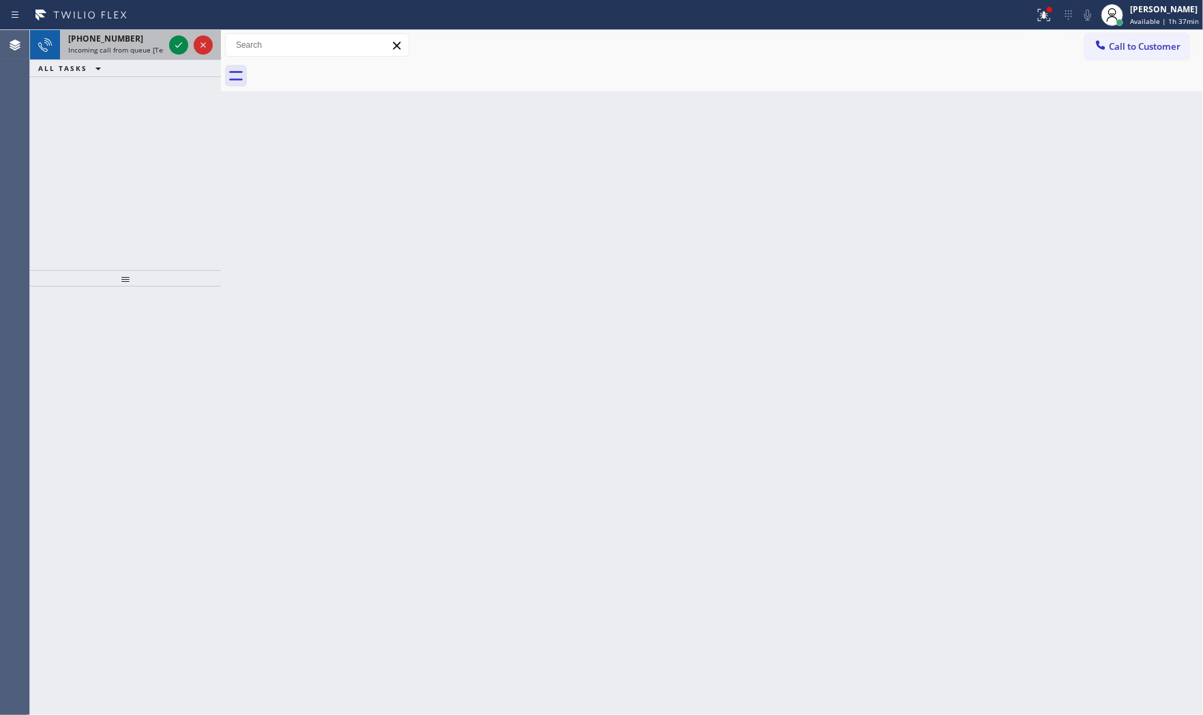
click at [131, 48] on span "Incoming call from queue [Test] All" at bounding box center [124, 50] width 113 height 10
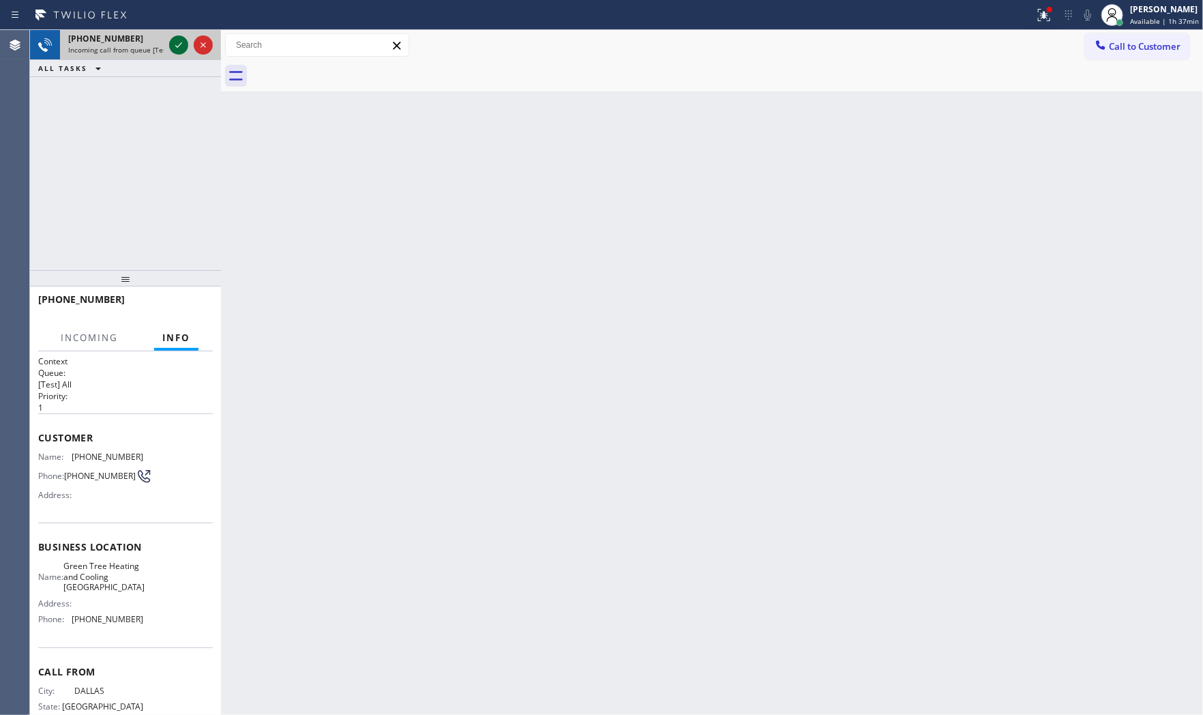
click at [173, 42] on icon at bounding box center [179, 45] width 16 height 16
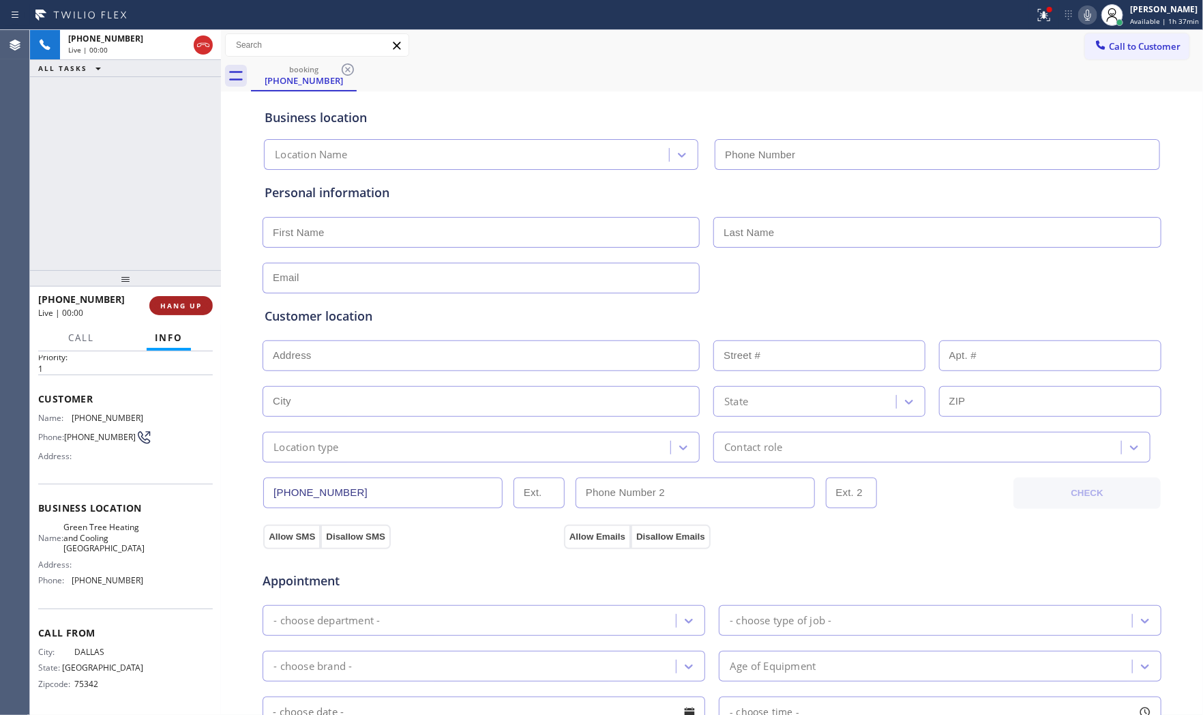
type input "[PHONE_NUMBER]"
click at [177, 304] on span "HANG UP" at bounding box center [181, 306] width 42 height 10
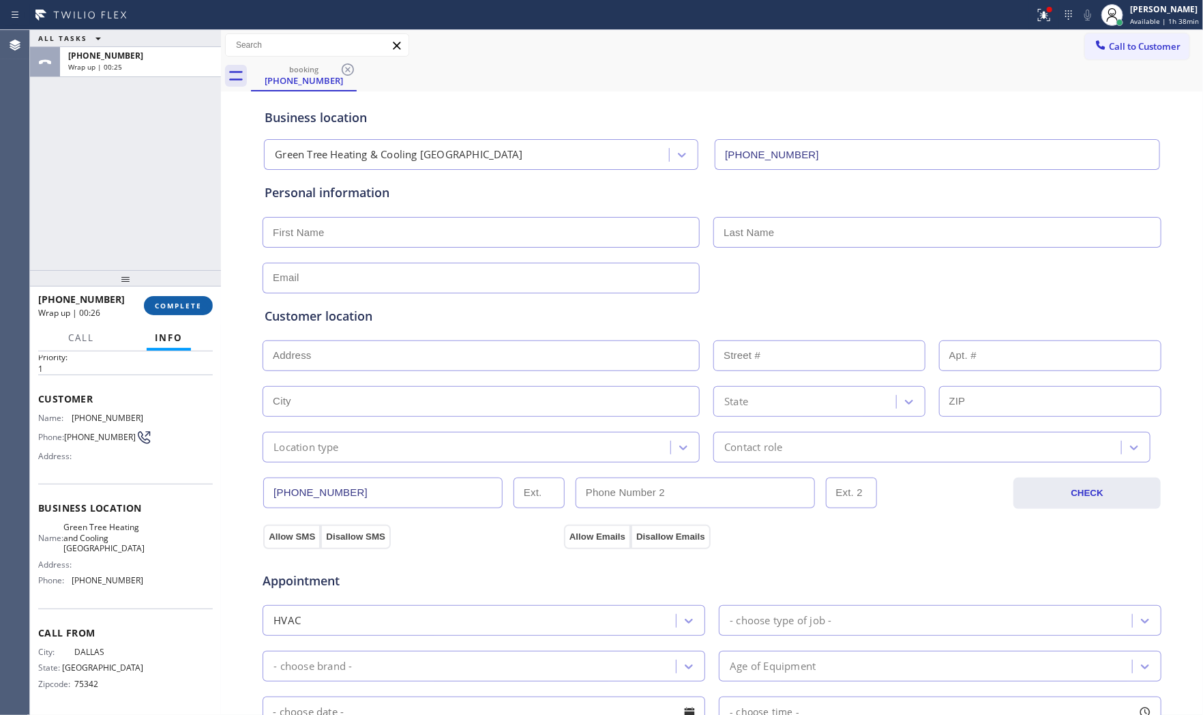
click at [158, 303] on span "COMPLETE" at bounding box center [178, 306] width 47 height 10
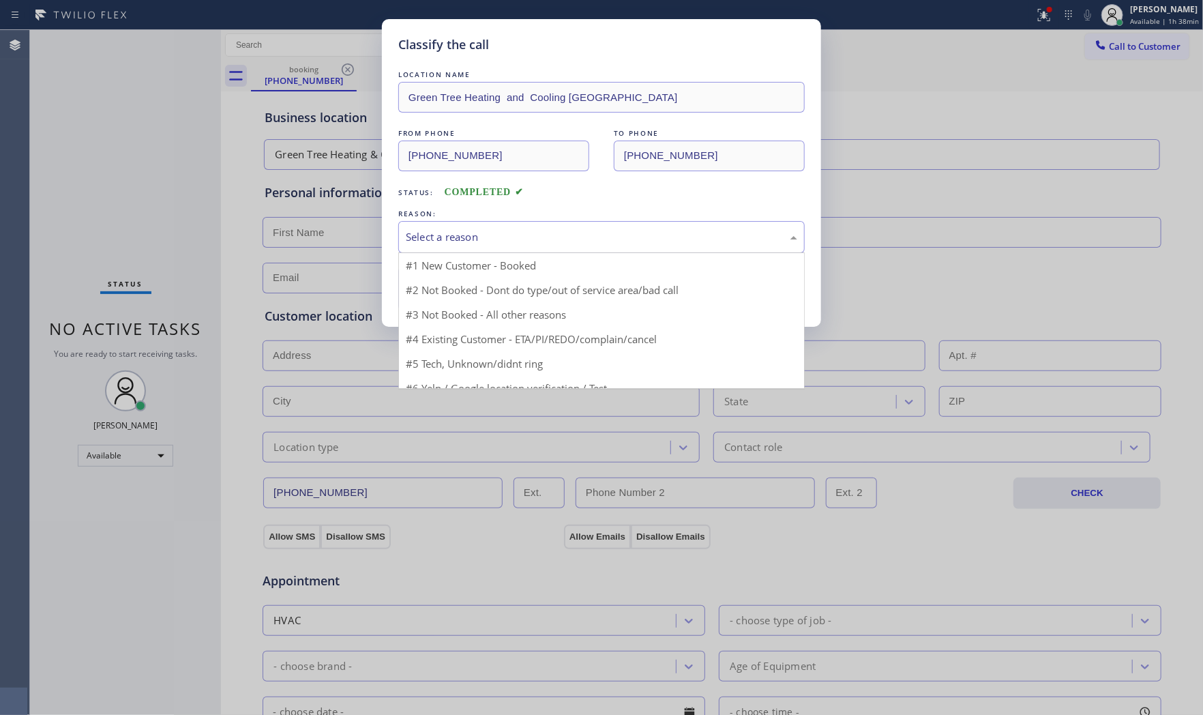
click at [517, 243] on div "Select a reason" at bounding box center [602, 237] width 392 height 16
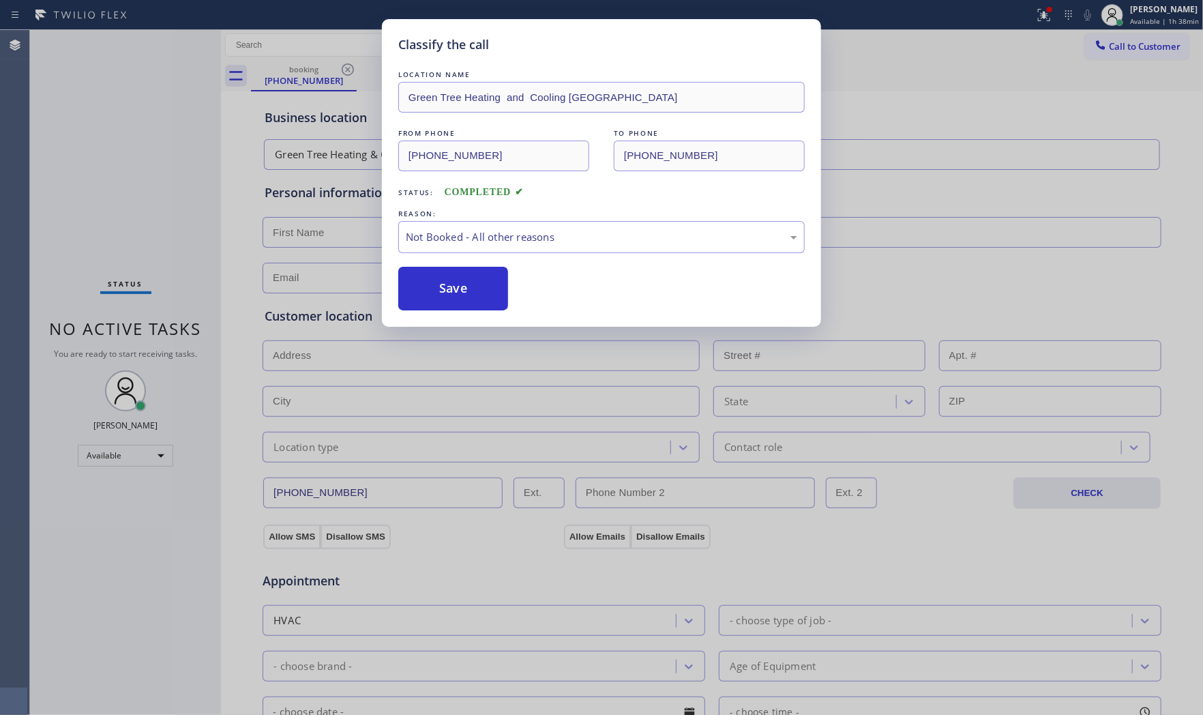
click at [463, 287] on button "Save" at bounding box center [453, 289] width 110 height 44
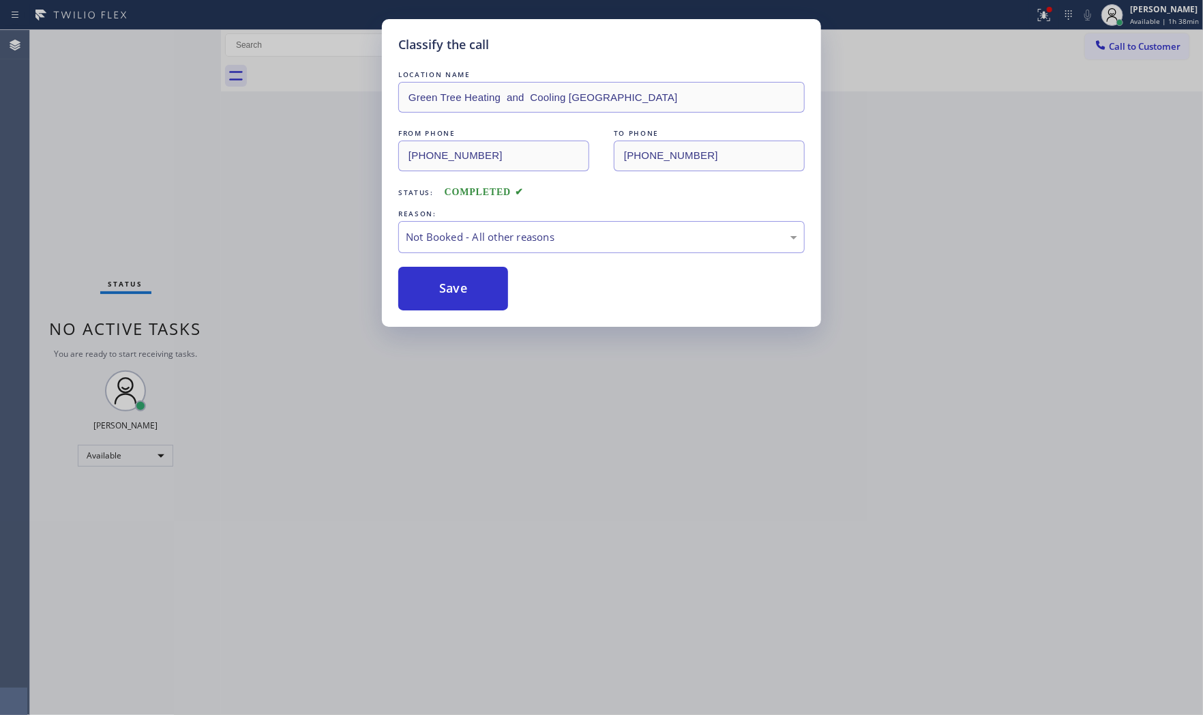
click at [463, 287] on button "Save" at bounding box center [453, 289] width 110 height 44
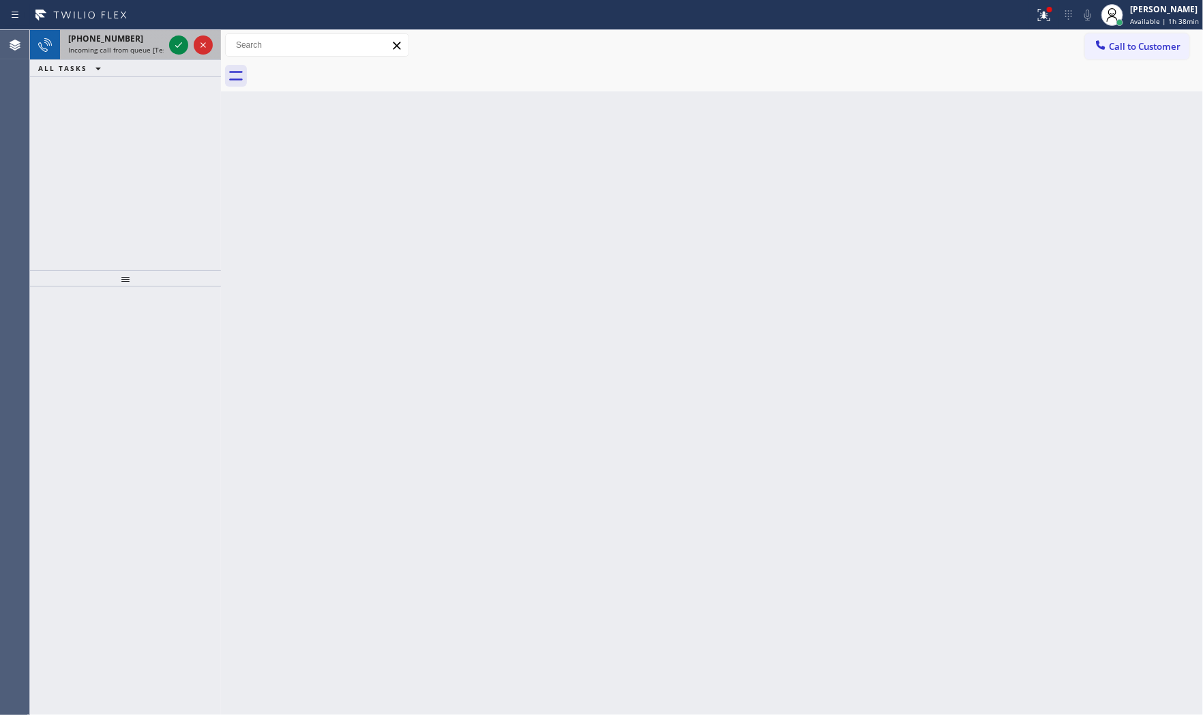
click at [113, 43] on span "[PHONE_NUMBER]" at bounding box center [105, 39] width 75 height 12
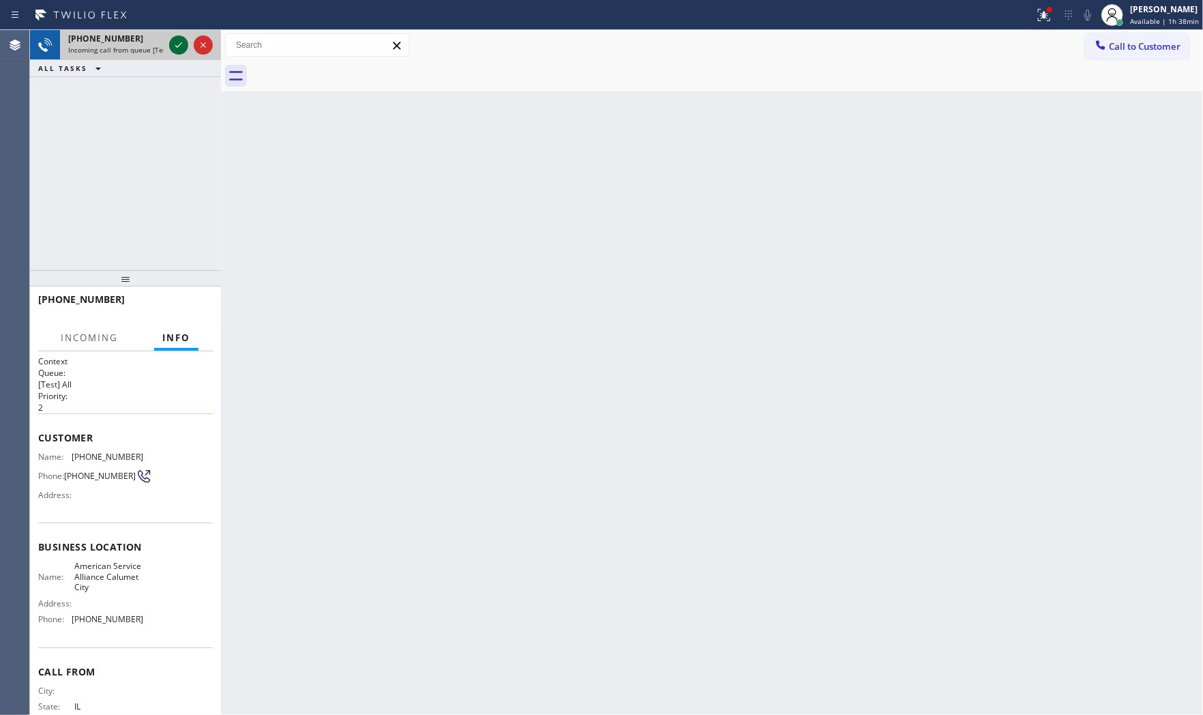
click at [181, 46] on icon at bounding box center [179, 45] width 16 height 16
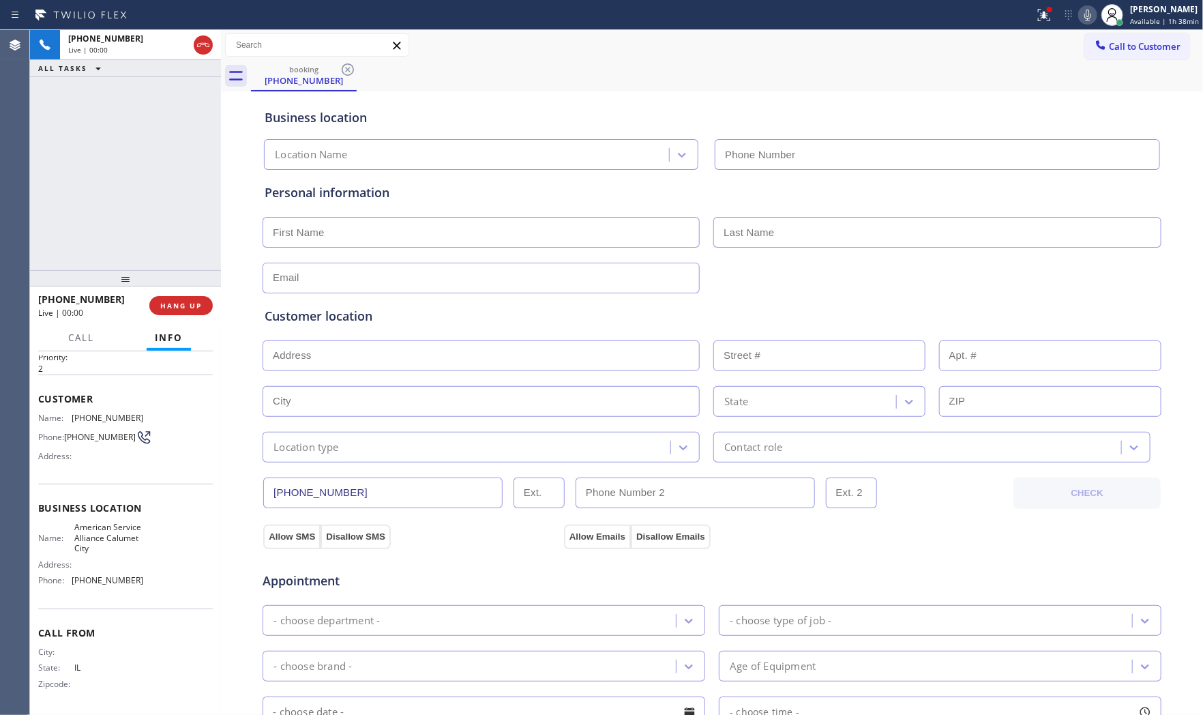
type input "[PHONE_NUMBER]"
click at [188, 304] on span "HANG UP" at bounding box center [181, 306] width 42 height 10
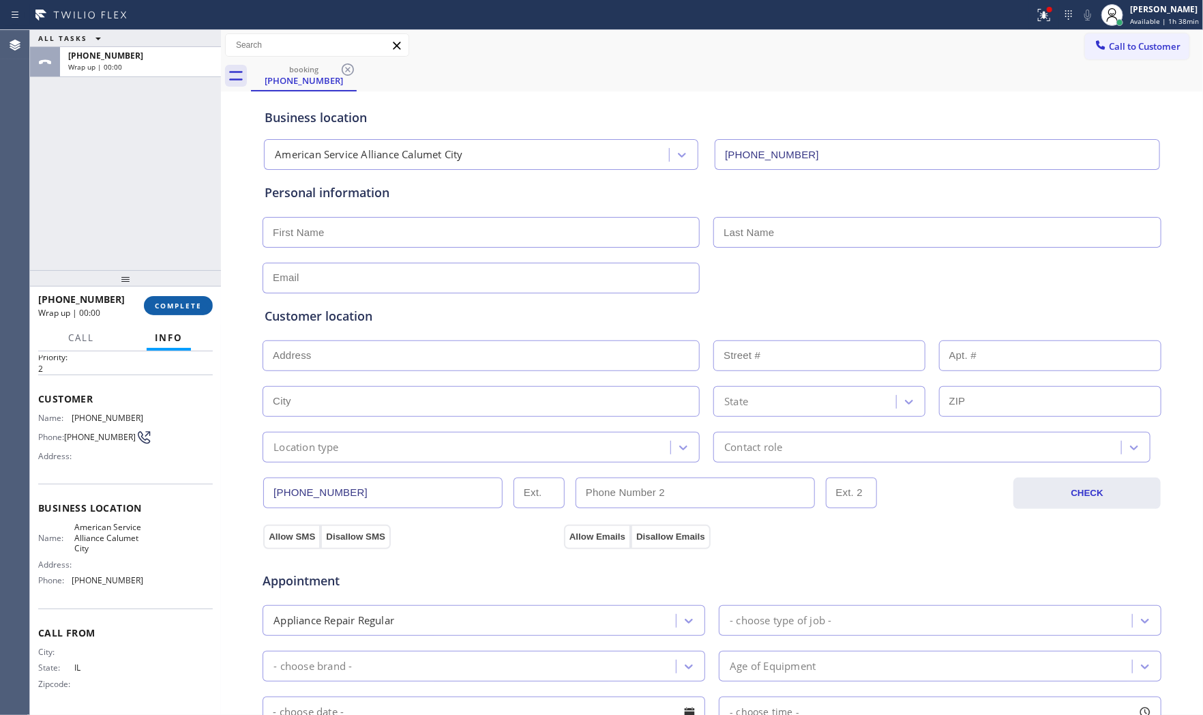
click at [188, 304] on span "COMPLETE" at bounding box center [178, 306] width 47 height 10
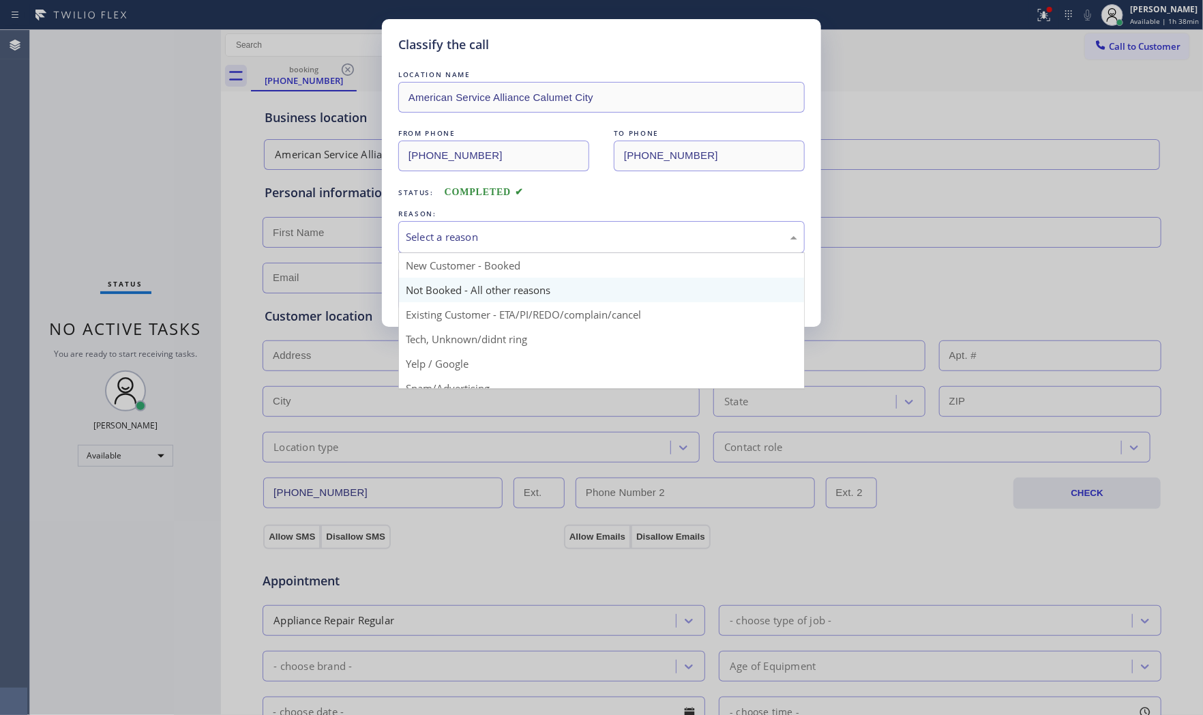
drag, startPoint x: 516, startPoint y: 244, endPoint x: 465, endPoint y: 277, distance: 61.7
click at [516, 244] on div "Select a reason" at bounding box center [601, 237] width 407 height 32
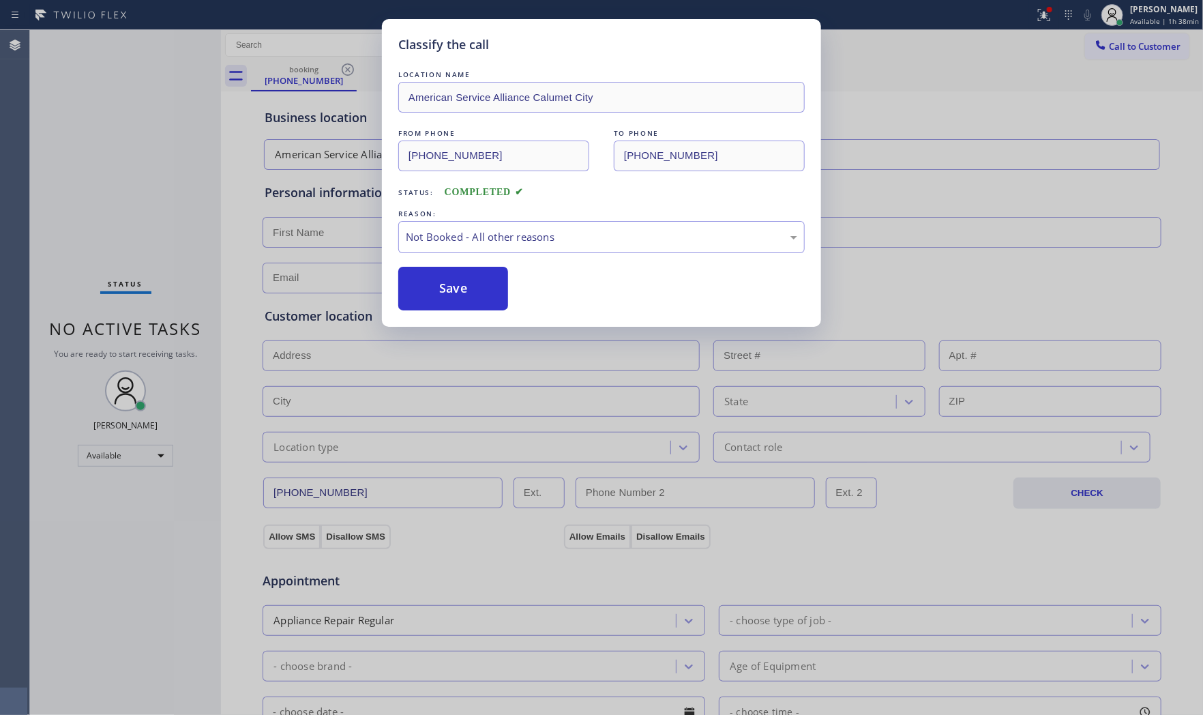
click at [452, 284] on button "Save" at bounding box center [453, 289] width 110 height 44
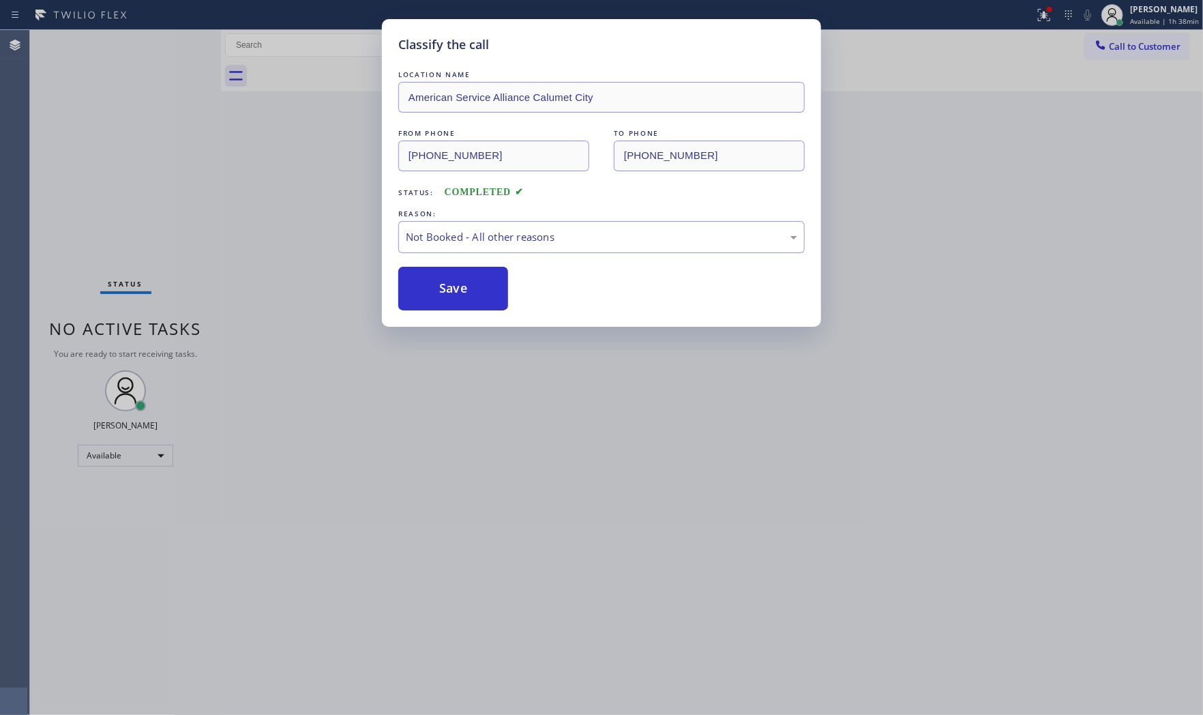
click at [452, 284] on button "Save" at bounding box center [453, 289] width 110 height 44
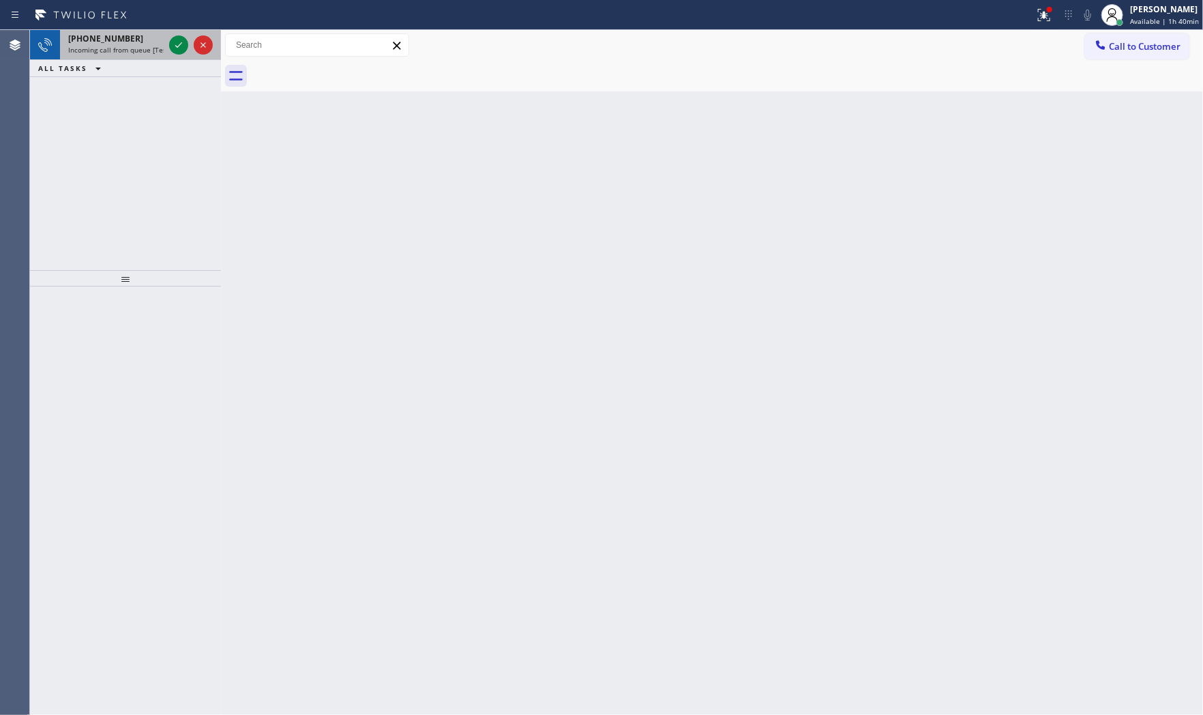
click at [162, 46] on span "Incoming call from queue [Test] All" at bounding box center [124, 50] width 113 height 10
click at [173, 43] on icon at bounding box center [179, 45] width 16 height 16
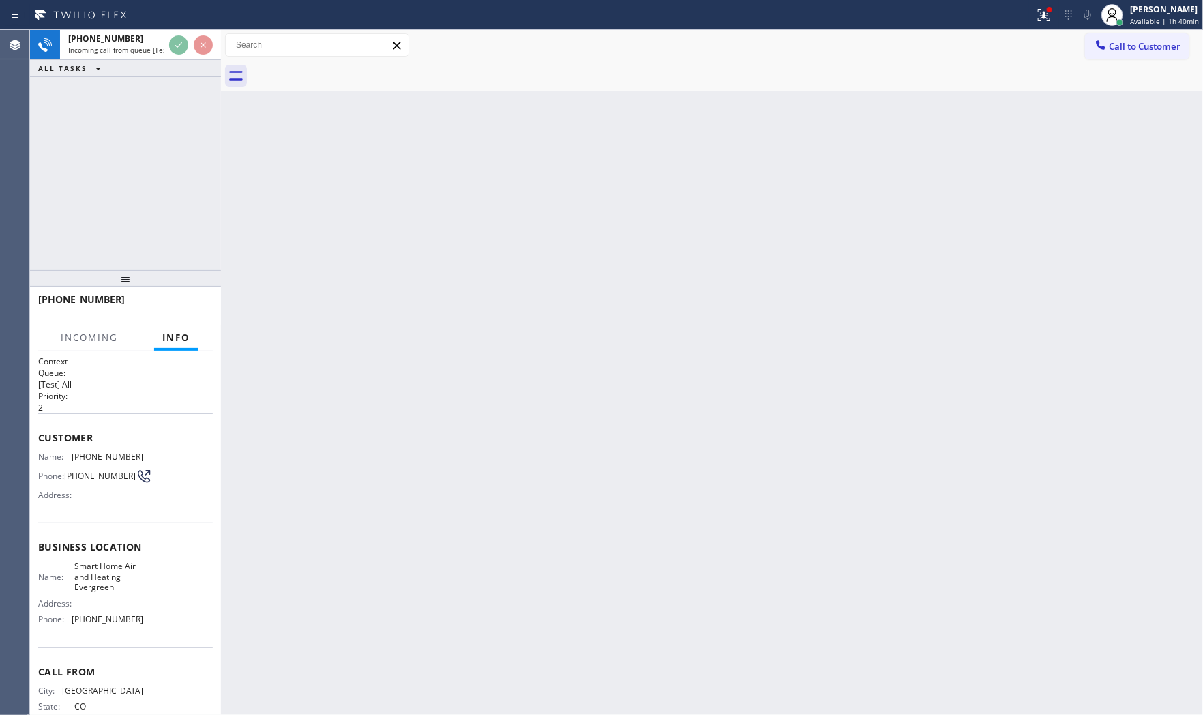
scroll to position [42, 0]
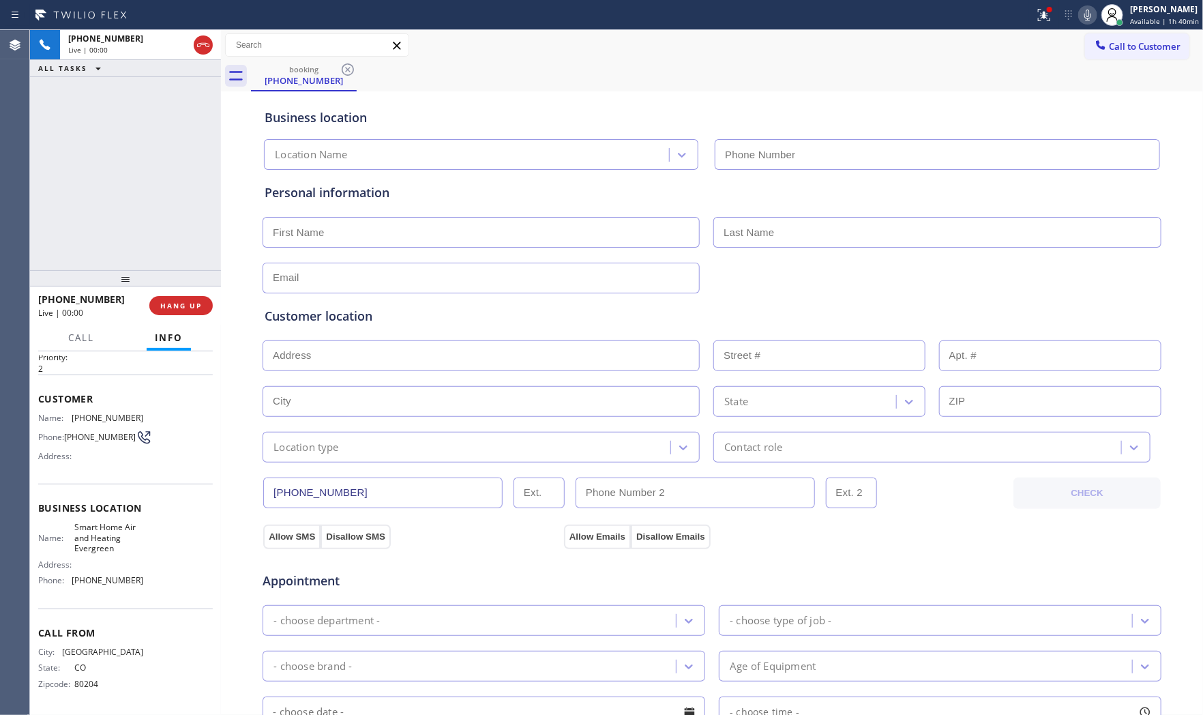
type input "[PHONE_NUMBER]"
click at [162, 310] on span "HANG UP" at bounding box center [181, 306] width 42 height 10
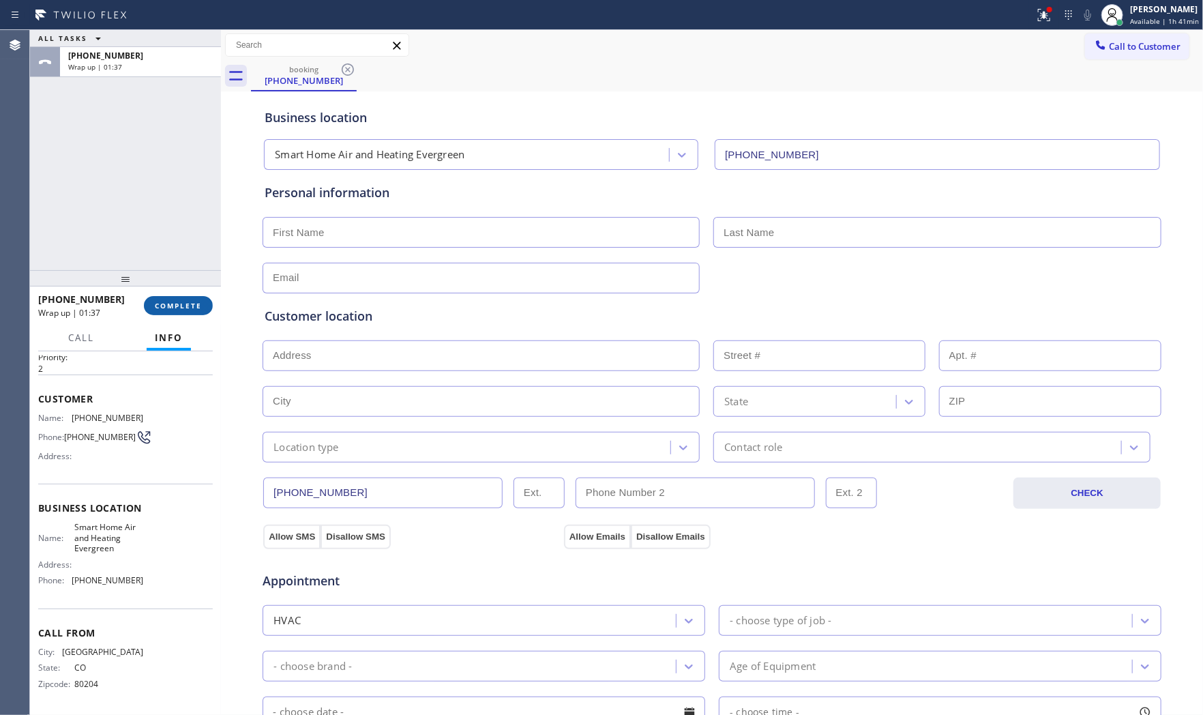
drag, startPoint x: 162, startPoint y: 310, endPoint x: 168, endPoint y: 308, distance: 7.1
click at [168, 308] on span "COMPLETE" at bounding box center [178, 306] width 47 height 10
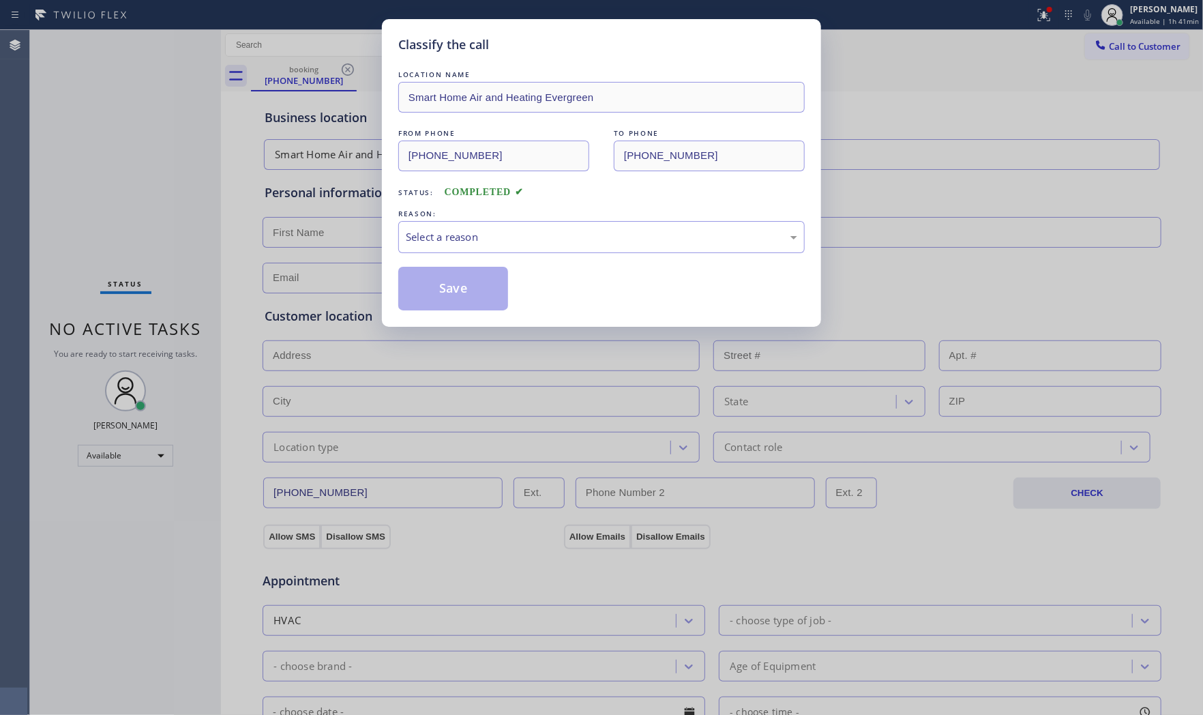
click at [439, 255] on div "LOCATION NAME Smart Home Air and Heating Evergreen FROM PHONE [PHONE_NUMBER] TO…" at bounding box center [601, 189] width 407 height 243
click at [469, 244] on div "Select a reason" at bounding box center [602, 237] width 392 height 16
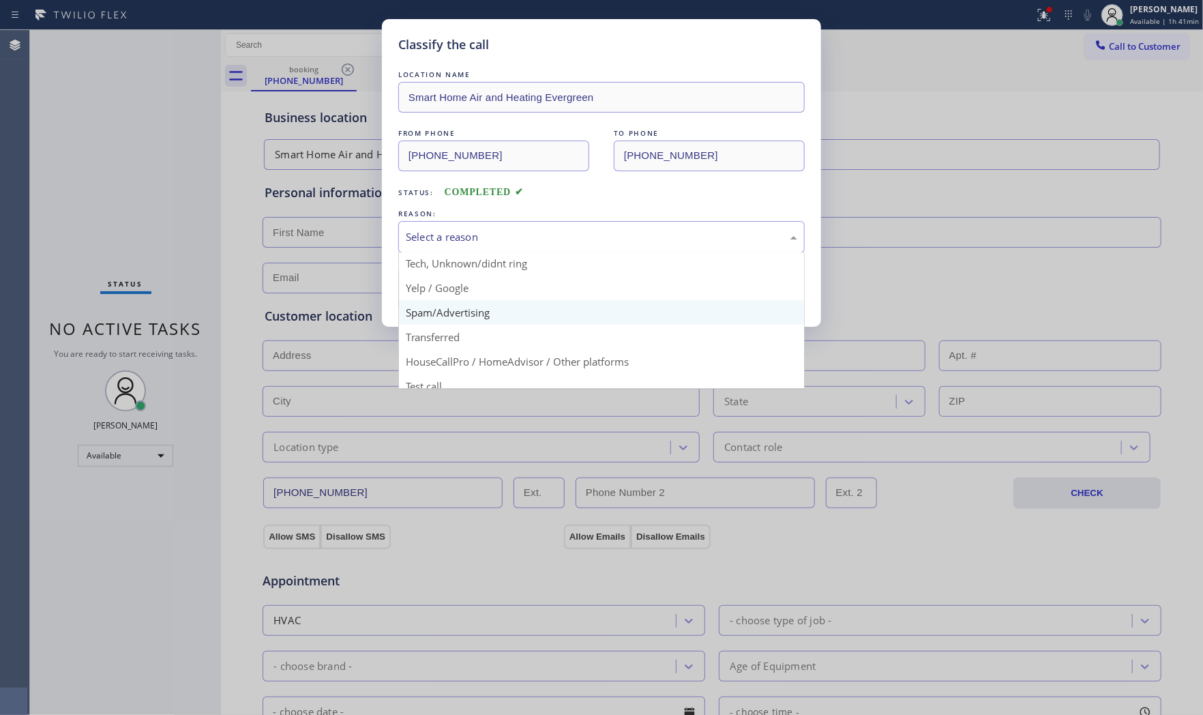
scroll to position [85, 0]
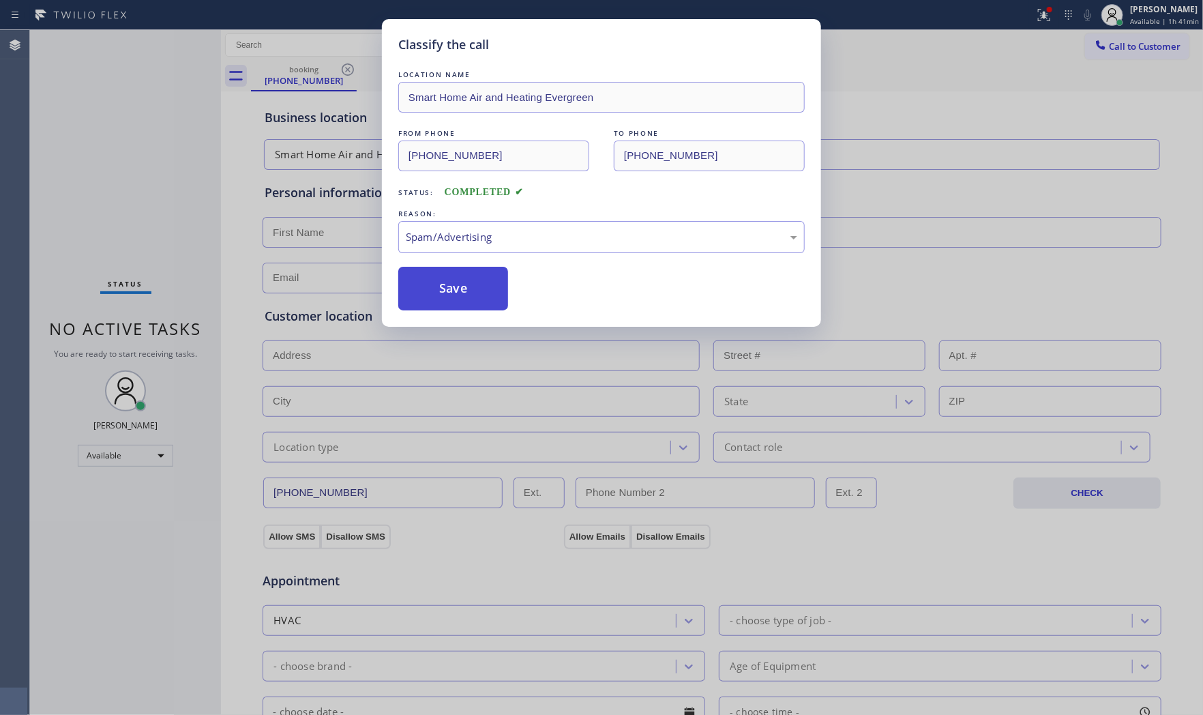
click at [460, 283] on button "Save" at bounding box center [453, 289] width 110 height 44
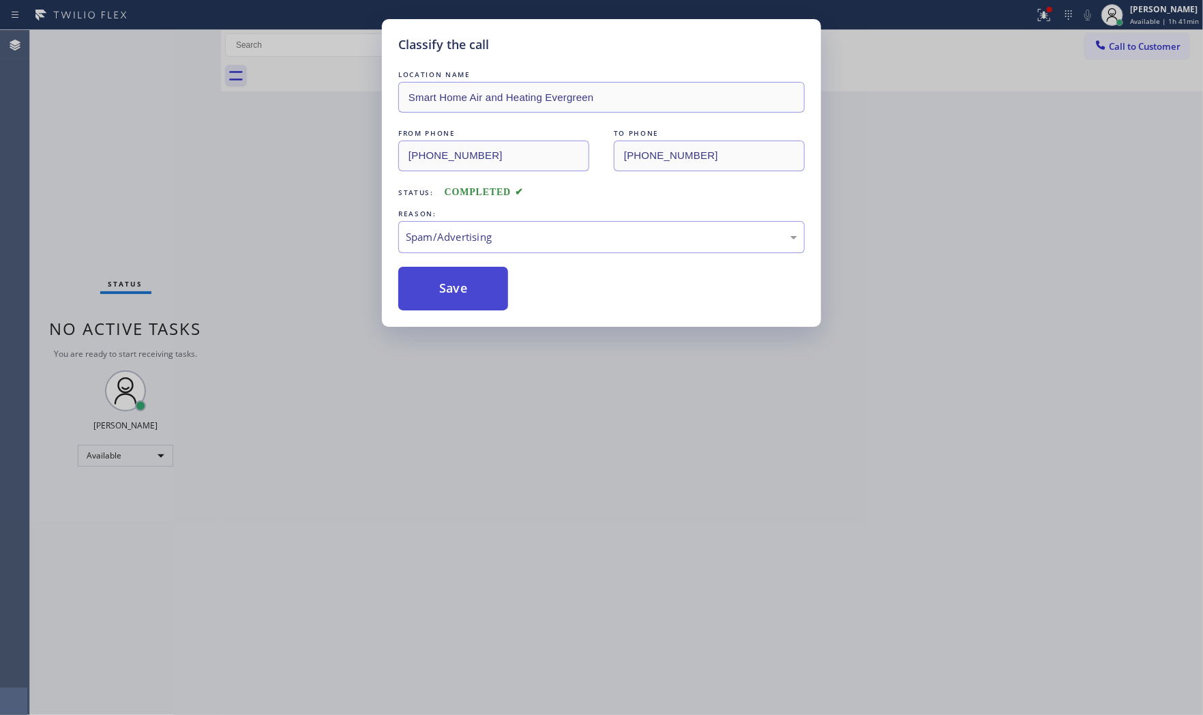
click at [460, 283] on button "Save" at bounding box center [453, 289] width 110 height 44
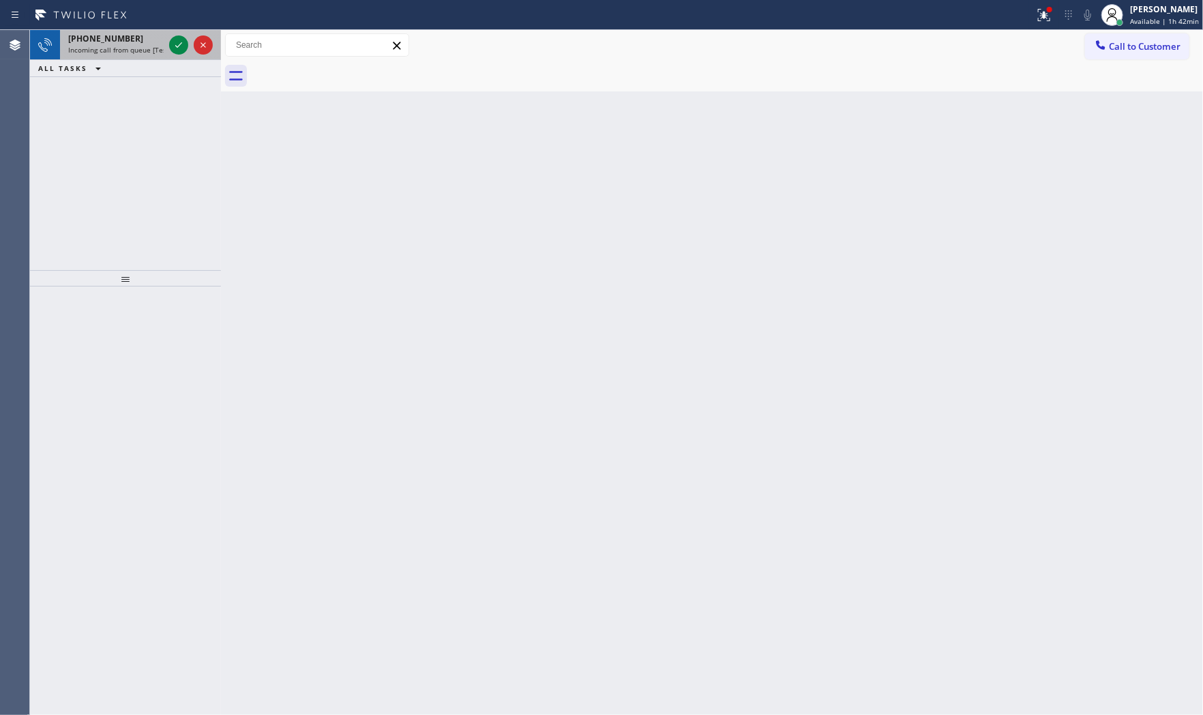
click at [92, 55] on div "[PHONE_NUMBER] Incoming call from queue [Test] All" at bounding box center [113, 45] width 106 height 30
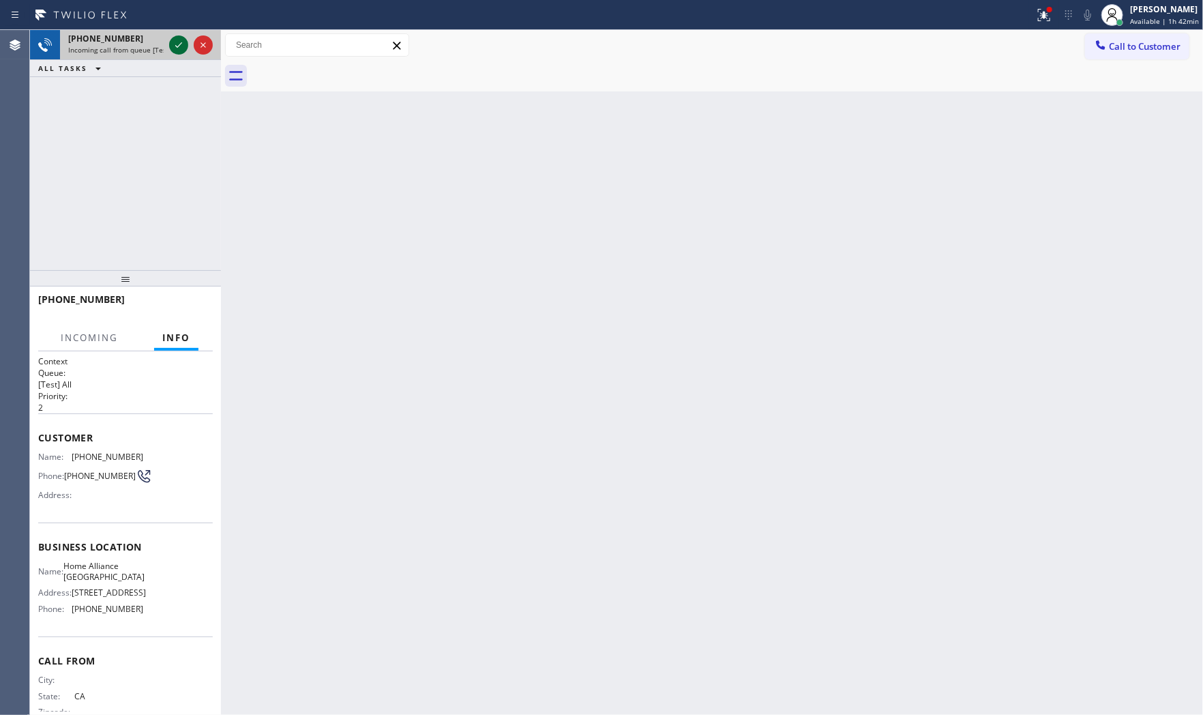
click at [182, 44] on icon at bounding box center [179, 45] width 16 height 16
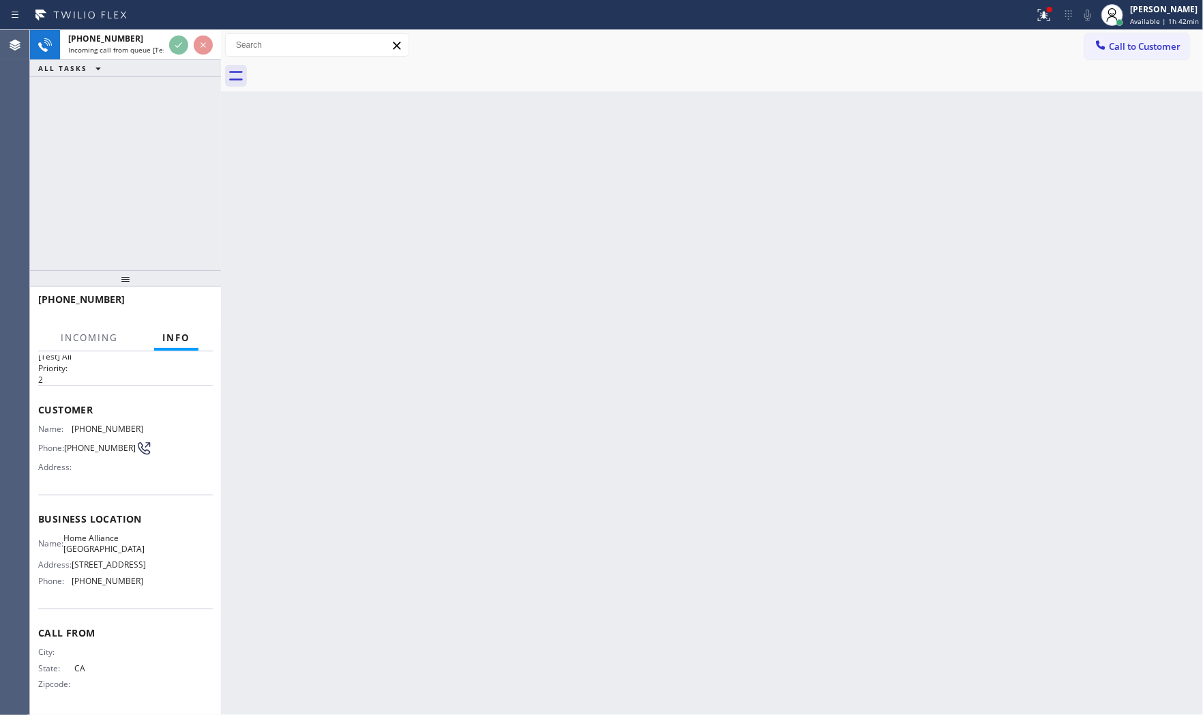
scroll to position [42, 0]
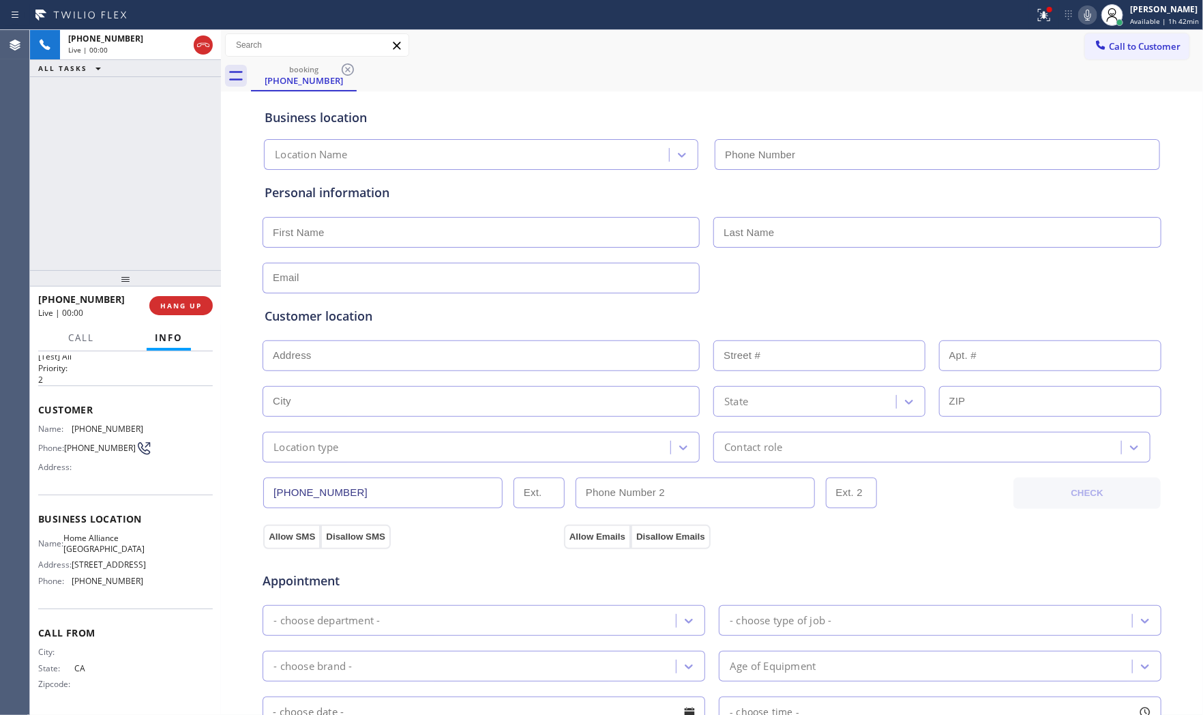
type input "[PHONE_NUMBER]"
click at [174, 303] on span "HANG UP" at bounding box center [181, 306] width 42 height 10
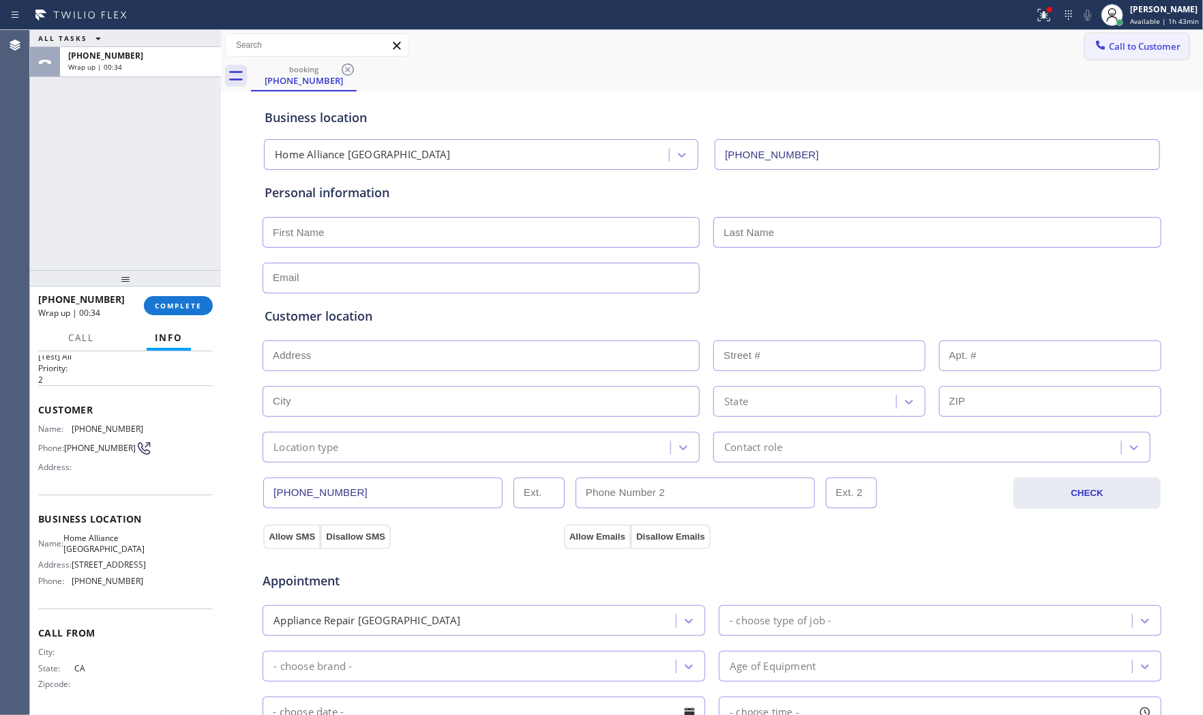
click at [1116, 44] on span "Call to Customer" at bounding box center [1145, 46] width 72 height 12
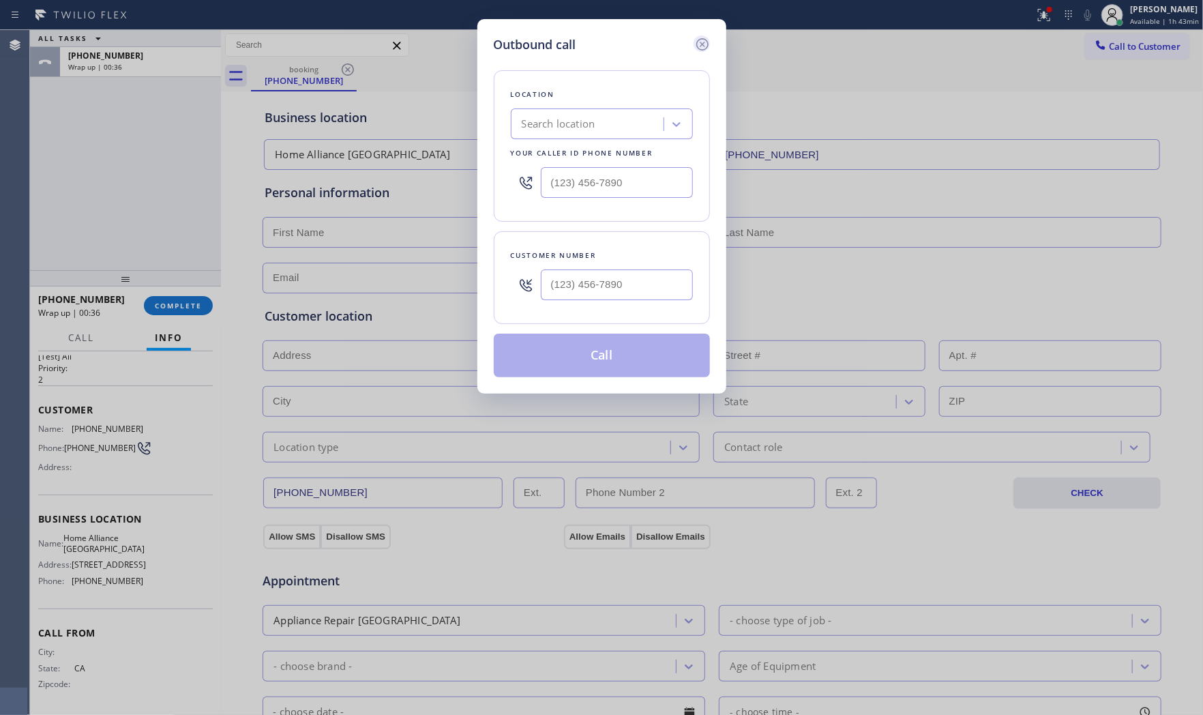
click at [700, 38] on icon at bounding box center [702, 44] width 12 height 12
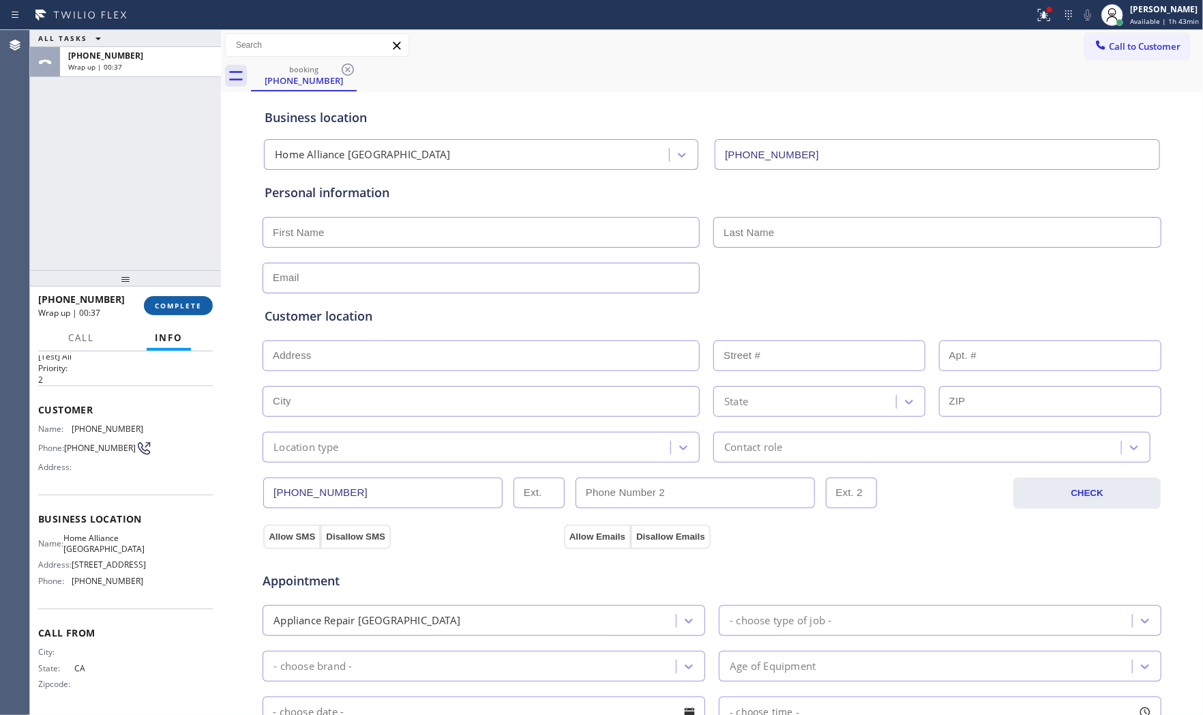
click at [188, 306] on span "COMPLETE" at bounding box center [178, 306] width 47 height 10
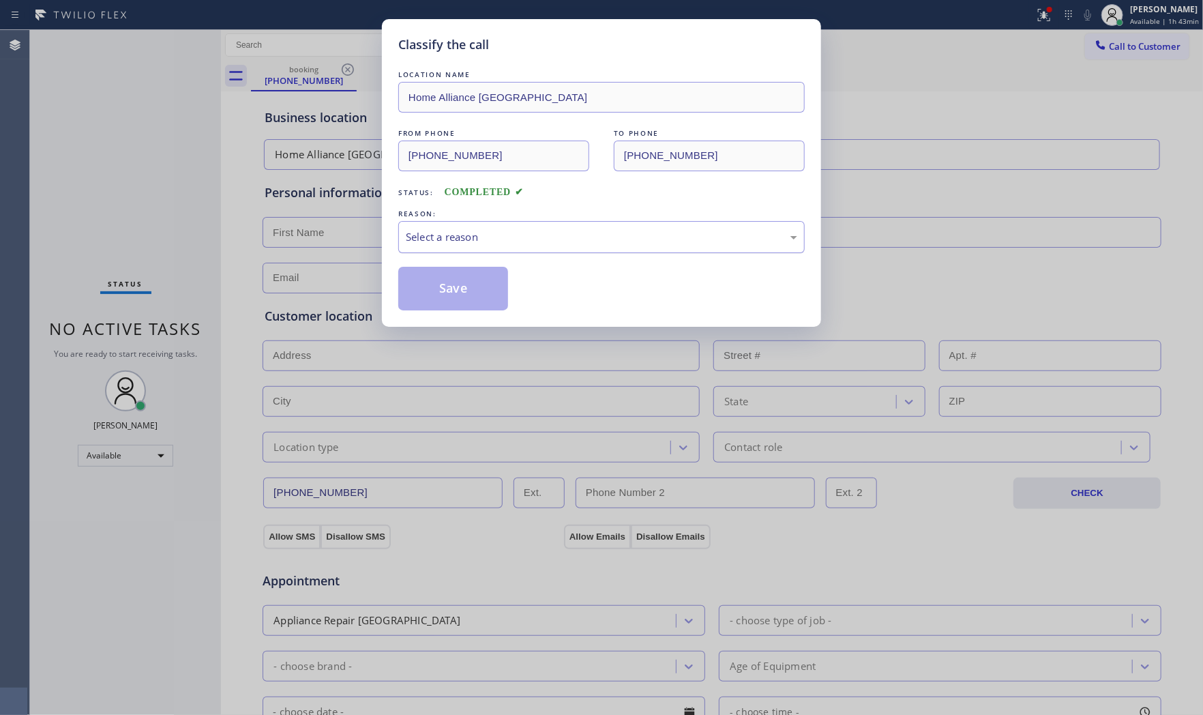
click at [453, 250] on div "Select a reason" at bounding box center [601, 237] width 407 height 32
click at [449, 288] on button "Save" at bounding box center [453, 289] width 110 height 44
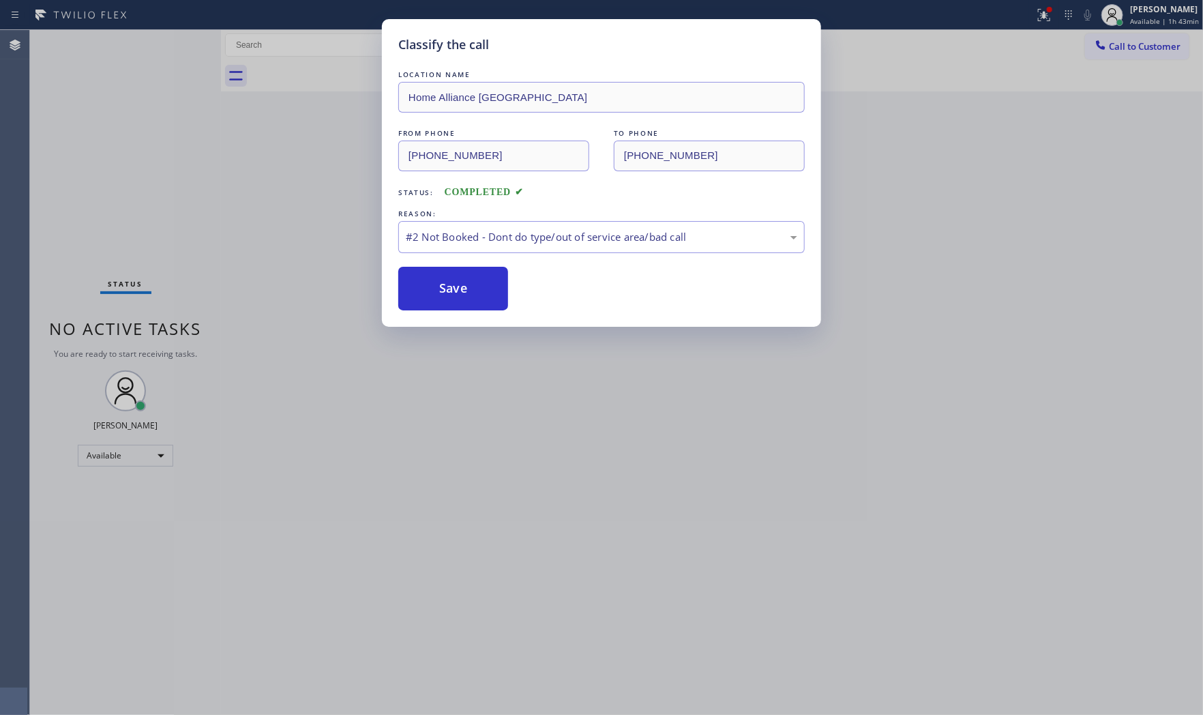
click at [449, 288] on button "Save" at bounding box center [453, 289] width 110 height 44
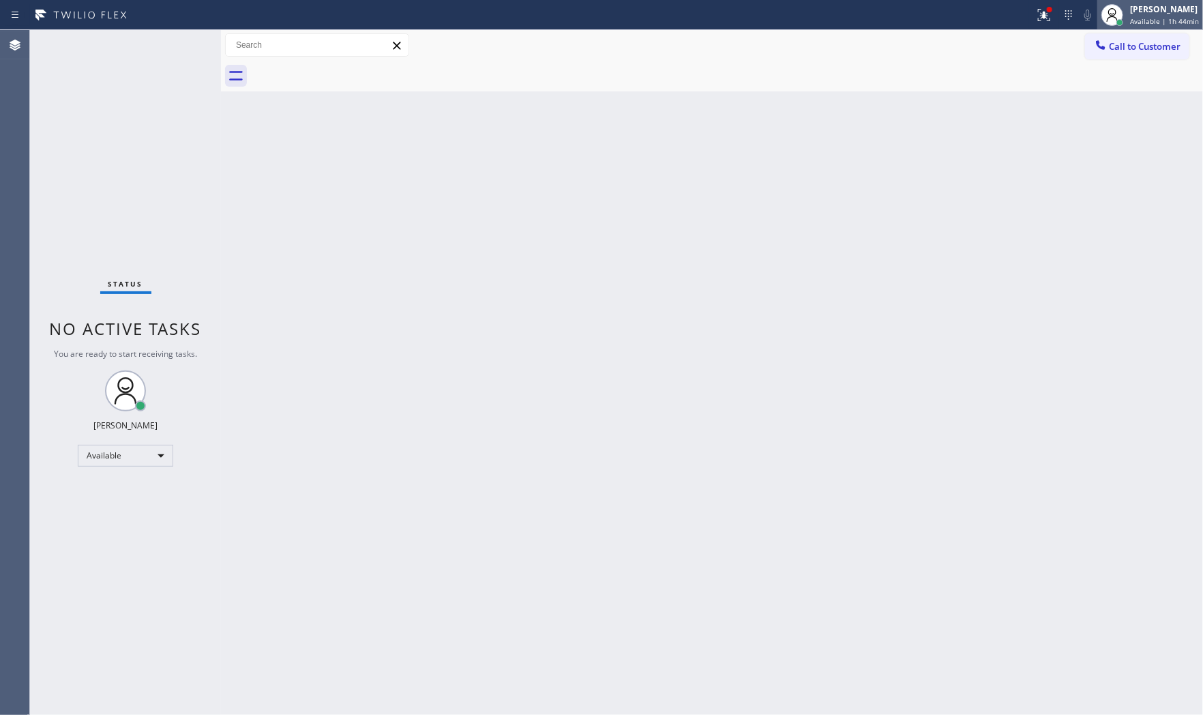
click at [1153, 12] on div "[PERSON_NAME]" at bounding box center [1164, 9] width 69 height 12
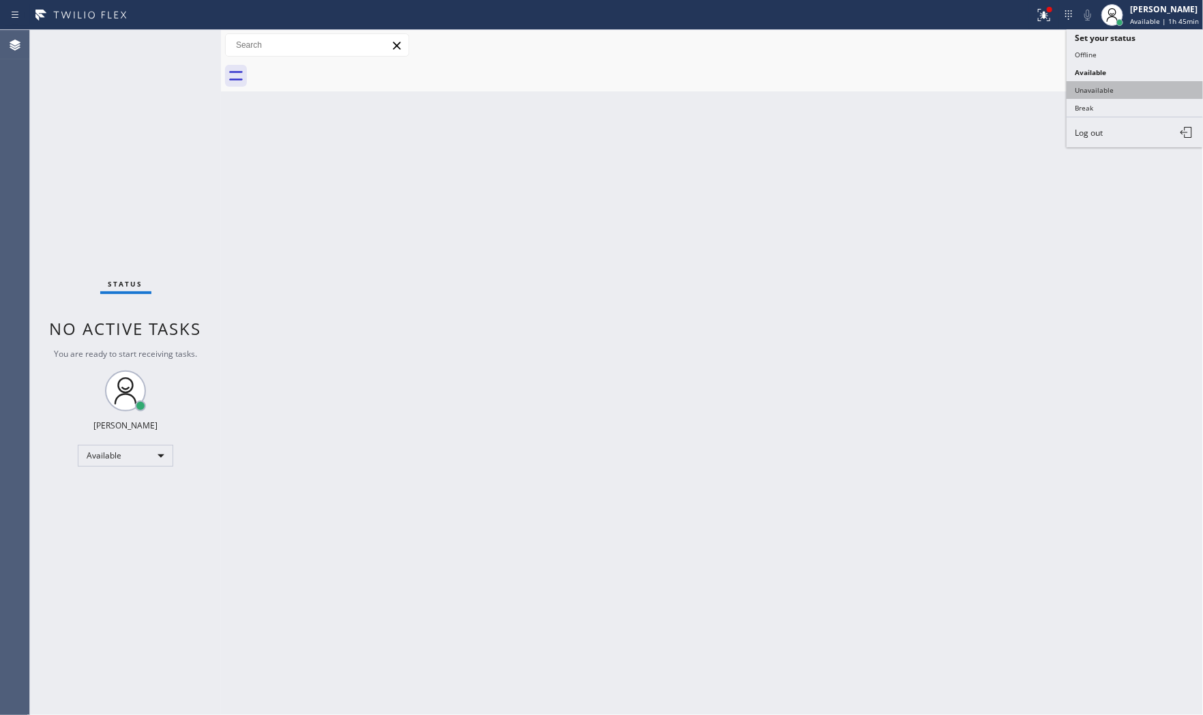
click at [1137, 87] on button "Unavailable" at bounding box center [1135, 90] width 136 height 18
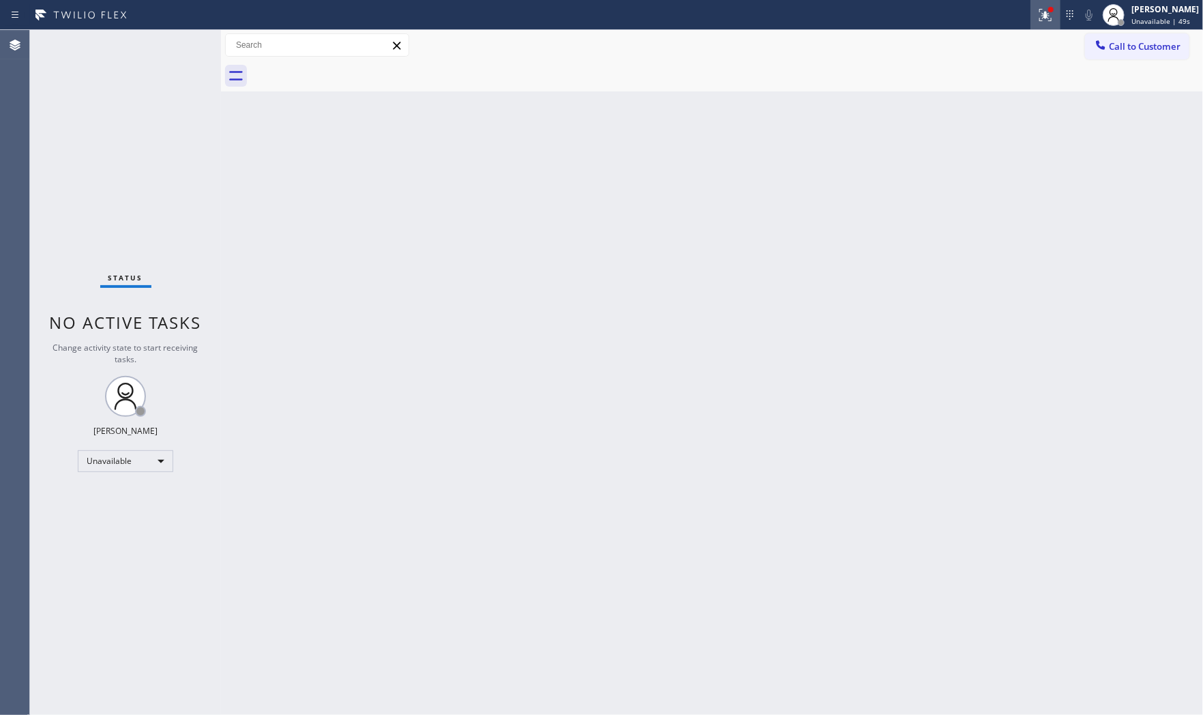
drag, startPoint x: 1033, startPoint y: 17, endPoint x: 1027, endPoint y: 23, distance: 8.2
click at [1038, 17] on icon at bounding box center [1046, 15] width 16 height 16
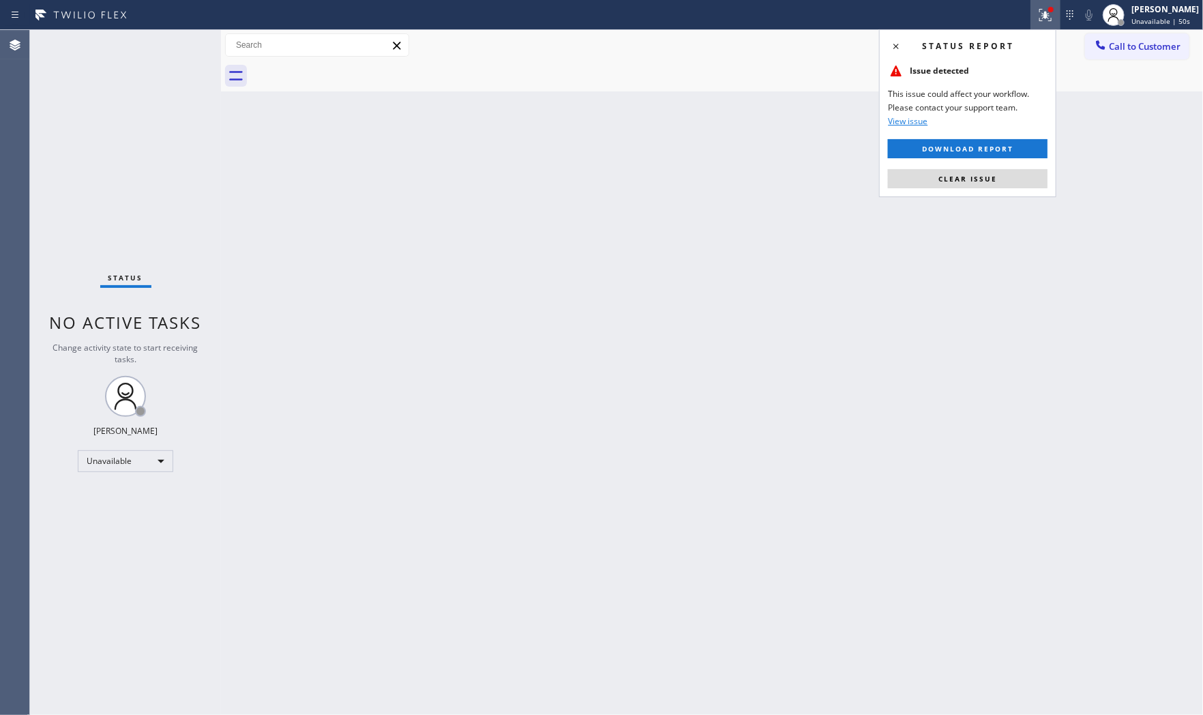
click at [972, 165] on div "Status report Issue detected This issue could affect your workflow. Please cont…" at bounding box center [967, 113] width 177 height 168
click at [973, 169] on button "Clear issue" at bounding box center [968, 178] width 160 height 19
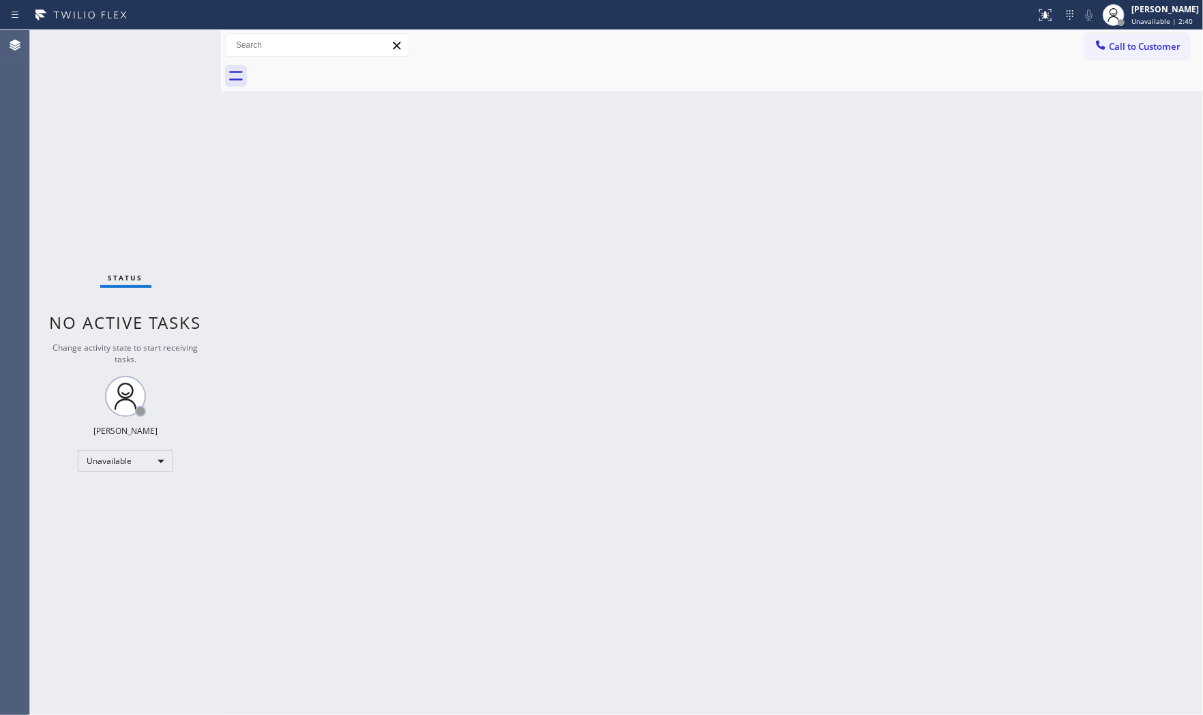
drag, startPoint x: 1142, startPoint y: 50, endPoint x: 1158, endPoint y: 51, distance: 15.7
click at [1142, 50] on span "Call to Customer" at bounding box center [1145, 46] width 72 height 12
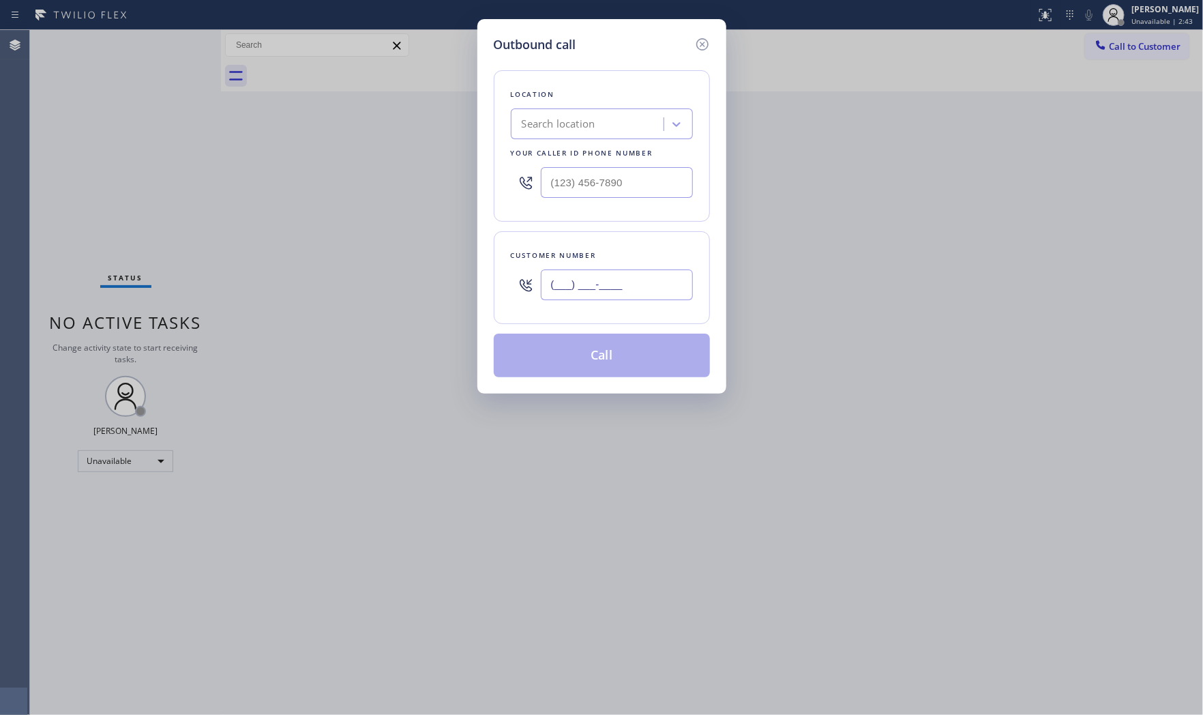
click at [578, 292] on input "(___) ___-____" at bounding box center [617, 284] width 152 height 31
paste input "310) 386-3773"
type input "[PHONE_NUMBER]"
click at [644, 162] on div at bounding box center [602, 182] width 182 height 44
click at [639, 172] on input "(___) ___-____" at bounding box center [617, 182] width 152 height 31
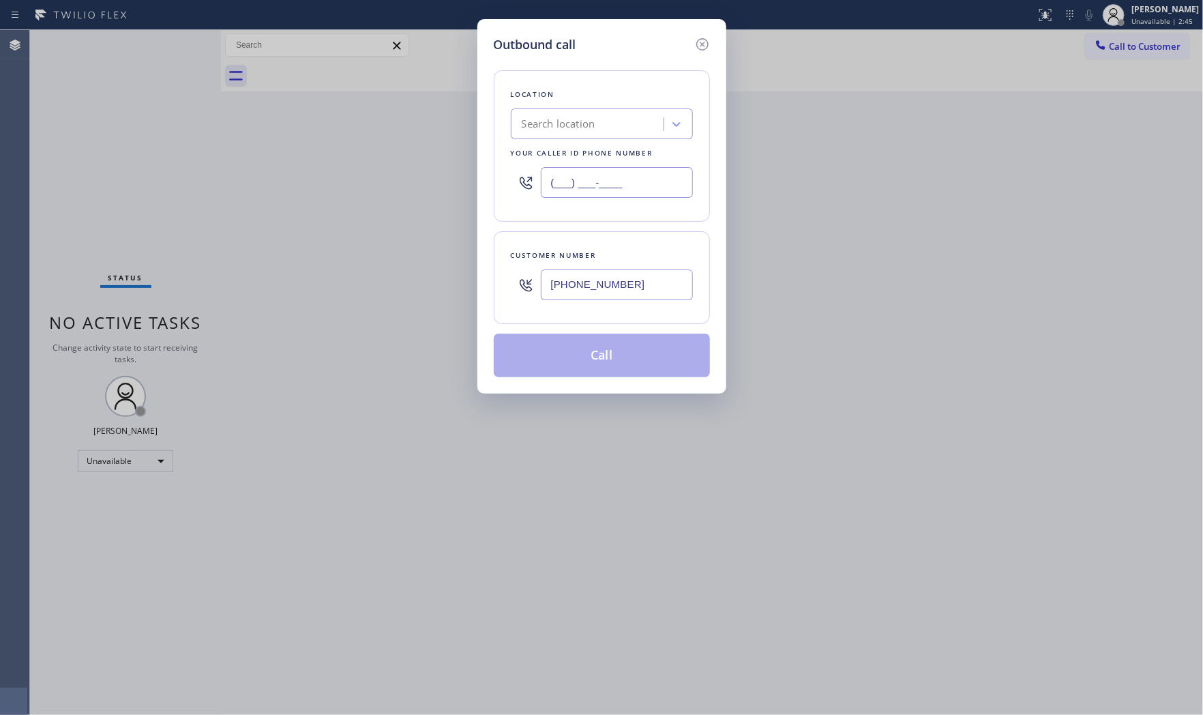
paste input "323) 870-7123"
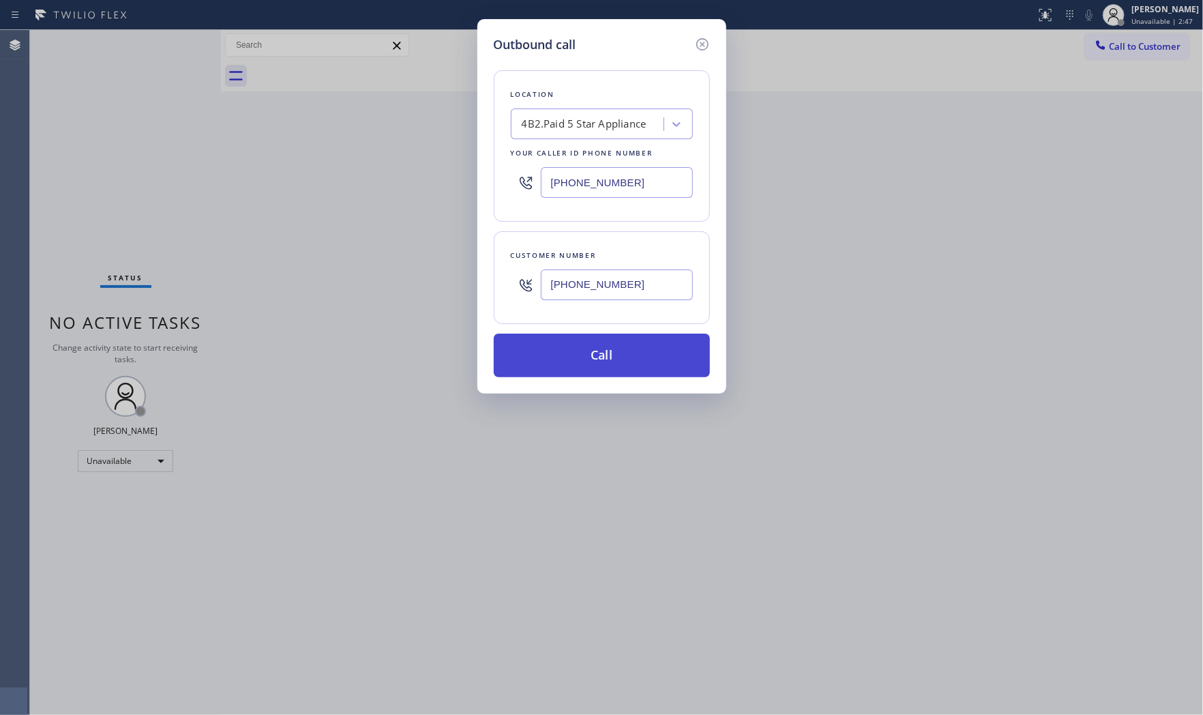
type input "[PHONE_NUMBER]"
click at [623, 351] on button "Call" at bounding box center [602, 356] width 216 height 44
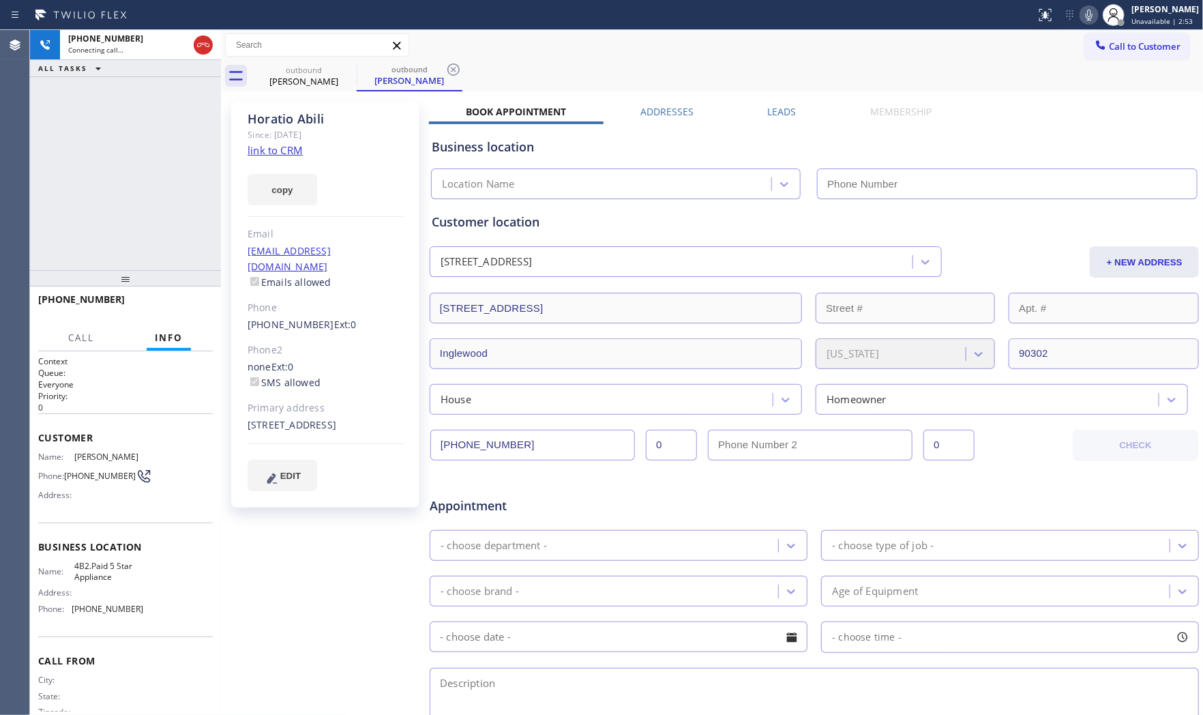
type input "[PHONE_NUMBER]"
click at [457, 14] on div at bounding box center [517, 15] width 1025 height 22
click at [1085, 9] on icon at bounding box center [1089, 15] width 16 height 16
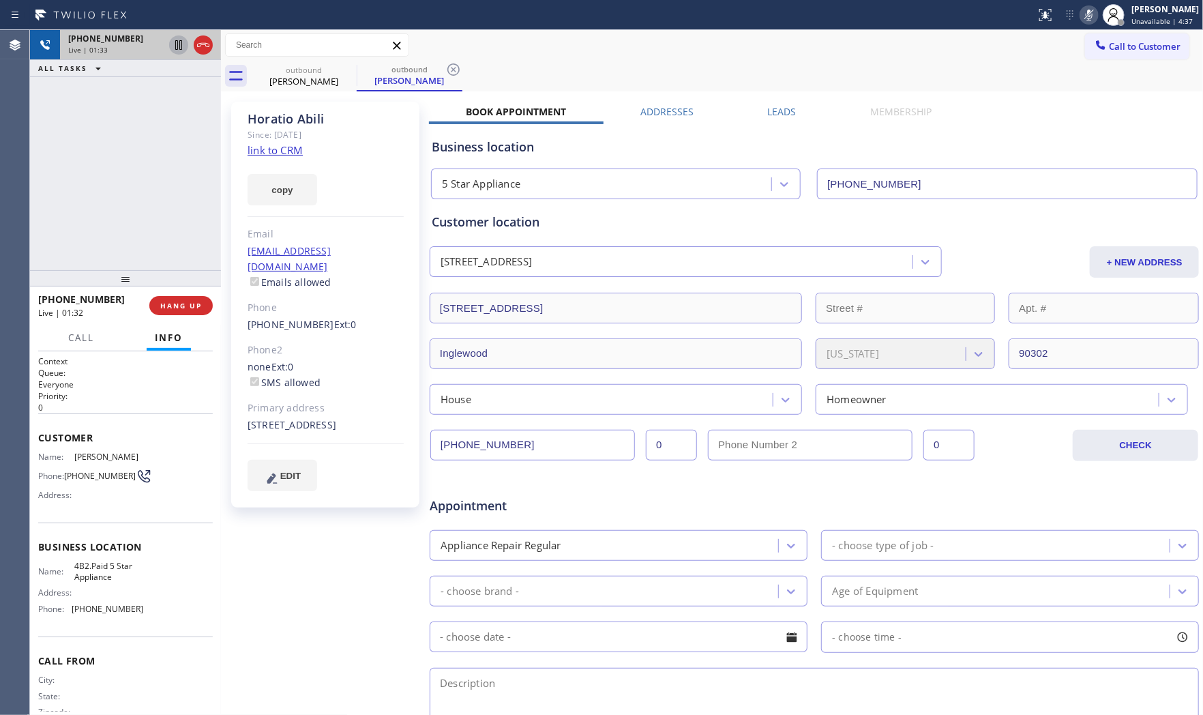
click at [176, 42] on icon at bounding box center [179, 45] width 16 height 16
click at [100, 46] on span "Live | 03:47" at bounding box center [88, 50] width 40 height 10
click at [1090, 22] on icon at bounding box center [1089, 15] width 16 height 16
click at [180, 42] on icon at bounding box center [179, 45] width 10 height 10
click at [92, 42] on span "[PHONE_NUMBER]" at bounding box center [105, 39] width 75 height 12
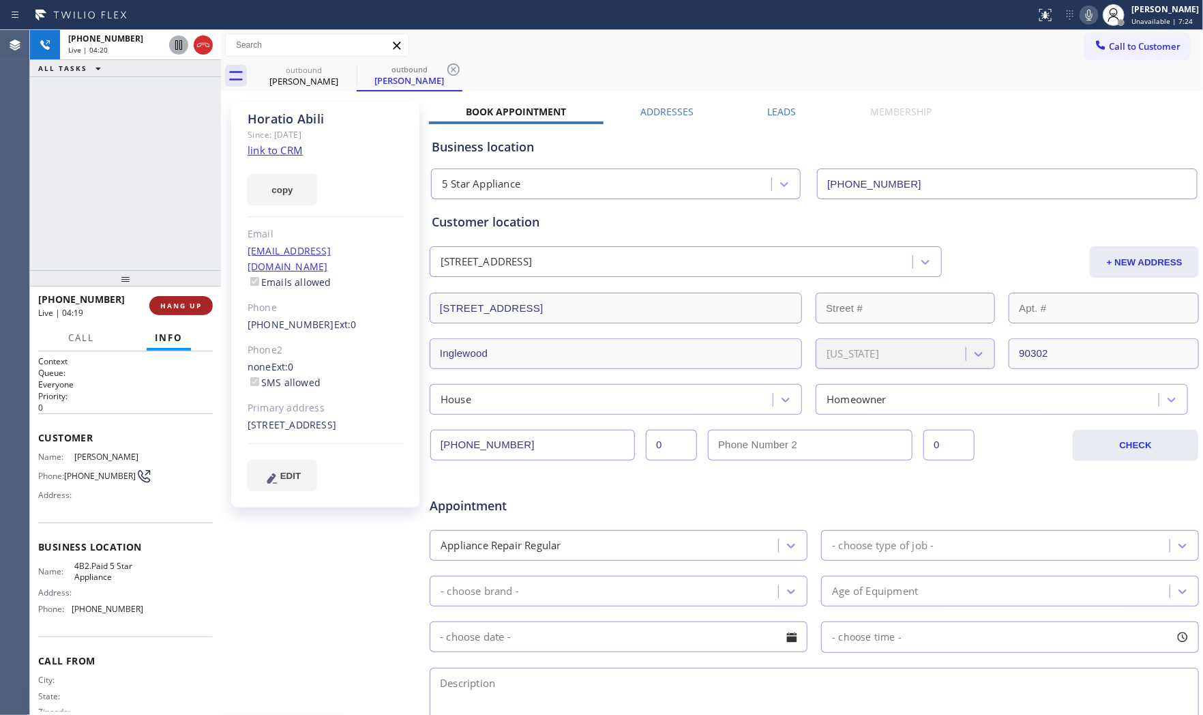
click at [178, 305] on span "HANG UP" at bounding box center [181, 306] width 42 height 10
click at [97, 31] on icon at bounding box center [98, 38] width 16 height 16
click at [111, 69] on button "ACTIVE TASKS" at bounding box center [79, 73] width 98 height 18
click at [119, 35] on icon at bounding box center [113, 38] width 16 height 16
click at [104, 59] on button "ALL TASKS" at bounding box center [79, 55] width 98 height 18
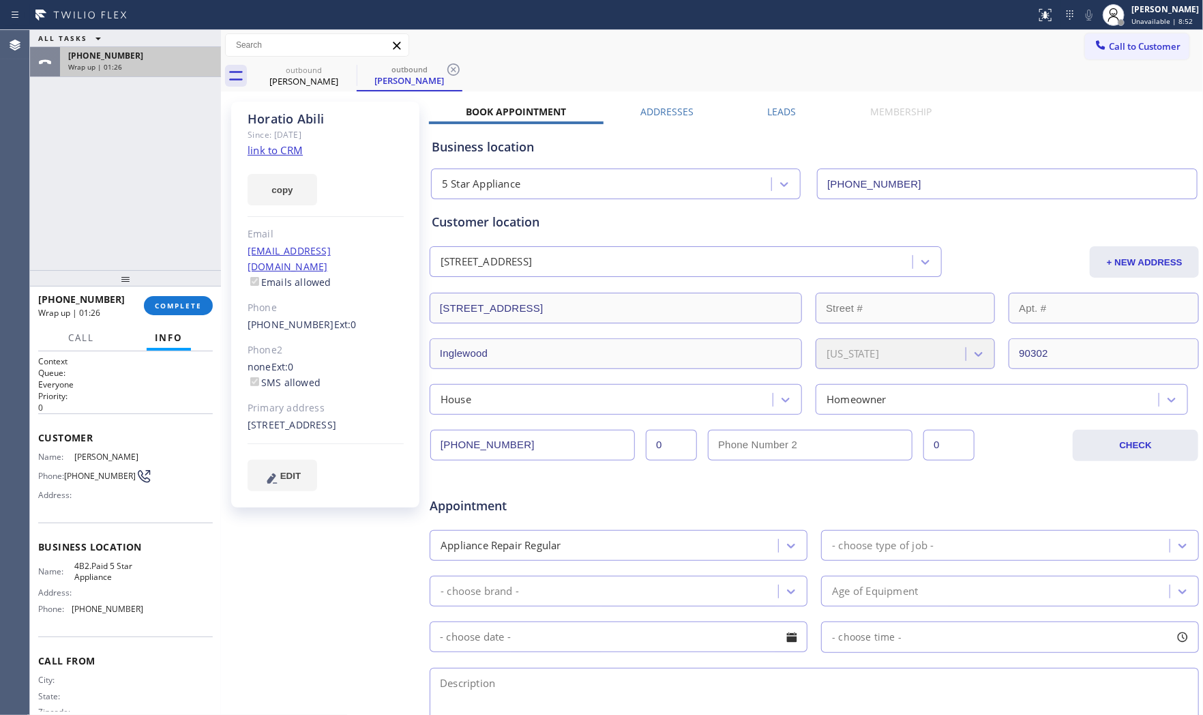
click at [108, 63] on span "Wrap up | 01:26" at bounding box center [95, 67] width 54 height 10
click at [171, 314] on button "COMPLETE" at bounding box center [178, 305] width 69 height 19
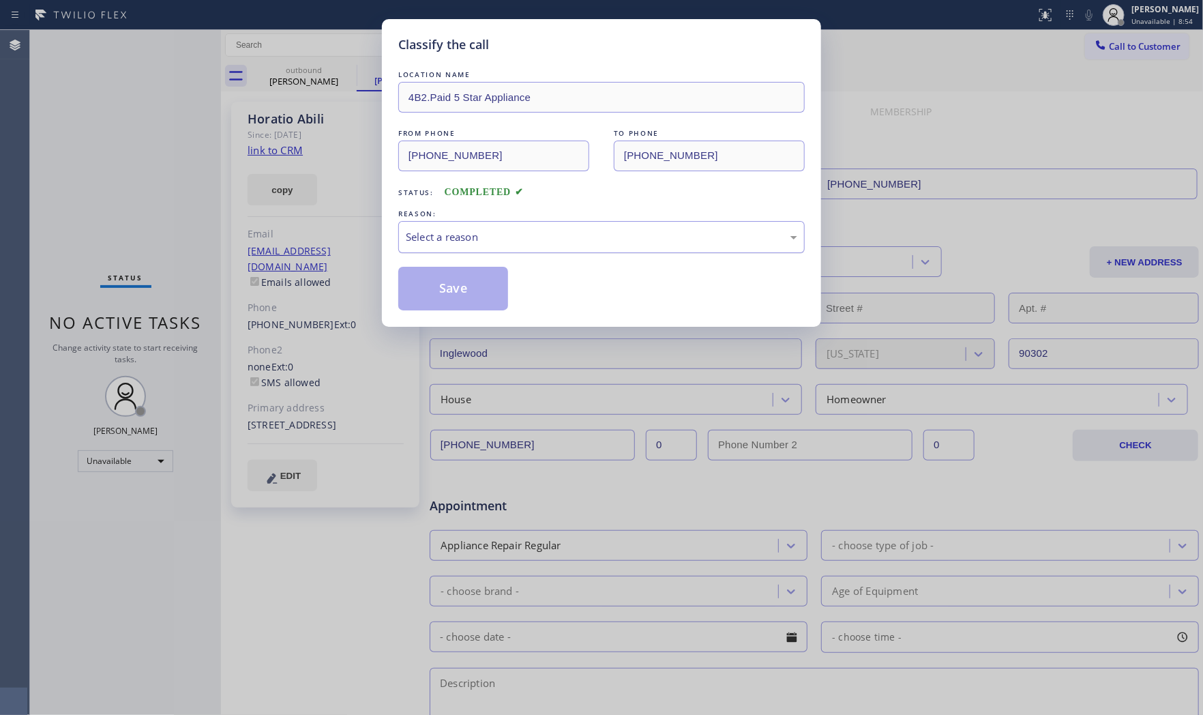
drag, startPoint x: 606, startPoint y: 239, endPoint x: 589, endPoint y: 250, distance: 20.6
click at [601, 241] on div "Select a reason" at bounding box center [602, 237] width 392 height 16
click at [482, 289] on button "Save" at bounding box center [453, 289] width 110 height 44
click at [484, 289] on button "Save" at bounding box center [453, 289] width 110 height 44
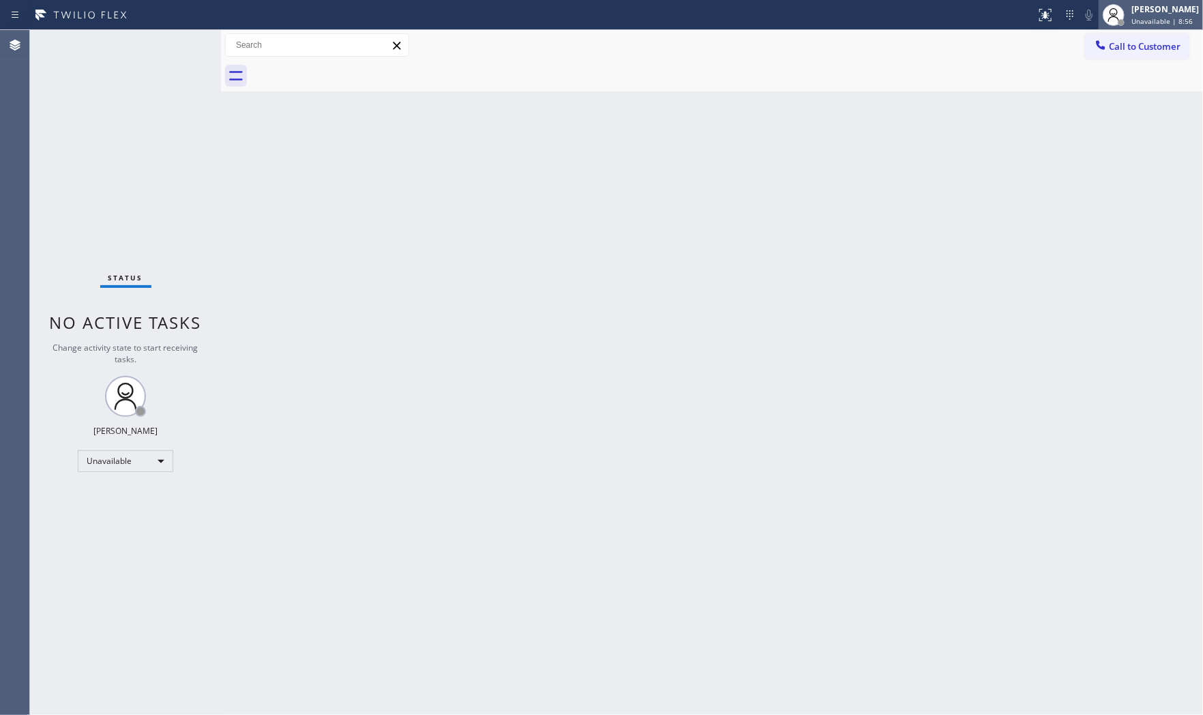
click at [1171, 19] on span "Unavailable | 8:56" at bounding box center [1162, 21] width 61 height 10
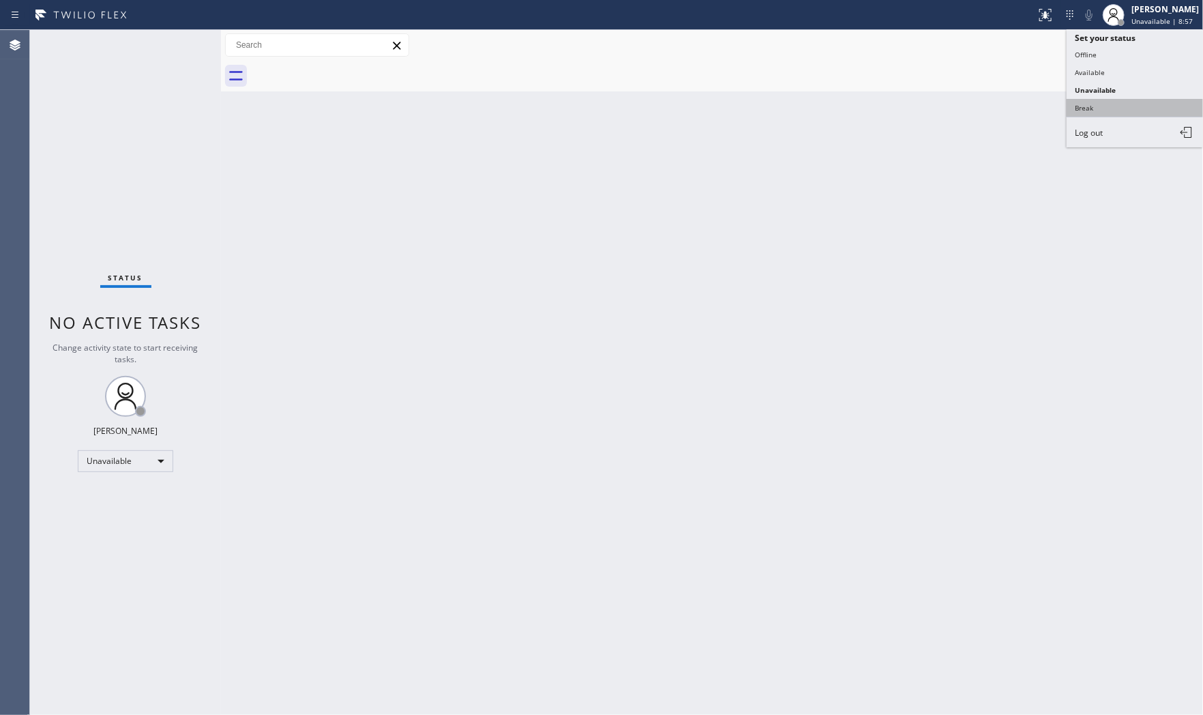
click at [1115, 112] on button "Break" at bounding box center [1135, 108] width 136 height 18
